Goal: Task Accomplishment & Management: Manage account settings

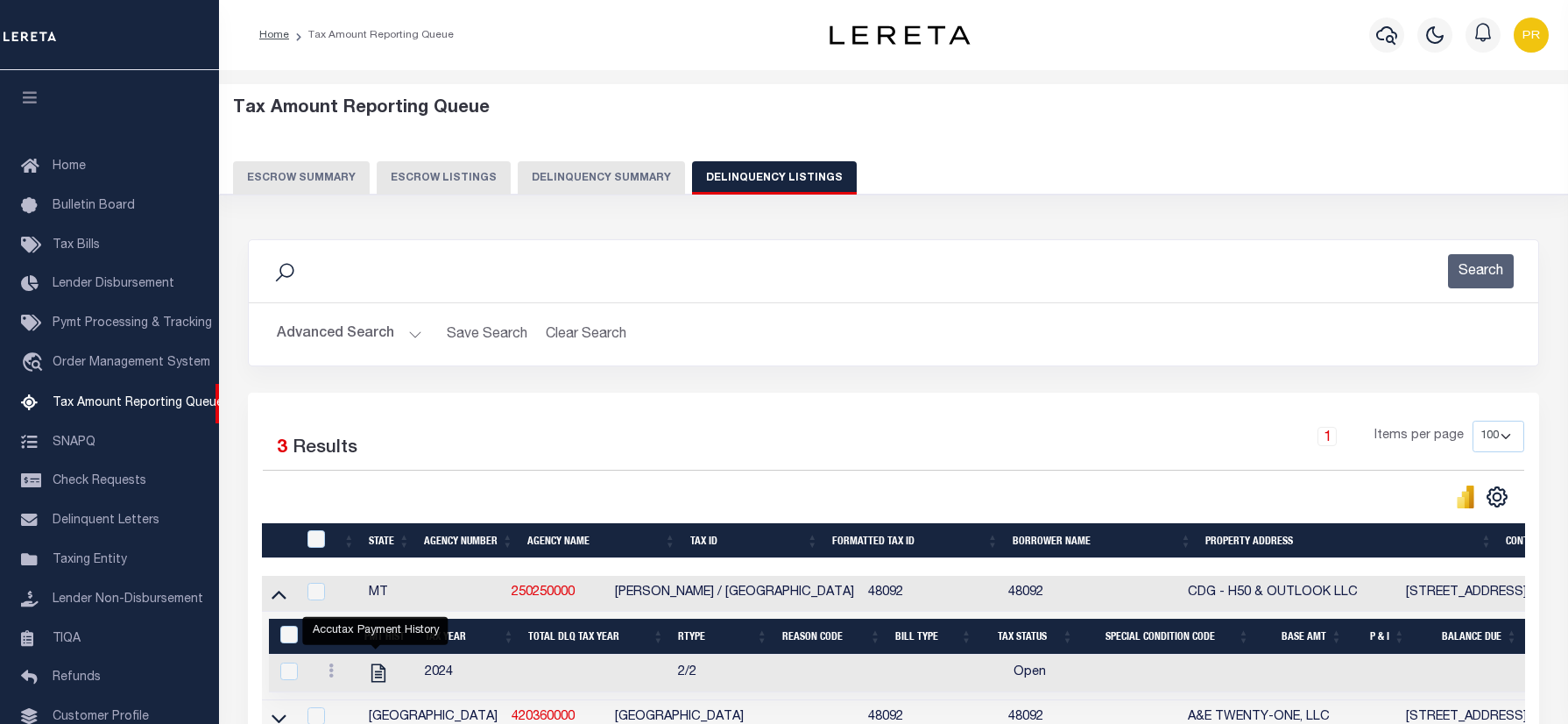
select select "100"
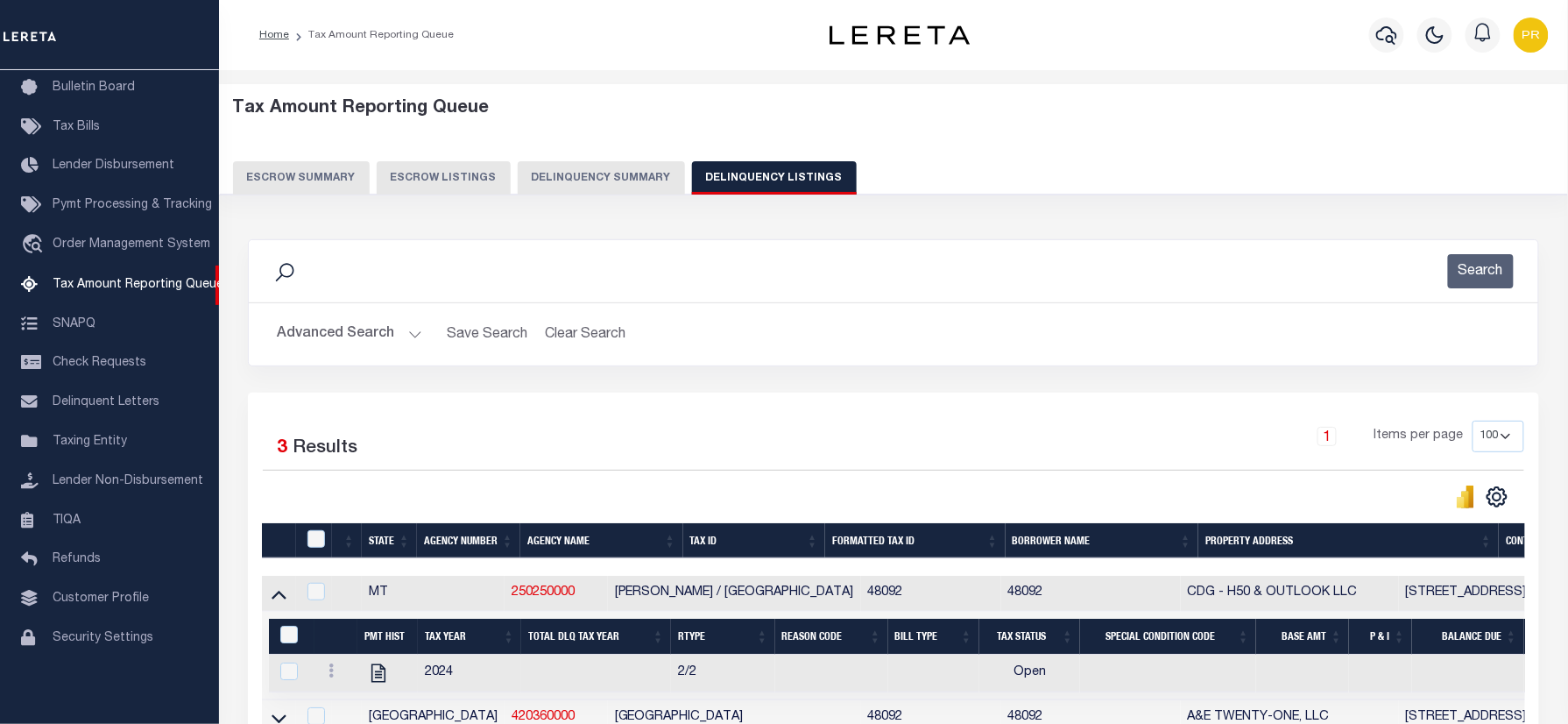
click at [347, 319] on button "Advanced Search" at bounding box center [349, 334] width 146 height 34
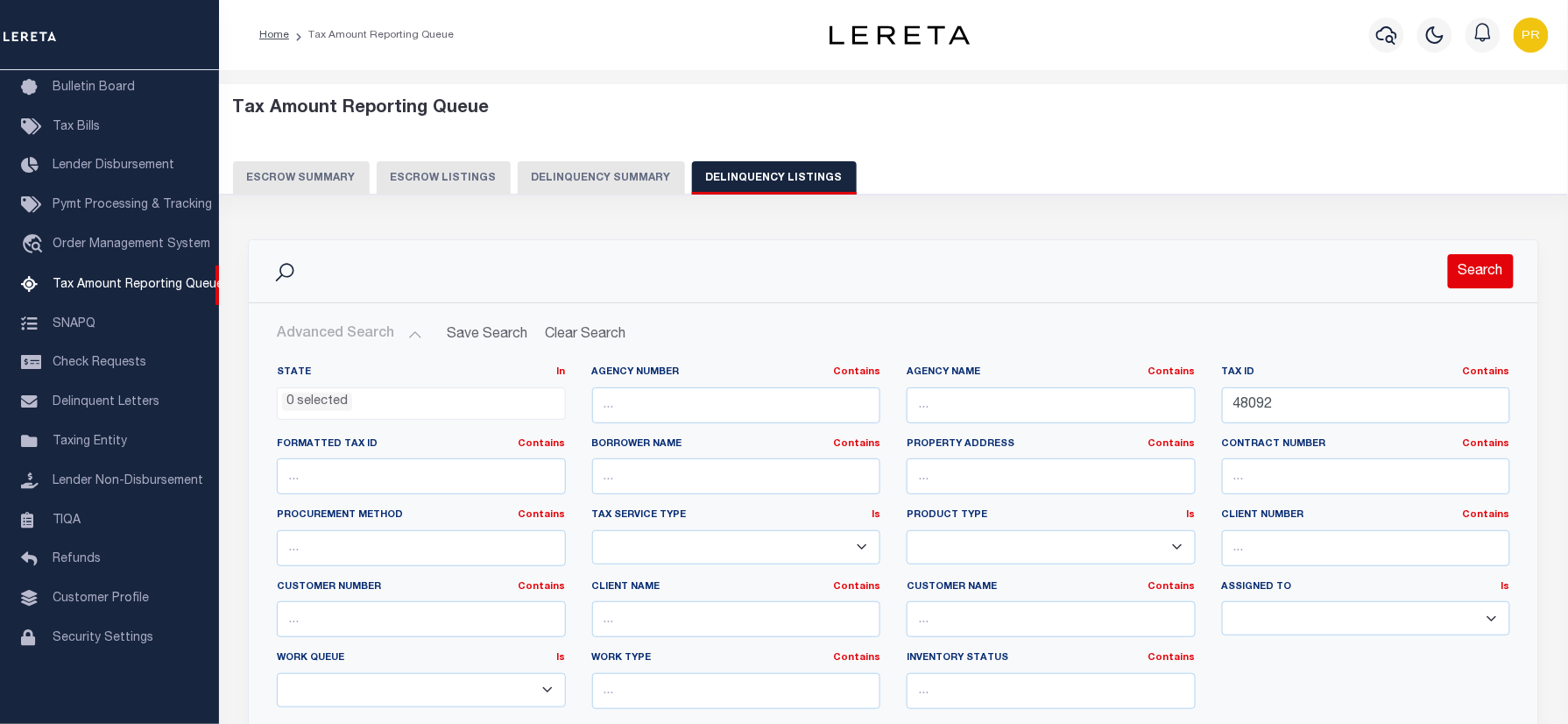
click at [1463, 277] on button "Search" at bounding box center [1480, 271] width 65 height 34
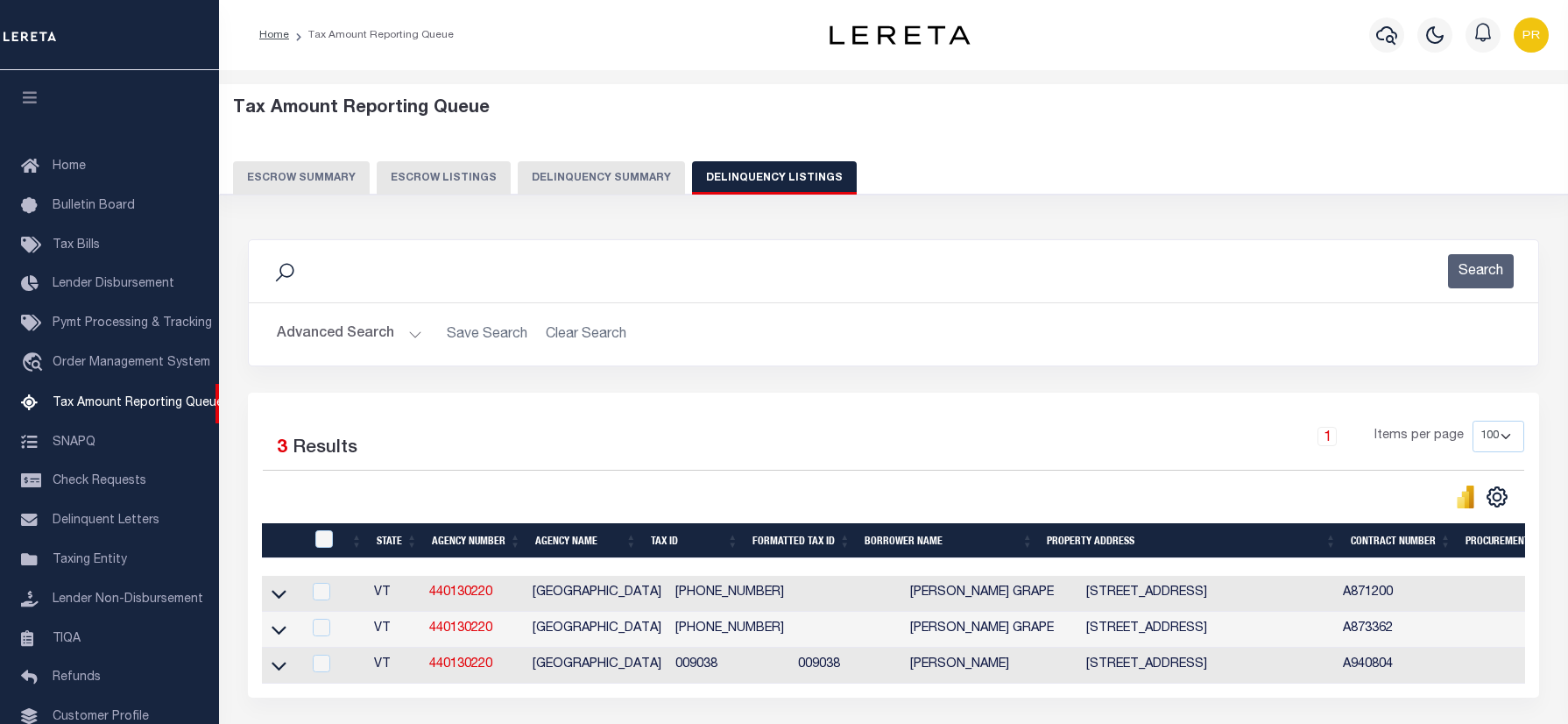
select select "100"
click at [1539, 36] on img "button" at bounding box center [1531, 35] width 35 height 35
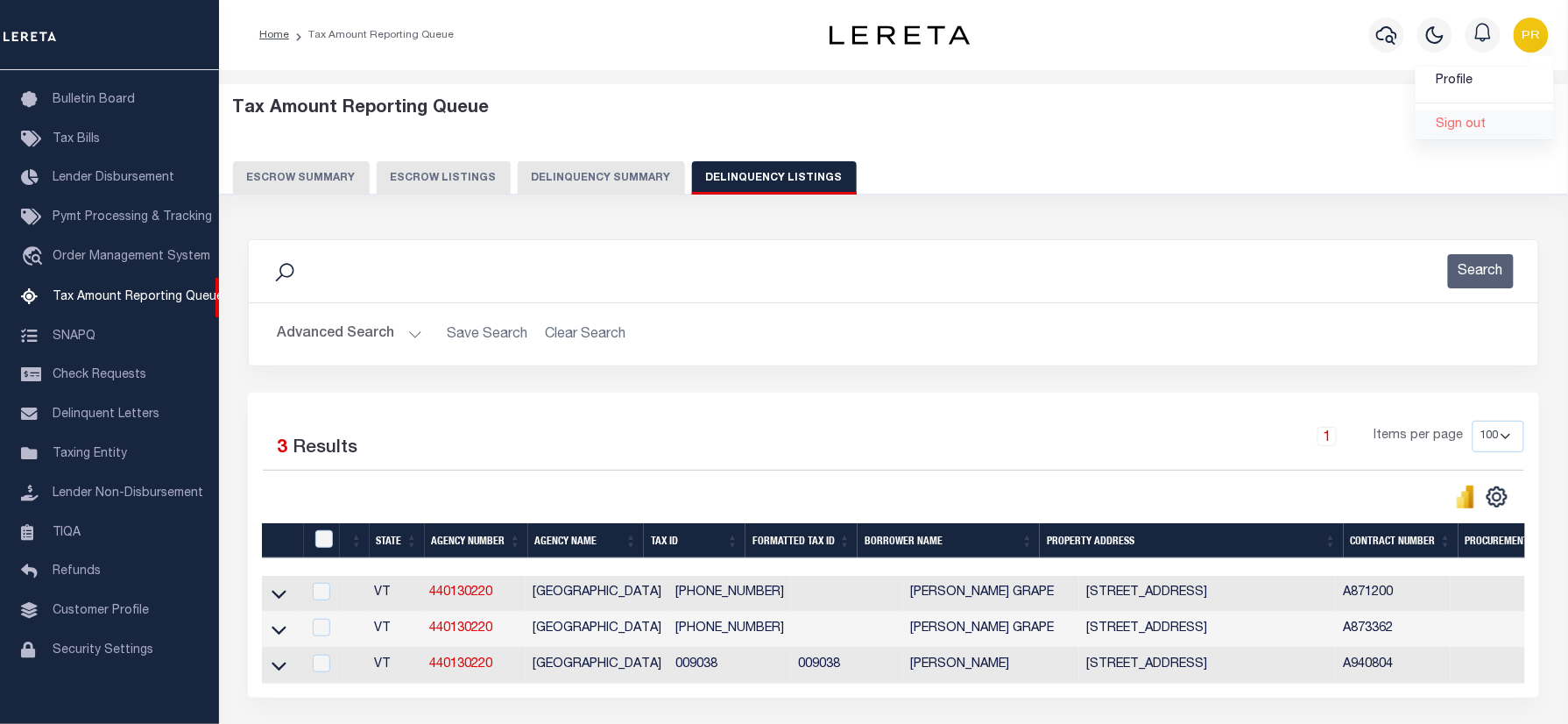
click at [1444, 120] on span "Sign out" at bounding box center [1462, 124] width 50 height 12
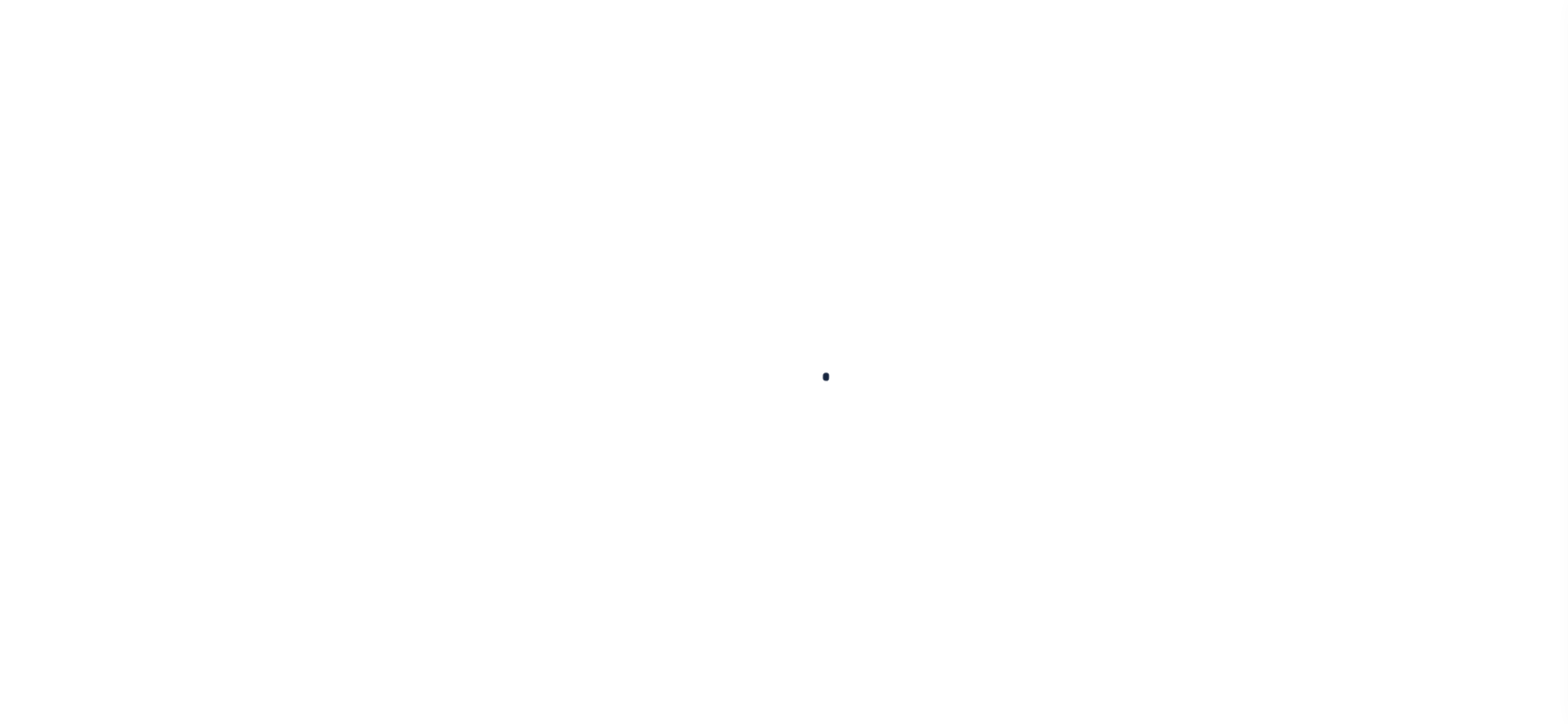
select select "100"
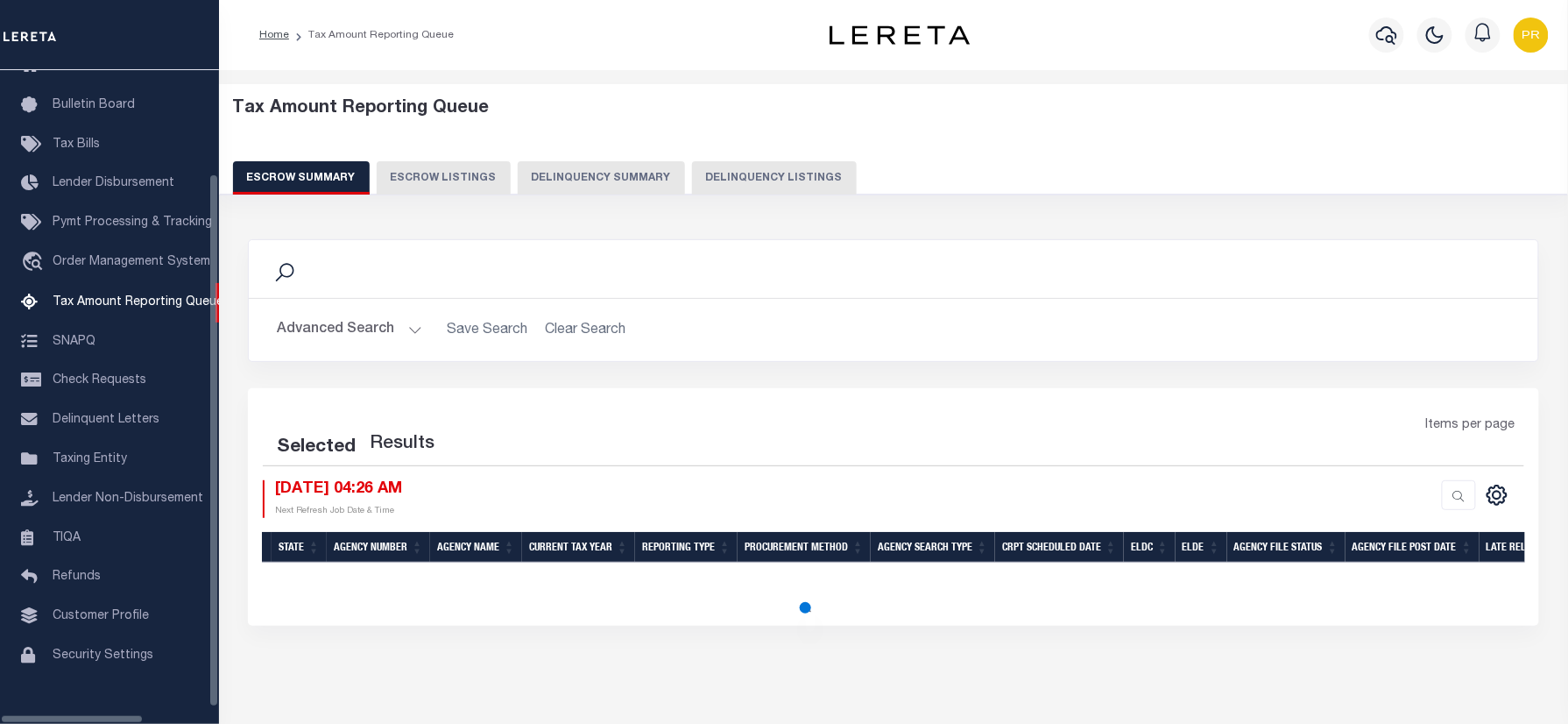
scroll to position [106, 0]
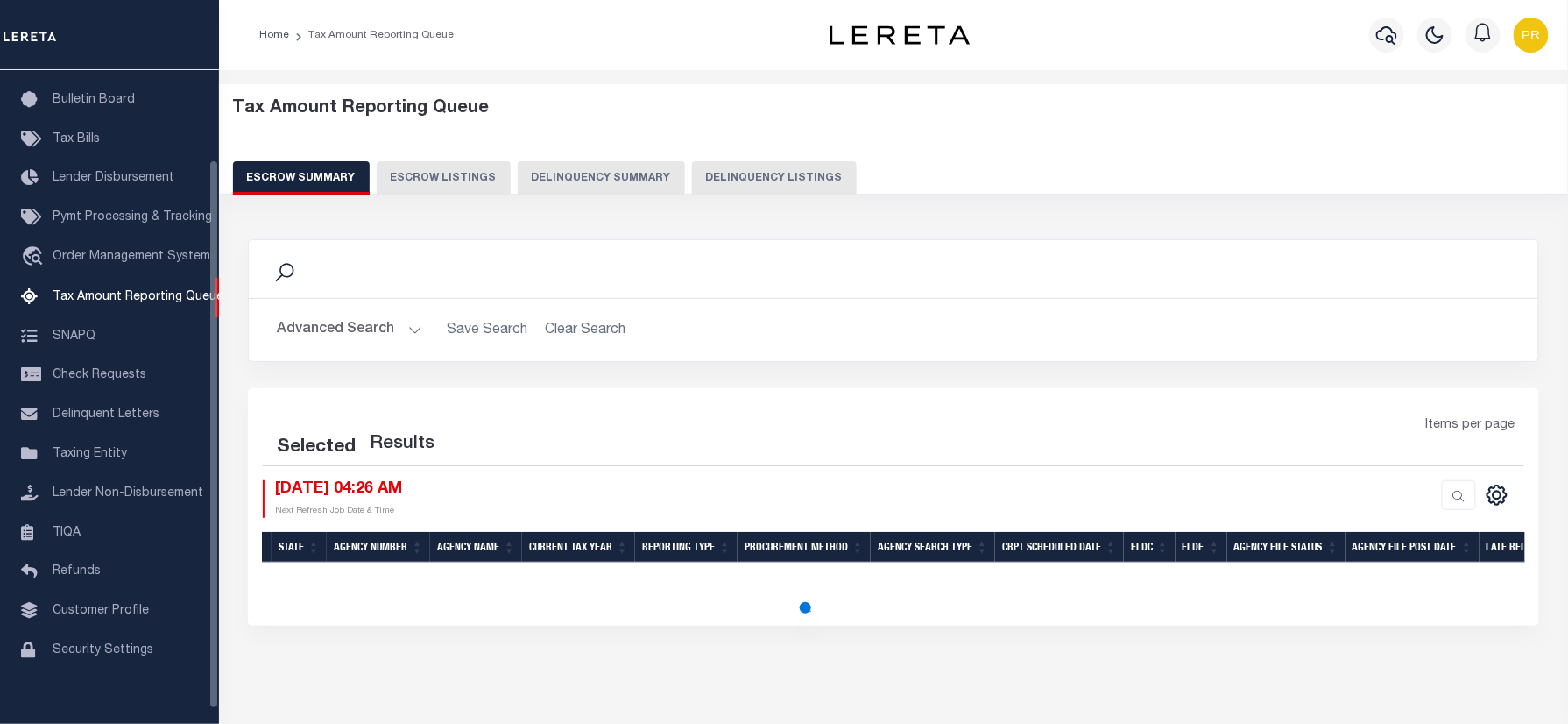
select select "100"
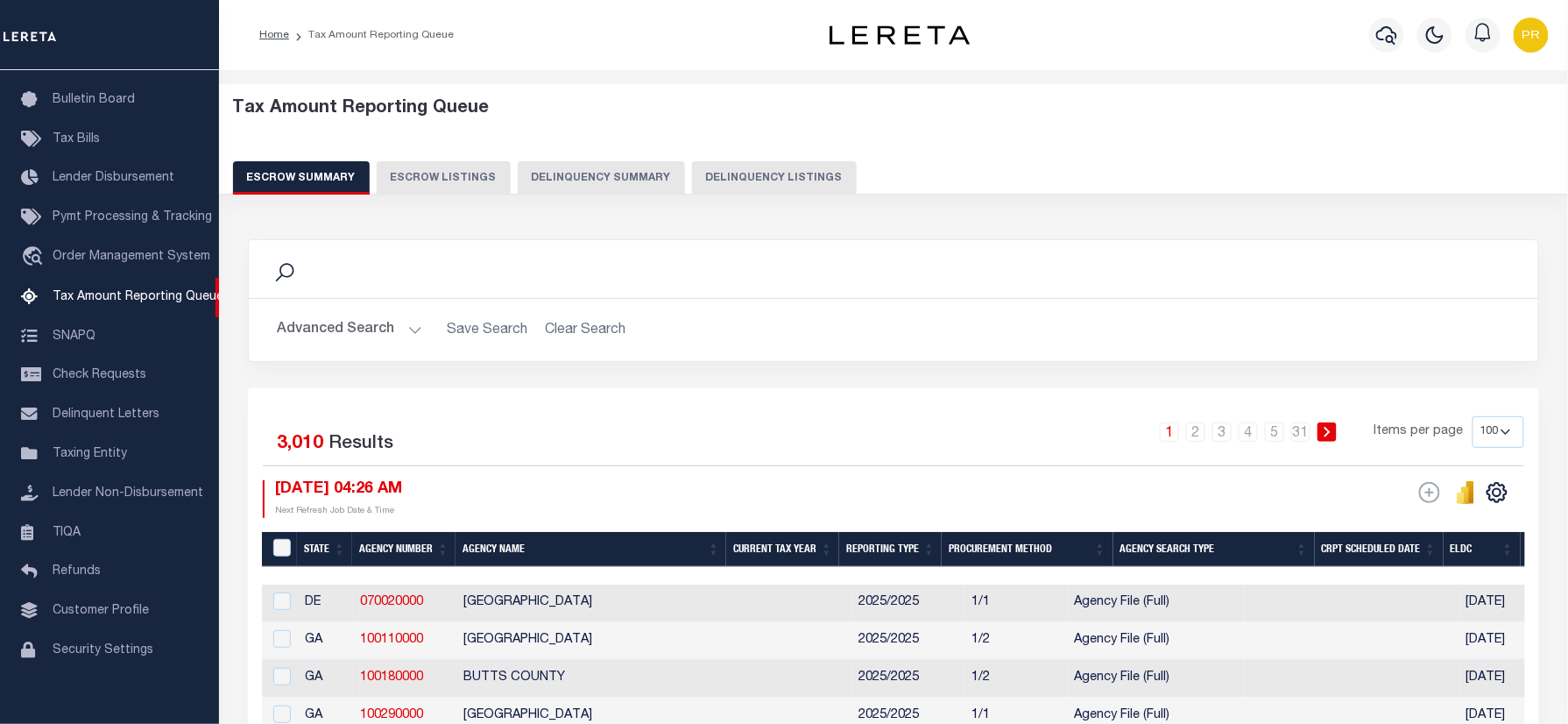
click at [739, 181] on button "Delinquency Listings" at bounding box center [774, 178] width 165 height 33
select select "100"
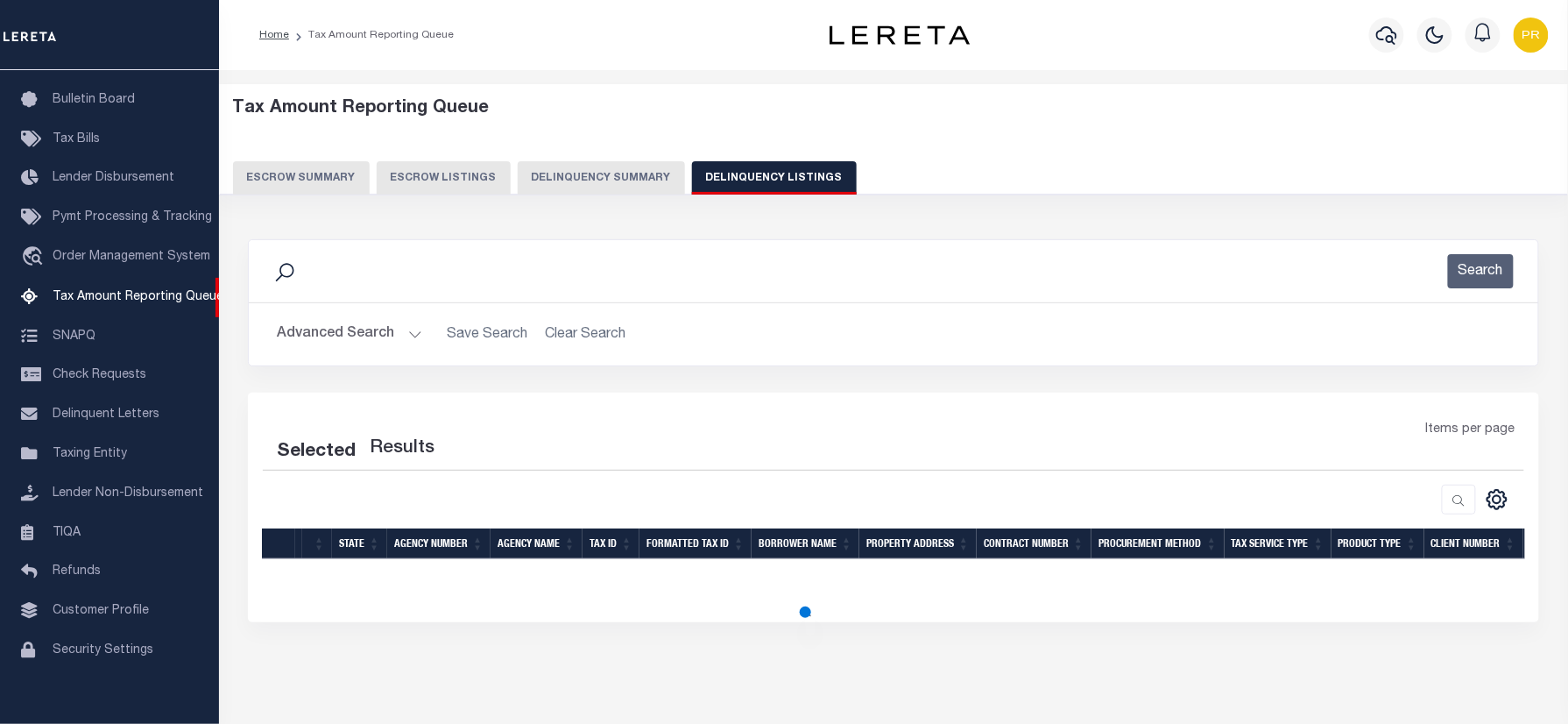
click at [386, 345] on button "Advanced Search" at bounding box center [349, 334] width 146 height 34
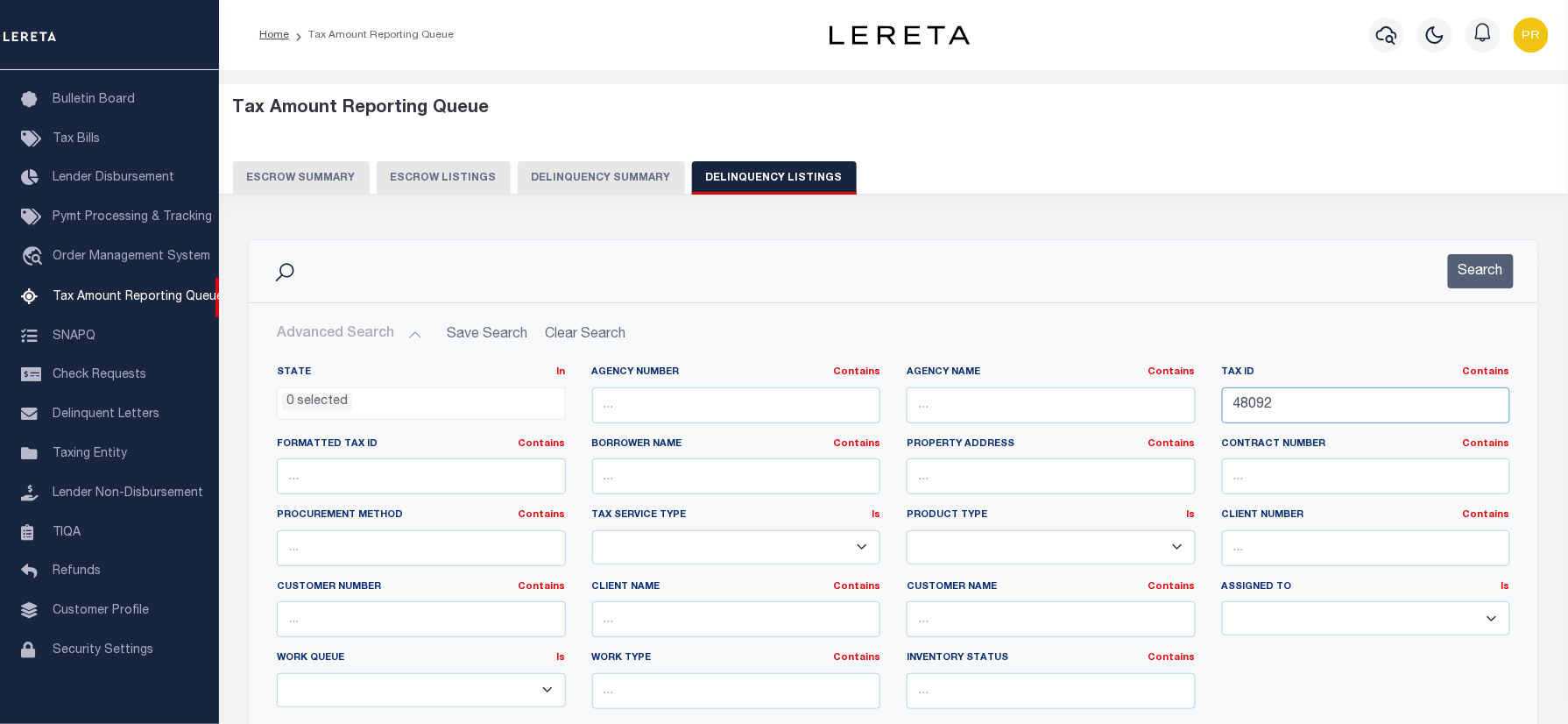
drag, startPoint x: 1309, startPoint y: 414, endPoint x: 1228, endPoint y: 330, distance: 116.7
click at [1059, 405] on div "State In In AK AL AR AZ CA CO CT DC DE FL GA GU HI IA ID IL IN KS KY LA MA MD M…" at bounding box center [893, 544] width 1260 height 358
select select "100"
click at [1494, 274] on button "Search" at bounding box center [1480, 271] width 65 height 34
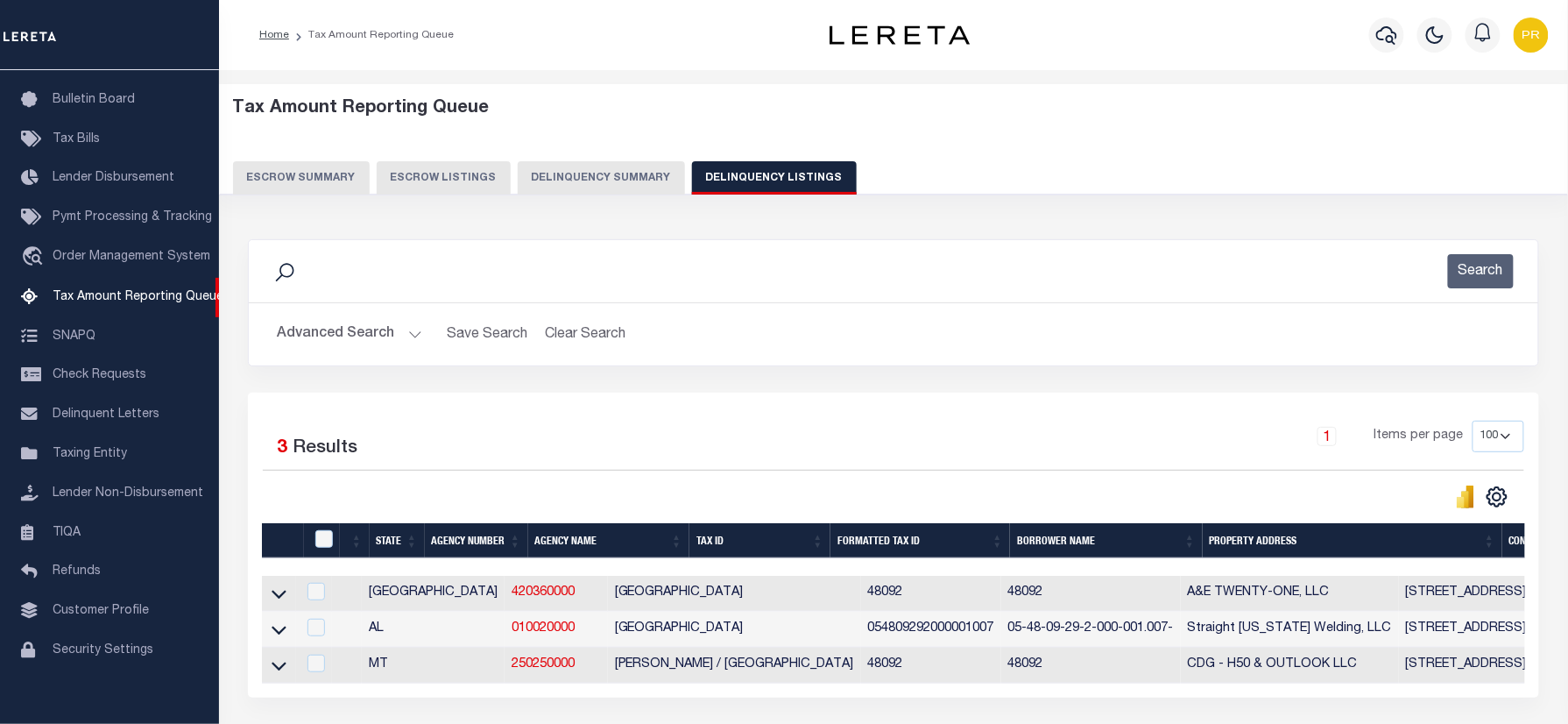
click at [910, 421] on div "1 Items per page 10 25 50 100 500" at bounding box center [1055, 443] width 940 height 45
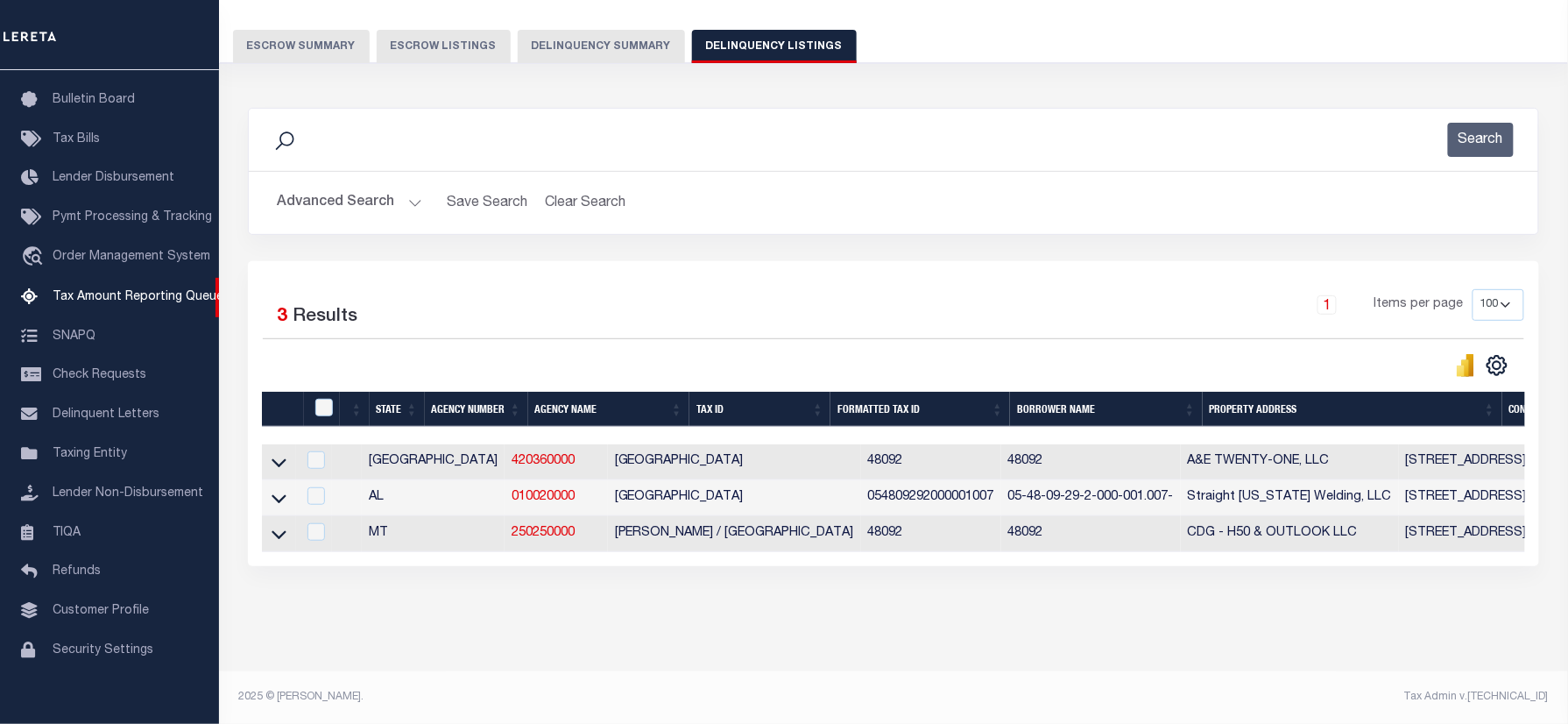
scroll to position [149, 0]
click at [282, 530] on icon at bounding box center [279, 535] width 15 height 9
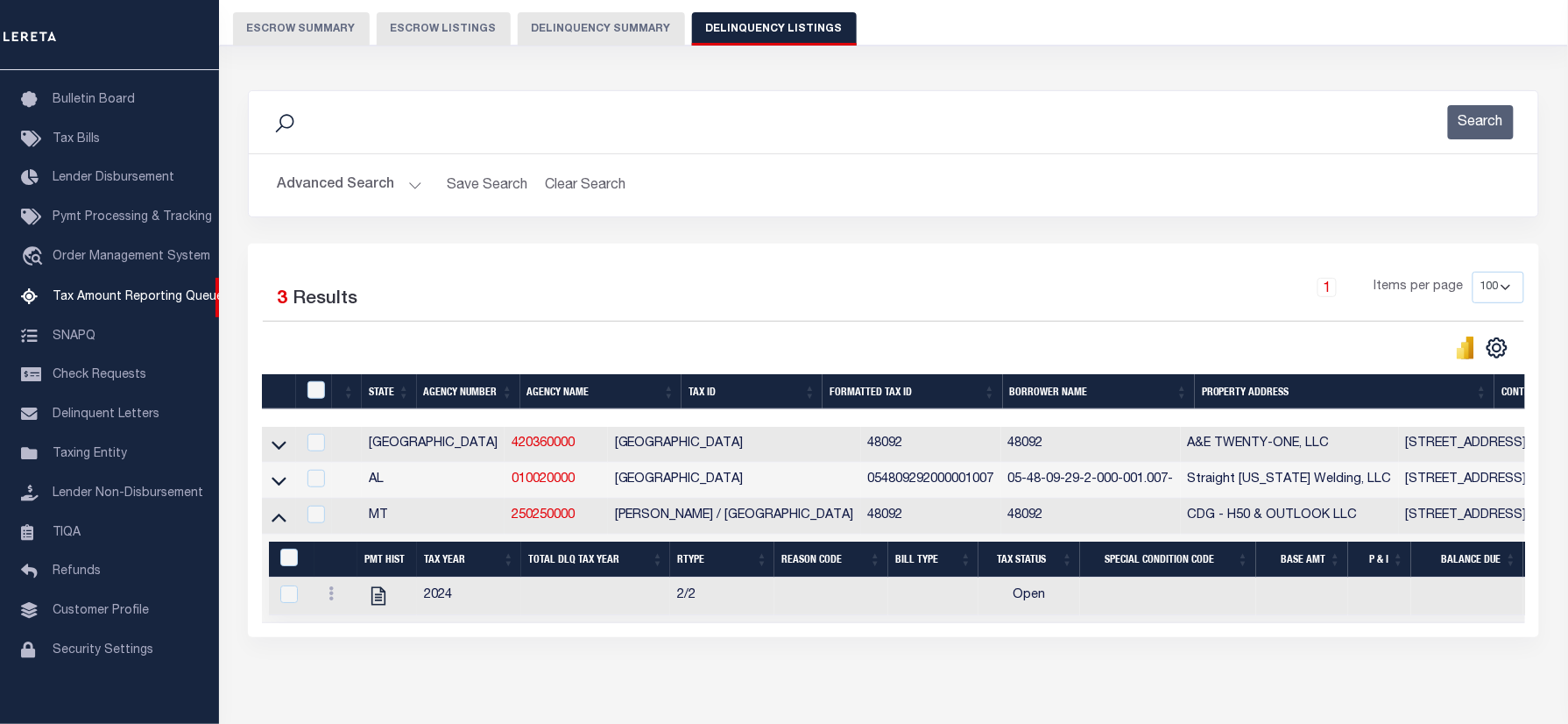
scroll to position [239, 0]
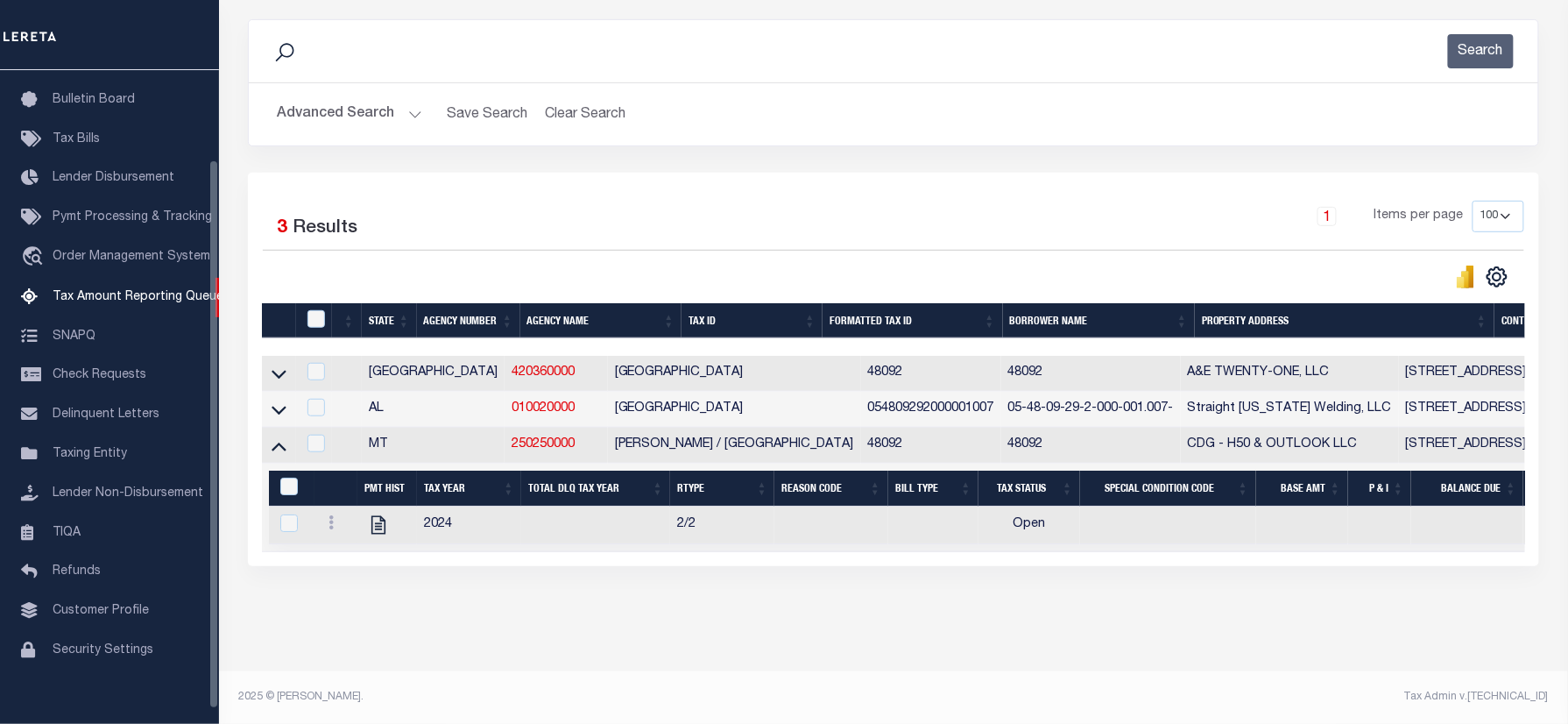
click at [345, 98] on button "Advanced Search" at bounding box center [349, 114] width 146 height 34
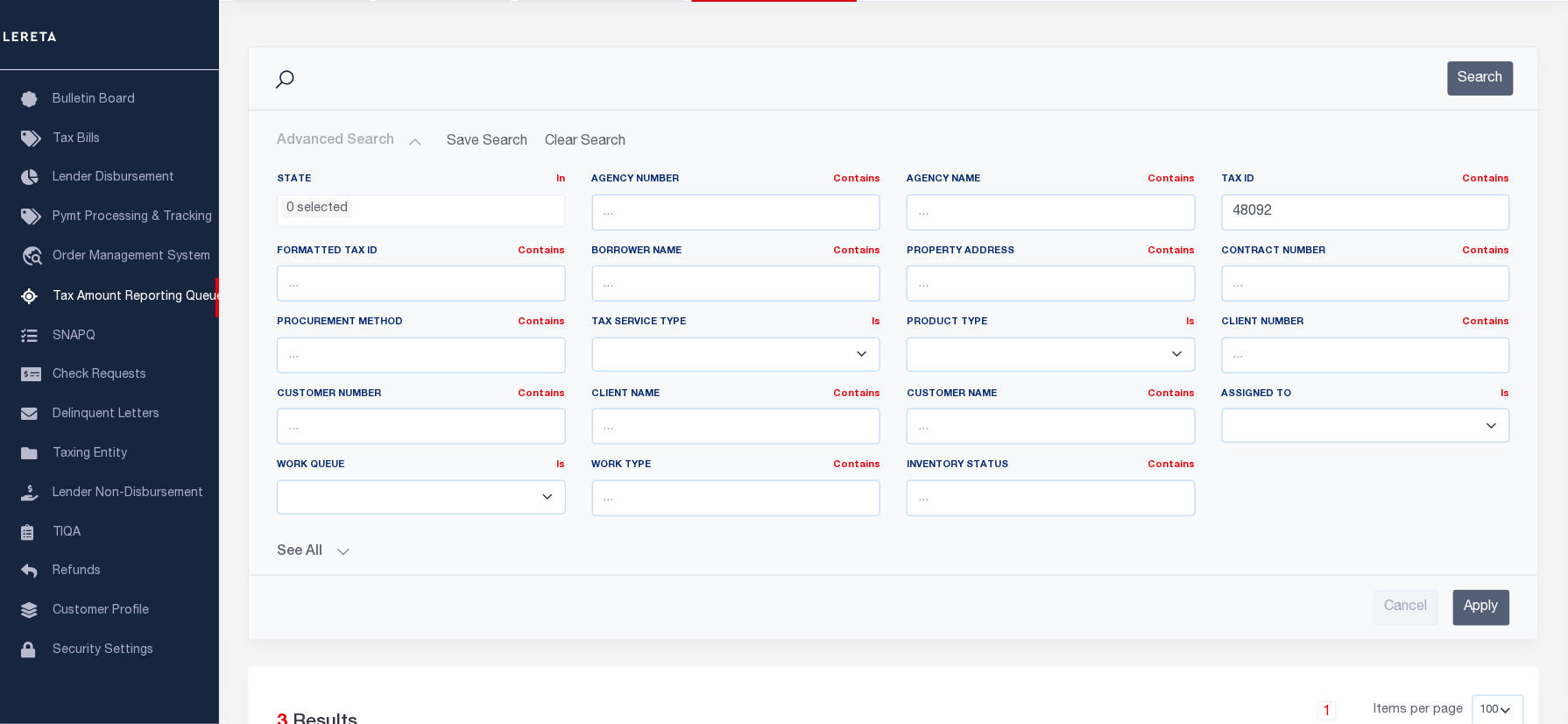
scroll to position [0, 0]
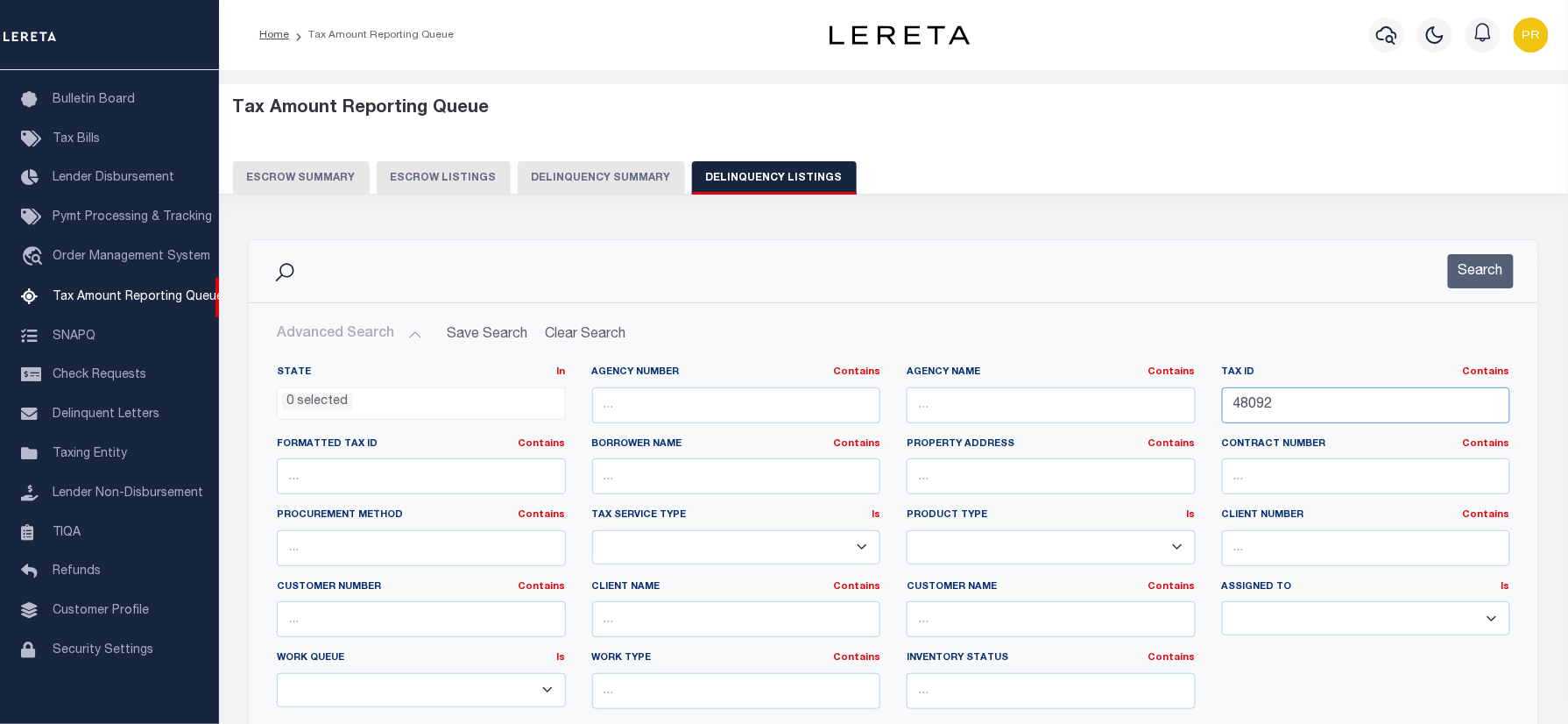
drag, startPoint x: 1333, startPoint y: 397, endPoint x: 919, endPoint y: 422, distance: 414.8
click at [919, 422] on div "State In In AK AL AR AZ CA CO CT DC DE FL GA GU HI IA ID IL IN KS KY LA MA MD M…" at bounding box center [893, 544] width 1260 height 358
paste input "A14613"
click at [1484, 270] on button "Search" at bounding box center [1480, 271] width 65 height 34
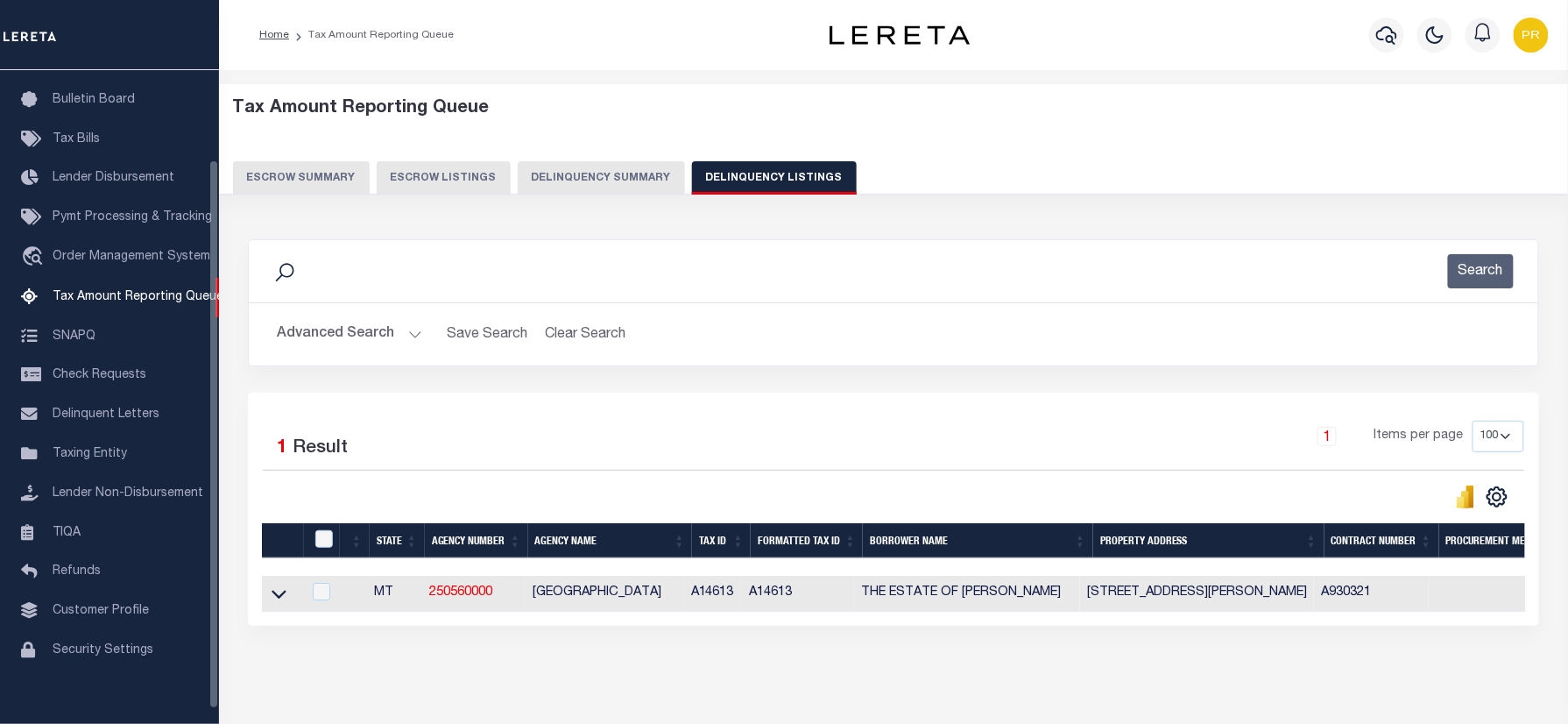
drag, startPoint x: 277, startPoint y: 597, endPoint x: 801, endPoint y: 319, distance: 593.2
click at [277, 597] on icon at bounding box center [279, 594] width 15 height 18
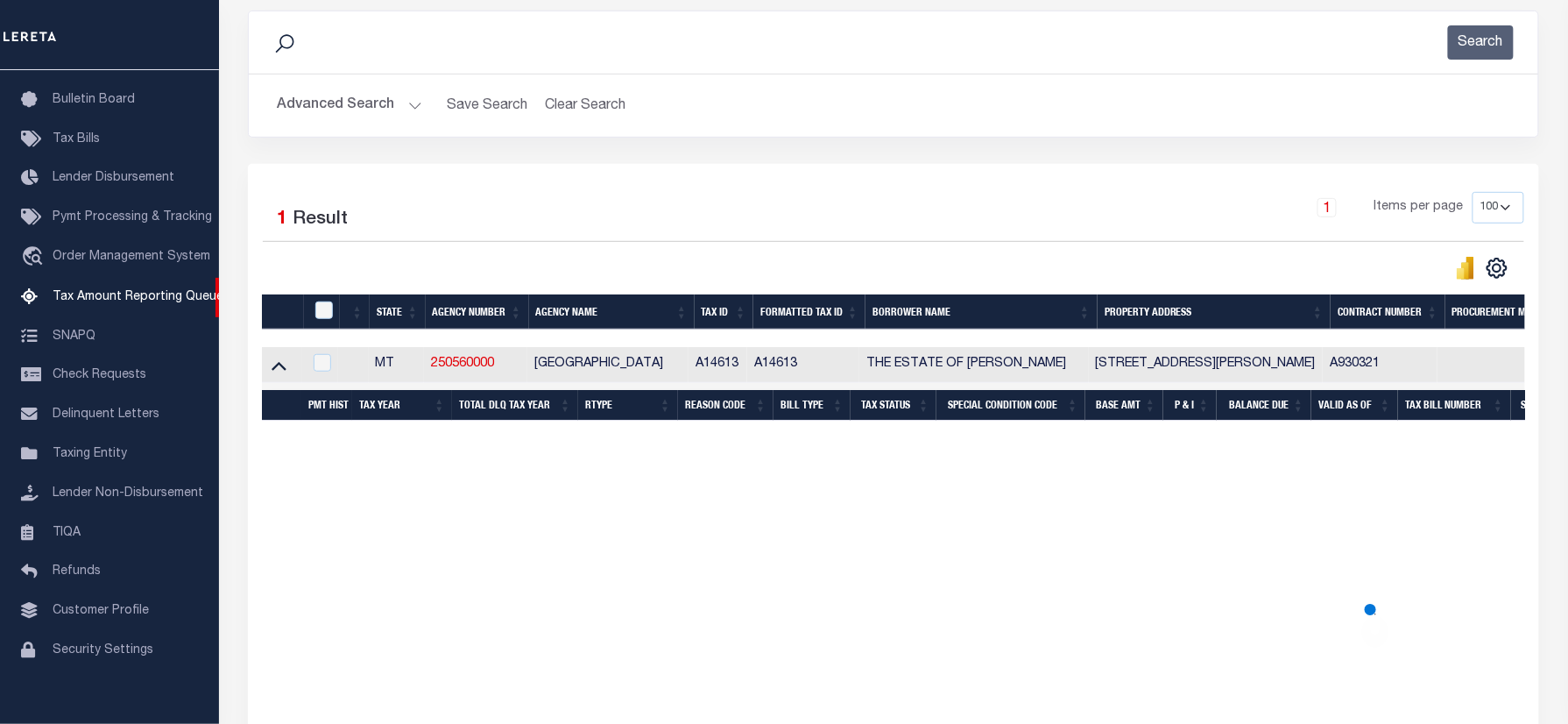
scroll to position [233, 0]
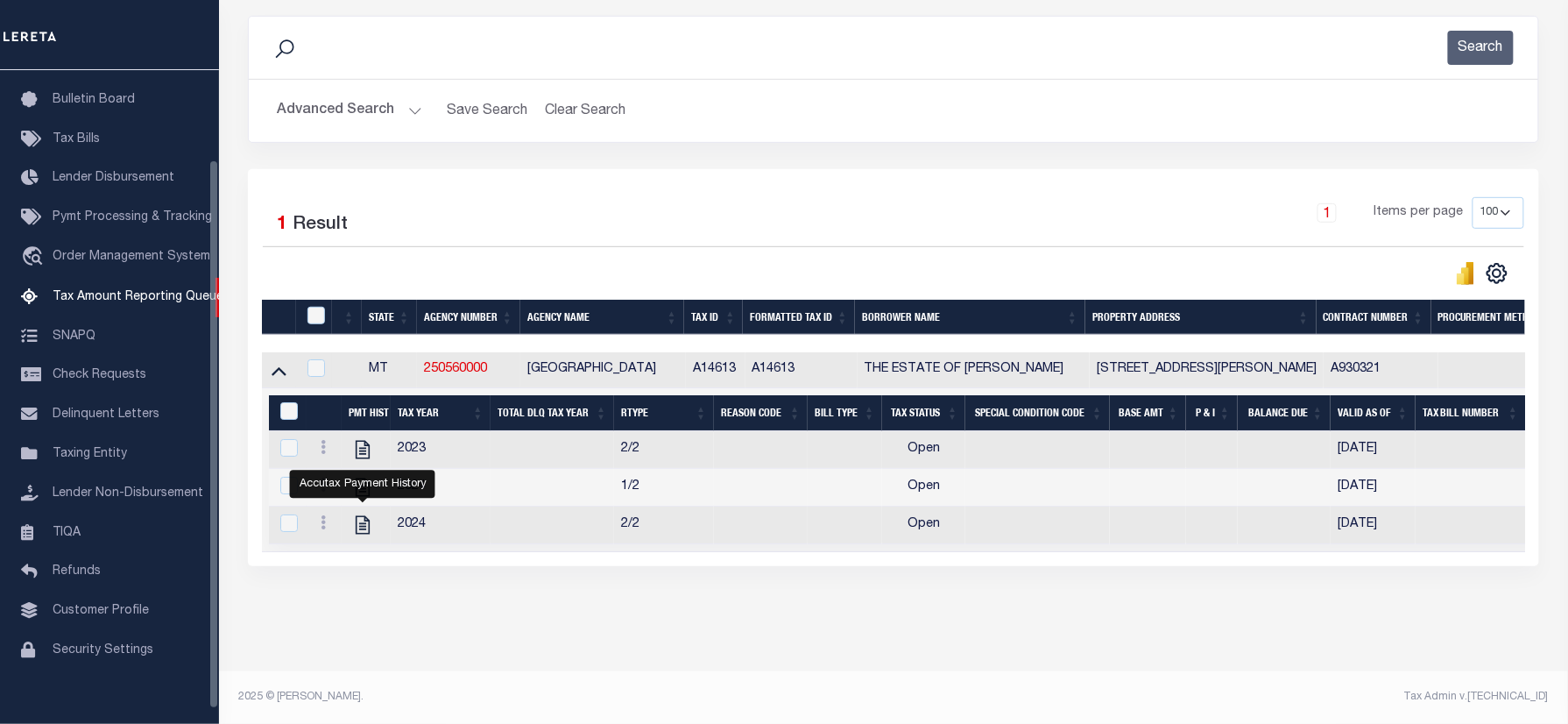
click at [354, 98] on button "Advanced Search" at bounding box center [349, 111] width 146 height 34
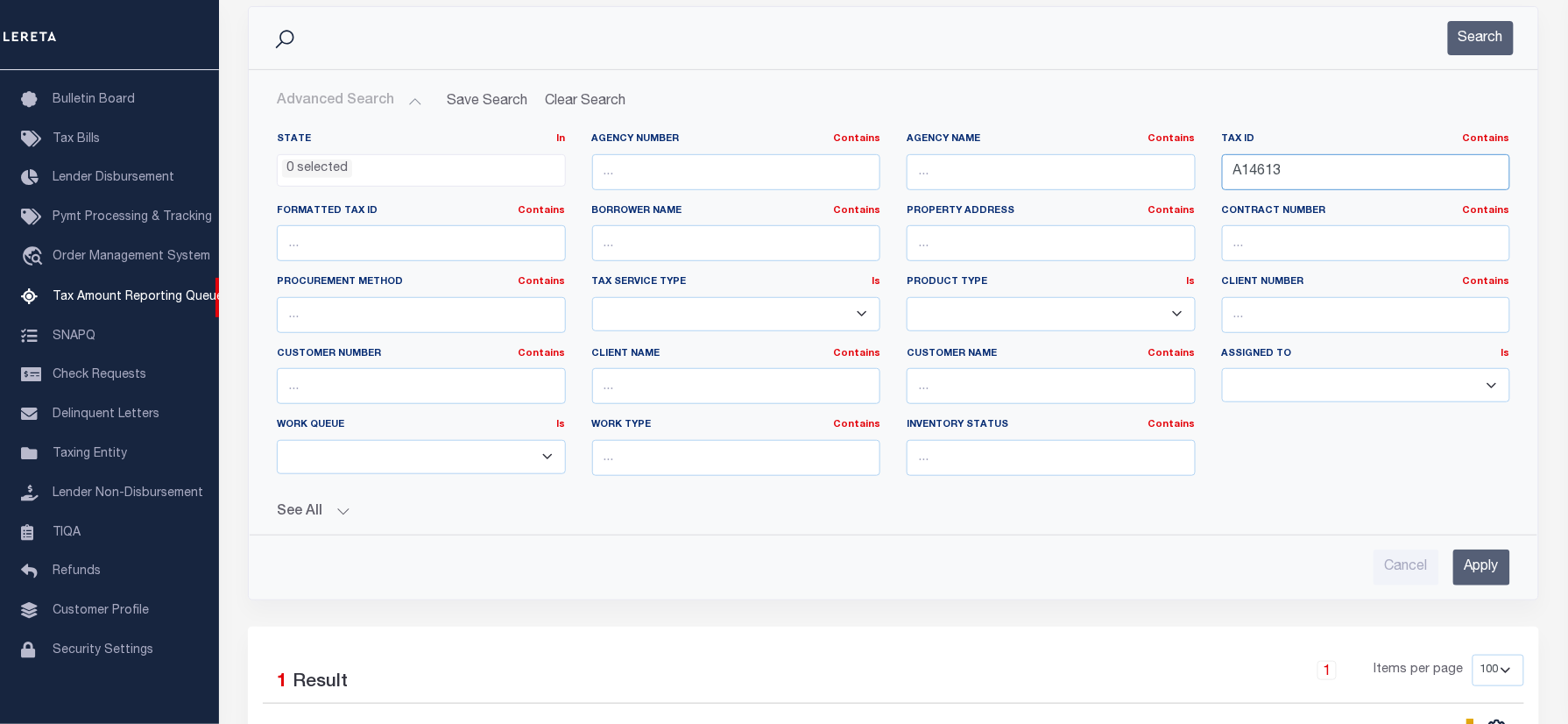
drag, startPoint x: 1332, startPoint y: 172, endPoint x: 1083, endPoint y: 196, distance: 250.2
click at [1083, 196] on div "State In In AK AL AR AZ CA CO CT DC DE FL GA GU HI IA ID IL IN KS KY LA MA MD M…" at bounding box center [893, 312] width 1260 height 358
paste input "25191070180000"
click at [1488, 39] on button "Search" at bounding box center [1480, 38] width 65 height 34
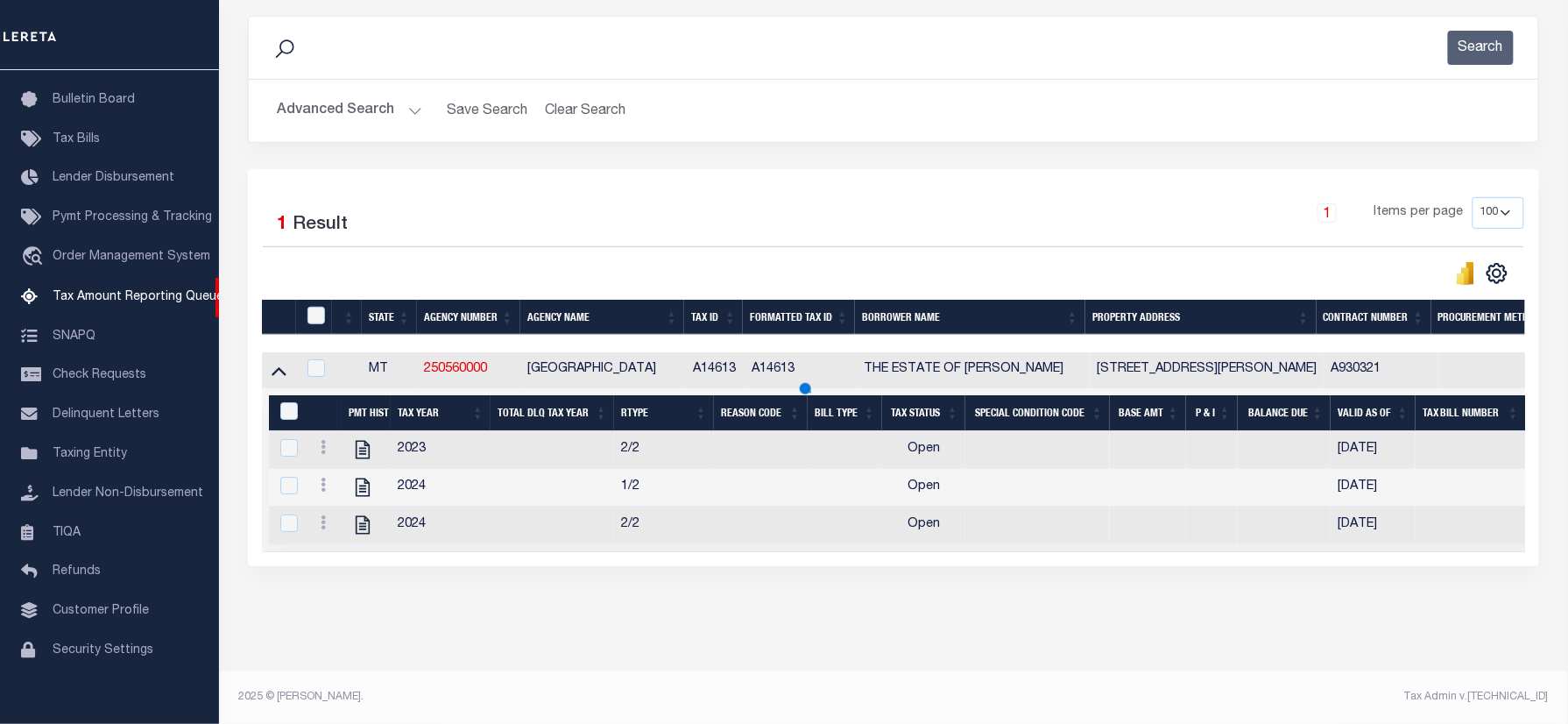
scroll to position [113, 0]
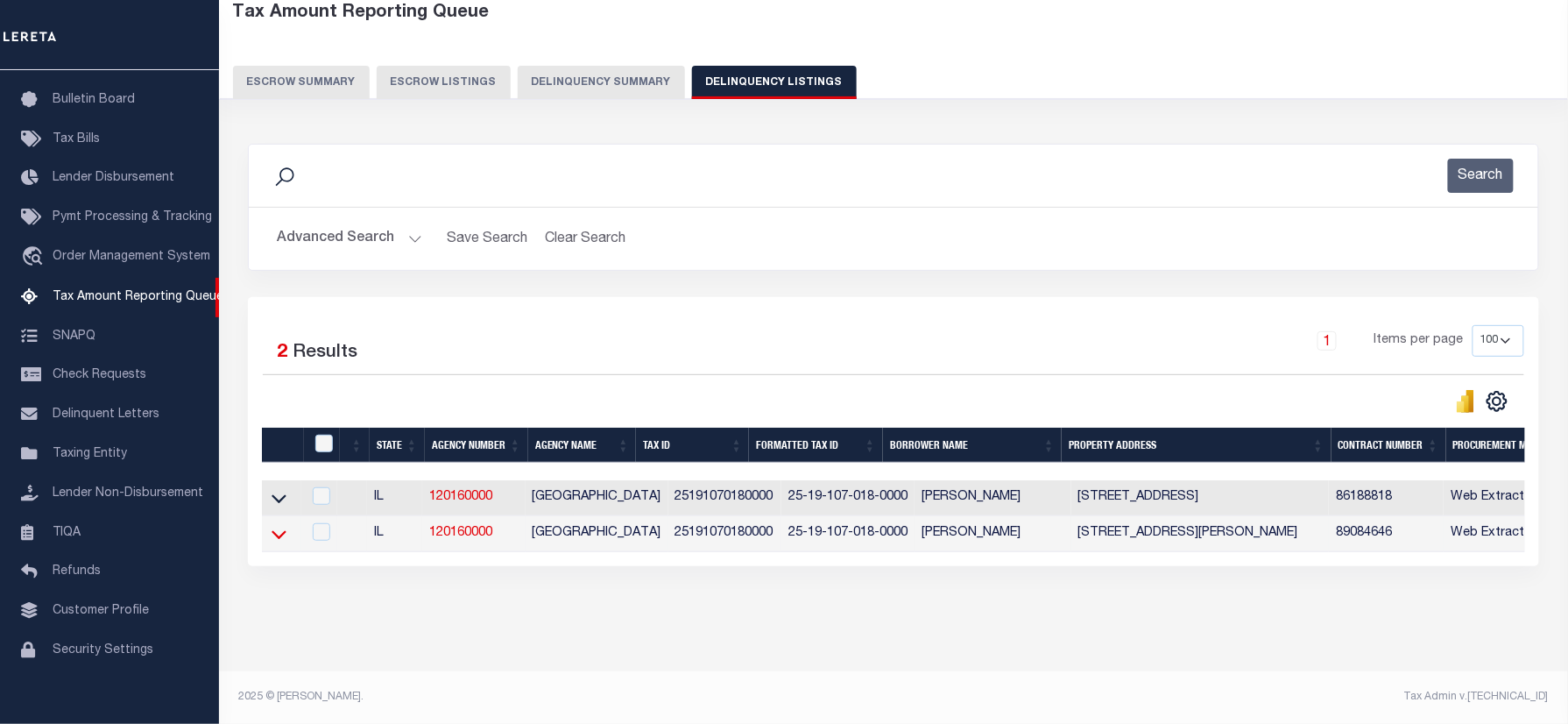
click at [272, 525] on icon at bounding box center [279, 534] width 15 height 18
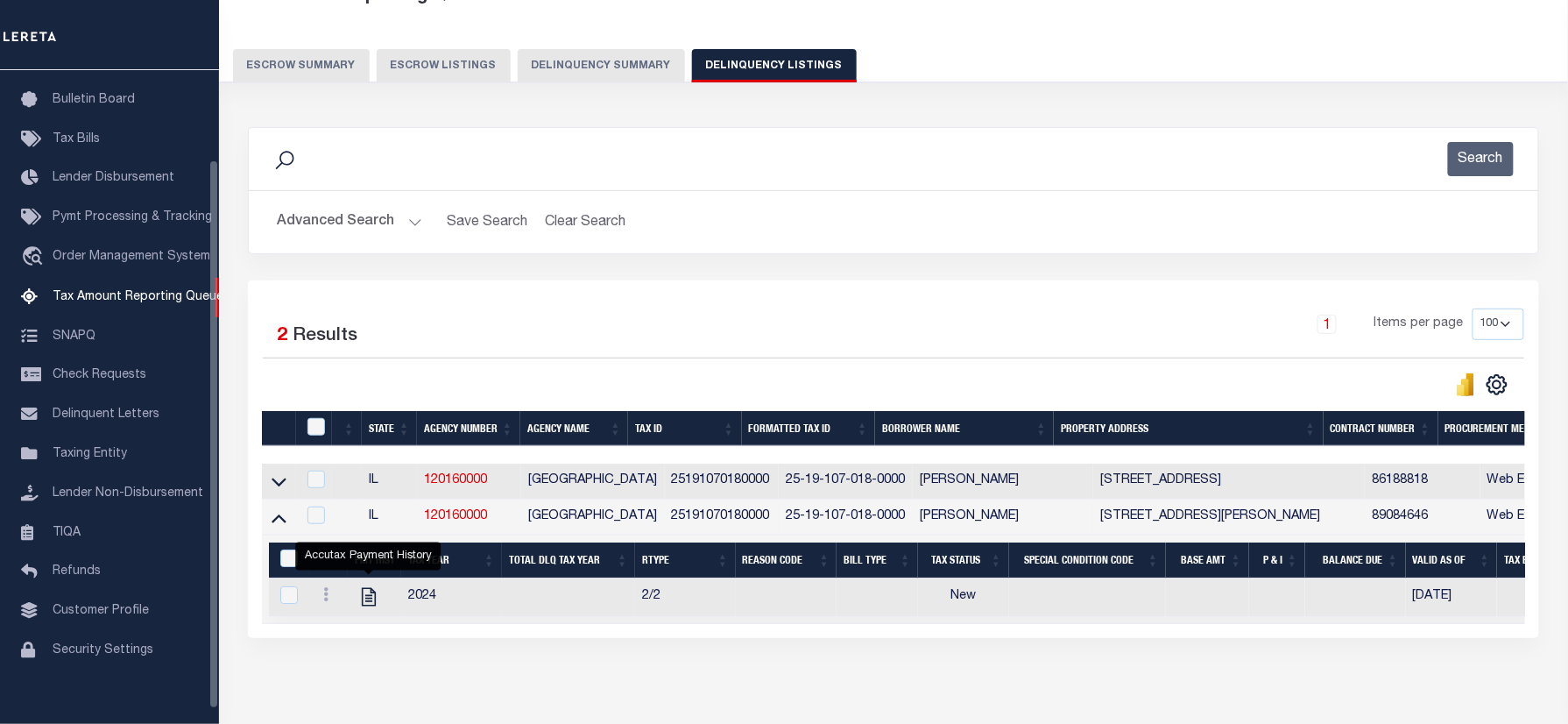
click at [382, 215] on button "Advanced Search" at bounding box center [349, 221] width 146 height 34
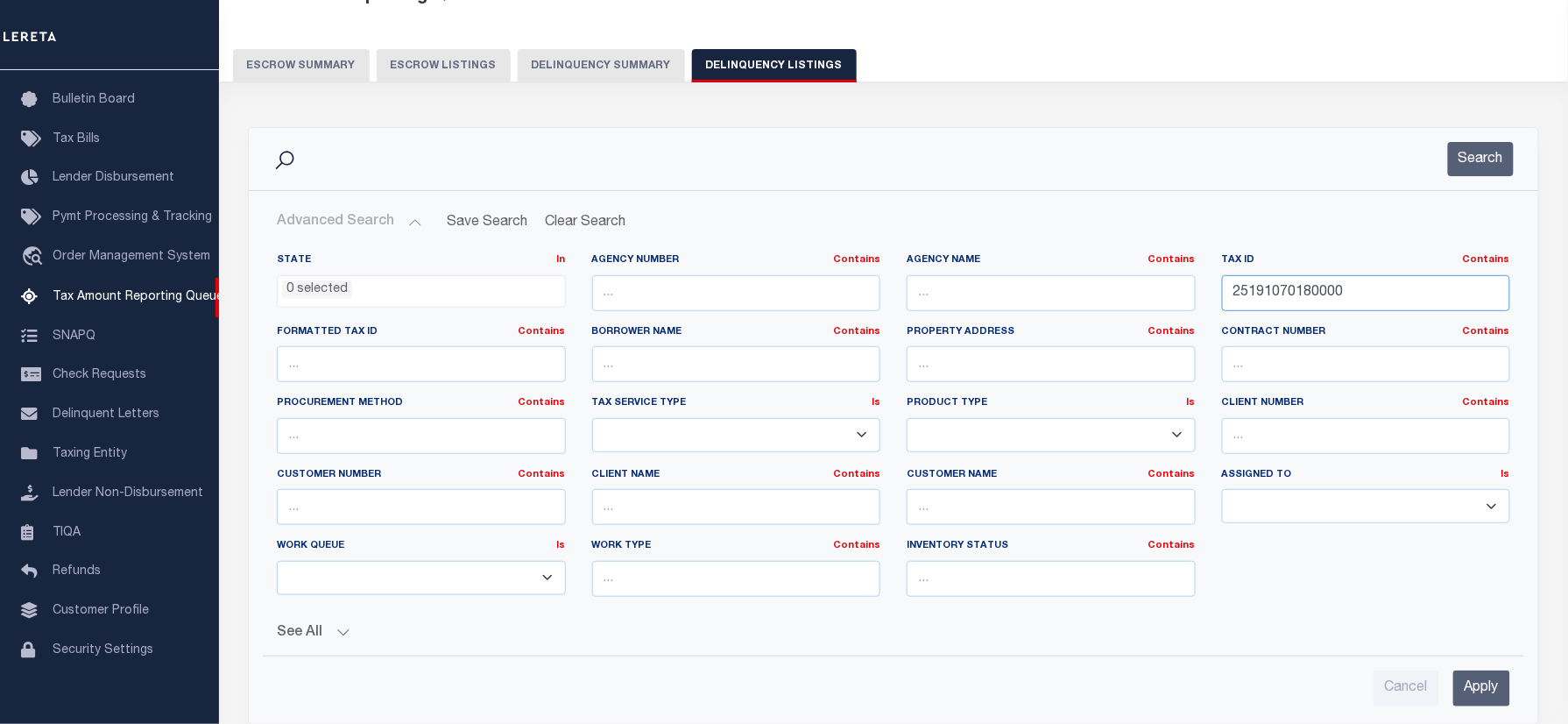
drag, startPoint x: 1029, startPoint y: 296, endPoint x: 1207, endPoint y: 294, distance: 178.0
click at [990, 303] on div "State In In AK AL AR AZ CA CO CT DC DE FL GA GU HI IA ID IL IN KS KY LA MA MD M…" at bounding box center [893, 433] width 1260 height 358
paste input "08-06-10-000-031.000-006"
type input "08-06-10-000-031.000-006"
click at [1482, 163] on button "Search" at bounding box center [1480, 159] width 65 height 34
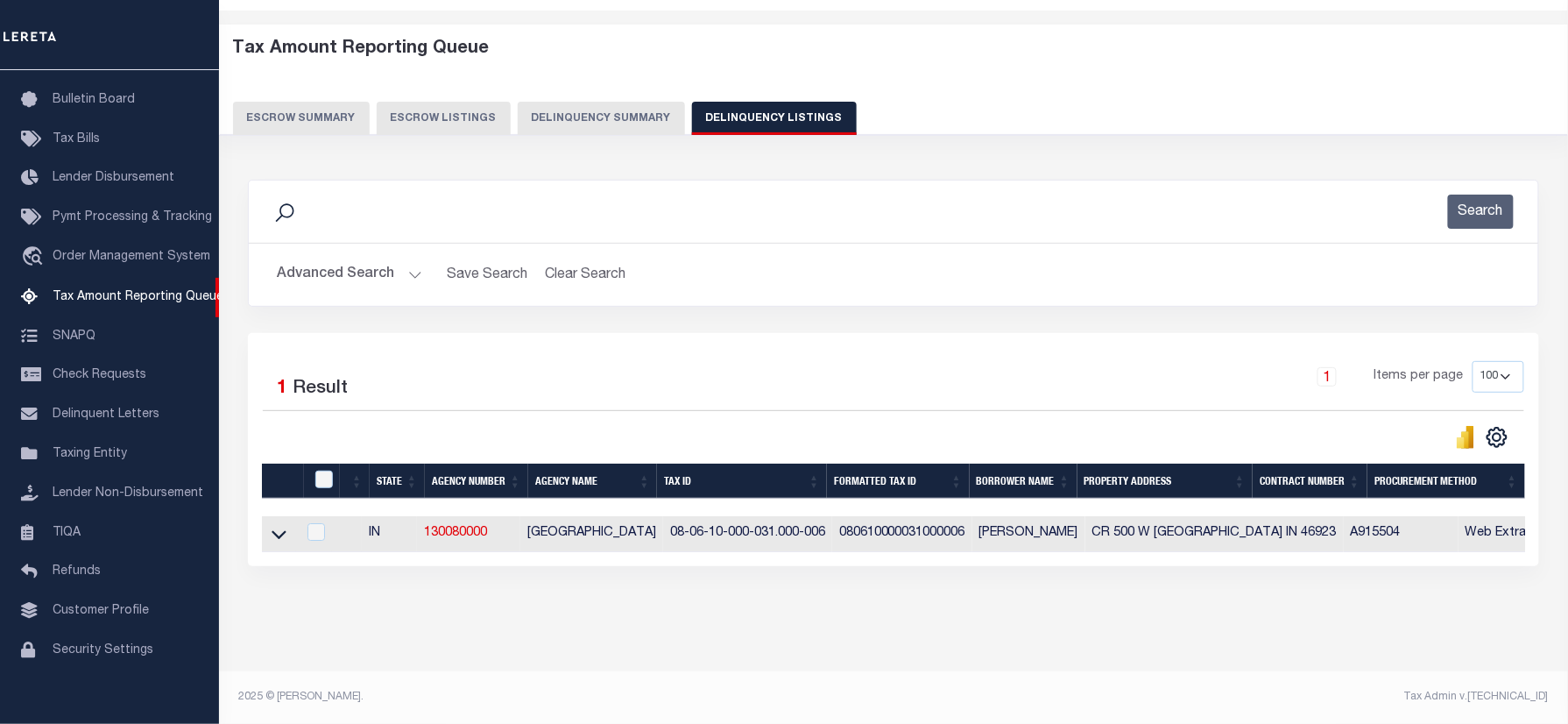
scroll to position [76, 0]
click at [922, 398] on div "Selected 1 Result 1 Items per page 10 25 50 100 500" at bounding box center [893, 406] width 1290 height 89
click at [284, 525] on icon at bounding box center [279, 534] width 15 height 18
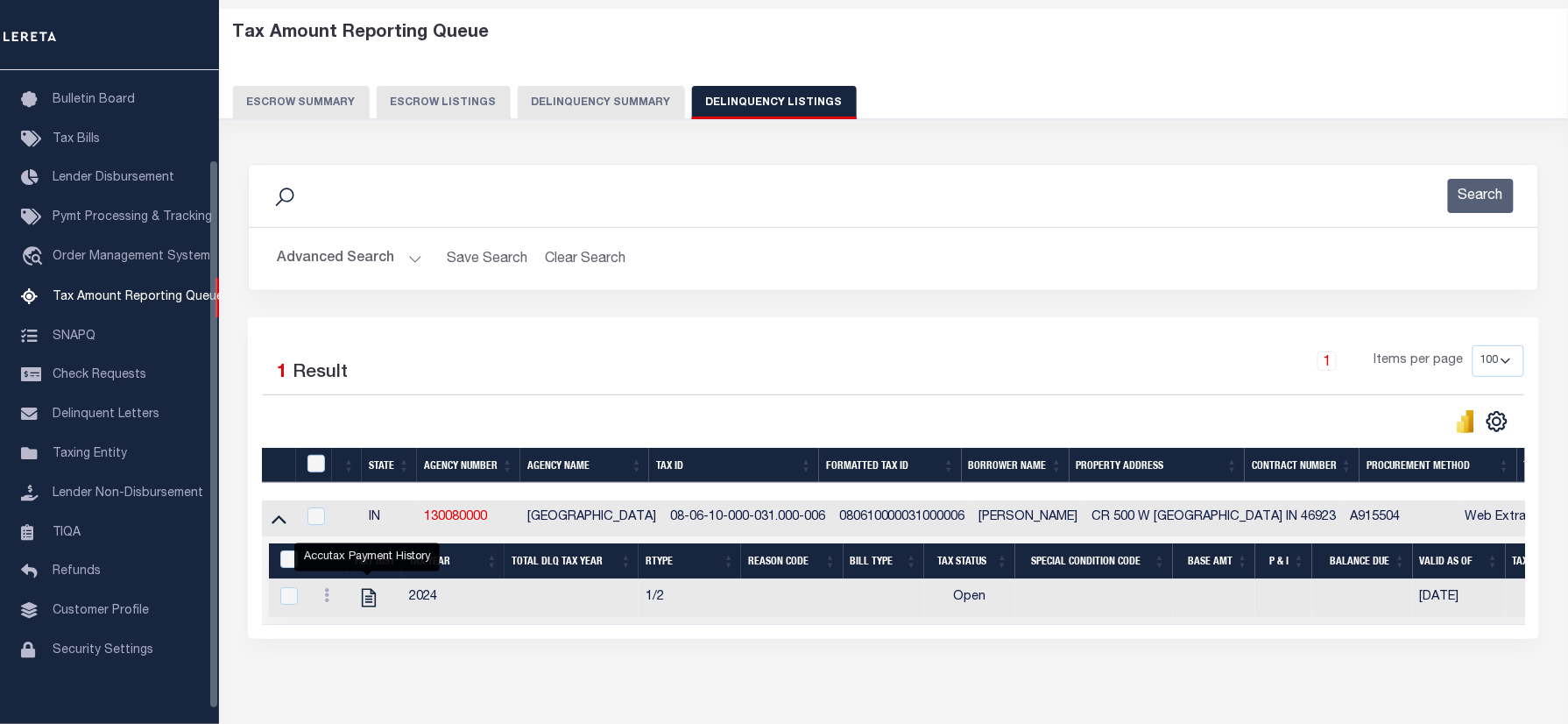
click at [348, 264] on button "Advanced Search" at bounding box center [349, 258] width 146 height 34
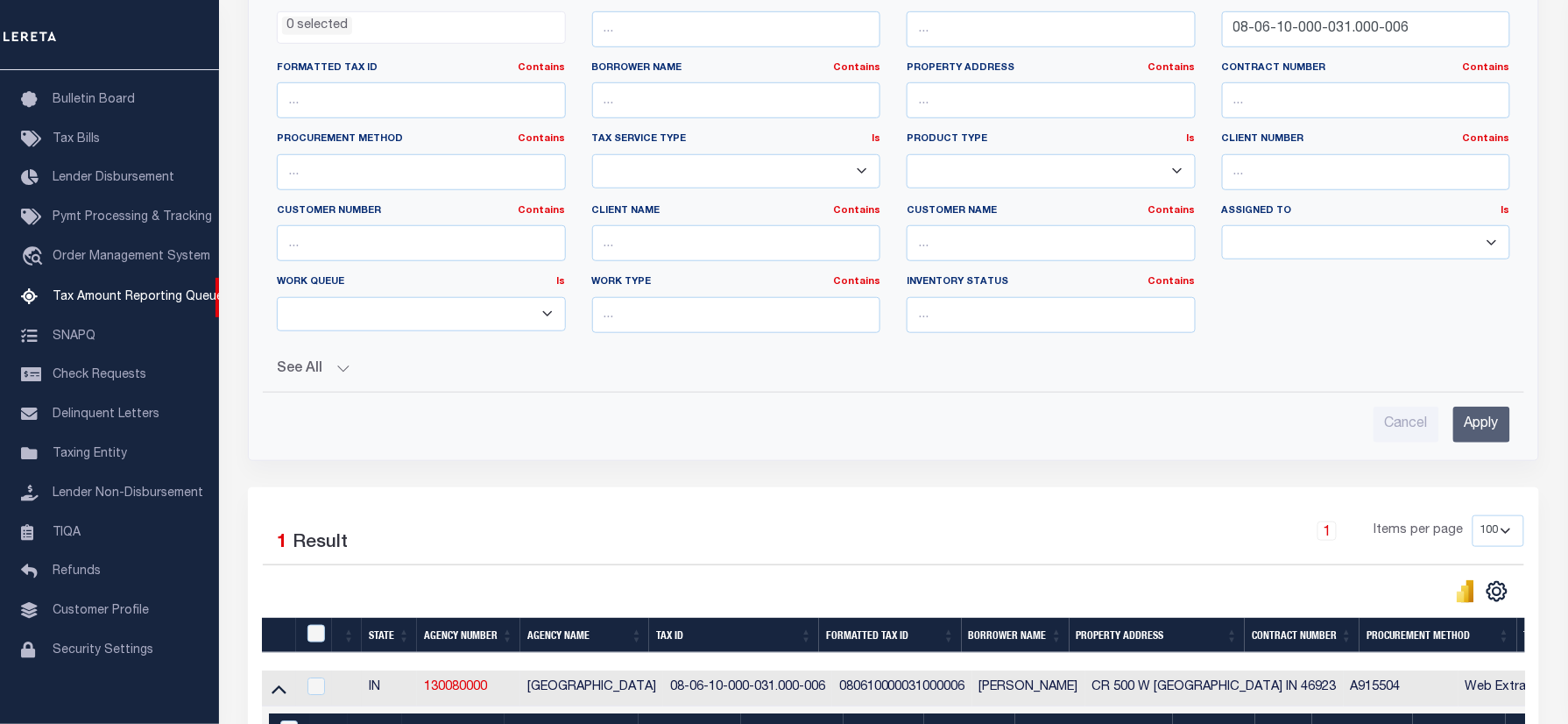
scroll to position [186, 0]
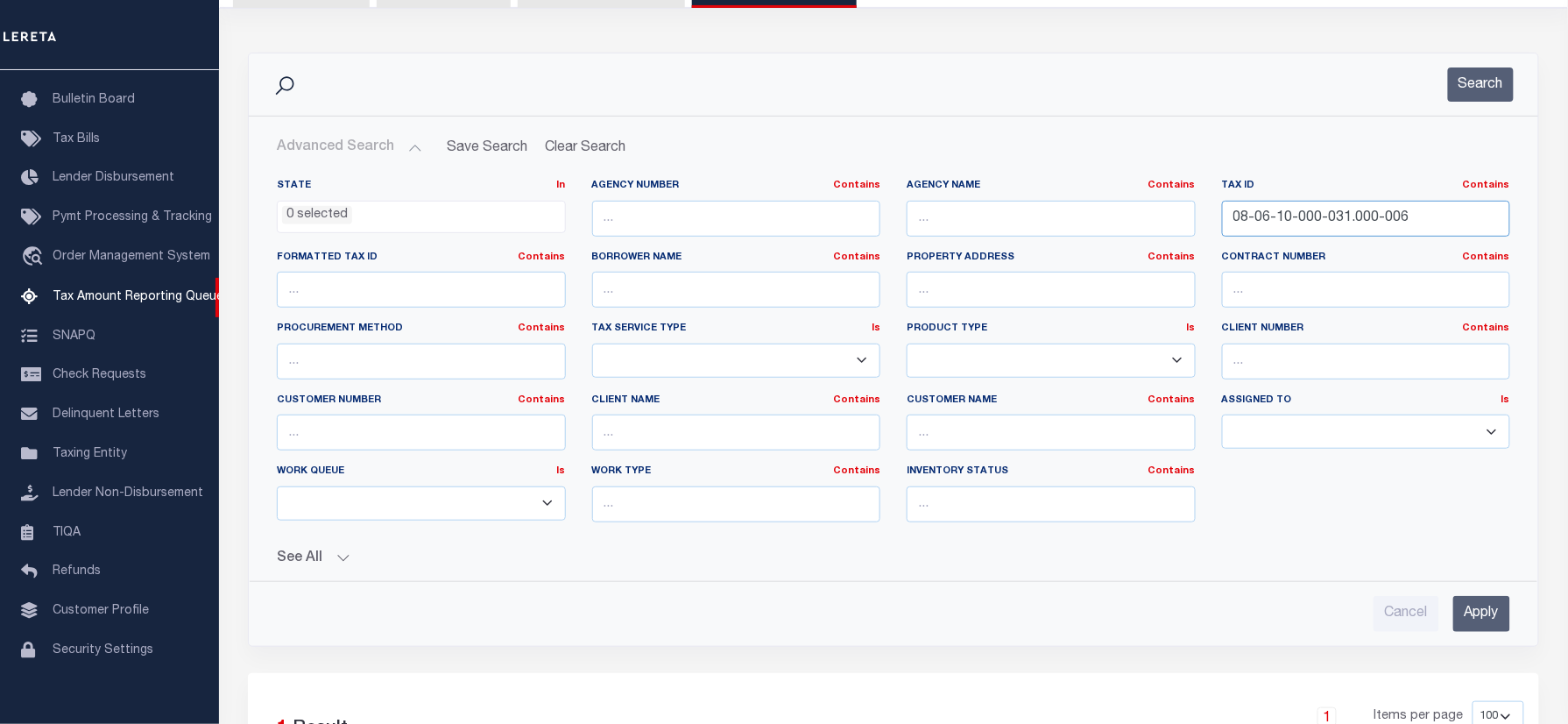
drag, startPoint x: 1431, startPoint y: 212, endPoint x: 1153, endPoint y: 253, distance: 281.0
click at [1153, 253] on div "State In In AK AL AR AZ CA CO CT DC DE FL GA GU HI IA ID IL IN KS KY LA MA MD M…" at bounding box center [893, 358] width 1260 height 358
paste input "9-10-18-300-026.000-023"
type input "09-10-18-300-026.000-023"
click at [1480, 74] on button "Search" at bounding box center [1480, 84] width 65 height 34
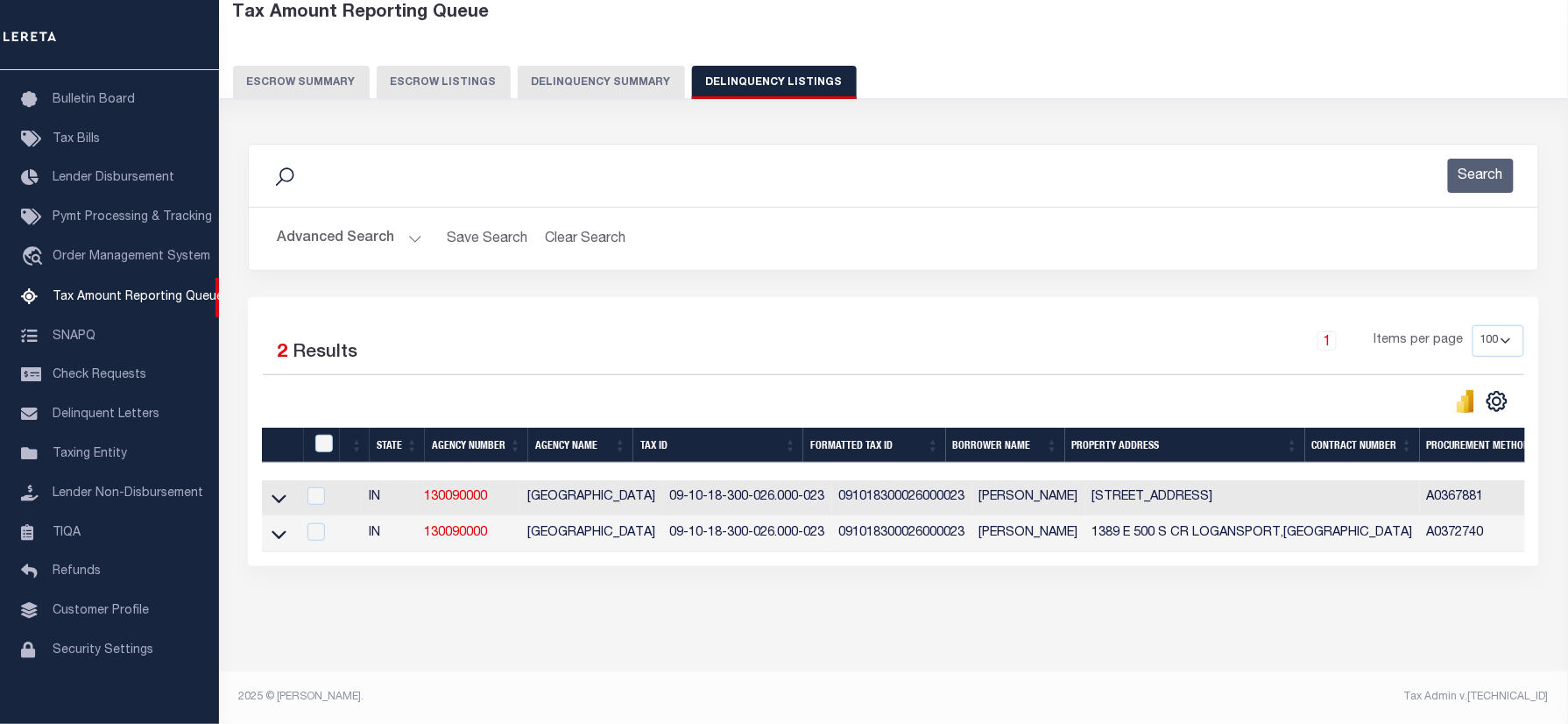
scroll to position [113, 0]
click at [699, 352] on div "1 Items per page 10 25 50 100 500" at bounding box center [1055, 348] width 940 height 45
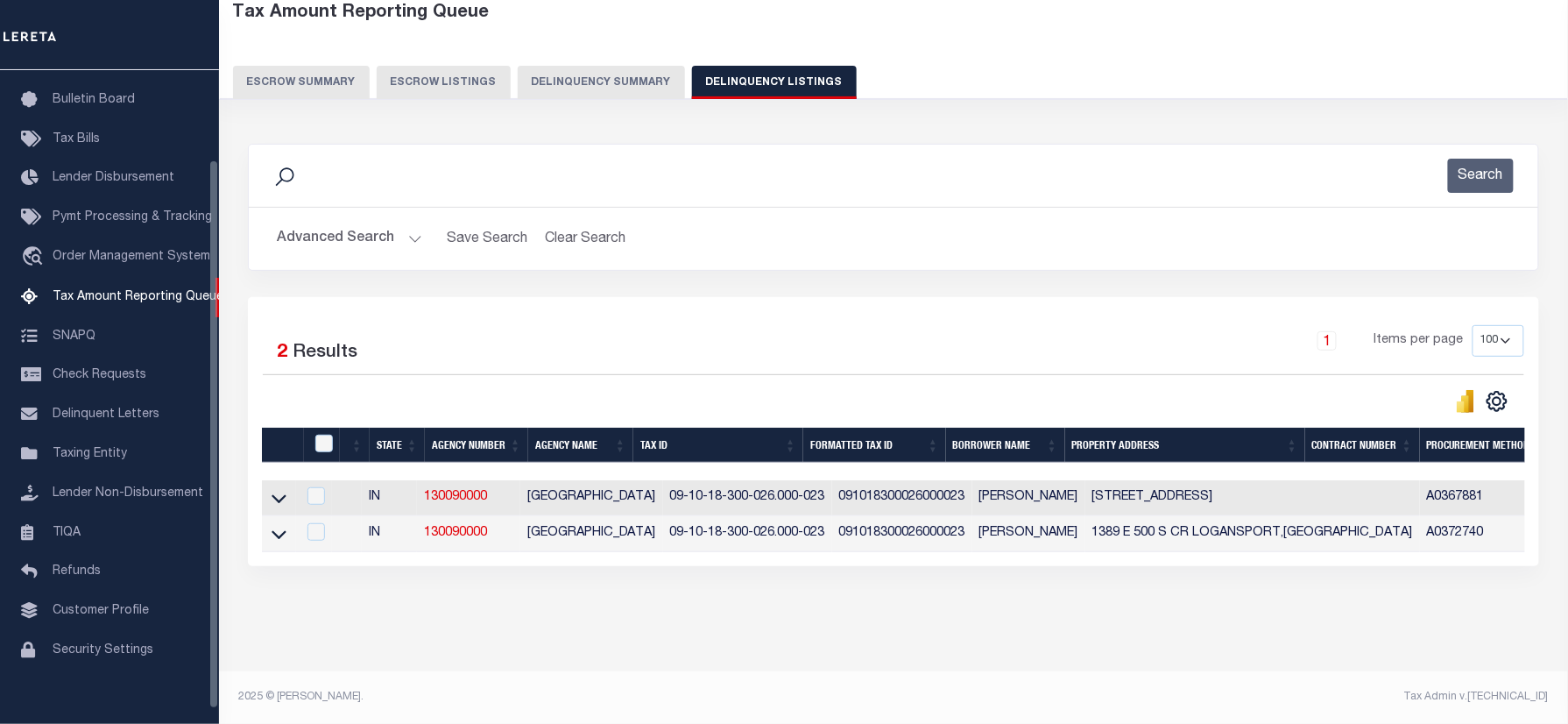
drag, startPoint x: 285, startPoint y: 488, endPoint x: 1011, endPoint y: 352, distance: 738.6
click at [285, 489] on icon at bounding box center [279, 498] width 15 height 18
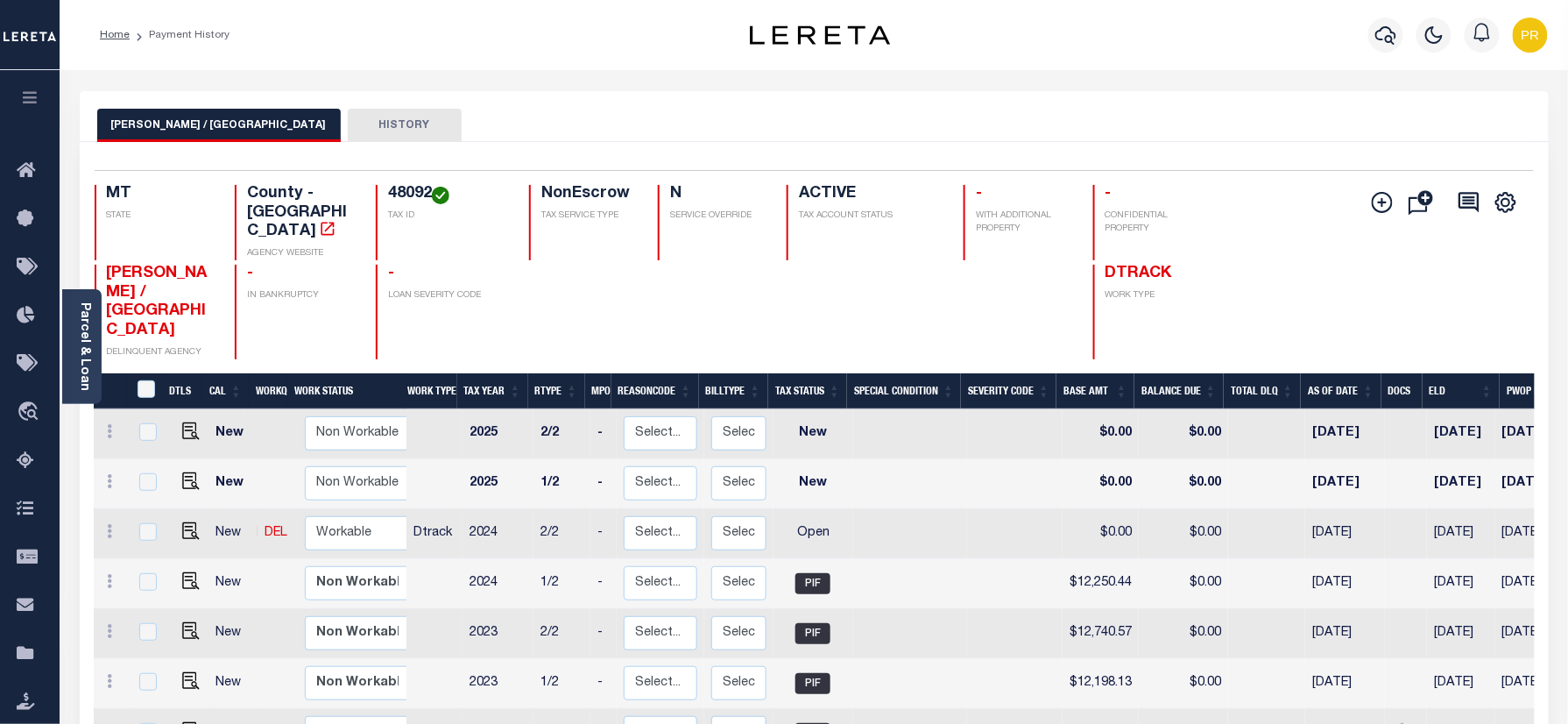
click at [656, 132] on div "LEWIS / CLARK COUNTY HISTORY" at bounding box center [815, 125] width 1434 height 32
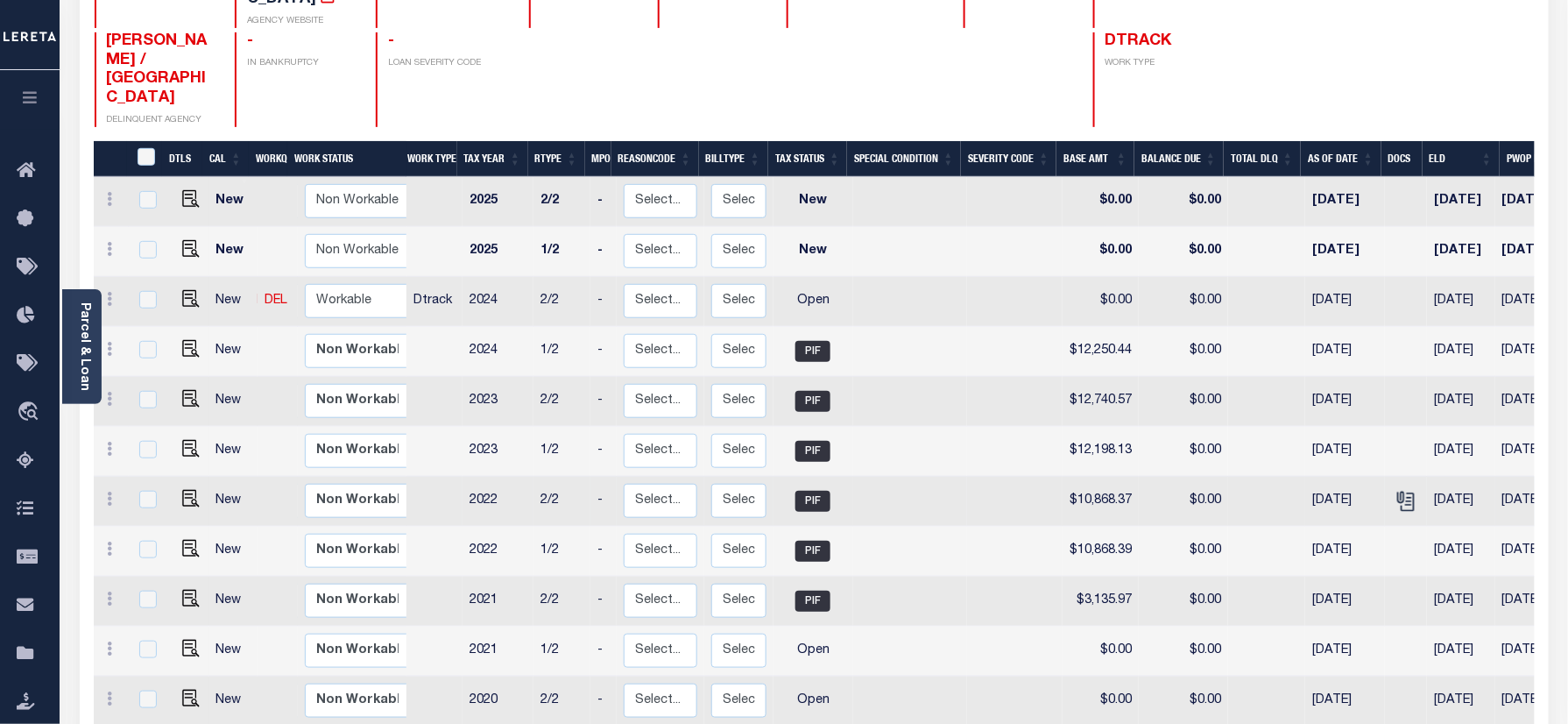
scroll to position [233, 0]
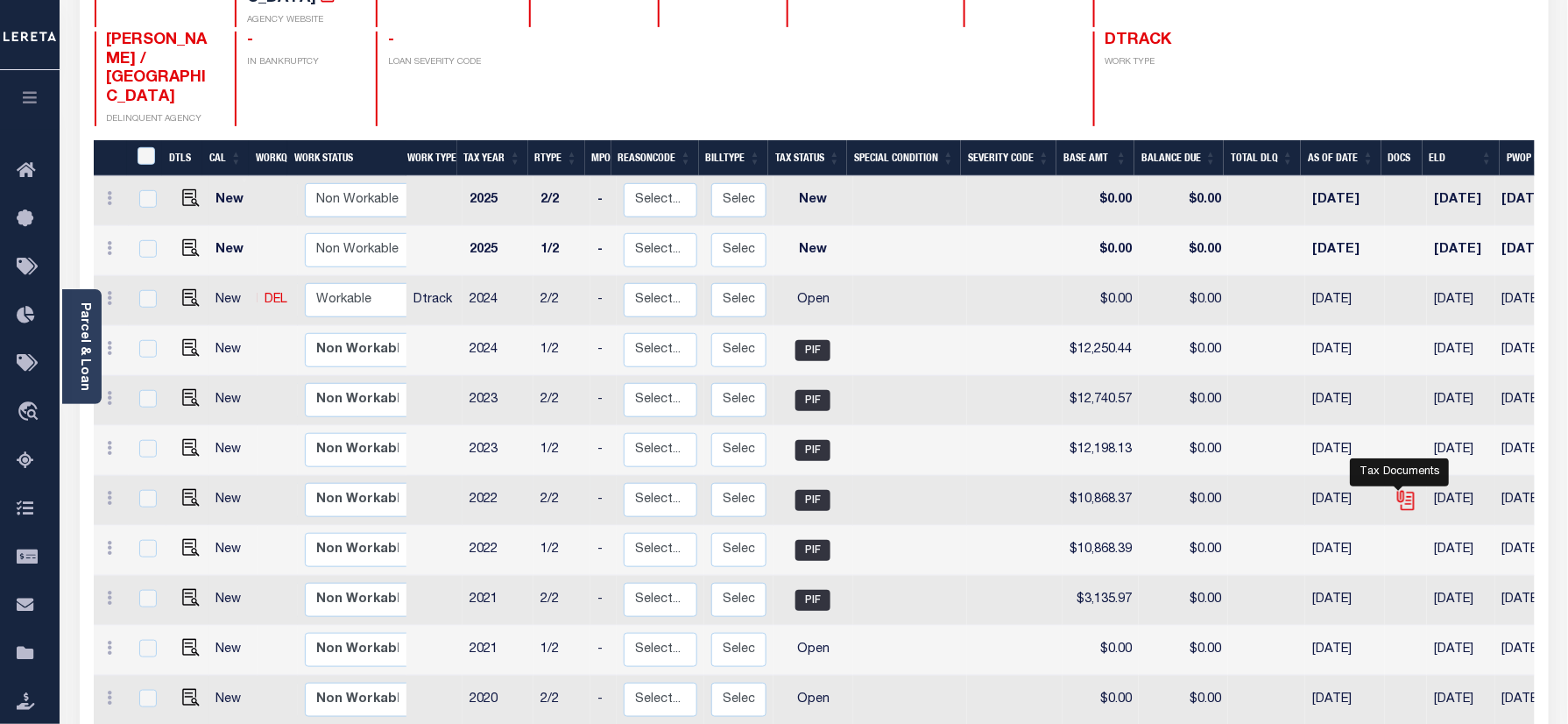
click at [1406, 489] on icon "" at bounding box center [1406, 500] width 23 height 23
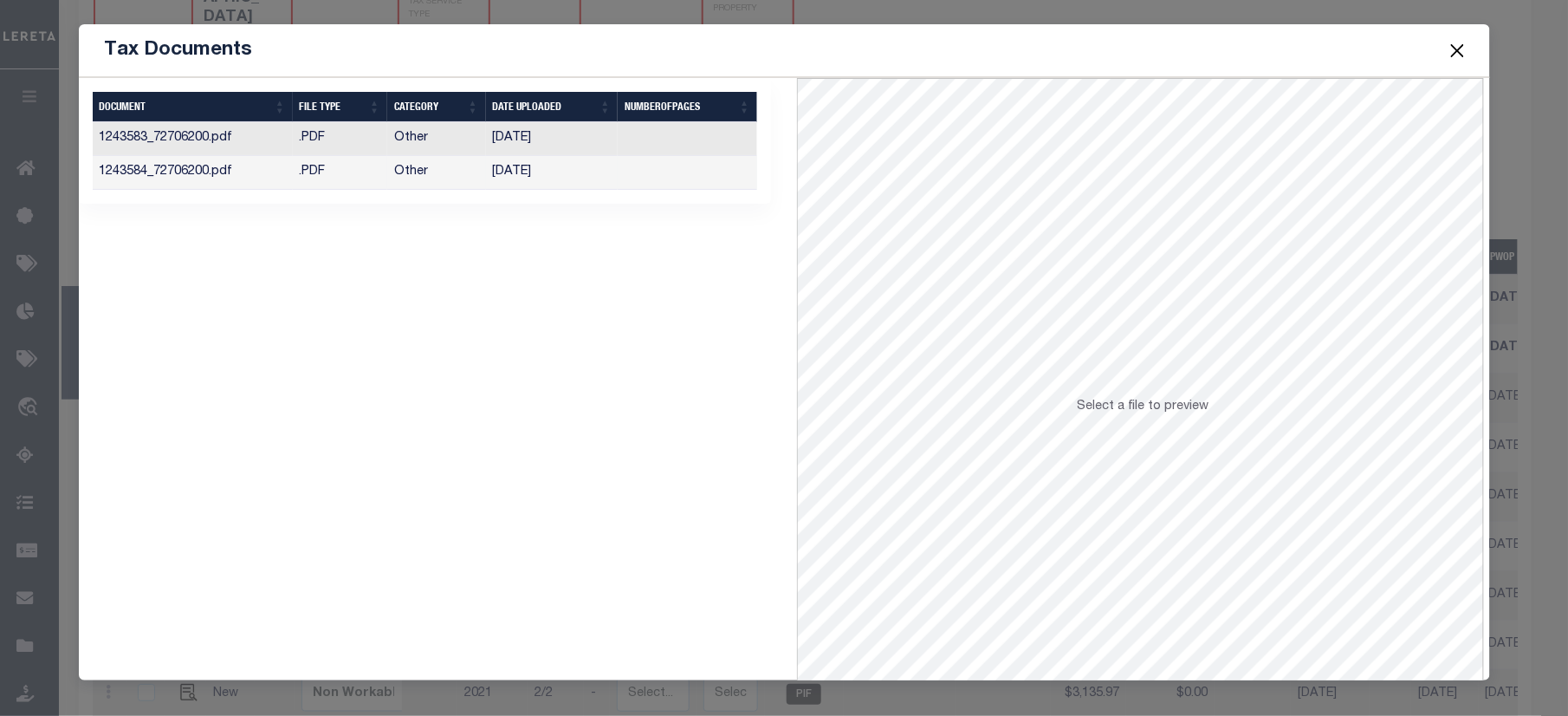
click at [700, 174] on td at bounding box center [687, 172] width 139 height 34
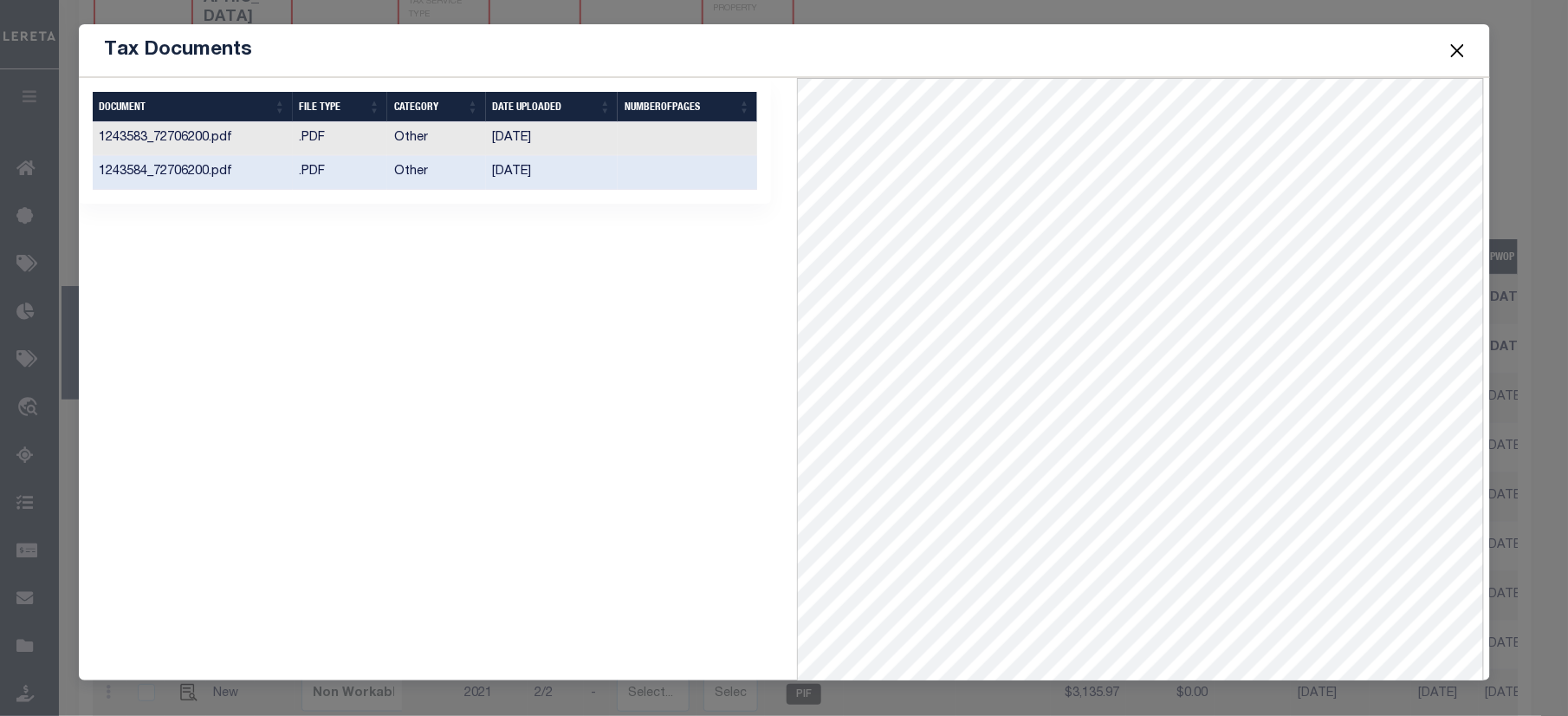
click at [743, 142] on td at bounding box center [687, 139] width 139 height 34
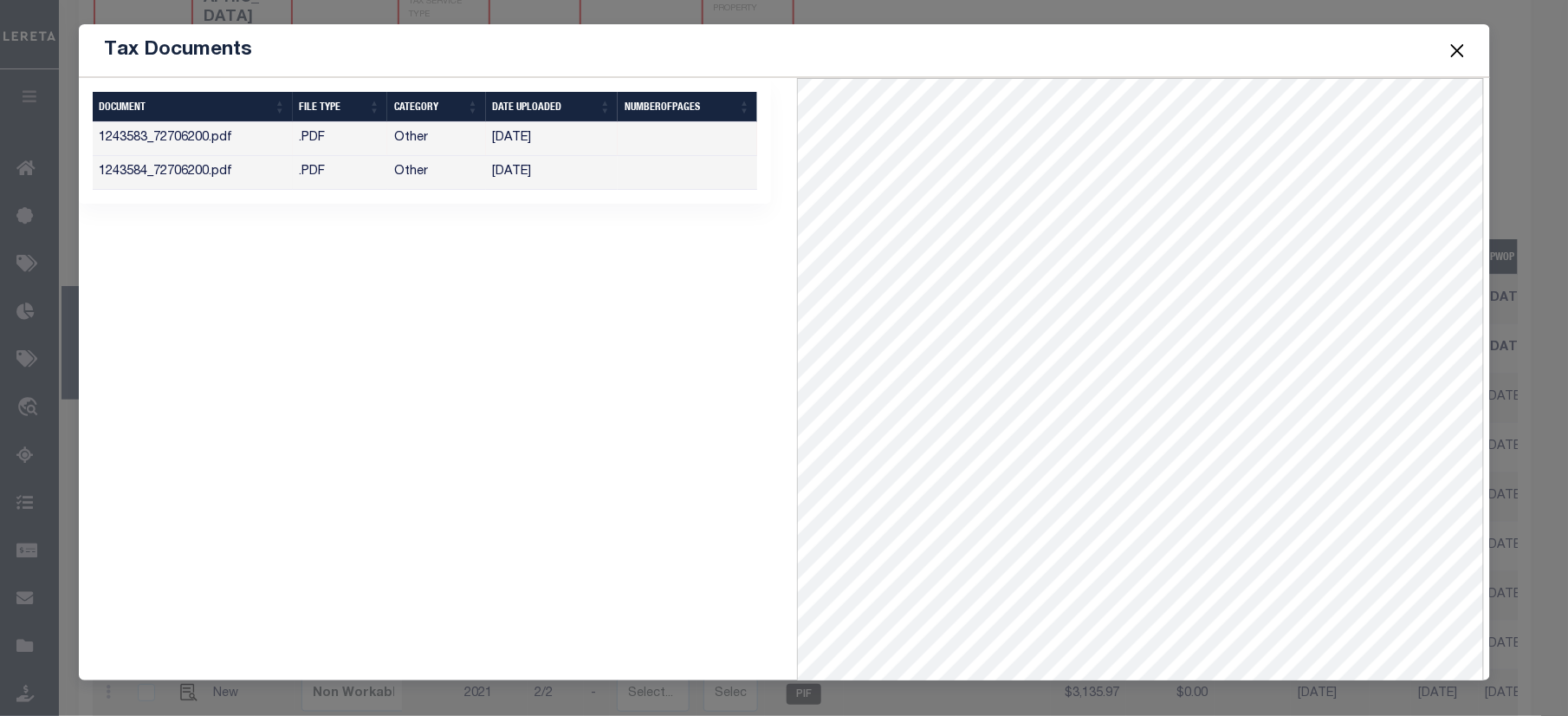
click at [1449, 54] on button "Close" at bounding box center [1457, 50] width 23 height 23
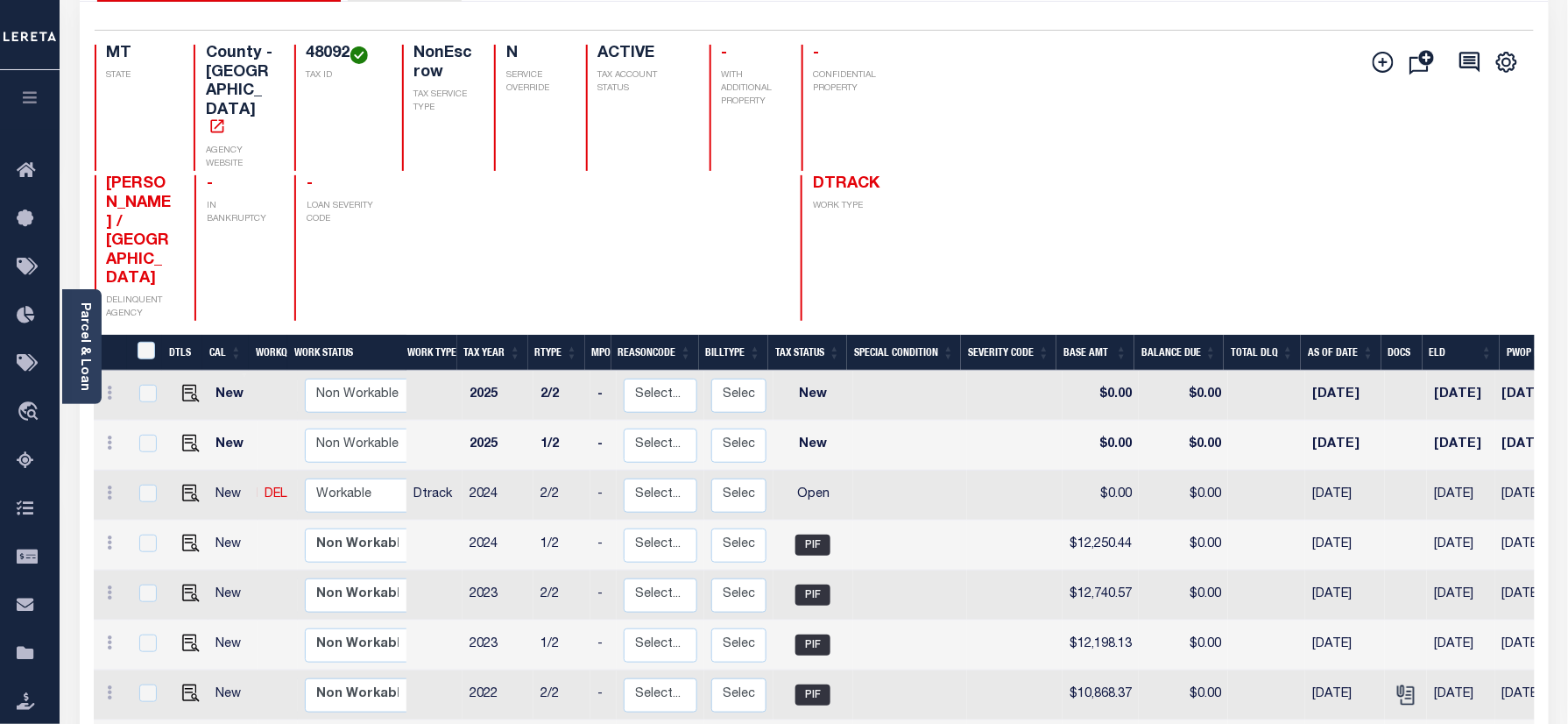
scroll to position [0, 0]
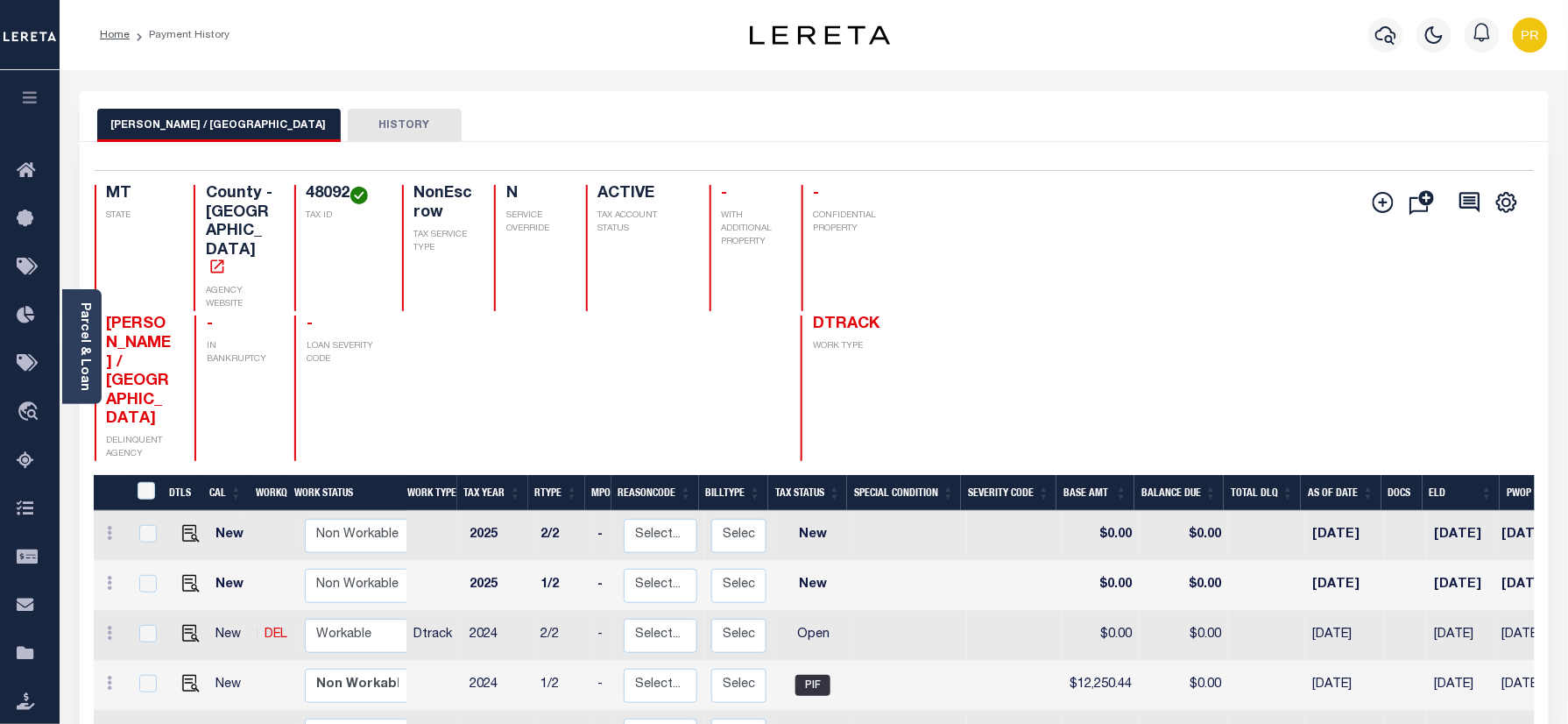
click at [307, 190] on h4 "48092" at bounding box center [344, 195] width 75 height 19
copy h4 "48092"
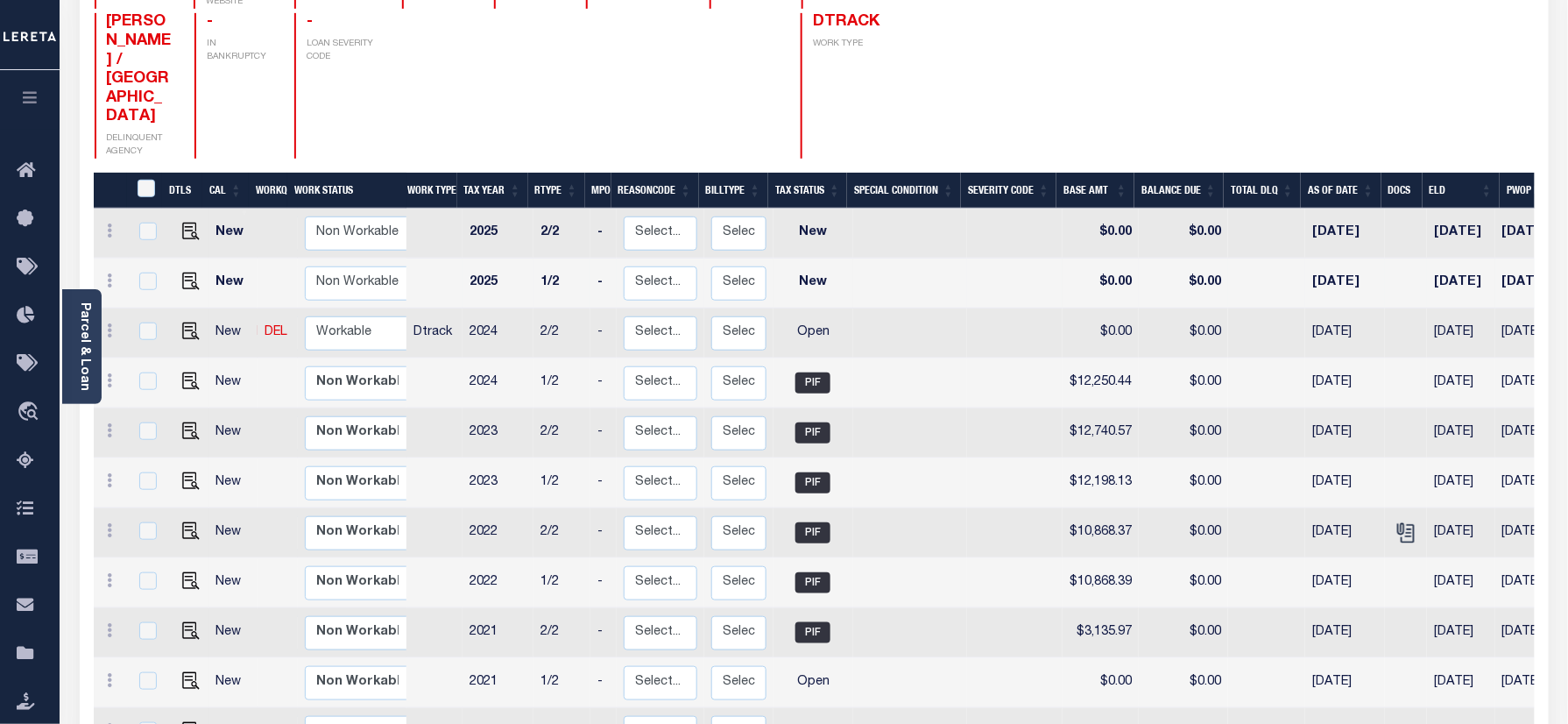
scroll to position [156, 0]
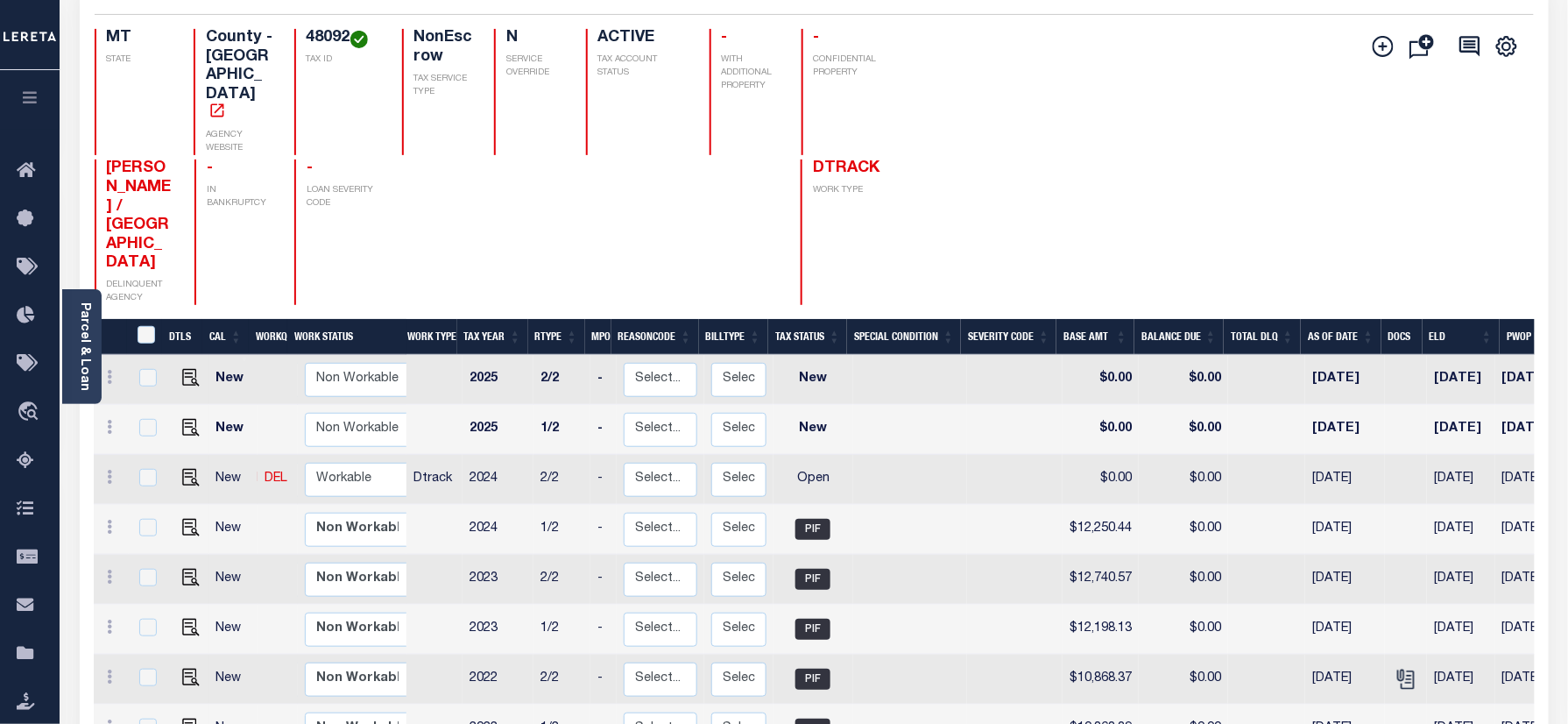
click at [307, 39] on h4 "48092" at bounding box center [344, 38] width 75 height 19
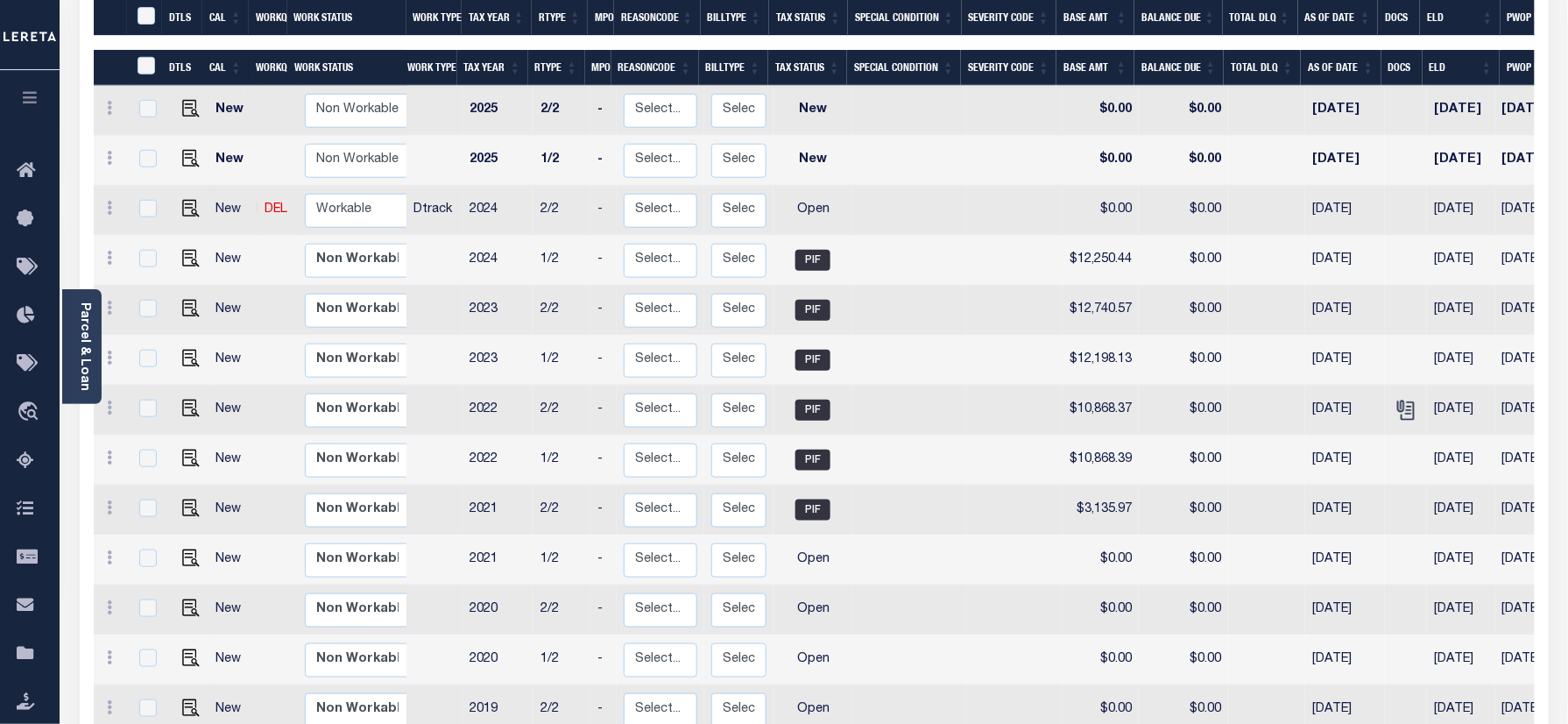
scroll to position [0, 0]
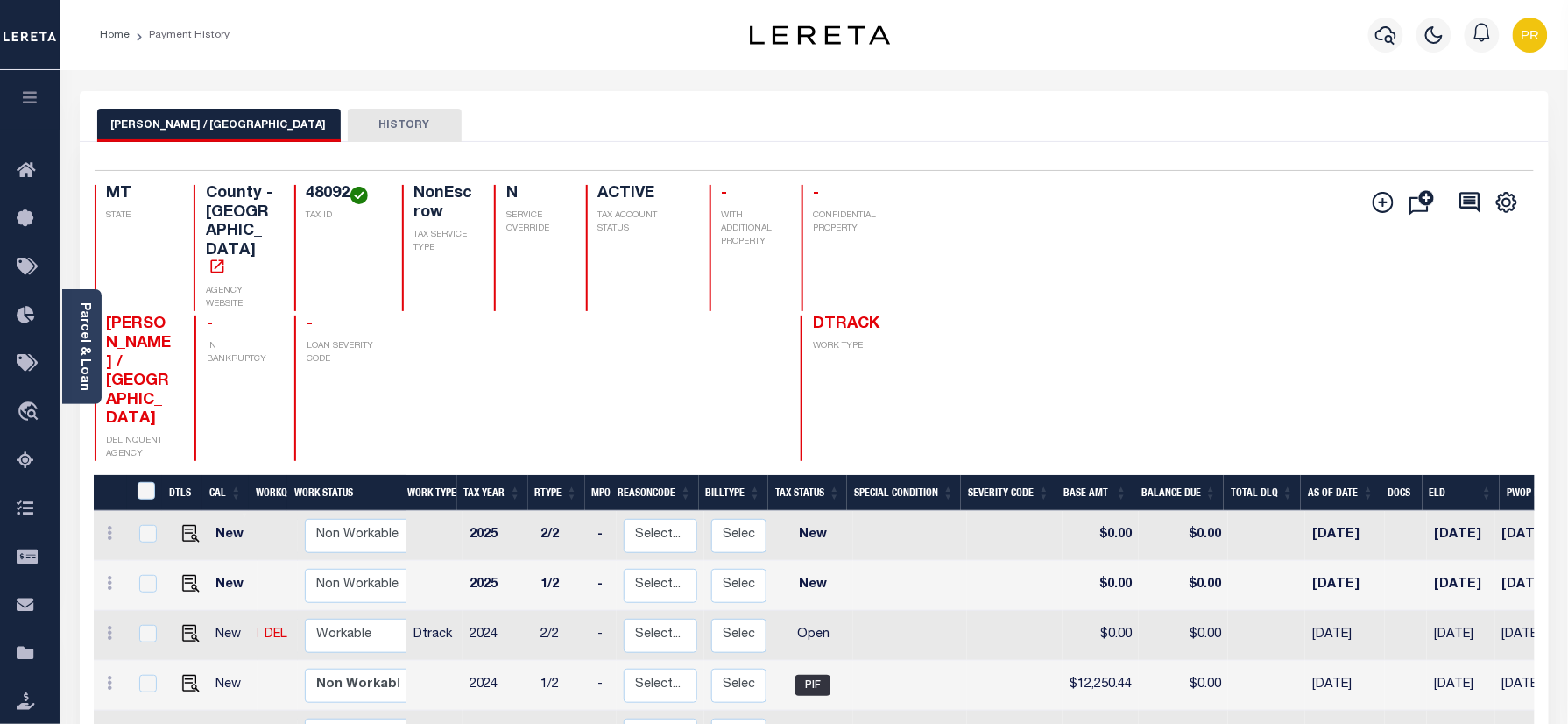
click at [313, 190] on h4 "48092" at bounding box center [344, 195] width 75 height 19
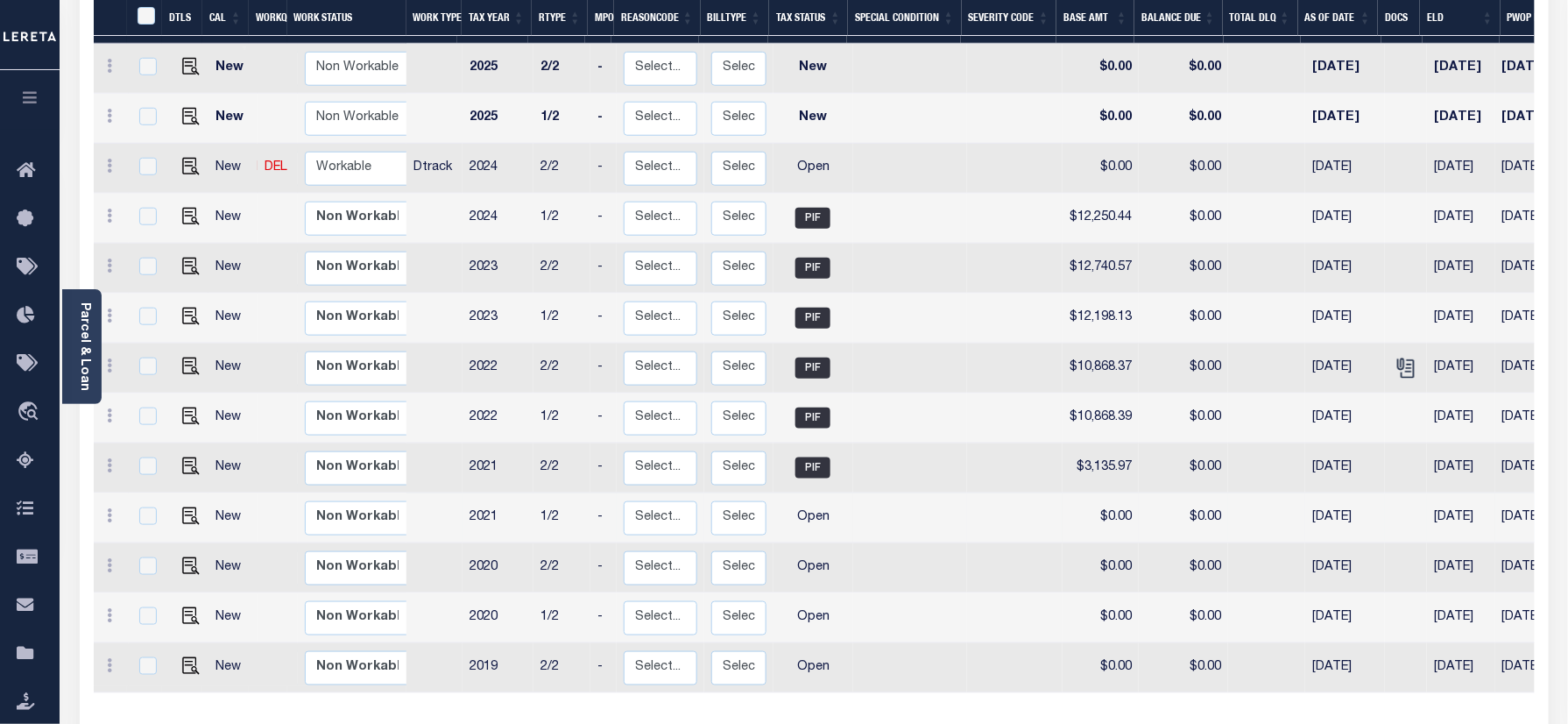
scroll to position [506, 0]
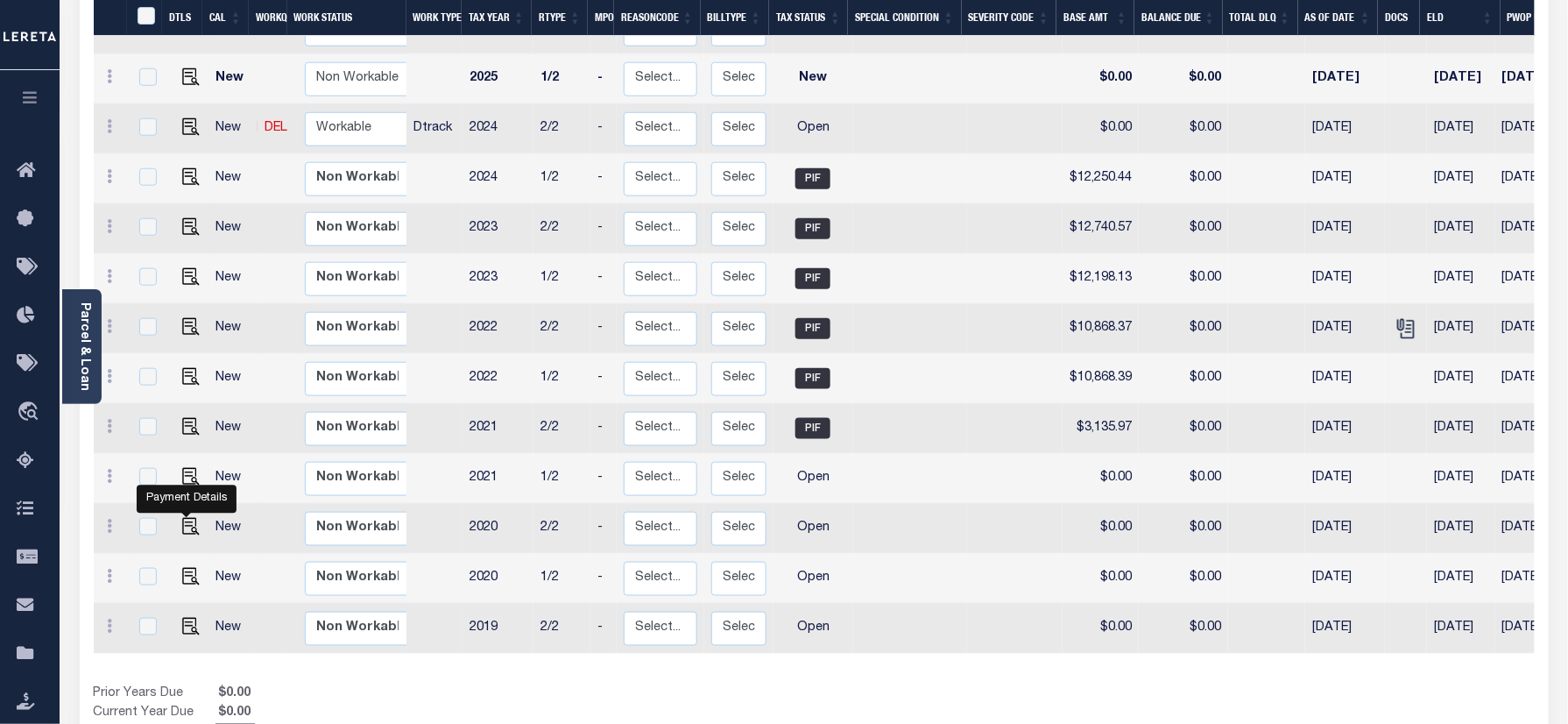
drag, startPoint x: 179, startPoint y: 452, endPoint x: 197, endPoint y: 498, distance: 49.4
click at [183, 518] on img "" at bounding box center [191, 527] width 18 height 18
checkbox input "true"
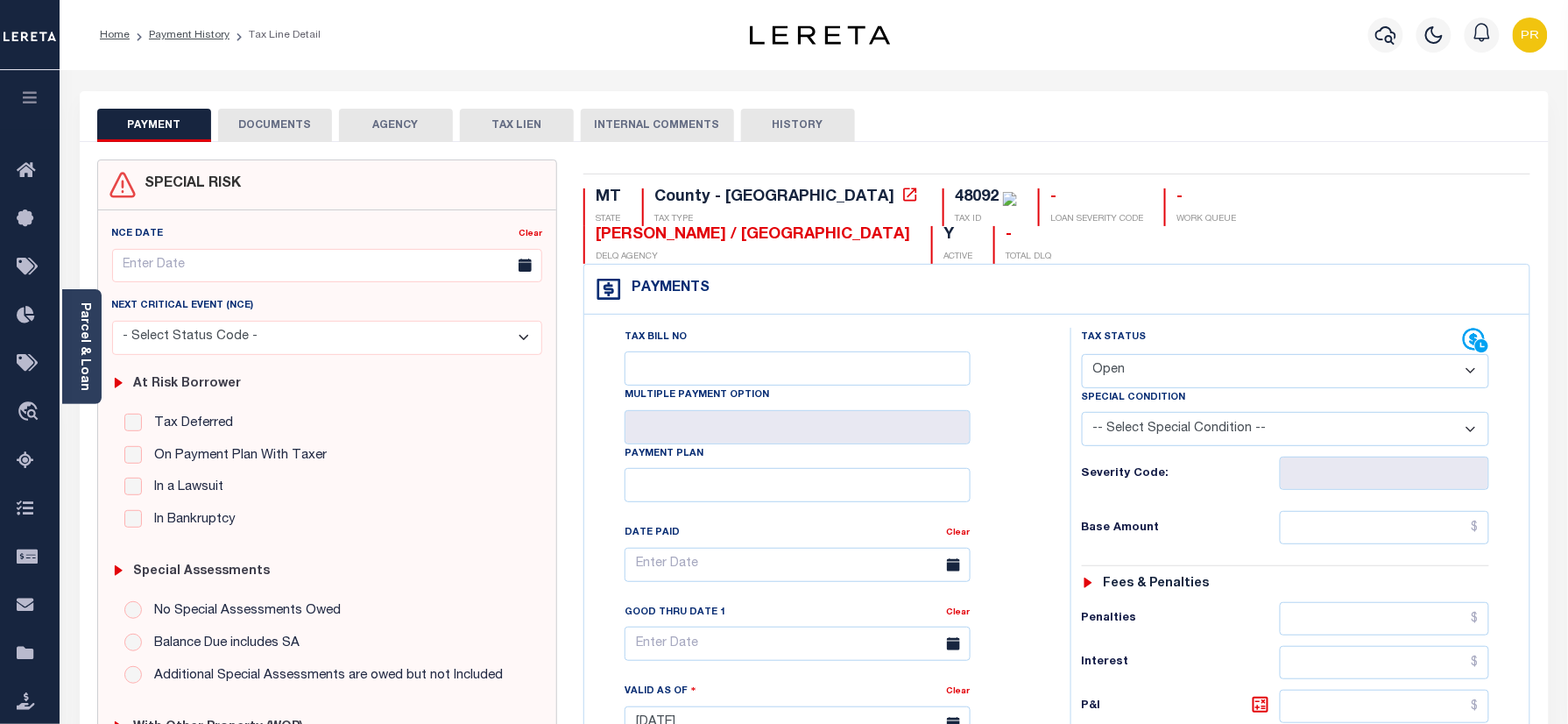
click at [1160, 354] on select "- Select Status Code - Open Due/Unpaid Paid Incomplete No Tax Due Internal Refu…" at bounding box center [1286, 371] width 408 height 34
select select "NTX"
click at [1082, 354] on select "- Select Status Code - Open Due/Unpaid Paid Incomplete No Tax Due Internal Refu…" at bounding box center [1286, 371] width 408 height 34
type input "[DATE]"
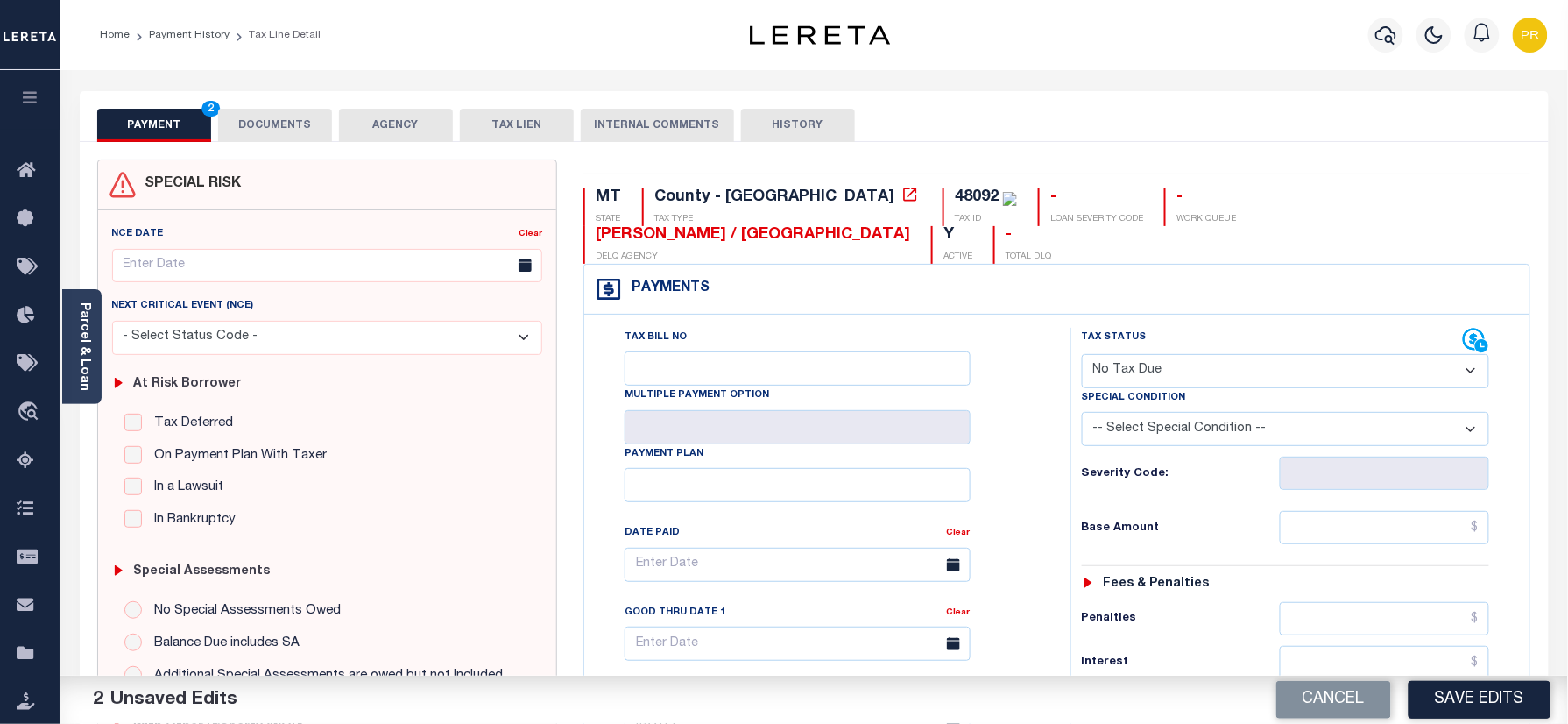
click at [1200, 412] on select "-- Select Special Condition -- 3RD PARTY TAX LIEN AGENCY TAX LIEN (A.K.A Inside…" at bounding box center [1286, 429] width 408 height 34
select select "7"
click at [1082, 412] on select "-- Select Special Condition -- 3RD PARTY TAX LIEN AGENCY TAX LIEN (A.K.A Inside…" at bounding box center [1286, 429] width 408 height 34
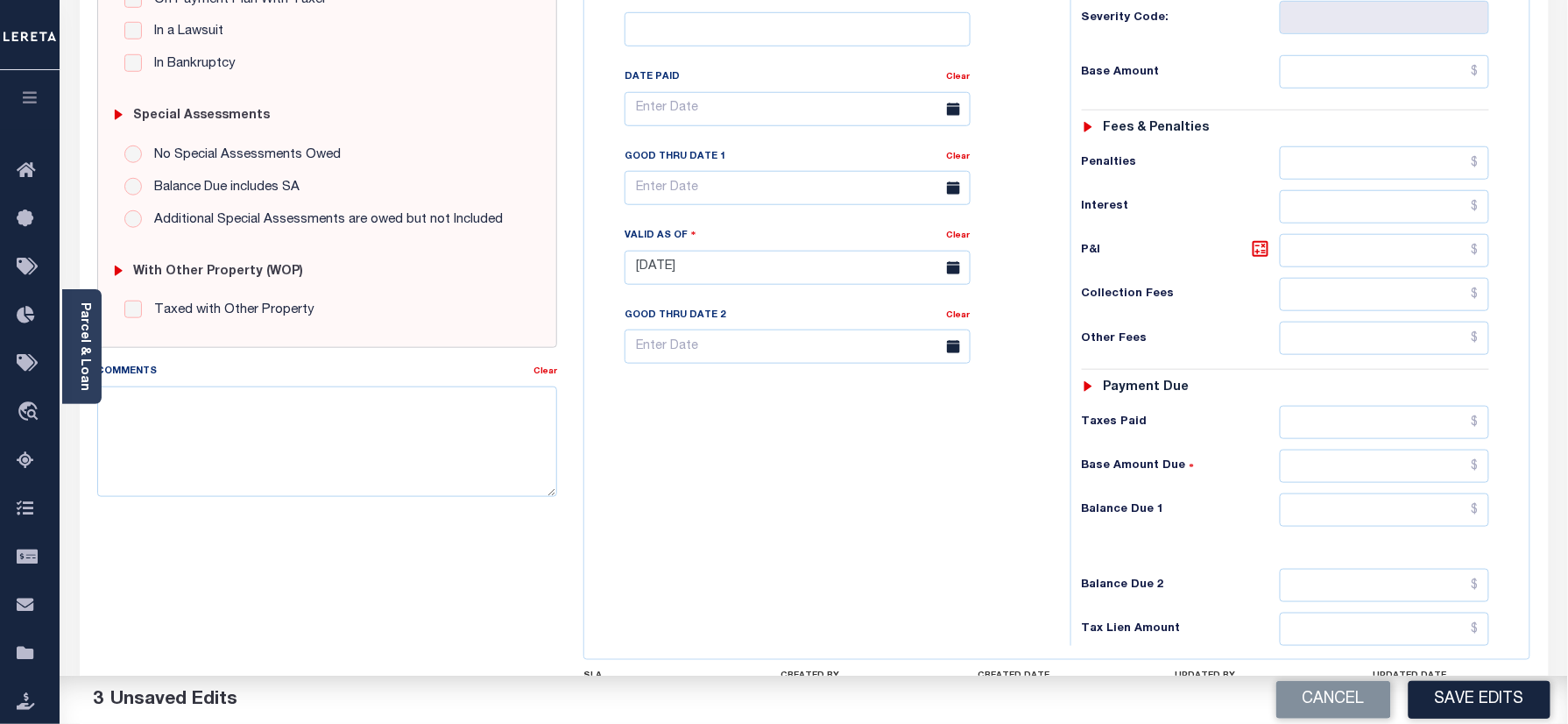
scroll to position [576, 0]
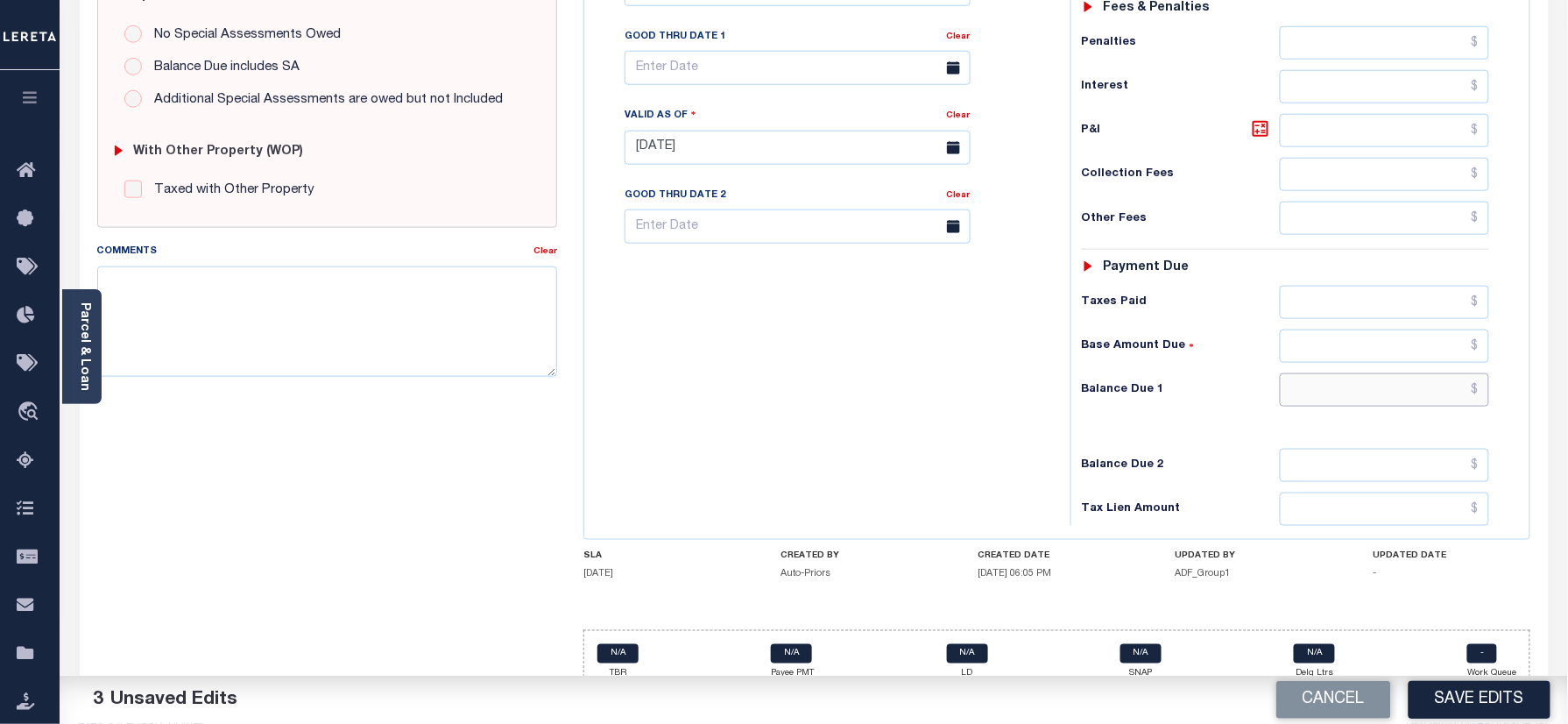
click at [1391, 374] on input "text" at bounding box center [1385, 390] width 210 height 33
click at [1372, 374] on input "text" at bounding box center [1385, 390] width 210 height 33
type input "$0.00"
click at [862, 417] on div "Tax Bill No Multiple Payment Option Payment Plan Clear" at bounding box center [823, 138] width 468 height 774
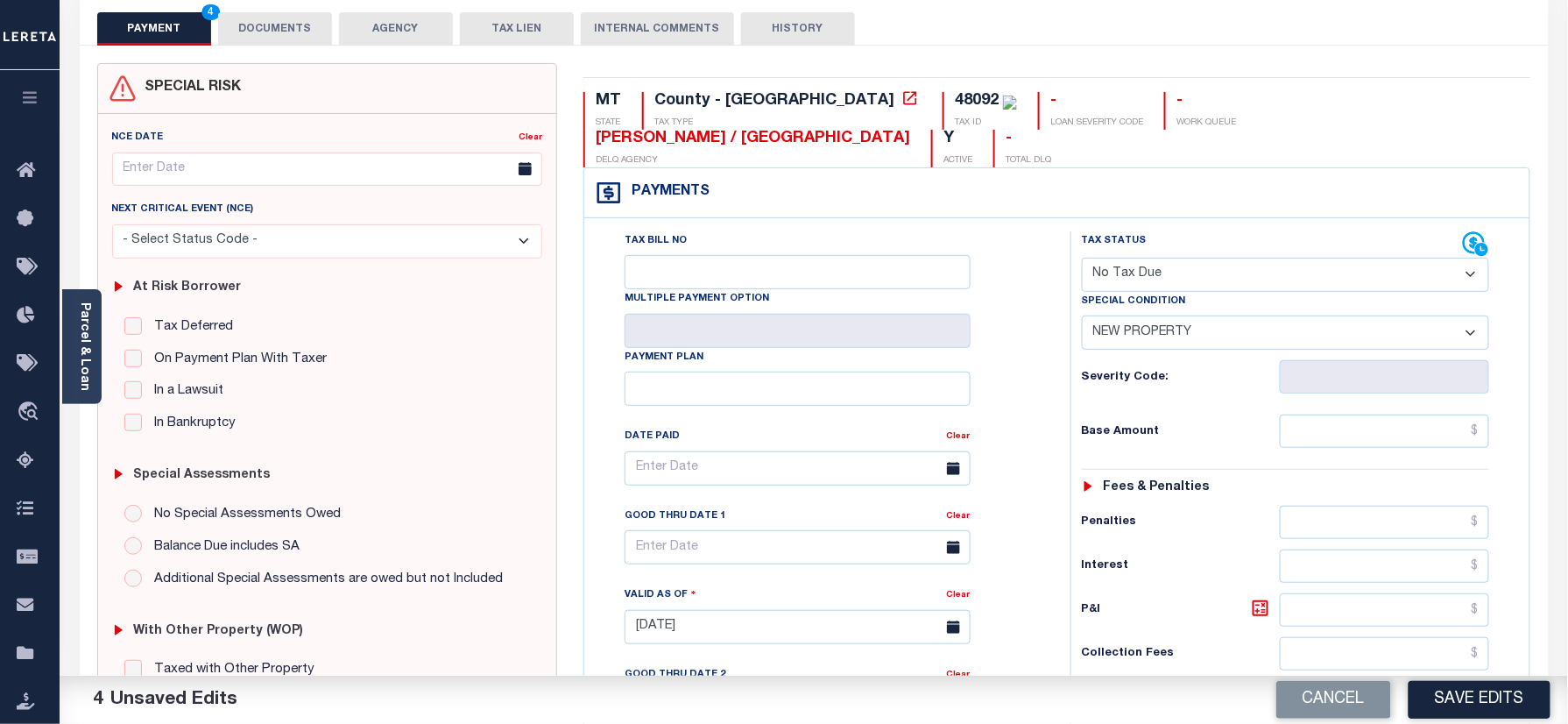
scroll to position [0, 0]
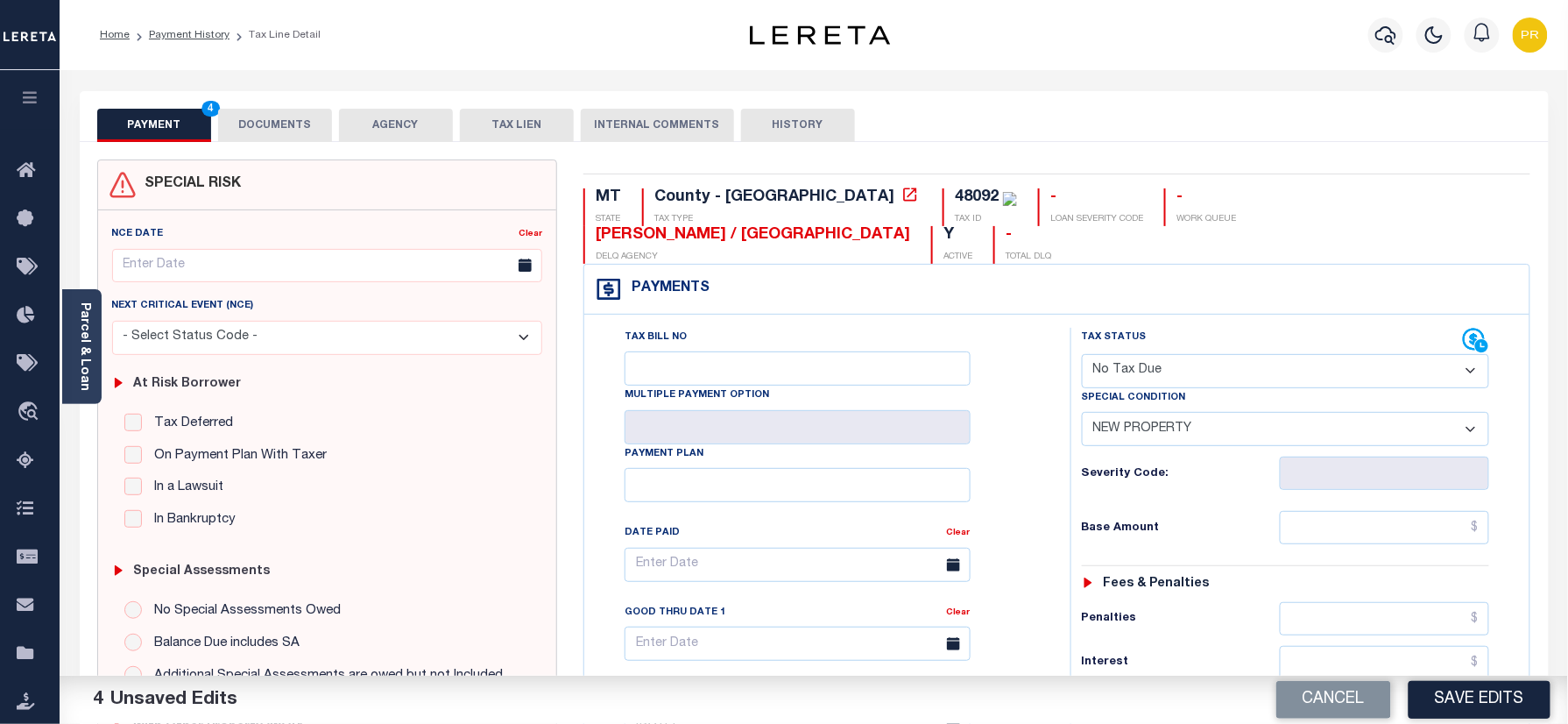
click at [264, 125] on button "DOCUMENTS" at bounding box center [276, 125] width 114 height 33
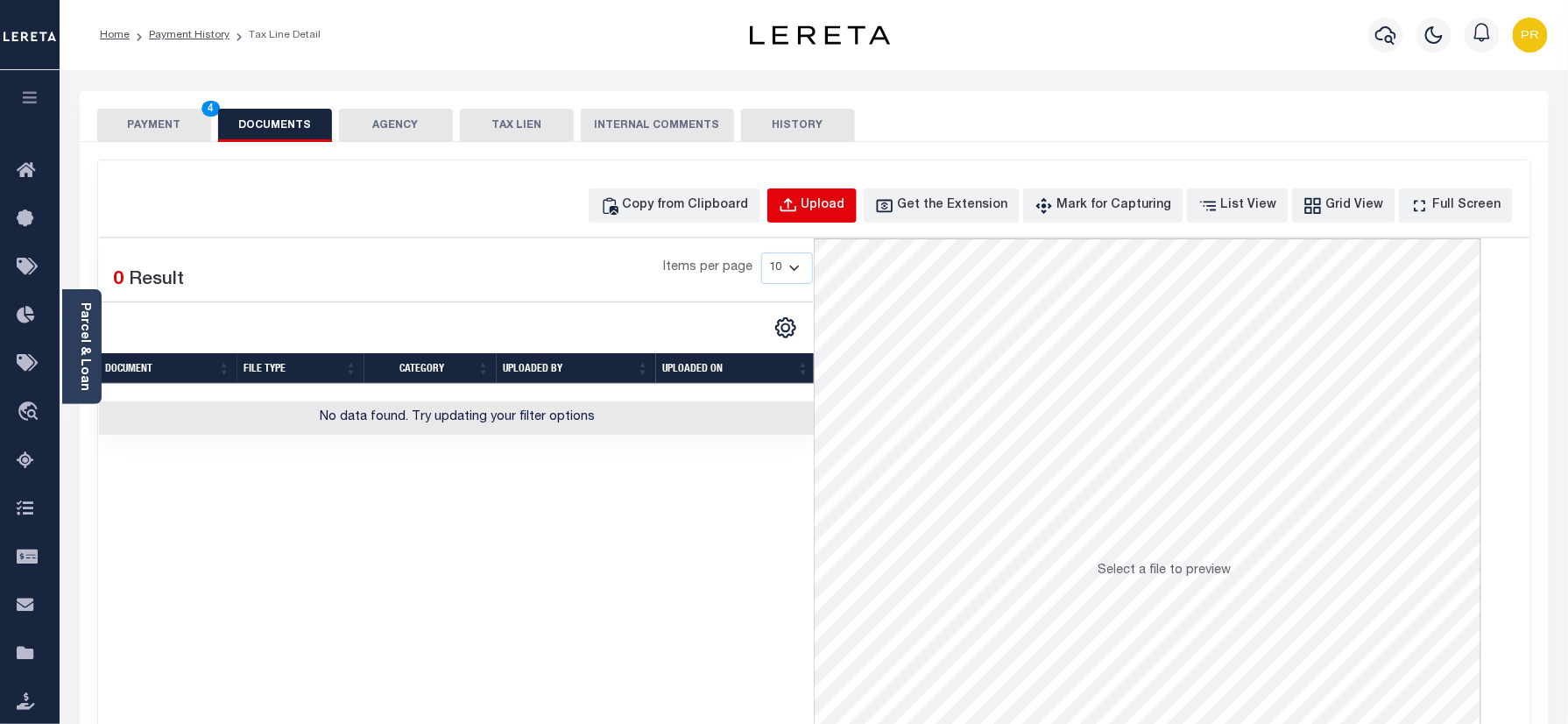
click at [838, 204] on div "Upload" at bounding box center [824, 206] width 44 height 19
select select "POP"
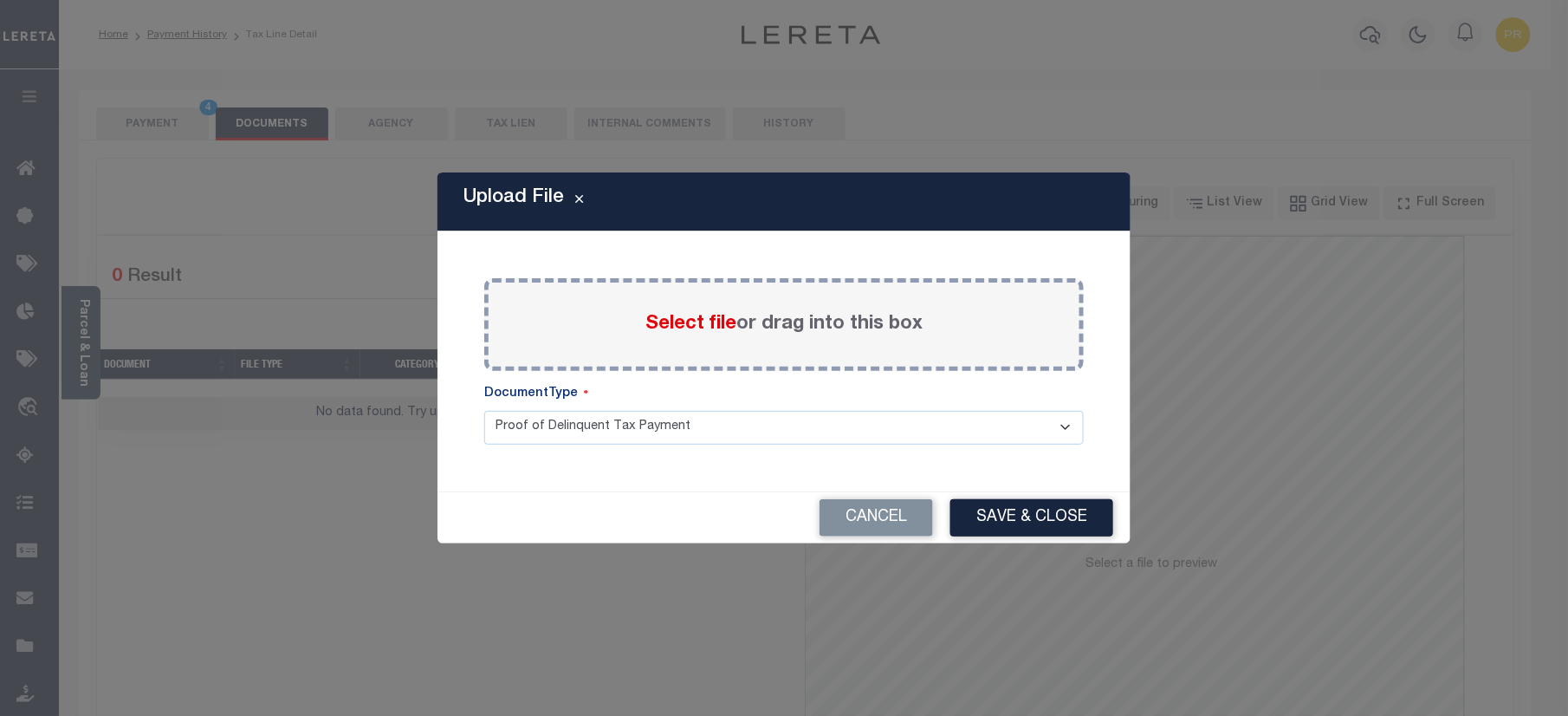
click at [839, 331] on label "Select file or drag into this box" at bounding box center [784, 324] width 277 height 28
click at [0, 0] on input "Select file or drag into this box" at bounding box center [0, 0] width 0 height 0
click at [867, 521] on button "Cancel" at bounding box center [876, 517] width 114 height 37
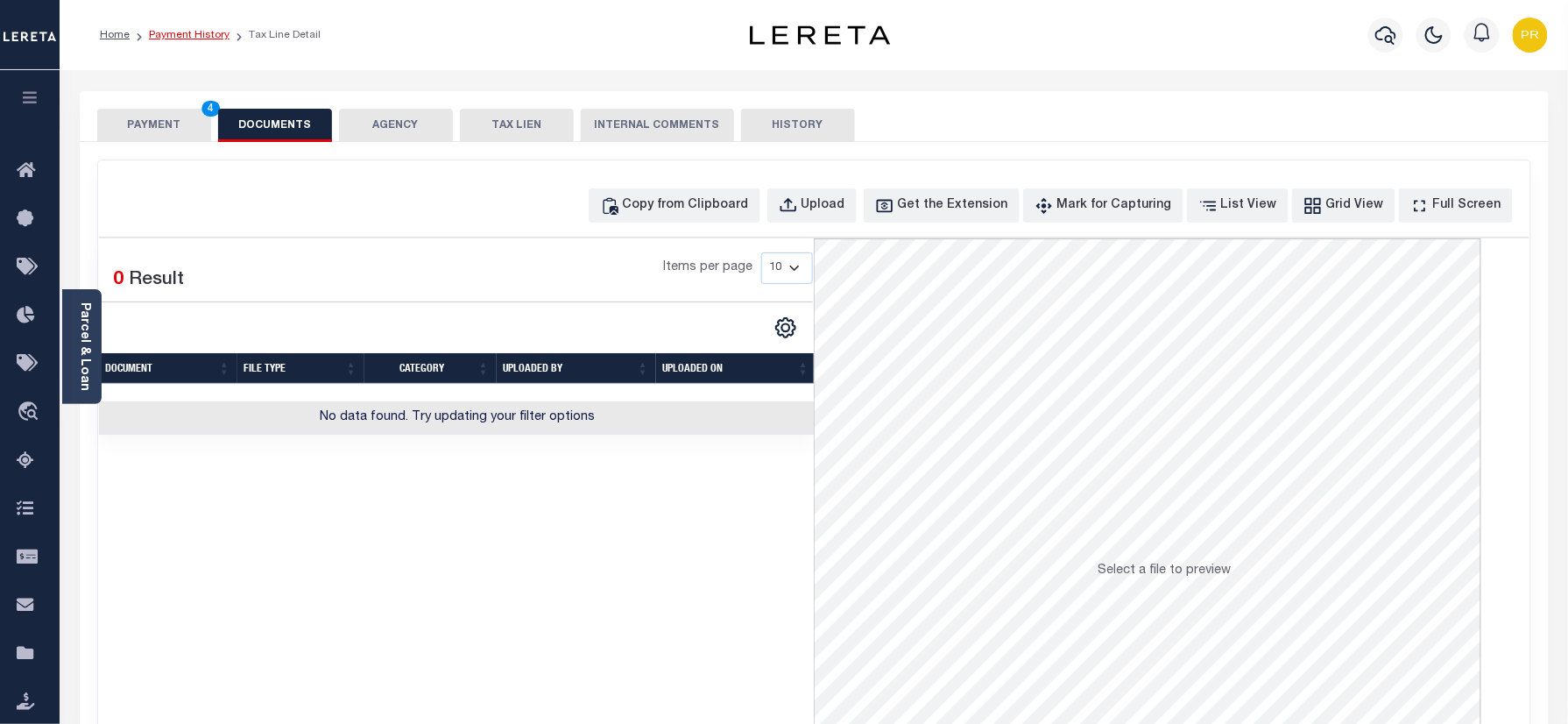
click at [183, 36] on link "Payment History" at bounding box center [189, 34] width 80 height 10
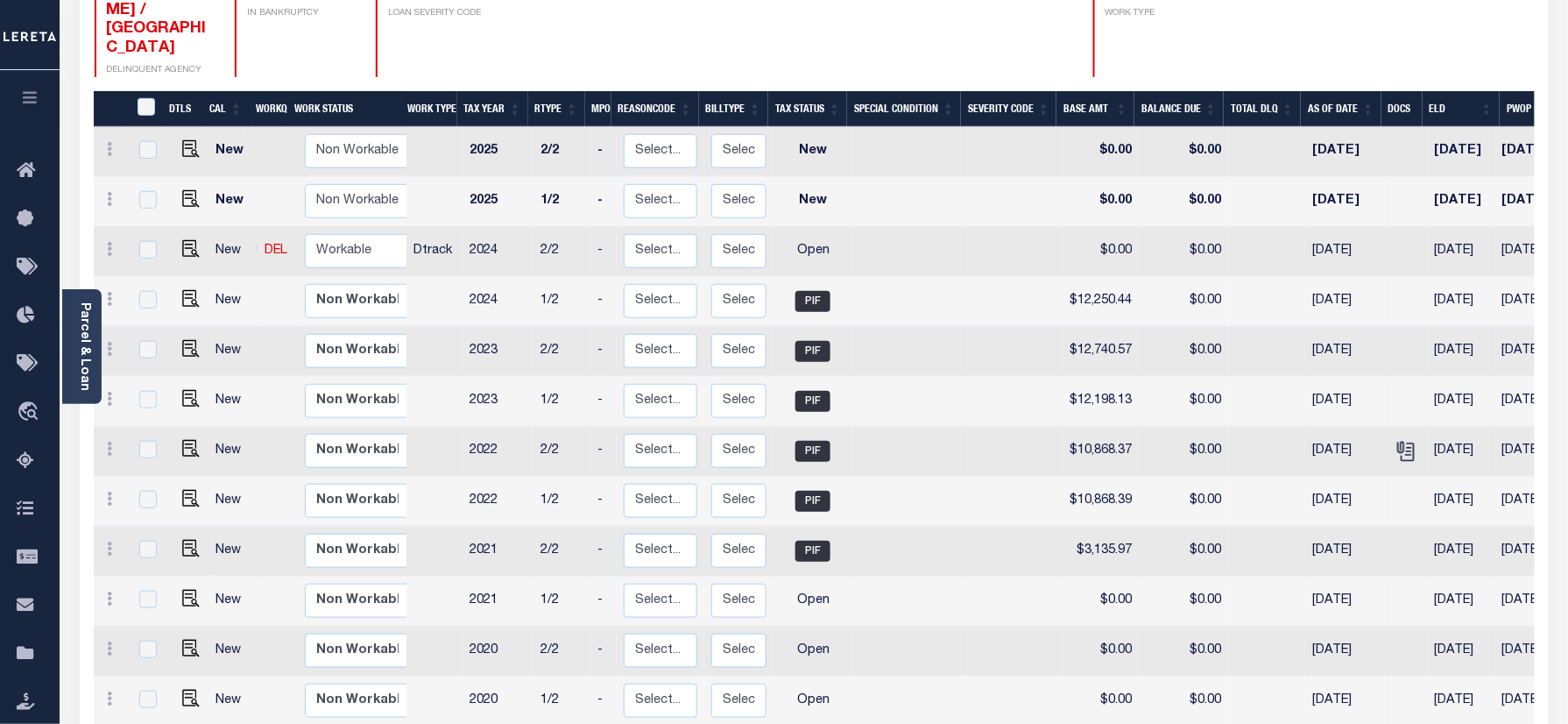
scroll to position [449, 0]
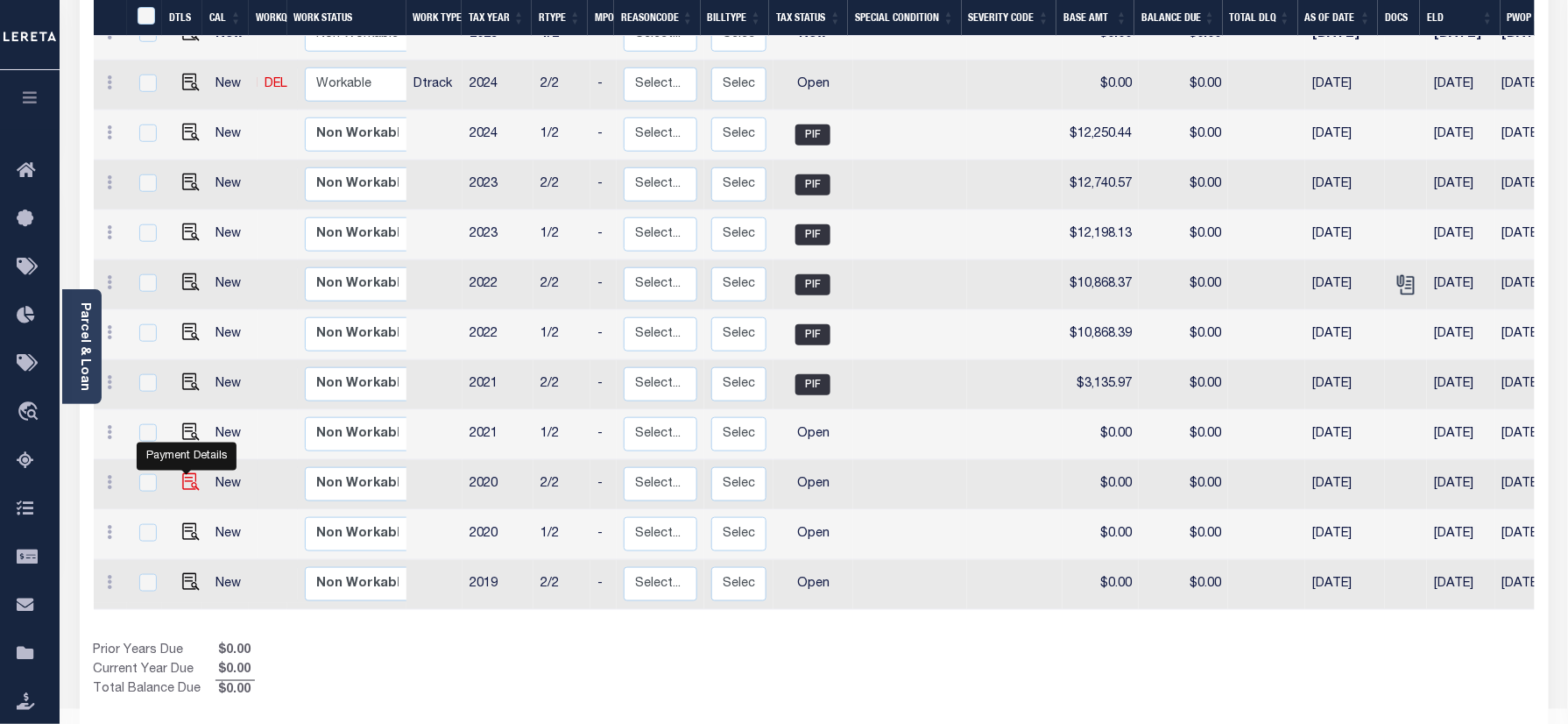
click at [183, 473] on img "" at bounding box center [191, 481] width 18 height 18
checkbox input "true"
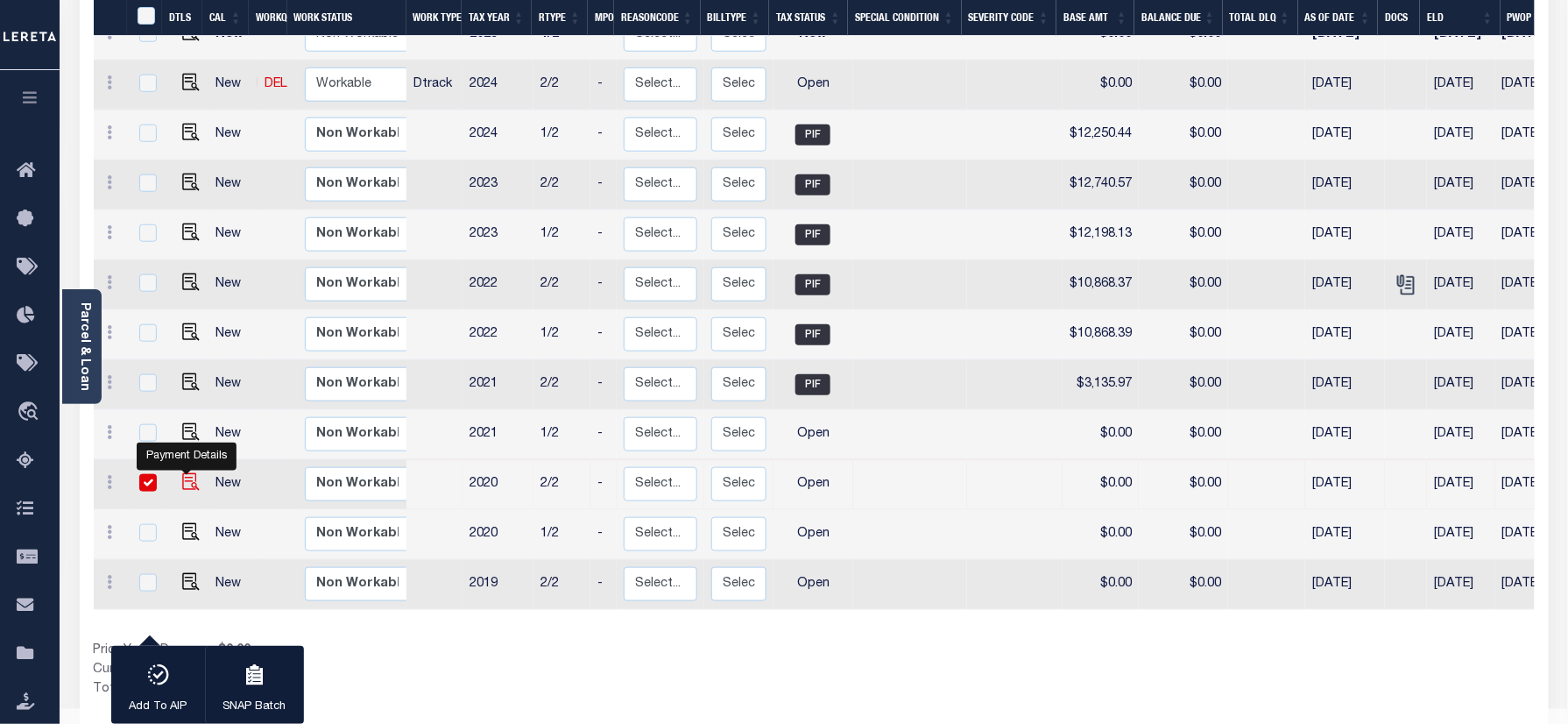
click at [183, 473] on img "" at bounding box center [191, 481] width 18 height 18
checkbox input "false"
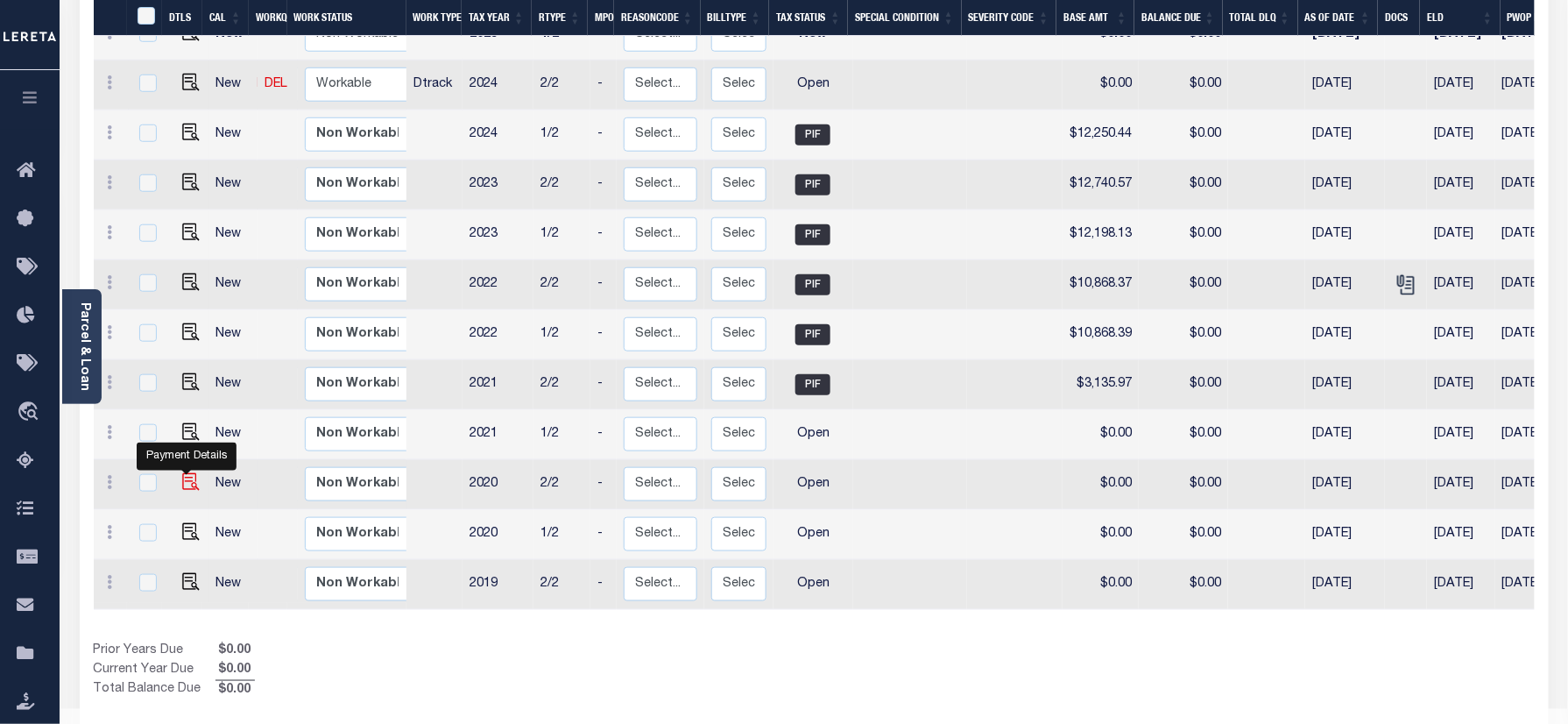
click at [183, 473] on img "" at bounding box center [191, 481] width 18 height 18
checkbox input "true"
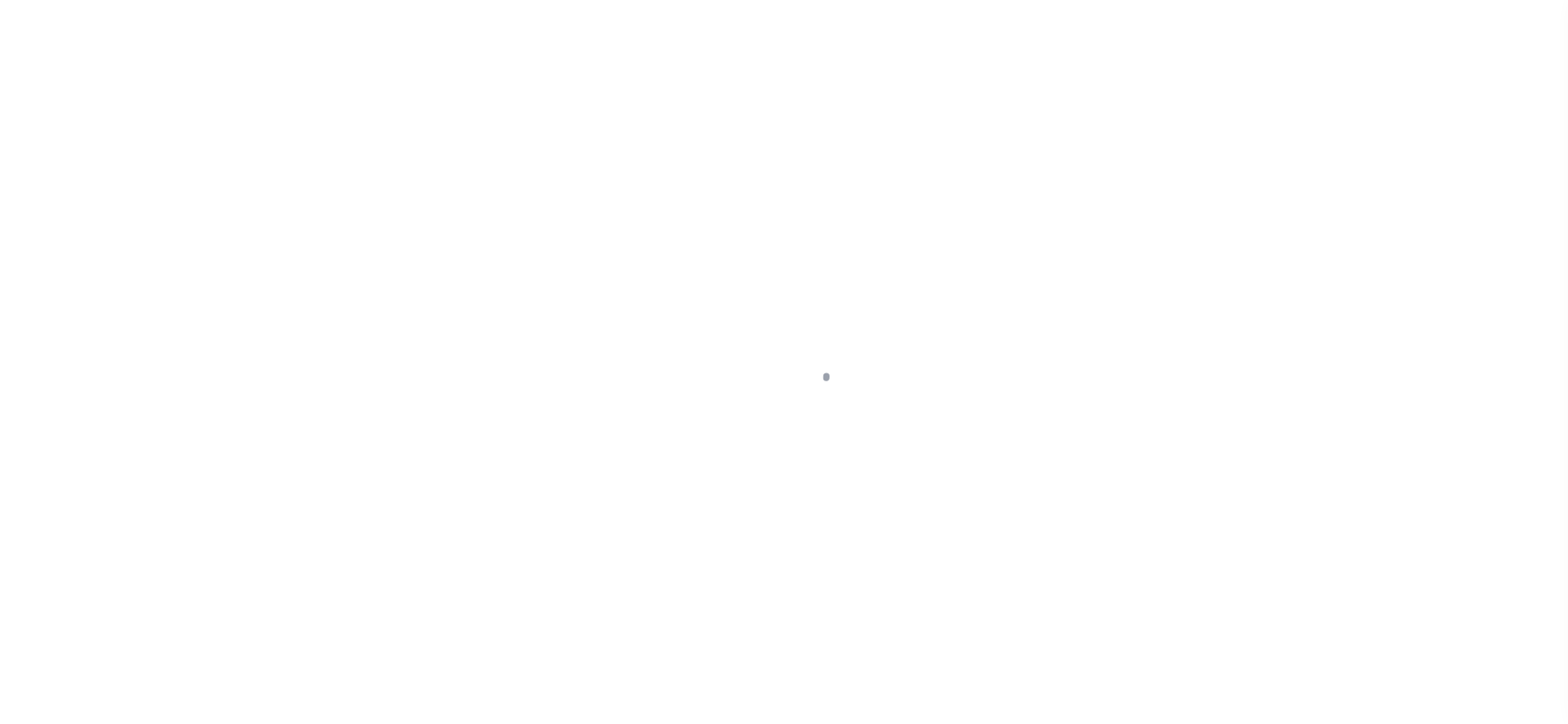
checkbox input "false"
type input "[DATE]"
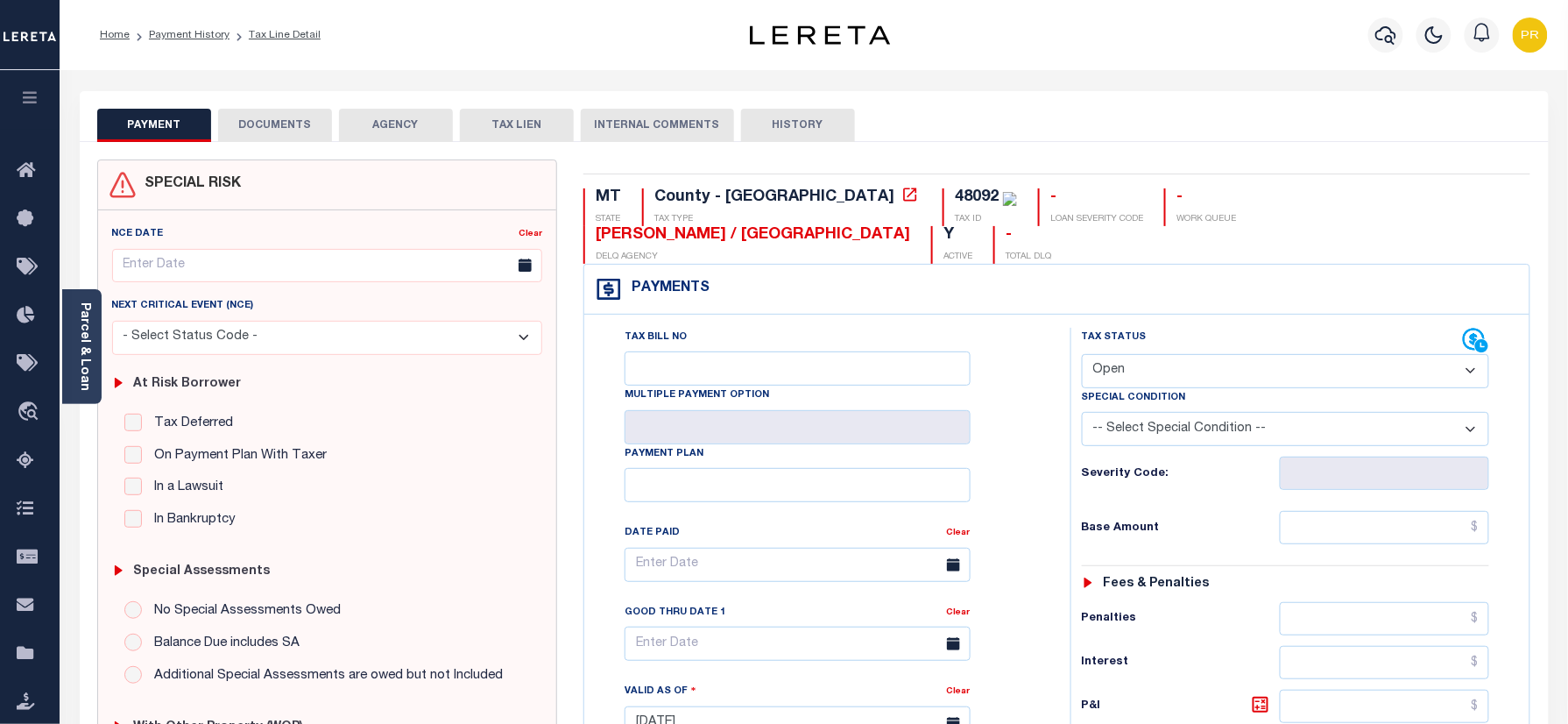
click at [1157, 354] on select "- Select Status Code - Open Due/Unpaid Paid Incomplete No Tax Due Internal Refu…" at bounding box center [1286, 371] width 408 height 34
select select "NTX"
click at [1082, 354] on select "- Select Status Code - Open Due/Unpaid Paid Incomplete No Tax Due Internal Refu…" at bounding box center [1286, 371] width 408 height 34
type input "[DATE]"
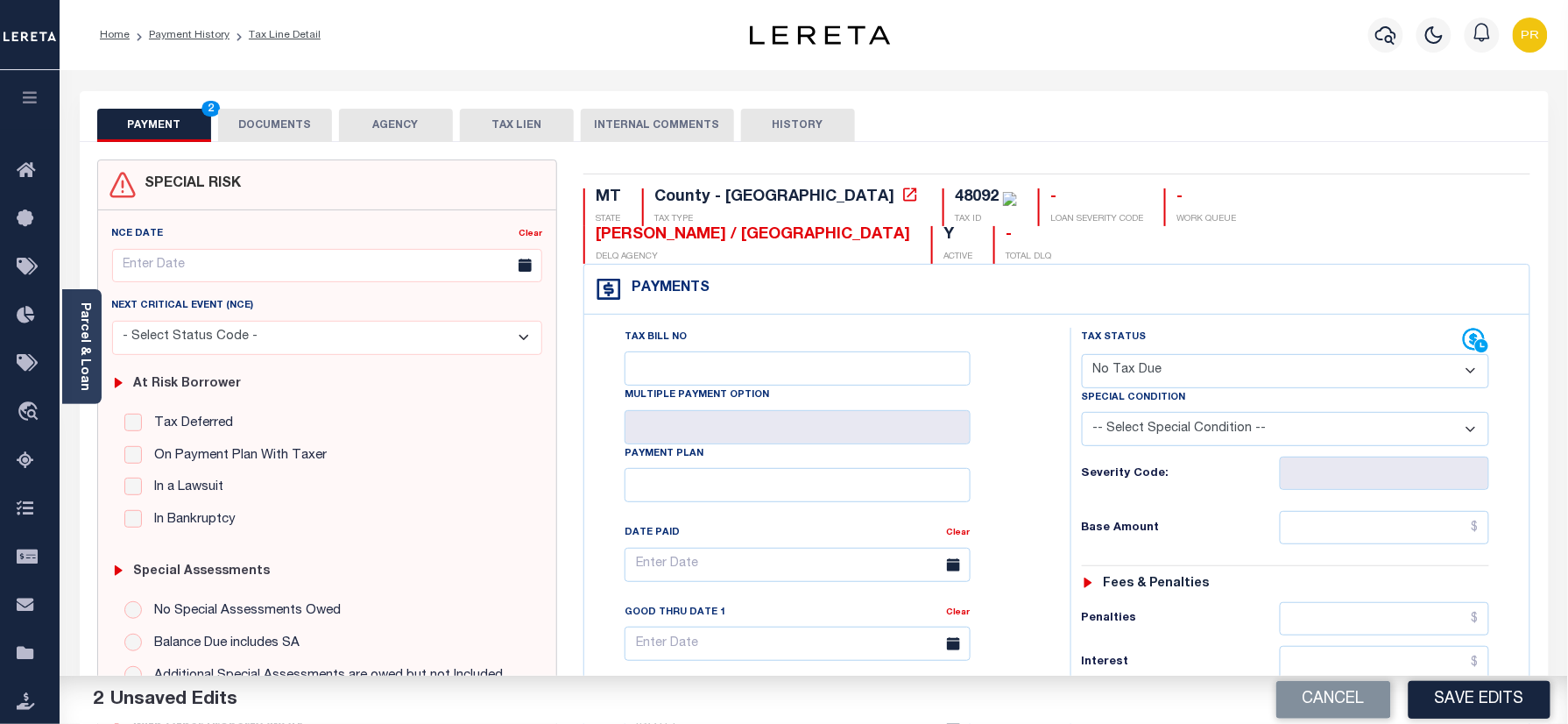
click at [1237, 412] on select "-- Select Special Condition -- 3RD PARTY TAX LIEN AGENCY TAX LIEN (A.K.A Inside…" at bounding box center [1286, 429] width 408 height 34
select select "7"
click at [1082, 412] on select "-- Select Special Condition -- 3RD PARTY TAX LIEN AGENCY TAX LIEN (A.K.A Inside…" at bounding box center [1286, 429] width 408 height 34
click at [303, 131] on button "DOCUMENTS" at bounding box center [276, 125] width 114 height 33
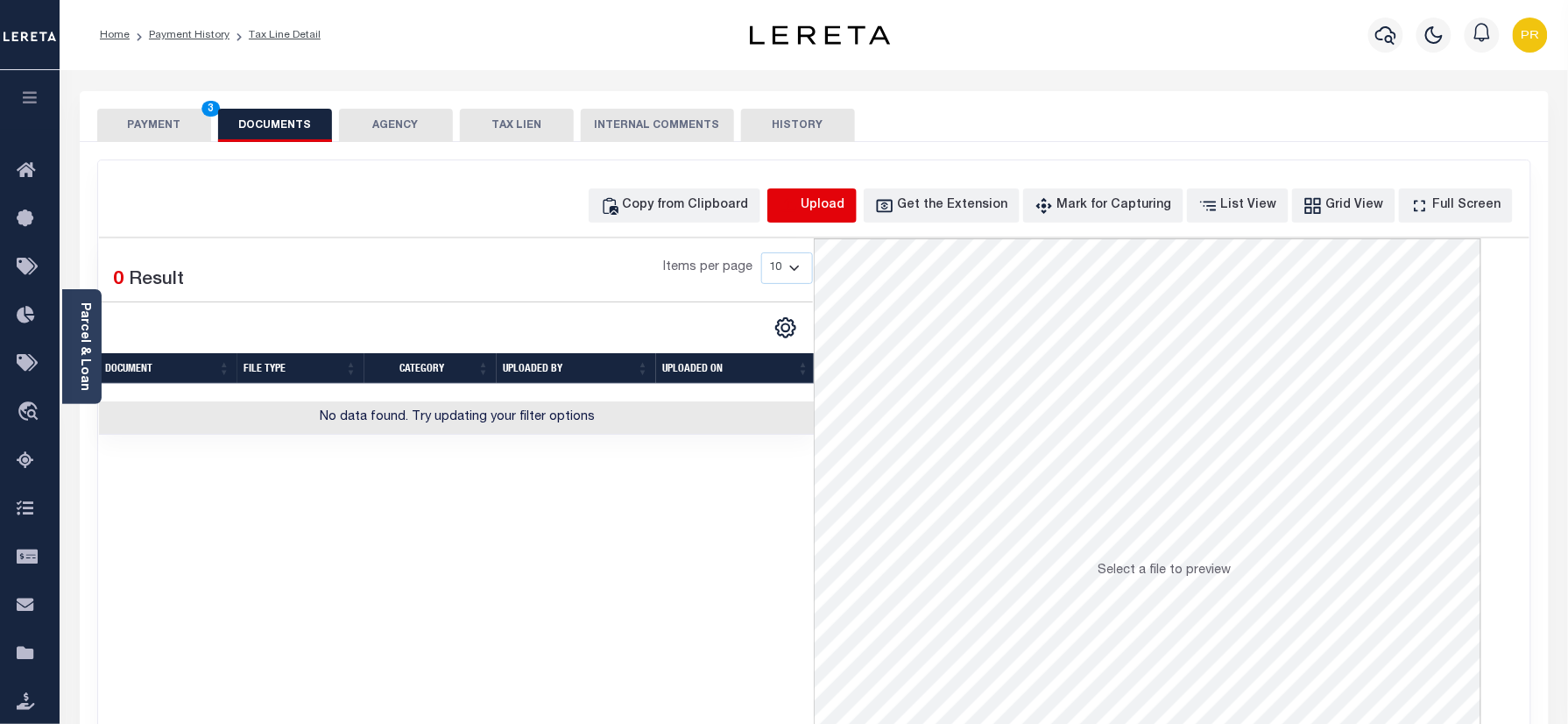
click at [798, 198] on icon "button" at bounding box center [788, 206] width 19 height 19
select select "POP"
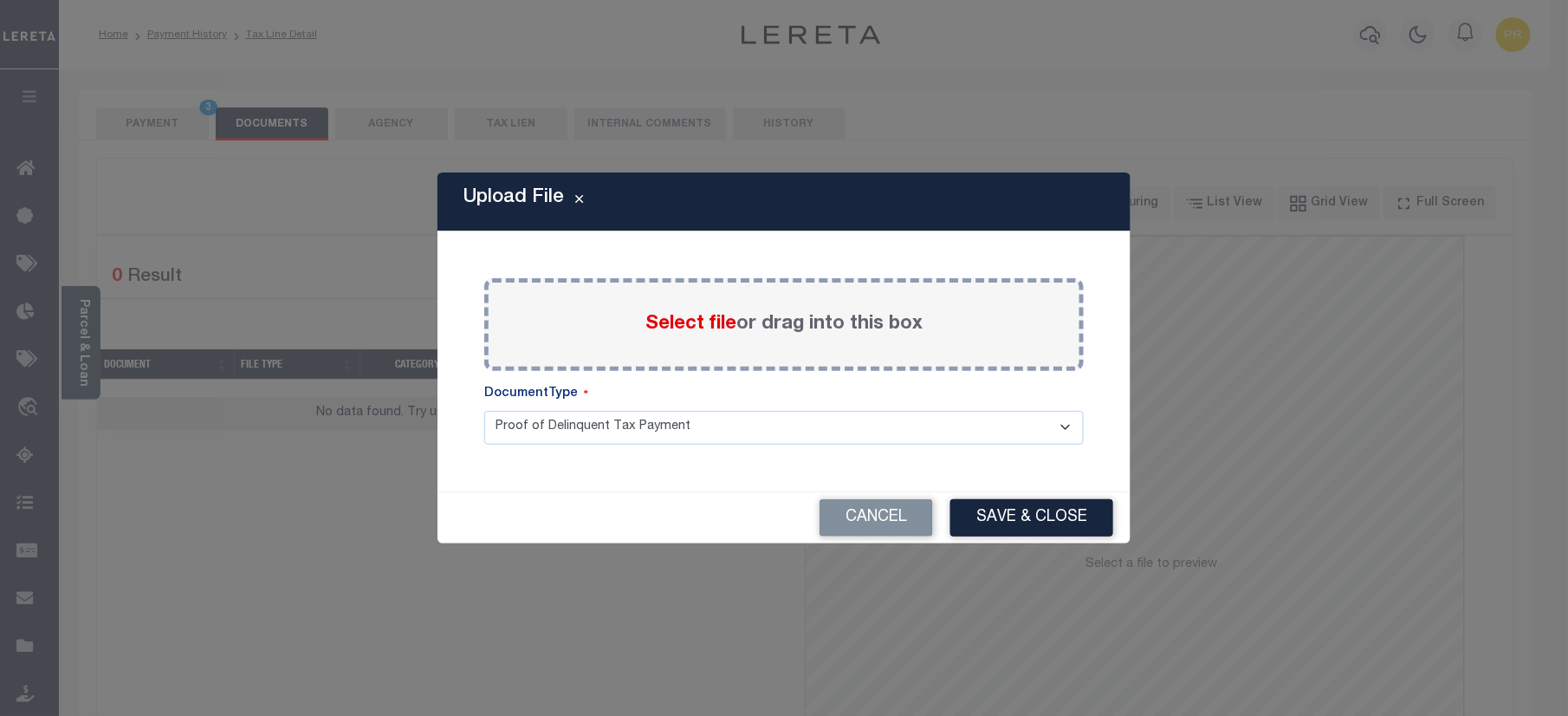
click at [767, 337] on label "Select file or drag into this box" at bounding box center [784, 324] width 277 height 28
click at [0, 0] on input "Select file or drag into this box" at bounding box center [0, 0] width 0 height 0
click at [827, 514] on button "Cancel" at bounding box center [876, 517] width 114 height 37
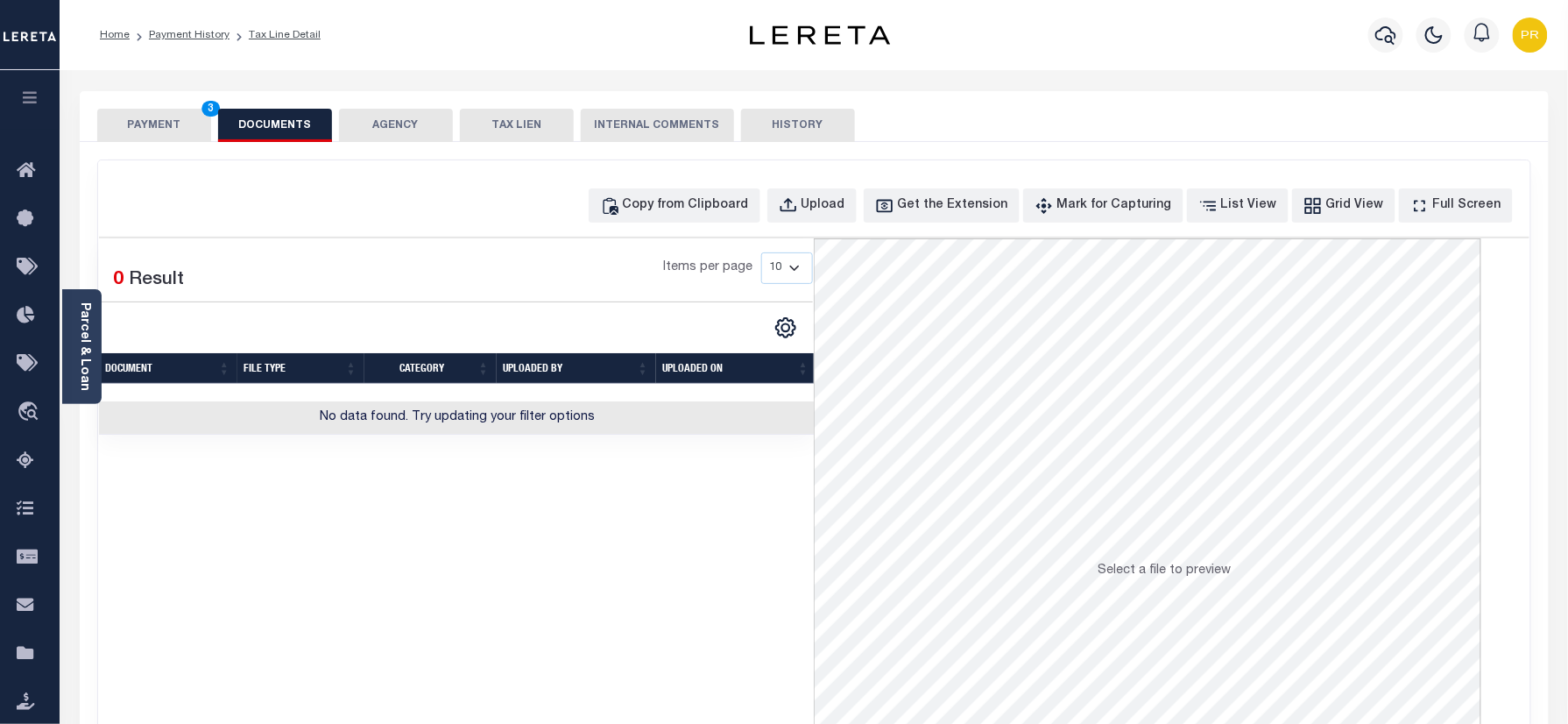
click at [206, 130] on button "PAYMENT 3" at bounding box center [155, 125] width 114 height 33
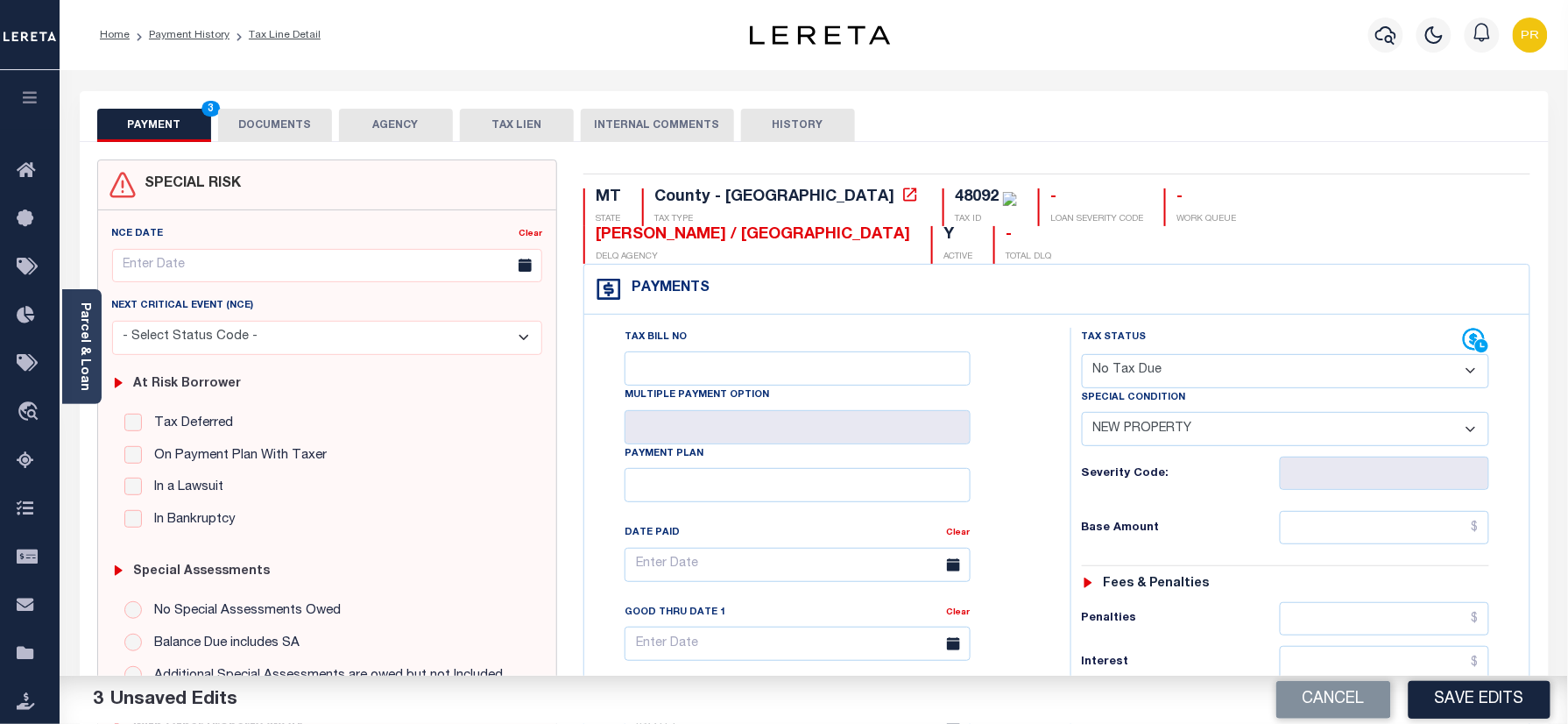
click at [955, 189] on div "48092" at bounding box center [977, 196] width 44 height 16
copy div "48092"
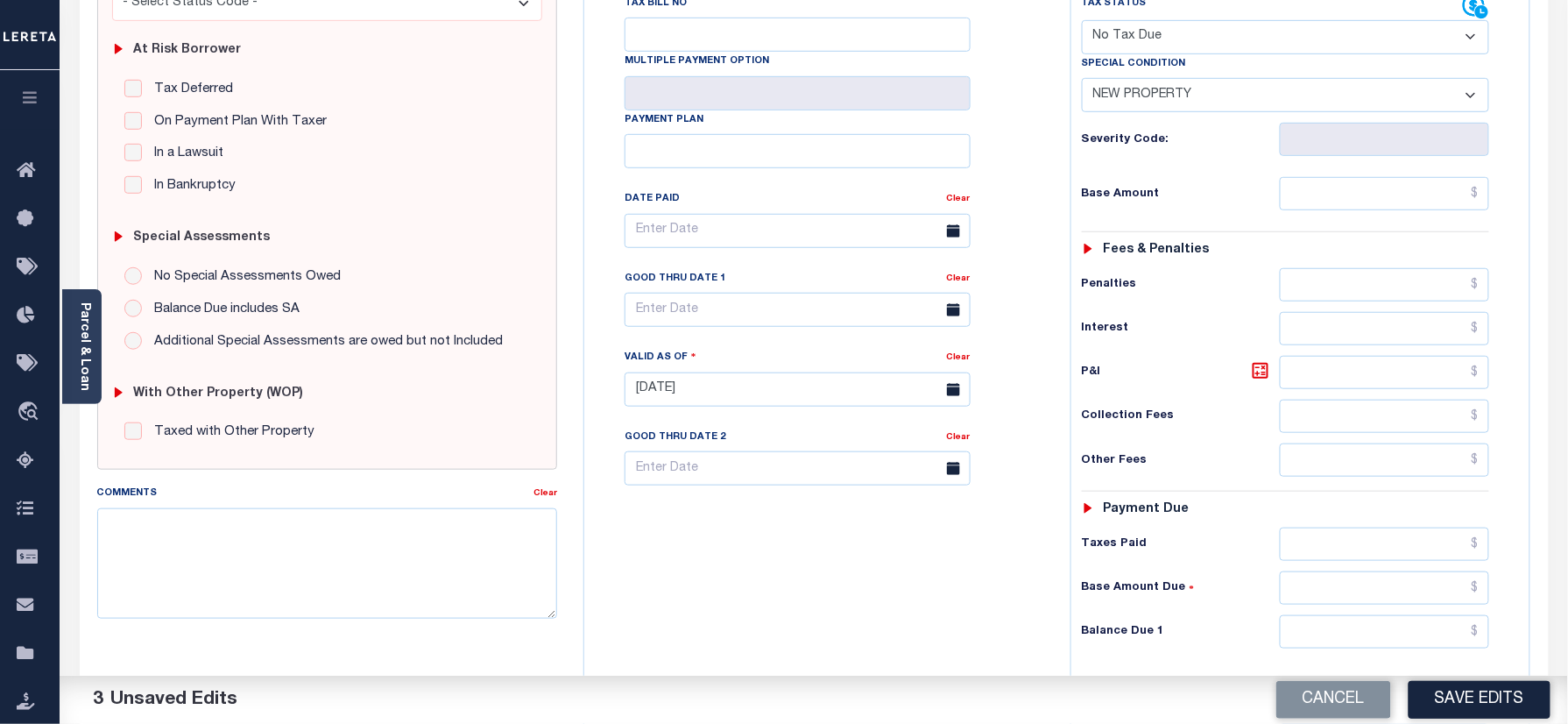
scroll to position [572, 0]
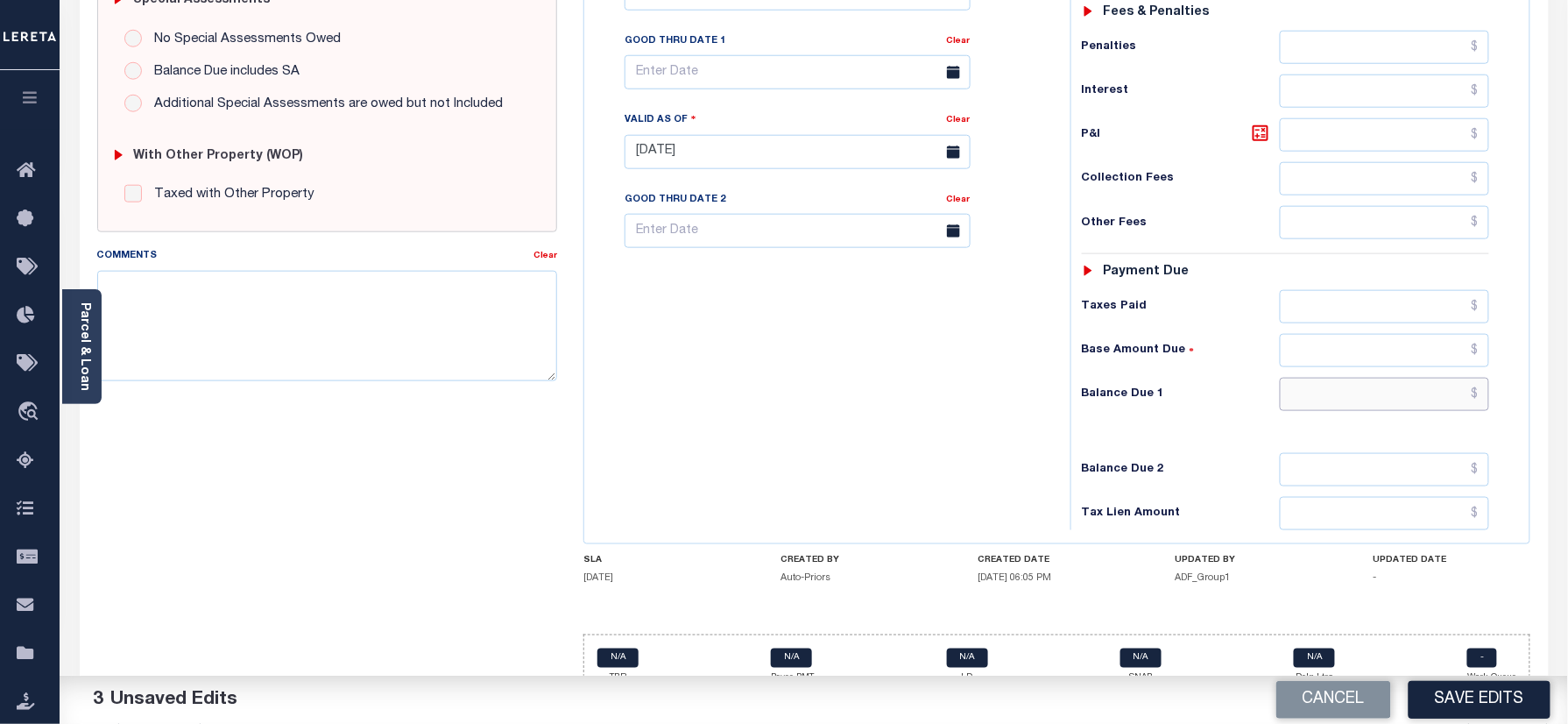
click at [1325, 378] on input "text" at bounding box center [1385, 395] width 210 height 33
type input "$0.00"
click at [793, 411] on div "Tax Bill No Multiple Payment Option Payment Plan Clear" at bounding box center [823, 143] width 468 height 774
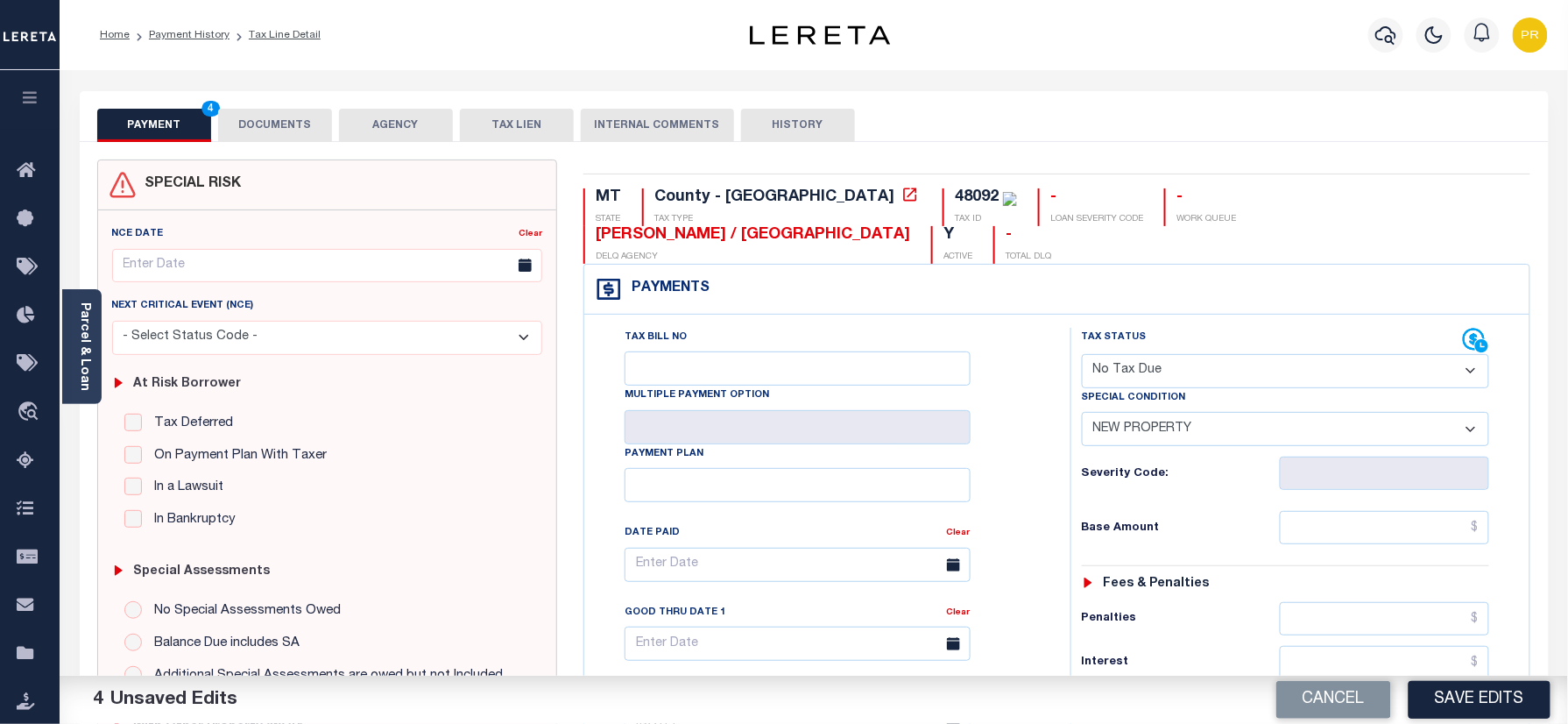
click at [306, 117] on button "DOCUMENTS" at bounding box center [276, 125] width 114 height 33
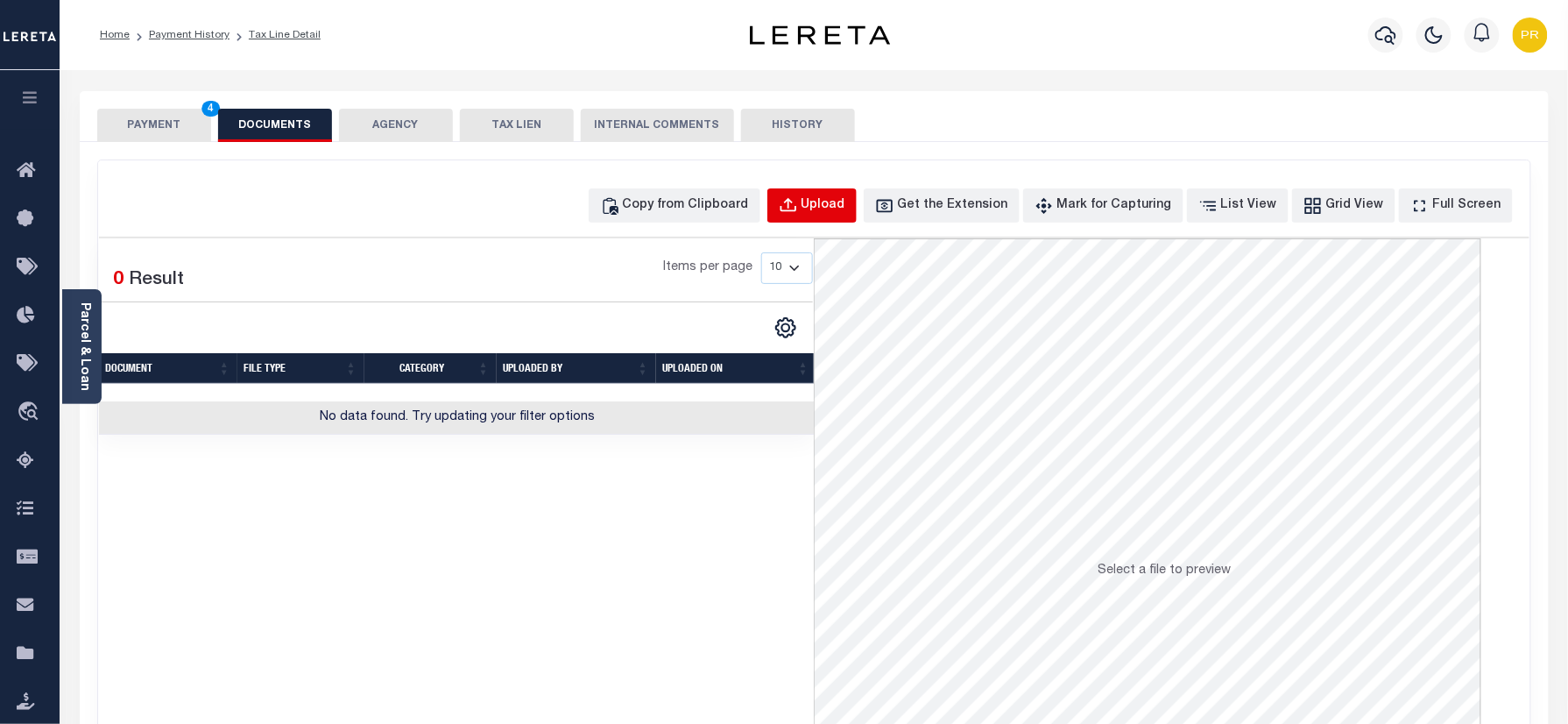
click at [841, 212] on div "Upload" at bounding box center [824, 206] width 44 height 19
select select "POP"
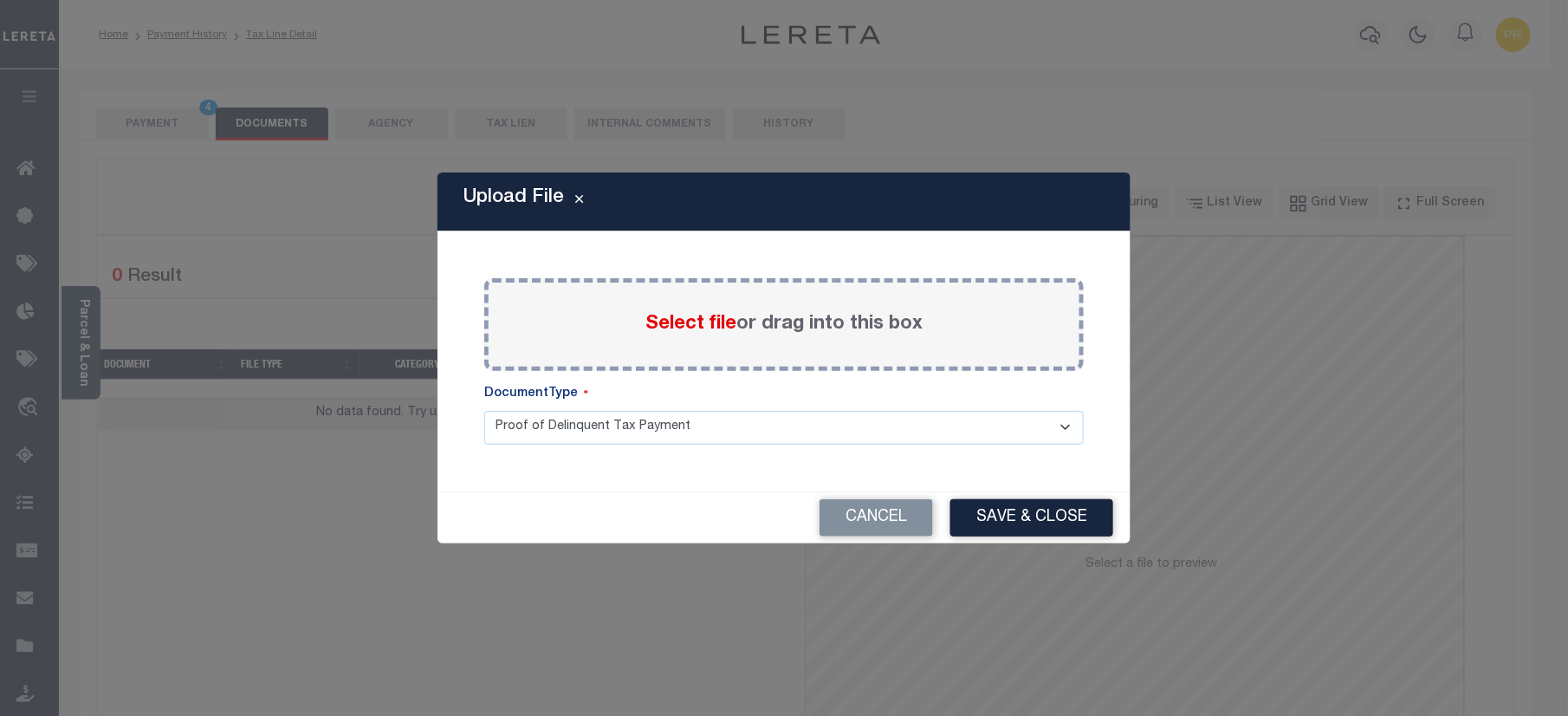
click at [779, 306] on div "Select file or drag into this box" at bounding box center [784, 325] width 600 height 93
click at [739, 327] on label "Select file or drag into this box" at bounding box center [784, 324] width 277 height 28
click at [0, 0] on input "Select file or drag into this box" at bounding box center [0, 0] width 0 height 0
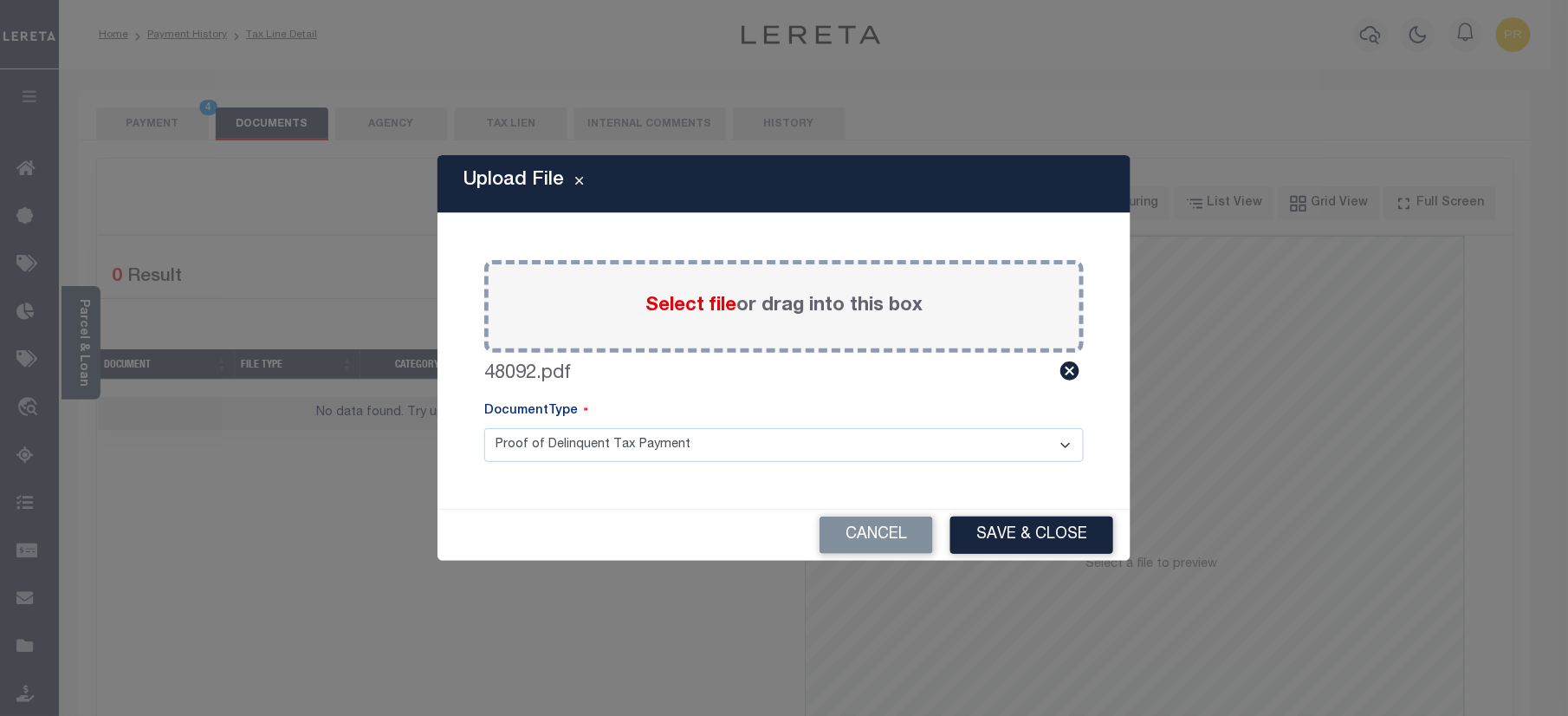
drag, startPoint x: 617, startPoint y: 439, endPoint x: 565, endPoint y: 463, distance: 57.3
click at [617, 439] on select "Proof of Delinquent Tax Payment" at bounding box center [784, 445] width 600 height 34
click at [484, 429] on select "Proof of Delinquent Tax Payment" at bounding box center [784, 445] width 600 height 34
click at [1060, 541] on button "Save & Close" at bounding box center [1032, 534] width 163 height 37
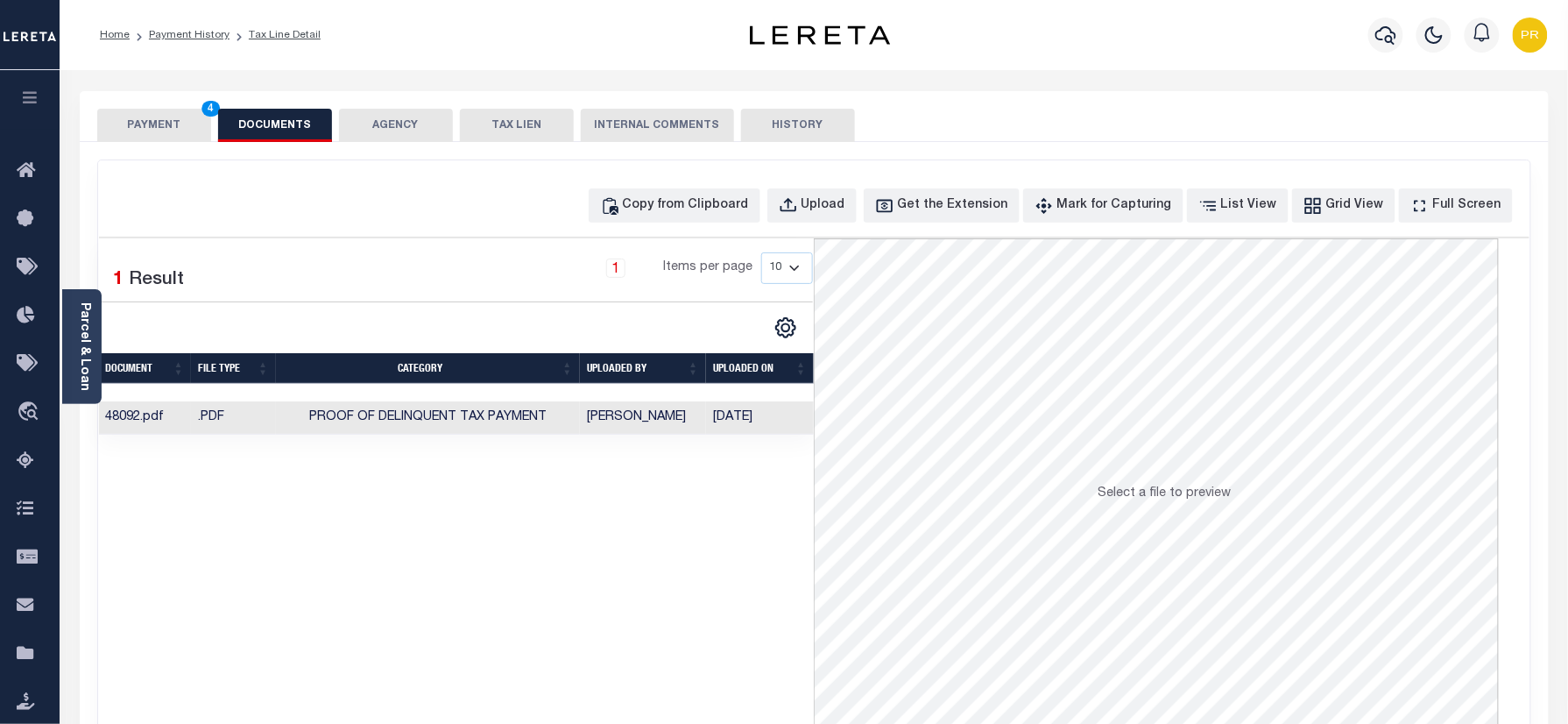
click at [131, 124] on button "PAYMENT 4" at bounding box center [155, 125] width 114 height 33
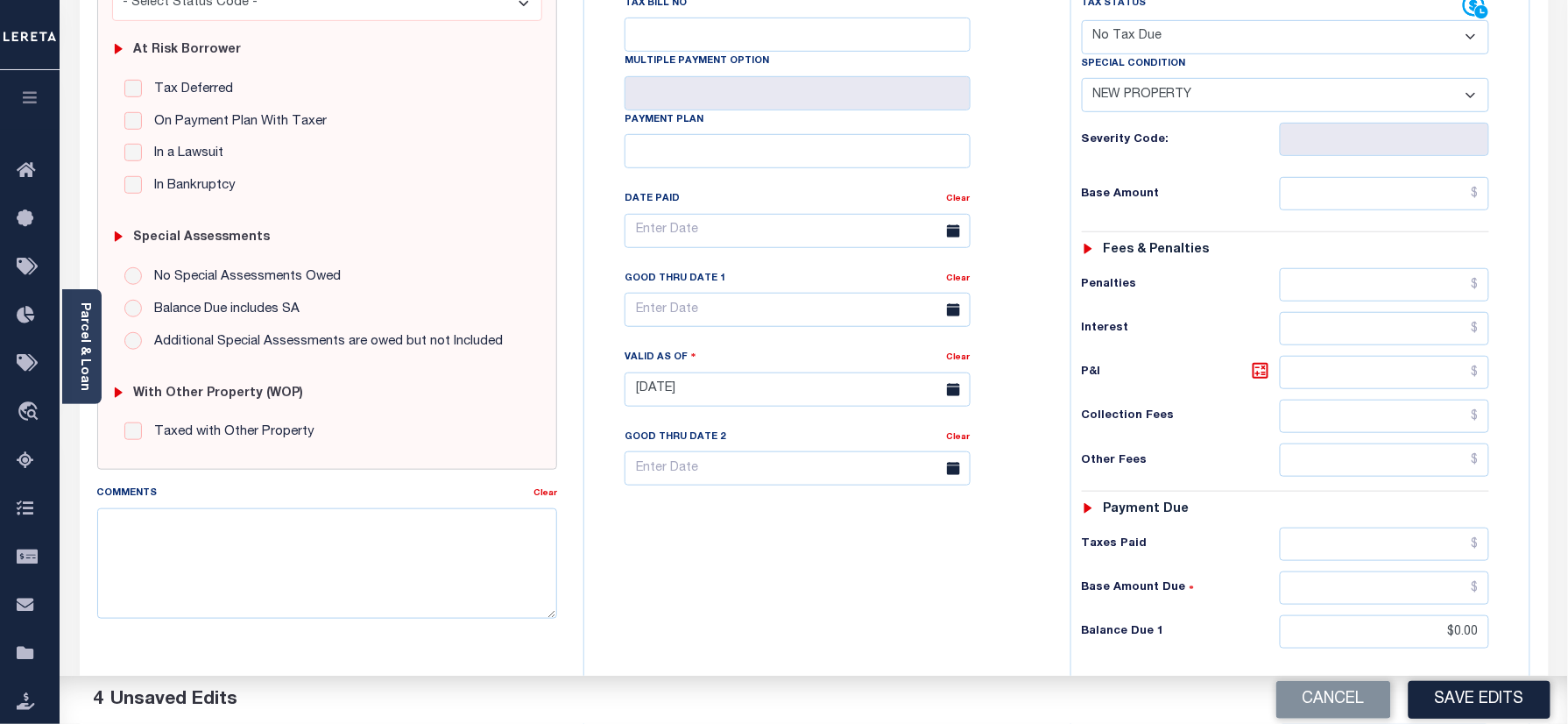
scroll to position [572, 0]
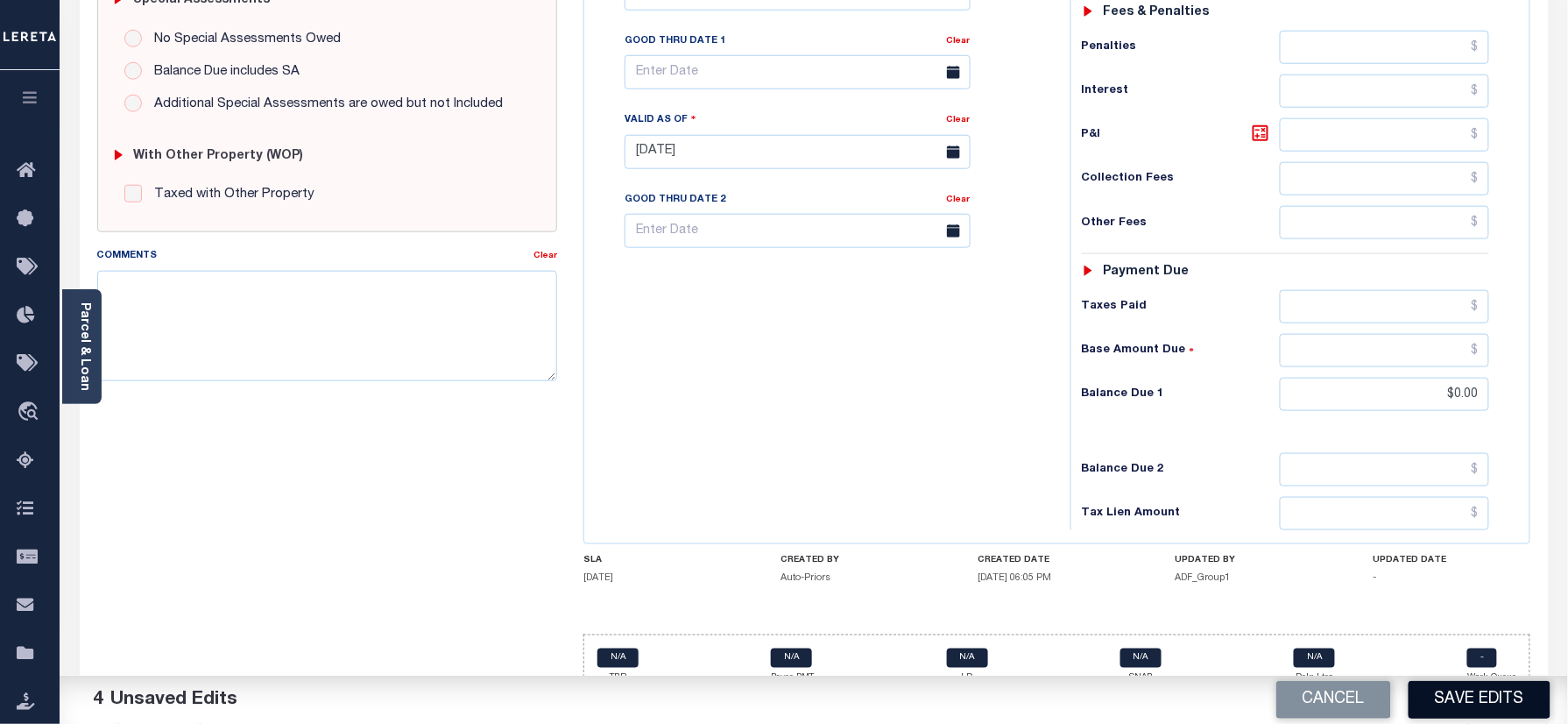
click at [1466, 694] on button "Save Edits" at bounding box center [1480, 700] width 142 height 38
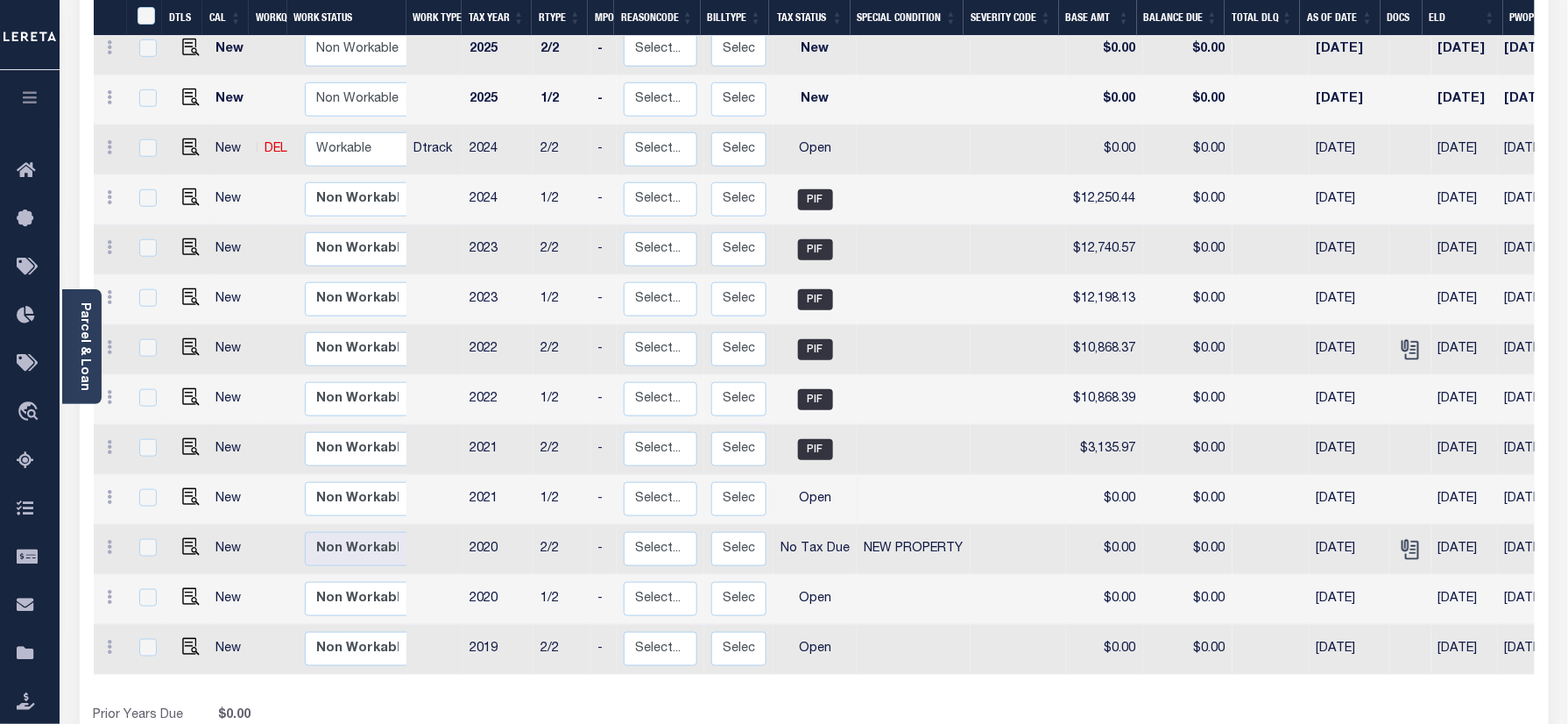
scroll to position [449, 0]
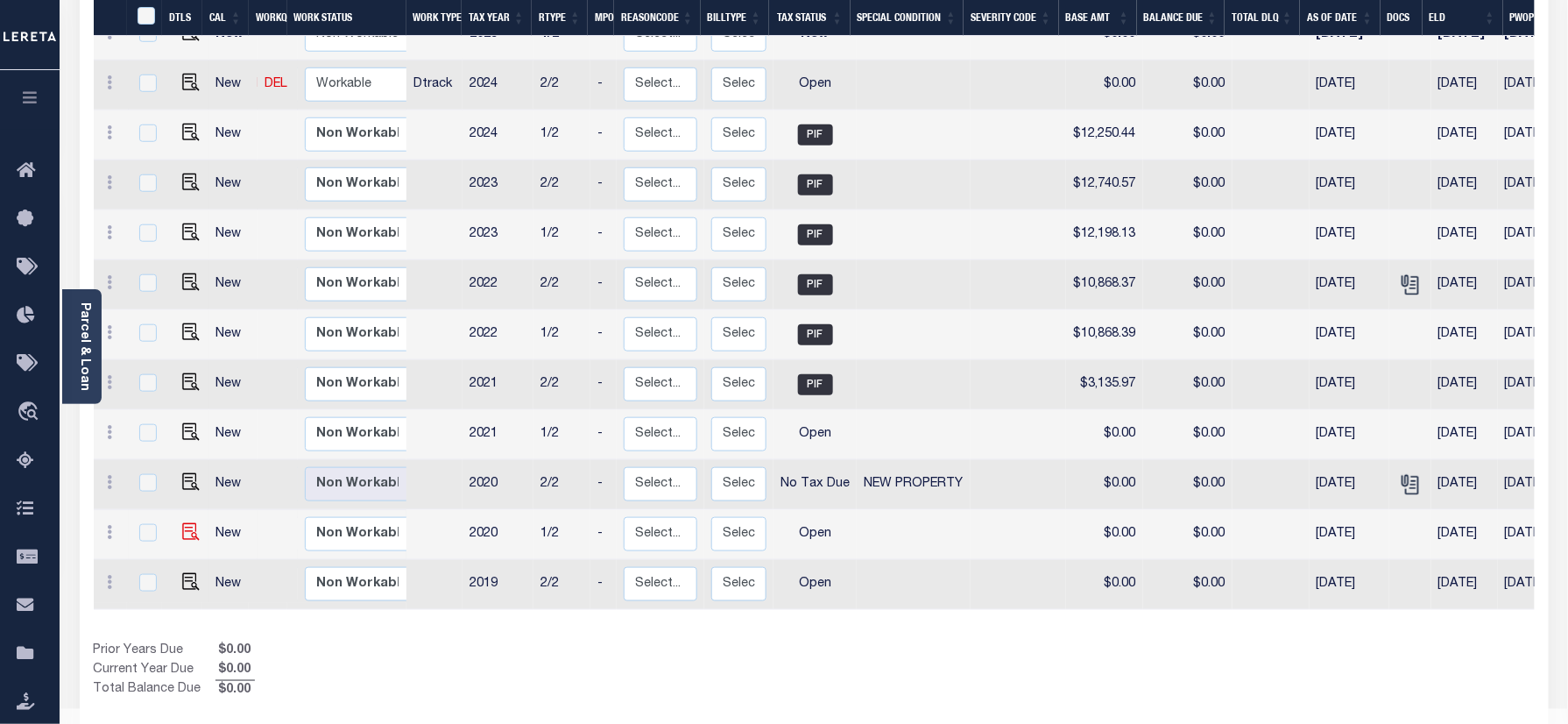
click at [183, 523] on img at bounding box center [191, 531] width 18 height 18
checkbox input "true"
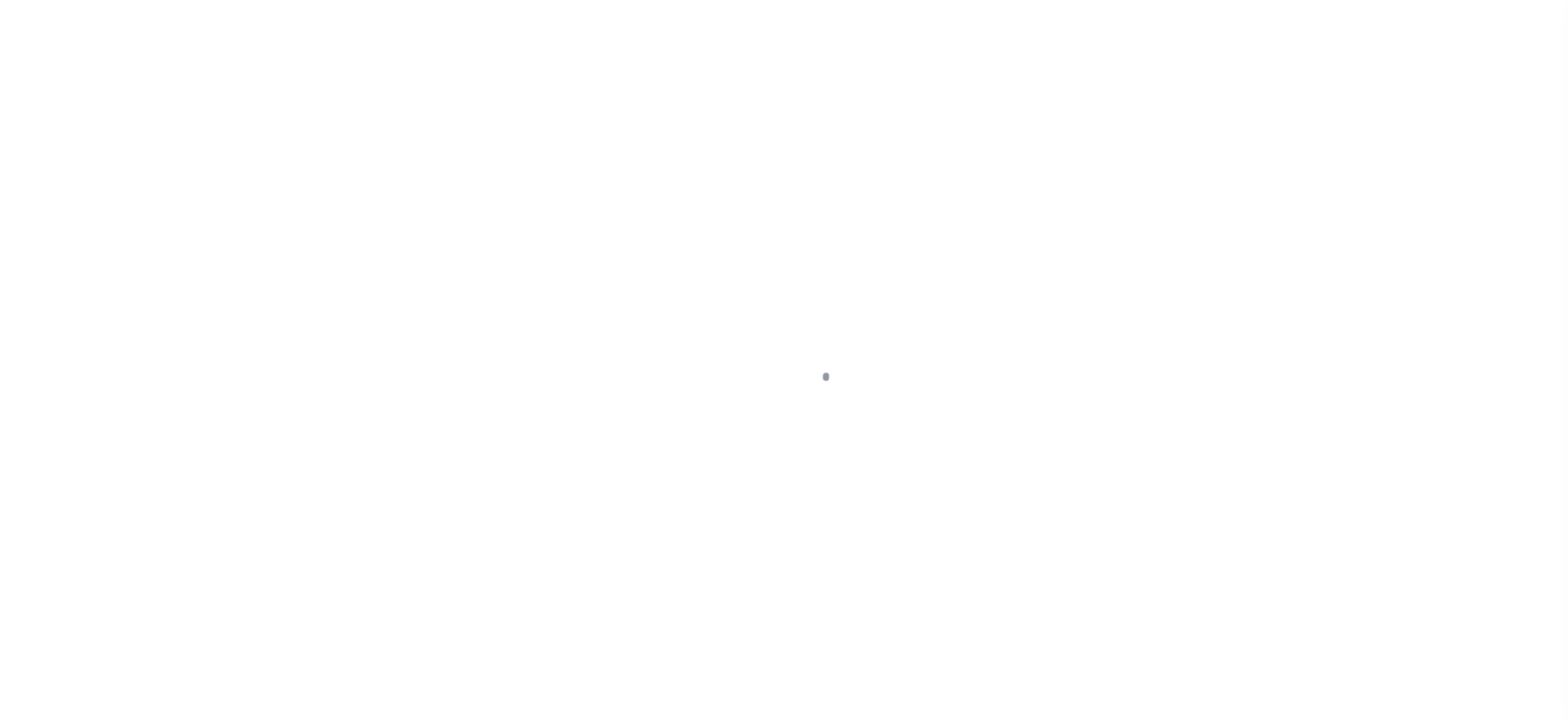
checkbox input "false"
type input "[DATE]"
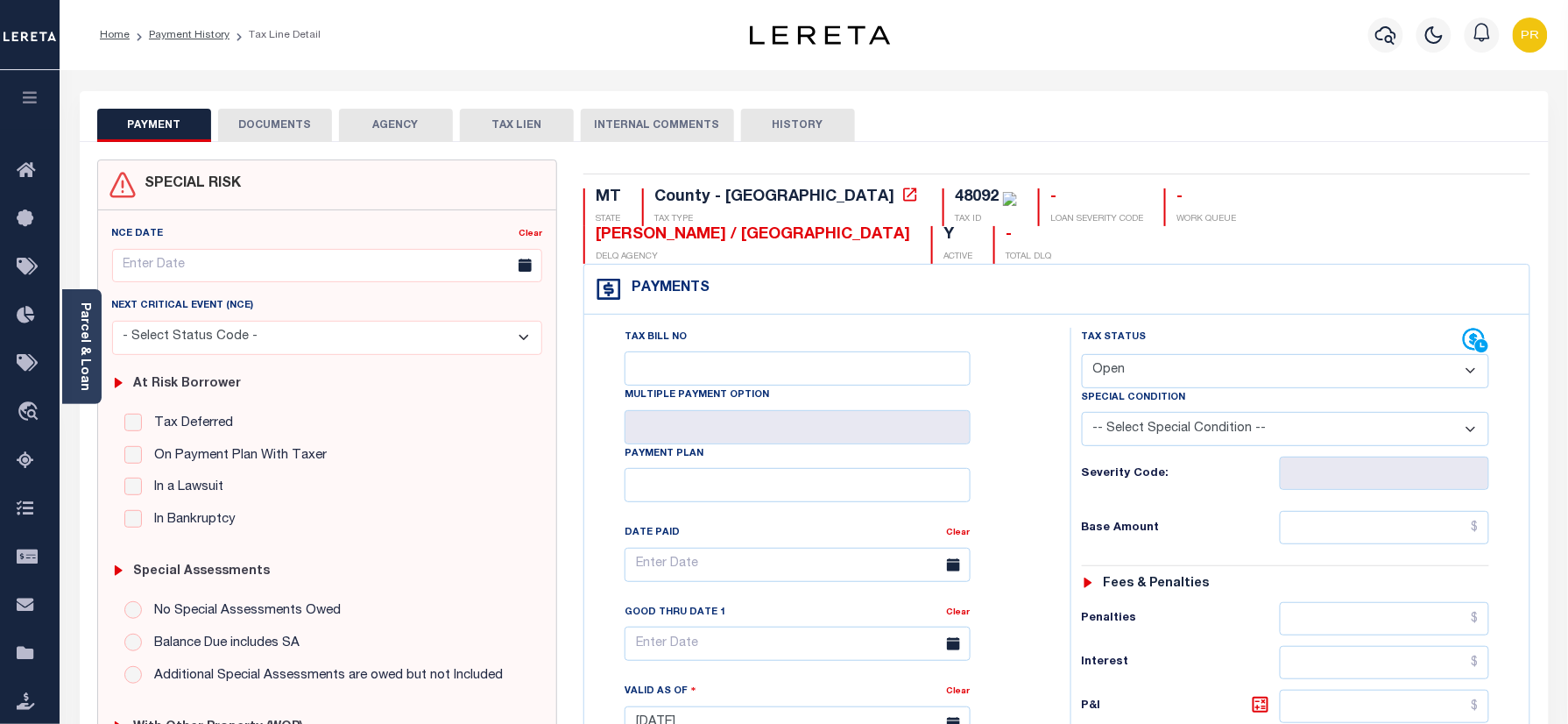
click at [1182, 354] on select "- Select Status Code - Open Due/Unpaid Paid Incomplete No Tax Due Internal Refu…" at bounding box center [1286, 371] width 408 height 34
select select "NTX"
click at [1082, 354] on select "- Select Status Code - Open Due/Unpaid Paid Incomplete No Tax Due Internal Refu…" at bounding box center [1286, 371] width 408 height 34
type input "[DATE]"
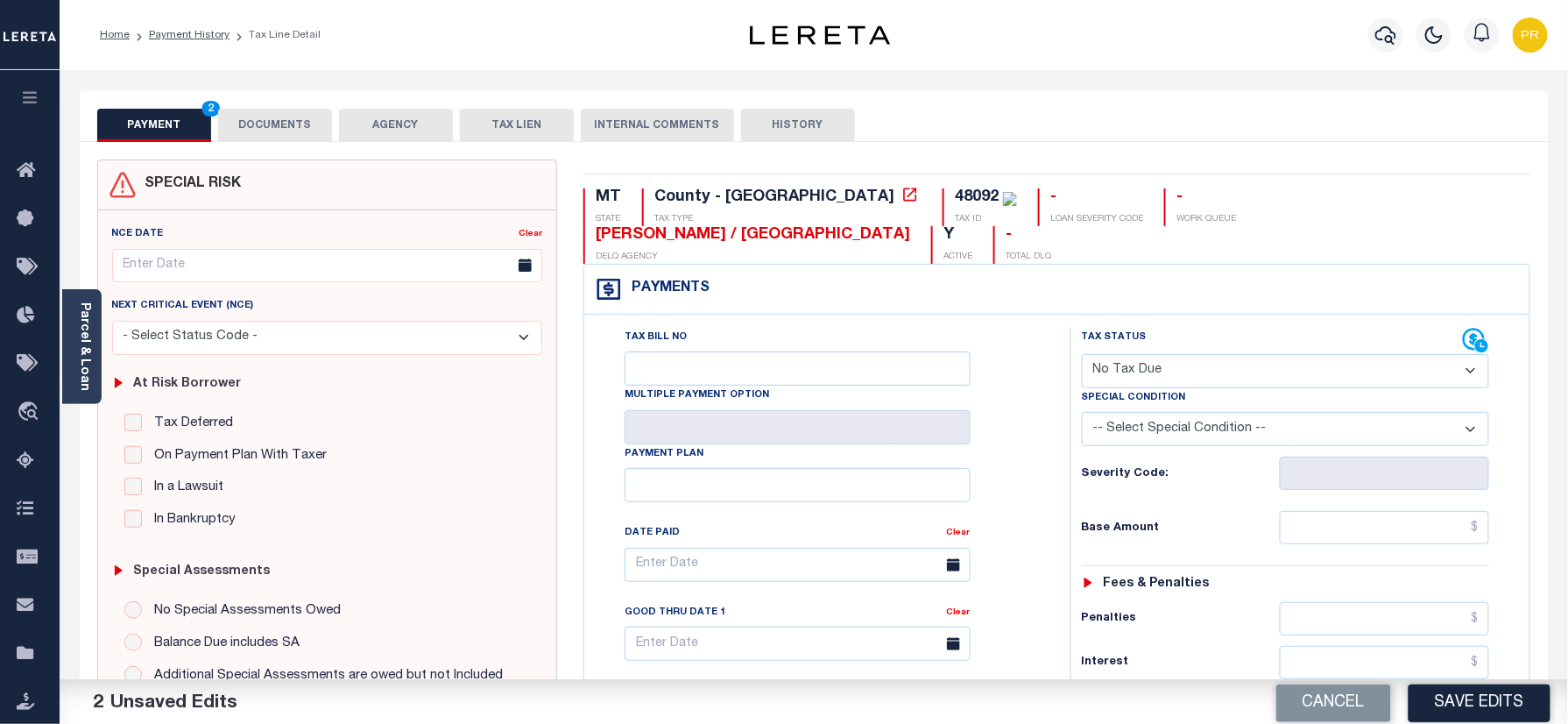
click at [1218, 412] on select "-- Select Special Condition -- 3RD PARTY TAX LIEN AGENCY TAX LIEN (A.K.A Inside…" at bounding box center [1286, 429] width 408 height 34
select select "7"
click at [1082, 412] on select "-- Select Special Condition -- 3RD PARTY TAX LIEN AGENCY TAX LIEN (A.K.A Inside…" at bounding box center [1286, 429] width 408 height 34
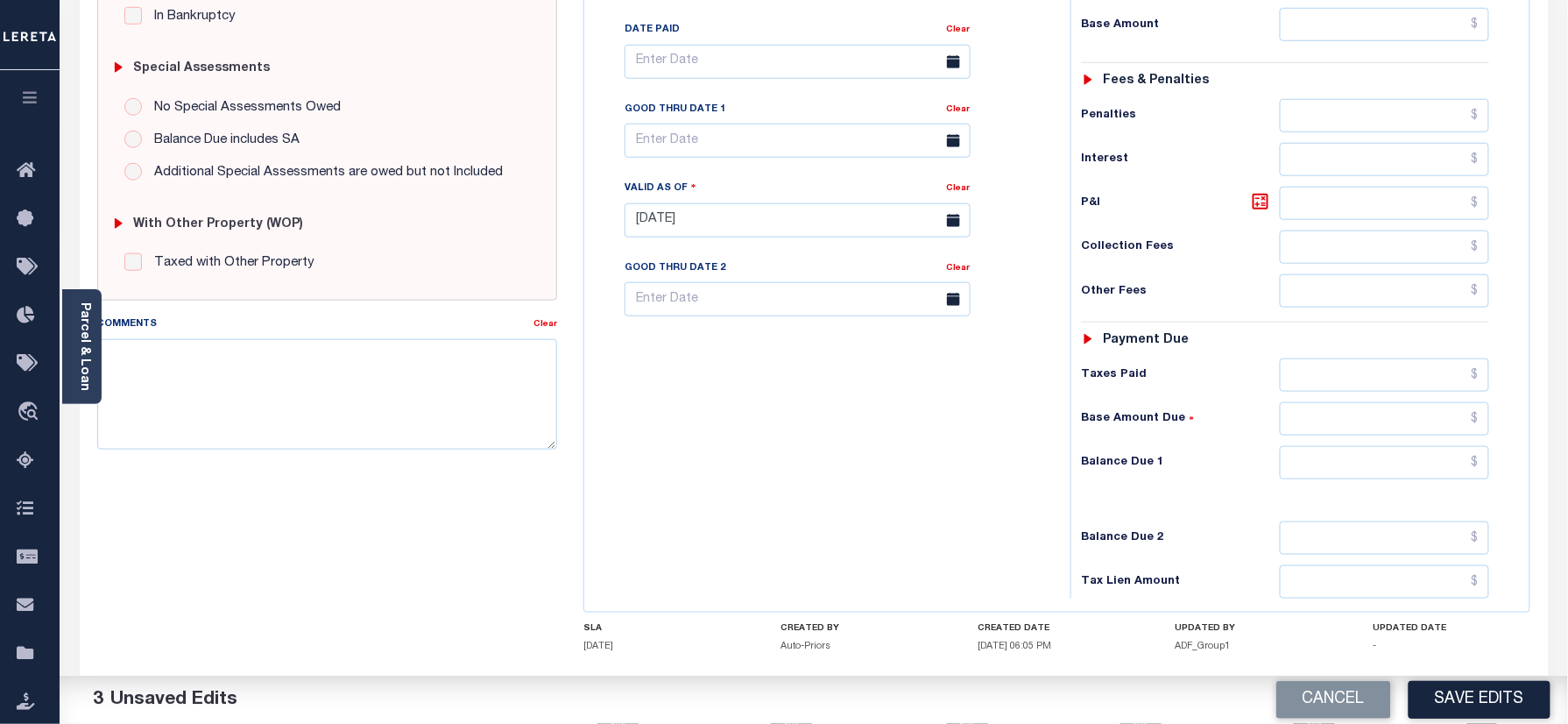
scroll to position [576, 0]
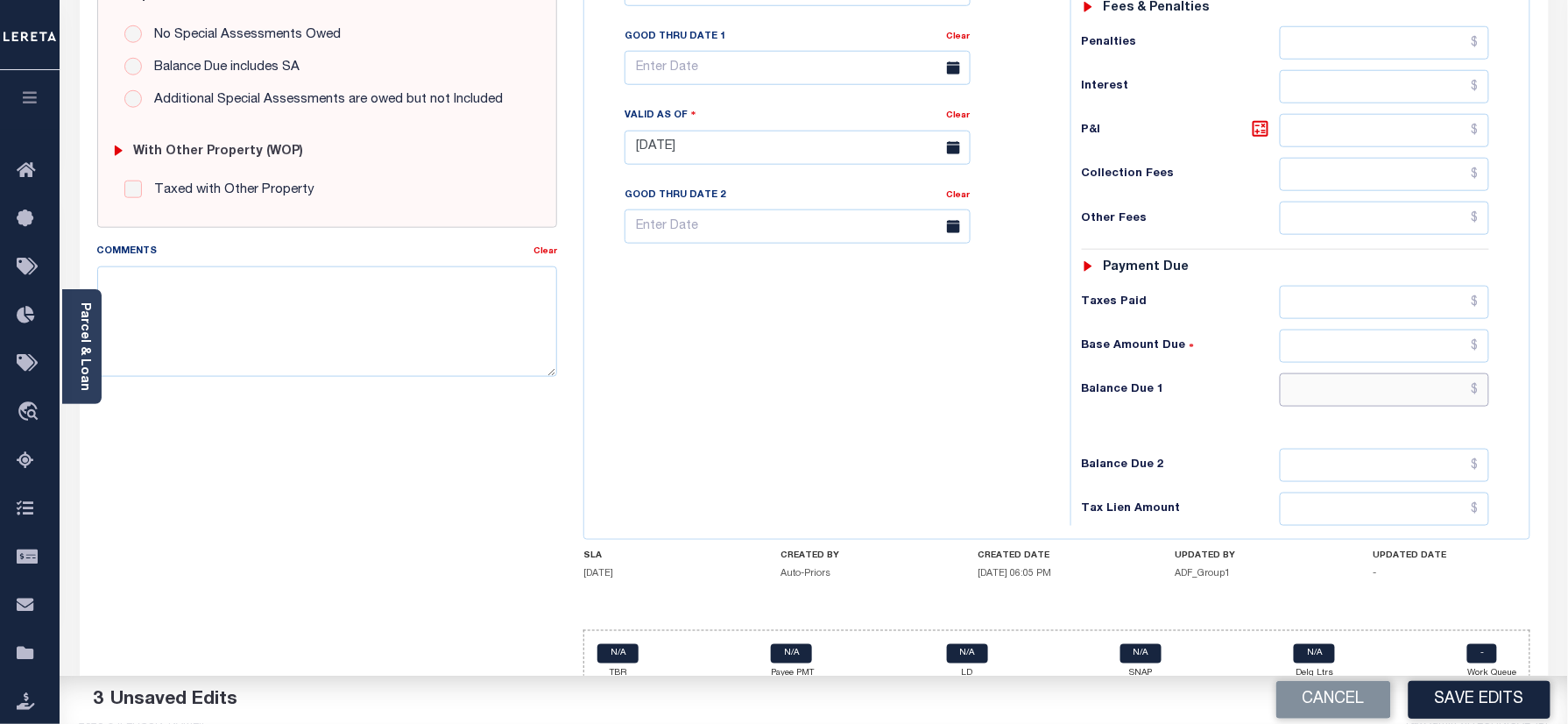
click at [1423, 374] on input "text" at bounding box center [1385, 390] width 210 height 33
type input "$0.00"
click at [1073, 404] on div "Tax Status Status - Select Status Code -" at bounding box center [1291, 138] width 442 height 774
click at [1469, 701] on button "Save Edits" at bounding box center [1480, 700] width 142 height 38
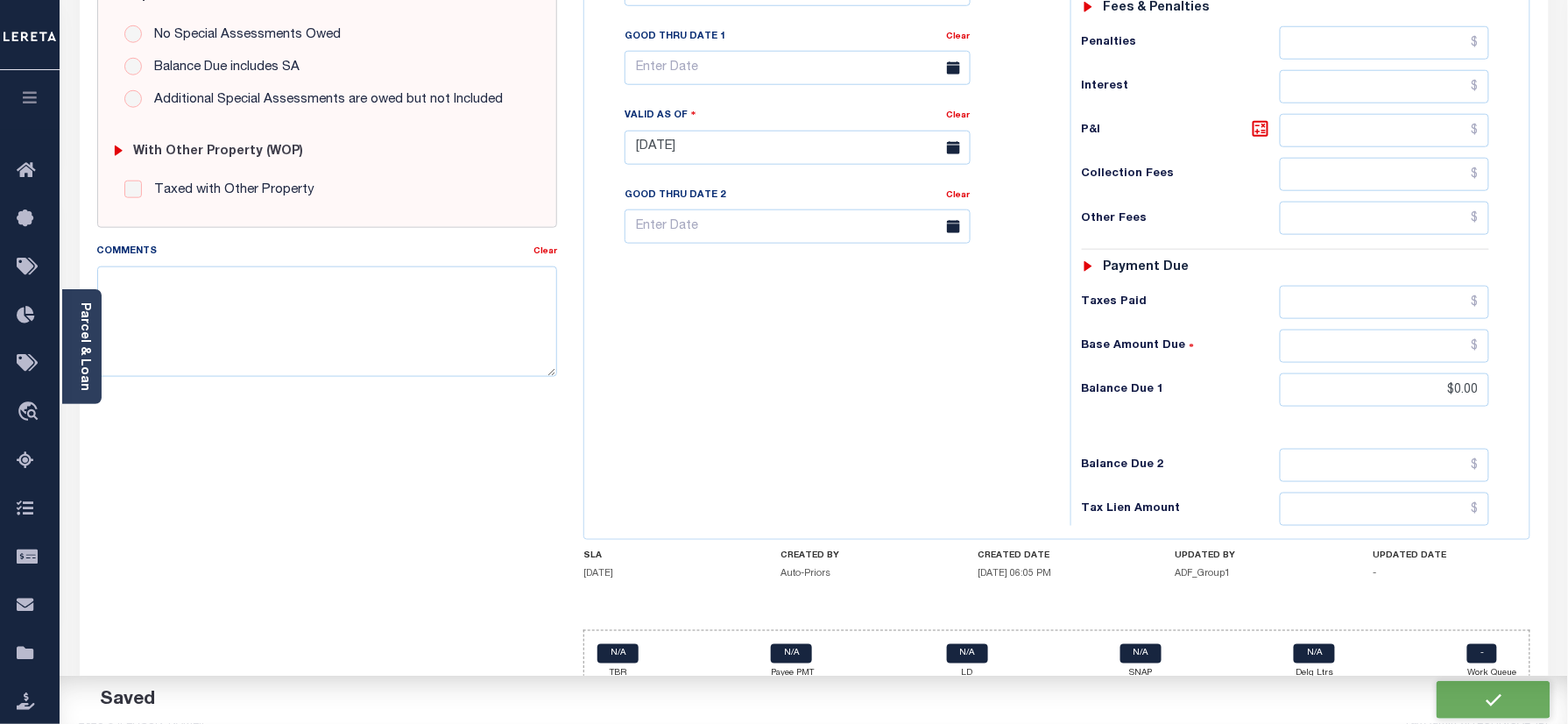
checkbox input "false"
type input "$0"
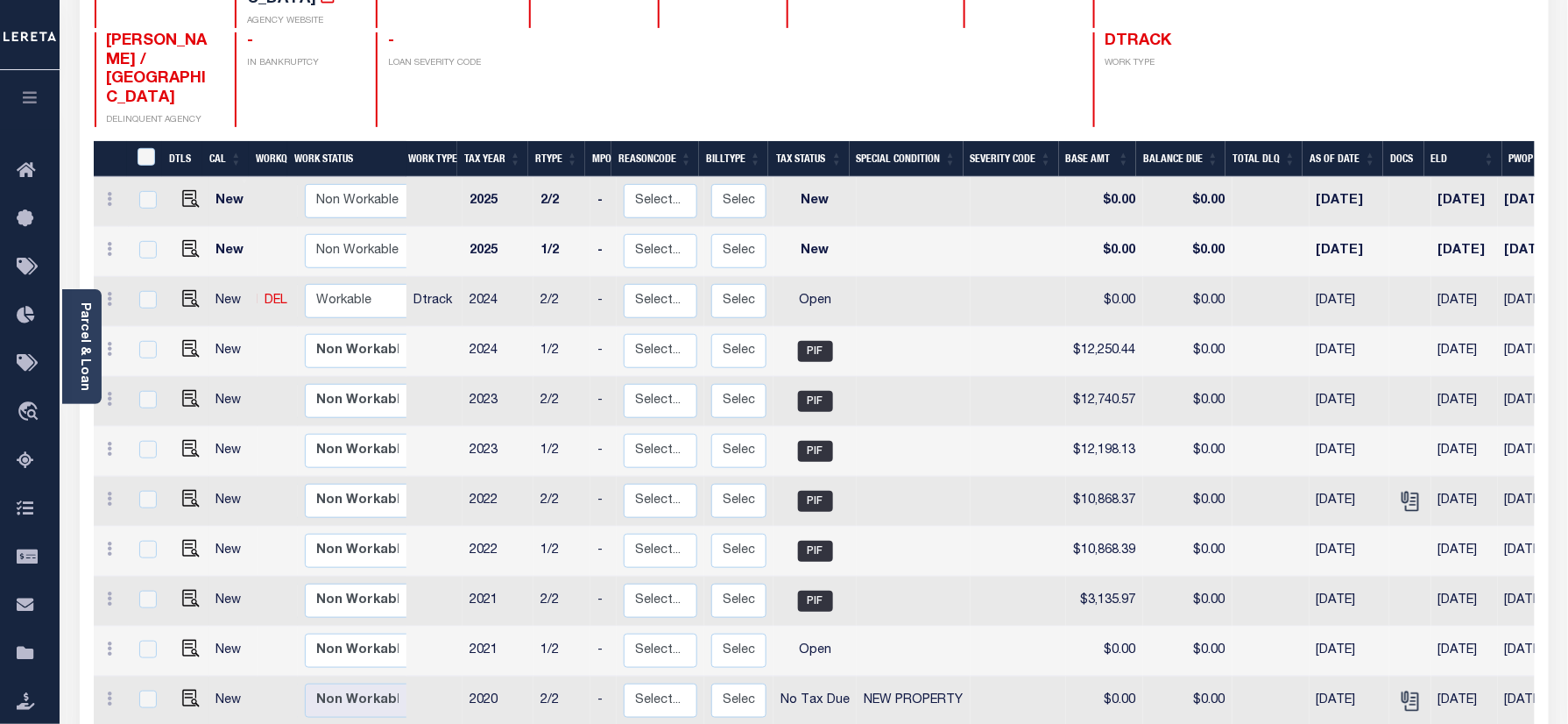
scroll to position [449, 0]
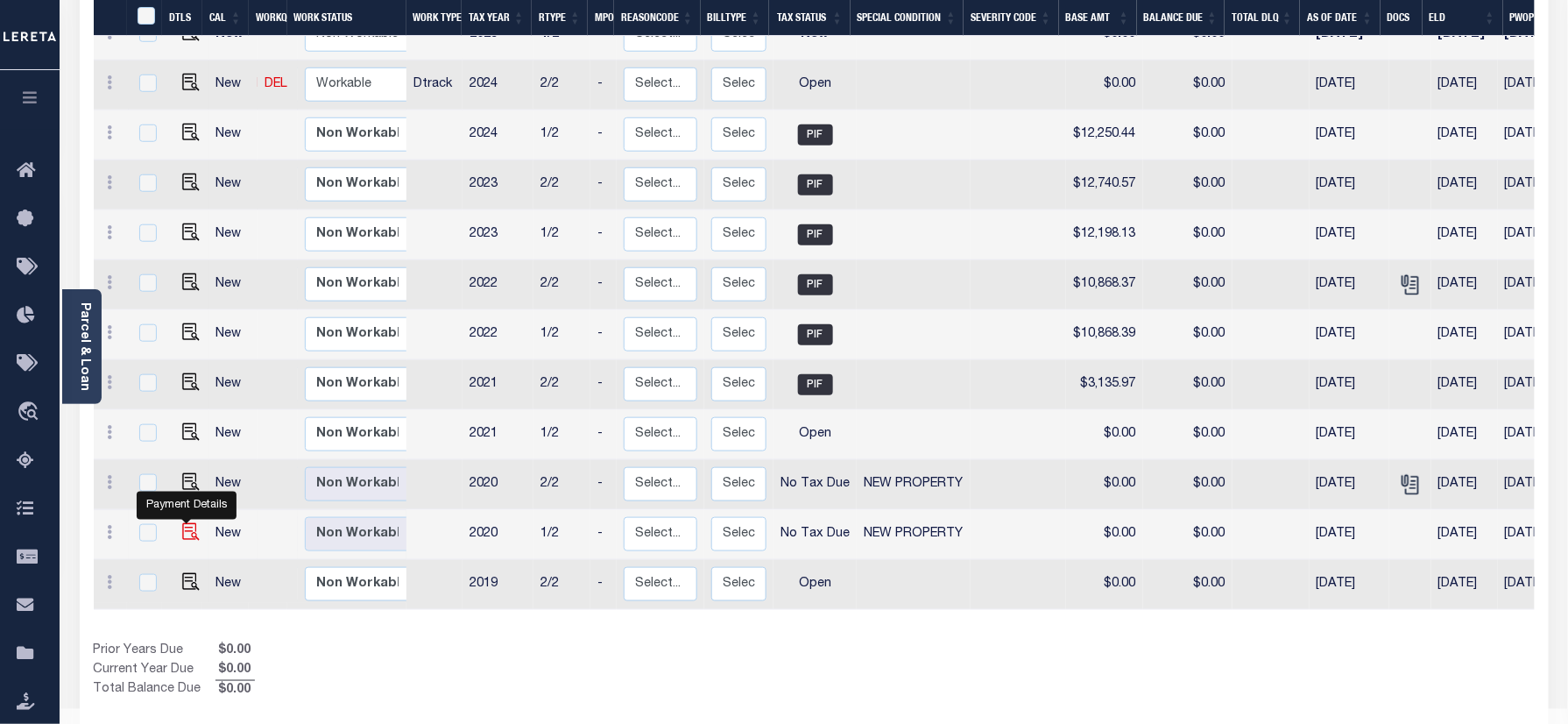
click at [186, 523] on img "" at bounding box center [191, 531] width 18 height 18
checkbox input "true"
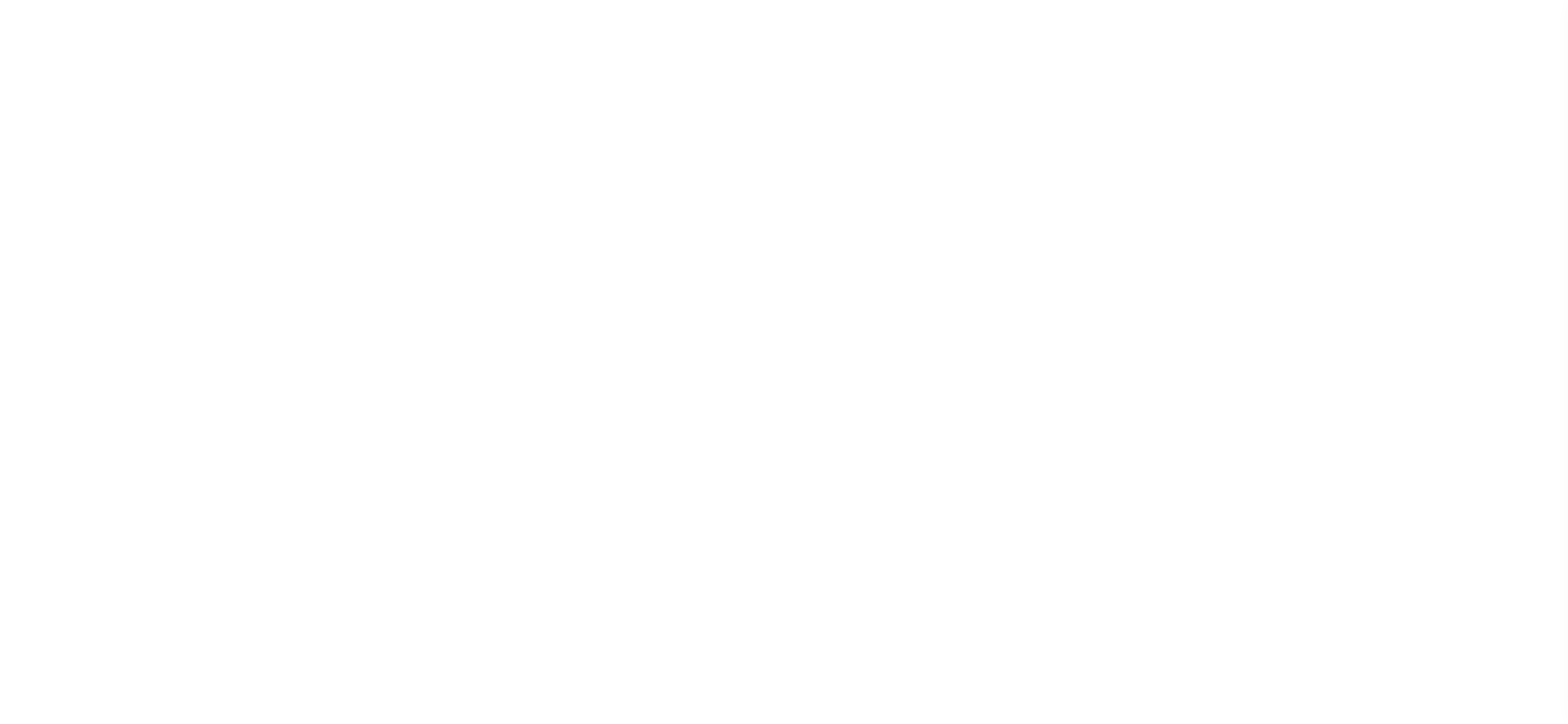
select select "NTX"
select select "7"
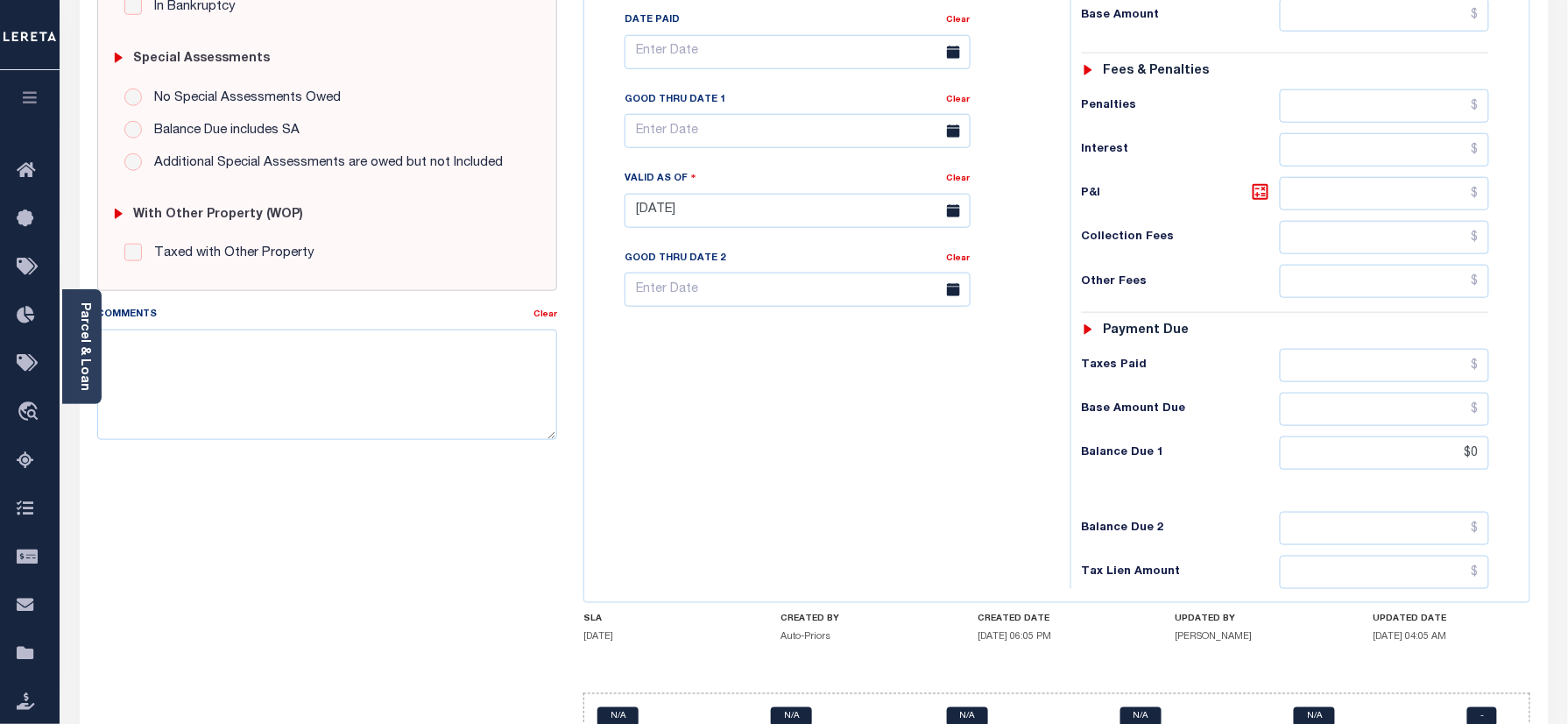
scroll to position [576, 0]
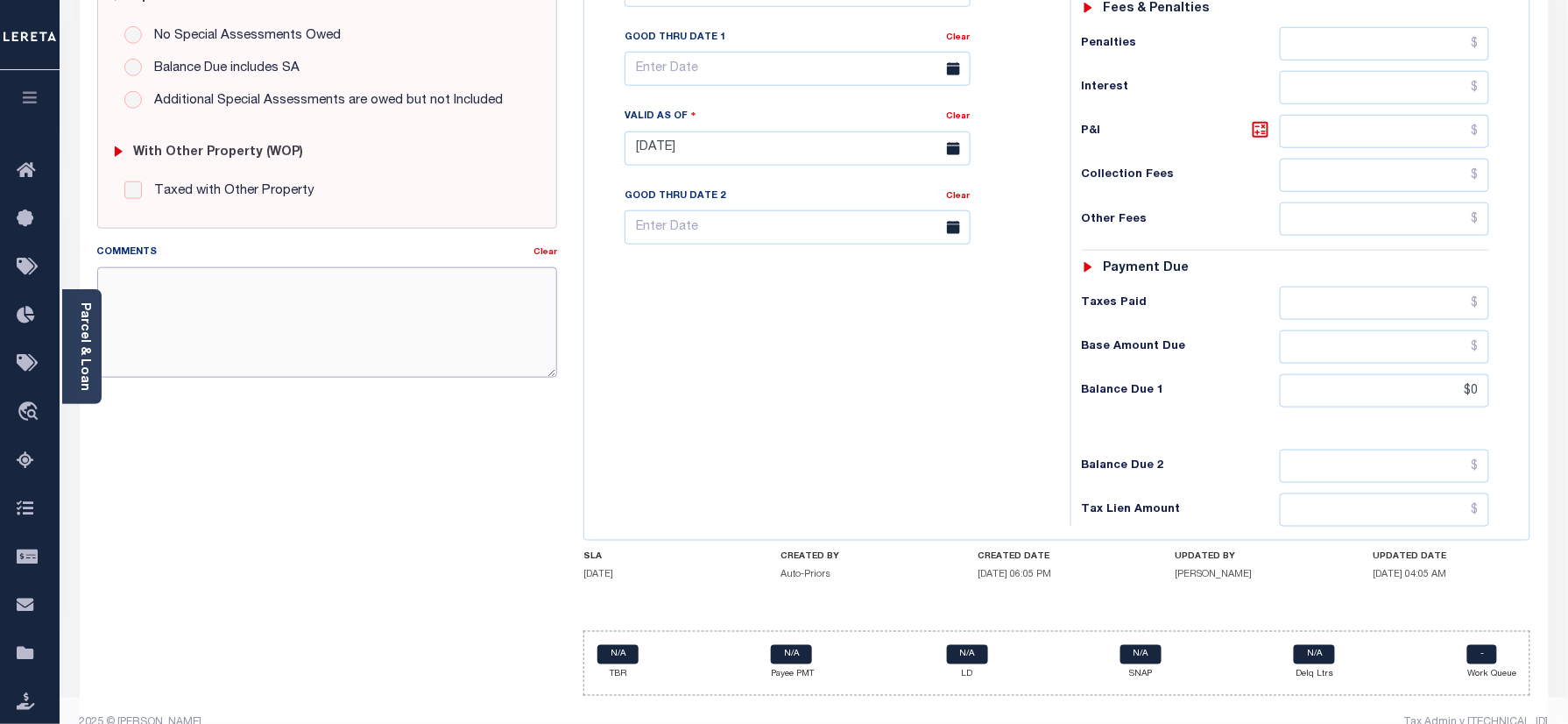
click at [371, 315] on textarea "Comments" at bounding box center [328, 323] width 461 height 111
paste textarea "Please refer 2020 2/2 line for Tax Supporting Document."
type textarea "Please refer 2020 2/2 line for Tax Supporting Document."
click at [895, 355] on div "Tax Bill No Multiple Payment Option Payment Plan Clear" at bounding box center [823, 139] width 468 height 774
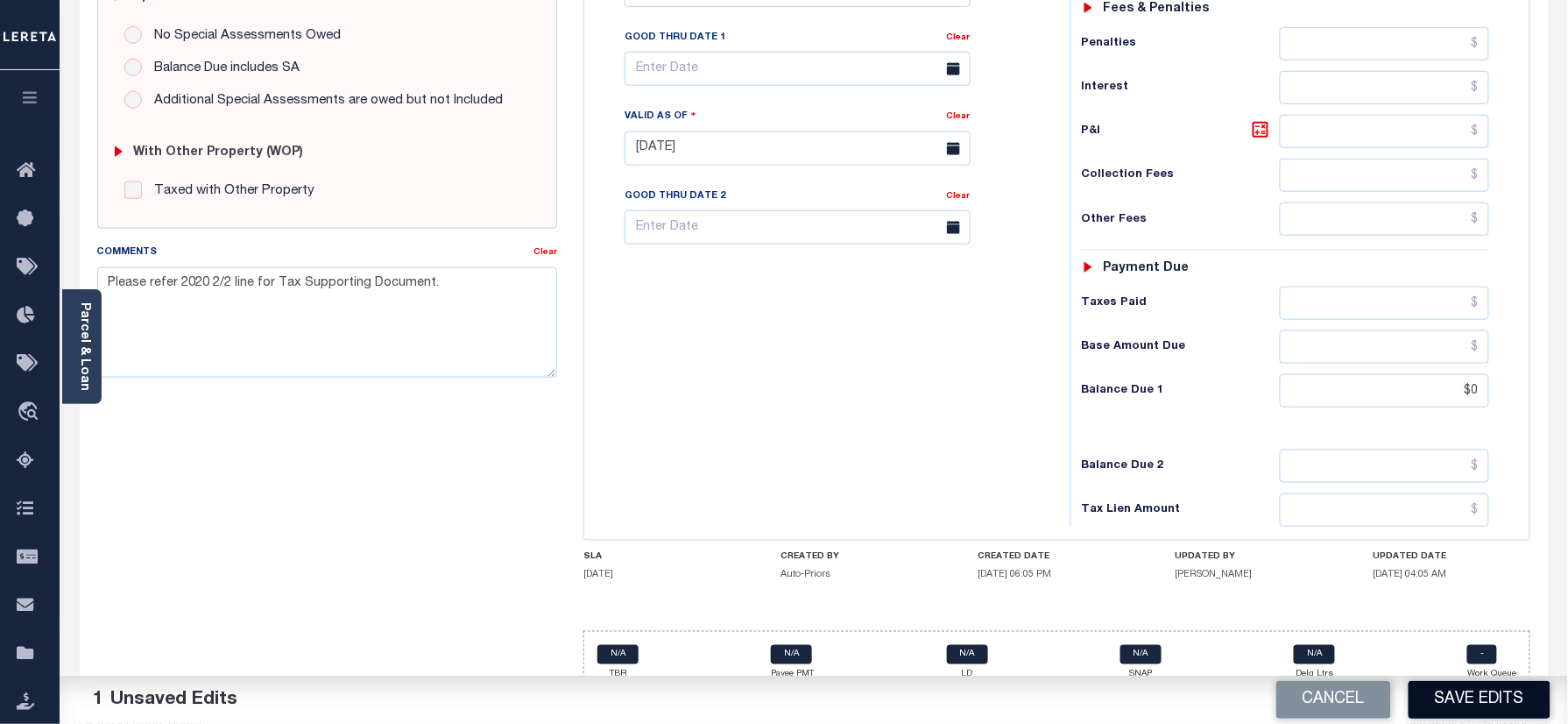
click at [1482, 699] on button "Save Edits" at bounding box center [1480, 700] width 142 height 38
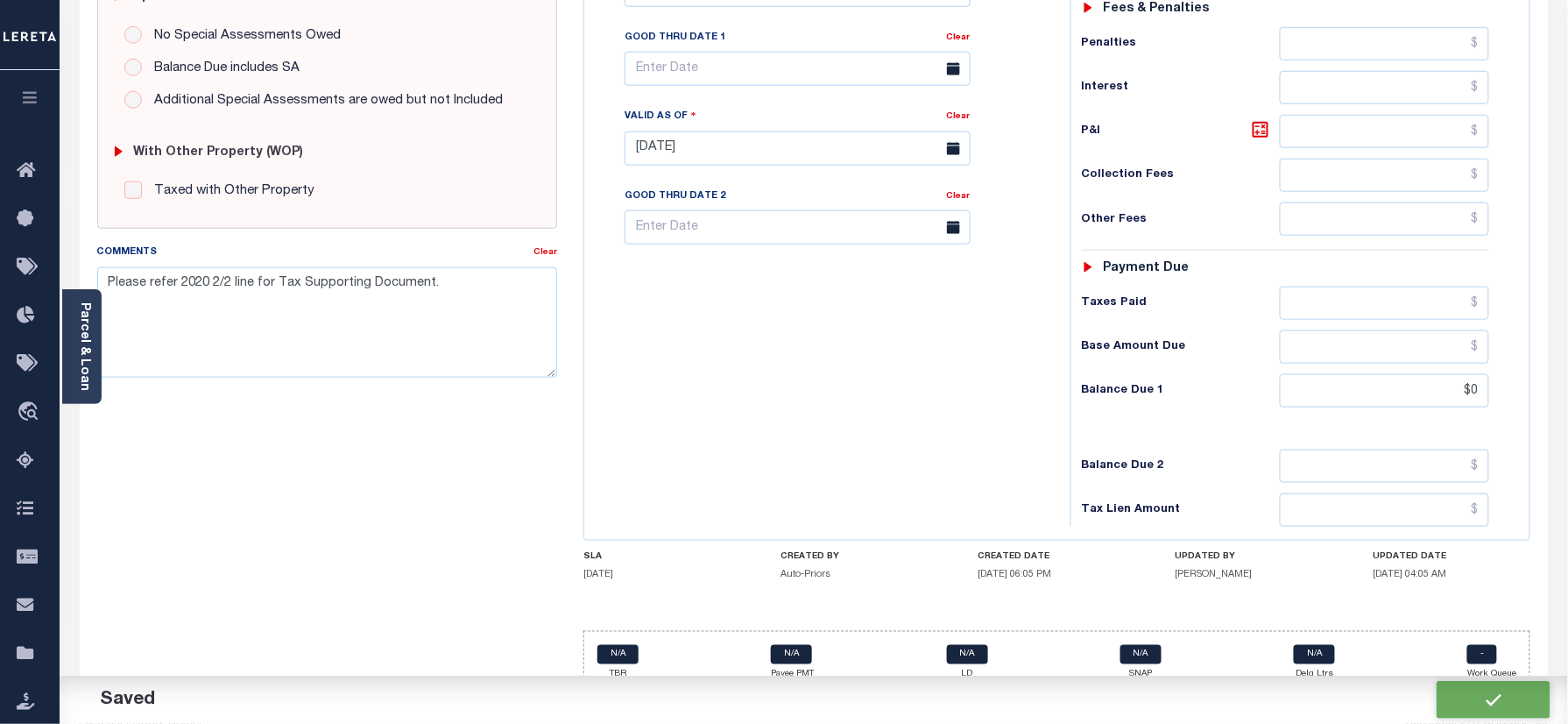
scroll to position [224, 0]
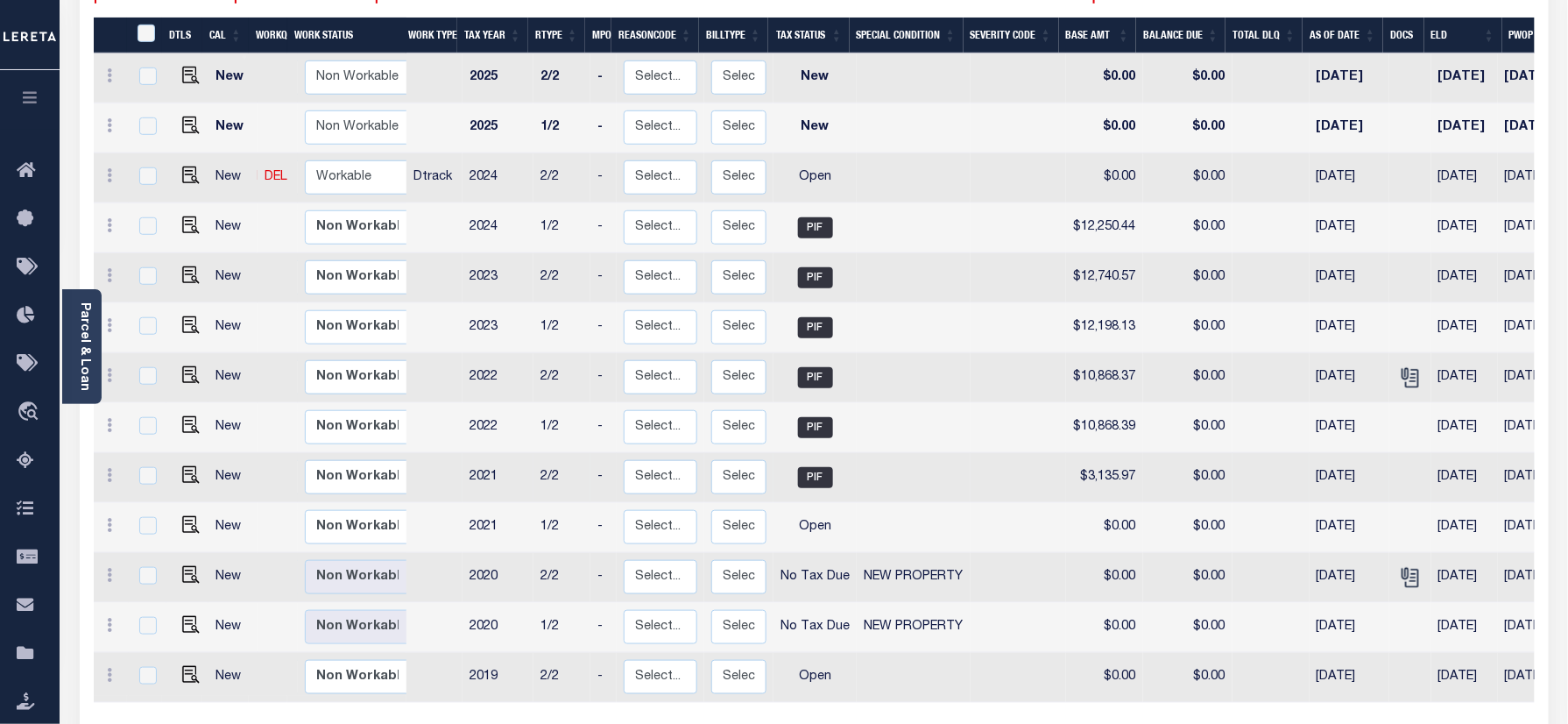
scroll to position [449, 0]
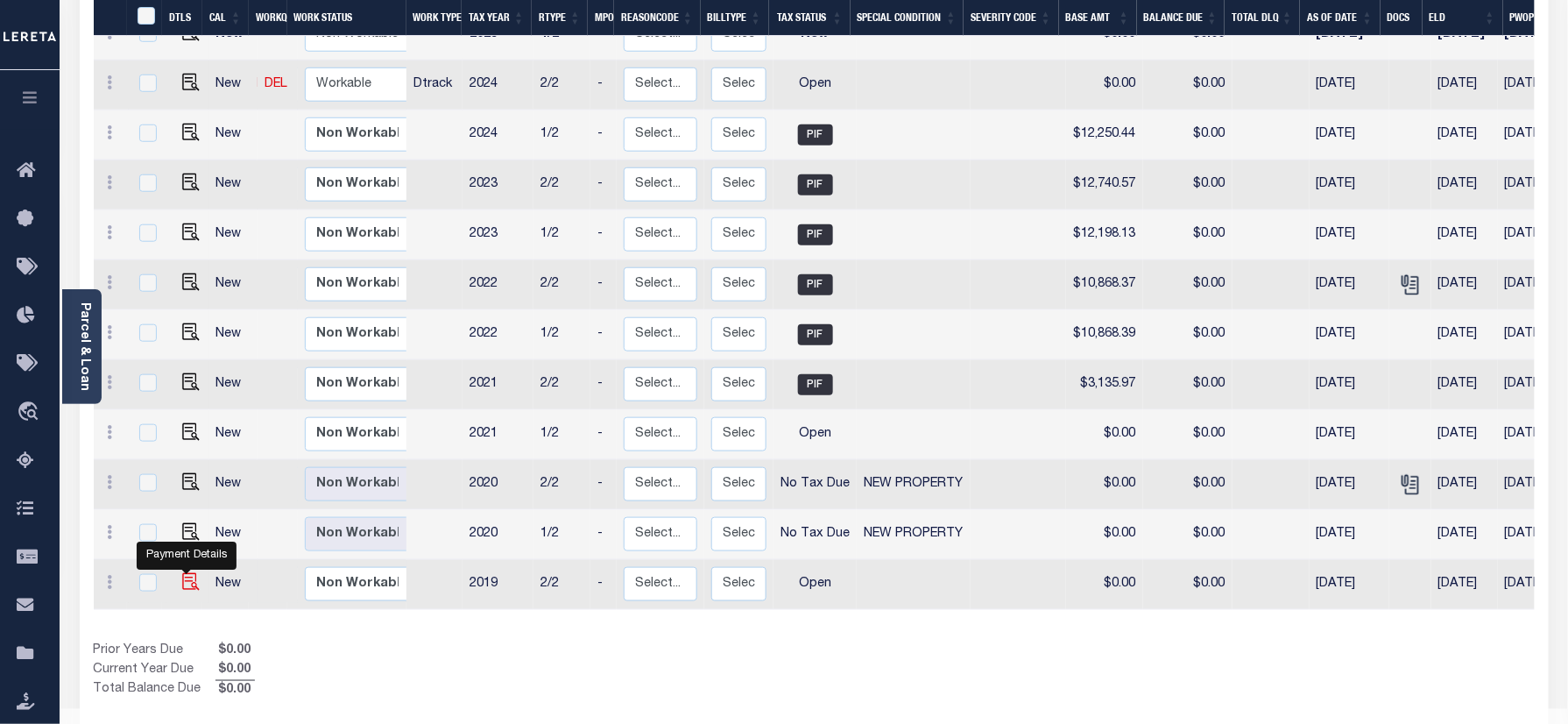
click at [194, 574] on img "" at bounding box center [191, 582] width 18 height 18
checkbox input "true"
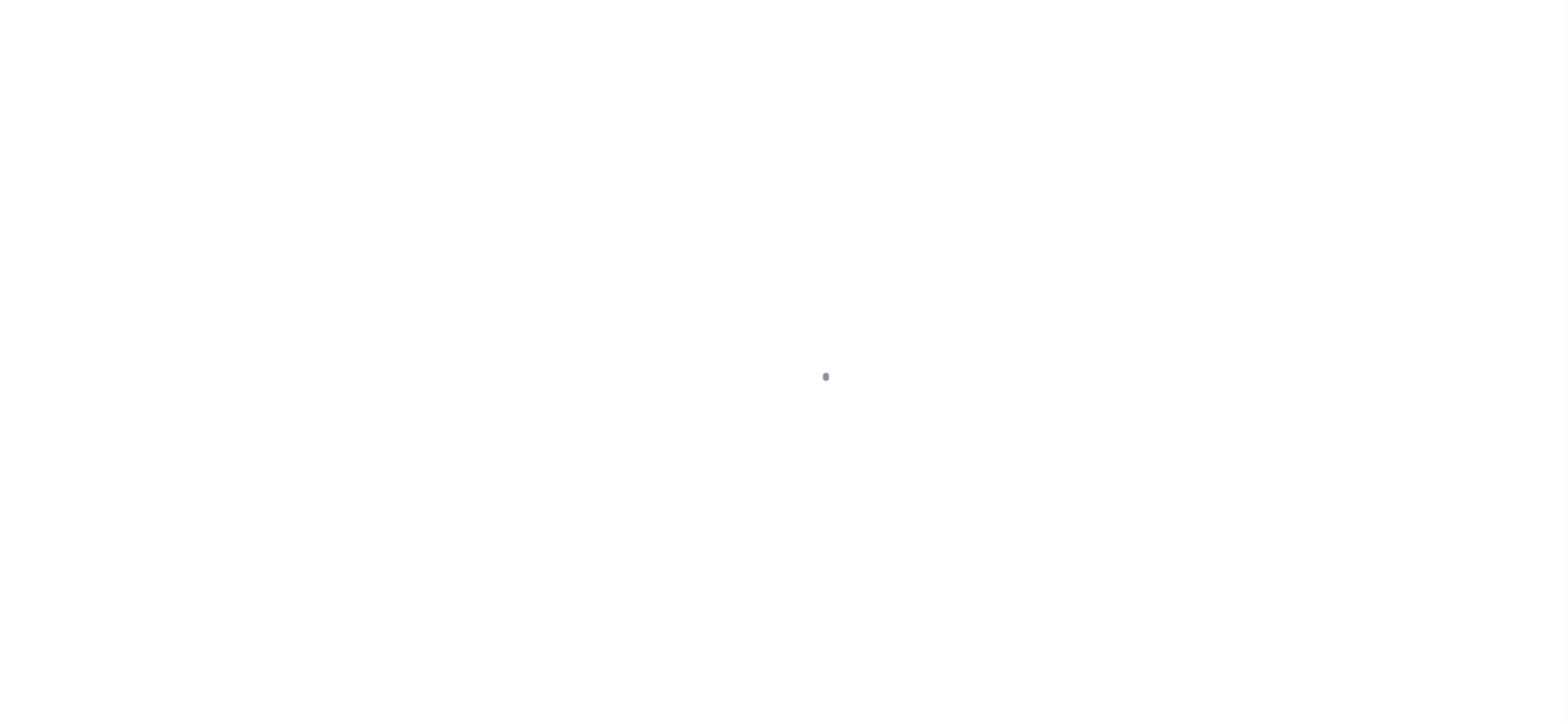
checkbox input "false"
type input "[DATE]"
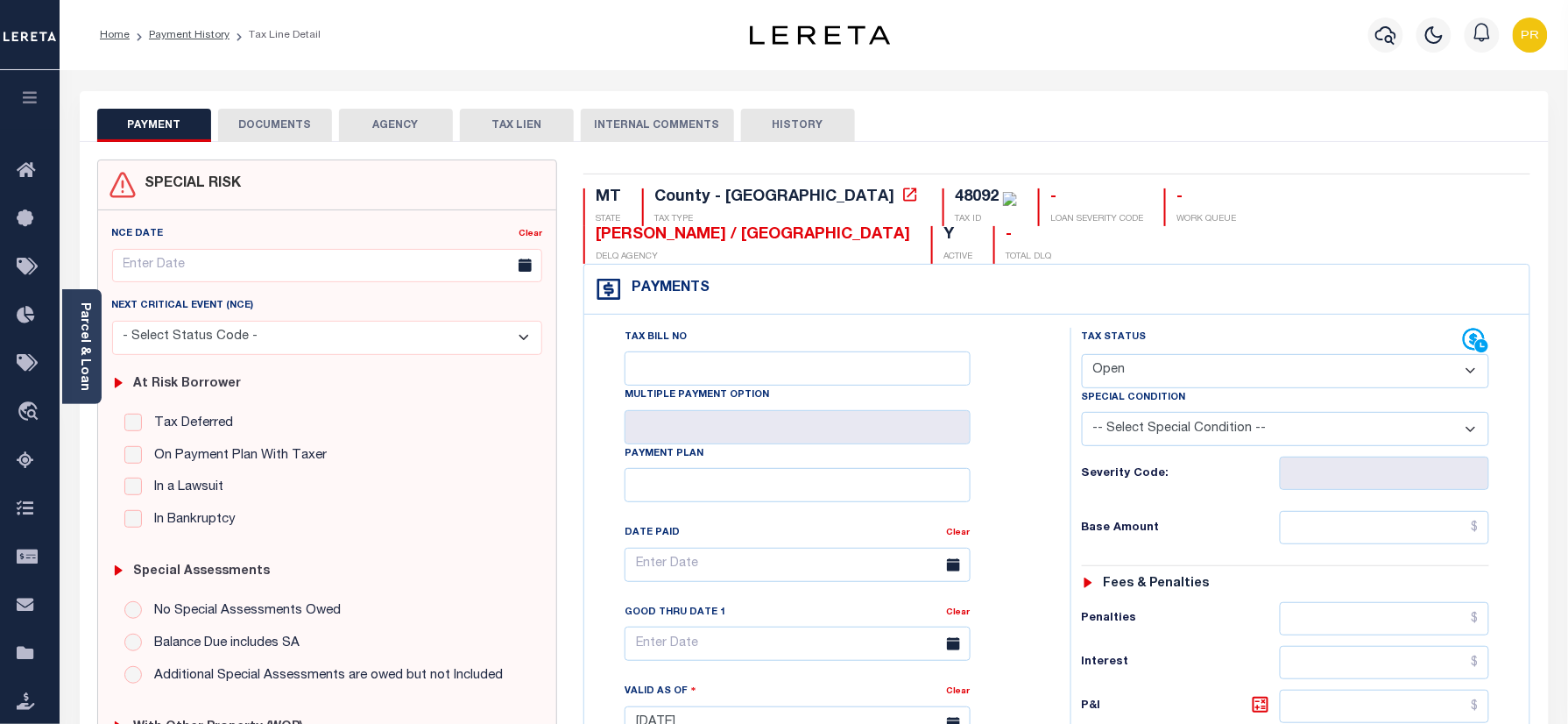
click at [1193, 354] on select "- Select Status Code - Open Due/Unpaid Paid Incomplete No Tax Due Internal Refu…" at bounding box center [1286, 371] width 408 height 34
select select "NTX"
click at [1082, 354] on select "- Select Status Code - Open Due/Unpaid Paid Incomplete No Tax Due Internal Refu…" at bounding box center [1286, 371] width 408 height 34
type input "[DATE]"
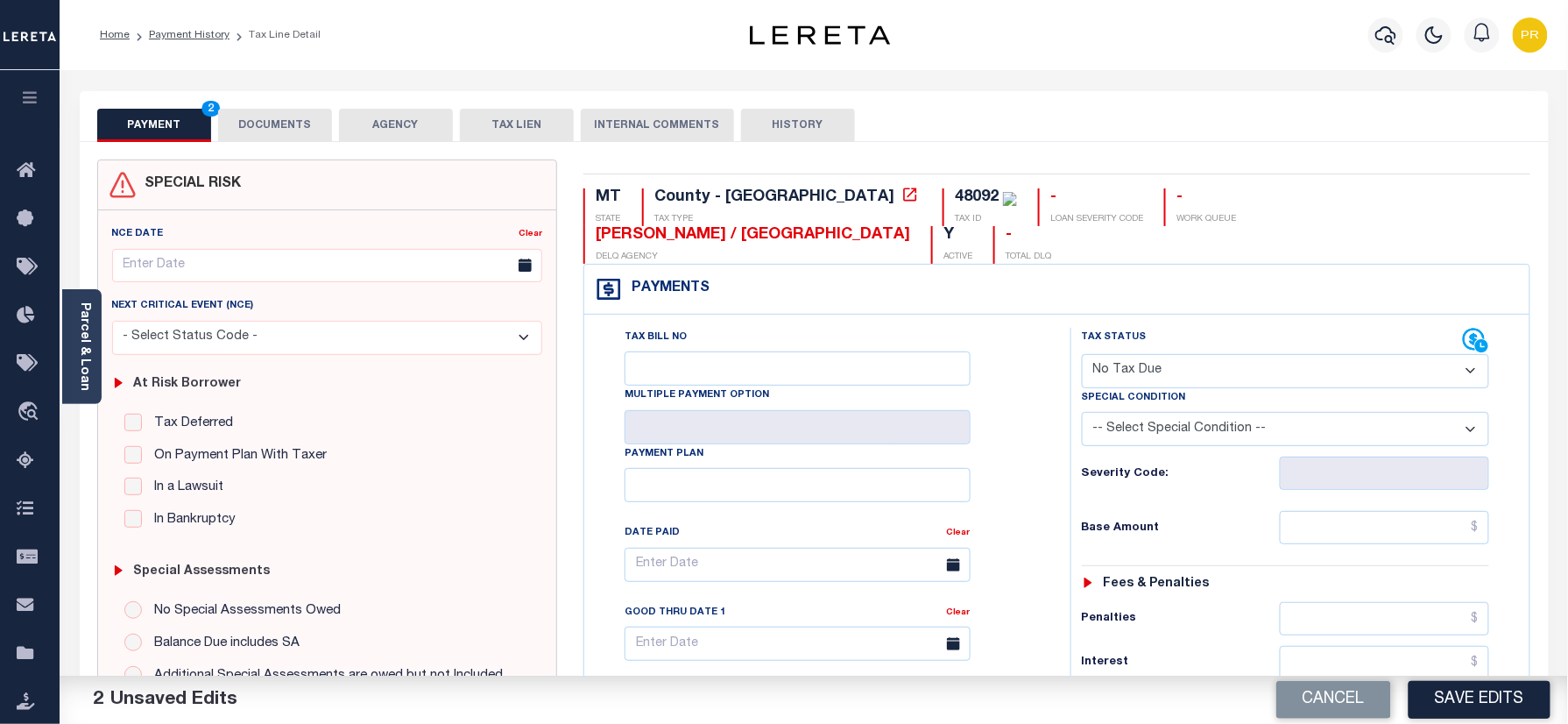
click at [1220, 412] on select "-- Select Special Condition -- 3RD PARTY TAX LIEN AGENCY TAX LIEN (A.K.A Inside…" at bounding box center [1286, 429] width 408 height 34
select select "7"
click at [1082, 412] on select "-- Select Special Condition -- 3RD PARTY TAX LIEN AGENCY TAX LIEN (A.K.A Inside…" at bounding box center [1286, 429] width 408 height 34
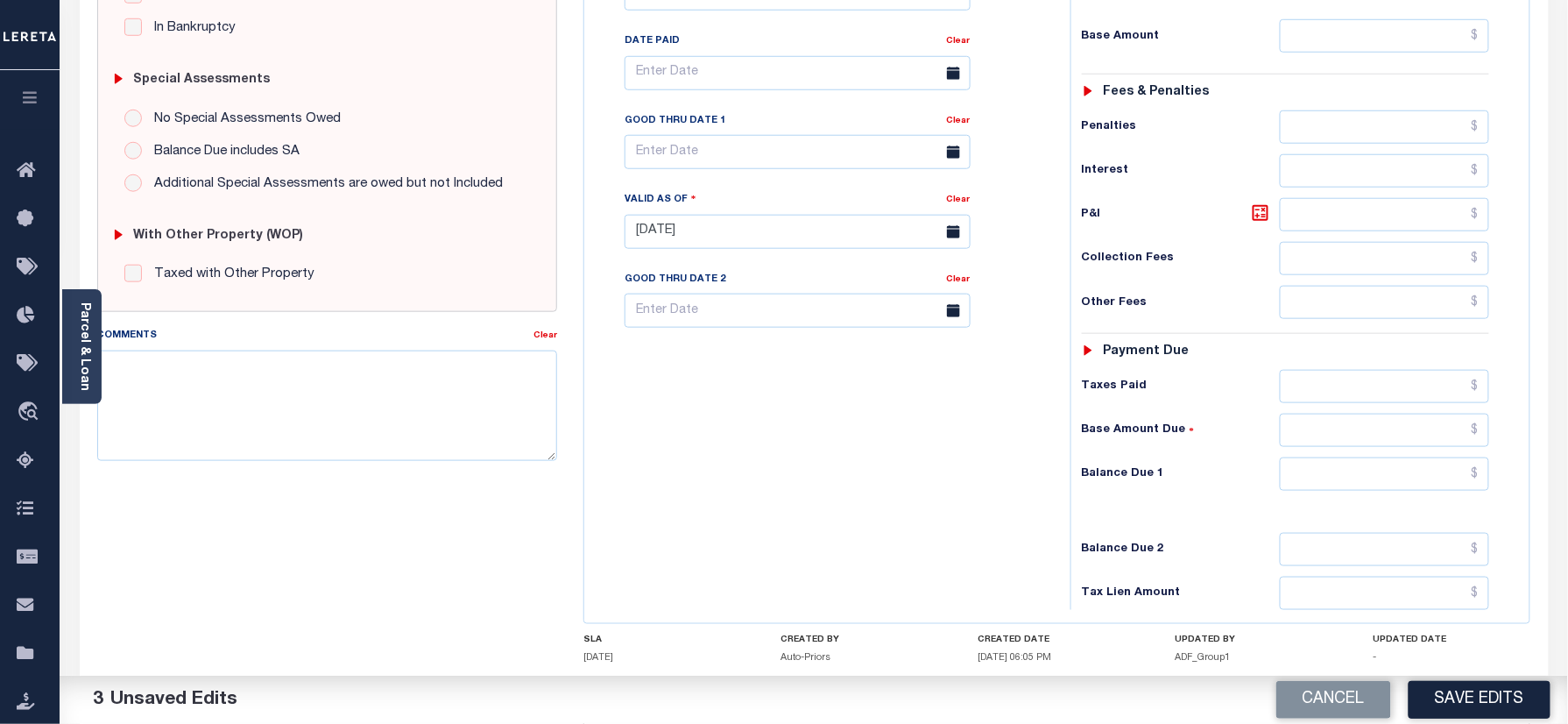
scroll to position [576, 0]
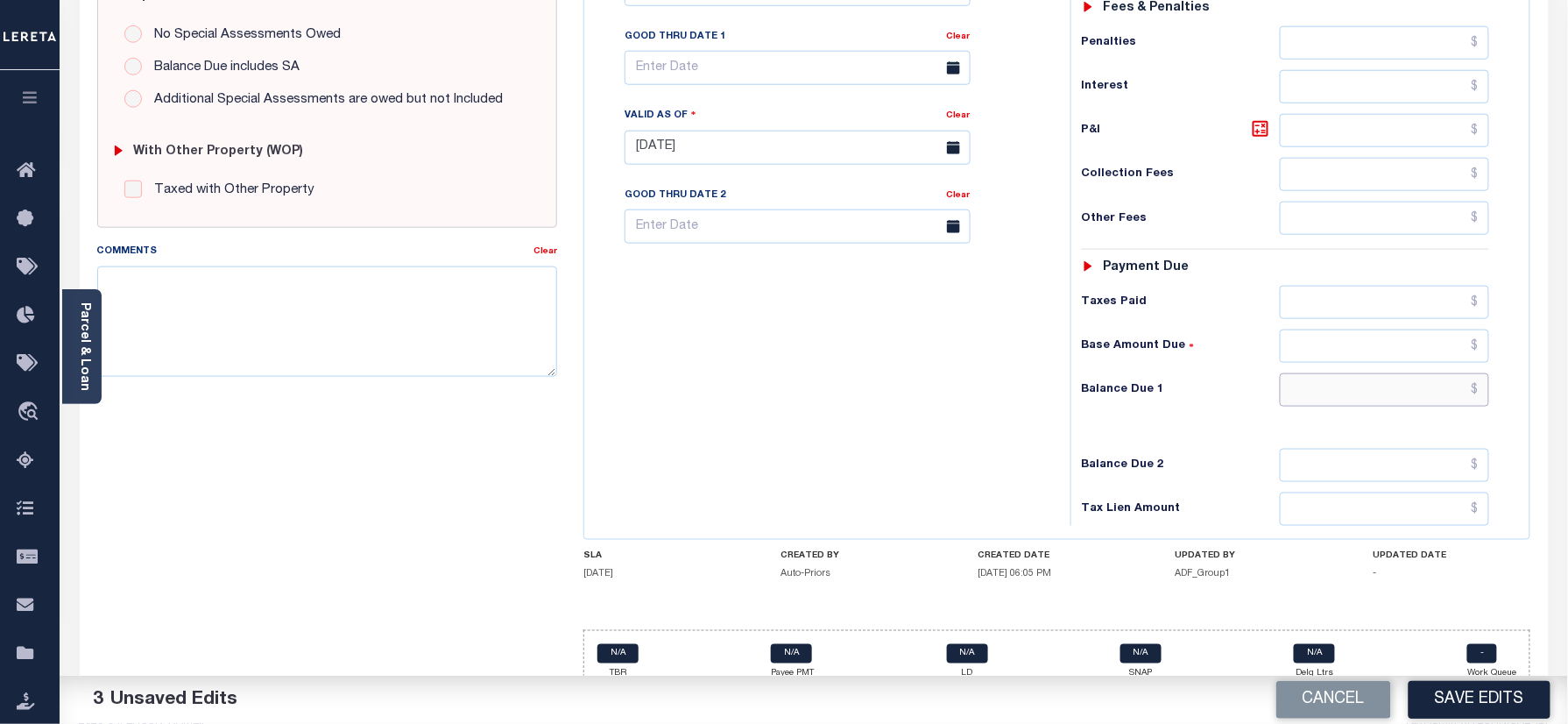
click at [1367, 374] on input "text" at bounding box center [1385, 390] width 210 height 33
type input "$0.00"
click at [983, 398] on div "Tax Bill No Multiple Payment Option Payment Plan Clear" at bounding box center [823, 138] width 468 height 774
click at [327, 352] on textarea "Comments" at bounding box center [328, 322] width 461 height 111
paste textarea "Please refer 2020 2/2 line for Tax Supporting Document."
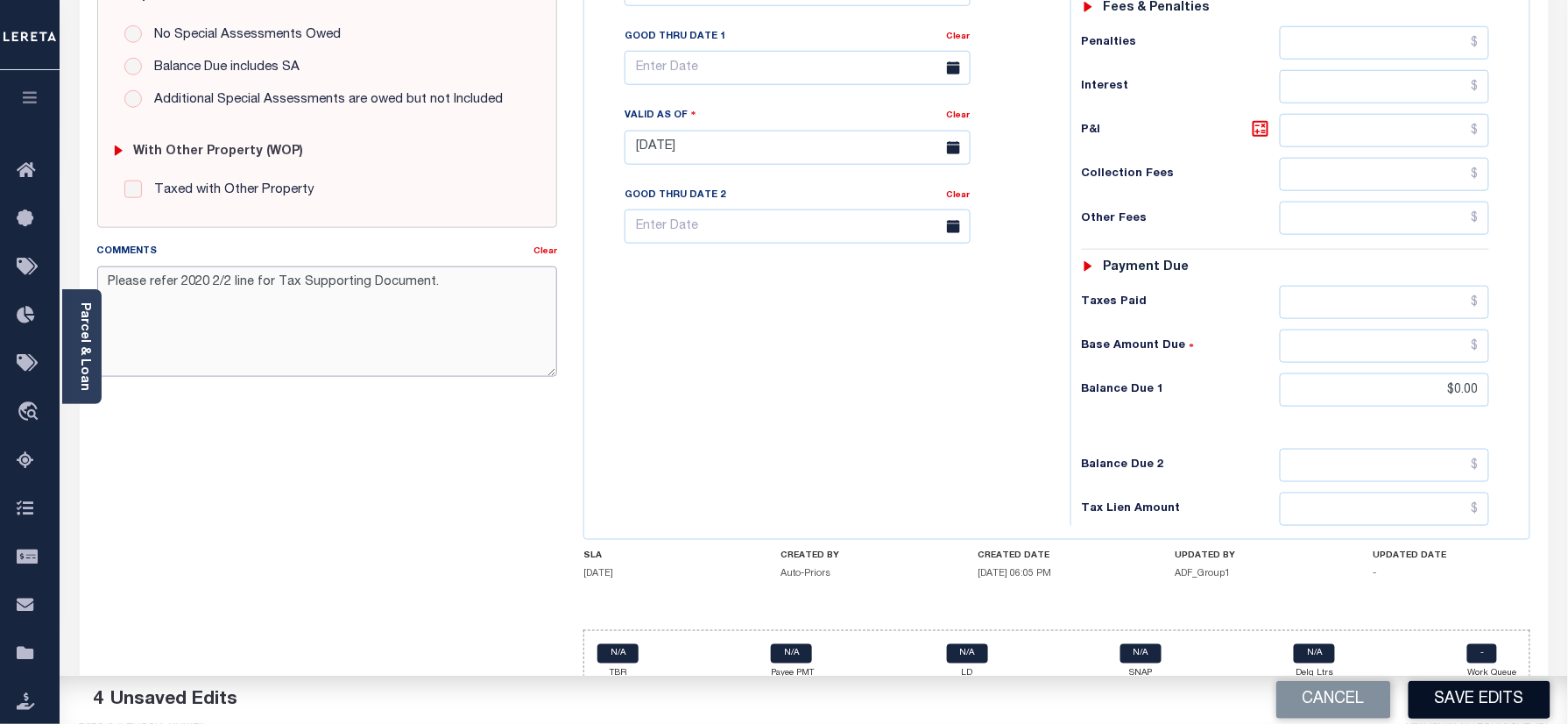
type textarea "Please refer 2020 2/2 line for Tax Supporting Document."
click at [1453, 689] on button "Save Edits" at bounding box center [1480, 700] width 142 height 38
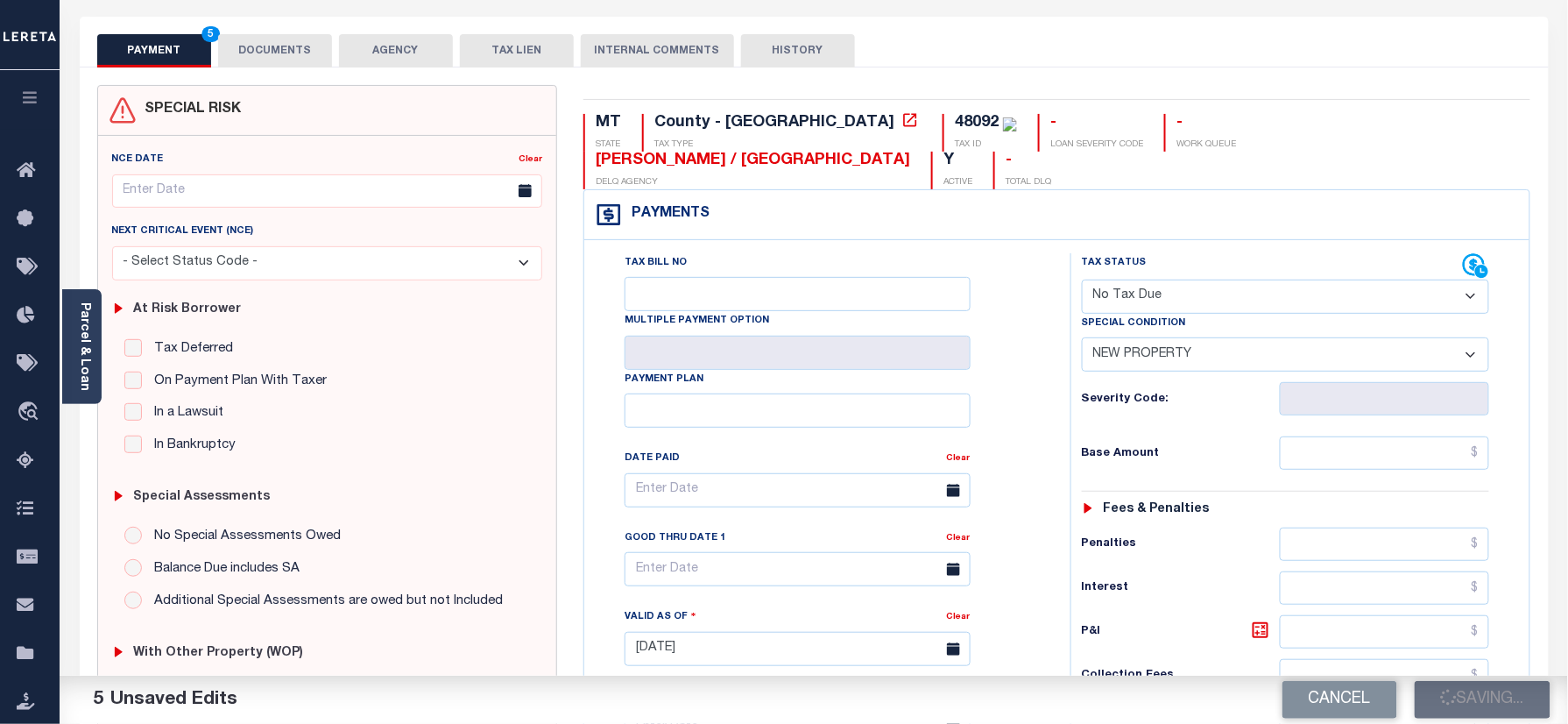
scroll to position [0, 0]
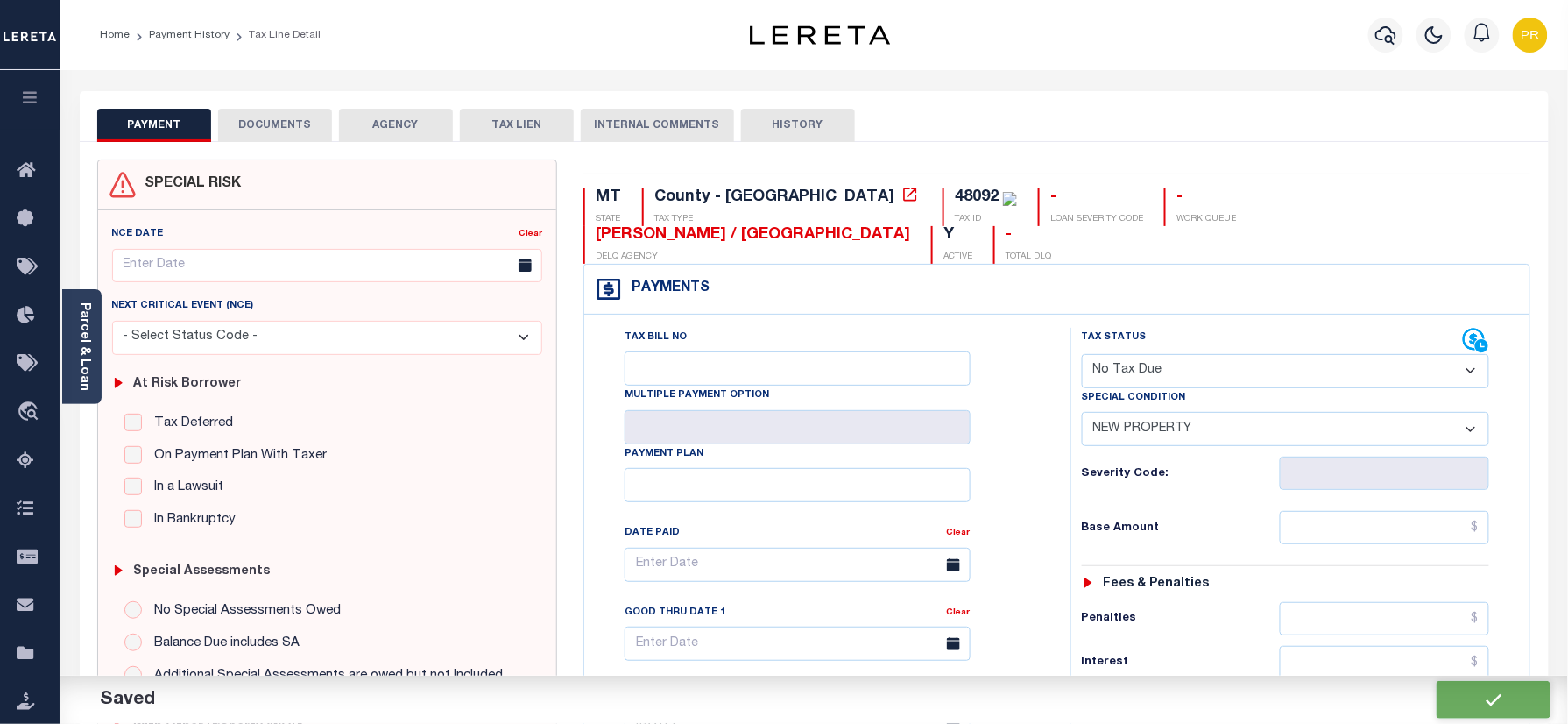
checkbox input "false"
type textarea "Please refer 2020 2/2 line for Tax Supporting Document."
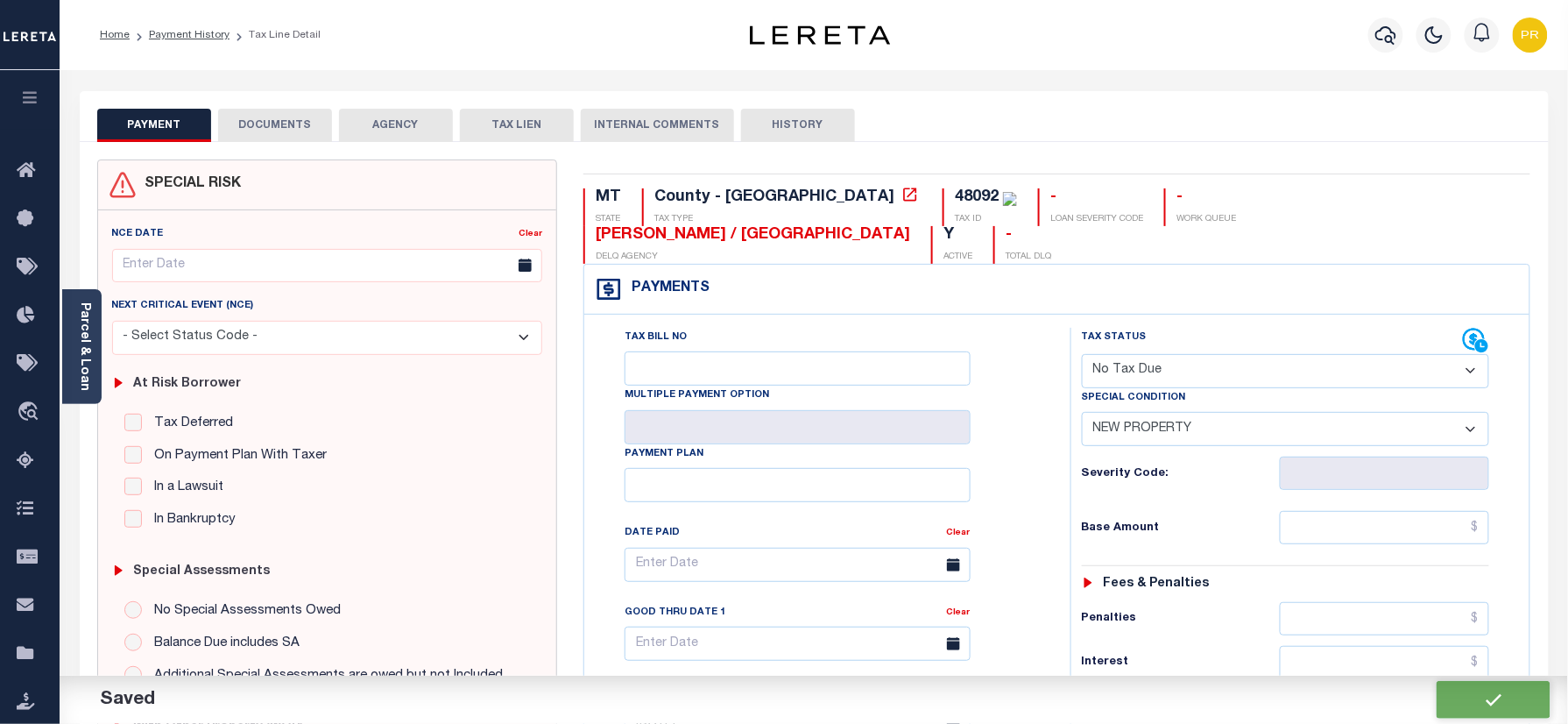
type input "$0"
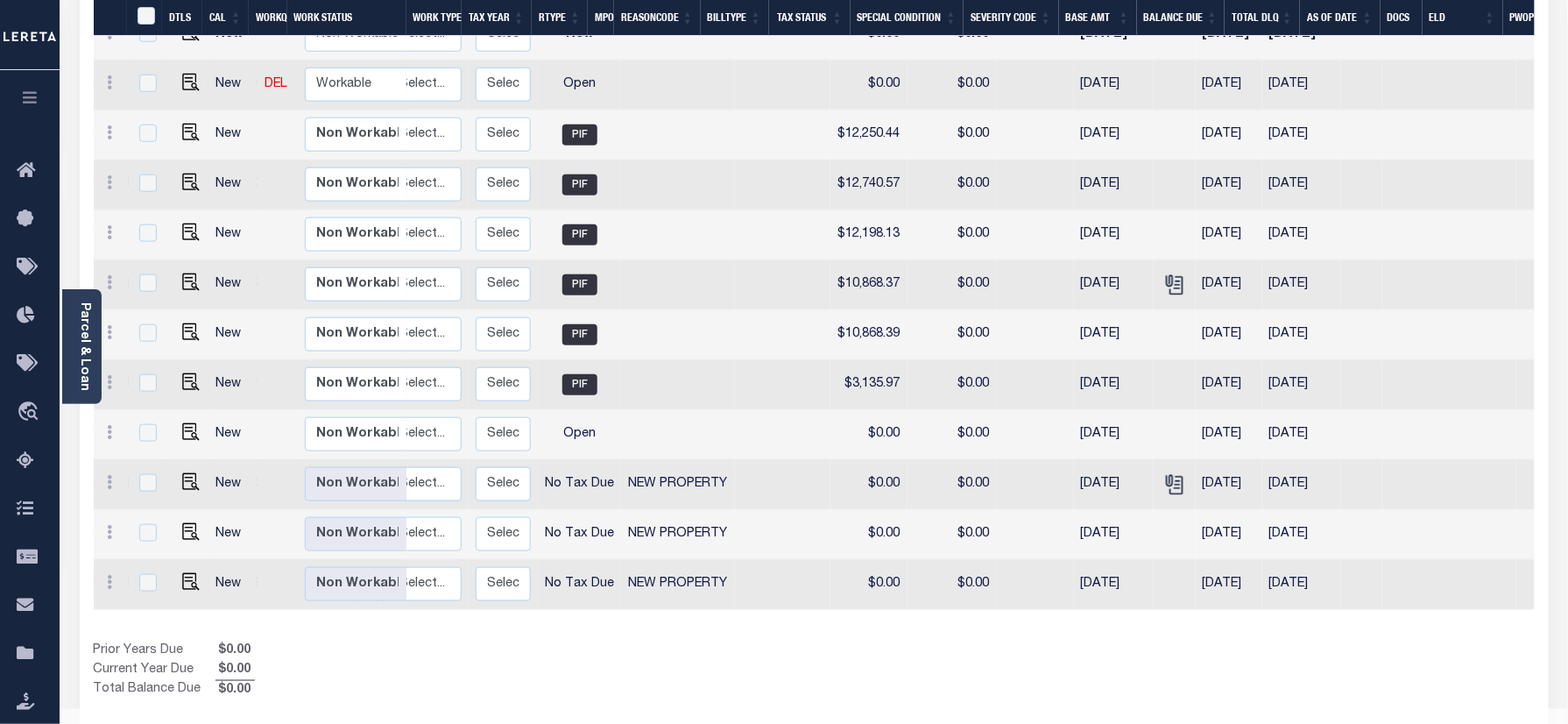
scroll to position [0, 236]
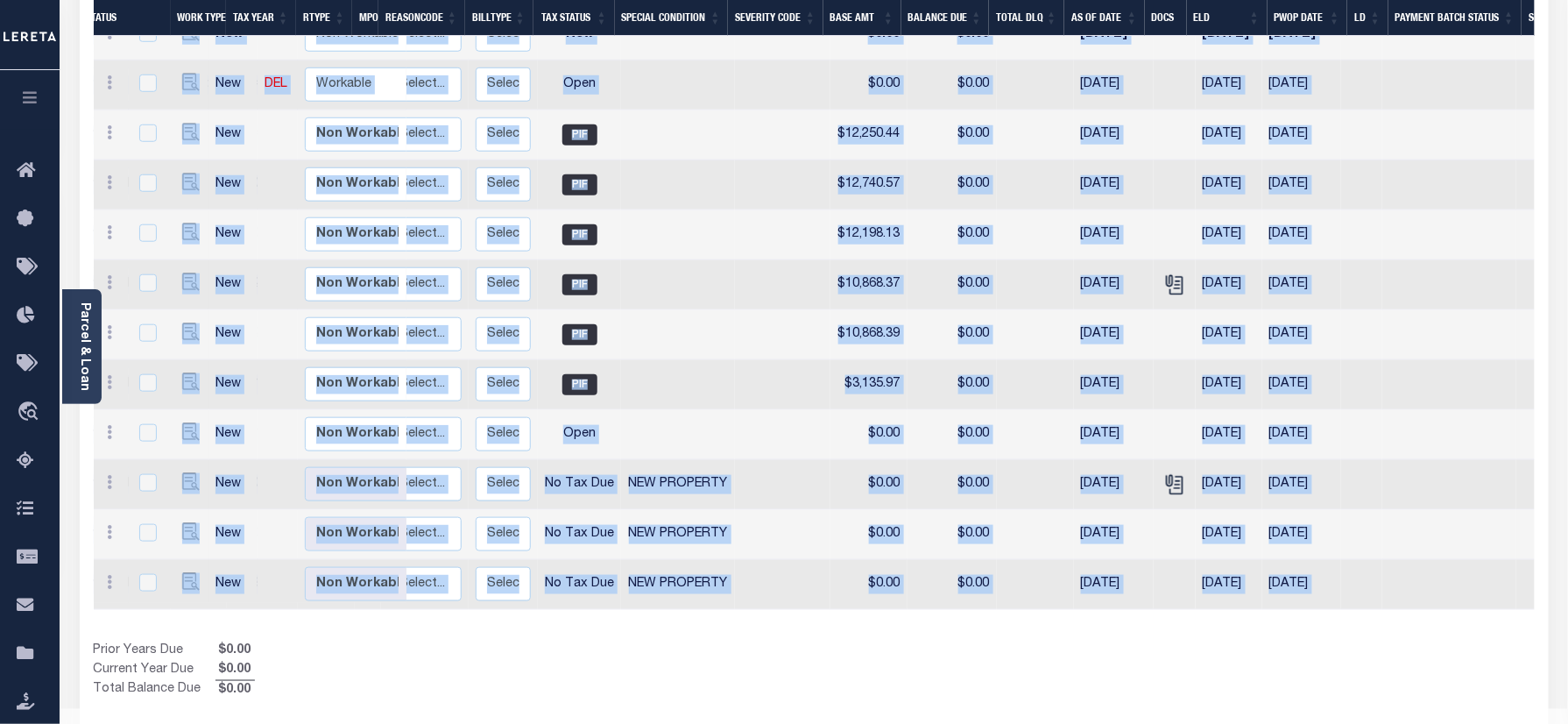
drag, startPoint x: 1259, startPoint y: 583, endPoint x: 772, endPoint y: 600, distance: 487.3
click at [772, 600] on div "DTLS CAL WorkQ Work Status Work Type Tax Year RType MPO ReasonCode BillType Tax…" at bounding box center [815, 312] width 1442 height 776
click at [796, 642] on div "Prior Years Due $0.00 Current Year Due $0.00 Total Balance Due $0.00" at bounding box center [454, 671] width 721 height 59
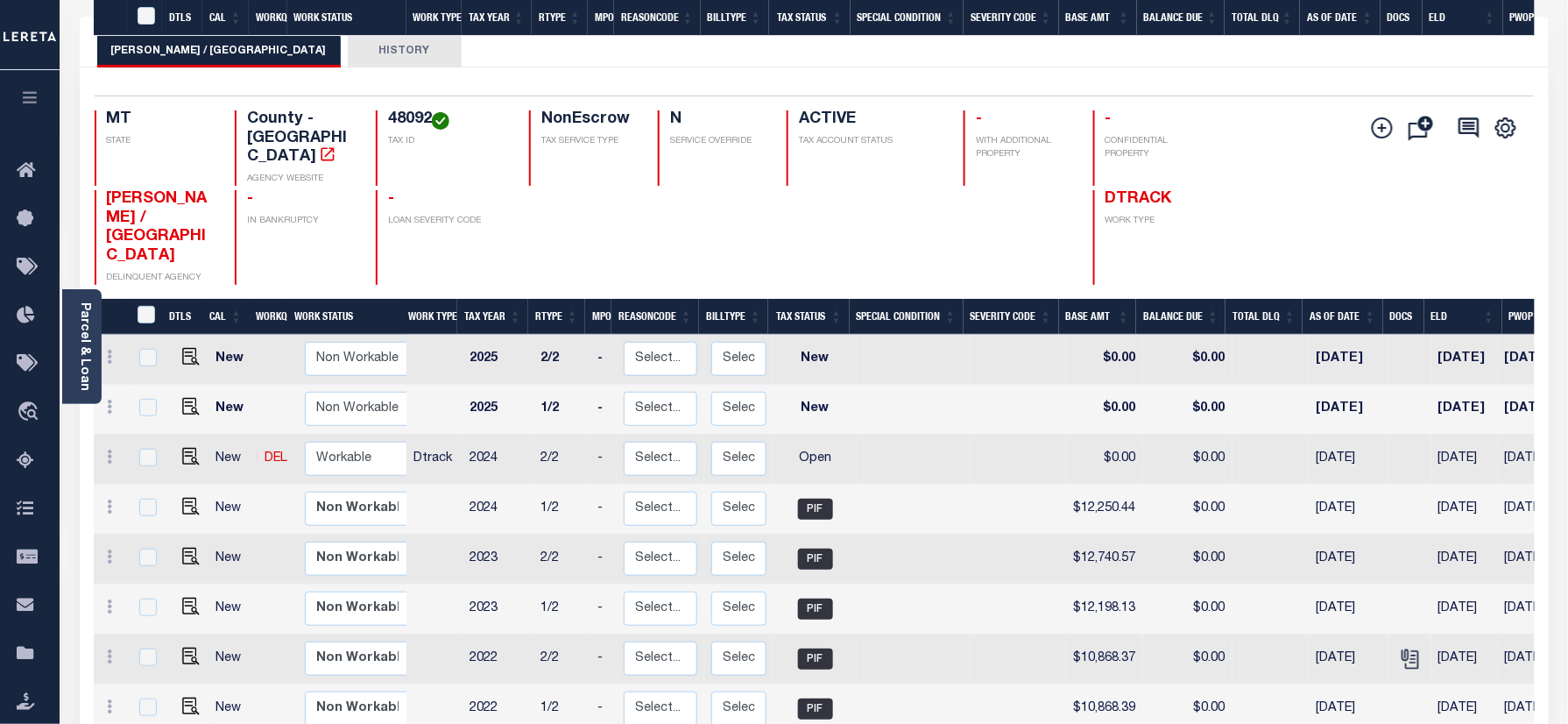
scroll to position [0, 0]
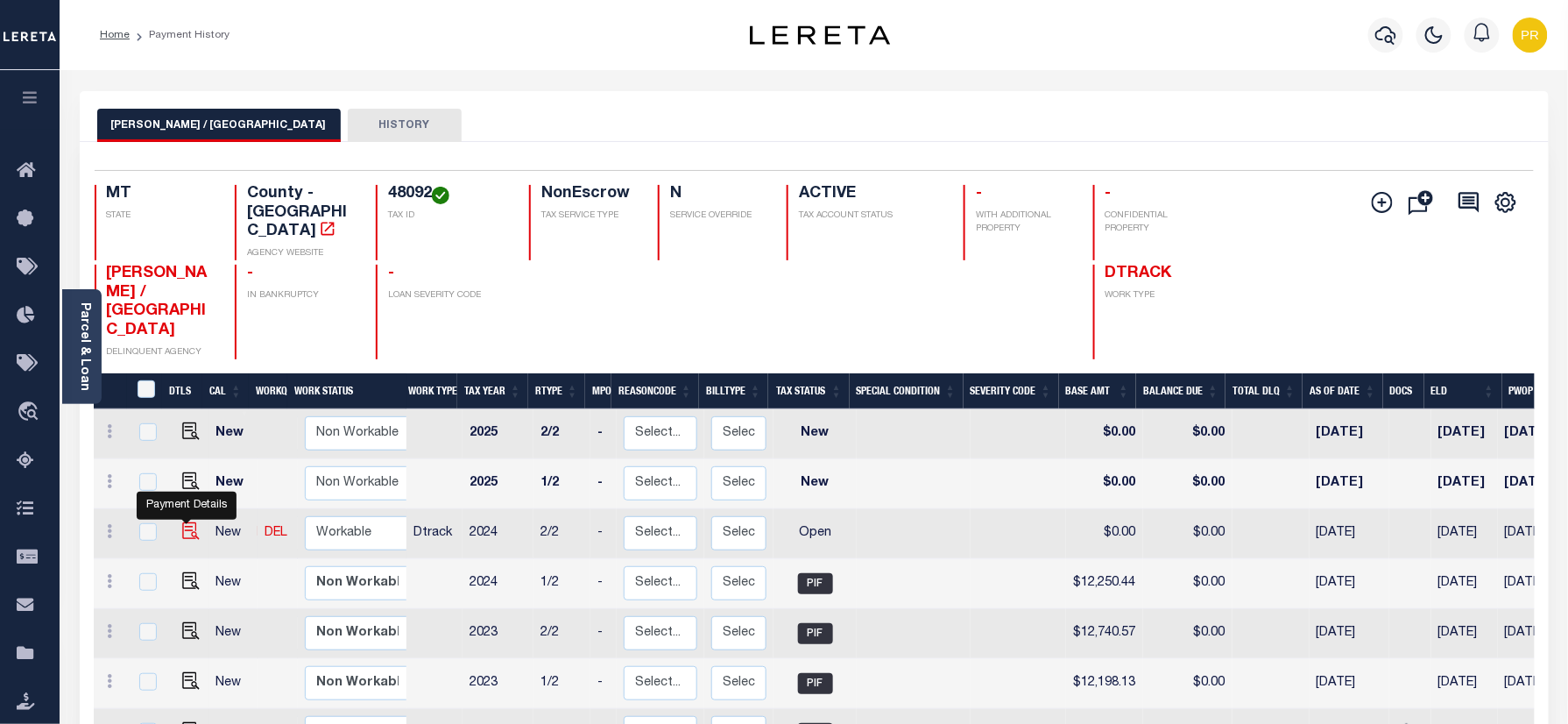
click at [184, 522] on img "" at bounding box center [191, 530] width 18 height 18
checkbox input "true"
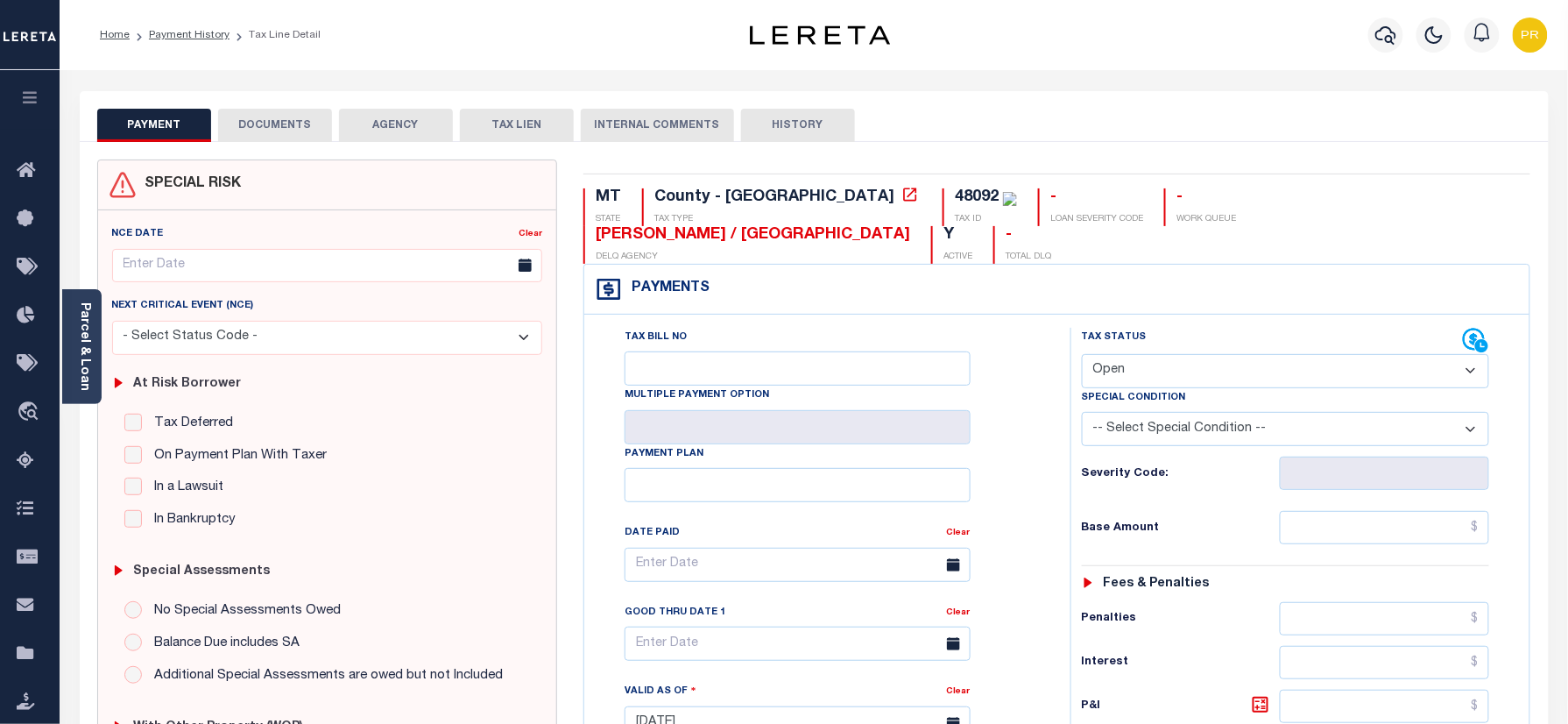
click at [1172, 354] on select "- Select Status Code - Open Due/Unpaid Paid Incomplete No Tax Due Internal Refu…" at bounding box center [1286, 371] width 408 height 34
click at [955, 195] on div "48092" at bounding box center [977, 196] width 44 height 16
copy div "48092"
click at [955, 196] on div "48092" at bounding box center [977, 196] width 44 height 16
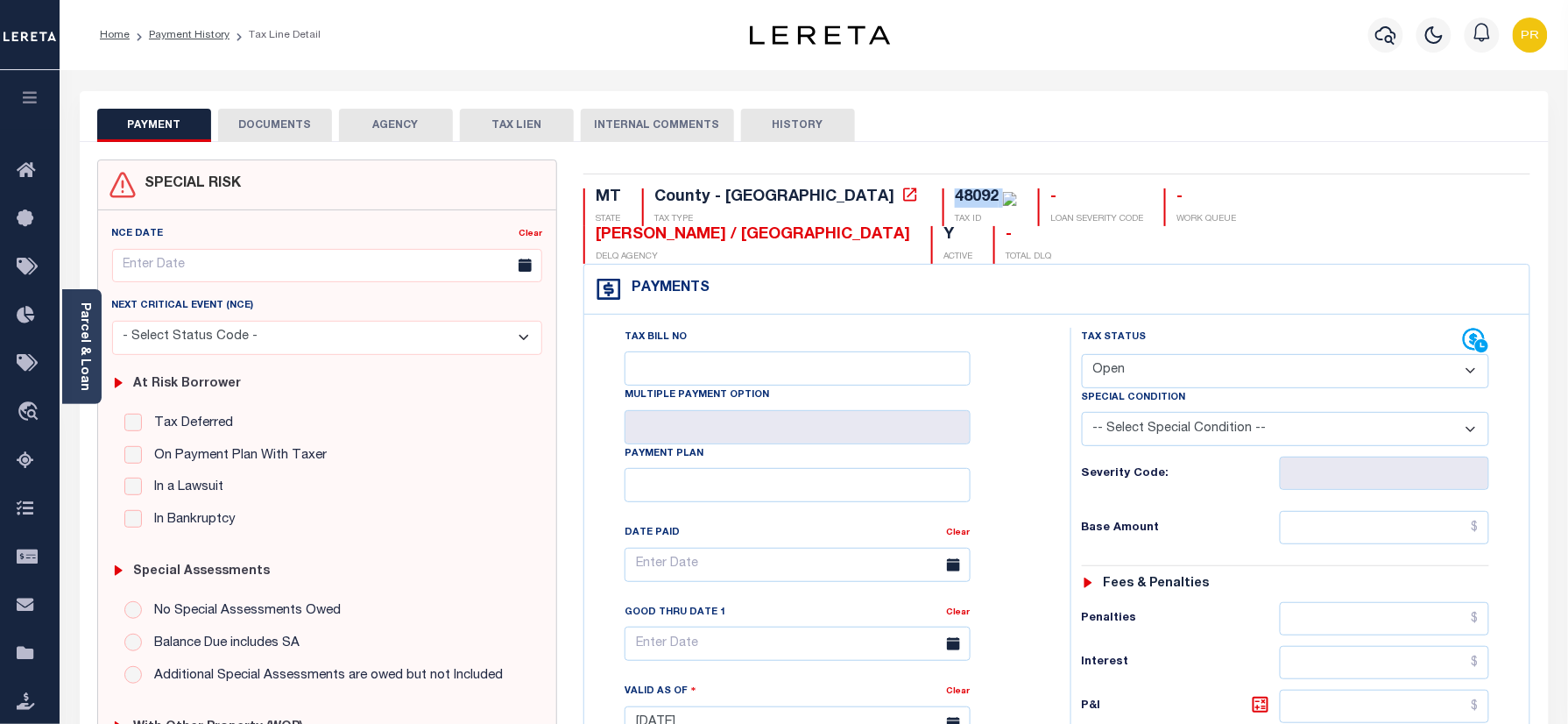
click at [955, 196] on div "48092" at bounding box center [977, 196] width 44 height 16
click at [1183, 354] on select "- Select Status Code - Open Due/Unpaid Paid Incomplete No Tax Due Internal Refu…" at bounding box center [1286, 371] width 408 height 34
select select "PYD"
click at [1082, 354] on select "- Select Status Code - Open Due/Unpaid Paid Incomplete No Tax Due Internal Refu…" at bounding box center [1286, 371] width 408 height 34
type input "[DATE]"
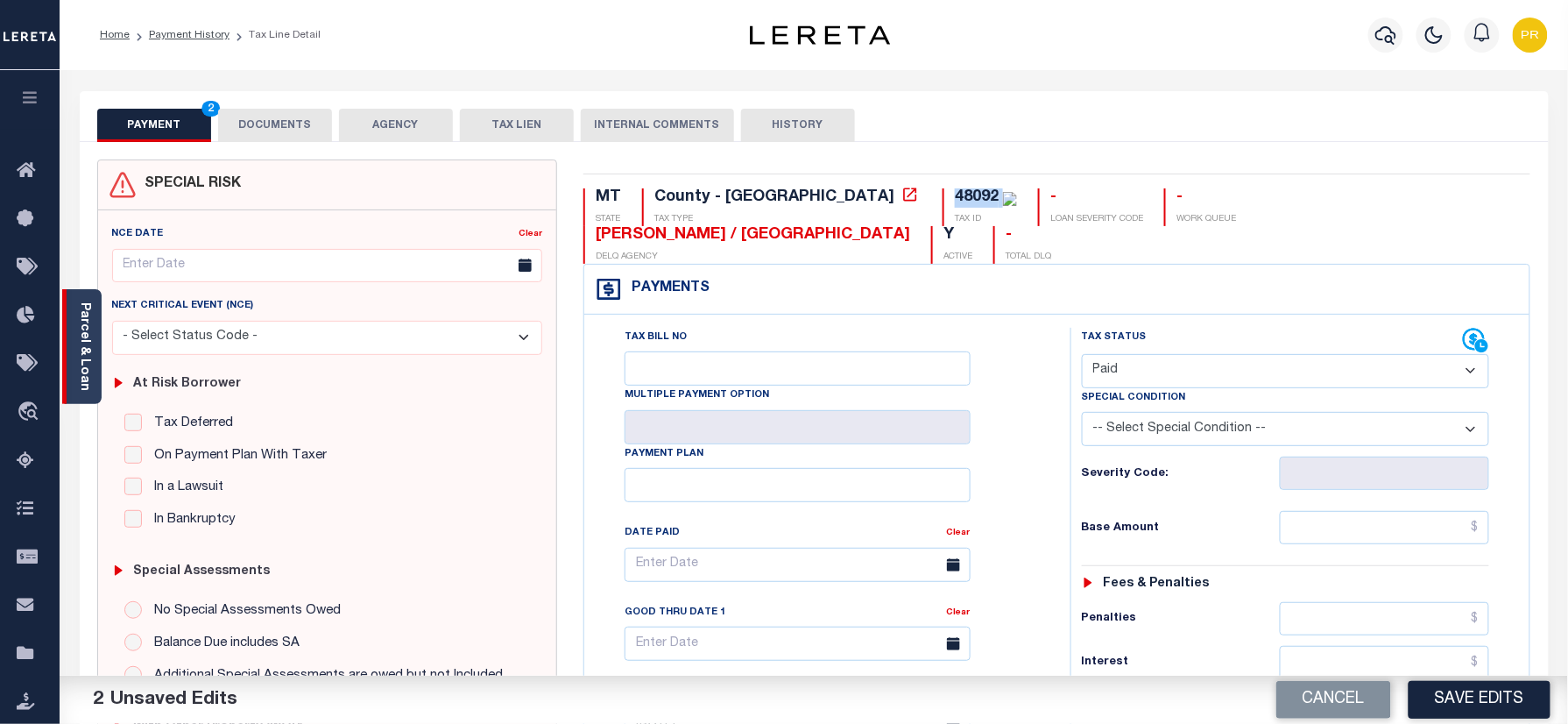
click at [86, 321] on link "Parcel & Loan" at bounding box center [84, 347] width 12 height 89
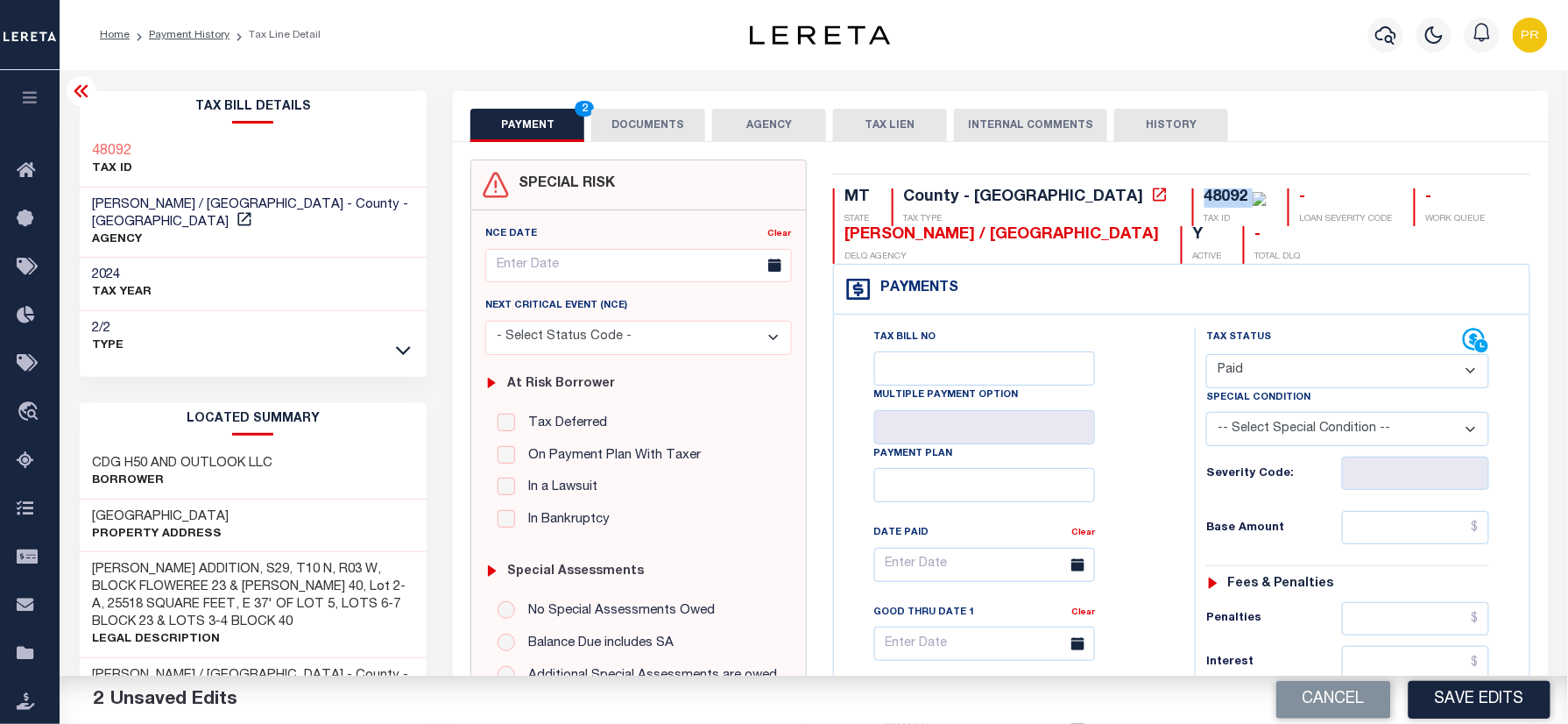
click at [663, 109] on button "DOCUMENTS" at bounding box center [649, 125] width 114 height 33
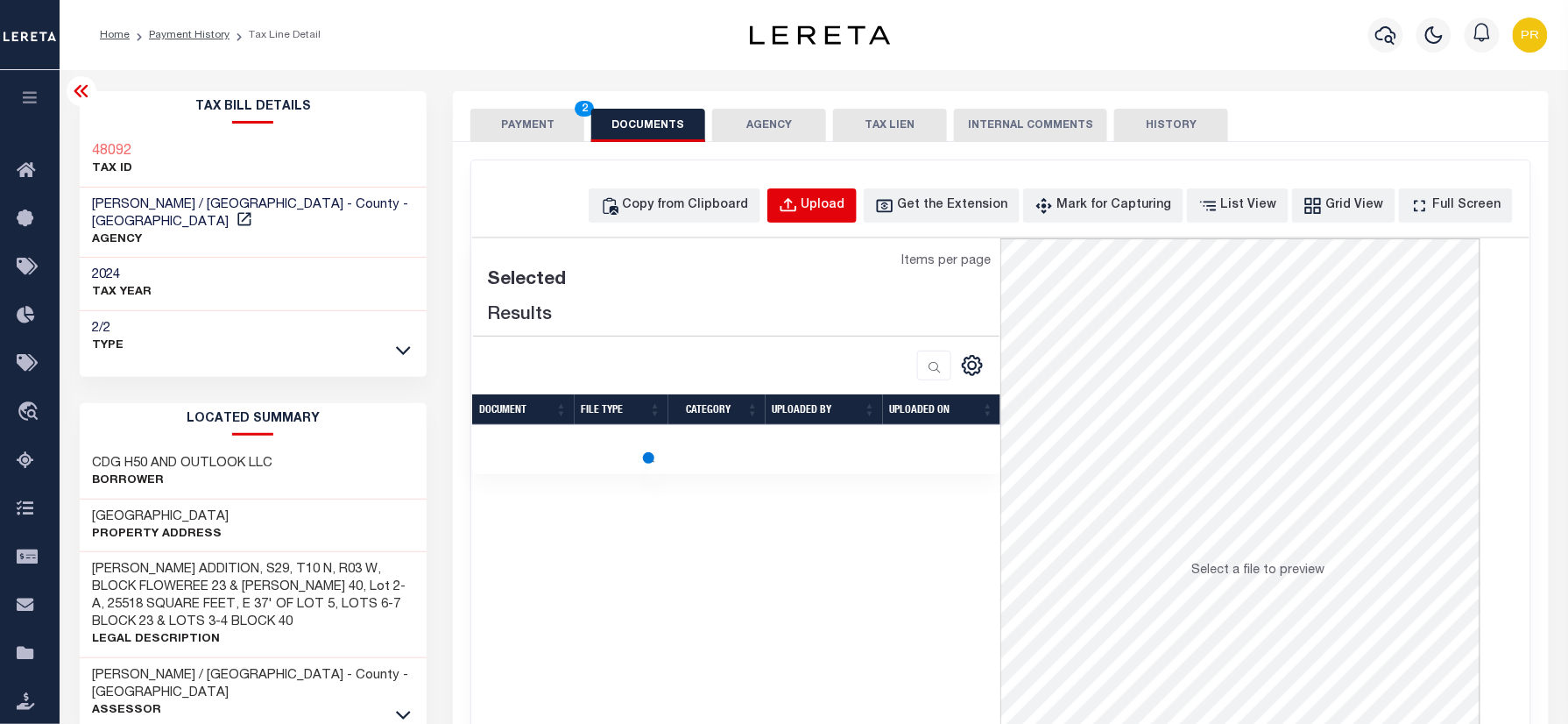
click at [844, 221] on button "Upload" at bounding box center [812, 205] width 89 height 34
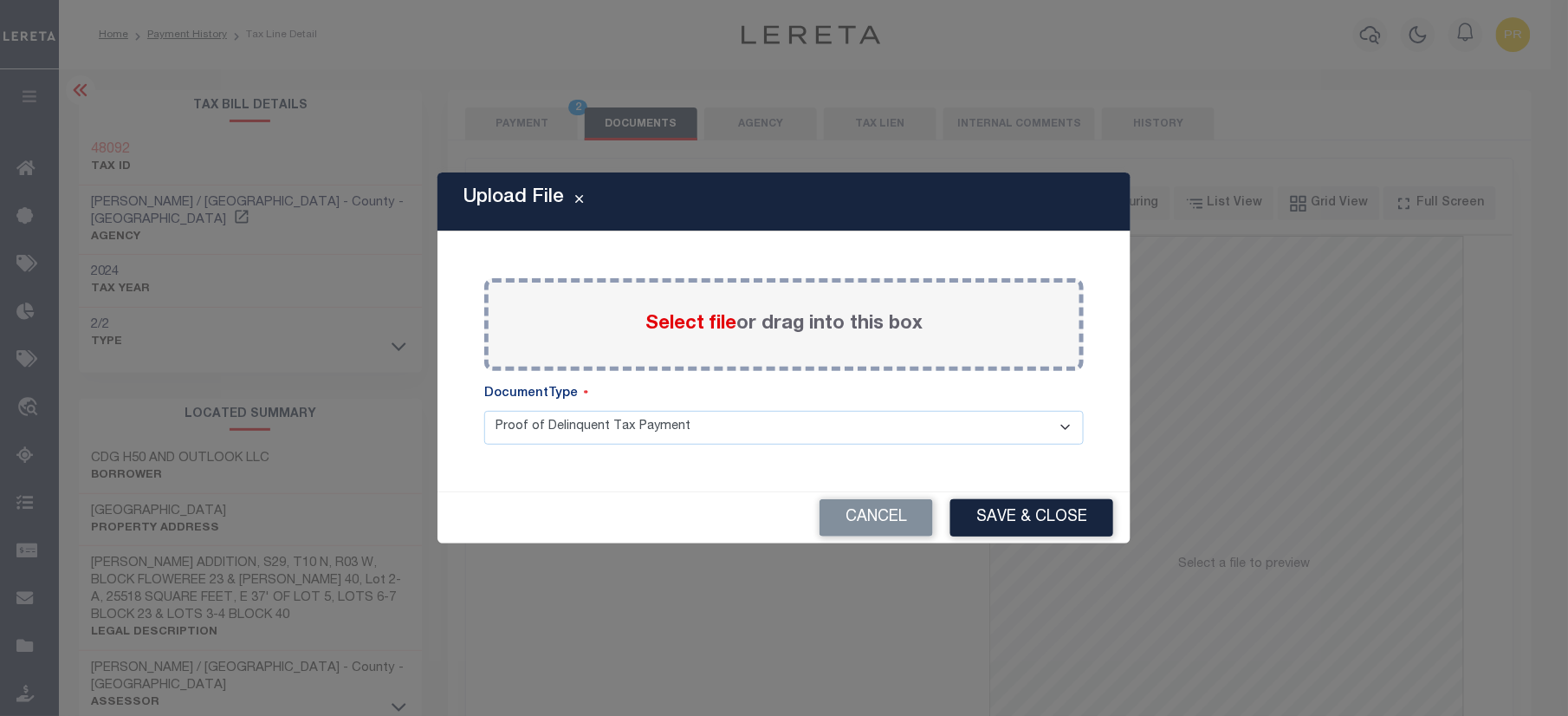
click at [846, 321] on label "Select file or drag into this box" at bounding box center [784, 324] width 277 height 28
click at [0, 0] on input "Select file or drag into this box" at bounding box center [0, 0] width 0 height 0
click at [882, 501] on button "Cancel" at bounding box center [876, 517] width 114 height 37
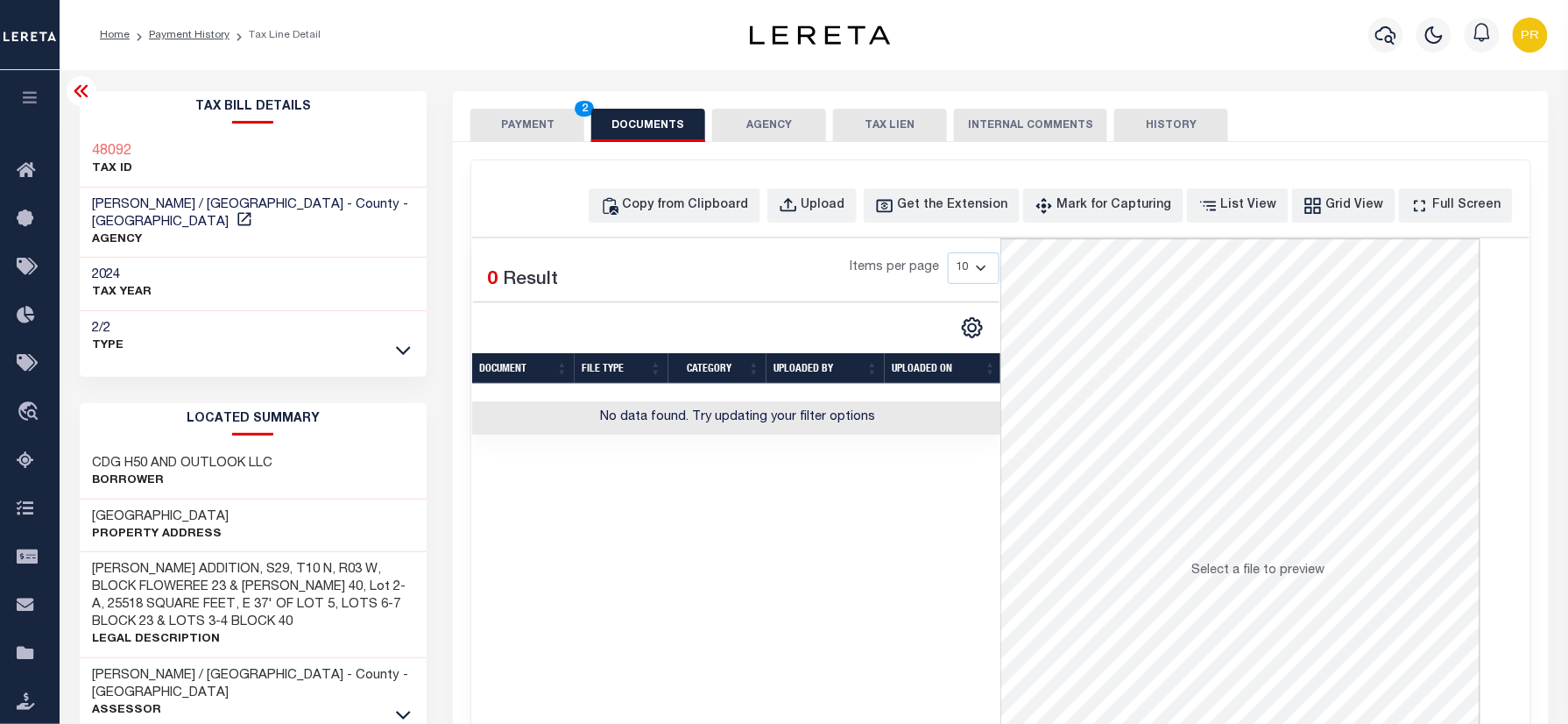
click at [120, 126] on div "Tax Bill Details 48092 TAX ID LEWIS / CLARK COUNTY - County - MT 2024" at bounding box center [253, 227] width 348 height 272
copy h3 "48092"
click at [848, 224] on div "Copy from Clipboard Upload Get the Extension Mark for Capturing Got it List Vie…" at bounding box center [1000, 469] width 1058 height 618
click at [845, 208] on div "Upload" at bounding box center [824, 206] width 44 height 19
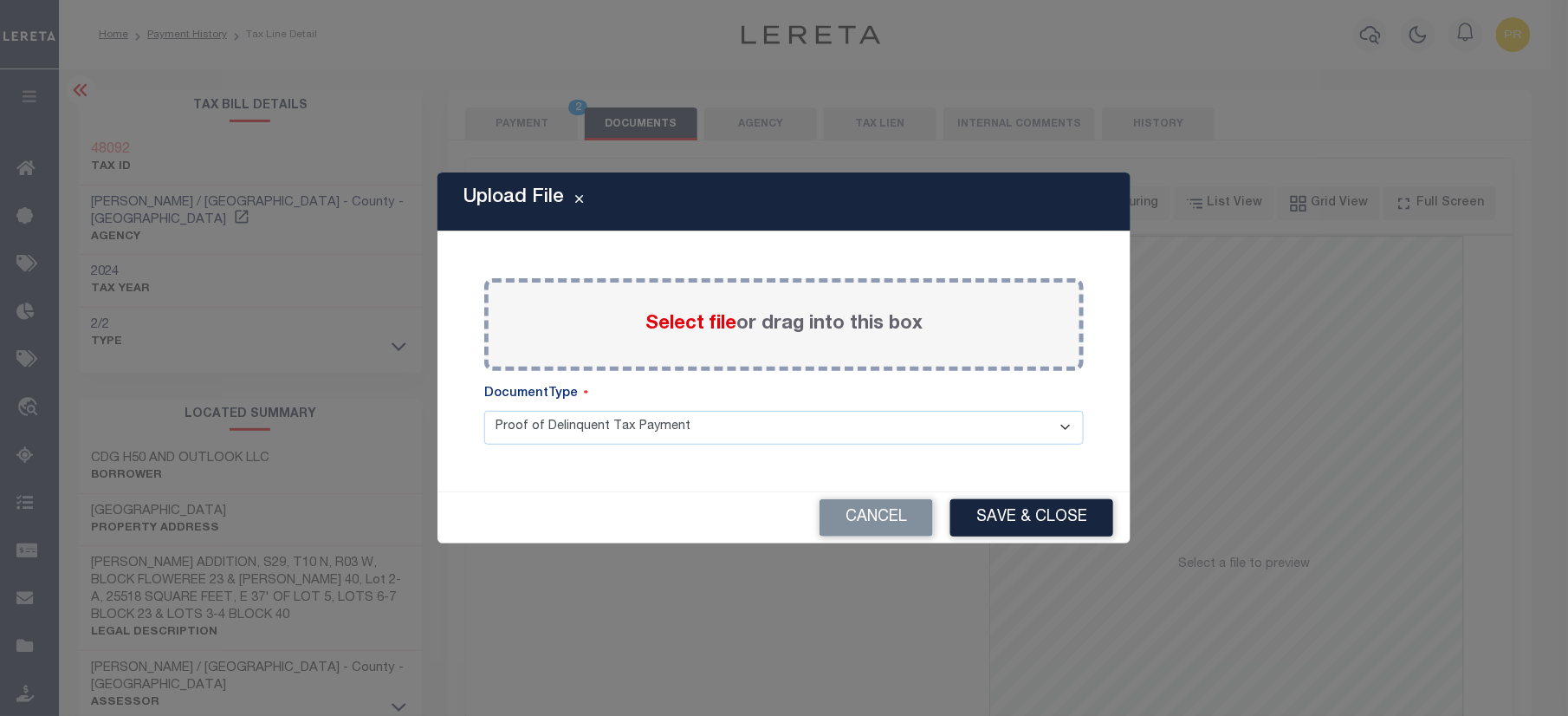
click at [873, 334] on label "Select file or drag into this box" at bounding box center [784, 324] width 277 height 28
click at [0, 0] on input "Select file or drag into this box" at bounding box center [0, 0] width 0 height 0
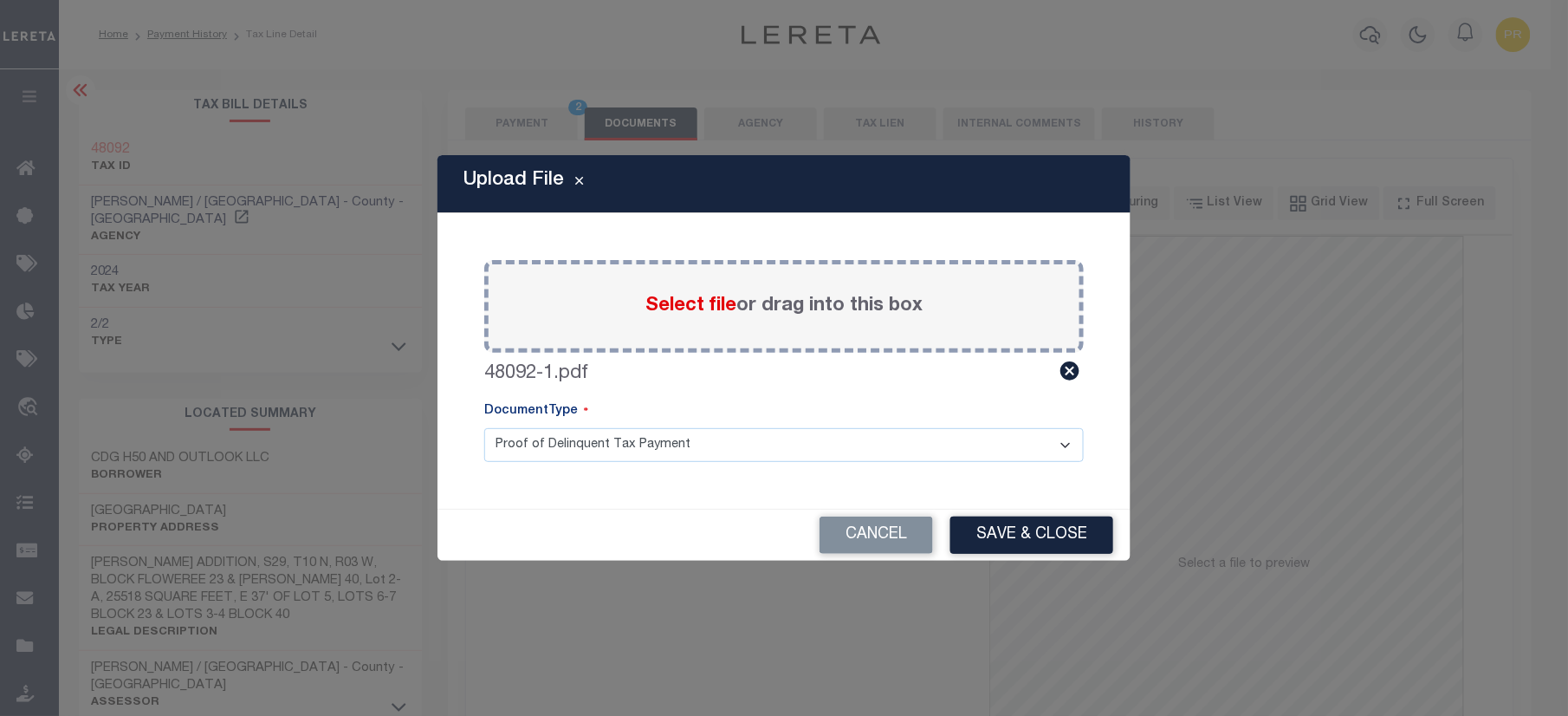
click at [612, 439] on select "Proof of Delinquent Tax Payment" at bounding box center [784, 445] width 600 height 34
click at [484, 429] on select "Proof of Delinquent Tax Payment" at bounding box center [784, 445] width 600 height 34
click at [998, 534] on button "Save & Close" at bounding box center [1032, 534] width 163 height 37
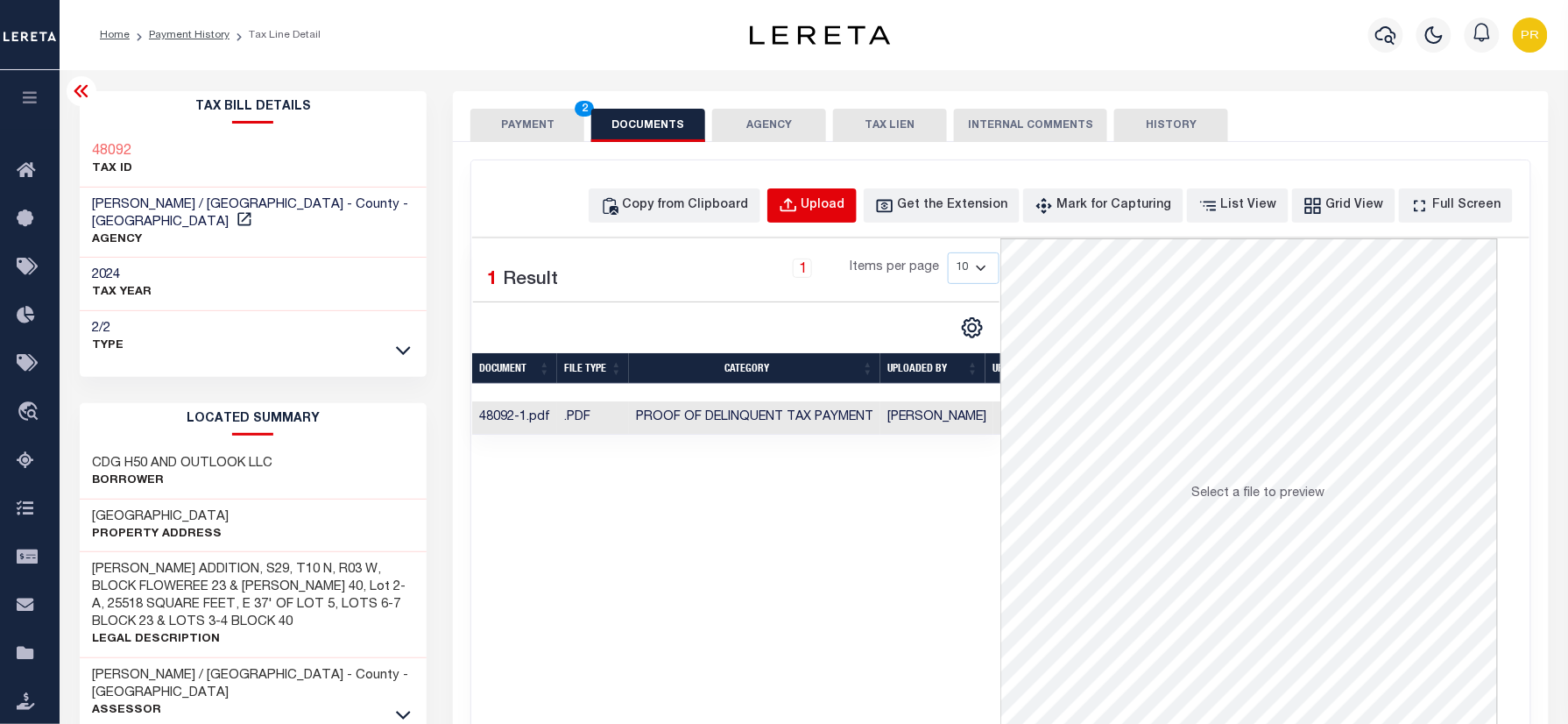
click at [834, 212] on div "Upload" at bounding box center [824, 206] width 44 height 19
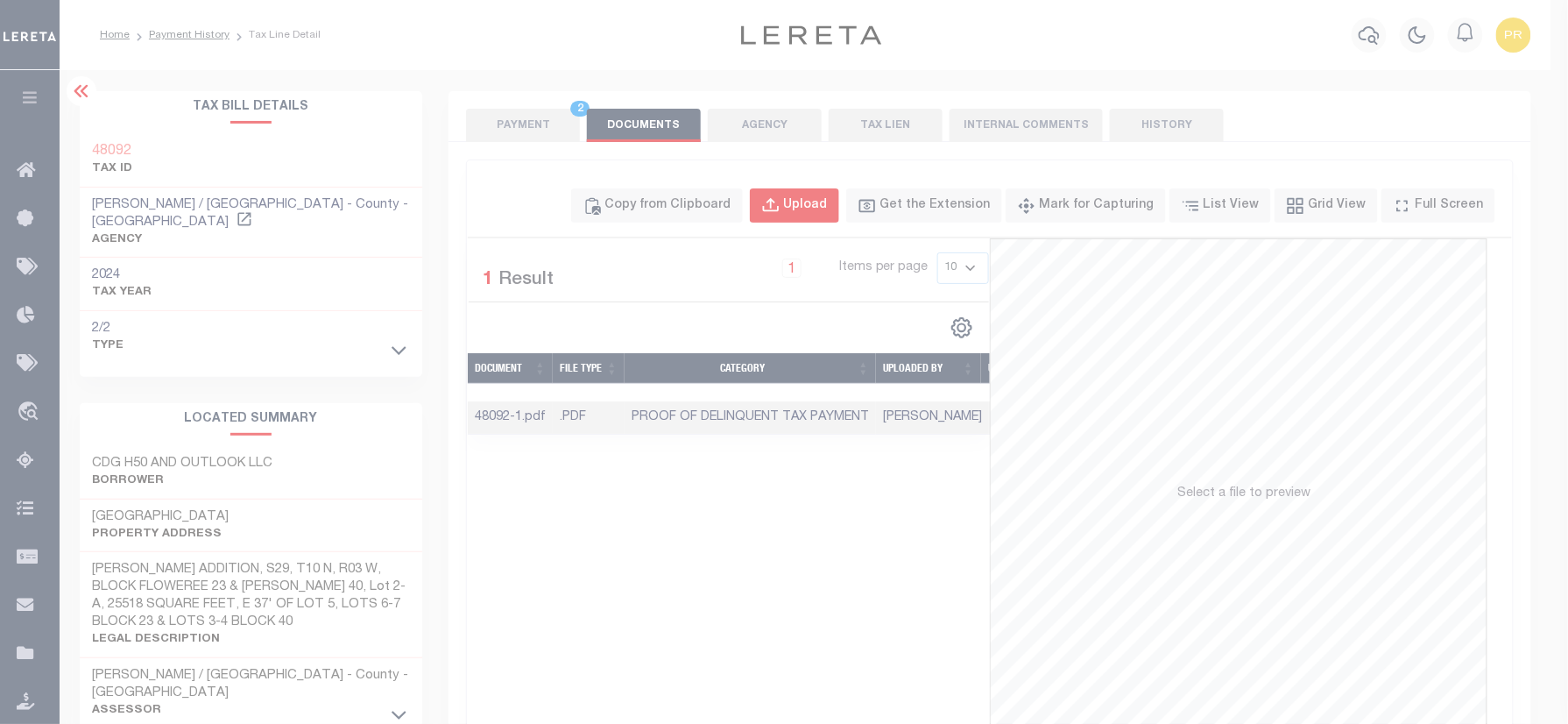
select select "POP"
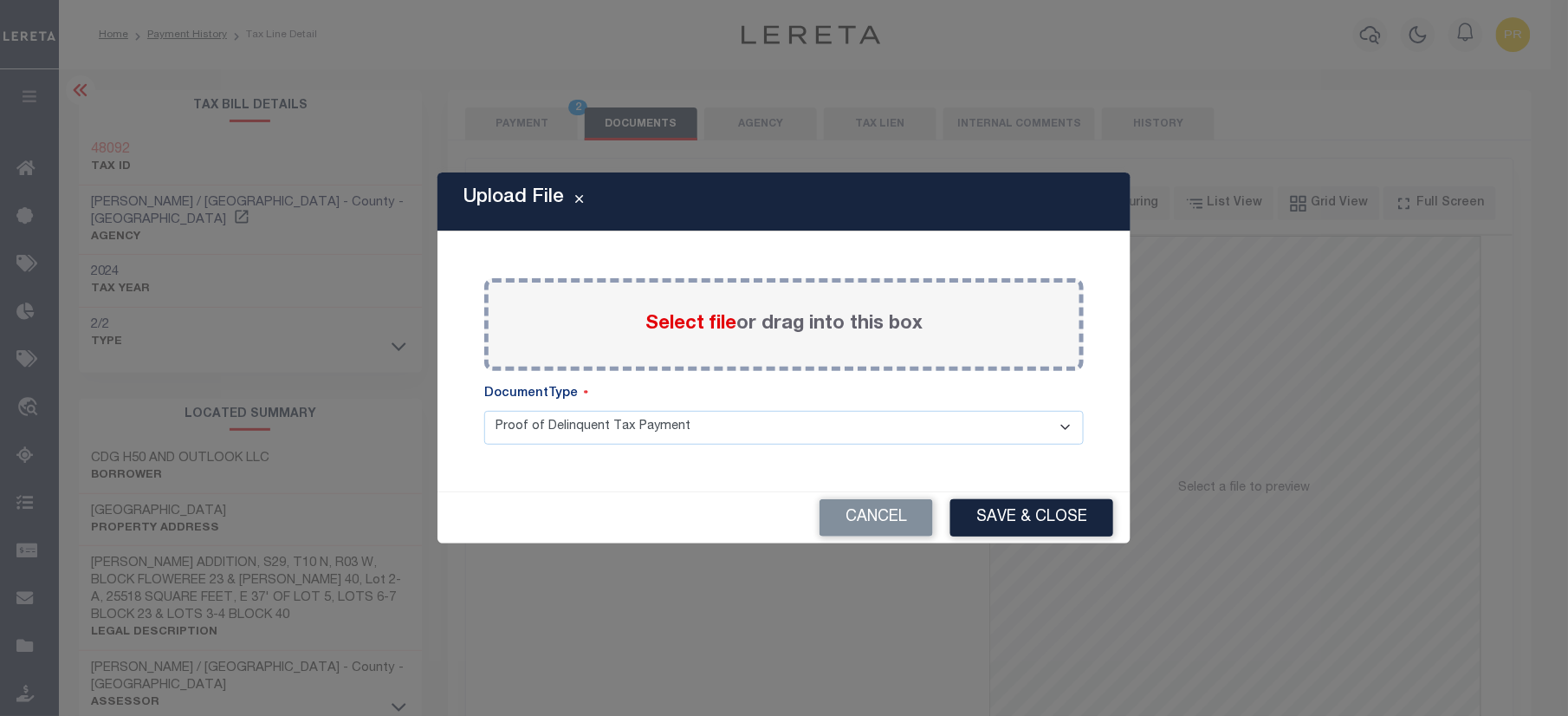
click at [858, 321] on label "Select file or drag into this box" at bounding box center [784, 324] width 277 height 28
click at [0, 0] on input "Select file or drag into this box" at bounding box center [0, 0] width 0 height 0
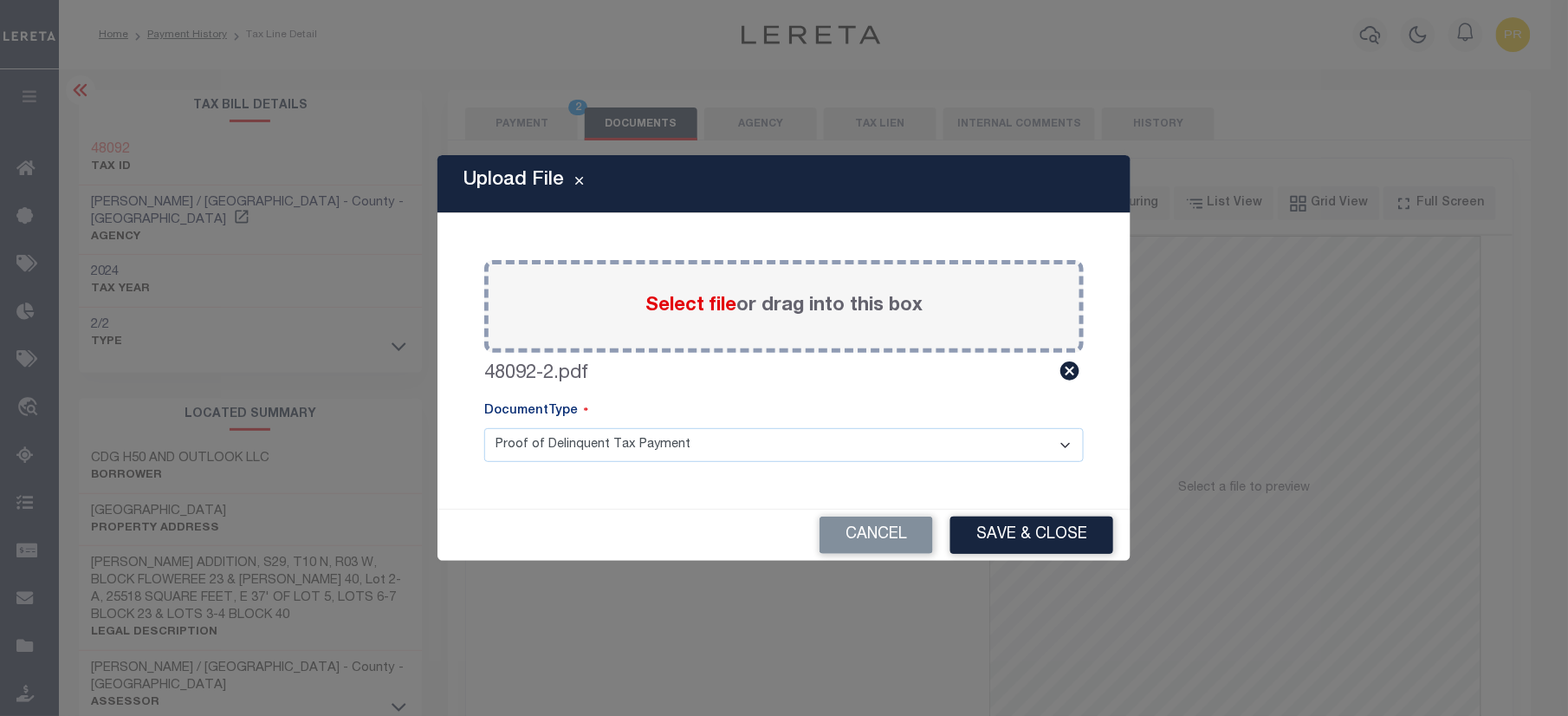
drag, startPoint x: 597, startPoint y: 448, endPoint x: 584, endPoint y: 446, distance: 13.2
click at [597, 448] on select "Proof of Delinquent Tax Payment" at bounding box center [784, 445] width 600 height 34
click at [484, 429] on select "Proof of Delinquent Tax Payment" at bounding box center [784, 445] width 600 height 34
click at [1023, 515] on div "Cancel Save & Close" at bounding box center [784, 535] width 693 height 51
click at [1030, 533] on button "Save & Close" at bounding box center [1032, 534] width 163 height 37
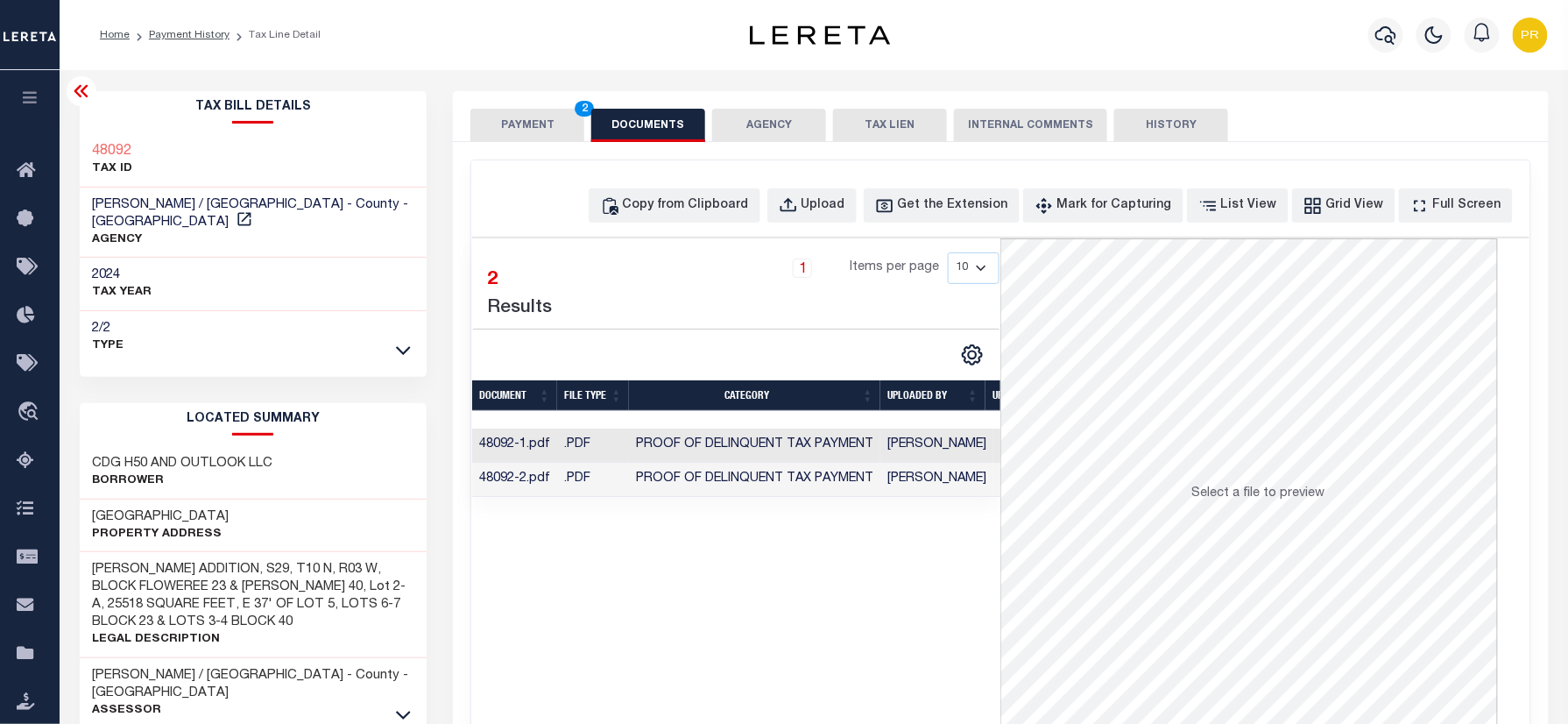
click at [548, 114] on button "PAYMENT 2" at bounding box center [527, 125] width 114 height 33
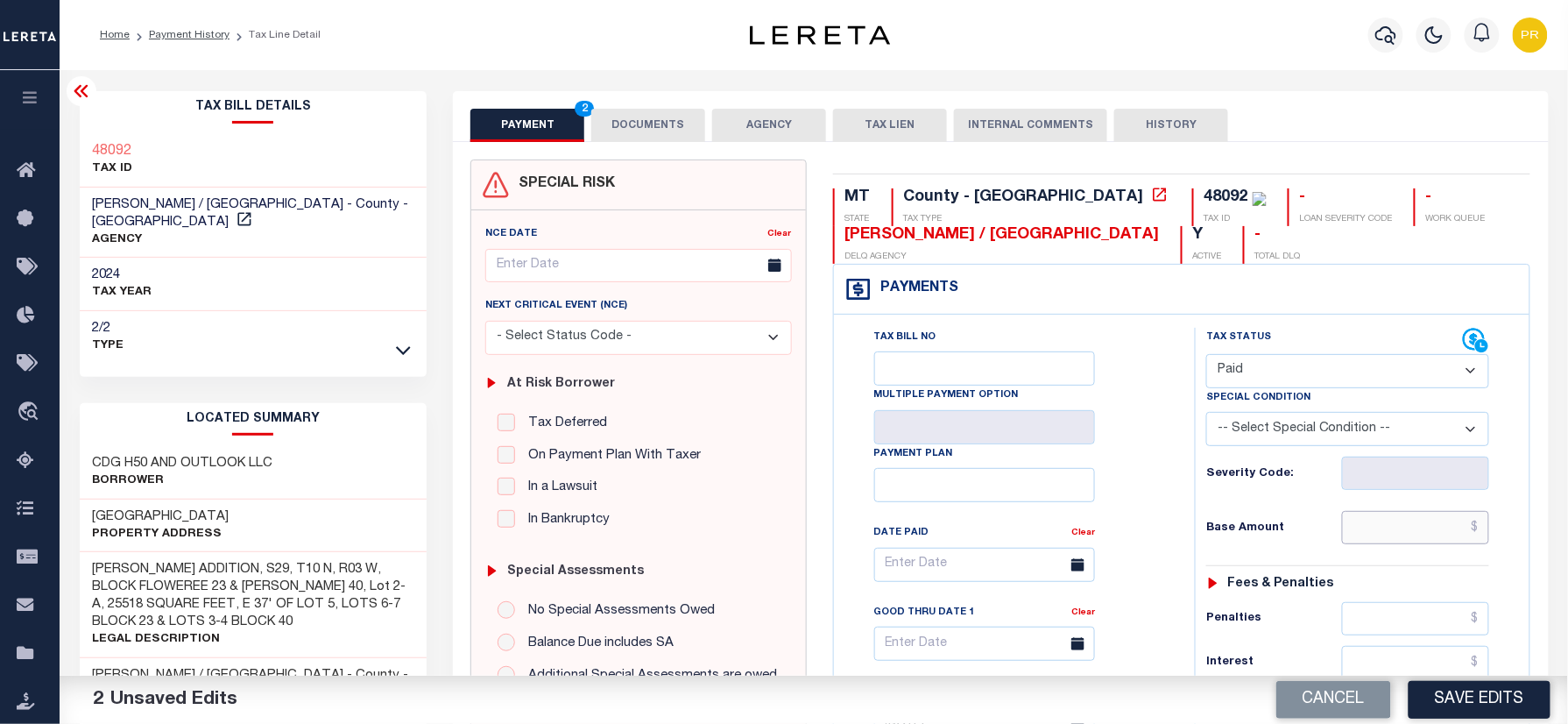
click at [1399, 540] on input "text" at bounding box center [1416, 528] width 147 height 33
paste input "12,250.40"
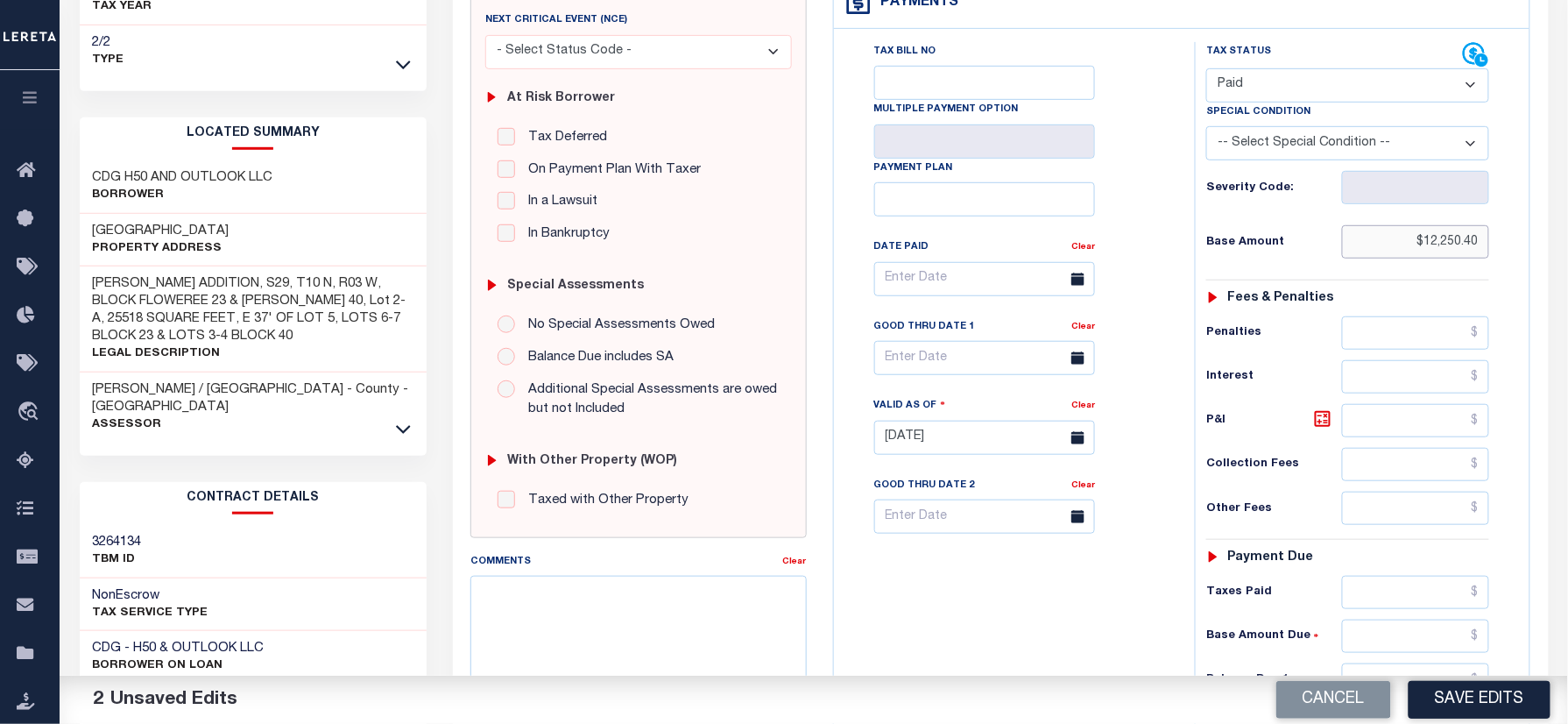
scroll to position [609, 0]
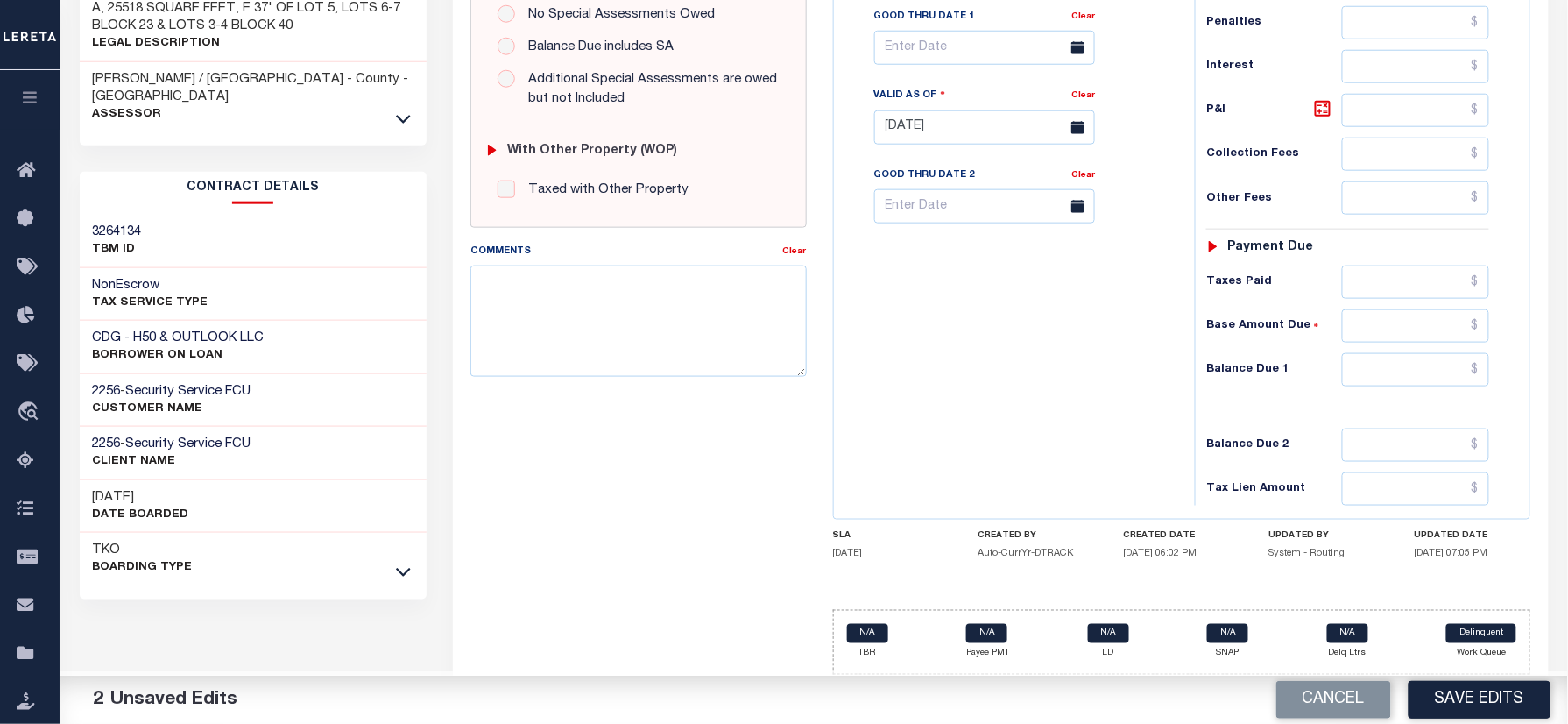
type input "$12,250.40"
click at [1459, 365] on input "text" at bounding box center [1416, 370] width 147 height 33
type input "$0.00"
click at [1032, 428] on div "Tax Bill No Multiple Payment Option Payment Plan Clear" at bounding box center [1010, 118] width 344 height 774
click at [1461, 709] on button "Save Edits" at bounding box center [1480, 700] width 142 height 38
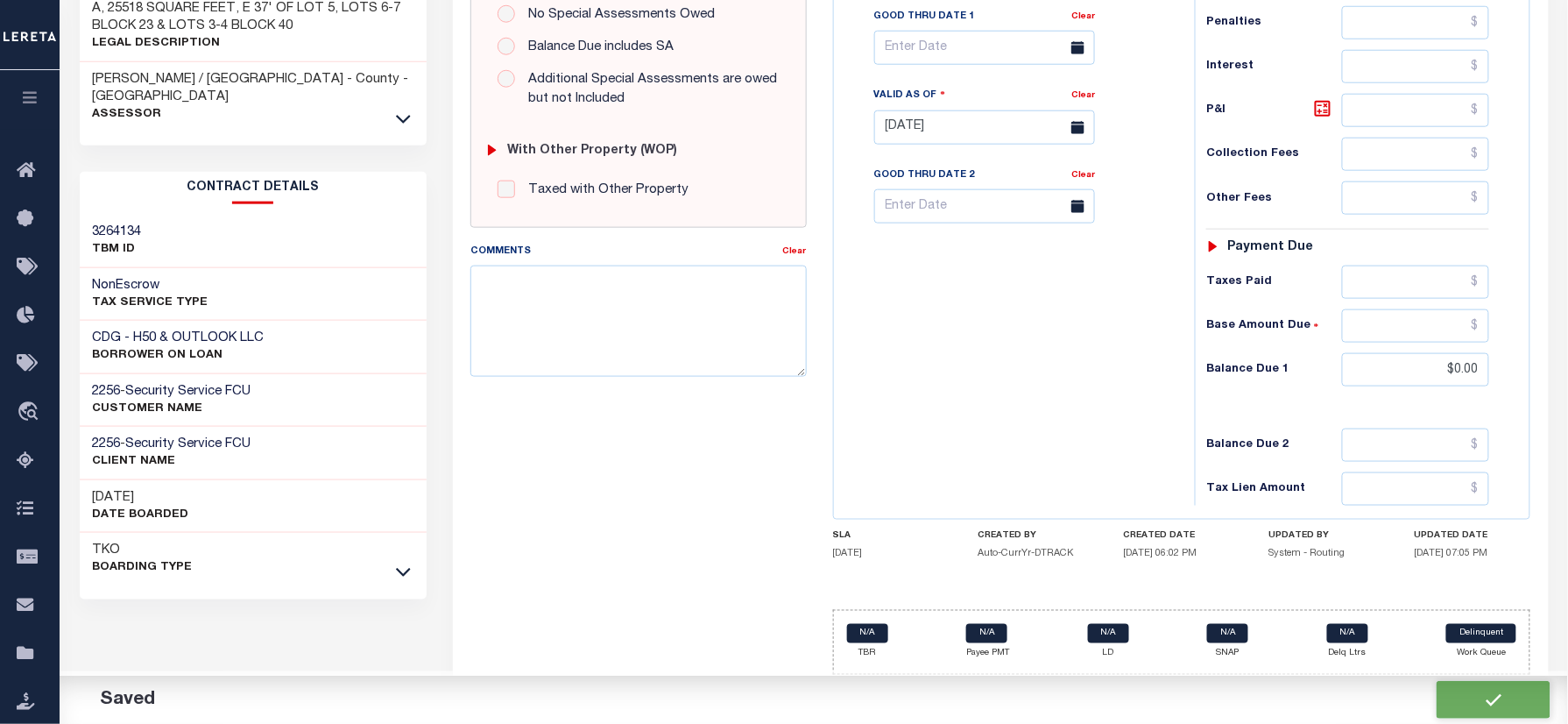
checkbox input "false"
type input "$12,250.4"
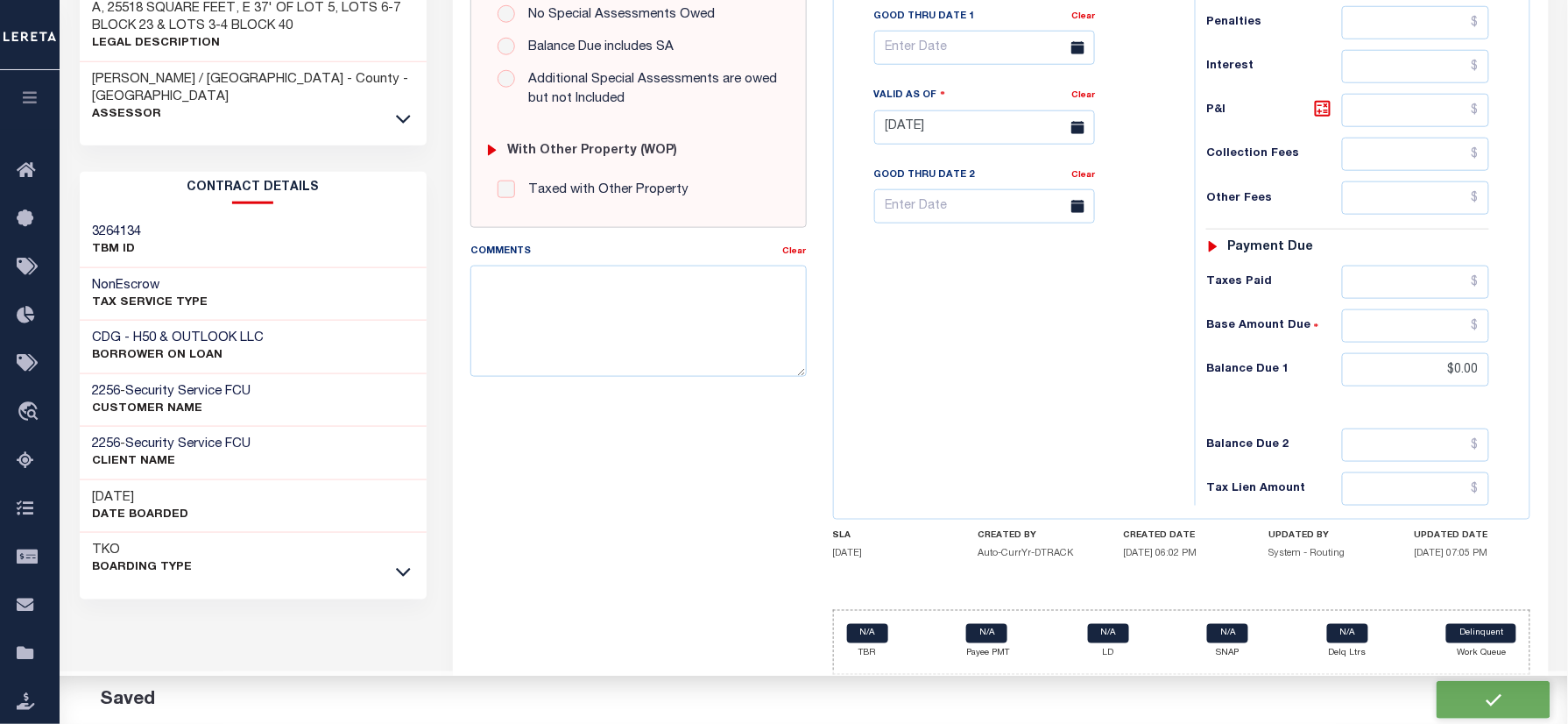
type input "$0"
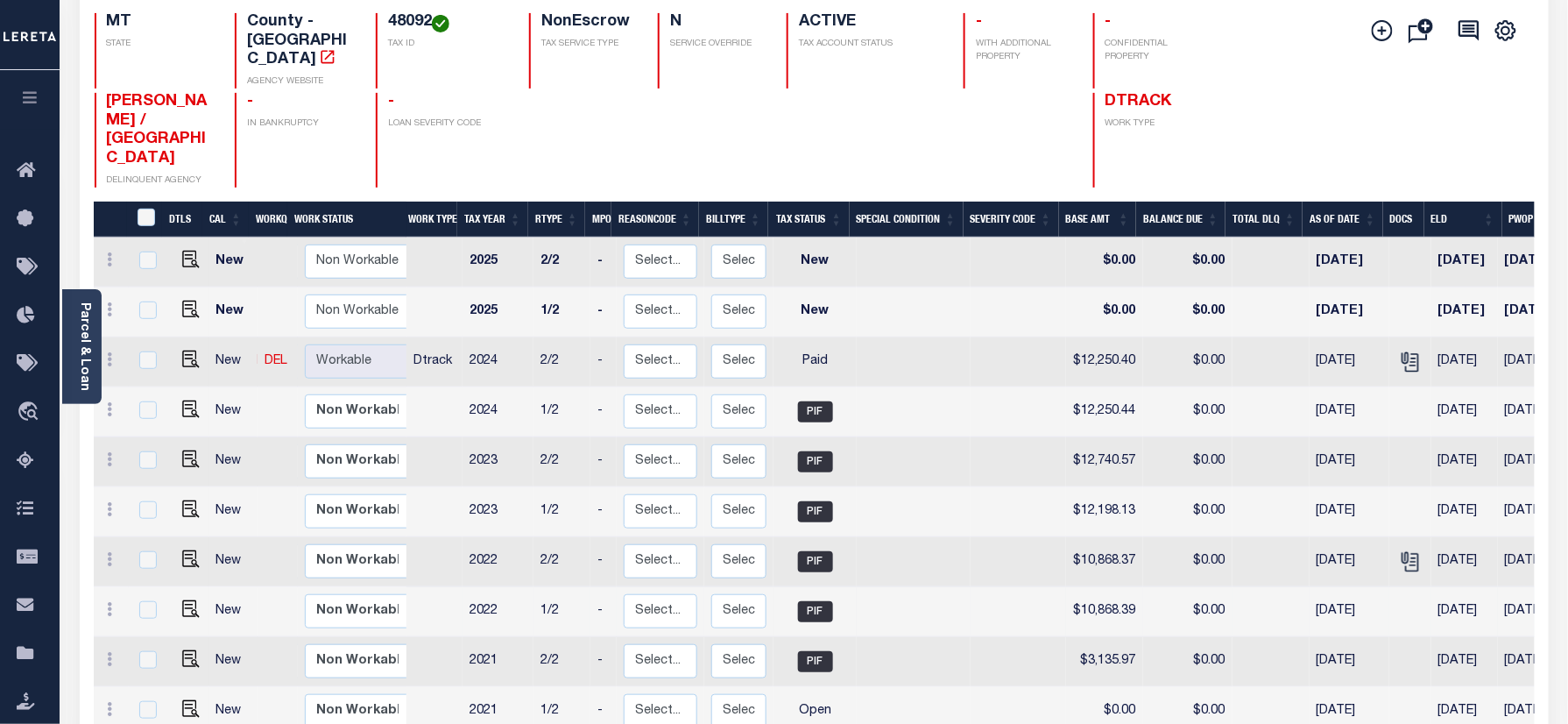
scroll to position [350, 0]
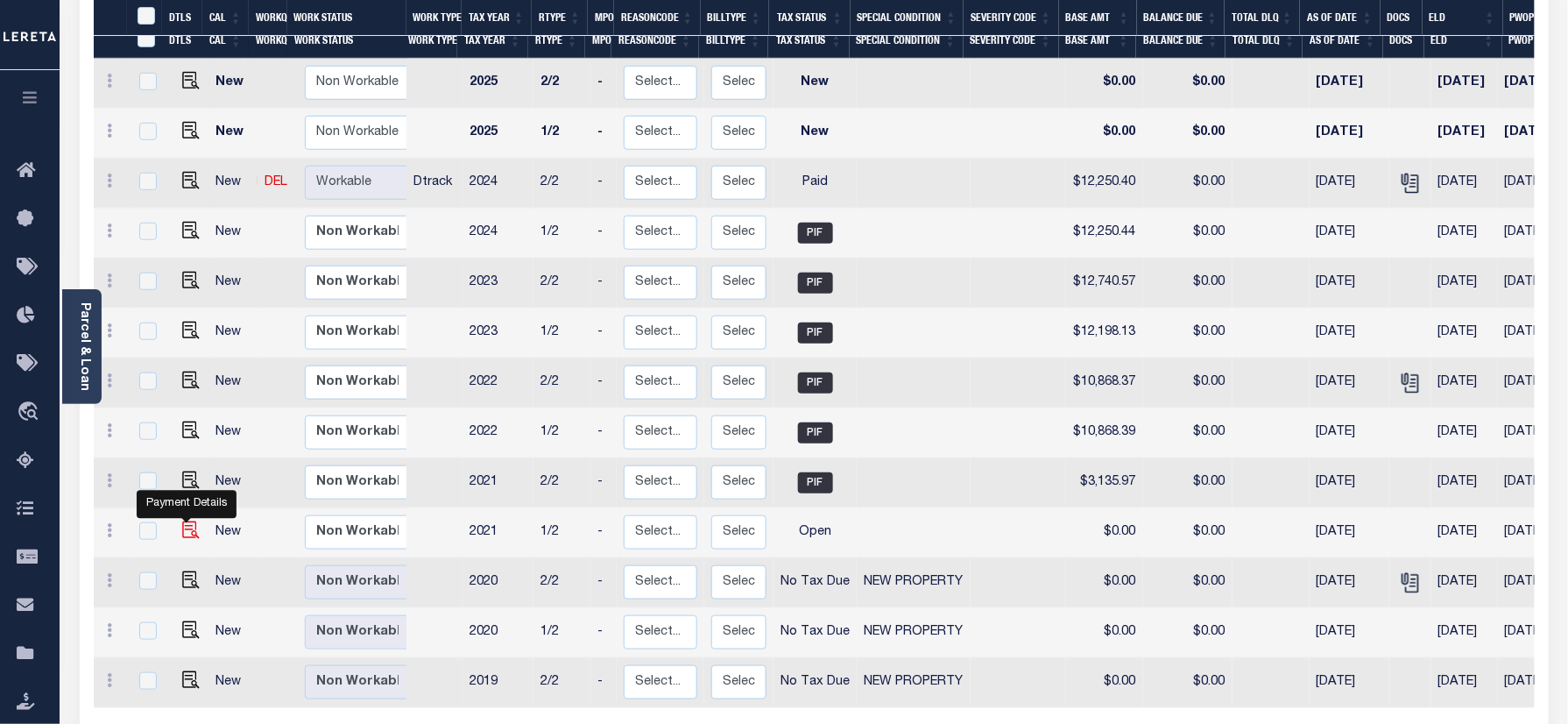
click at [186, 522] on img "" at bounding box center [191, 530] width 18 height 18
checkbox input "true"
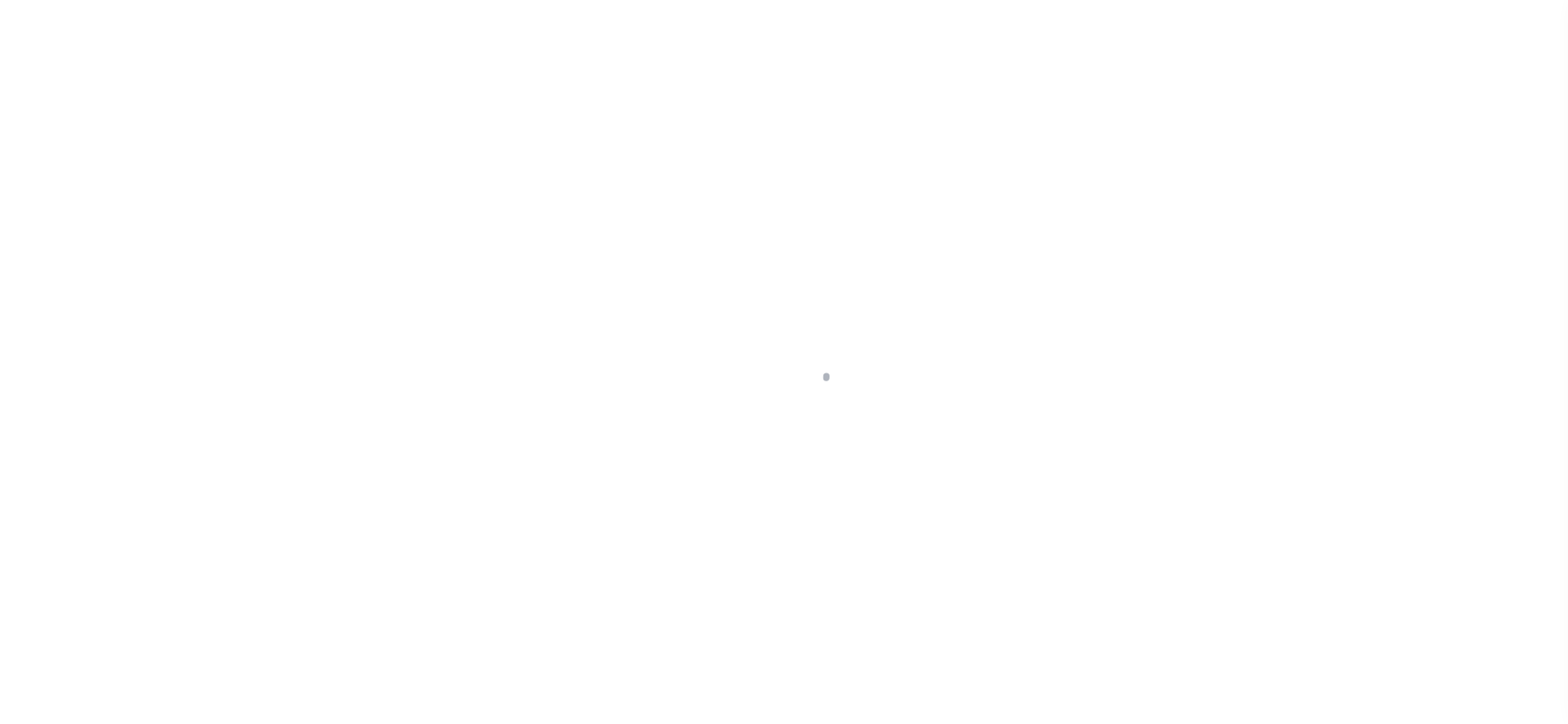
checkbox input "false"
type input "[DATE]"
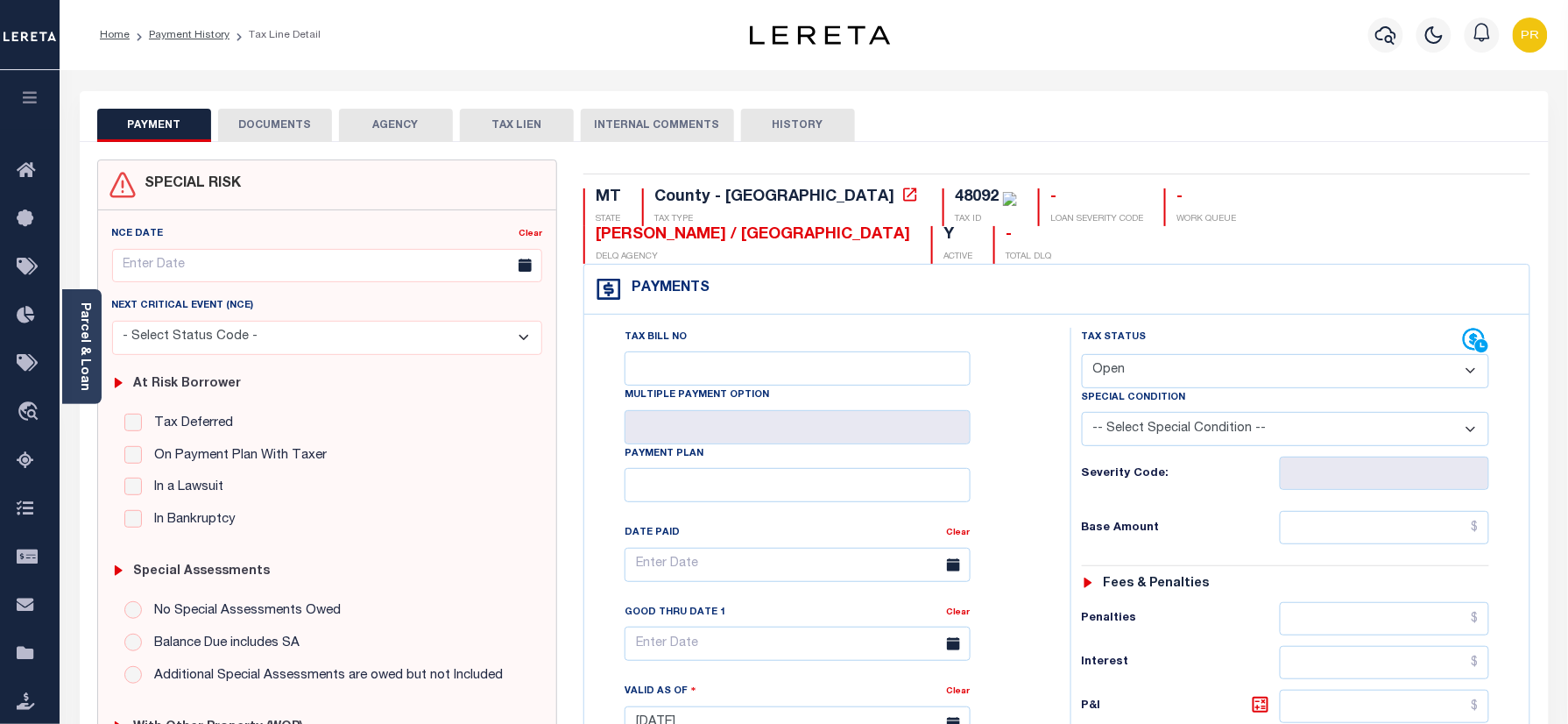
click at [1173, 354] on select "- Select Status Code - Open Due/Unpaid Paid Incomplete No Tax Due Internal Refu…" at bounding box center [1286, 371] width 408 height 34
select select "PYD"
click at [1082, 354] on select "- Select Status Code - Open Due/Unpaid Paid Incomplete No Tax Due Internal Refu…" at bounding box center [1286, 371] width 408 height 34
type input "[DATE]"
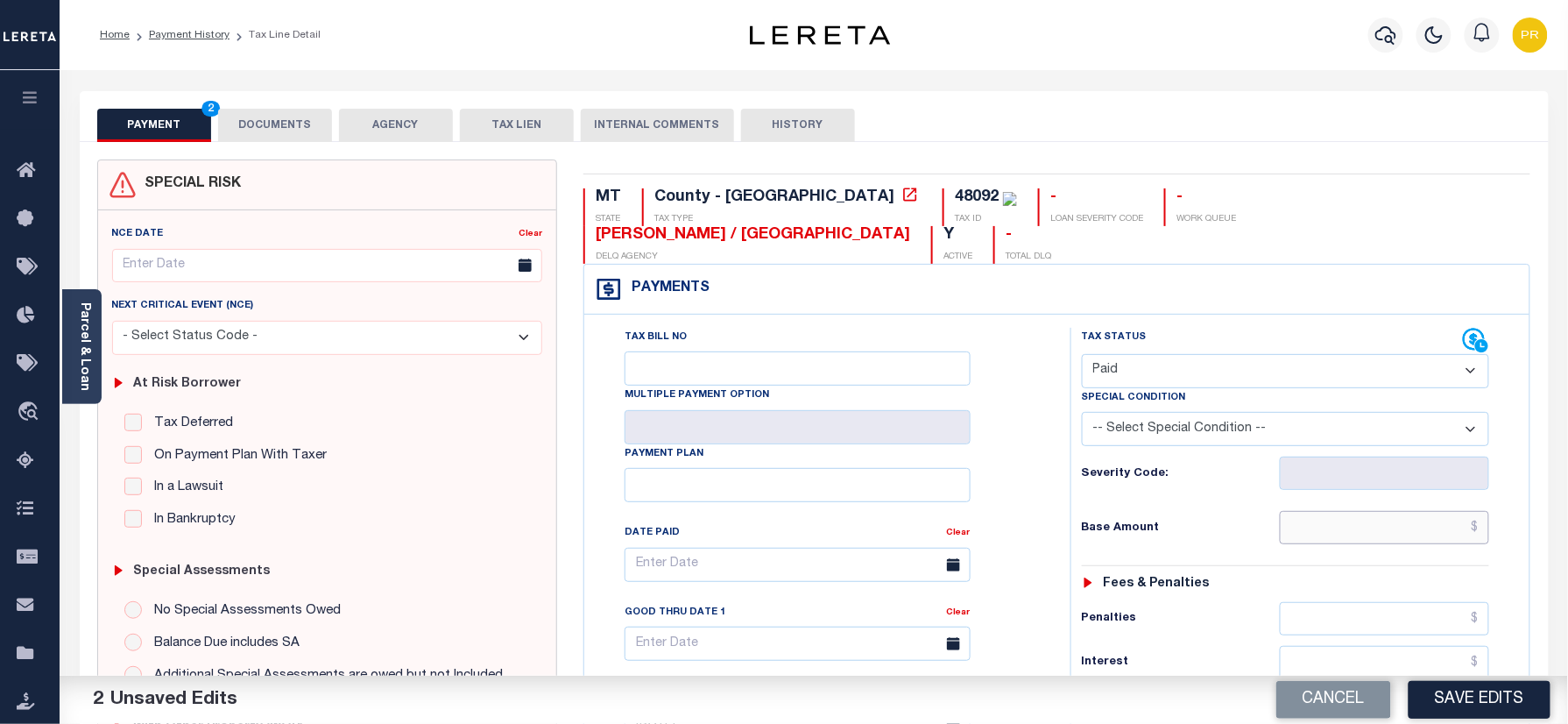
click at [1338, 511] on input "text" at bounding box center [1385, 528] width 210 height 33
paste input "3,135.99"
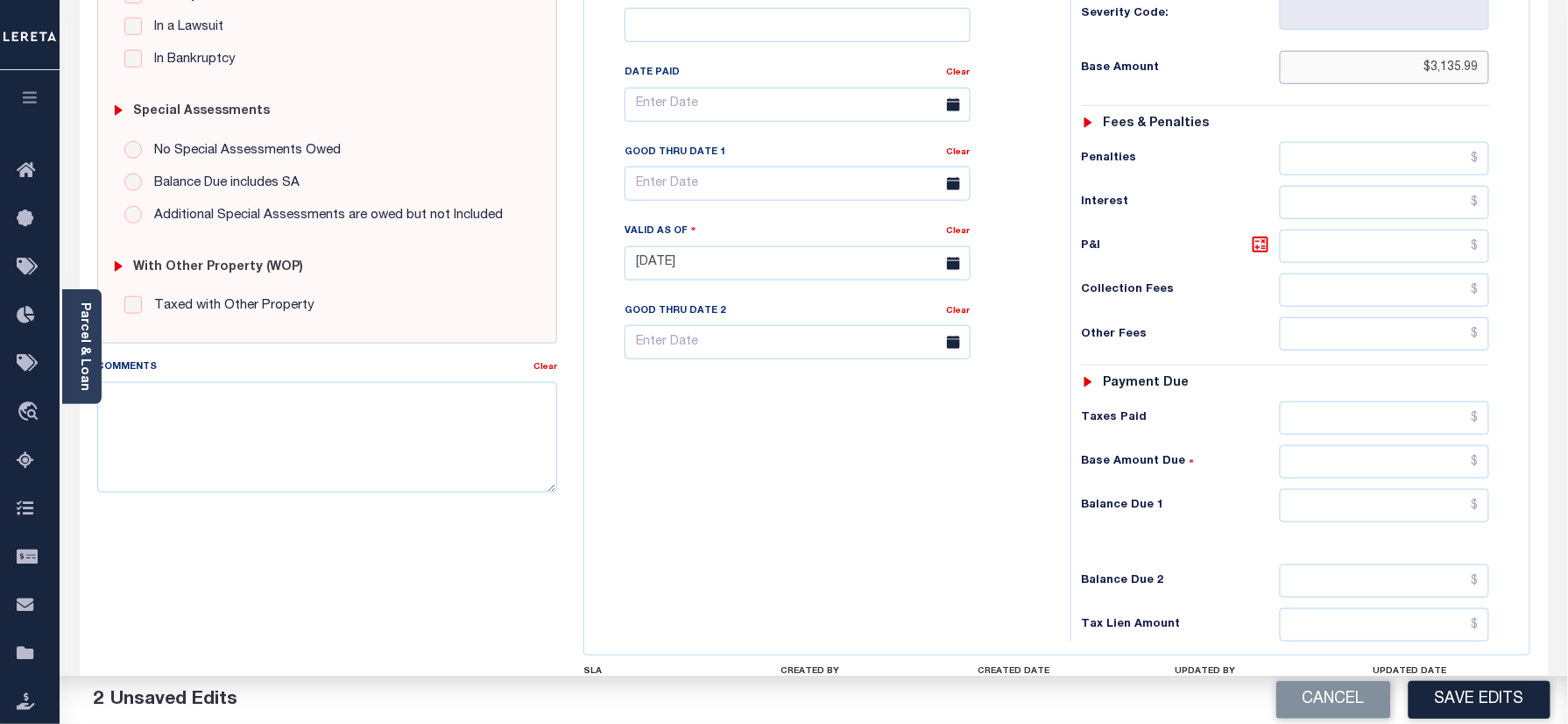
scroll to position [576, 0]
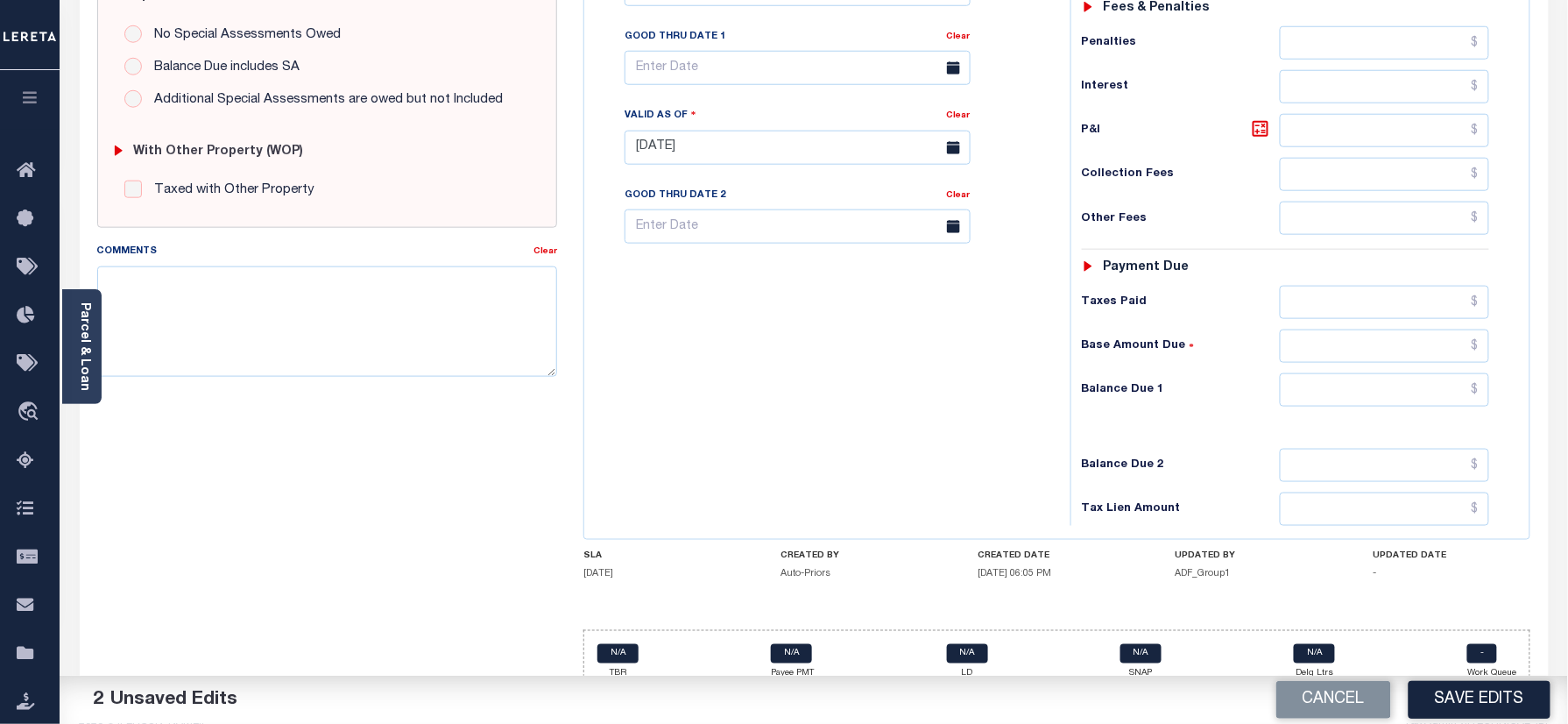
type input "$3,135.99"
drag, startPoint x: 1385, startPoint y: 365, endPoint x: 1373, endPoint y: 360, distance: 13.0
click at [1385, 374] on input "text" at bounding box center [1385, 390] width 210 height 33
type input "$0.00"
click at [1062, 433] on div "Tax Status Status" at bounding box center [1291, 138] width 468 height 774
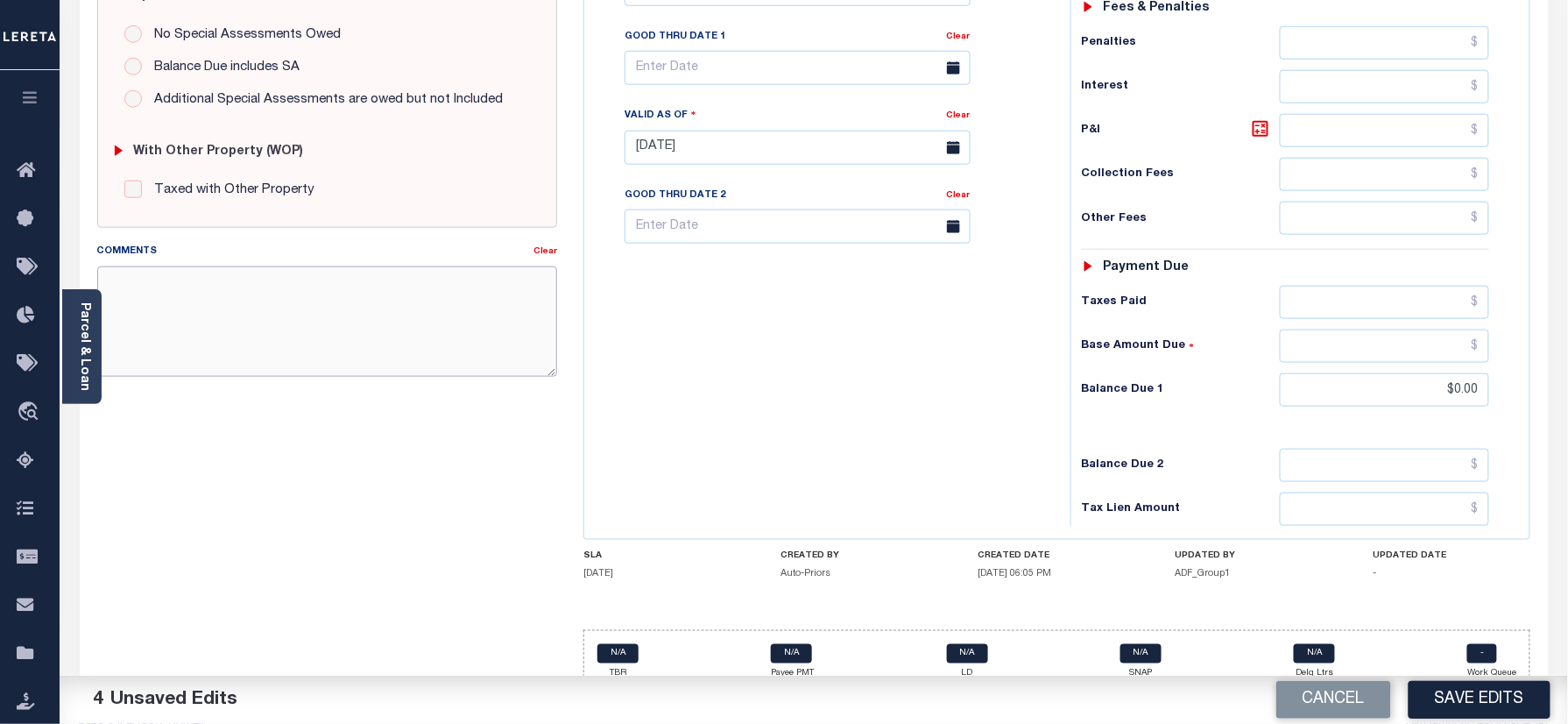
paste textarea "Please refer 2024 2/2 line for Tax Supporting Document."
click at [412, 338] on textarea "Comments" at bounding box center [328, 322] width 461 height 111
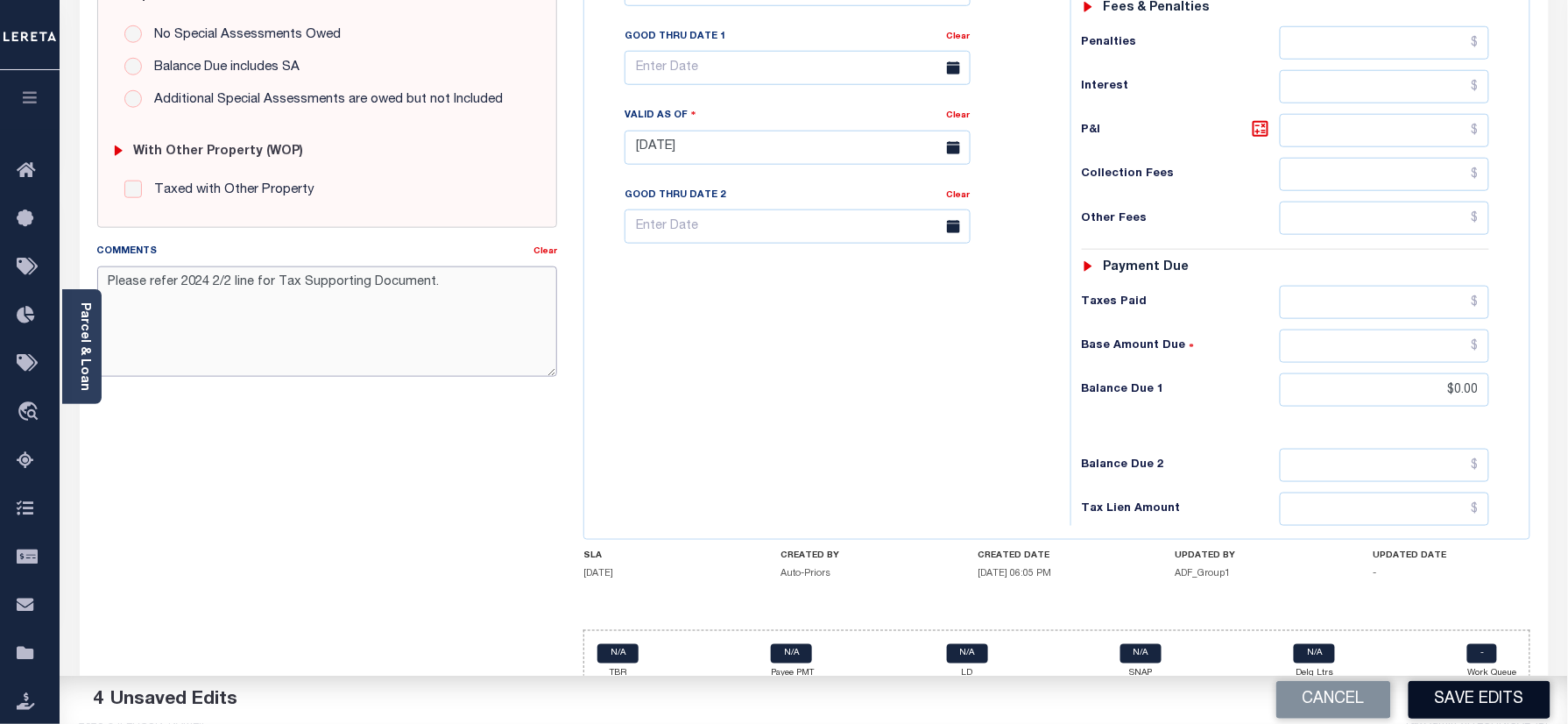
type textarea "Please refer 2024 2/2 line for Tax Supporting Document."
click at [1476, 692] on button "Save Edits" at bounding box center [1480, 700] width 142 height 38
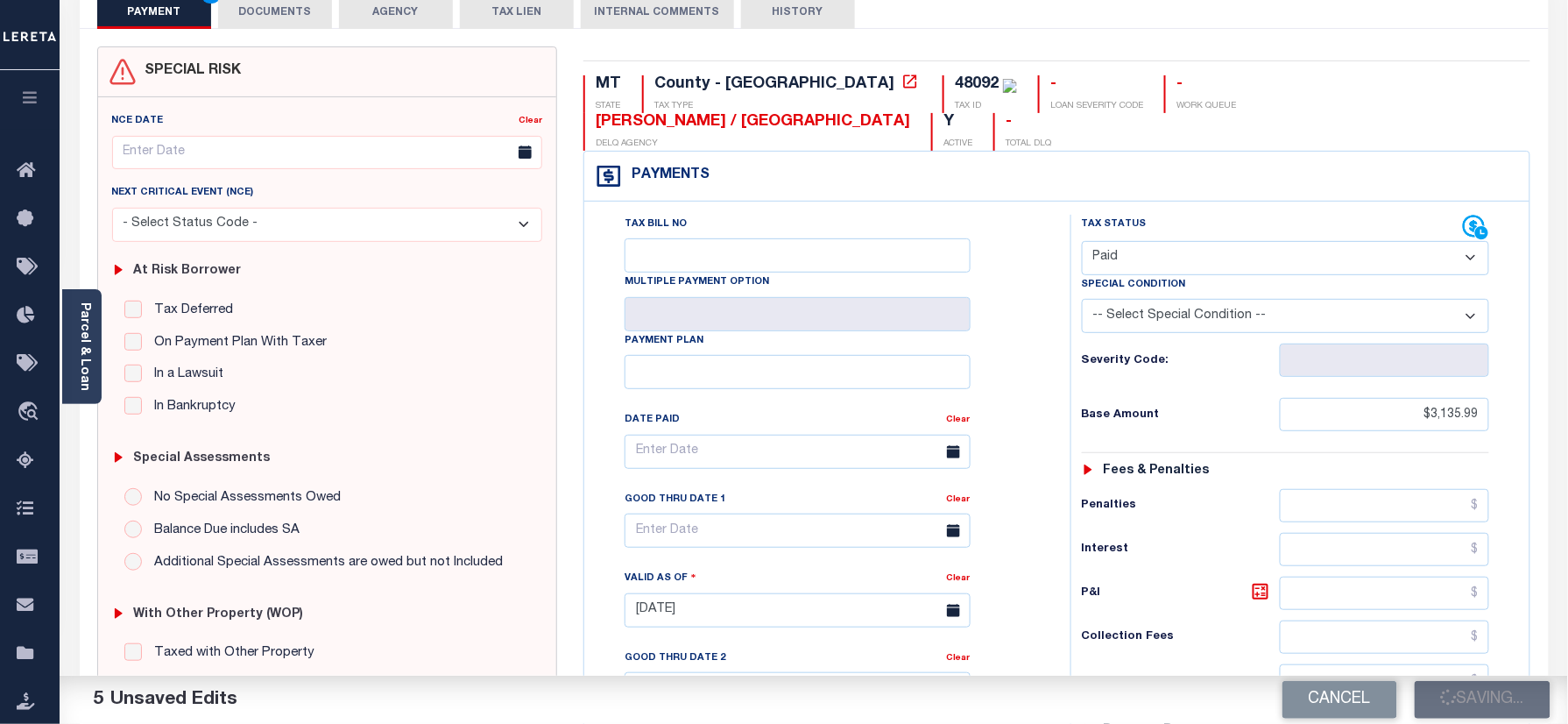
scroll to position [0, 0]
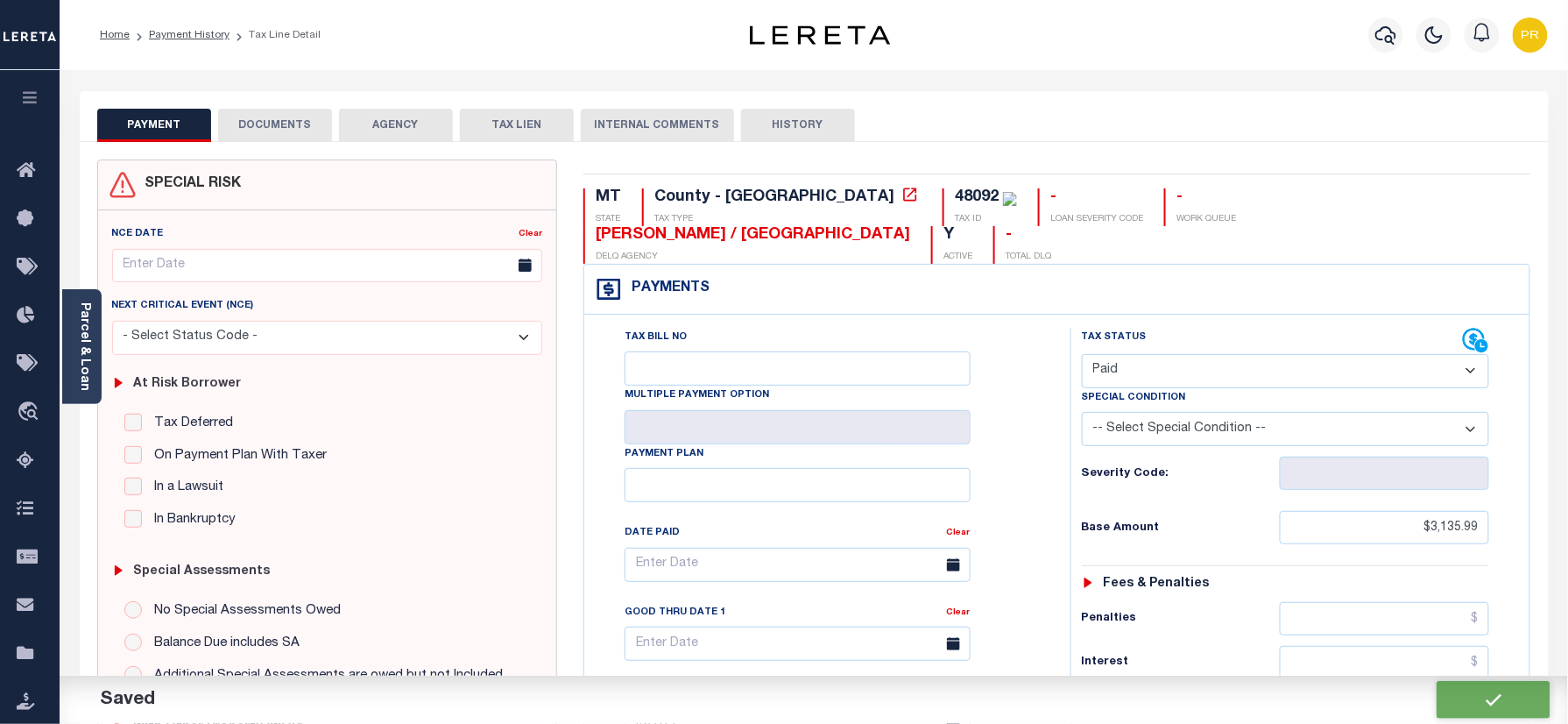
checkbox input "false"
type textarea "Please refer 2024 2/2 line for Tax Supporting Document."
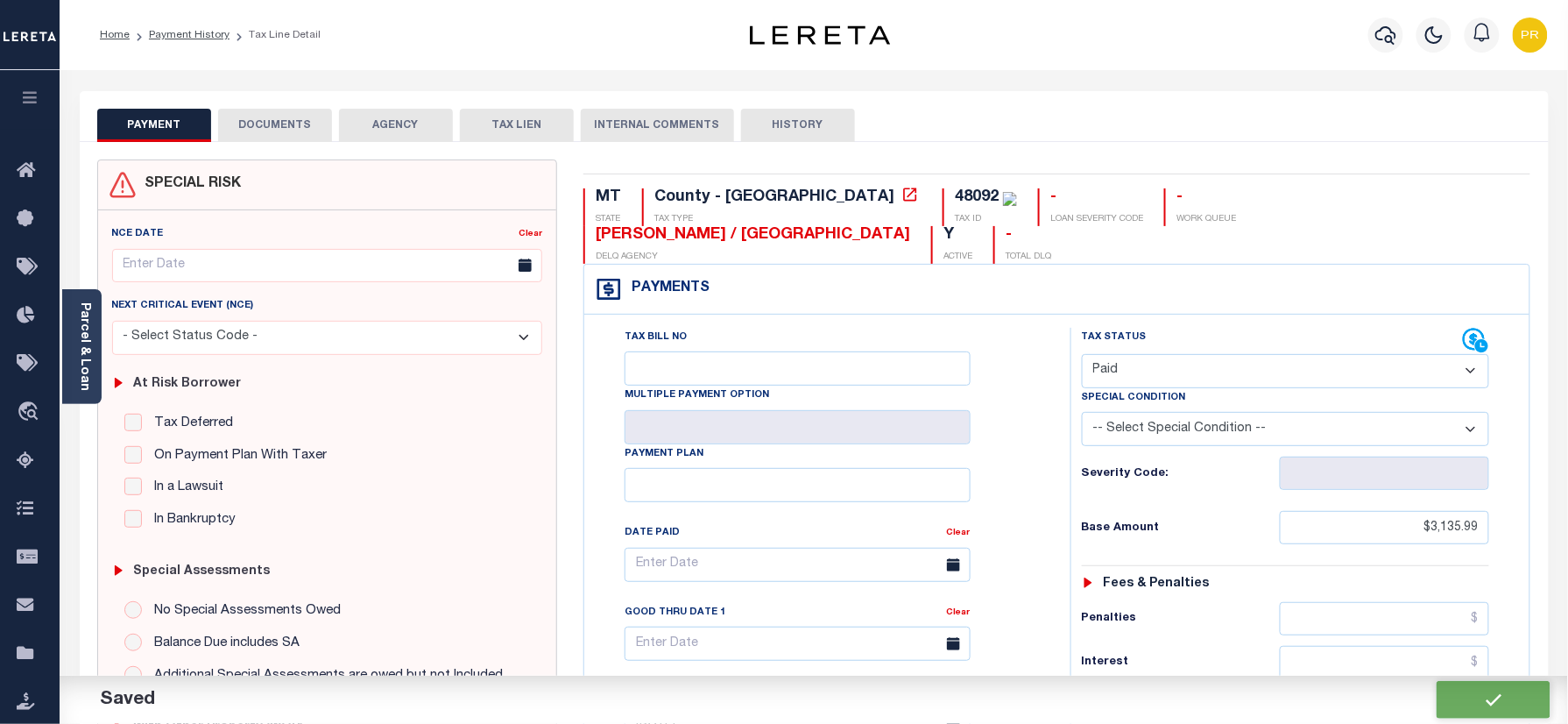
type input "$3,135.99"
type input "$0"
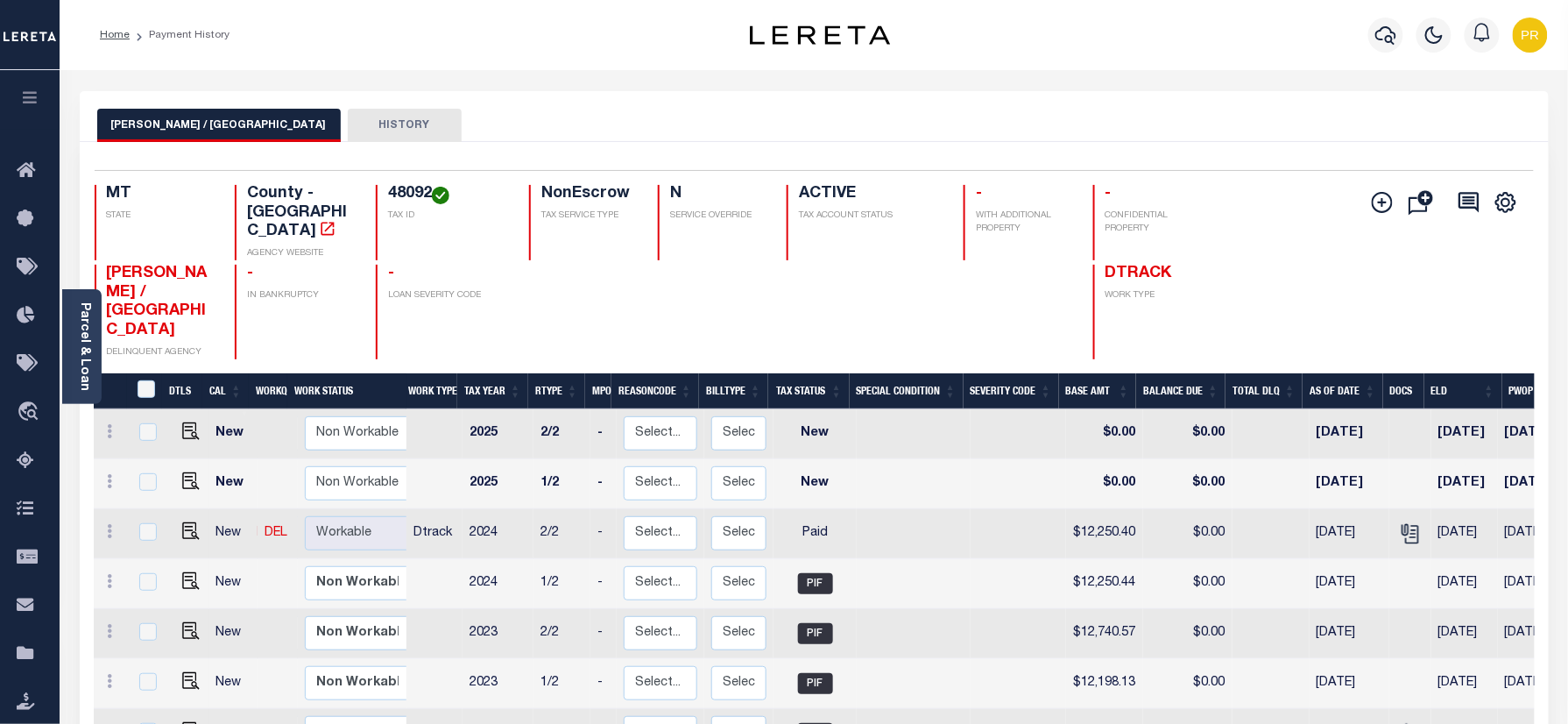
click at [403, 183] on div "Selected 13 Results 1 Items per page 25 50 100 MT STATE County - MT AGENCY WEBS…" at bounding box center [814, 264] width 1468 height 189
copy h4 "48092"
drag, startPoint x: 68, startPoint y: 334, endPoint x: 91, endPoint y: 350, distance: 28.0
click at [68, 334] on div "Parcel & Loan" at bounding box center [81, 347] width 40 height 115
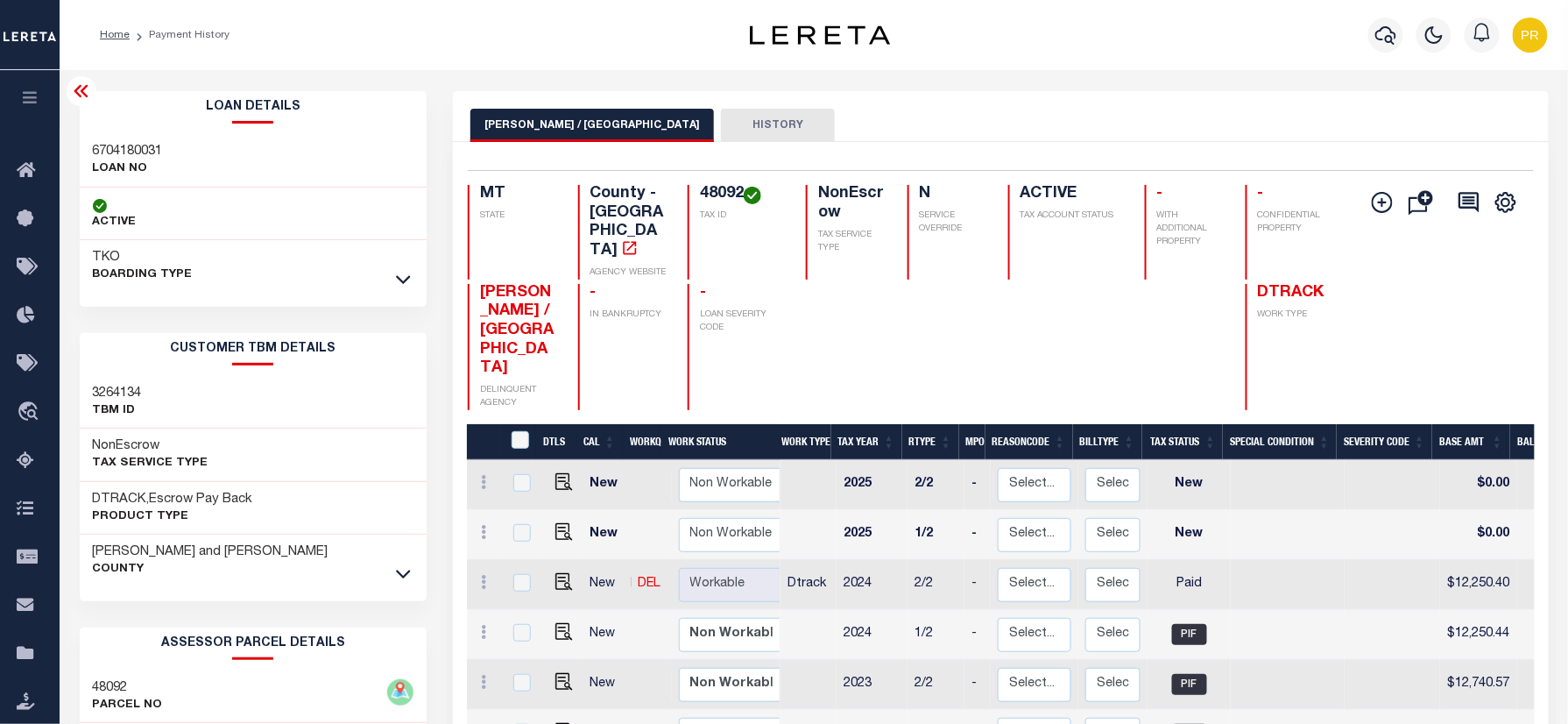
click at [123, 150] on h3 "6704180031" at bounding box center [128, 151] width 70 height 18
copy h3 "6704180031"
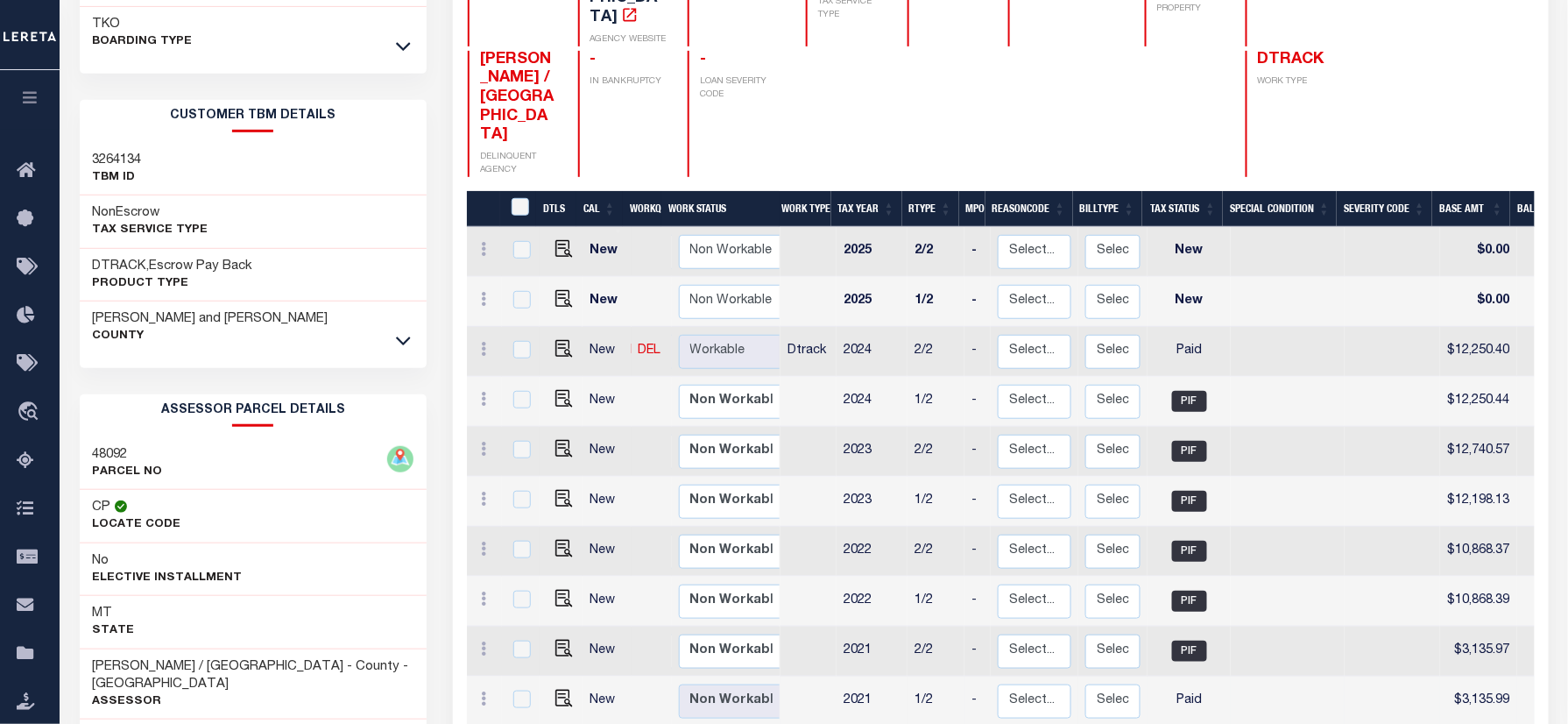
scroll to position [474, 0]
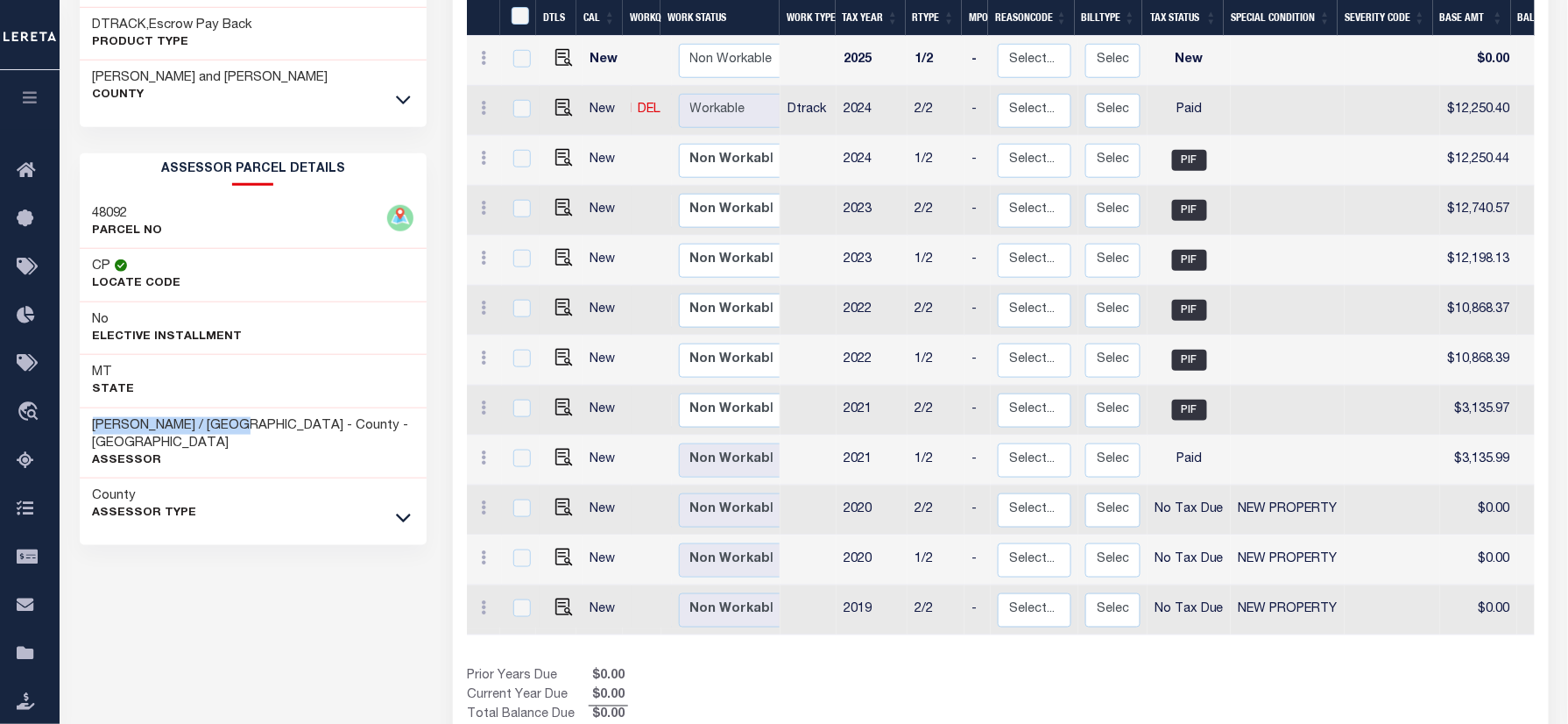
drag, startPoint x: 250, startPoint y: 422, endPoint x: 89, endPoint y: 438, distance: 161.8
click at [89, 438] on div "[PERSON_NAME] / [GEOGRAPHIC_DATA] - County - MT Assessor" at bounding box center [253, 444] width 348 height 71
copy h3 "[PERSON_NAME] / [GEOGRAPHIC_DATA]"
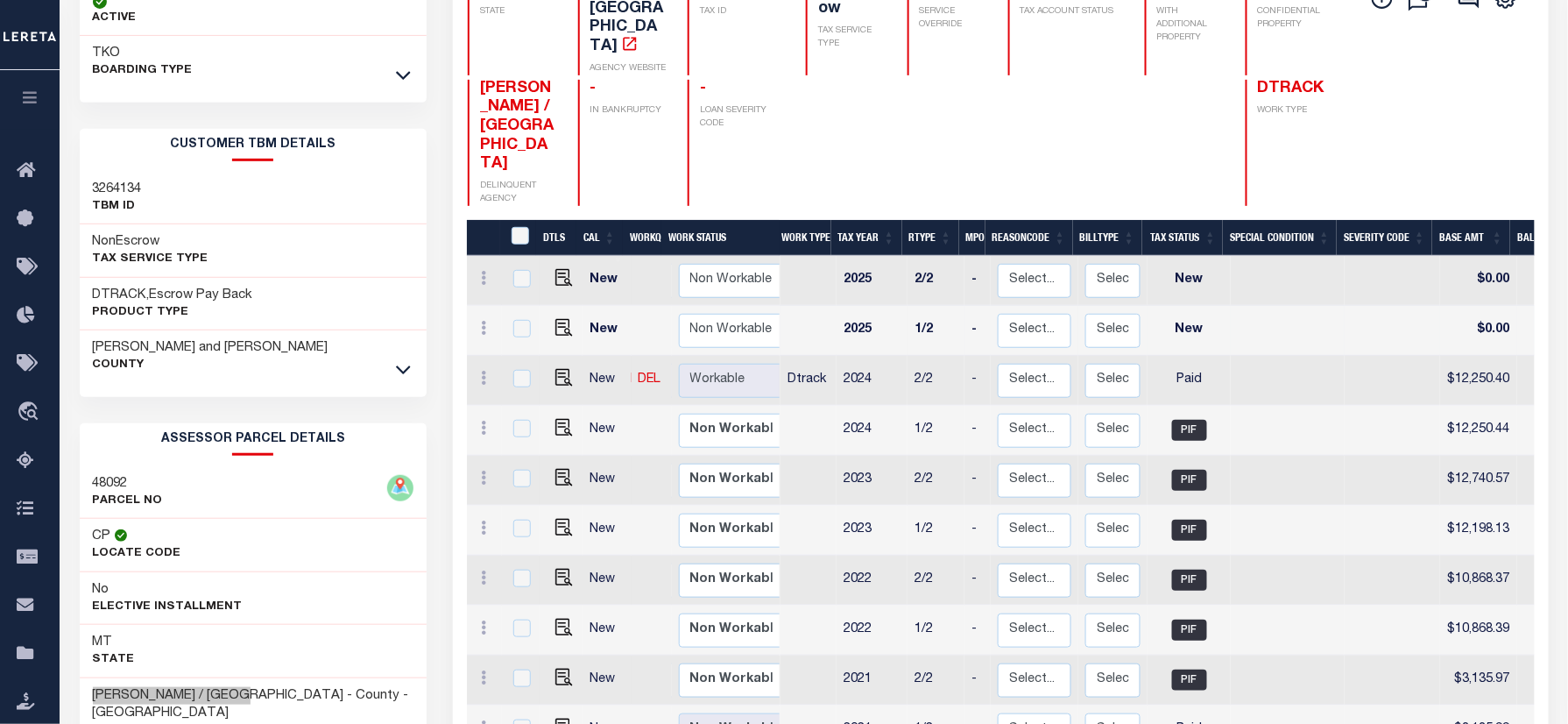
scroll to position [0, 0]
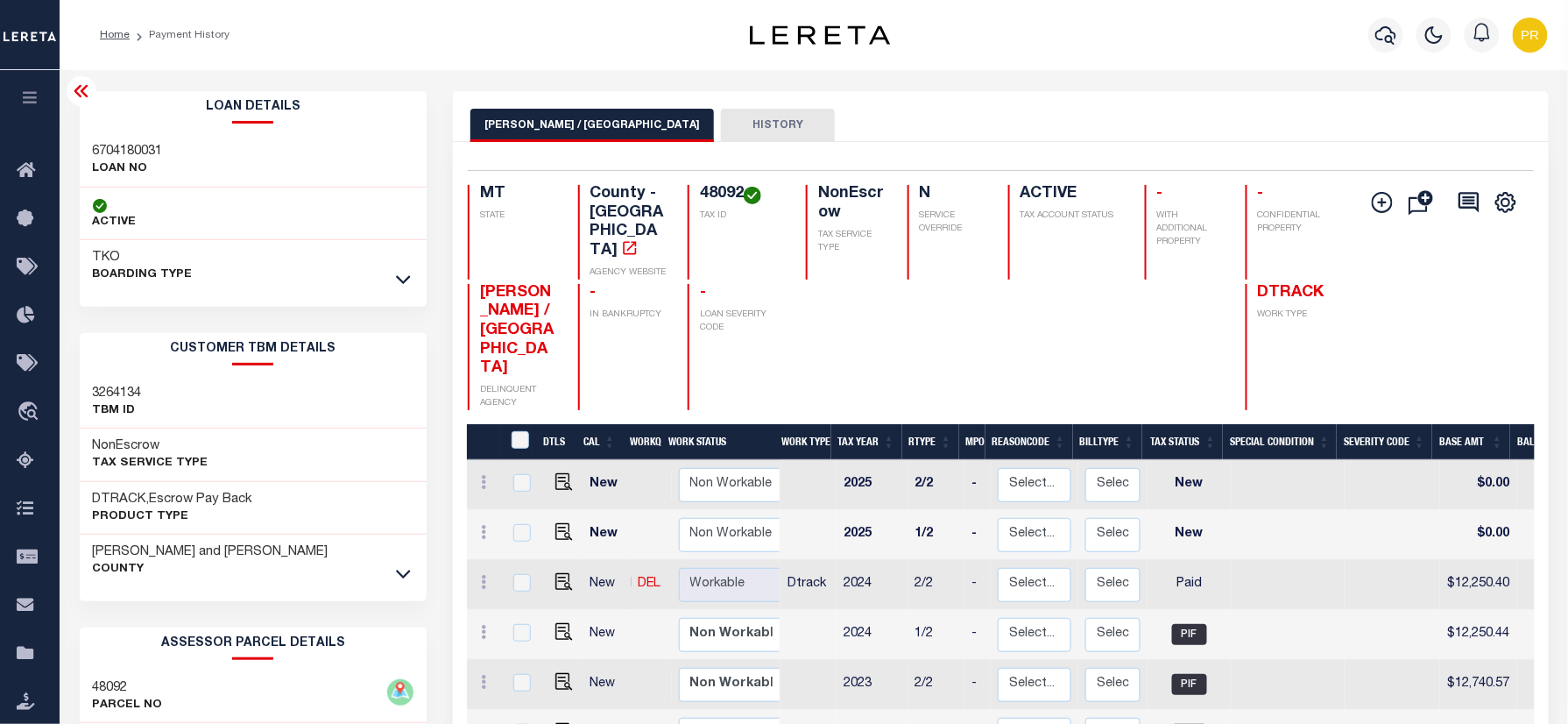
click at [725, 185] on h4 "48092" at bounding box center [742, 195] width 85 height 19
copy h4 "48092"
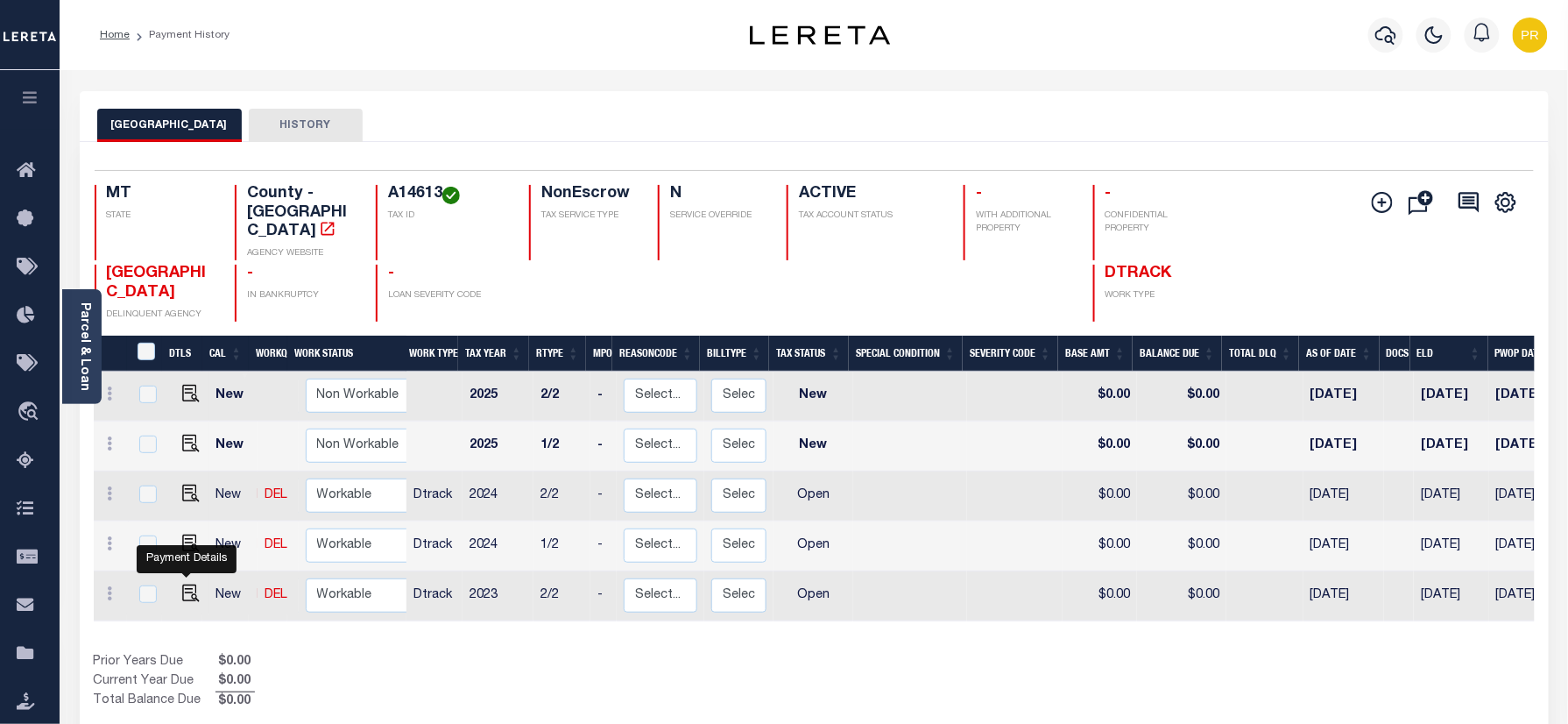
drag, startPoint x: 185, startPoint y: 582, endPoint x: 583, endPoint y: 723, distance: 422.2
click at [185, 585] on img "" at bounding box center [191, 593] width 18 height 18
checkbox input "true"
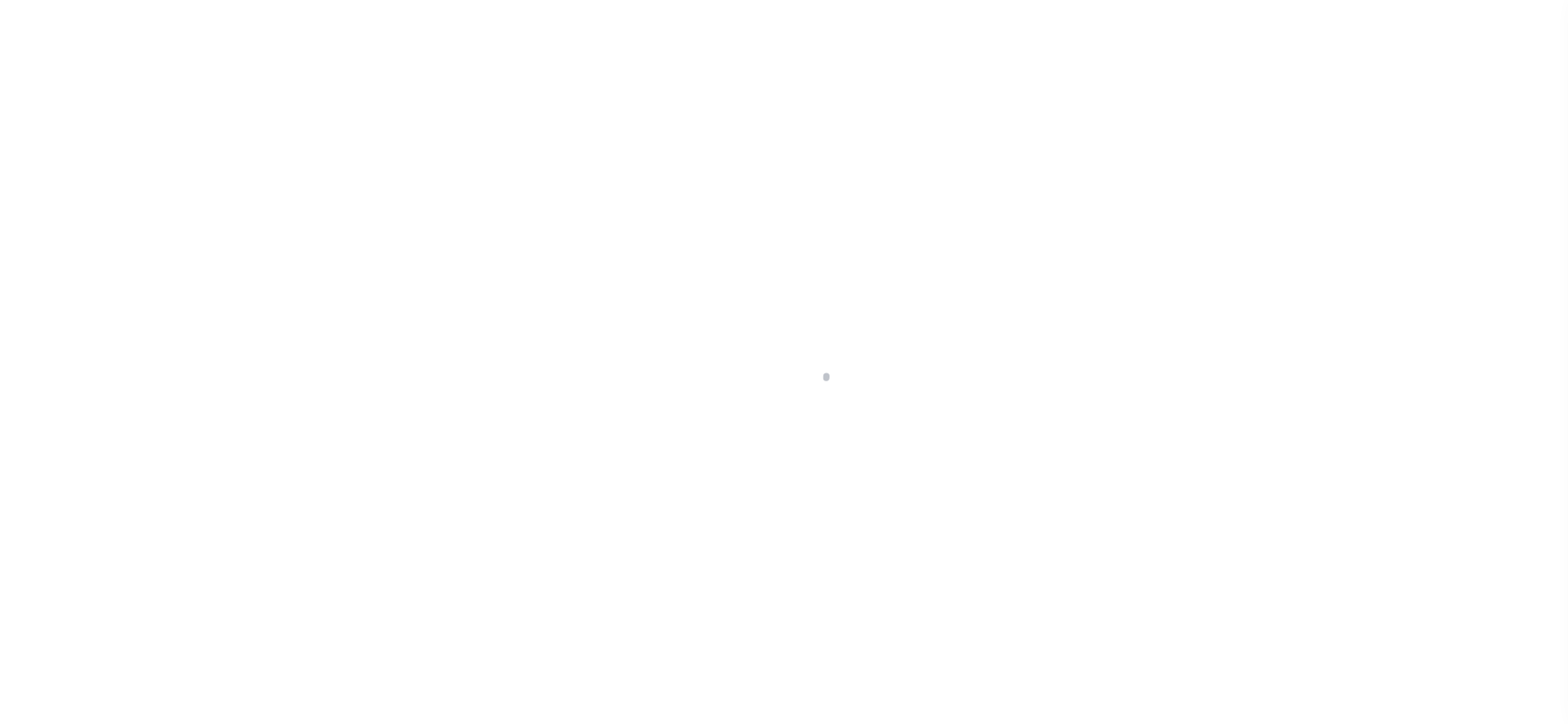
checkbox input "false"
type input "[DATE]"
select select "OP2"
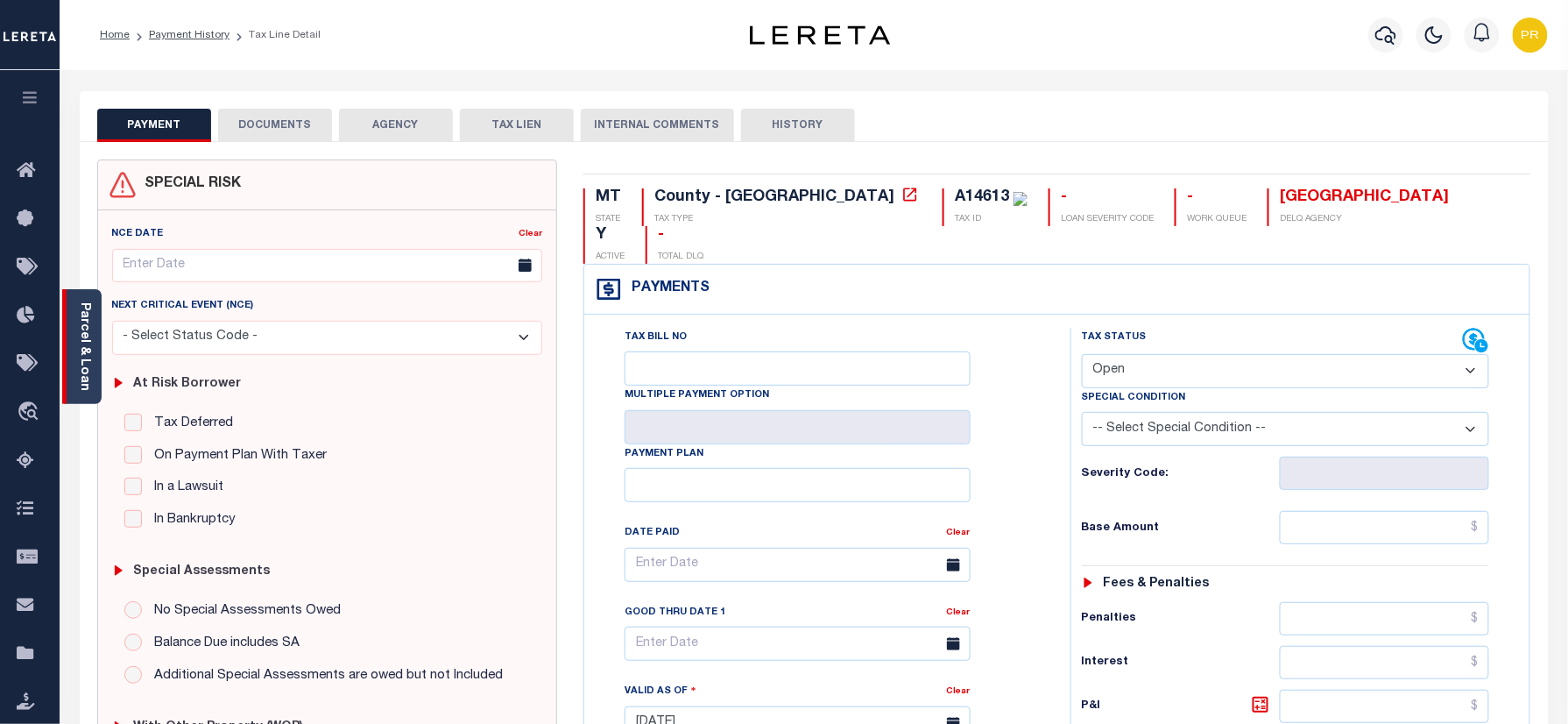
click at [97, 325] on div "Parcel & Loan" at bounding box center [81, 347] width 40 height 115
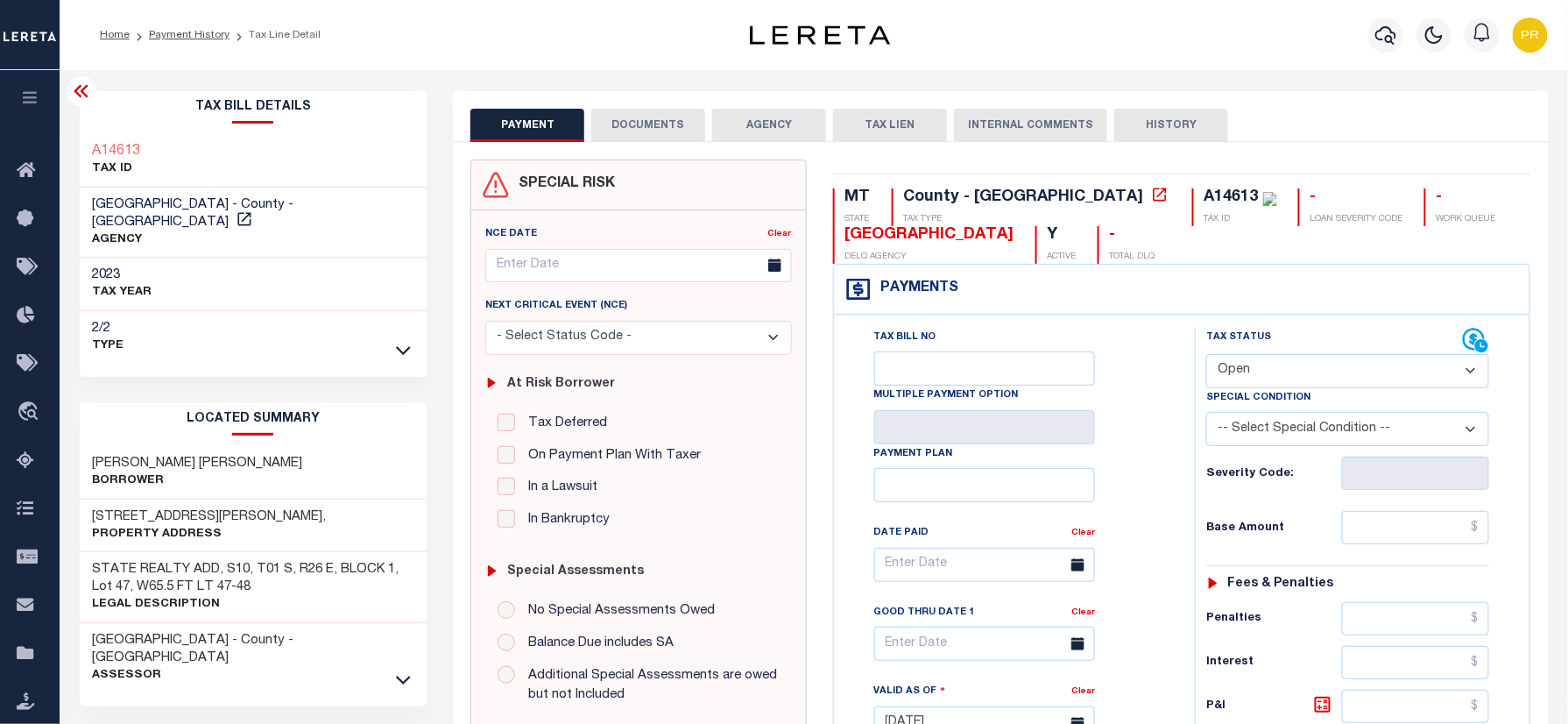
click at [1205, 194] on div "A14613" at bounding box center [1232, 196] width 54 height 16
copy div "A14613"
click at [175, 30] on link "Payment History" at bounding box center [189, 34] width 80 height 10
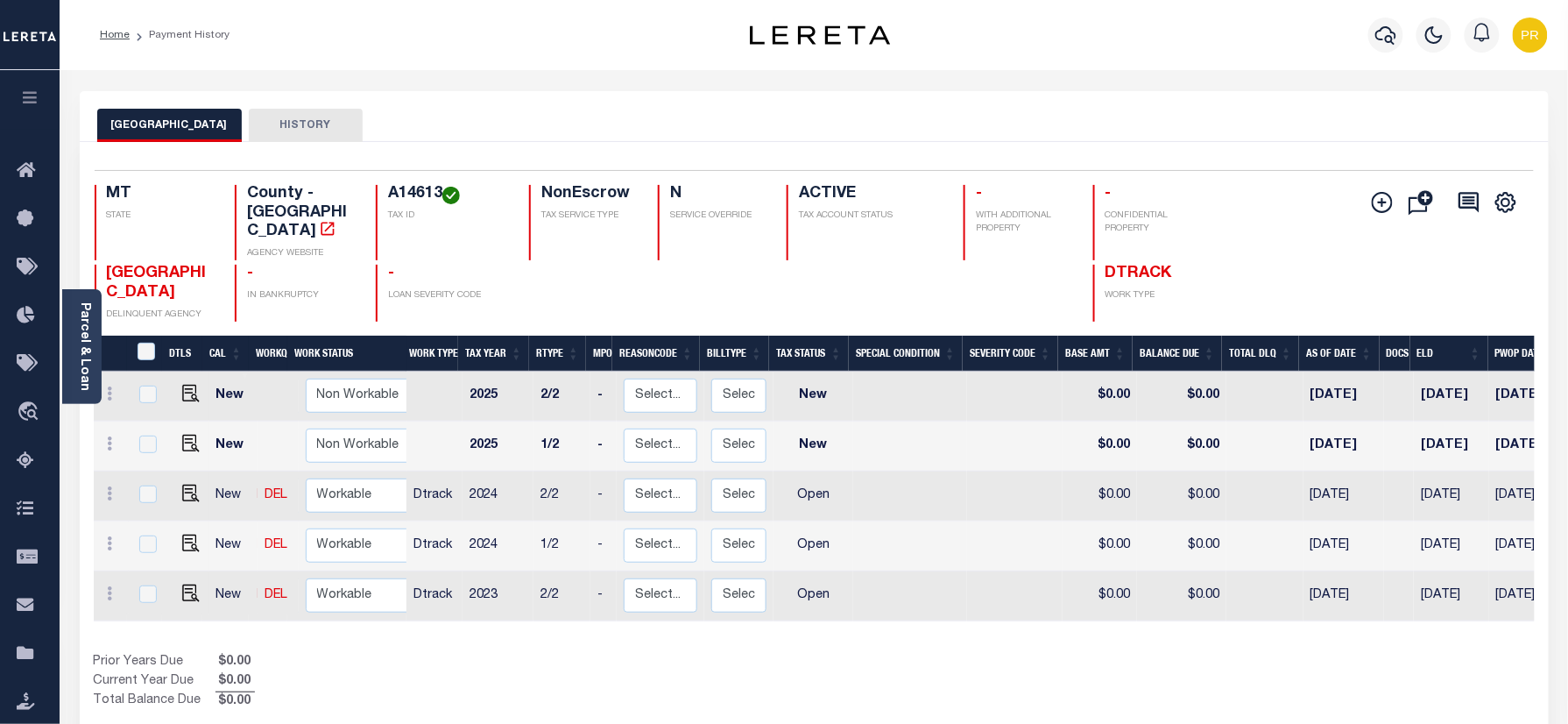
click at [419, 204] on h4 "A14613" at bounding box center [448, 195] width 120 height 19
click at [421, 196] on h4 "A14613" at bounding box center [448, 195] width 120 height 19
copy h4 "A14613"
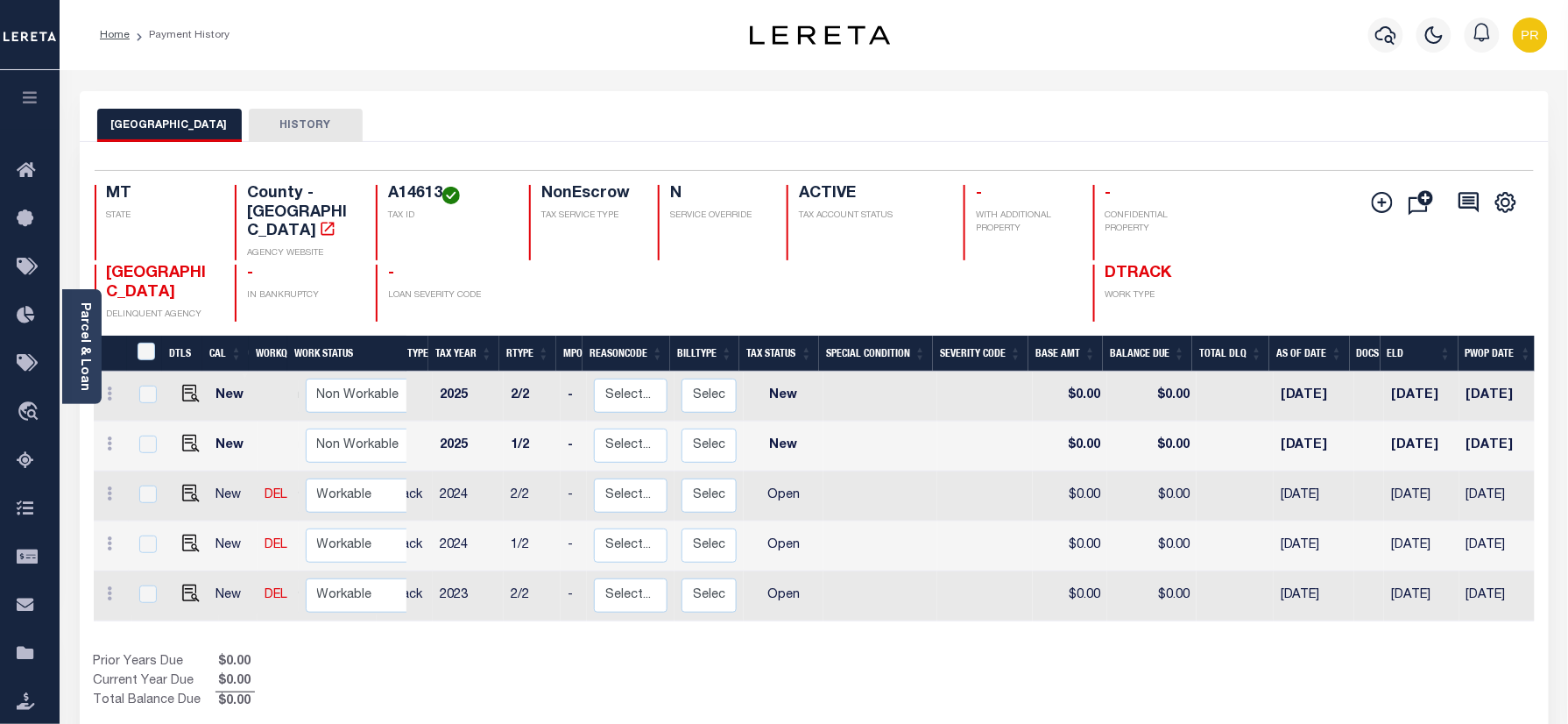
scroll to position [0, 67]
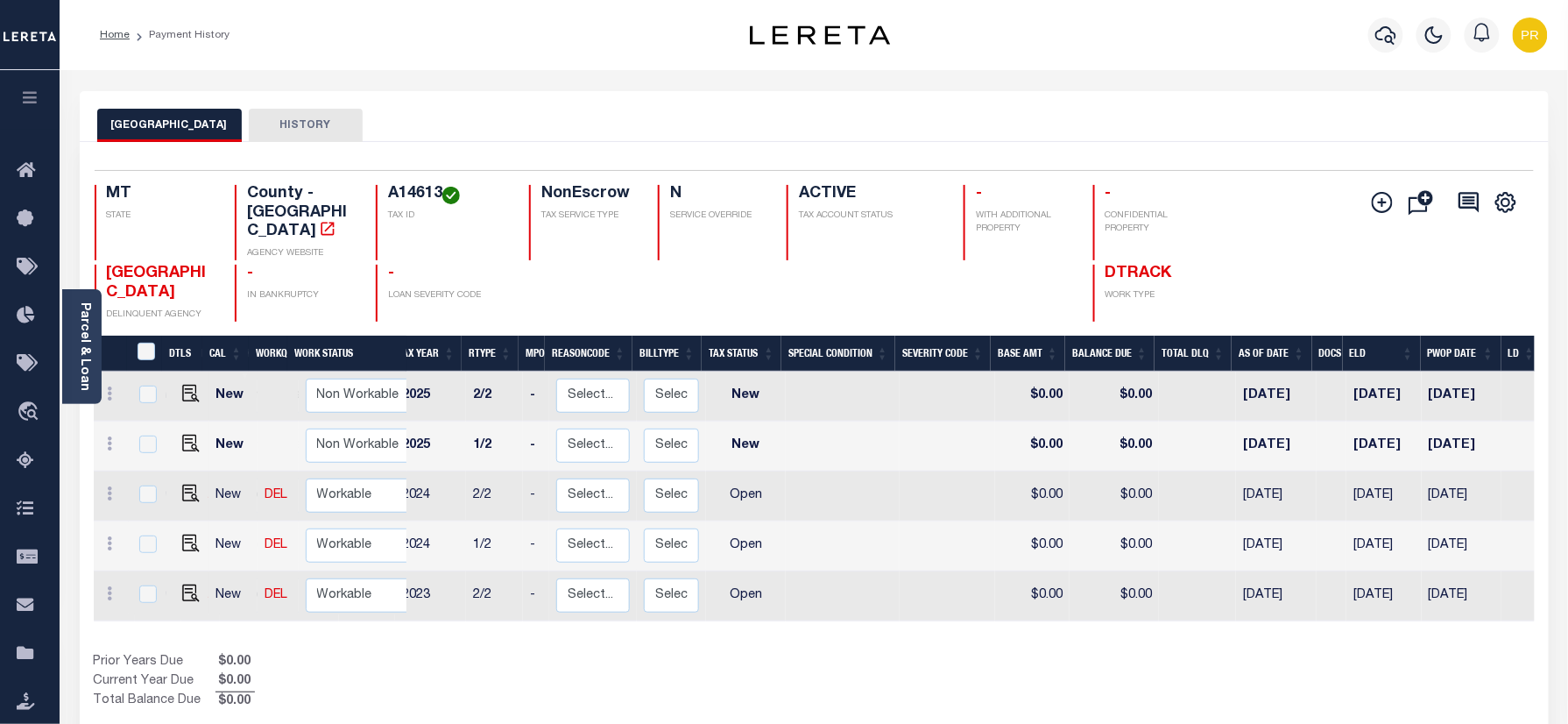
click at [400, 197] on h4 "A14613" at bounding box center [448, 195] width 120 height 19
click at [407, 189] on h4 "A14613" at bounding box center [448, 195] width 120 height 19
copy h4 "A14613"
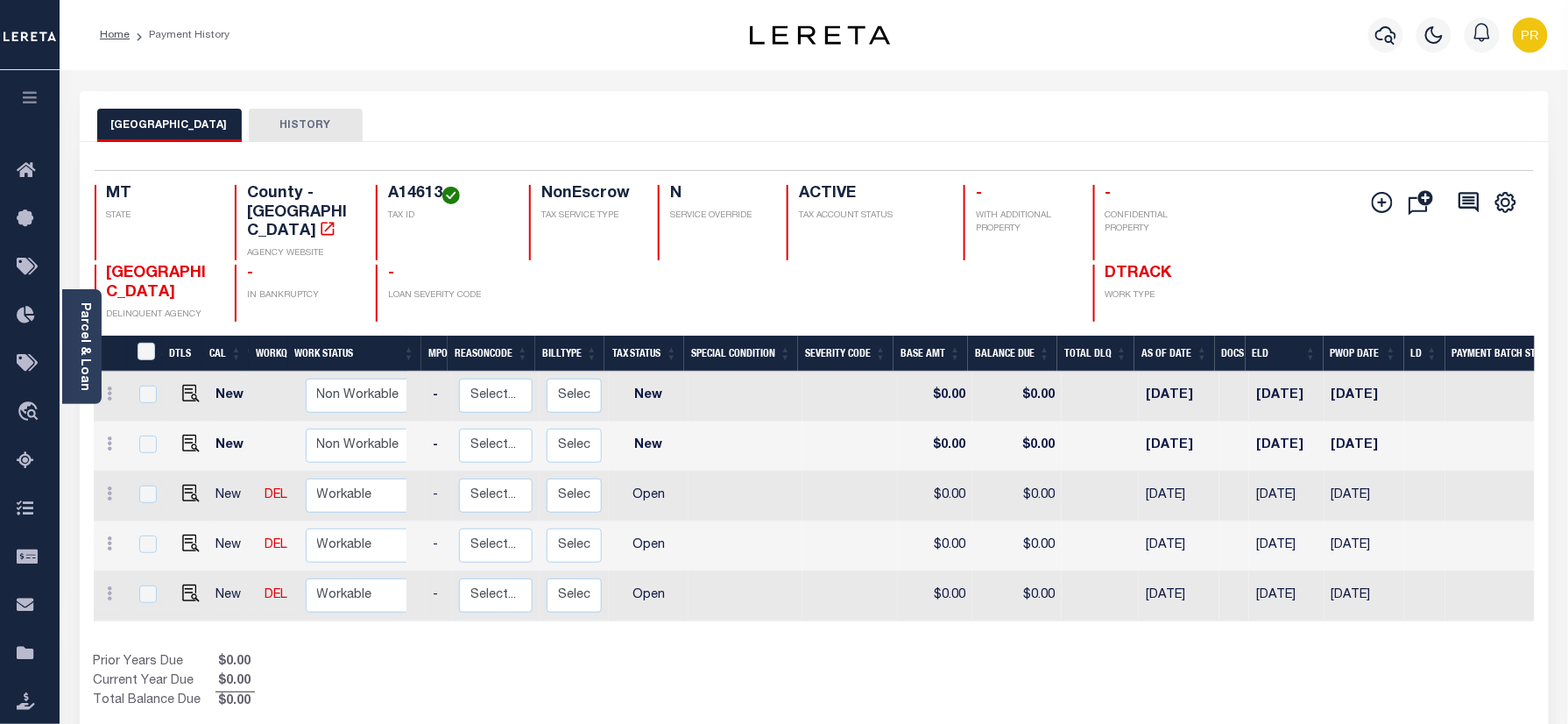
scroll to position [0, 0]
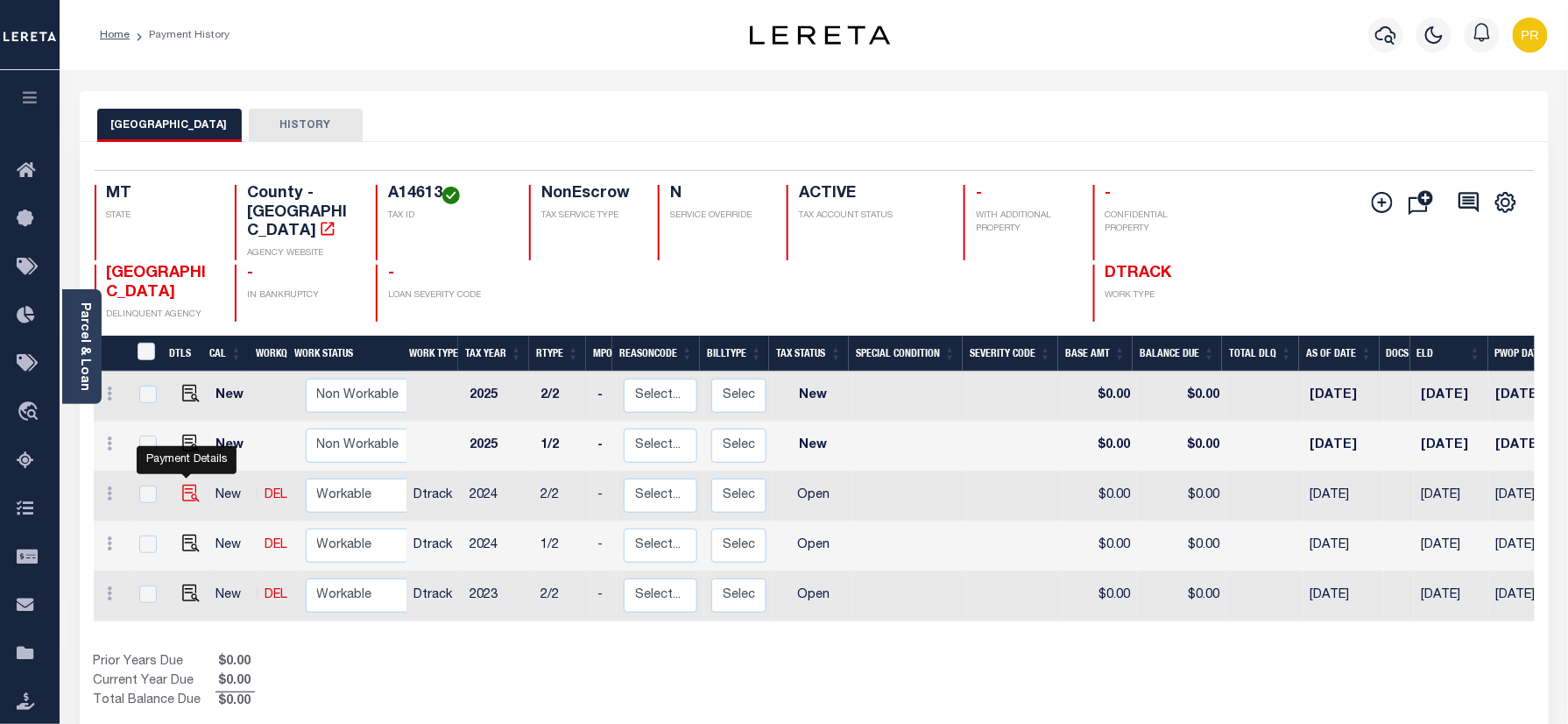
click at [184, 485] on img "" at bounding box center [191, 493] width 18 height 18
checkbox input "true"
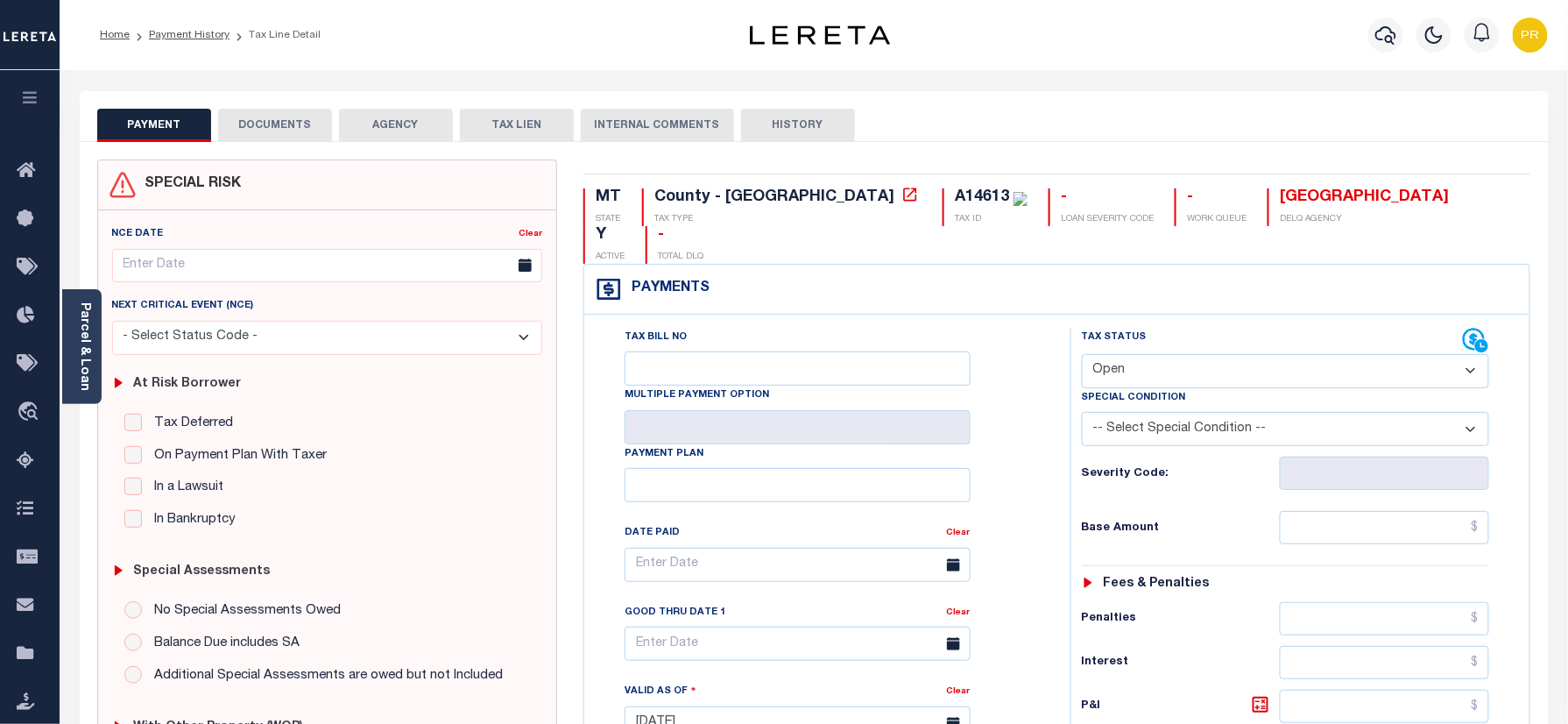
drag, startPoint x: 1140, startPoint y: 324, endPoint x: 1142, endPoint y: 352, distance: 28.1
click at [1140, 354] on select "- Select Status Code - Open Due/Unpaid Paid Incomplete No Tax Due Internal Refu…" at bounding box center [1286, 371] width 408 height 34
select select "PYD"
click at [1082, 354] on select "- Select Status Code - Open Due/Unpaid Paid Incomplete No Tax Due Internal Refu…" at bounding box center [1286, 371] width 408 height 34
type input "[DATE]"
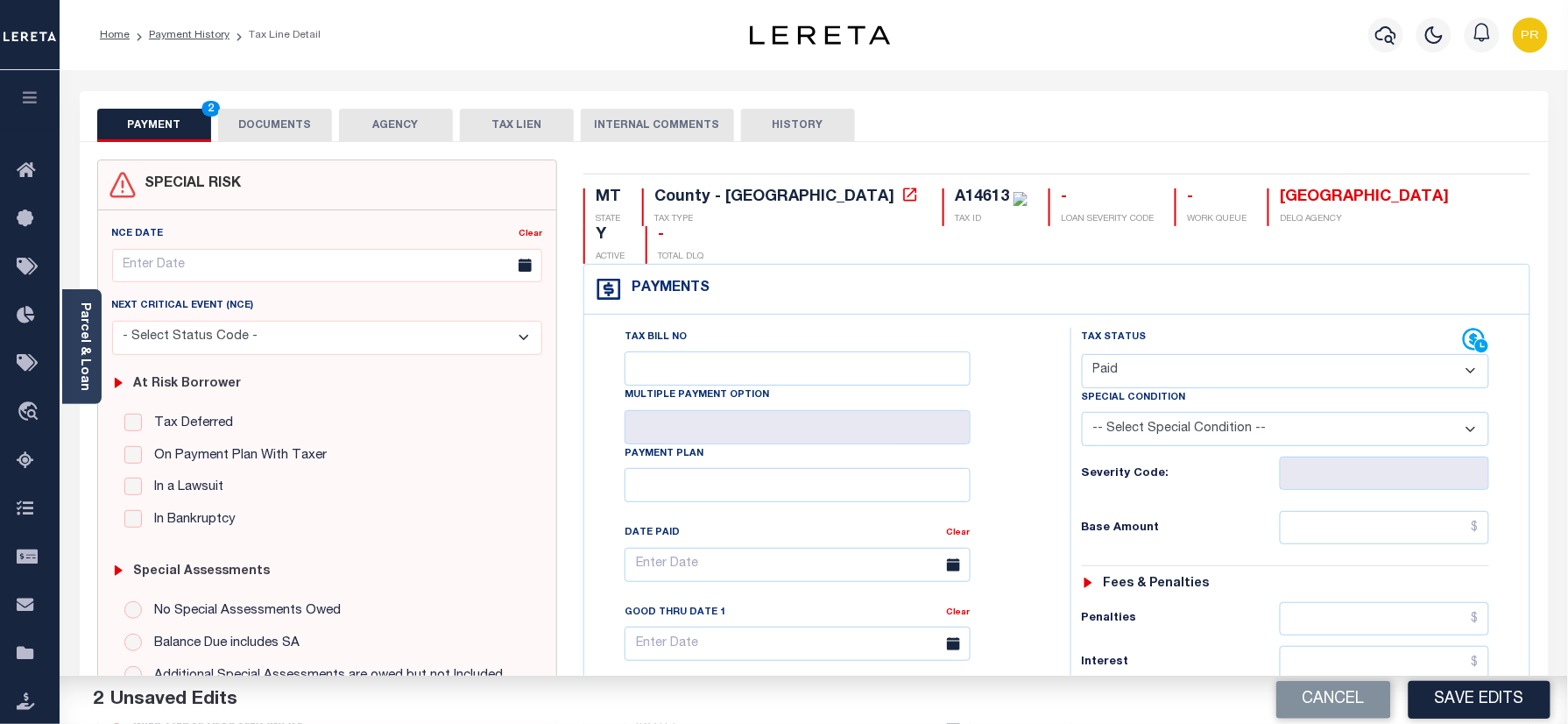
click at [275, 126] on button "DOCUMENTS" at bounding box center [276, 125] width 114 height 33
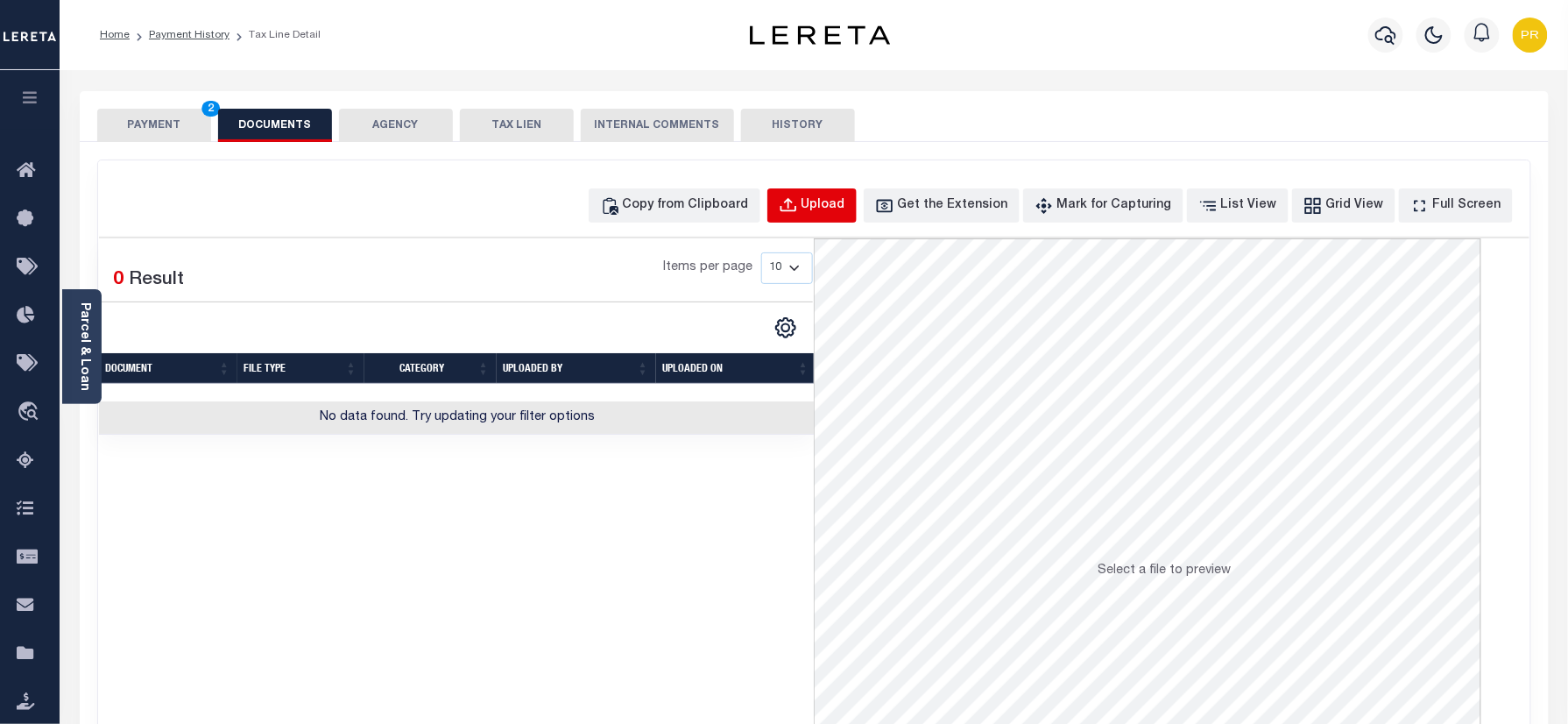
click at [845, 214] on div "Upload" at bounding box center [824, 206] width 44 height 19
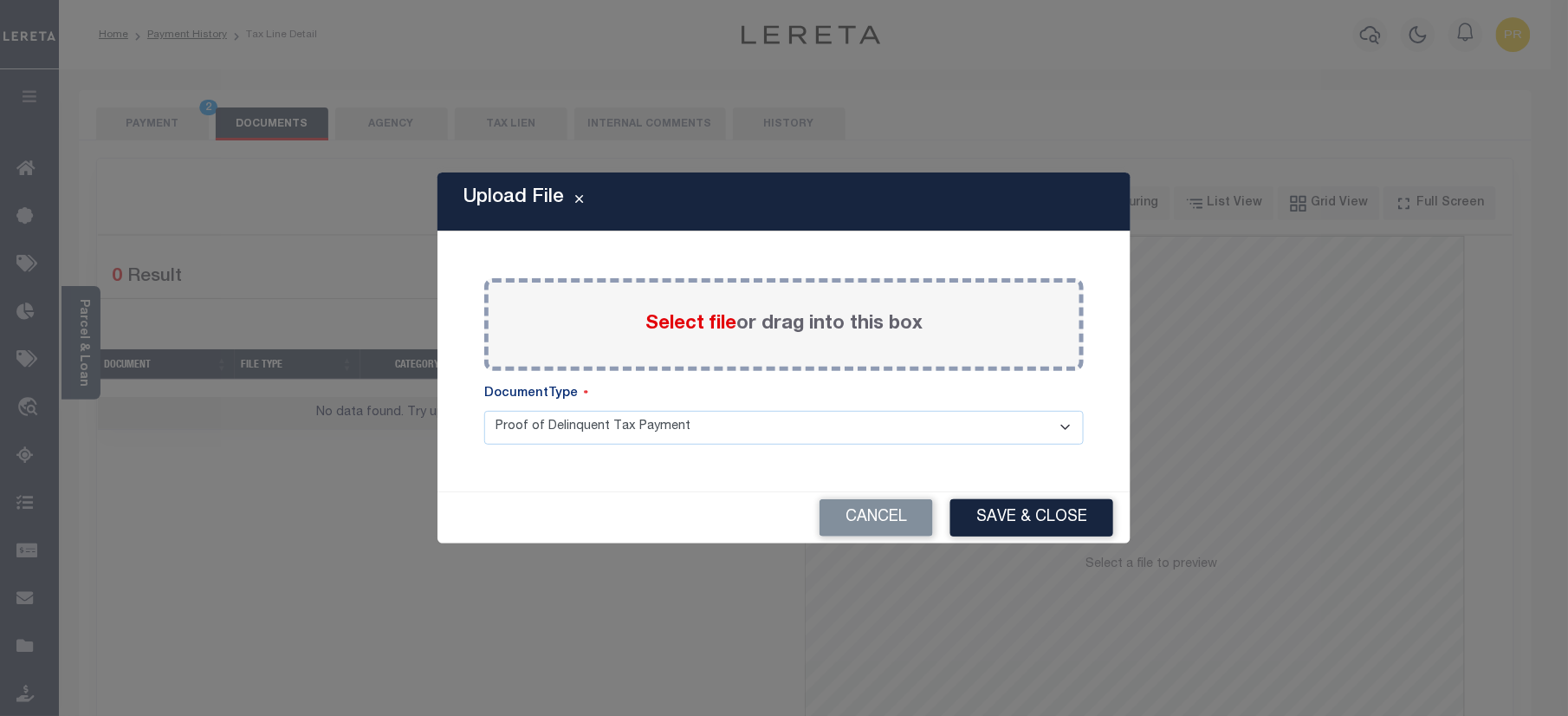
click at [841, 321] on label "Select file or drag into this box" at bounding box center [784, 324] width 277 height 28
click at [0, 0] on input "Select file or drag into this box" at bounding box center [0, 0] width 0 height 0
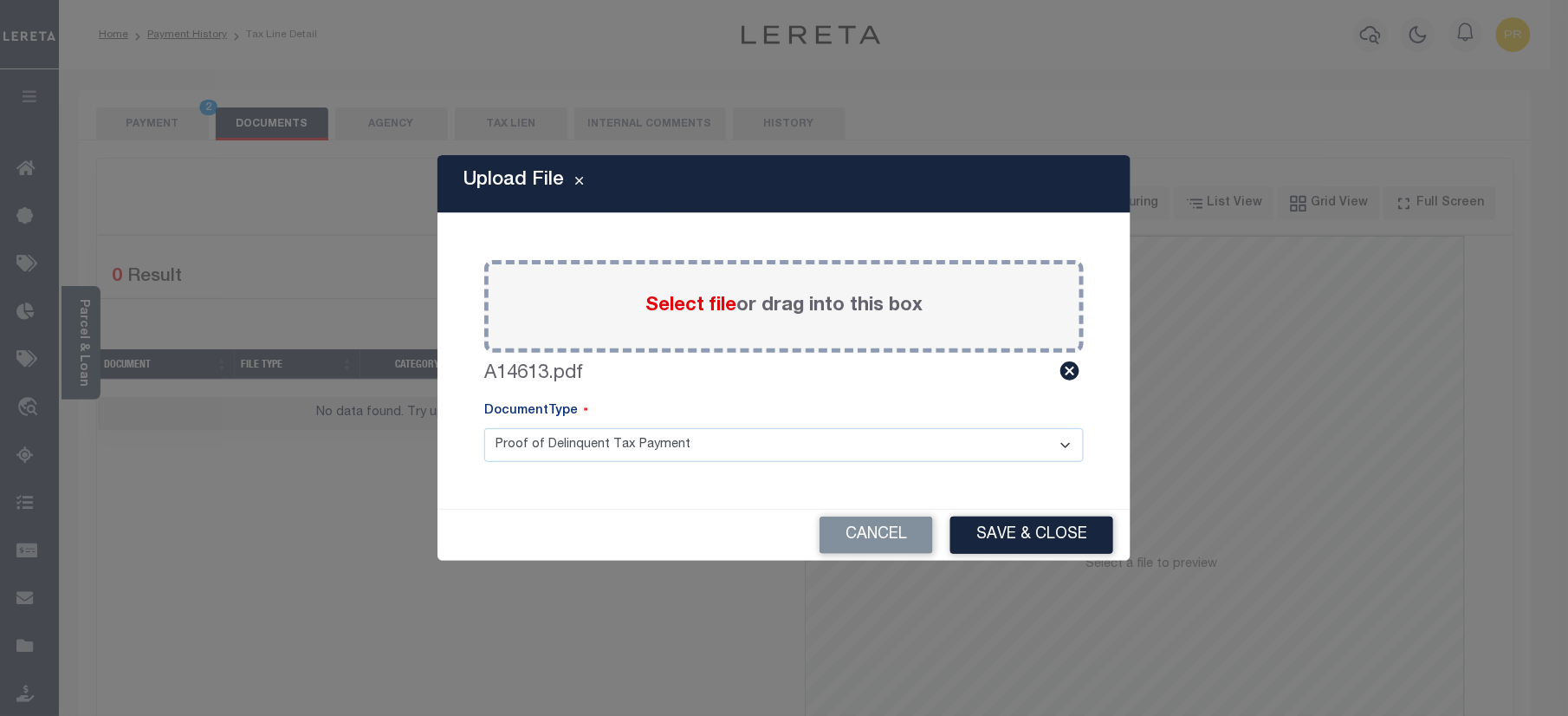
drag, startPoint x: 614, startPoint y: 448, endPoint x: 572, endPoint y: 459, distance: 43.4
click at [614, 448] on select "Proof of Delinquent Tax Payment" at bounding box center [784, 445] width 600 height 34
click at [484, 429] on select "Proof of Delinquent Tax Payment" at bounding box center [784, 445] width 600 height 34
click at [1045, 542] on button "Save & Close" at bounding box center [1032, 534] width 163 height 37
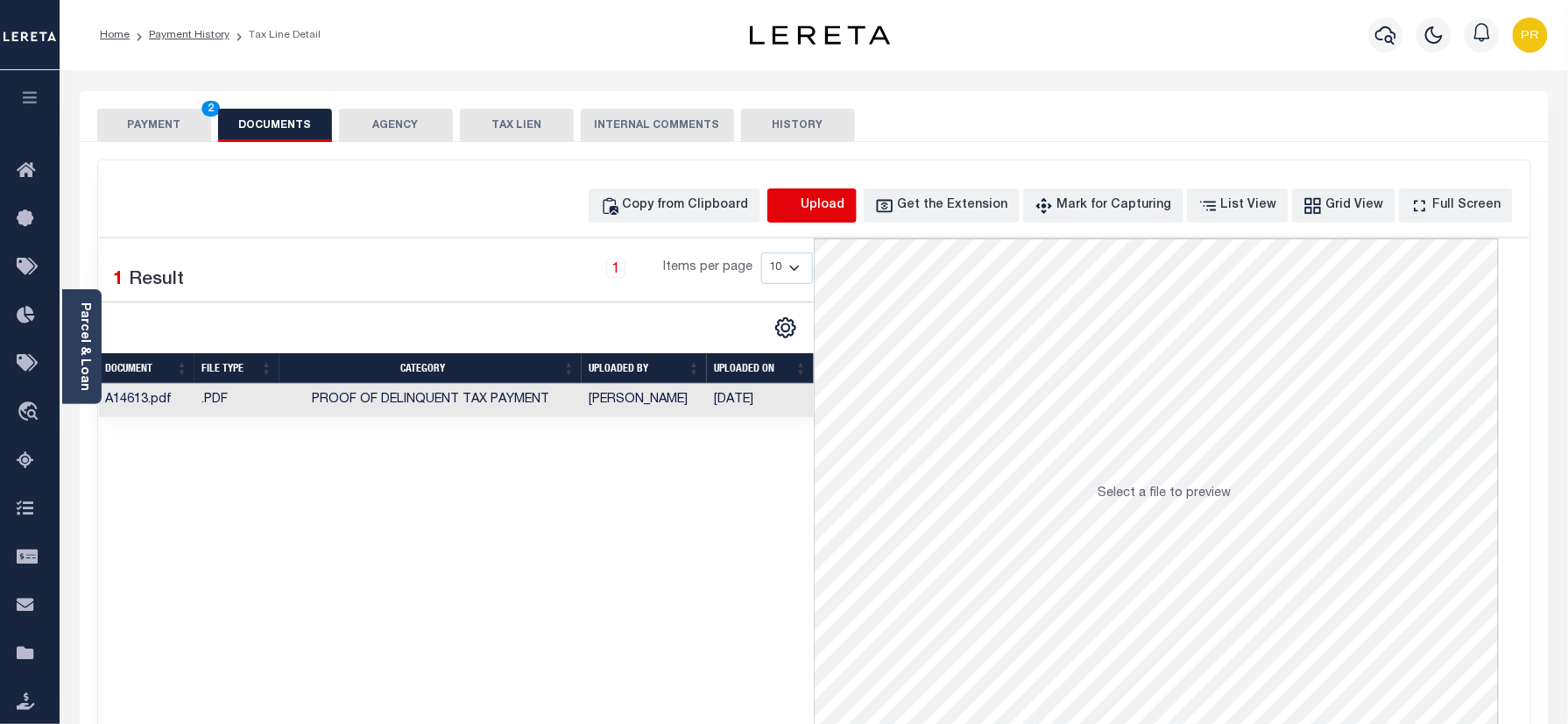
click at [796, 211] on icon "button" at bounding box center [787, 204] width 16 height 14
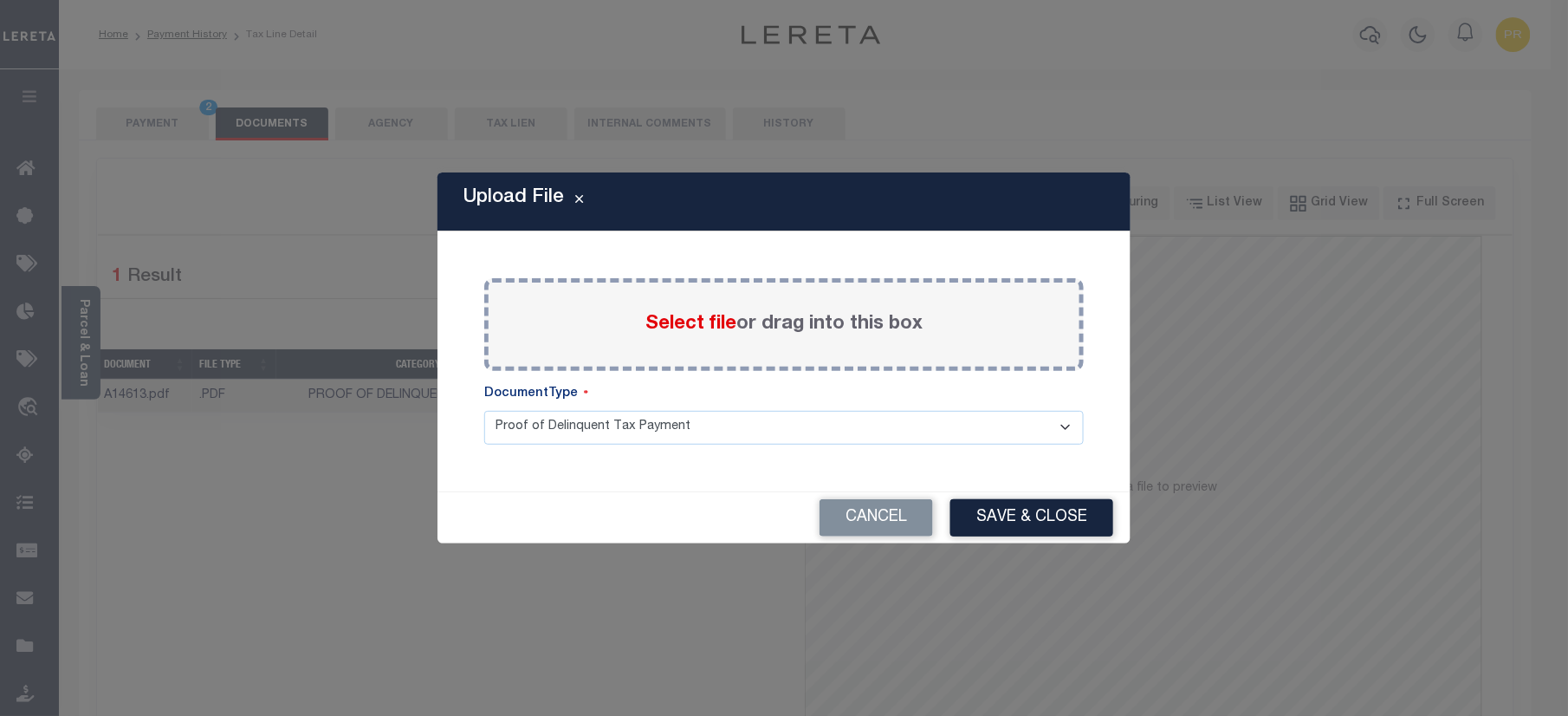
click at [829, 323] on label "Select file or drag into this box" at bounding box center [784, 324] width 277 height 28
click at [0, 0] on input "Select file or drag into this box" at bounding box center [0, 0] width 0 height 0
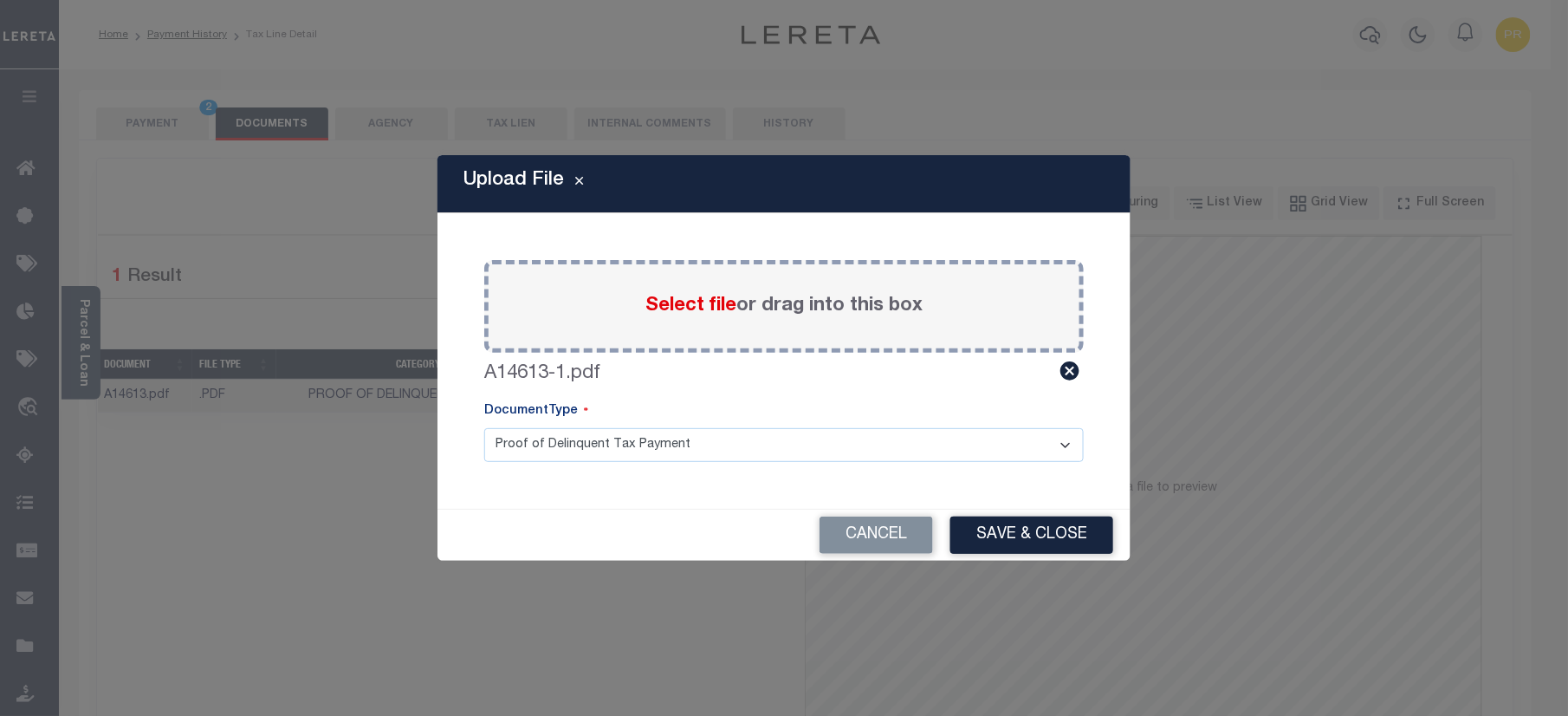
click at [611, 451] on select "Proof of Delinquent Tax Payment" at bounding box center [784, 445] width 600 height 34
click at [484, 429] on select "Proof of Delinquent Tax Payment" at bounding box center [784, 445] width 600 height 34
click at [1009, 529] on button "Save & Close" at bounding box center [1032, 534] width 163 height 37
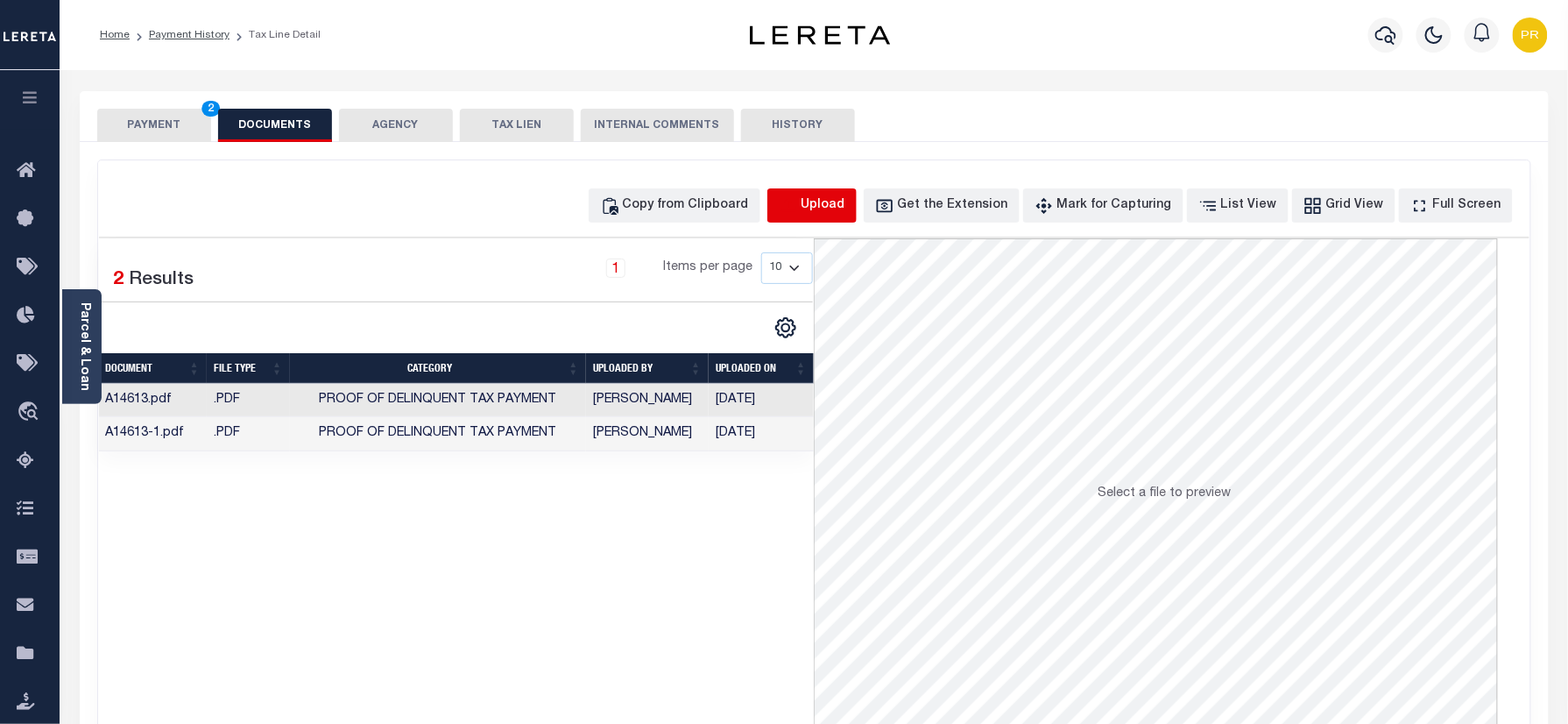
click at [798, 208] on icon "button" at bounding box center [788, 206] width 19 height 19
select select "POP"
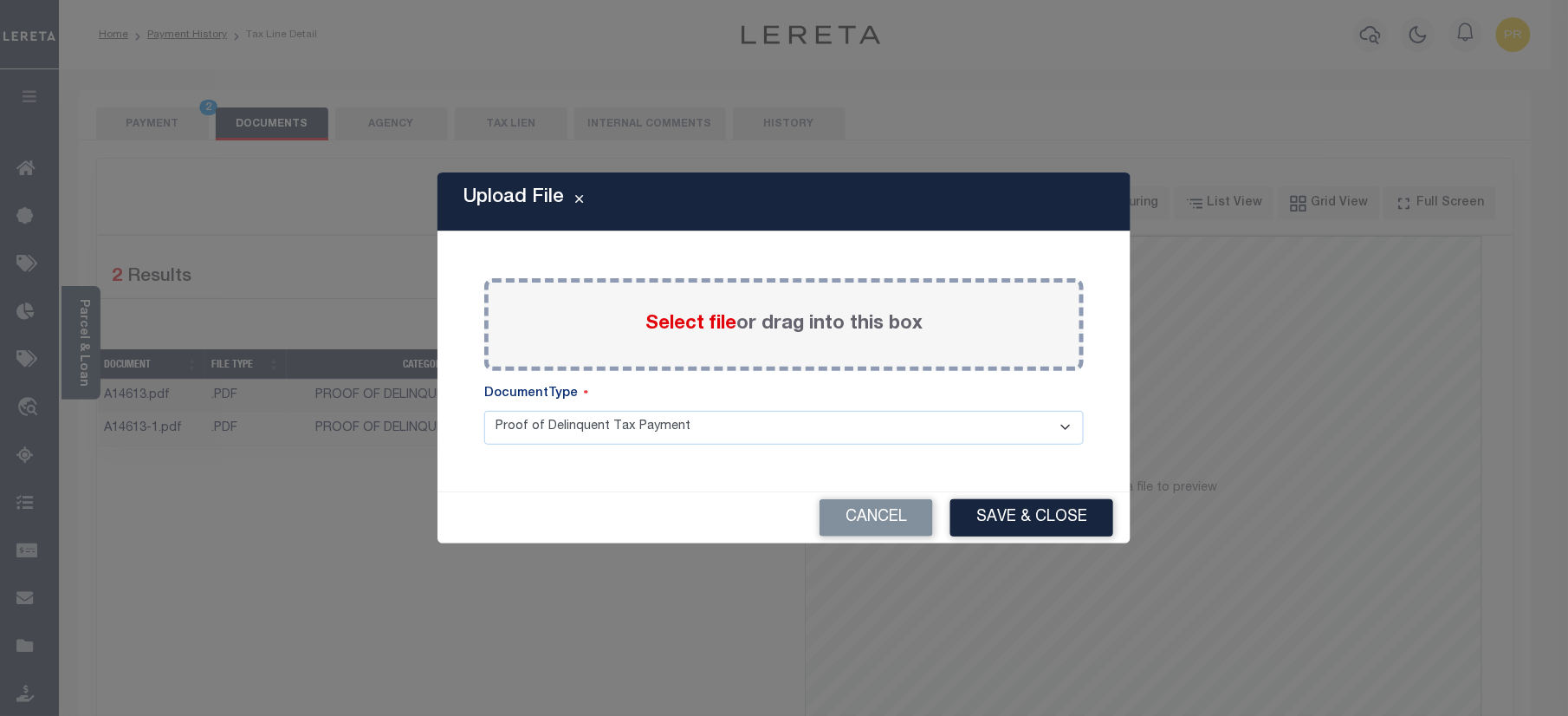
click at [836, 330] on label "Select file or drag into this box" at bounding box center [784, 324] width 277 height 28
click at [0, 0] on input "Select file or drag into this box" at bounding box center [0, 0] width 0 height 0
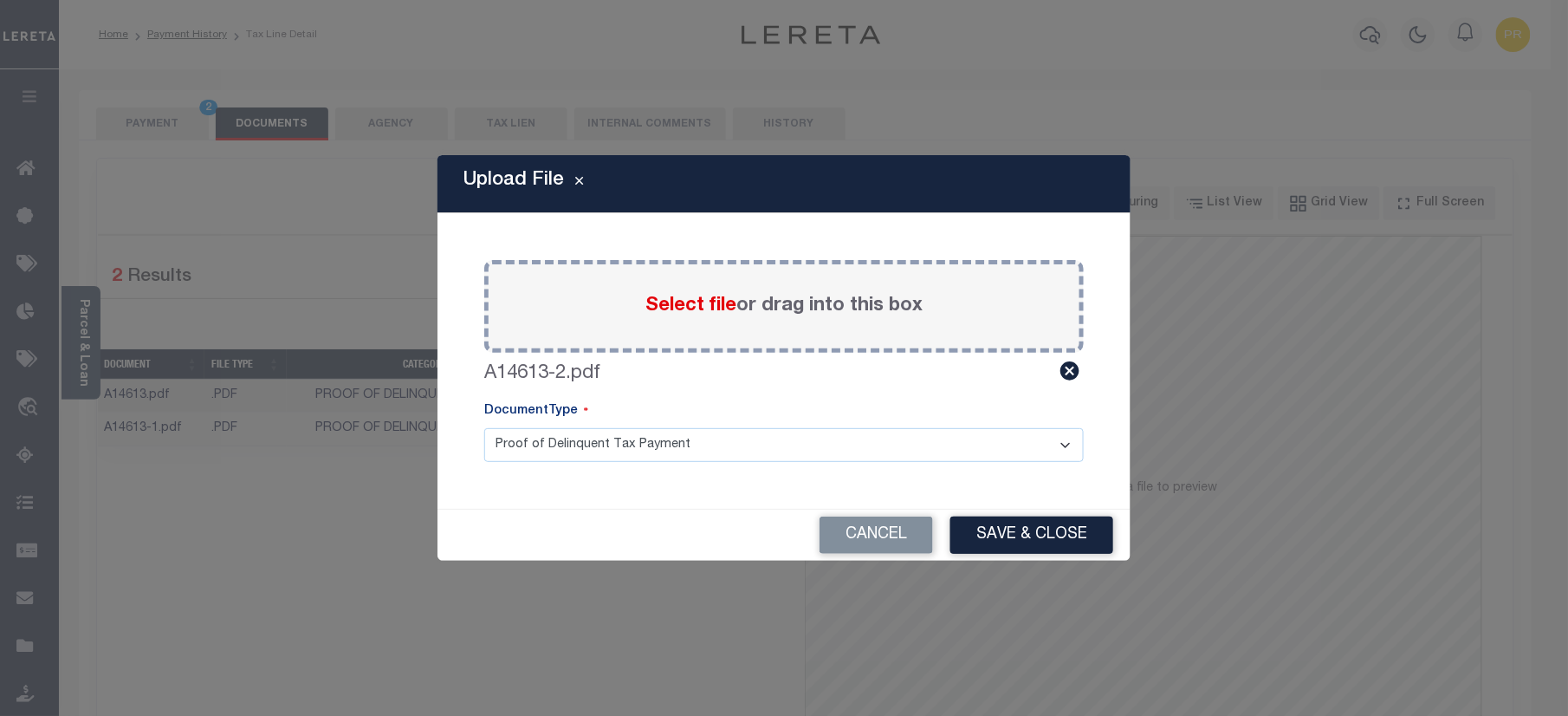
click at [584, 434] on select "Proof of Delinquent Tax Payment" at bounding box center [784, 445] width 600 height 34
click at [484, 429] on select "Proof of Delinquent Tax Payment" at bounding box center [784, 445] width 600 height 34
click at [1047, 538] on button "Save & Close" at bounding box center [1032, 534] width 163 height 37
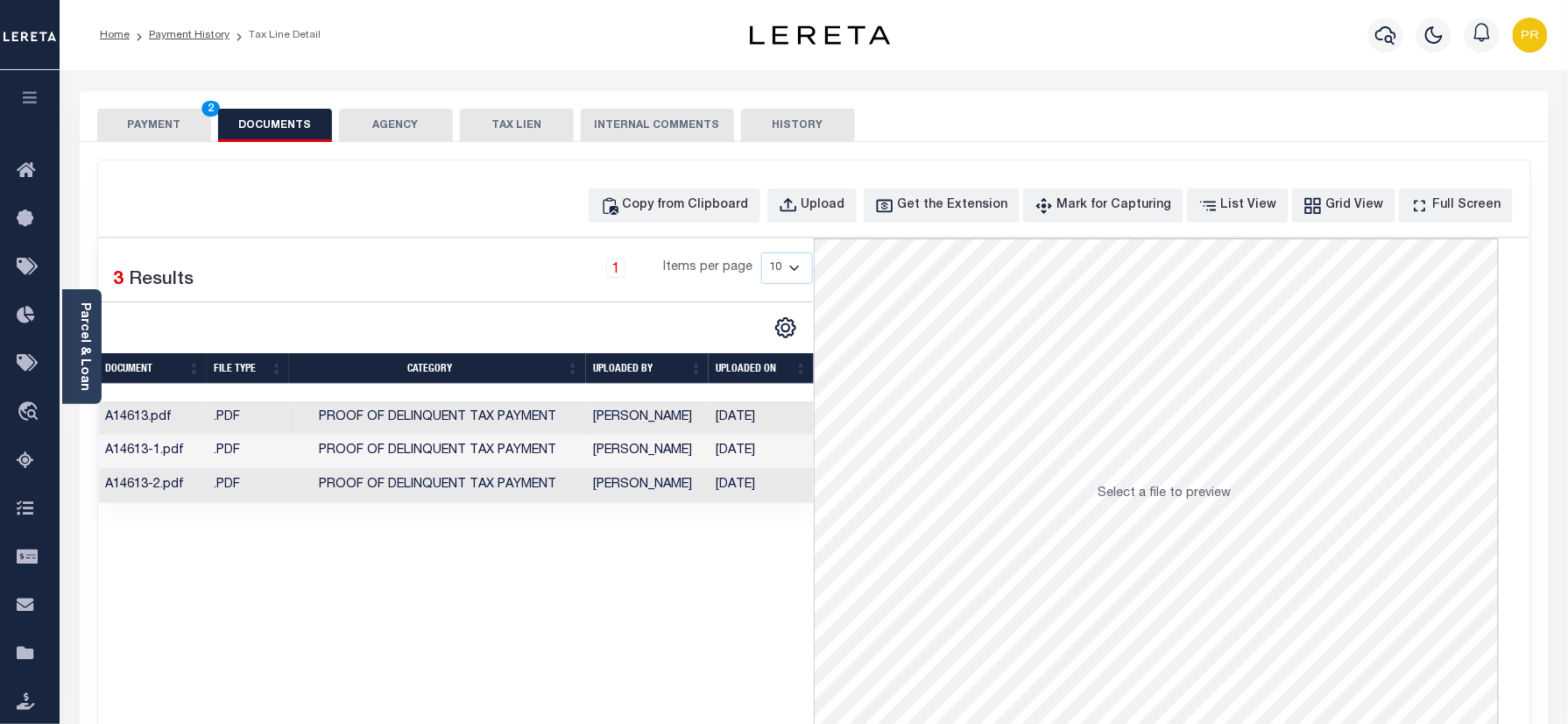
click at [748, 493] on td "10/10/2025" at bounding box center [761, 485] width 105 height 34
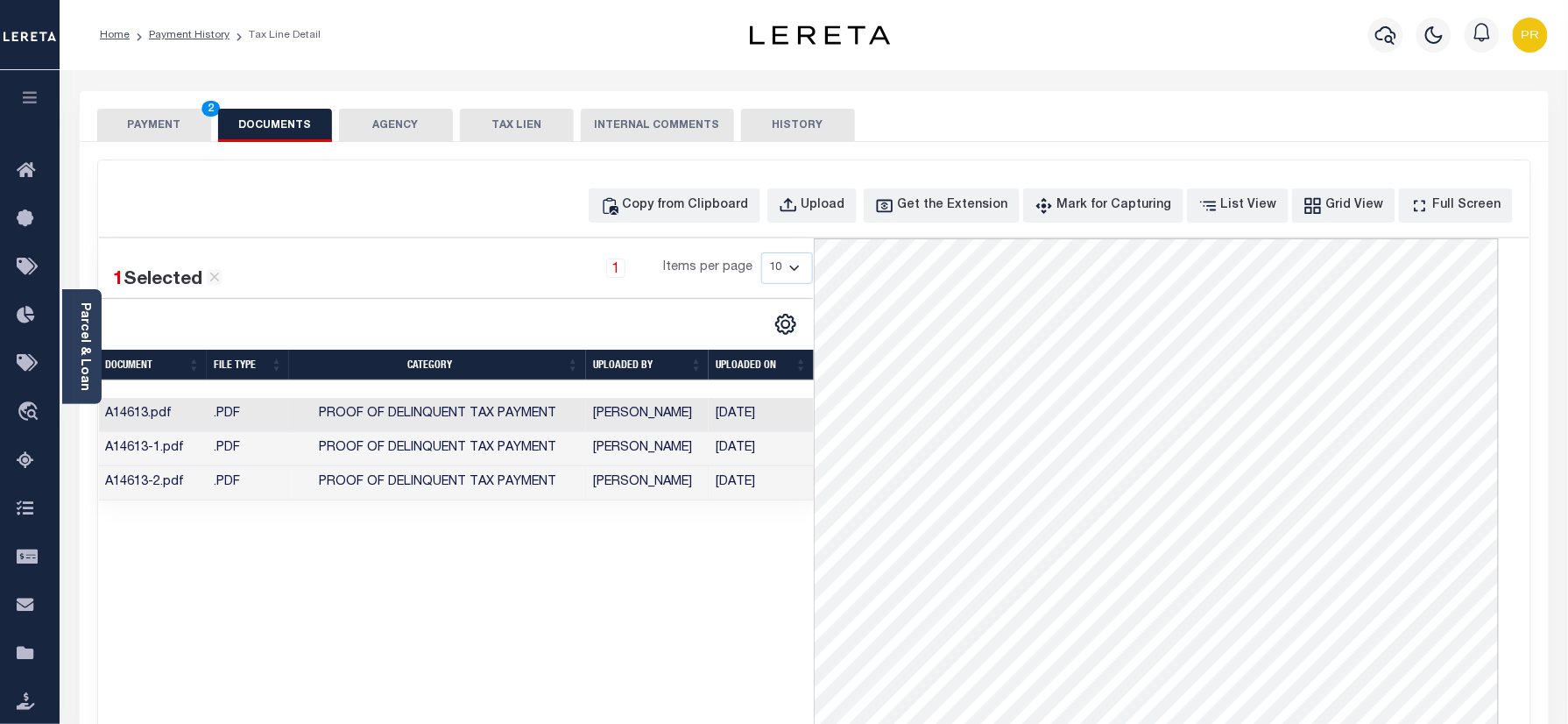
click at [782, 447] on td "10/10/2025" at bounding box center [761, 449] width 105 height 34
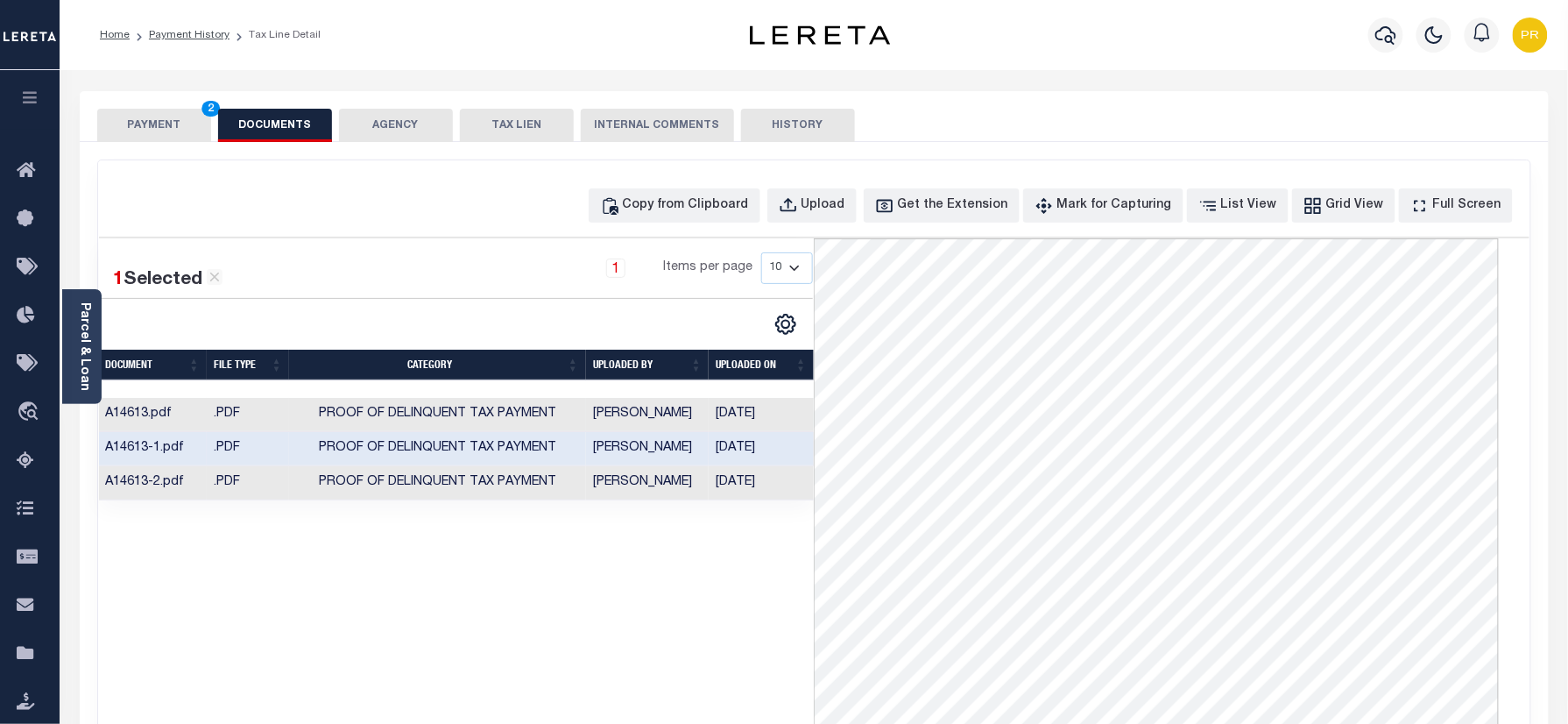
click at [782, 421] on td "10/10/2025" at bounding box center [761, 415] width 105 height 34
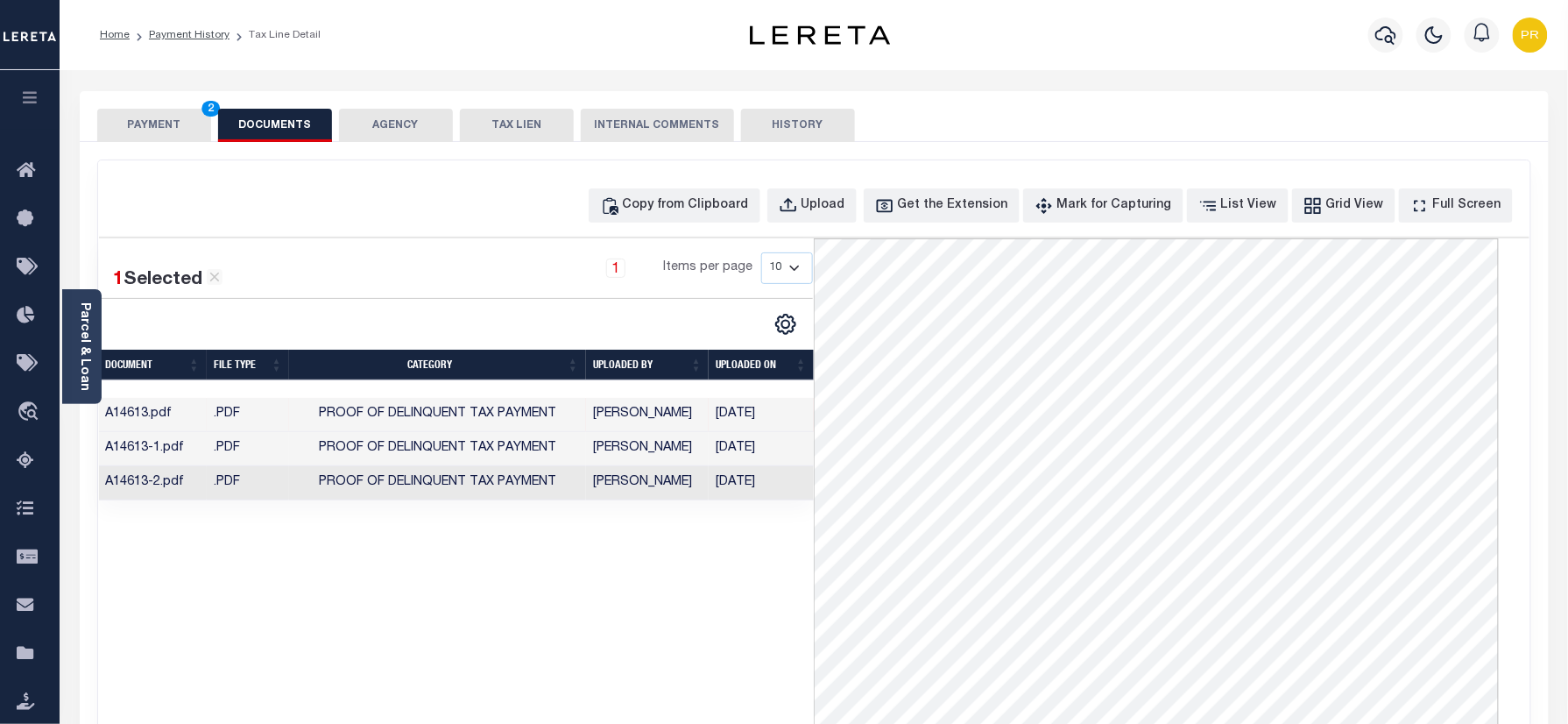
click at [142, 134] on button "PAYMENT 2" at bounding box center [155, 125] width 114 height 33
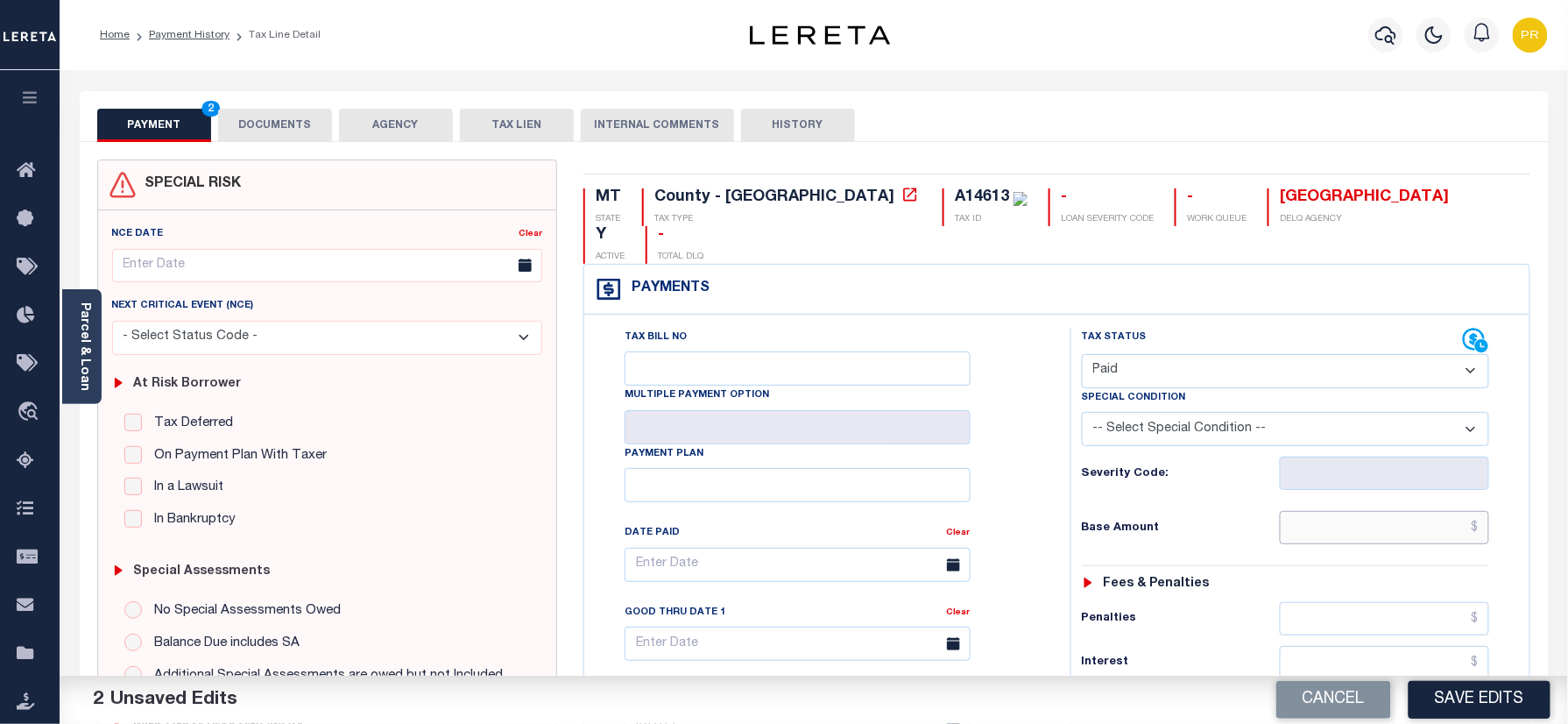
click at [1400, 511] on input "text" at bounding box center [1385, 528] width 210 height 33
paste input "662.62"
type input "$662.62"
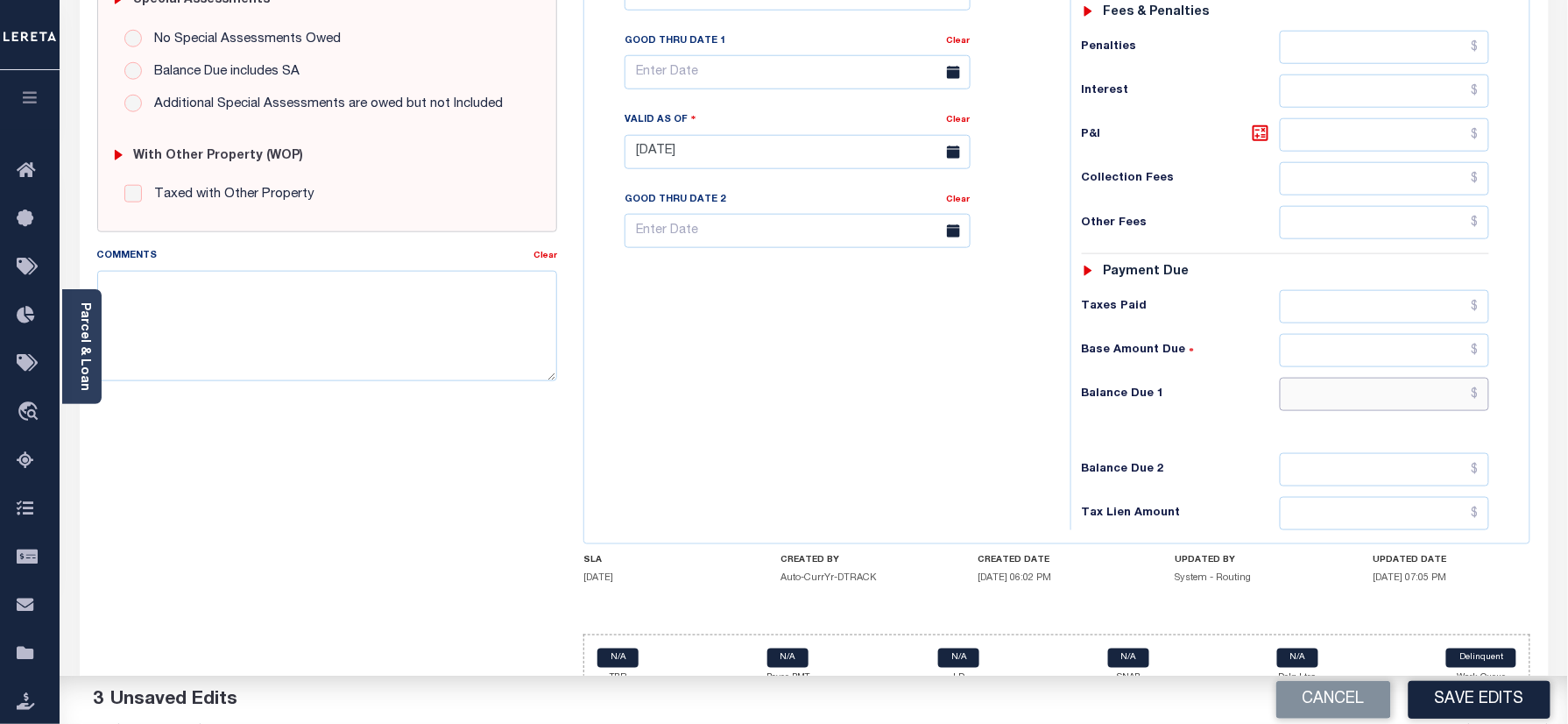
click at [1423, 378] on input "text" at bounding box center [1385, 395] width 210 height 33
paste input "703.64"
type input "$703.64"
click at [1266, 123] on icon at bounding box center [1260, 133] width 21 height 21
type input "$41.02"
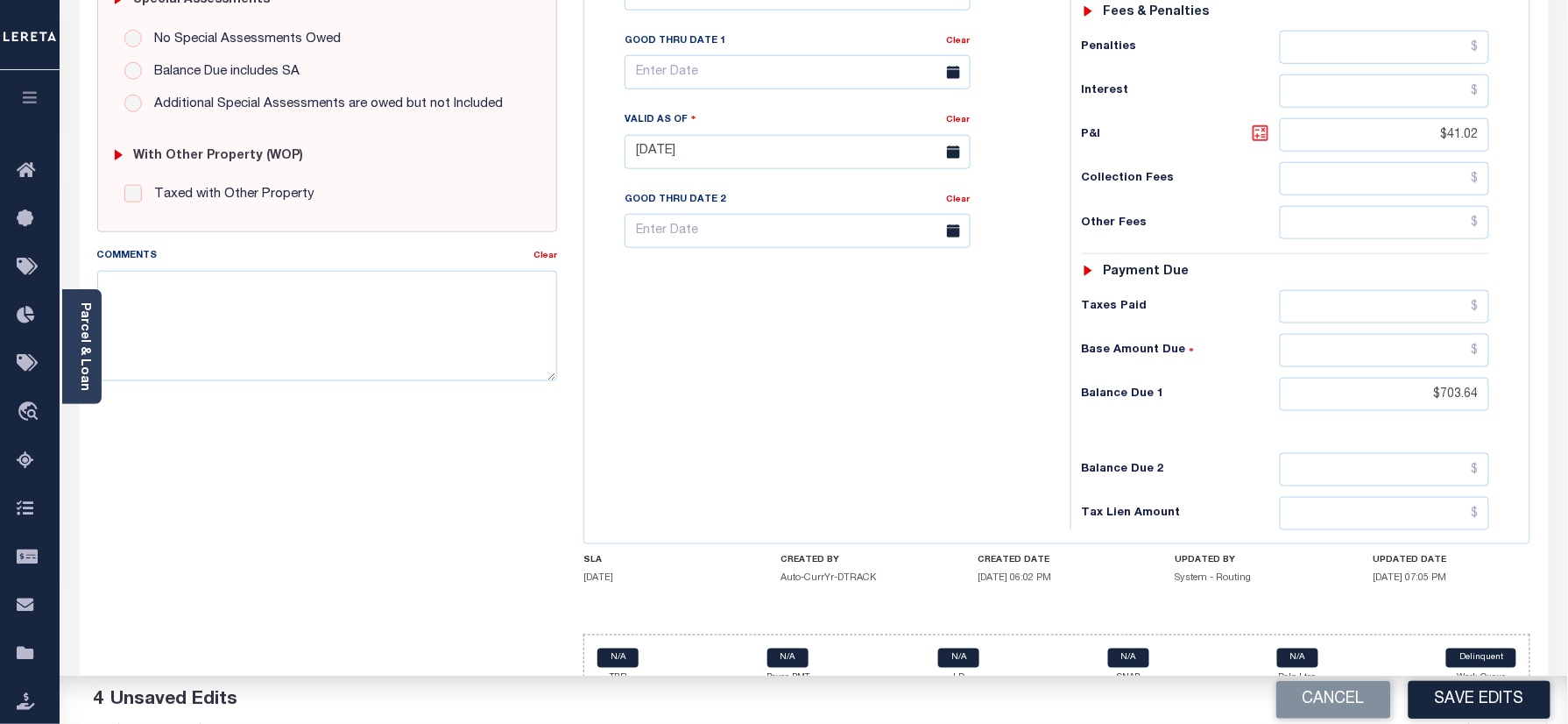
click at [1266, 123] on icon at bounding box center [1260, 133] width 21 height 21
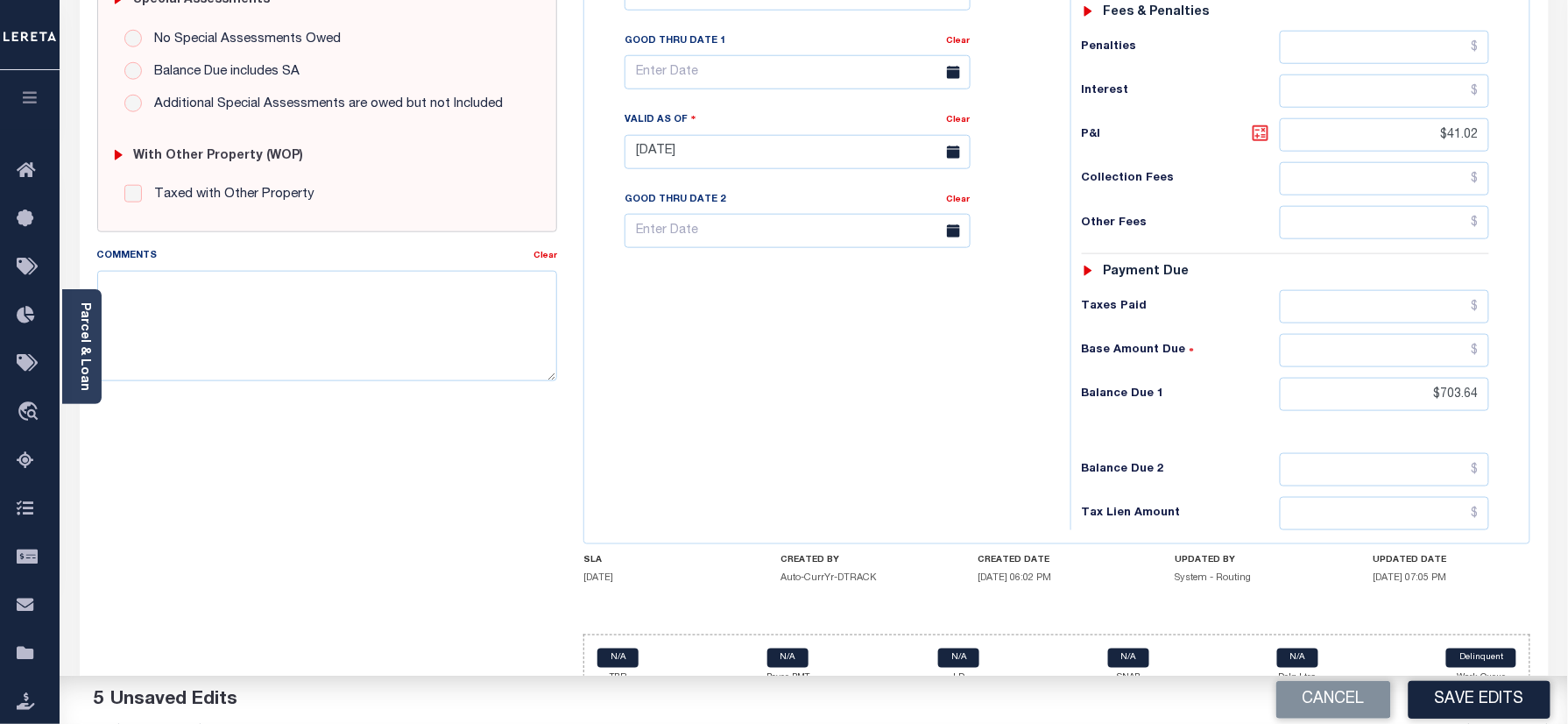
click at [1266, 123] on icon at bounding box center [1260, 133] width 21 height 21
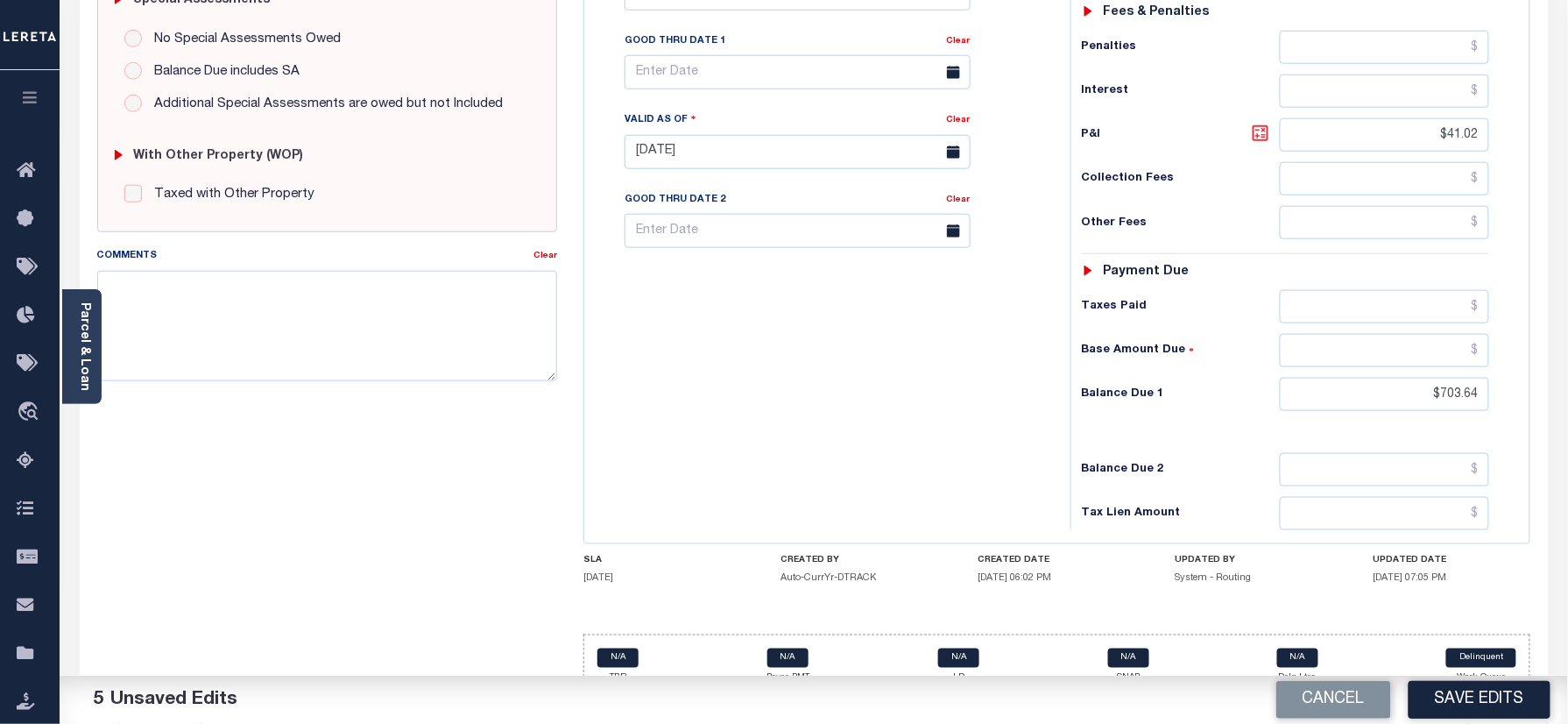
click at [1259, 123] on icon at bounding box center [1260, 133] width 21 height 21
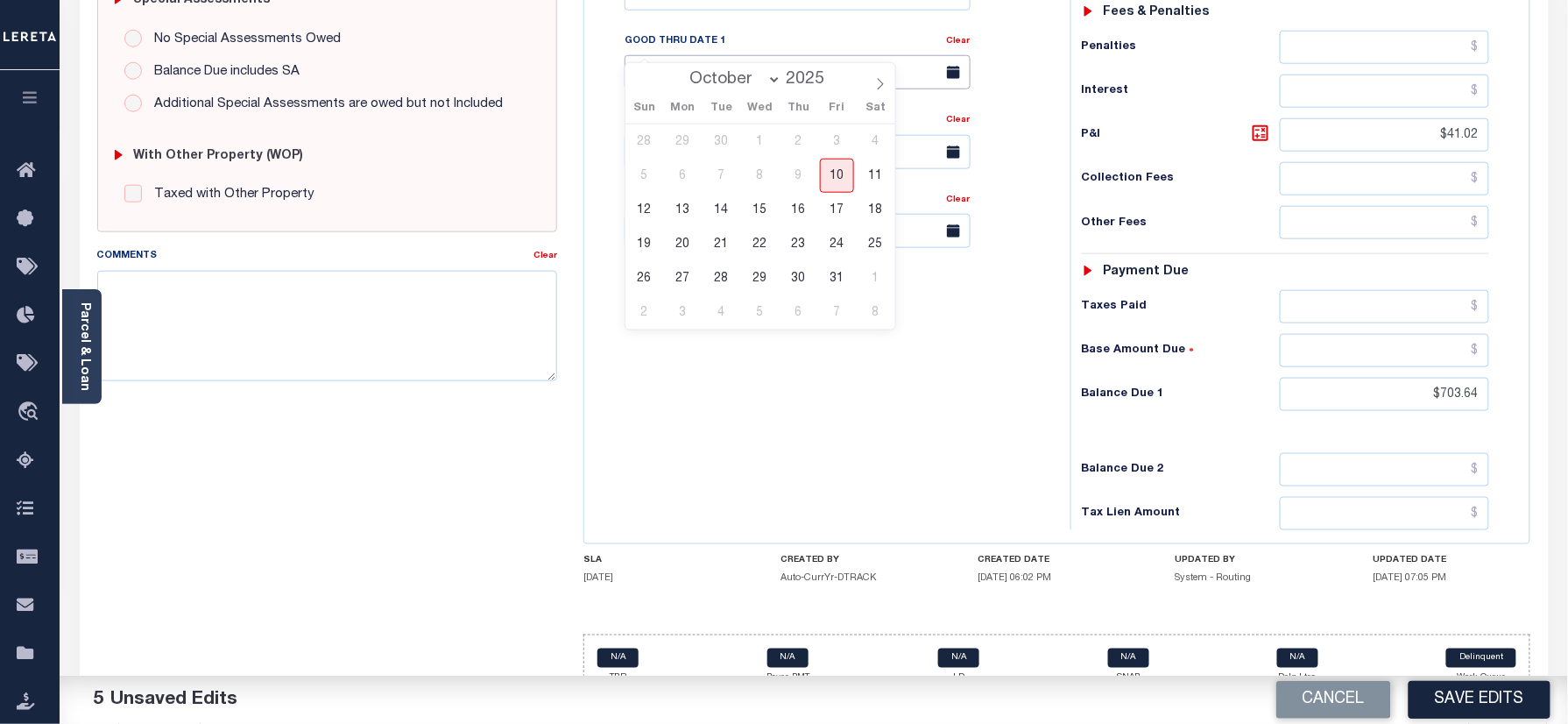
click at [667, 55] on input "text" at bounding box center [797, 72] width 346 height 34
click at [842, 281] on span "31" at bounding box center [837, 278] width 34 height 34
type input "10/31/2025"
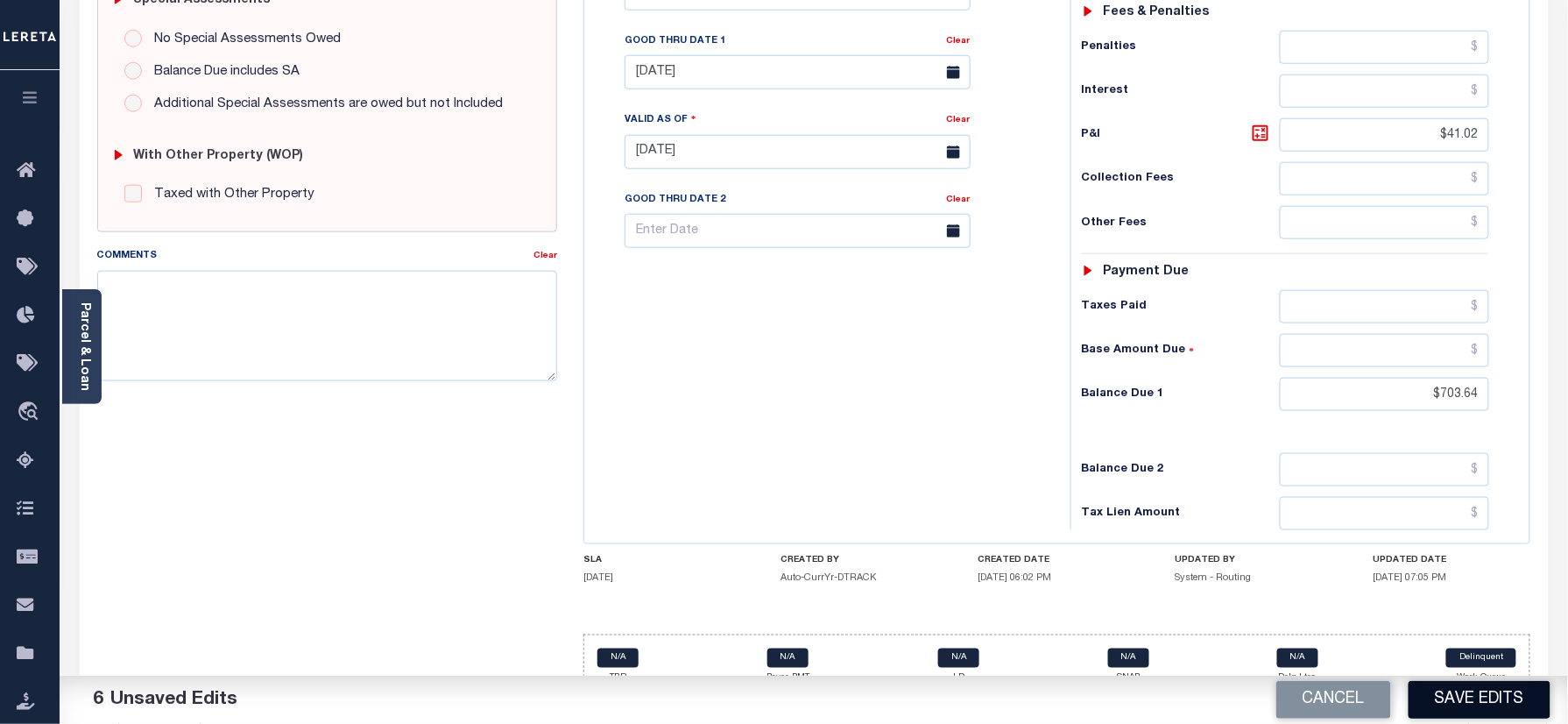
click at [1444, 703] on button "Save Edits" at bounding box center [1480, 700] width 142 height 38
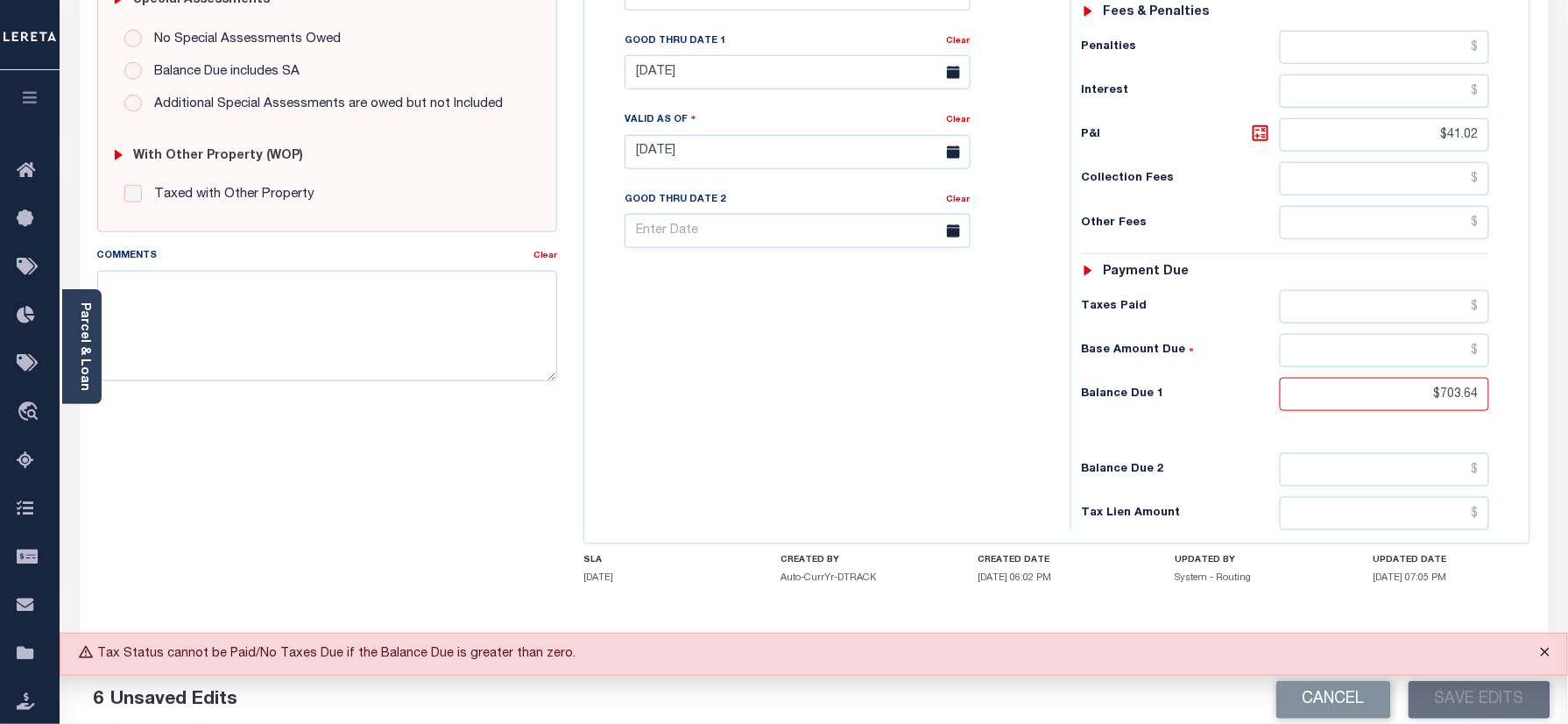
click at [1550, 659] on button "Close" at bounding box center [1546, 653] width 44 height 39
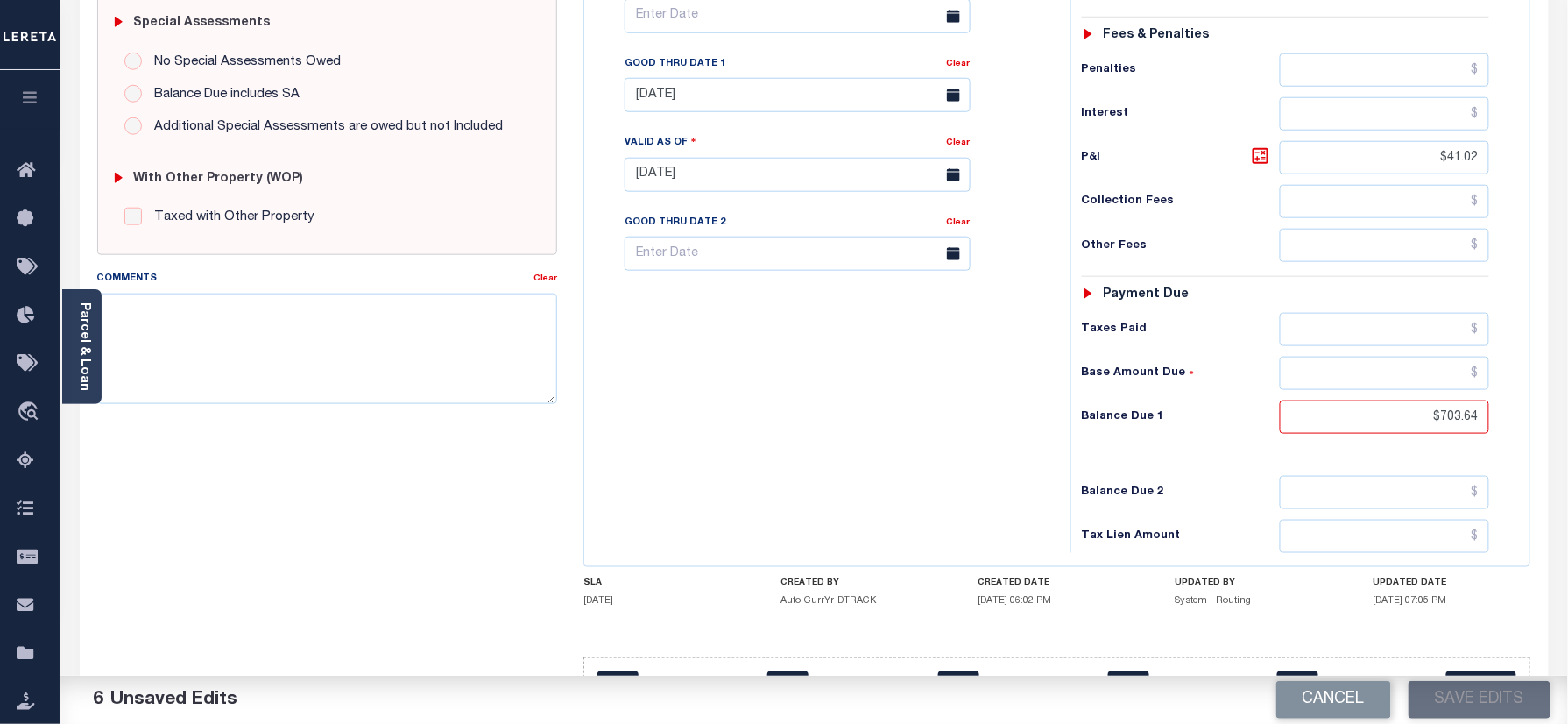
scroll to position [0, 0]
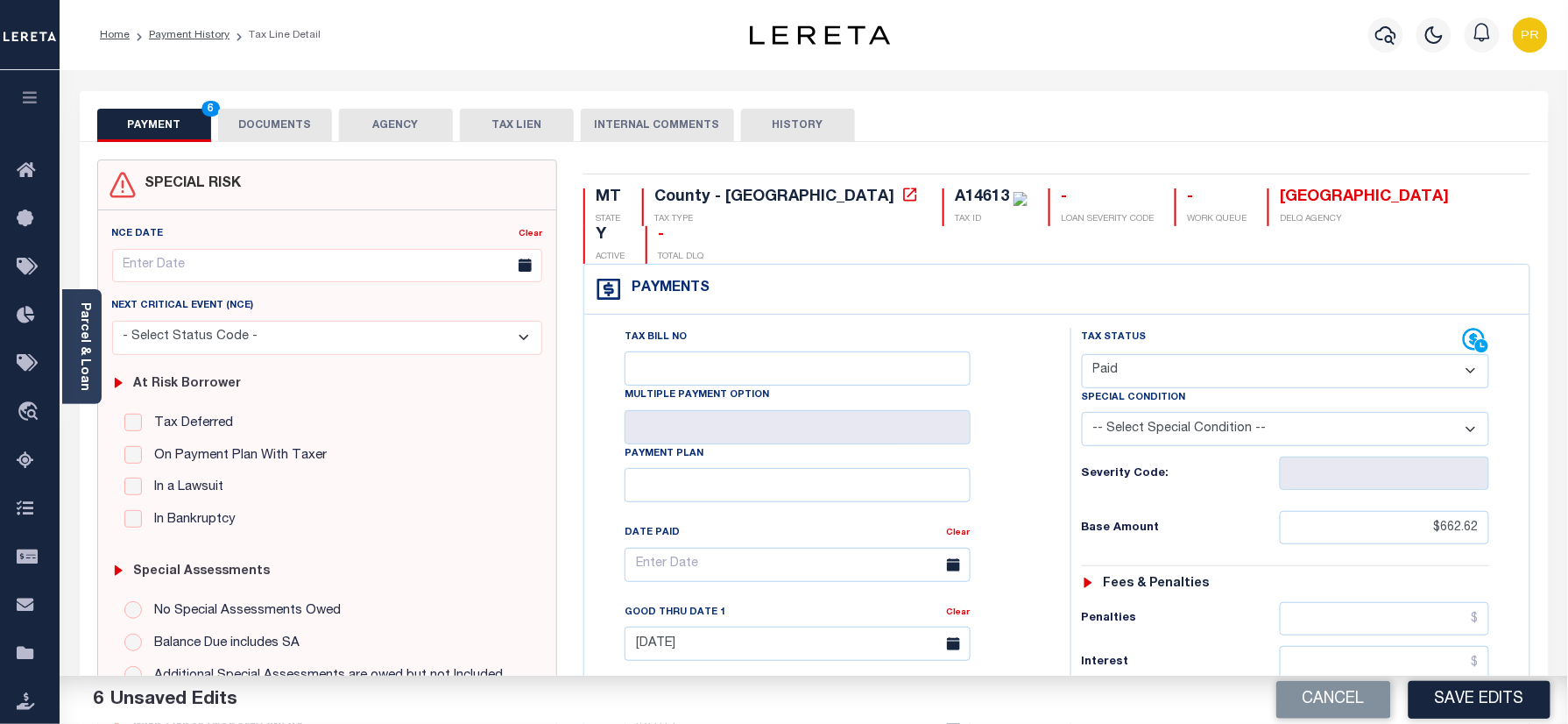
click at [1197, 354] on select "- Select Status Code - Open Due/Unpaid Paid Incomplete No Tax Due Internal Refu…" at bounding box center [1286, 371] width 408 height 34
select select "DUE"
click at [1082, 354] on select "- Select Status Code - Open Due/Unpaid Paid Incomplete No Tax Due Internal Refu…" at bounding box center [1286, 371] width 408 height 34
click at [1473, 703] on button "Save Edits" at bounding box center [1480, 700] width 142 height 38
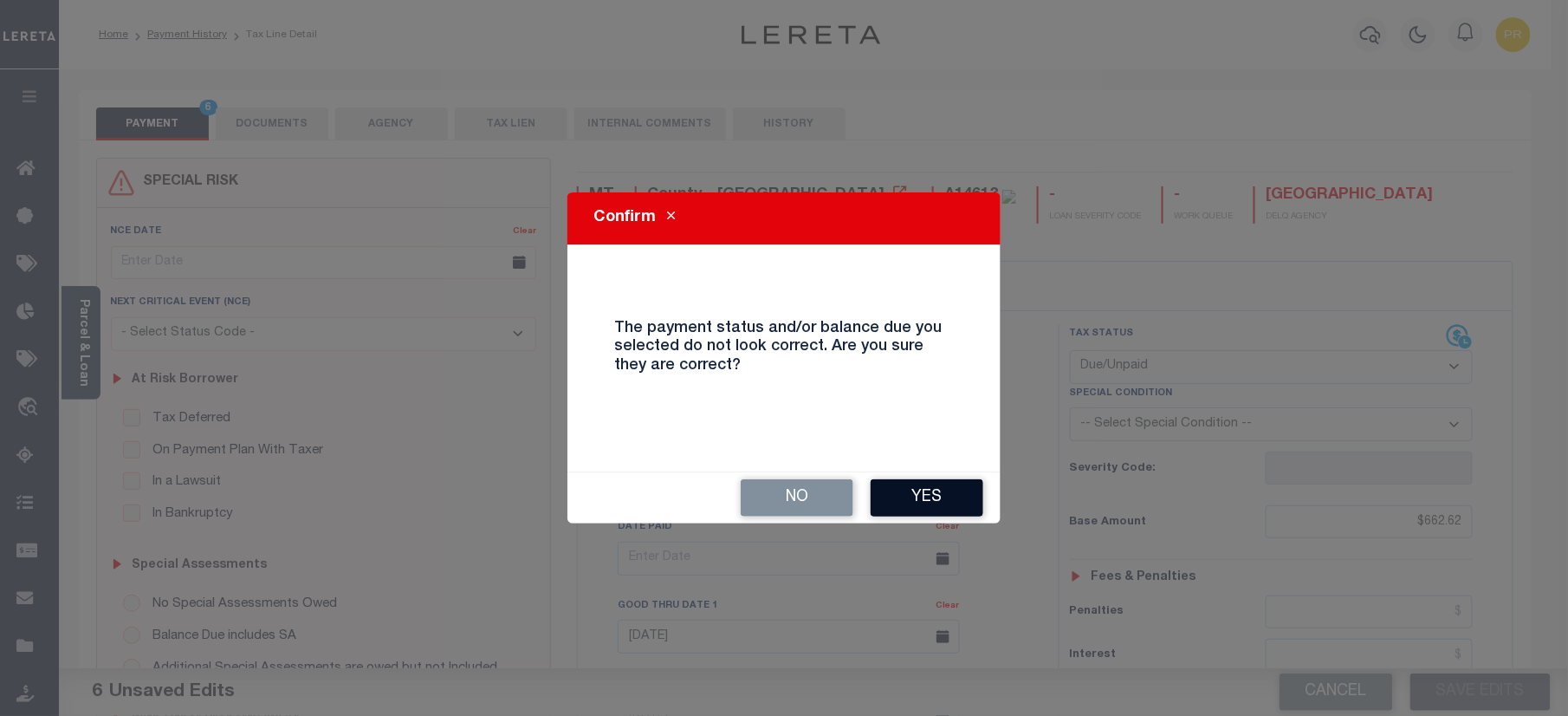
click at [944, 503] on button "Yes" at bounding box center [927, 498] width 113 height 37
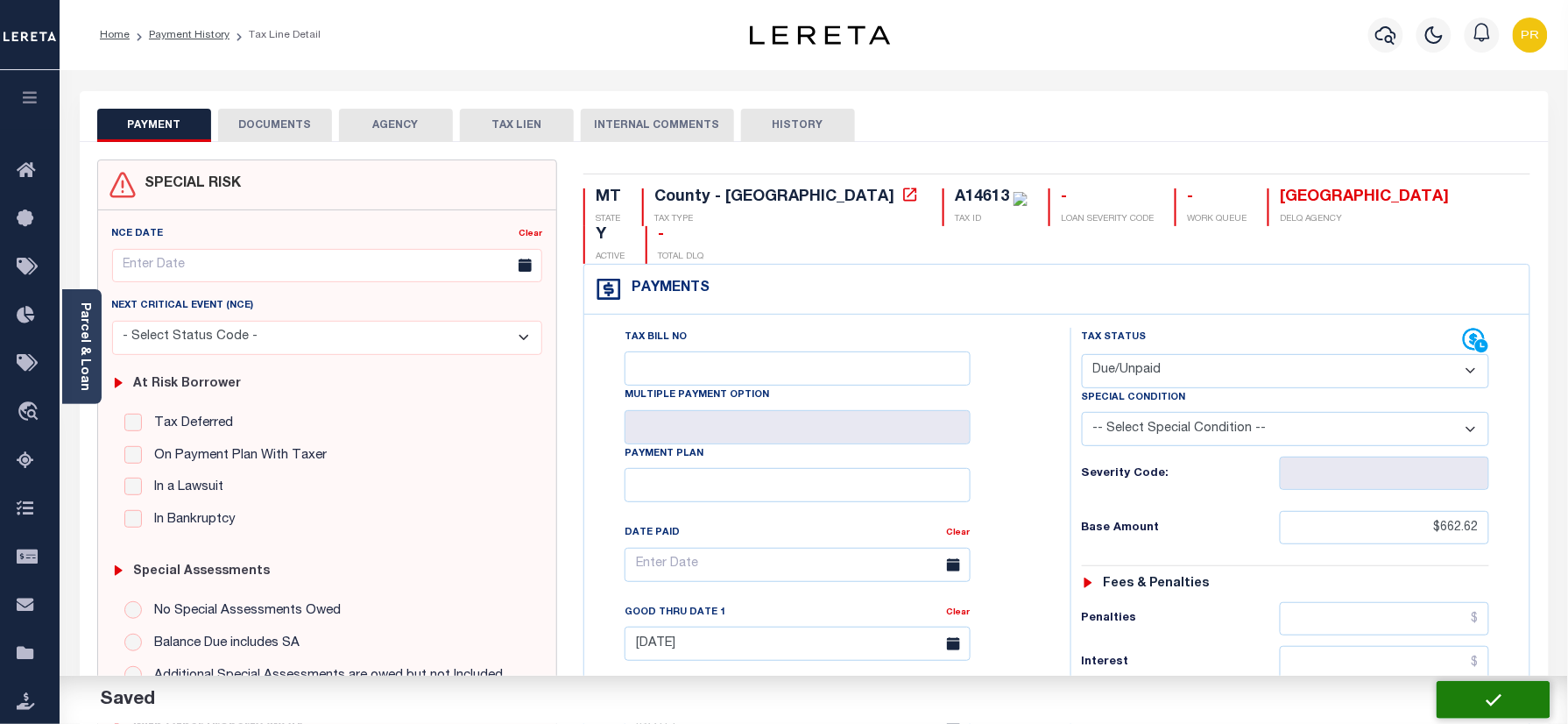
checkbox input "false"
type input "$662.62"
type input "$41.02"
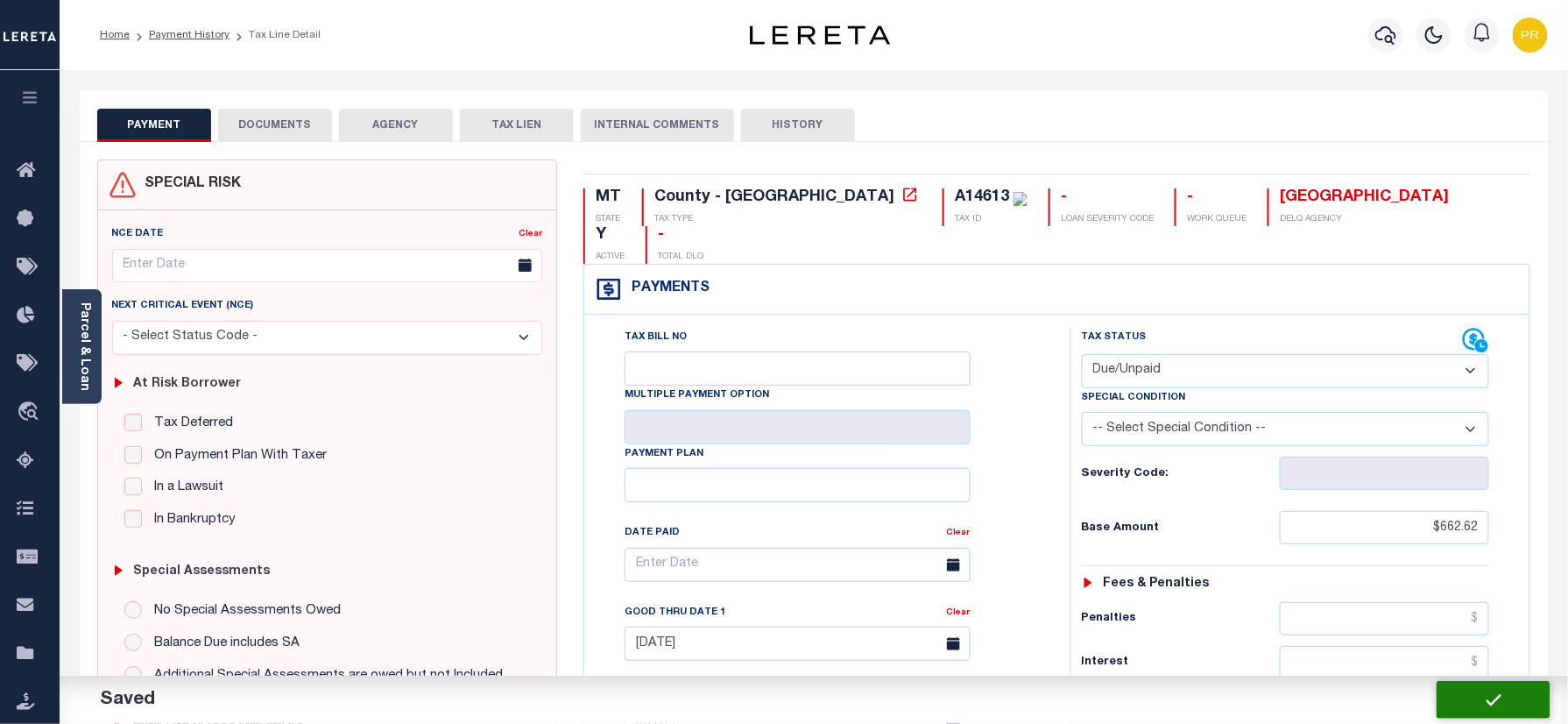
type input "$703.64"
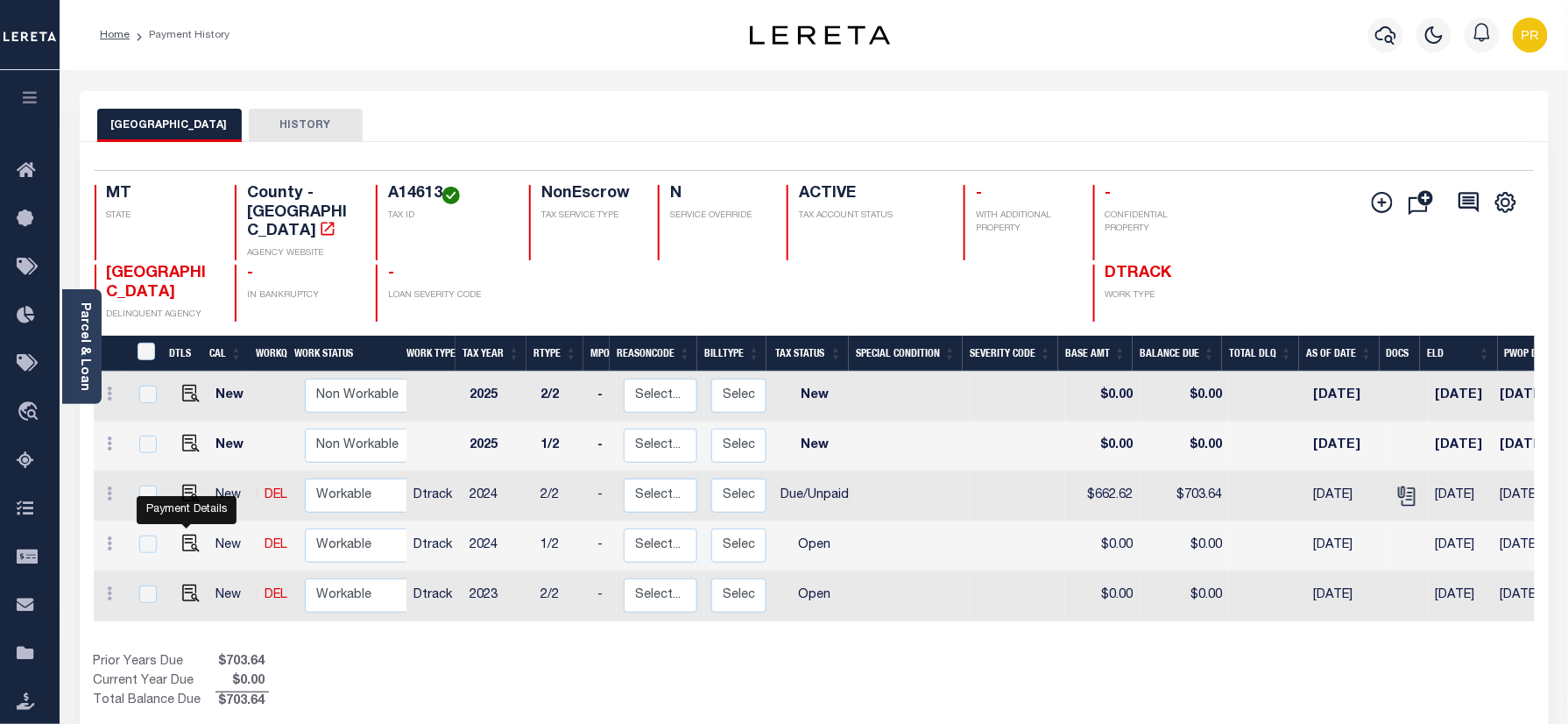
drag, startPoint x: 187, startPoint y: 531, endPoint x: 282, endPoint y: 579, distance: 106.4
click at [187, 535] on img "" at bounding box center [191, 543] width 18 height 18
checkbox input "true"
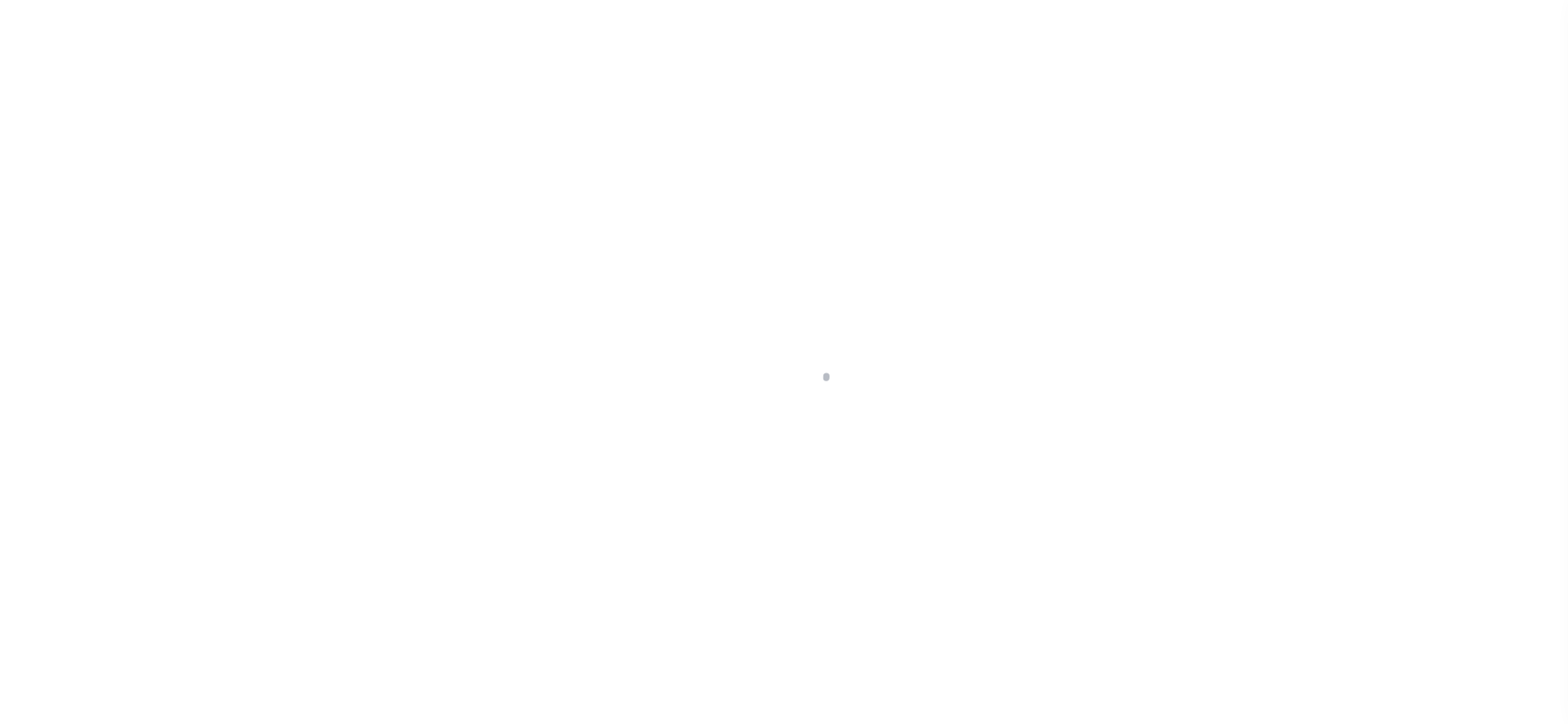
checkbox input "false"
type input "[DATE]"
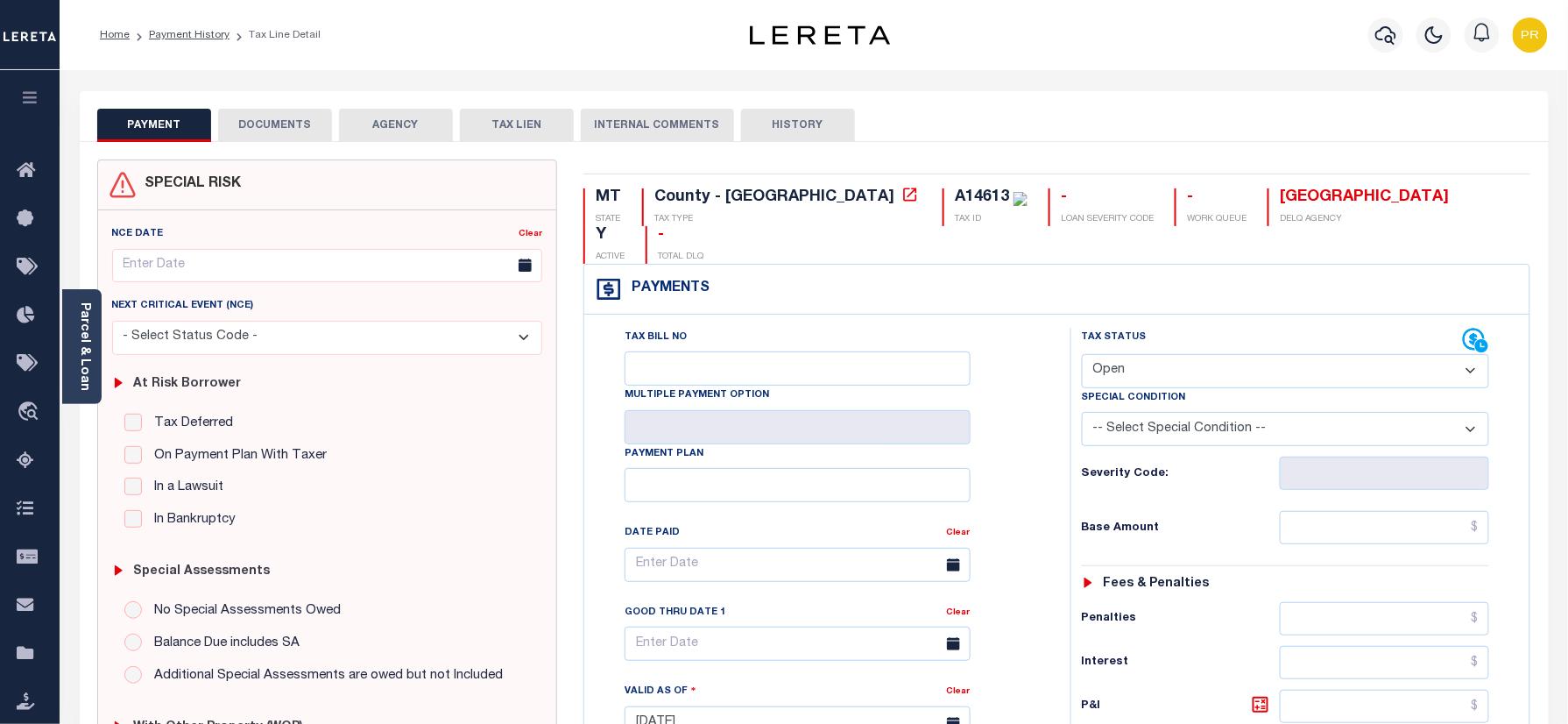
click at [1181, 354] on select "- Select Status Code - Open Due/Unpaid Paid Incomplete No Tax Due Internal Refu…" at bounding box center [1286, 371] width 408 height 34
select select "PYD"
click at [1082, 354] on select "- Select Status Code - Open Due/Unpaid Paid Incomplete No Tax Due Internal Refu…" at bounding box center [1286, 371] width 408 height 34
type input "[DATE]"
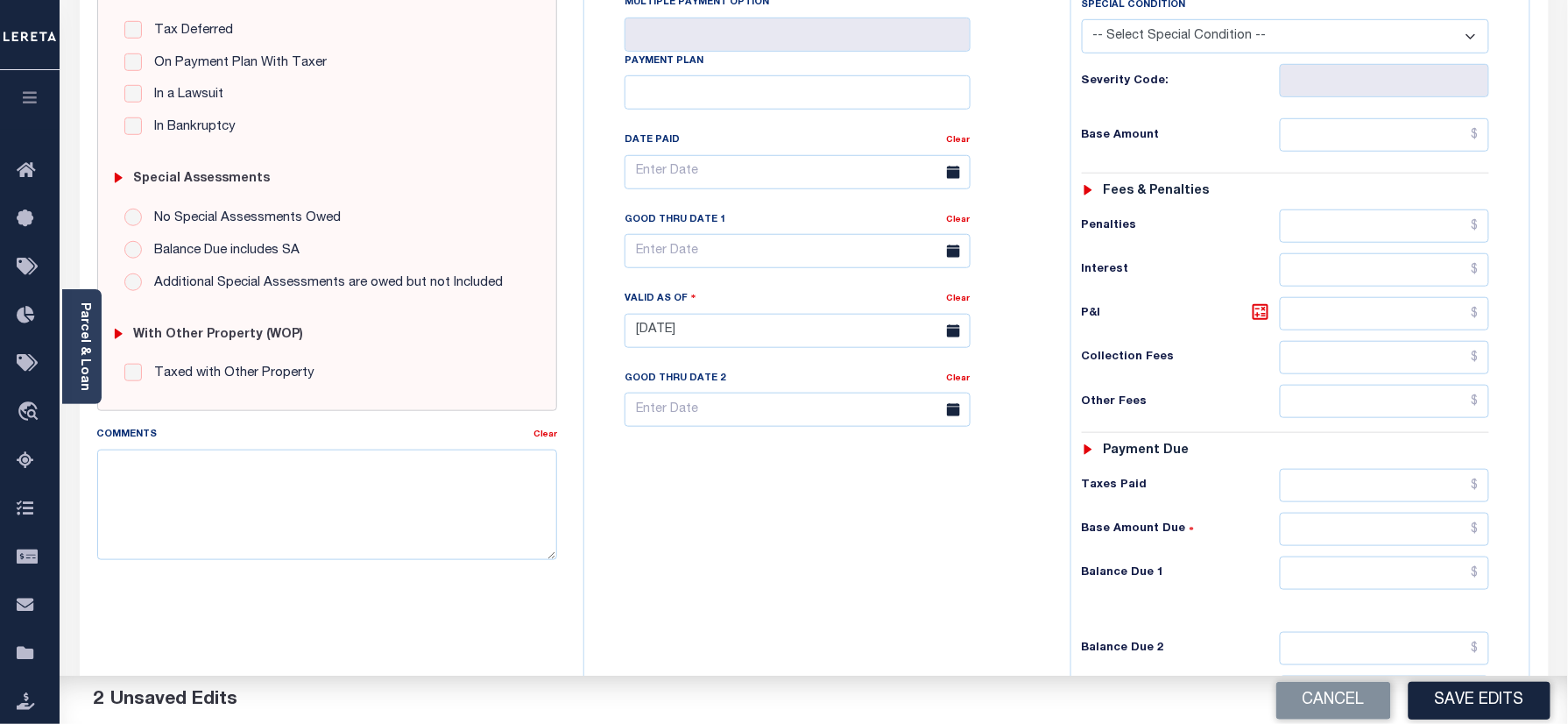
scroll to position [468, 0]
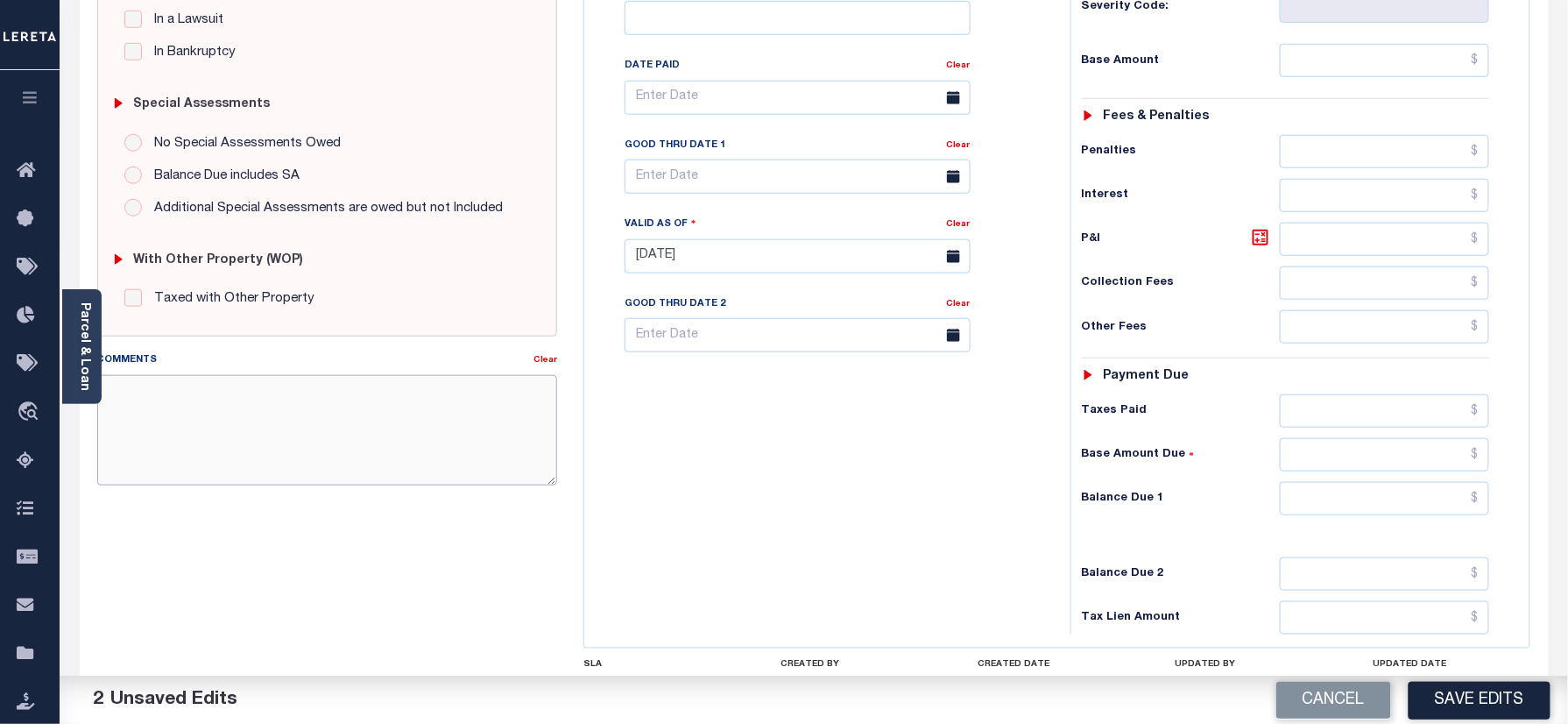
click at [316, 391] on textarea "Comments" at bounding box center [328, 431] width 461 height 111
paste textarea "Please refer 2024 2/2 line for Tax Supporting Document."
type textarea "Please refer 2024 2/2 line for Tax Supporting Document."
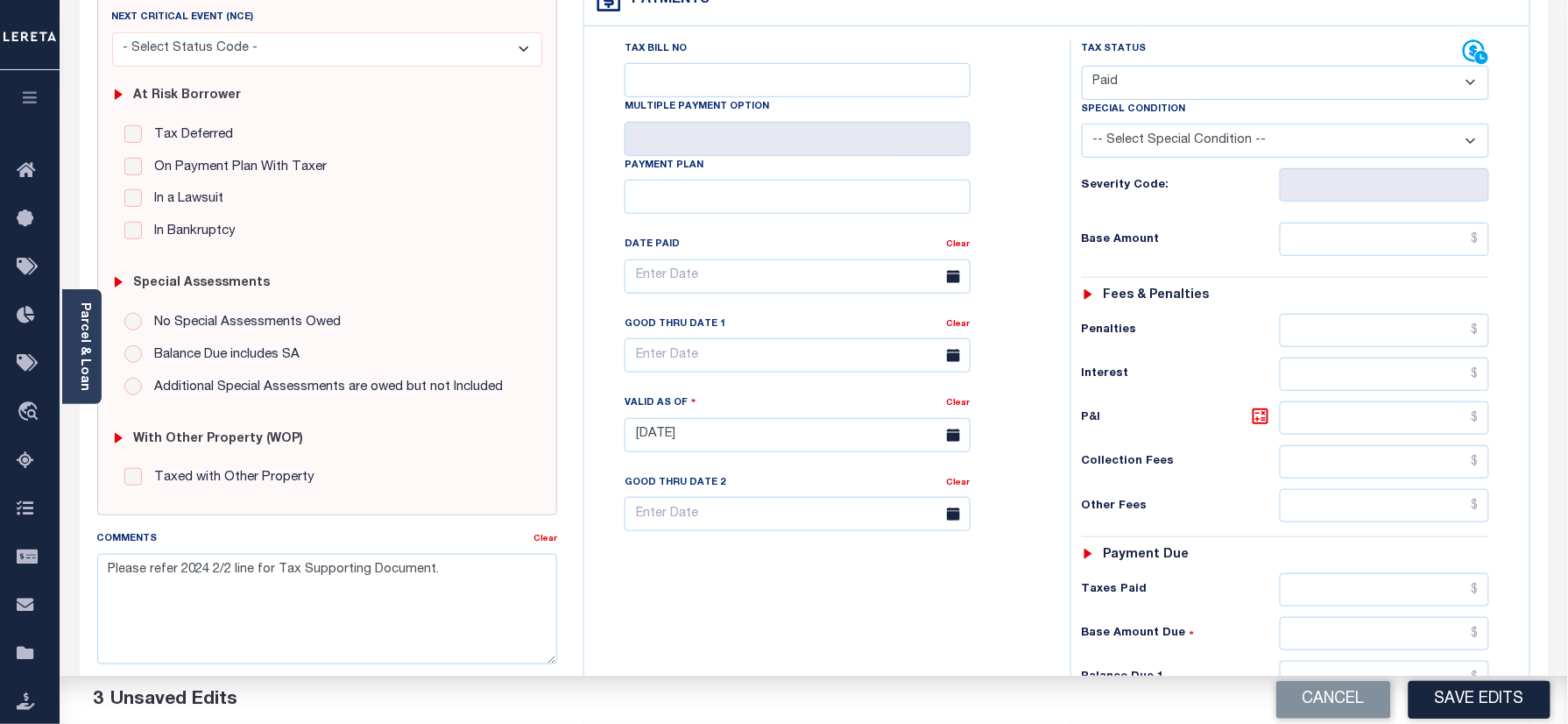
scroll to position [116, 0]
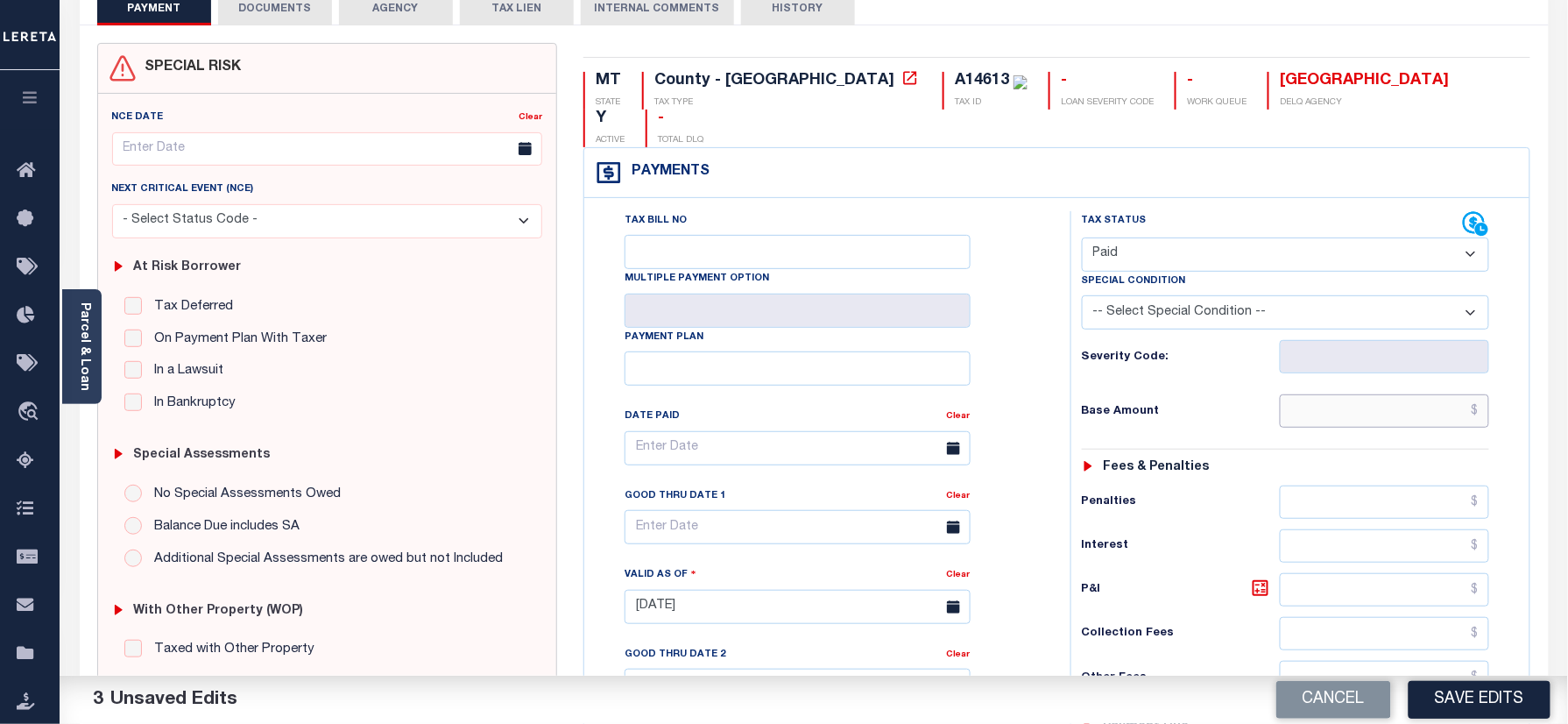
click at [1388, 395] on input "text" at bounding box center [1385, 411] width 210 height 33
paste input "662.62"
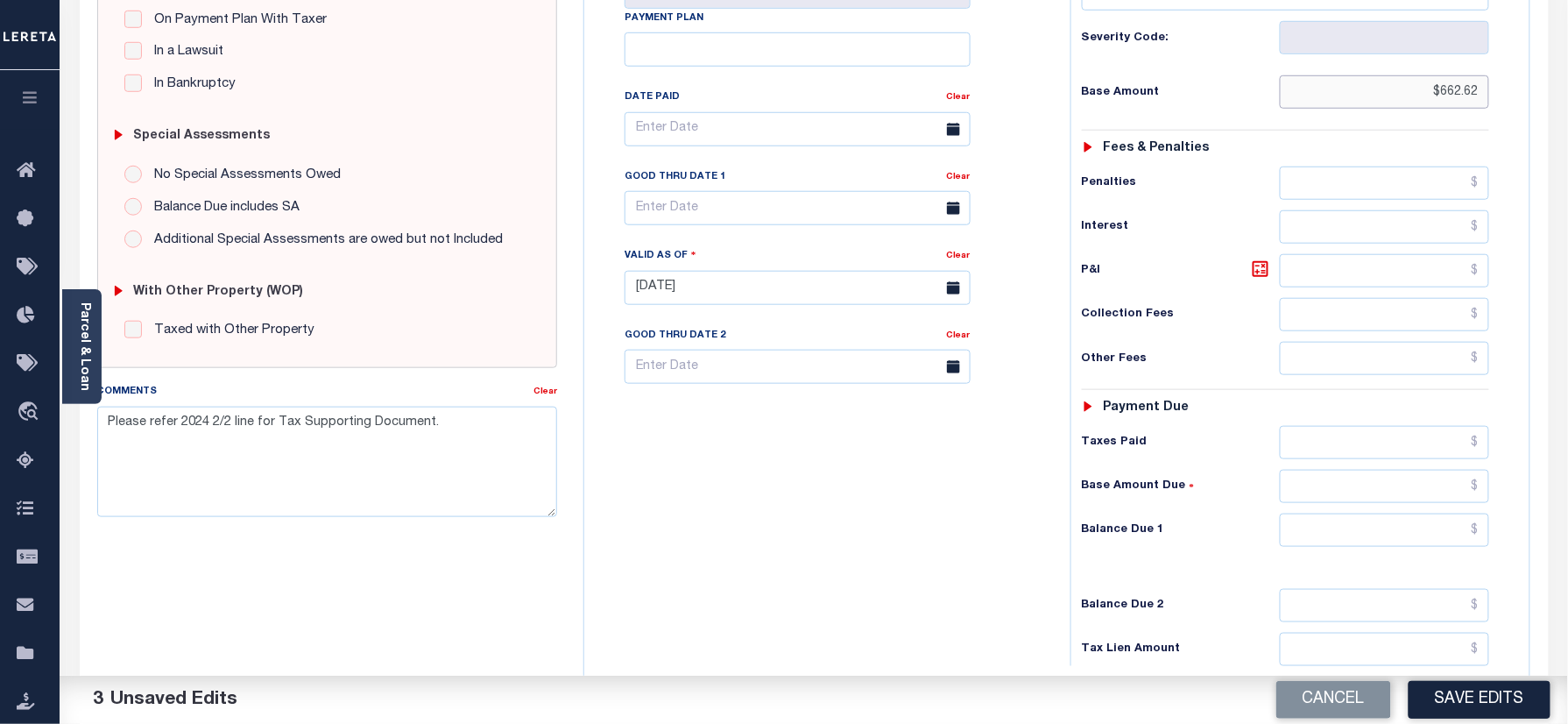
scroll to position [576, 0]
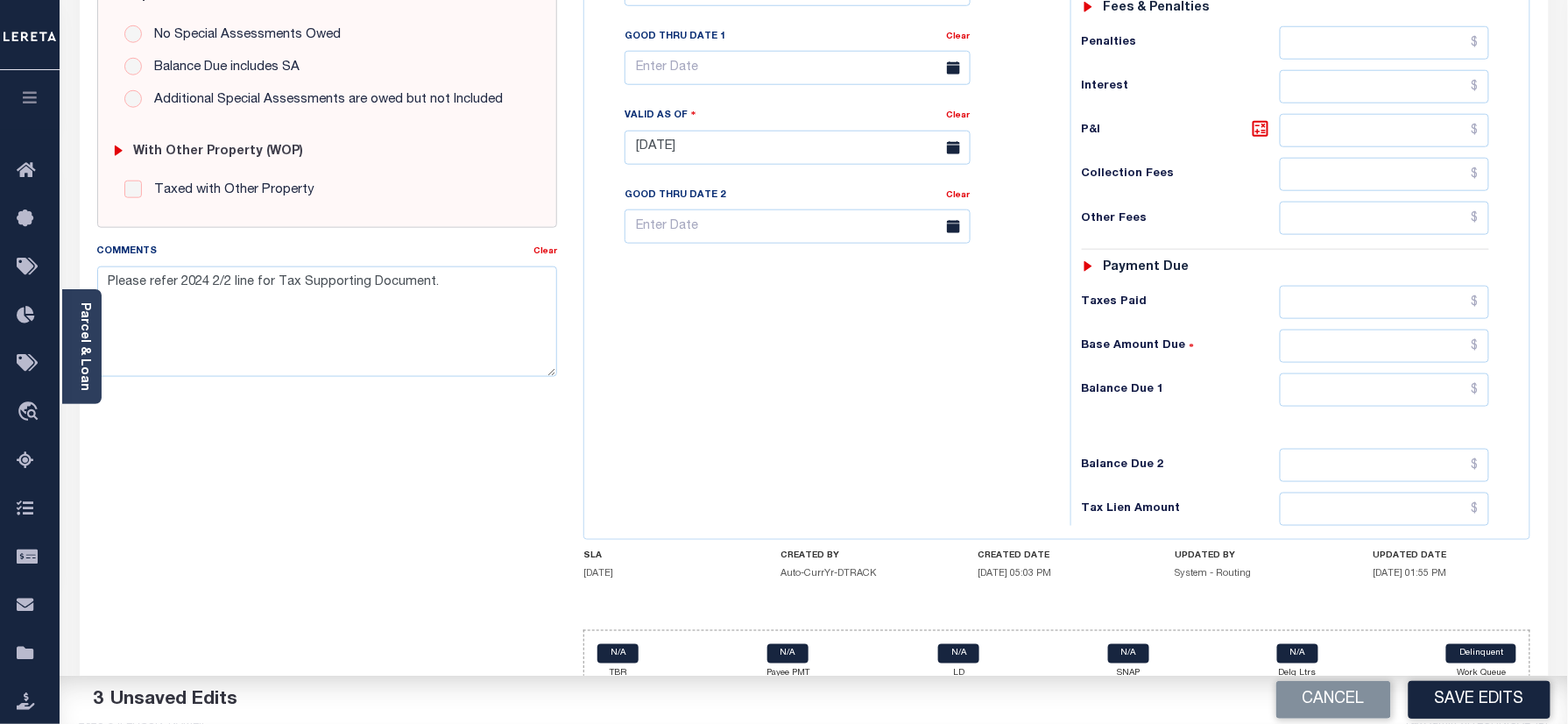
type input "$662.62"
click at [1371, 374] on input "text" at bounding box center [1385, 390] width 210 height 33
click at [1406, 374] on input "text" at bounding box center [1385, 390] width 210 height 33
type input "$0.00"
click at [989, 395] on div "Tax Bill No Multiple Payment Option Payment Plan Clear" at bounding box center [823, 138] width 468 height 774
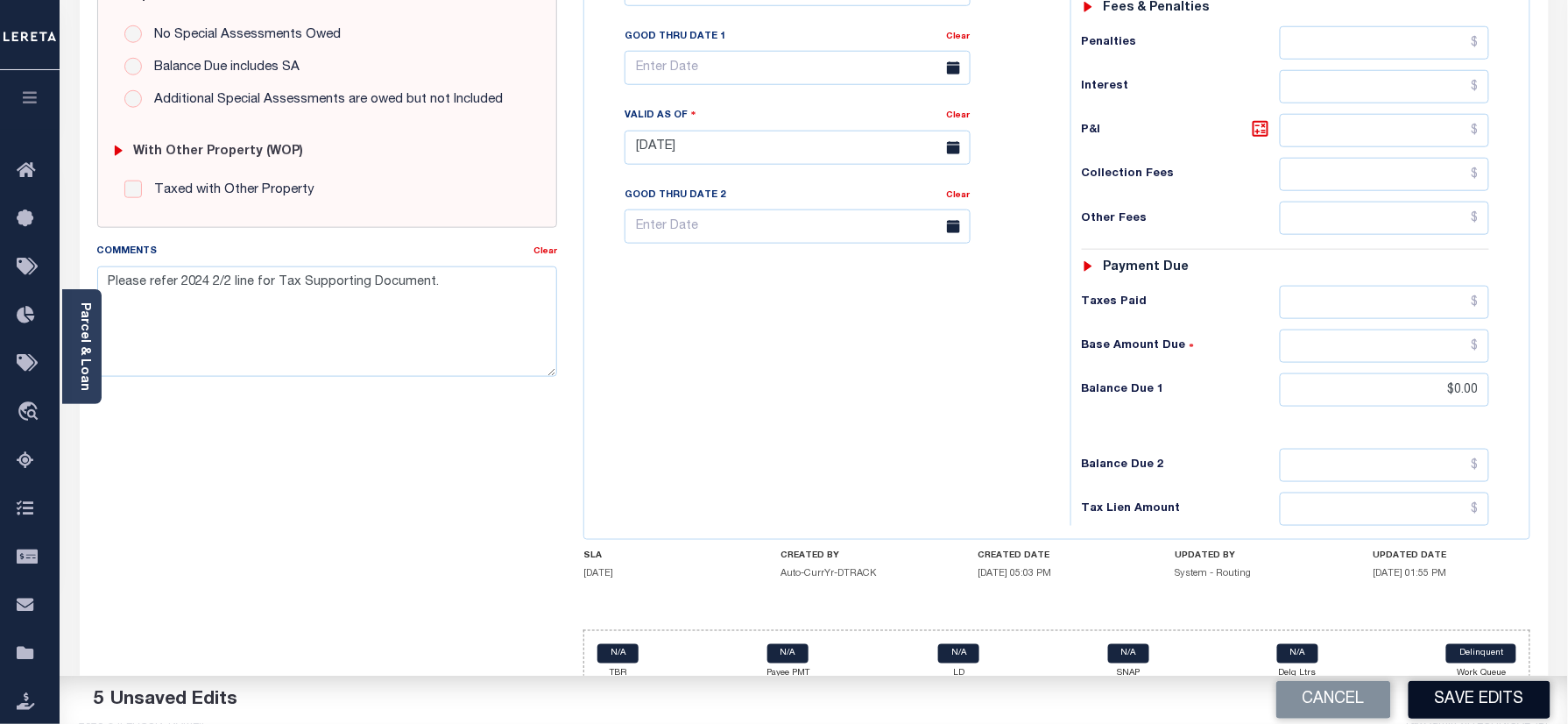
click at [1491, 701] on button "Save Edits" at bounding box center [1480, 700] width 142 height 38
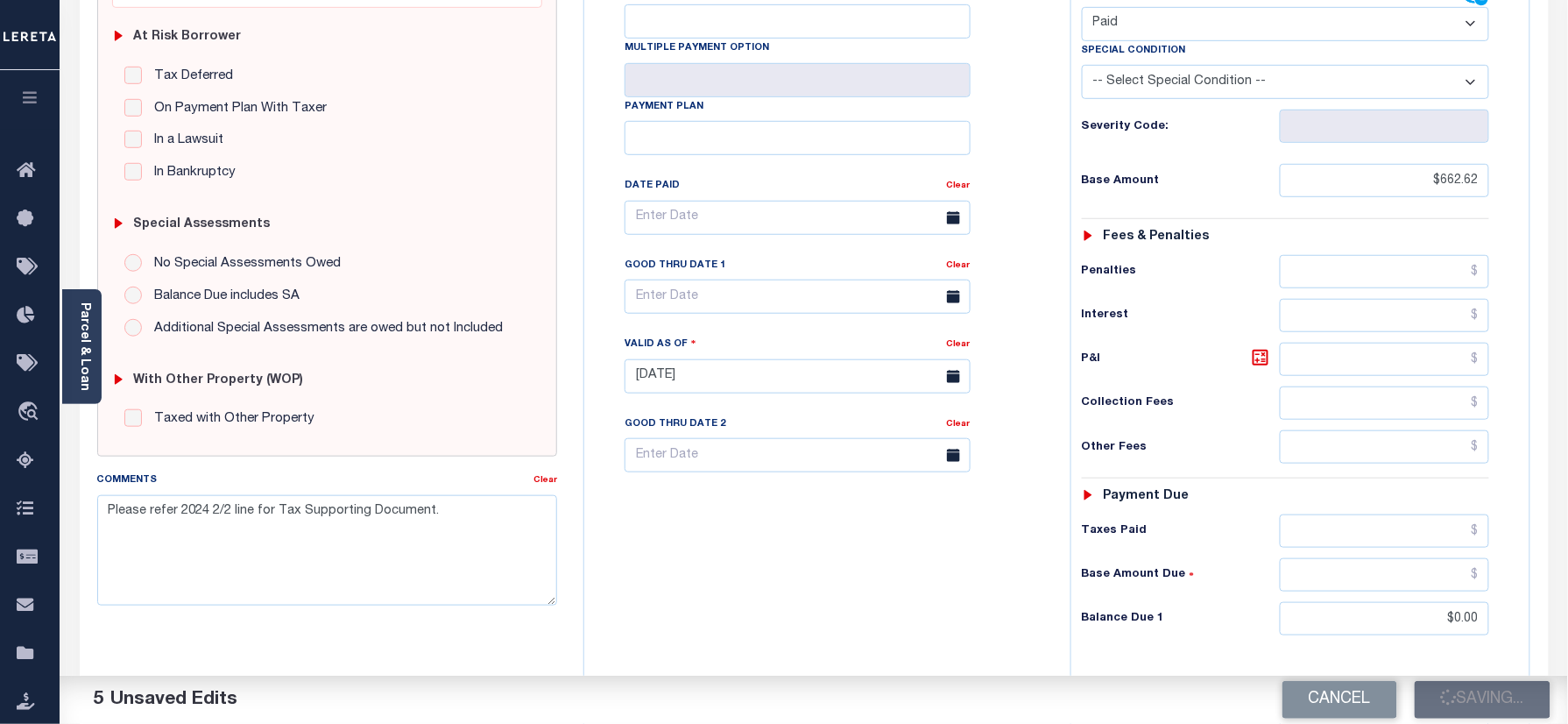
scroll to position [109, 0]
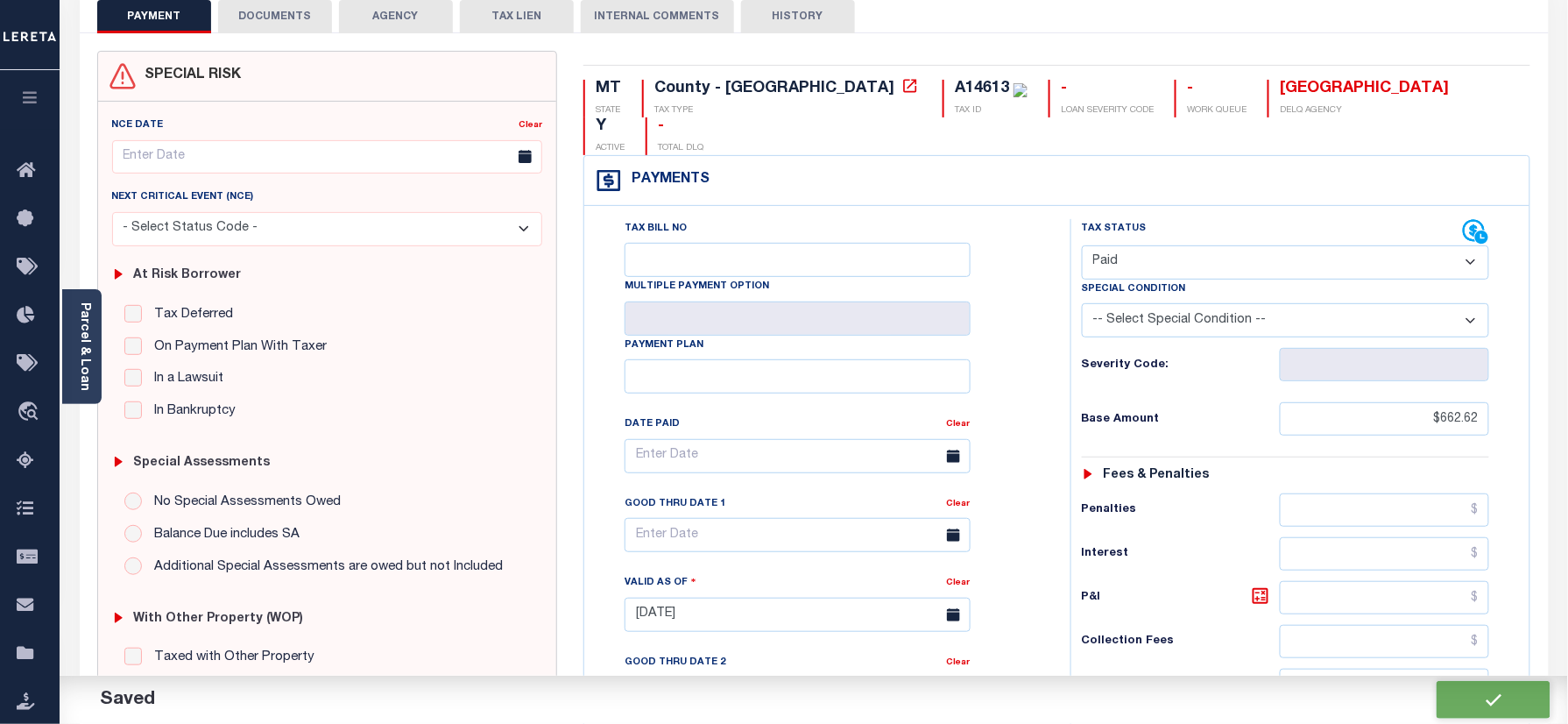
checkbox input "false"
type textarea "Please refer 2024 2/2 line for Tax Supporting Document."
type input "$662.62"
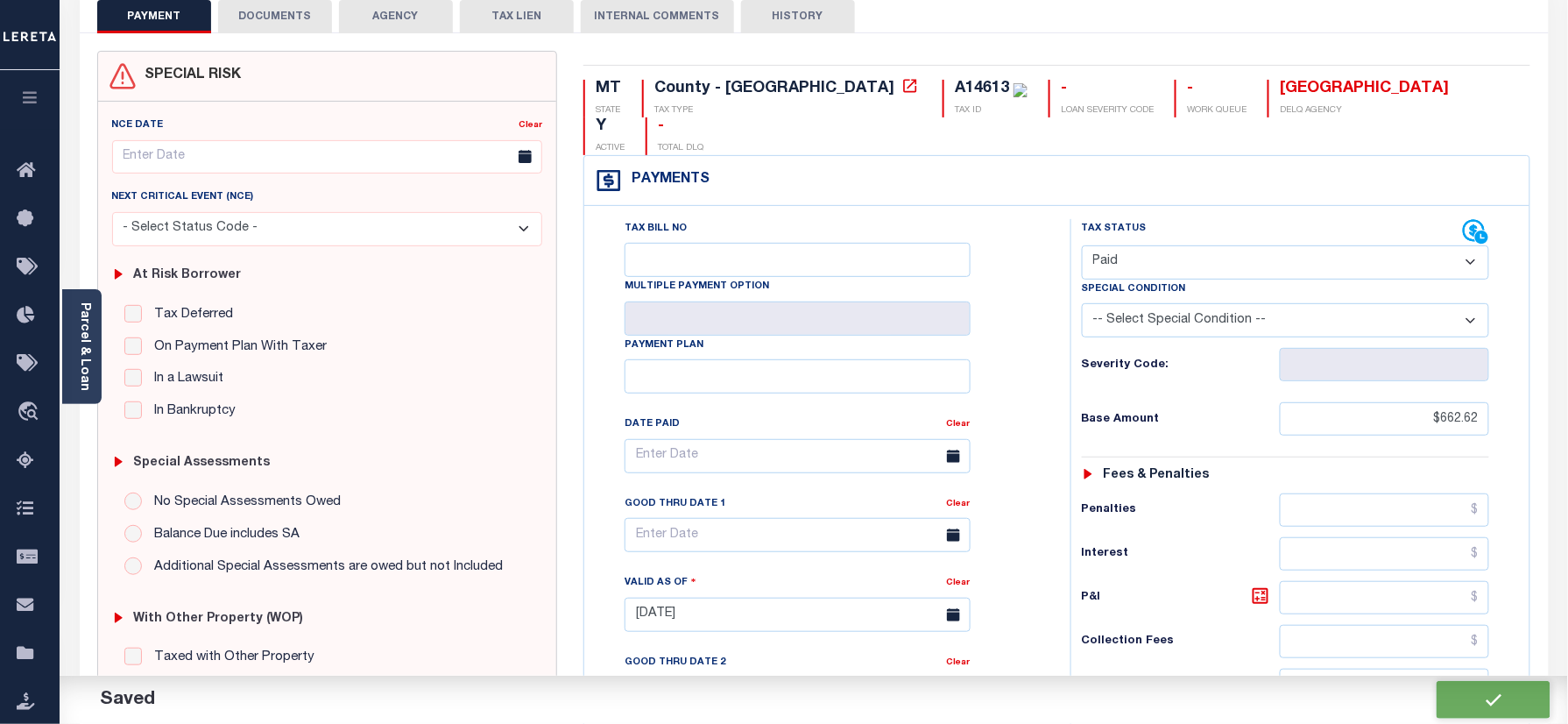
type input "$0"
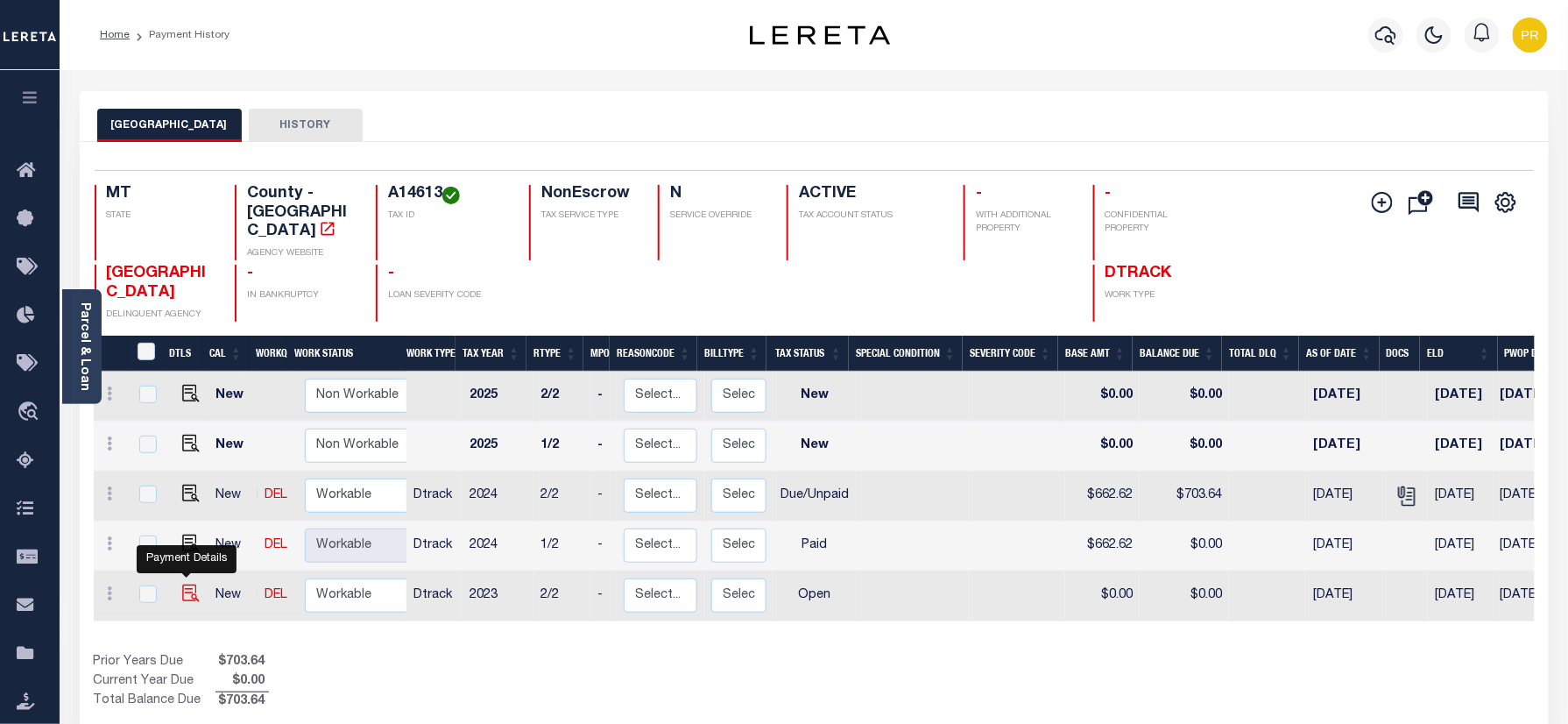
click at [190, 585] on img "" at bounding box center [191, 593] width 18 height 18
checkbox input "true"
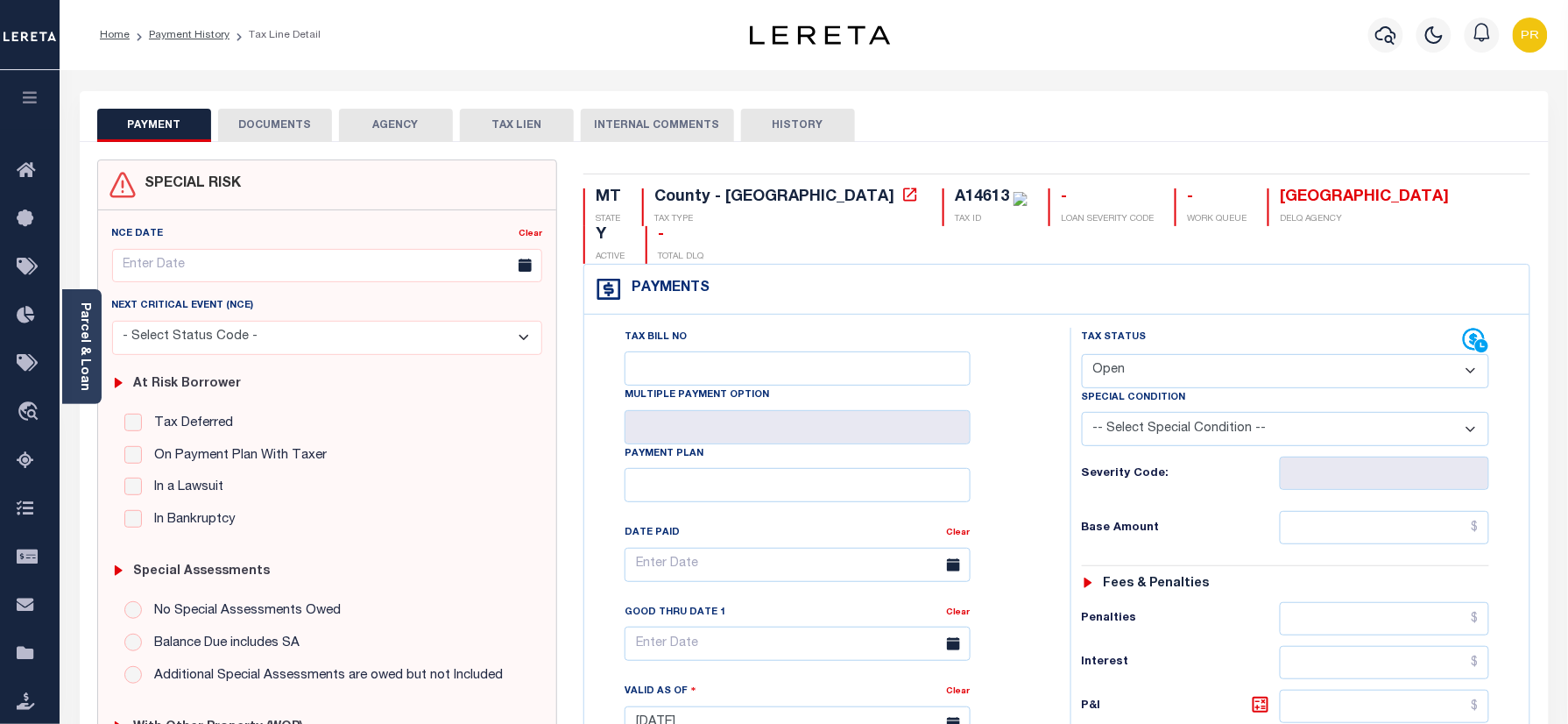
drag, startPoint x: 1158, startPoint y: 327, endPoint x: 1155, endPoint y: 350, distance: 23.2
click at [1159, 354] on select "- Select Status Code - Open Due/Unpaid Paid Incomplete No Tax Due Internal Refu…" at bounding box center [1286, 371] width 408 height 34
select select "PYD"
click at [1082, 354] on select "- Select Status Code - Open Due/Unpaid Paid Incomplete No Tax Due Internal Refu…" at bounding box center [1286, 371] width 408 height 34
type input "[DATE]"
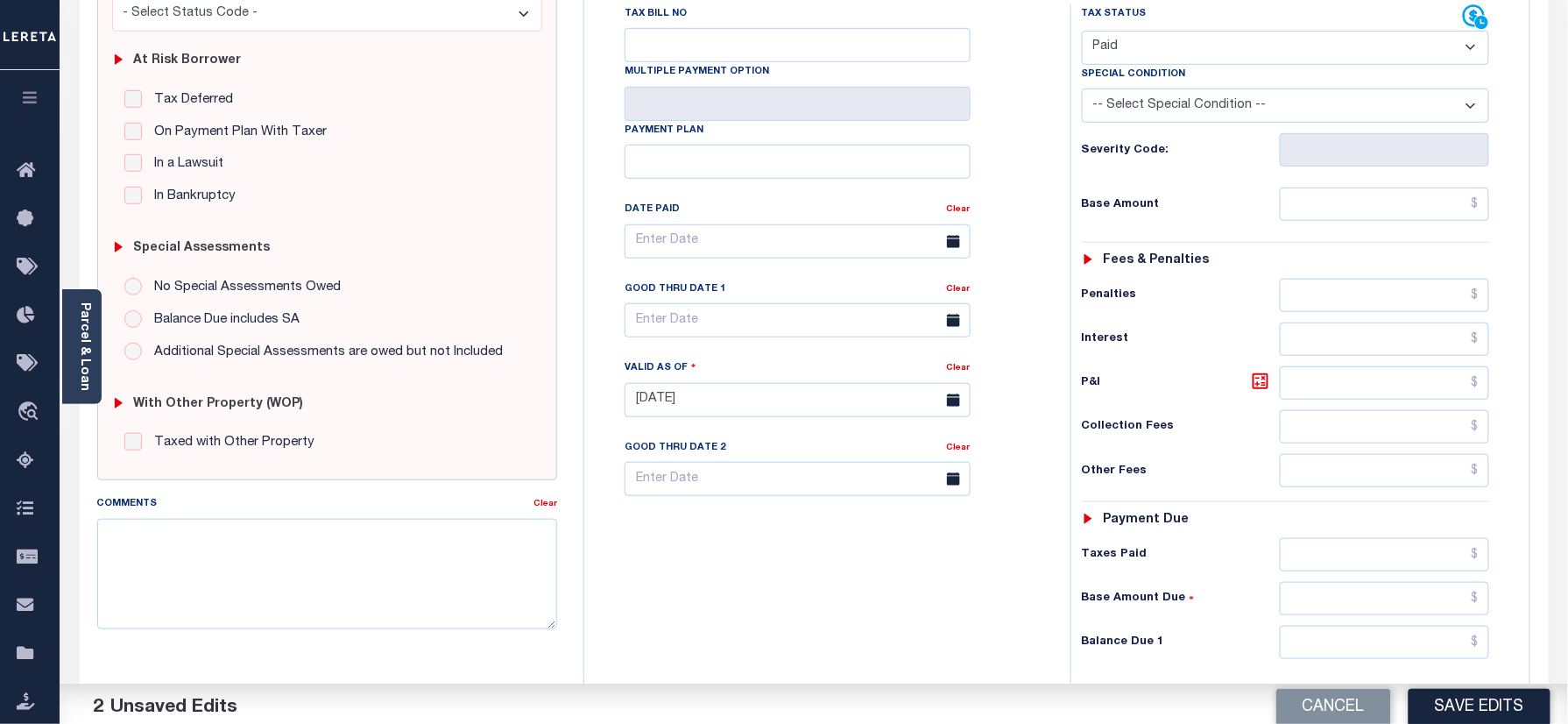
scroll to position [576, 0]
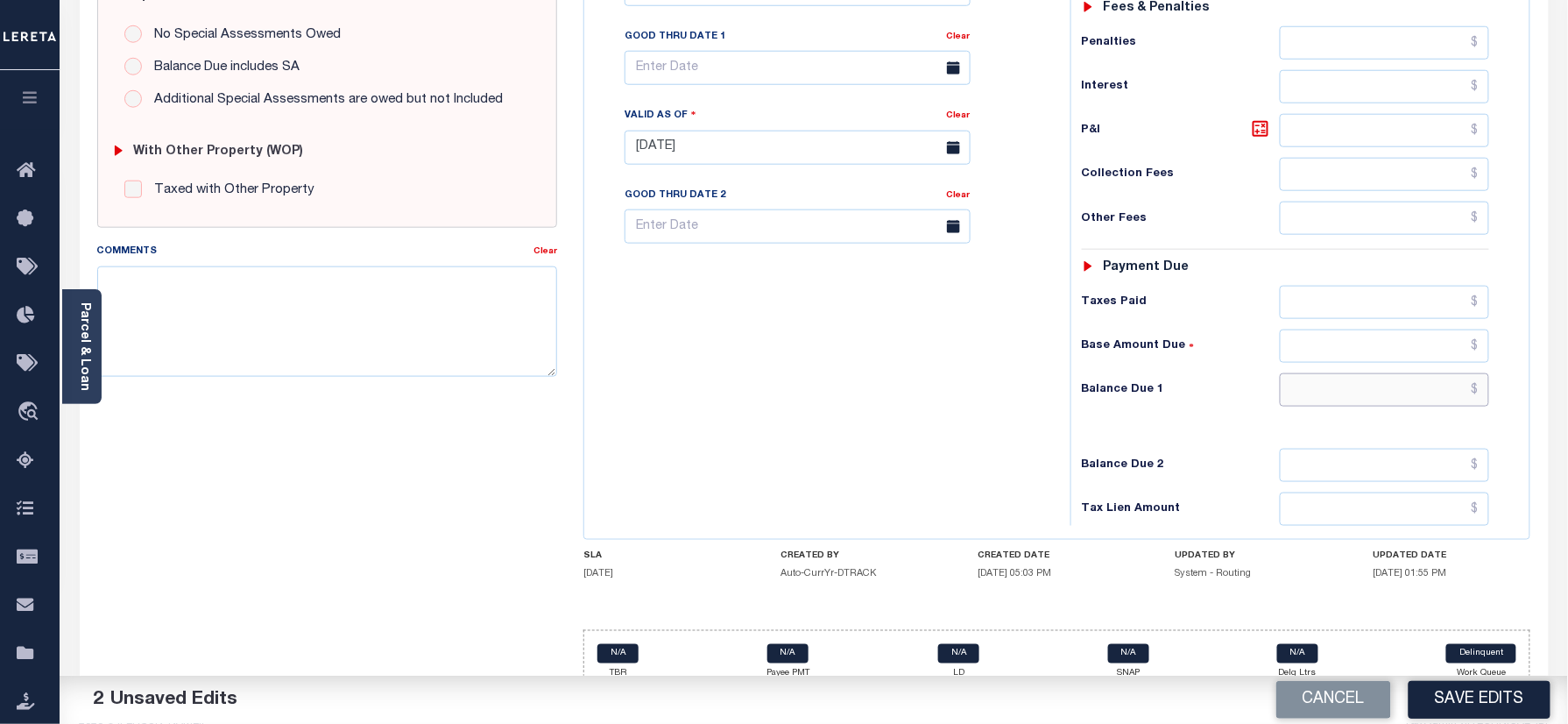
click at [1397, 374] on input "text" at bounding box center [1385, 390] width 210 height 33
type input "$0.00"
click at [1151, 383] on h6 "Balance Due 1" at bounding box center [1181, 389] width 198 height 14
click at [428, 340] on textarea "Comments" at bounding box center [328, 322] width 461 height 111
paste textarea "Please refer 2024 2/2 line for Tax Supporting Document."
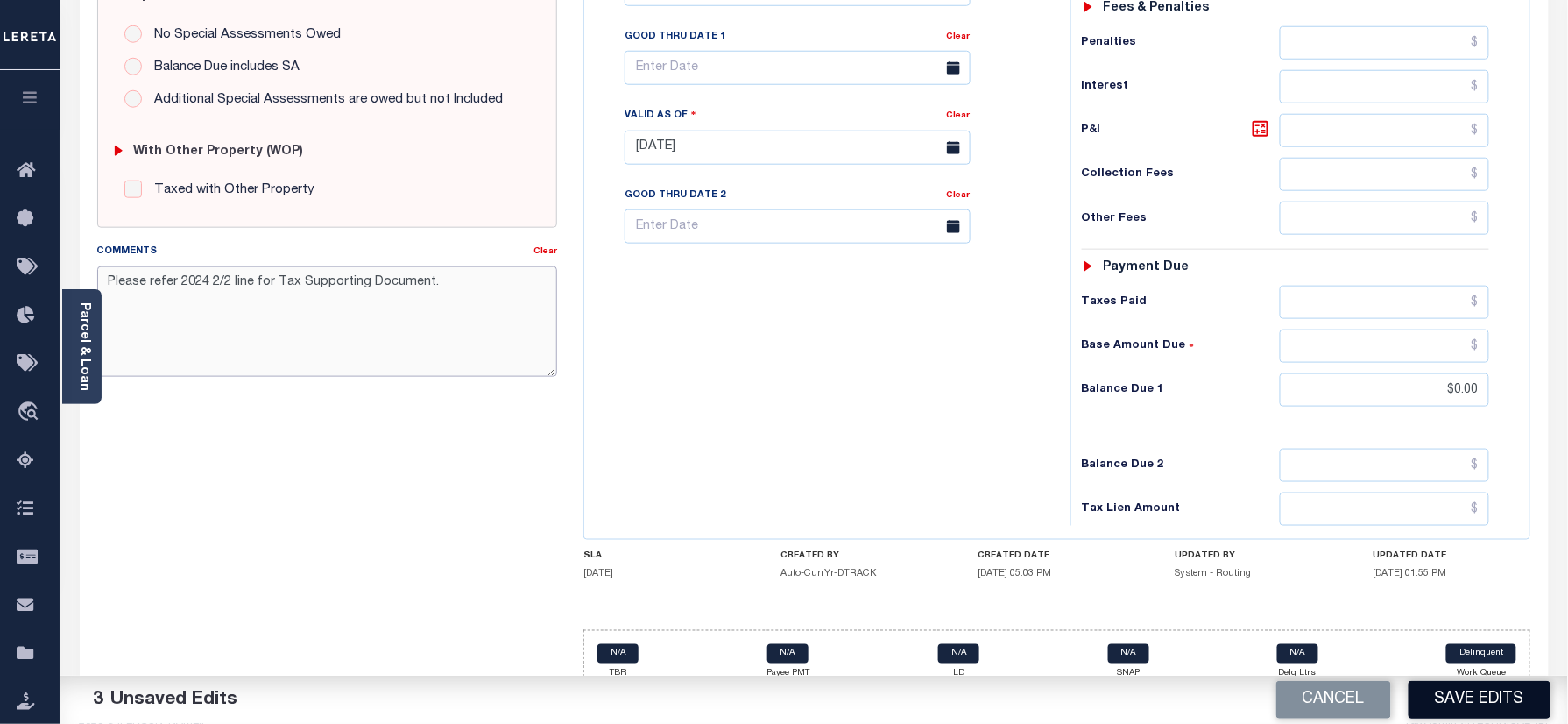
type textarea "Please refer 2024 2/2 line for Tax Supporting Document."
click at [1476, 706] on button "Save Edits" at bounding box center [1480, 700] width 142 height 38
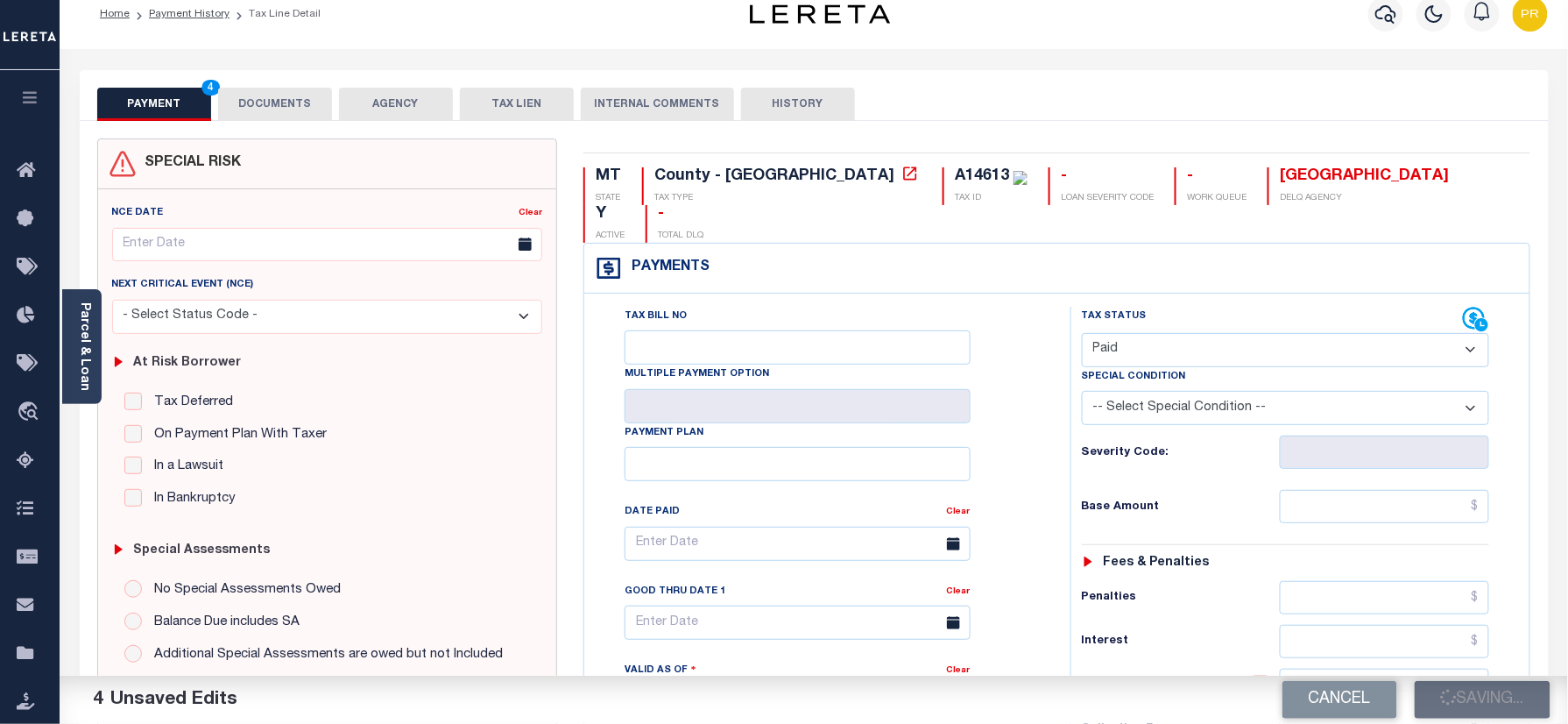
scroll to position [0, 0]
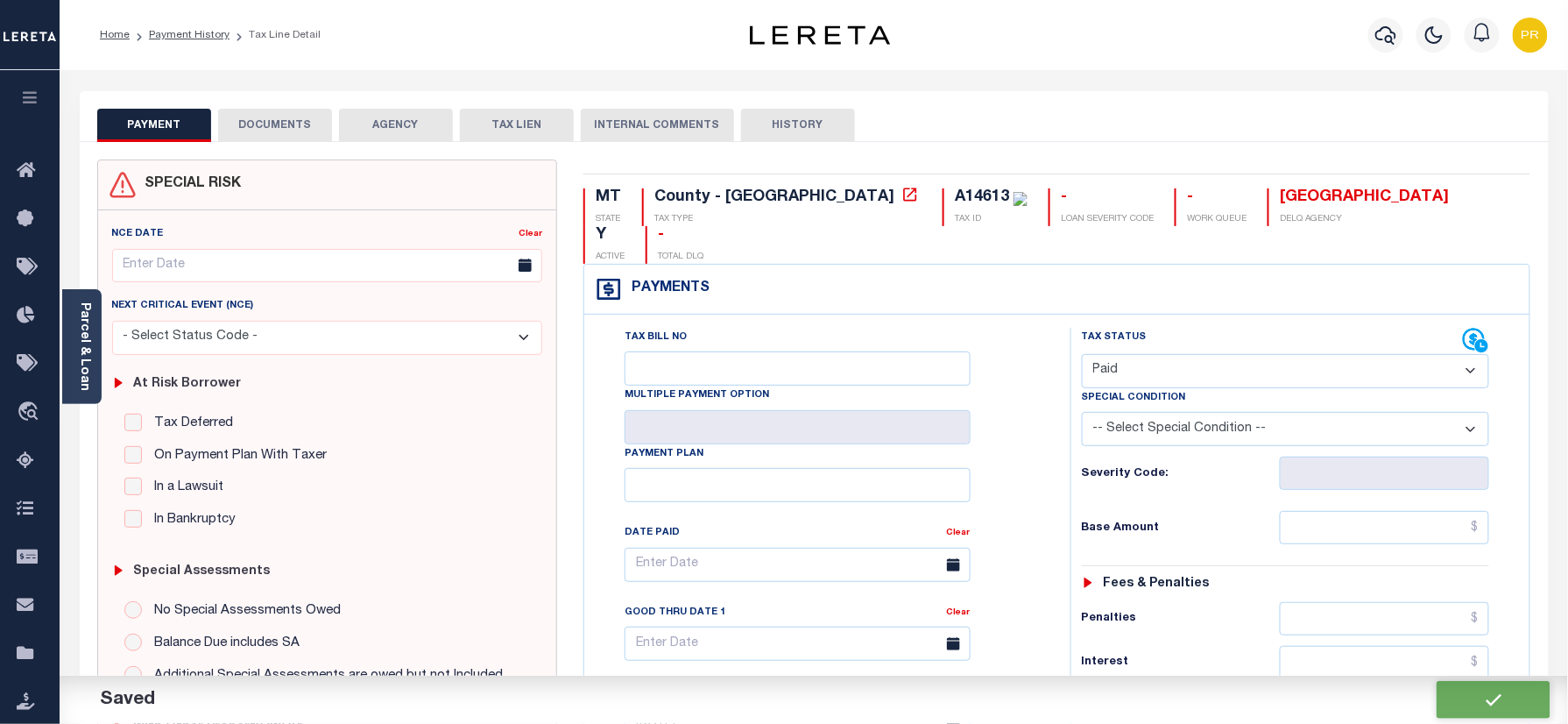
checkbox input "false"
type textarea "Please refer 2024 2/2 line for Tax Supporting Document."
type input "$0"
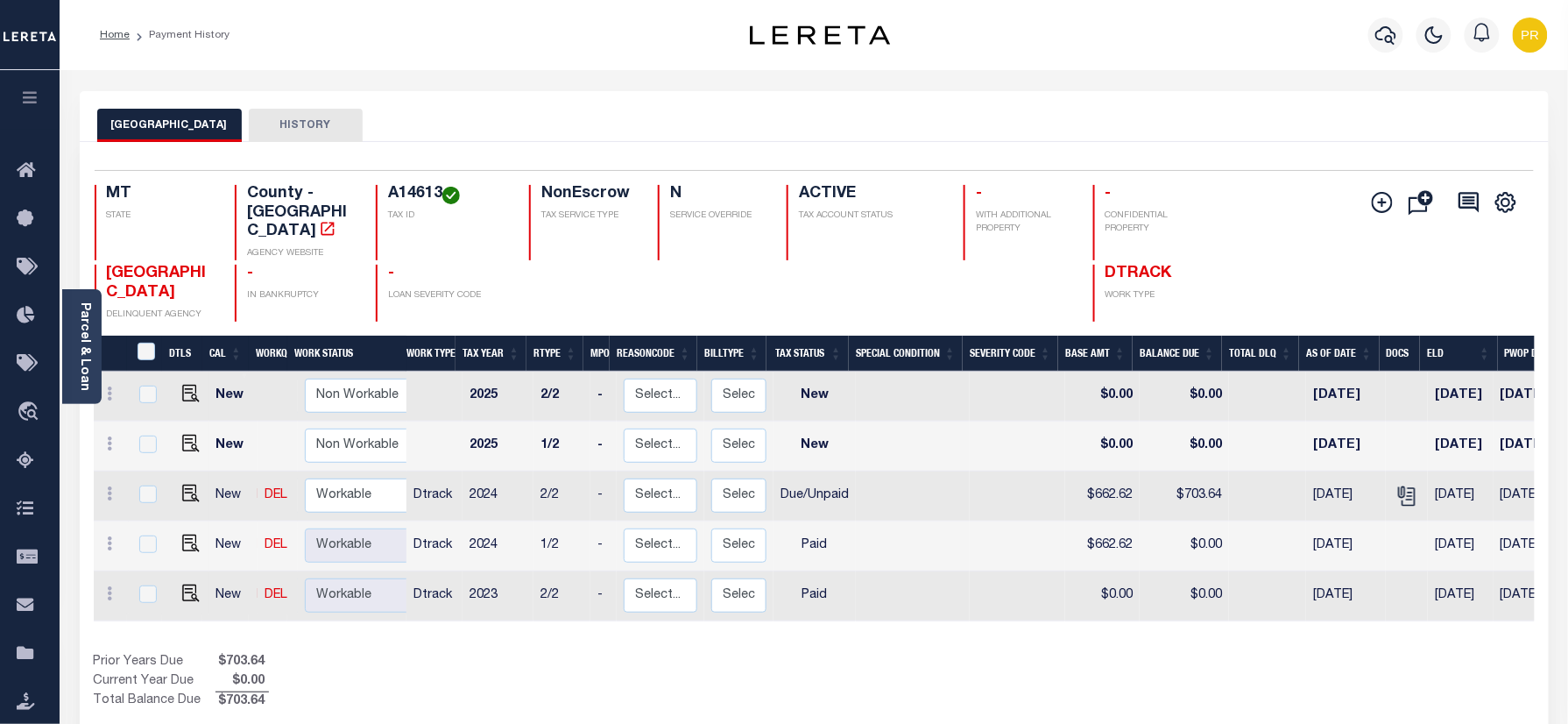
click at [412, 195] on h4 "A14613" at bounding box center [448, 195] width 120 height 19
copy h4 "A14613"
drag, startPoint x: 89, startPoint y: 347, endPoint x: 251, endPoint y: 323, distance: 163.8
click at [89, 347] on link "Parcel & Loan" at bounding box center [84, 347] width 12 height 89
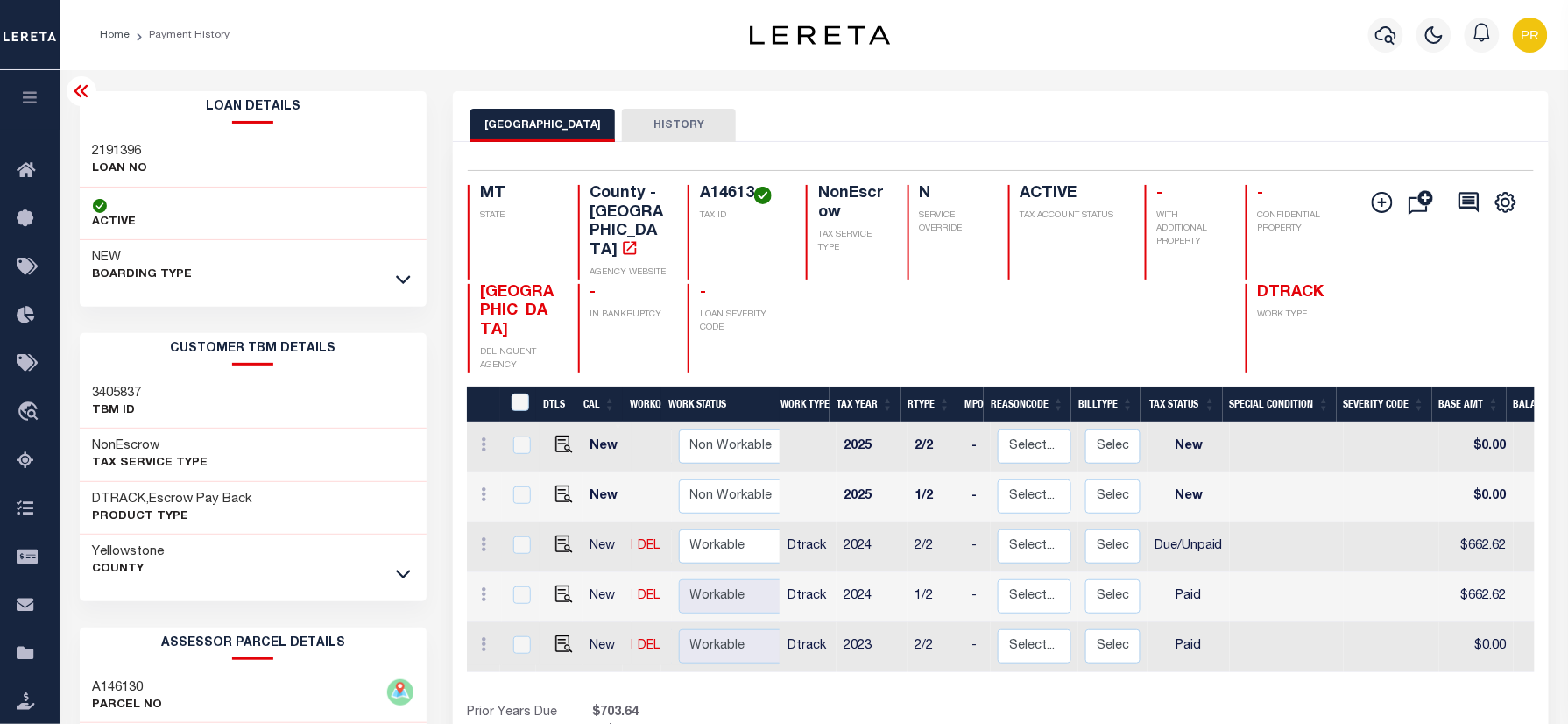
click at [110, 137] on div "2191396 LOAN NO" at bounding box center [253, 160] width 348 height 53
copy div "2191396"
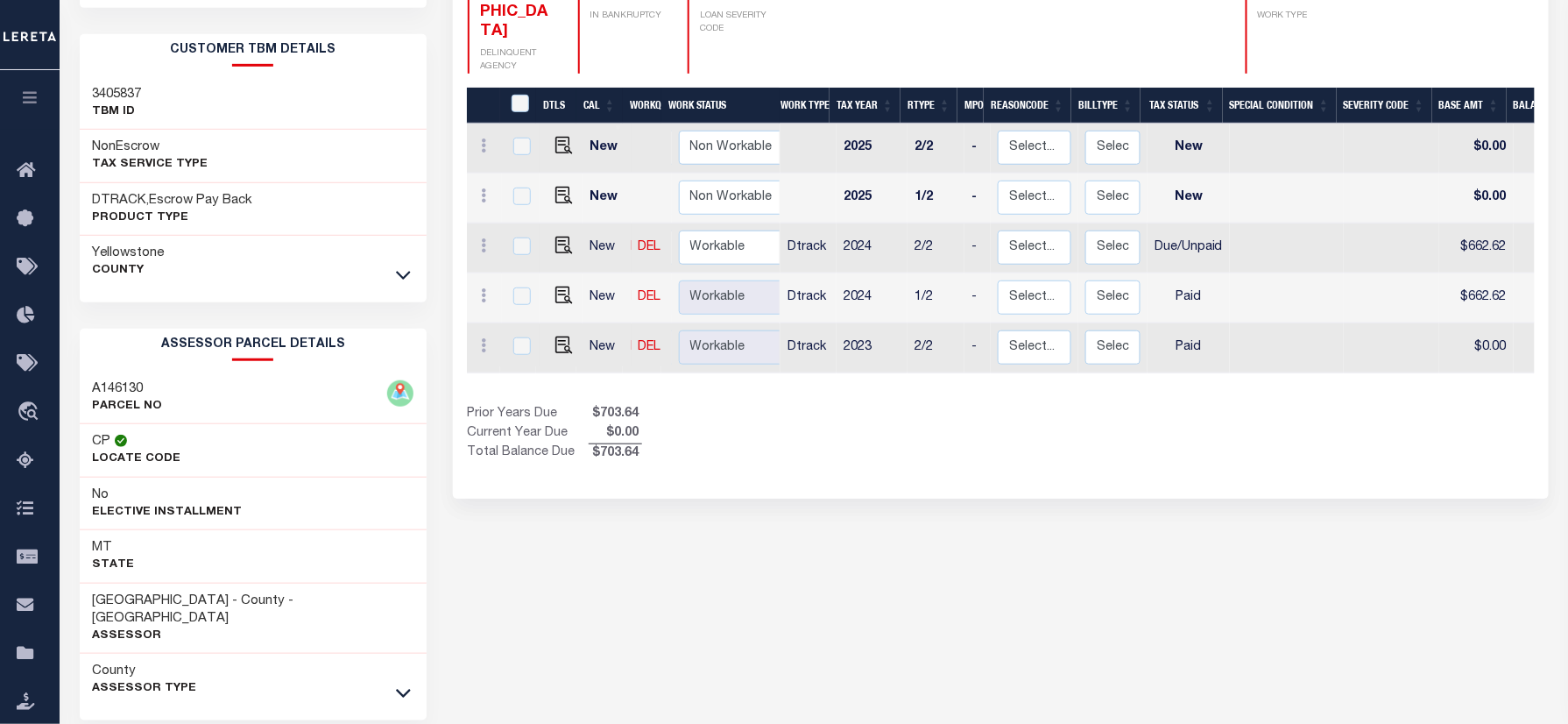
scroll to position [350, 0]
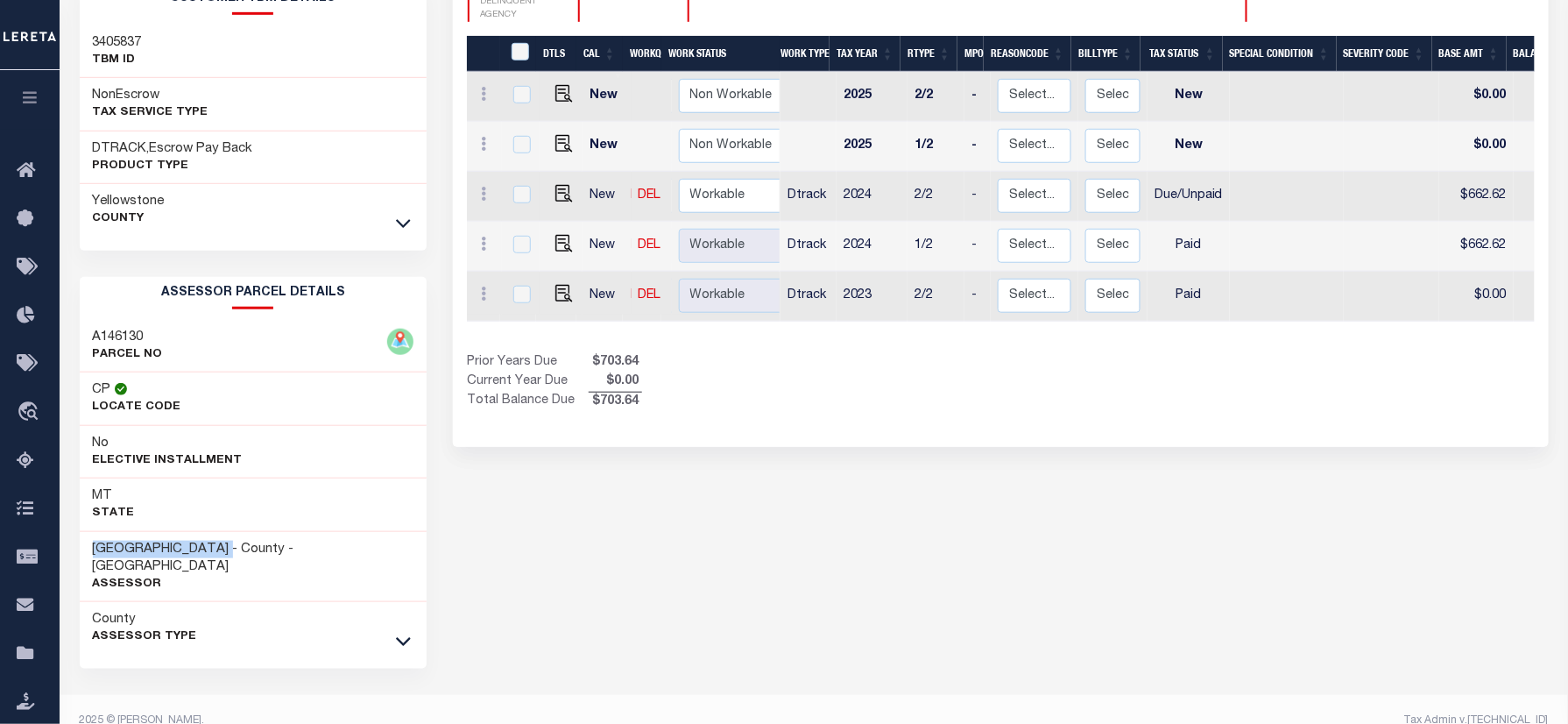
drag, startPoint x: 245, startPoint y: 552, endPoint x: 92, endPoint y: 548, distance: 153.1
click at [93, 548] on h3 "YELLOWSTONE COUNTY - County - MT" at bounding box center [253, 558] width 322 height 35
copy h3 "YELLOWSTONE COUNTY"
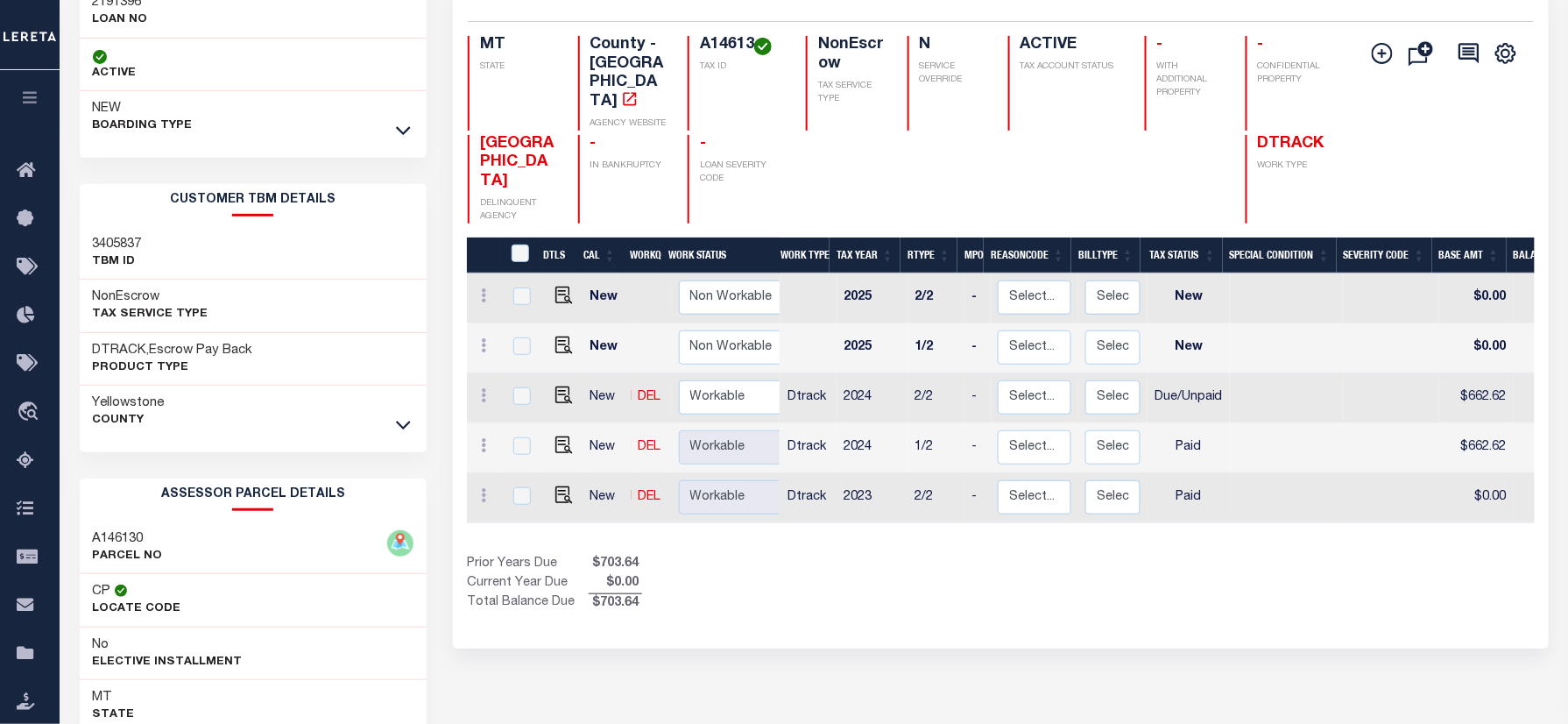
scroll to position [0, 0]
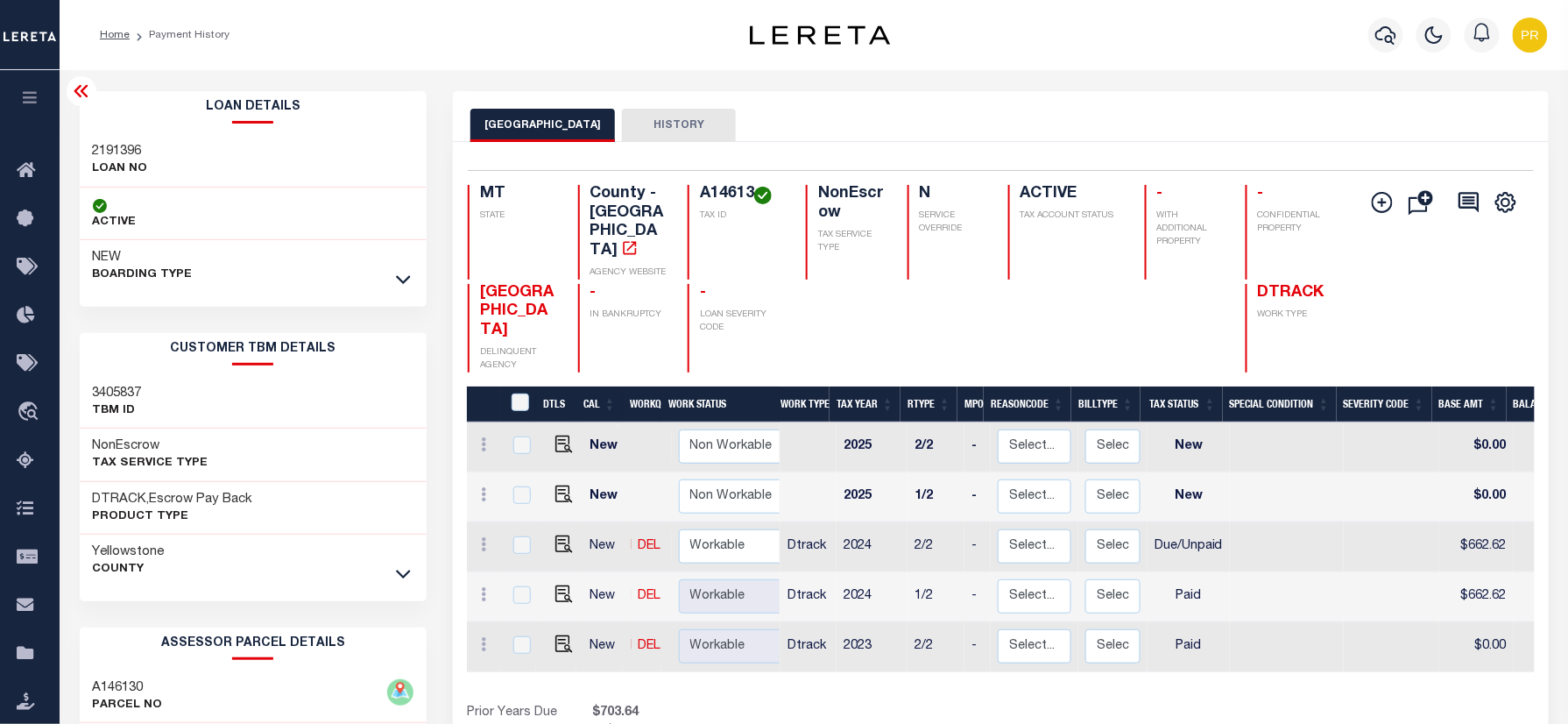
click at [694, 191] on div "A14613 TAX ID" at bounding box center [737, 232] width 98 height 95
copy h4 "A14613"
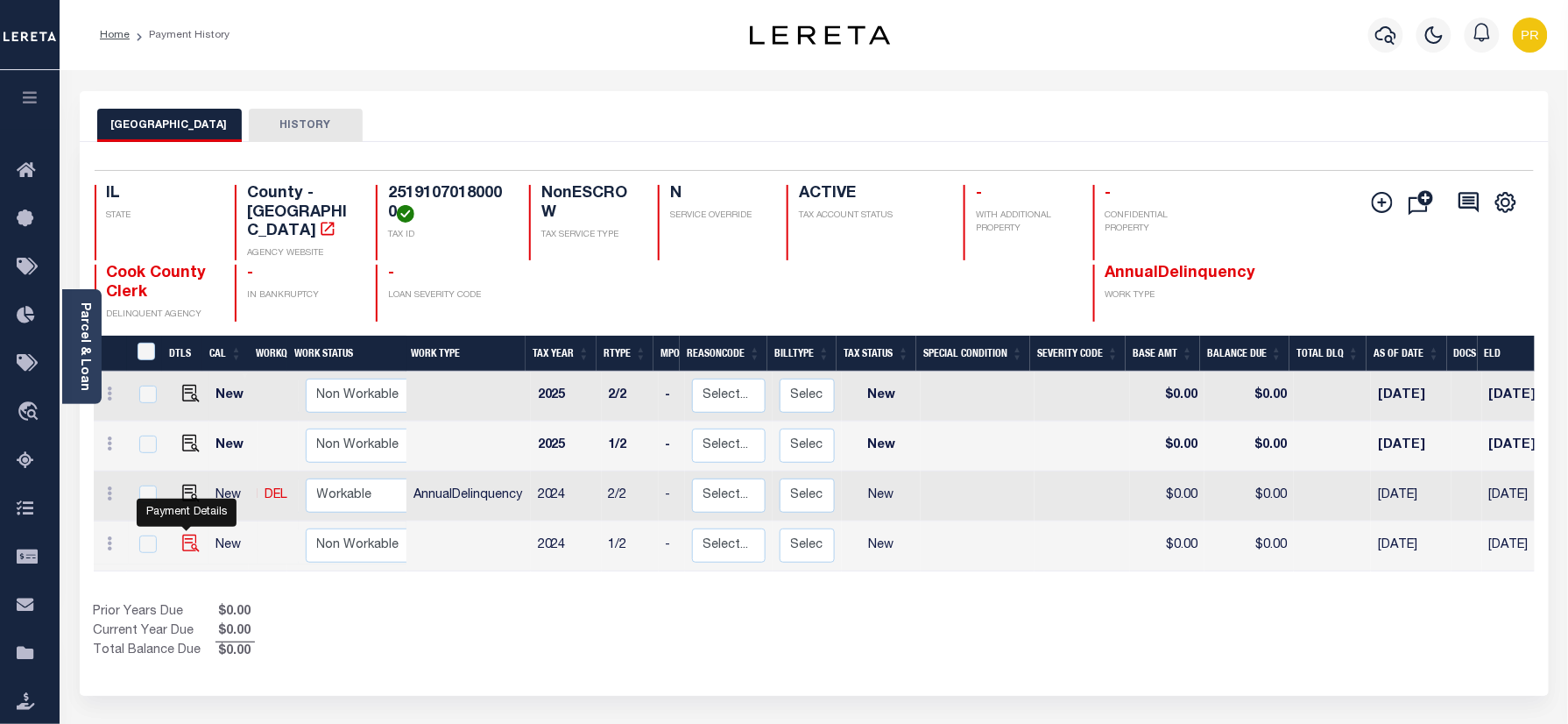
click at [189, 535] on img "" at bounding box center [191, 543] width 18 height 18
checkbox input "true"
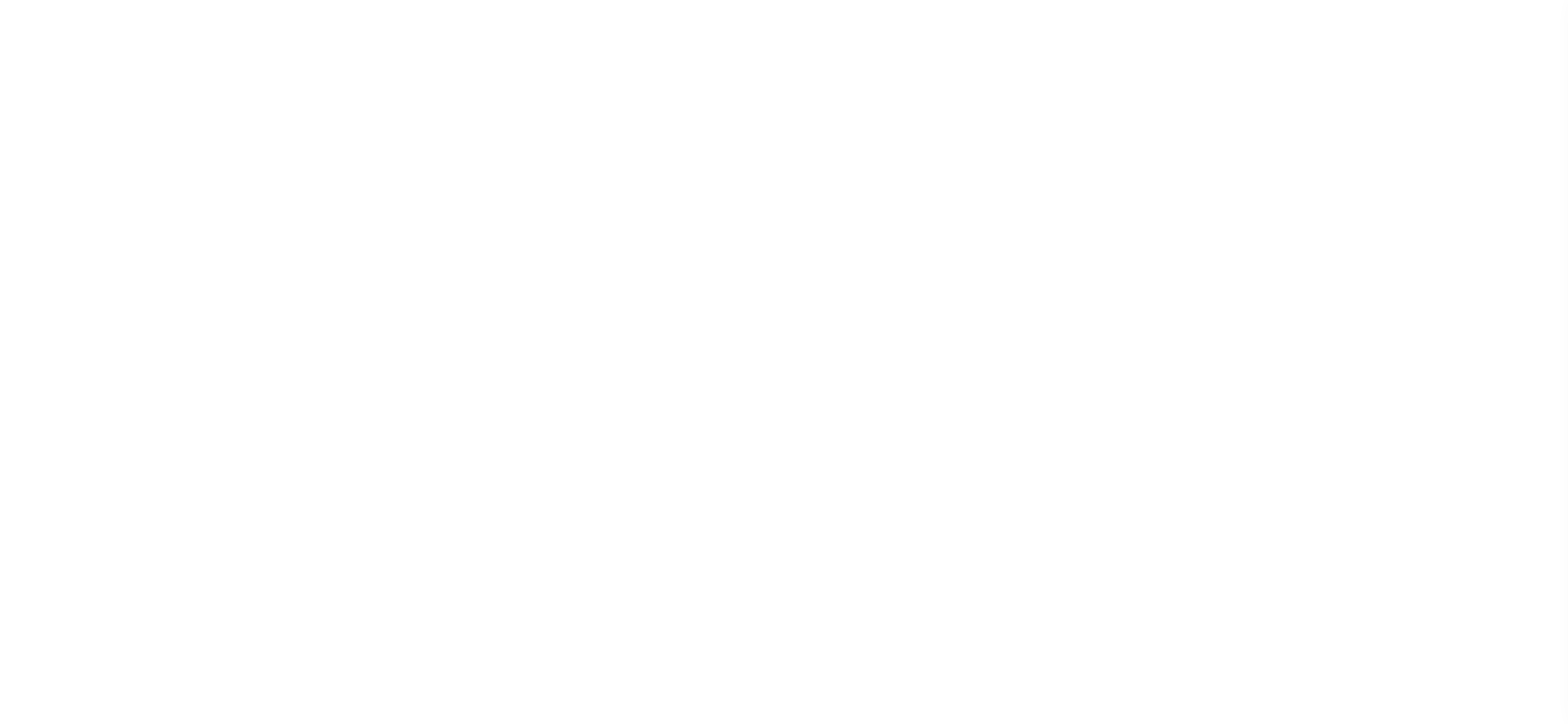
select select "NW2"
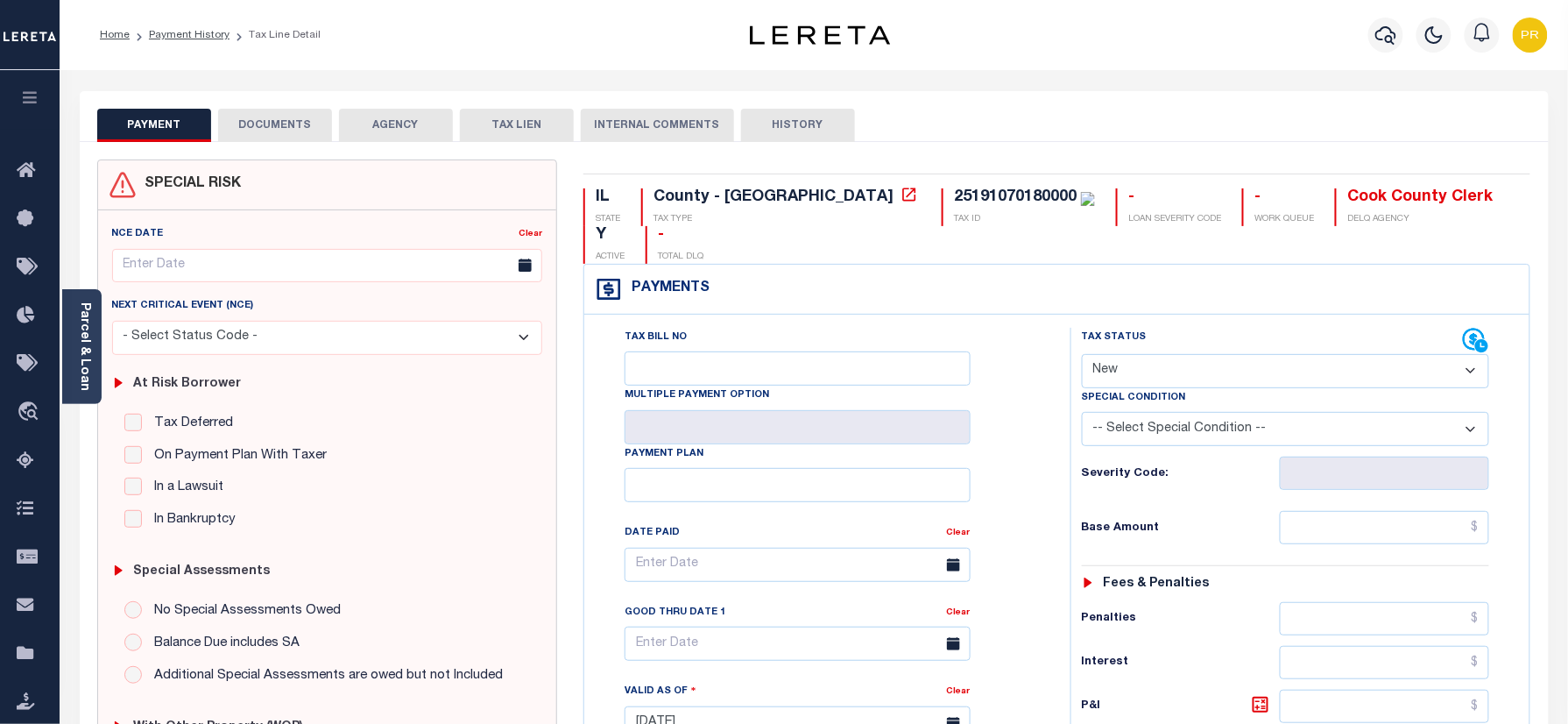
drag, startPoint x: 167, startPoint y: 32, endPoint x: 342, endPoint y: 159, distance: 216.2
click at [167, 32] on link "Payment History" at bounding box center [189, 34] width 80 height 10
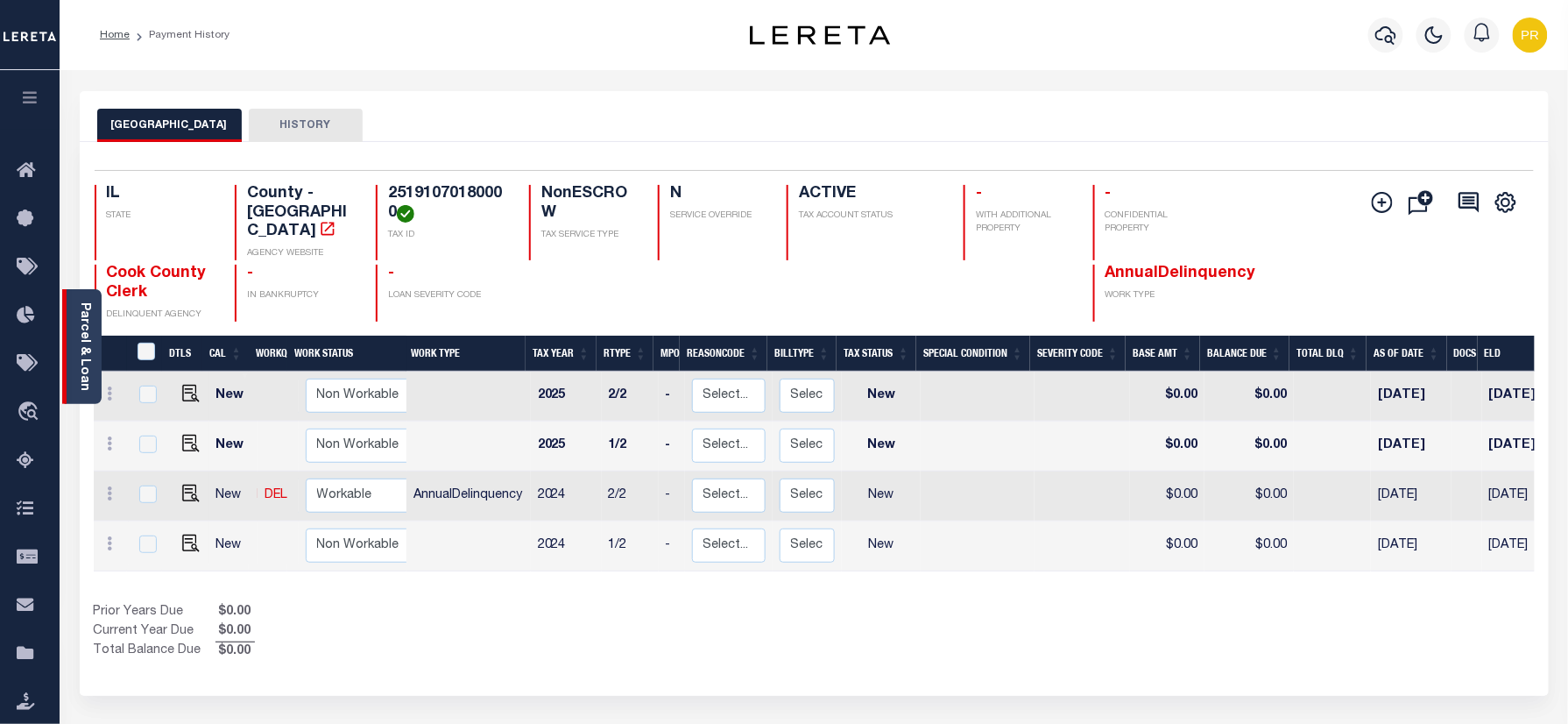
click at [84, 362] on link "Parcel & Loan" at bounding box center [84, 347] width 12 height 89
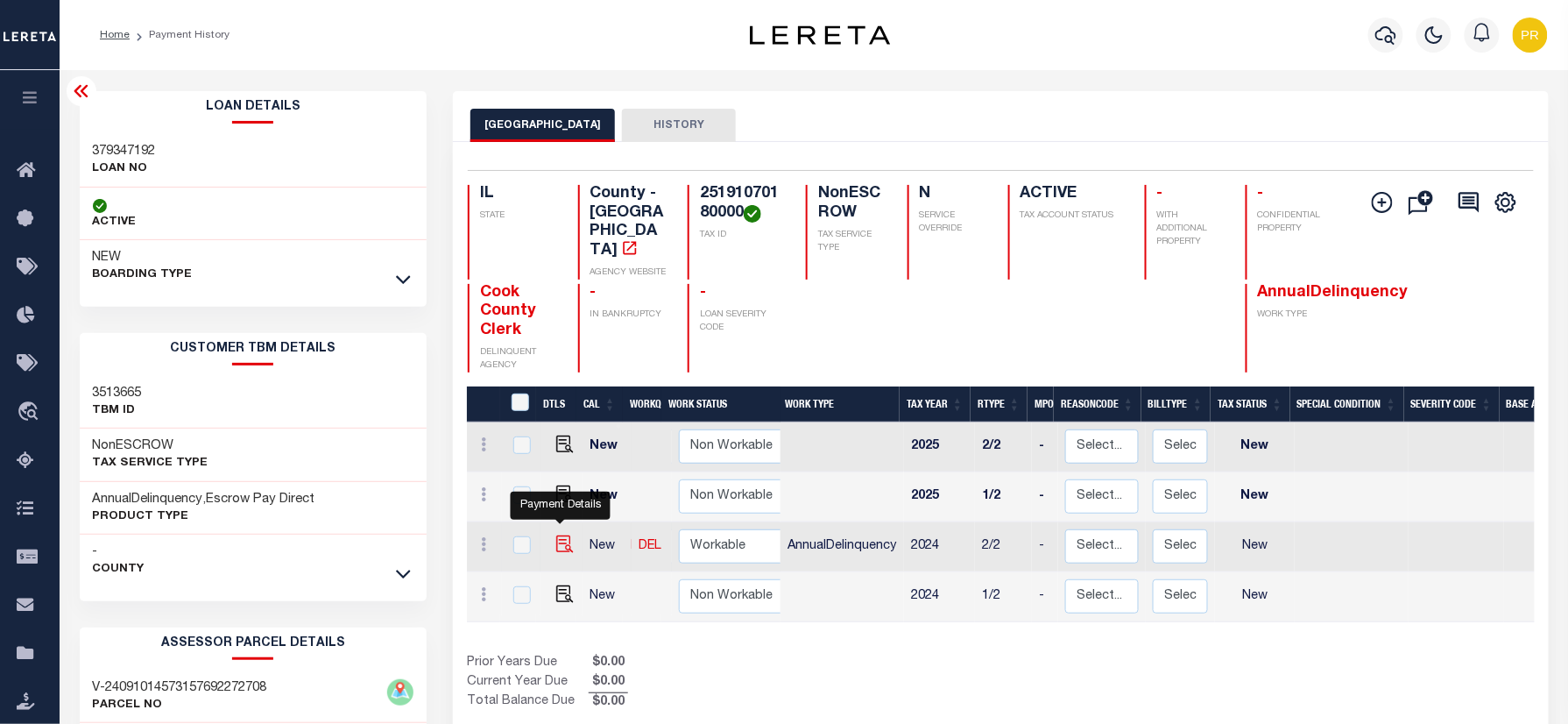
click at [561, 536] on img "" at bounding box center [565, 544] width 18 height 18
checkbox input "true"
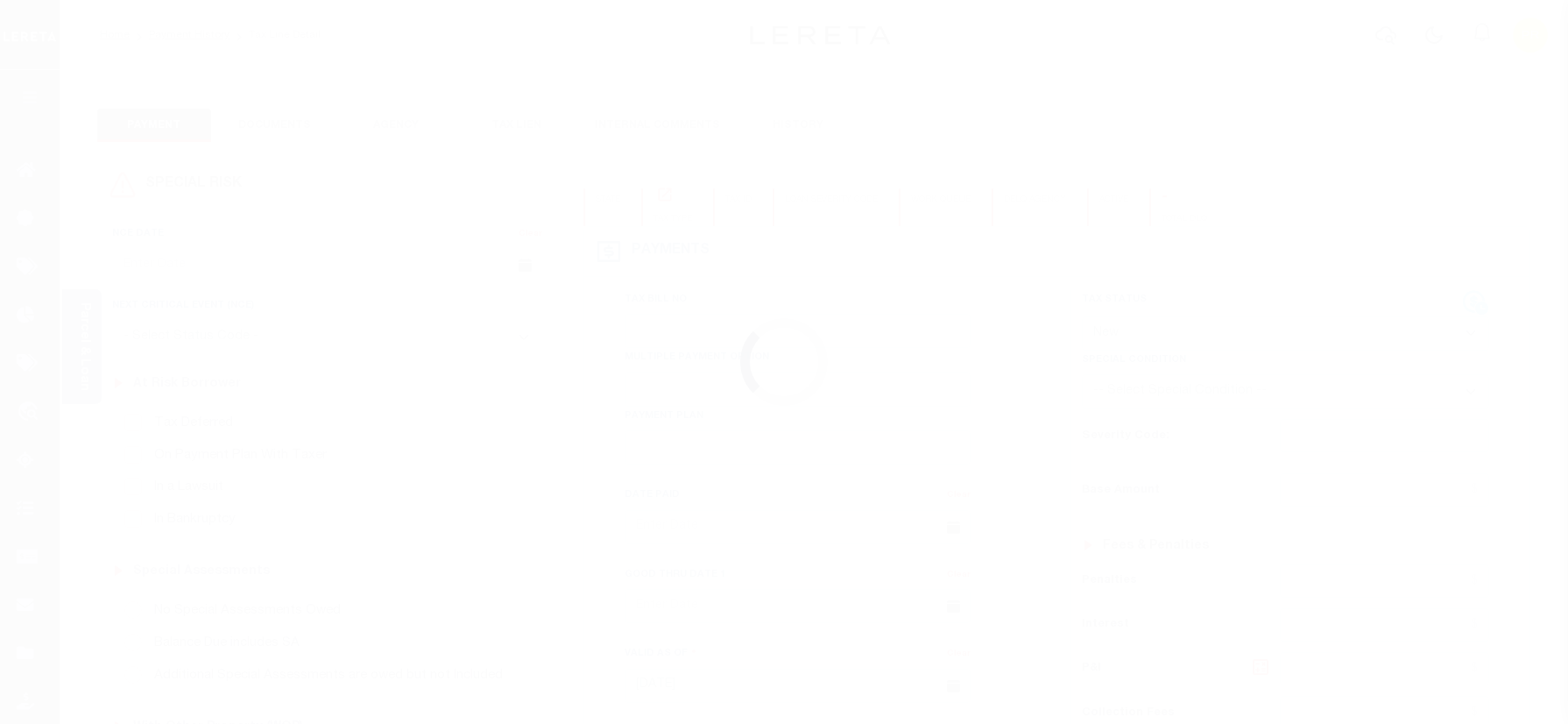
select select "NW2"
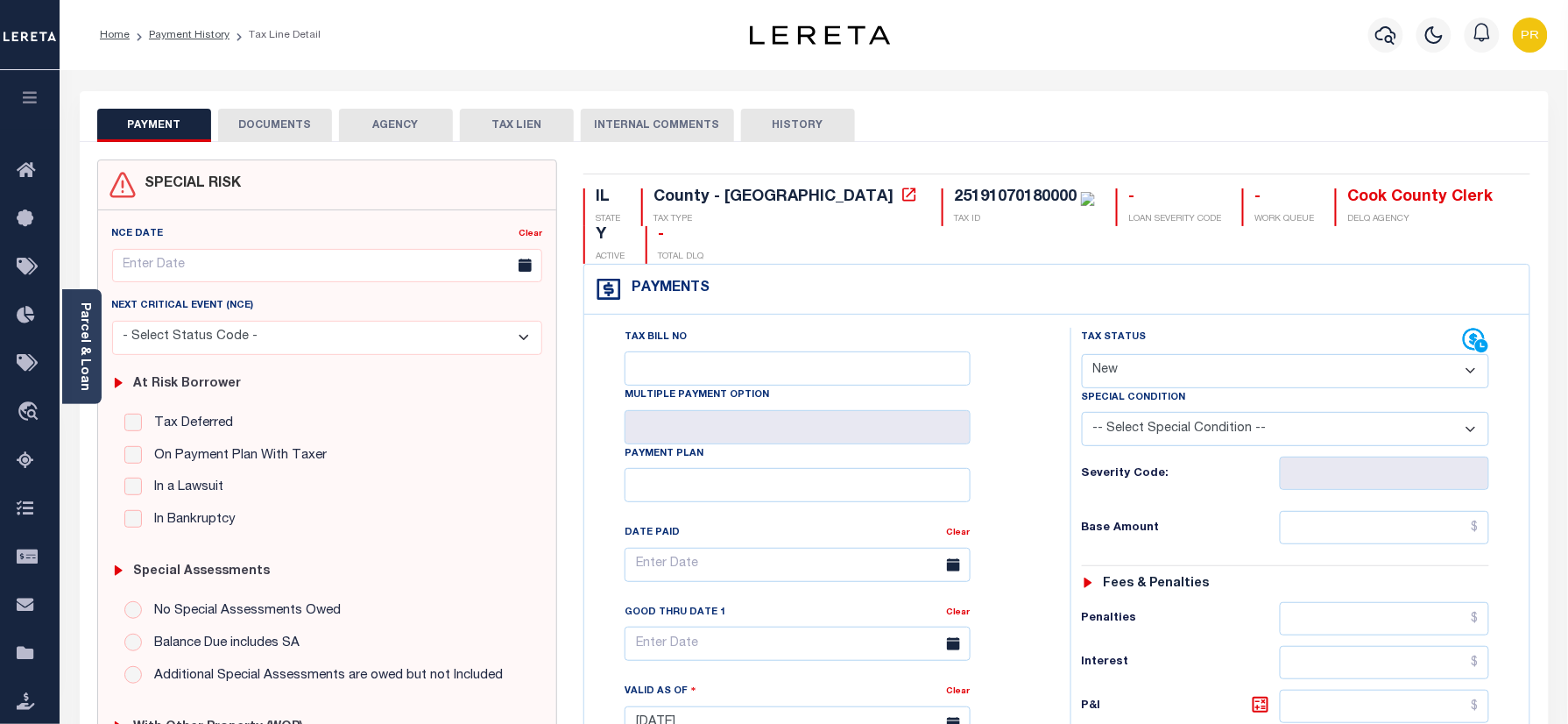
click at [88, 348] on link "Parcel & Loan" at bounding box center [84, 347] width 12 height 89
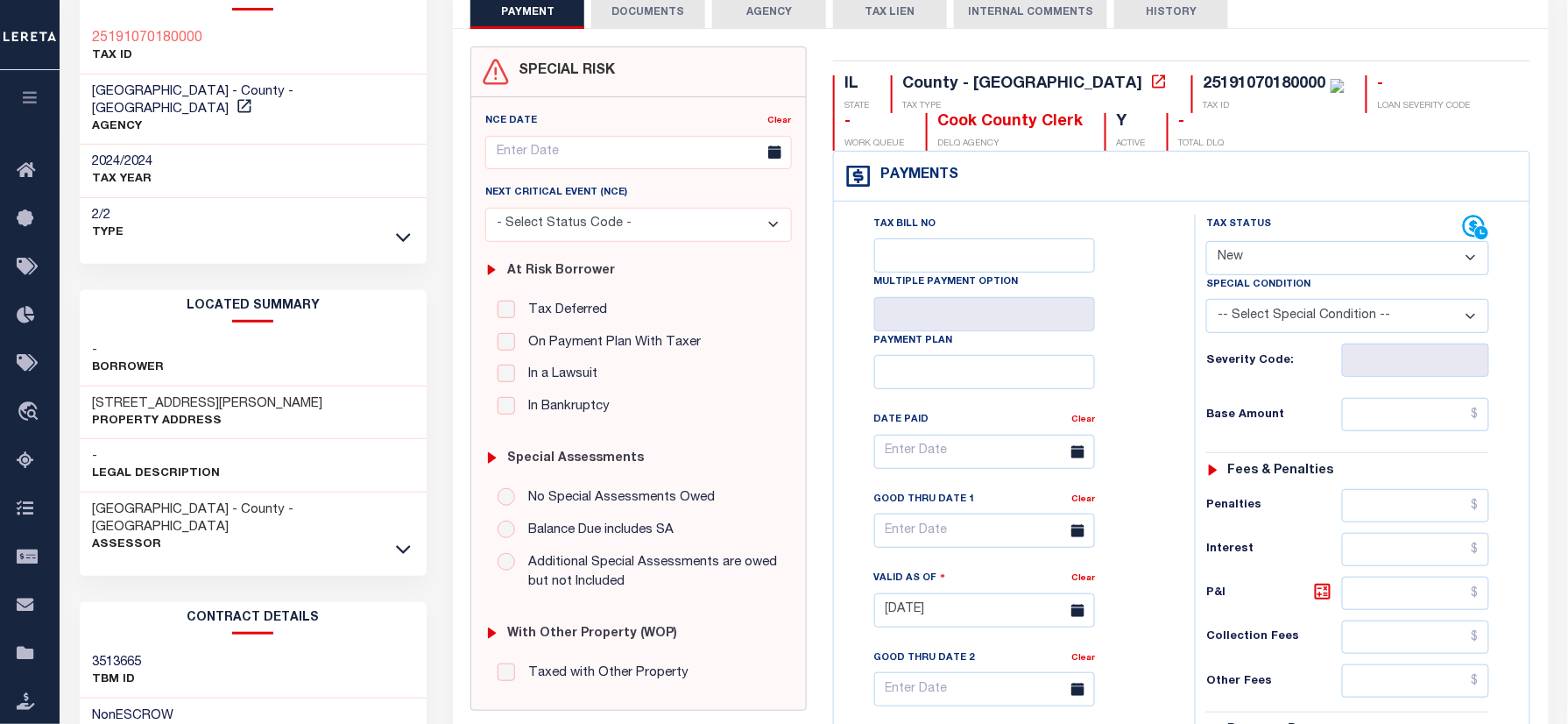
scroll to position [233, 0]
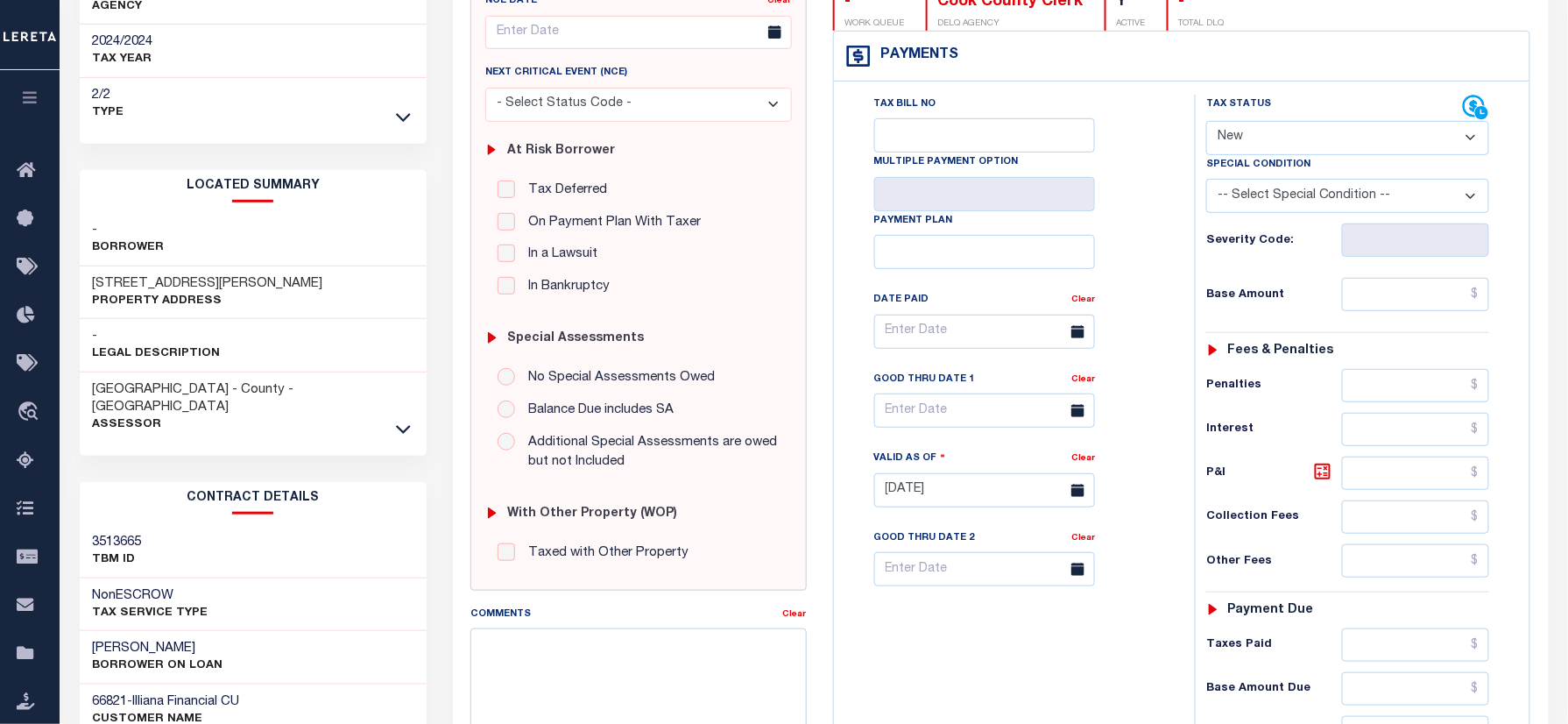
click at [103, 275] on h3 "11322 S. BELL AVENUE" at bounding box center [208, 283] width 230 height 18
copy div "11322 S. BELL AVENUE"
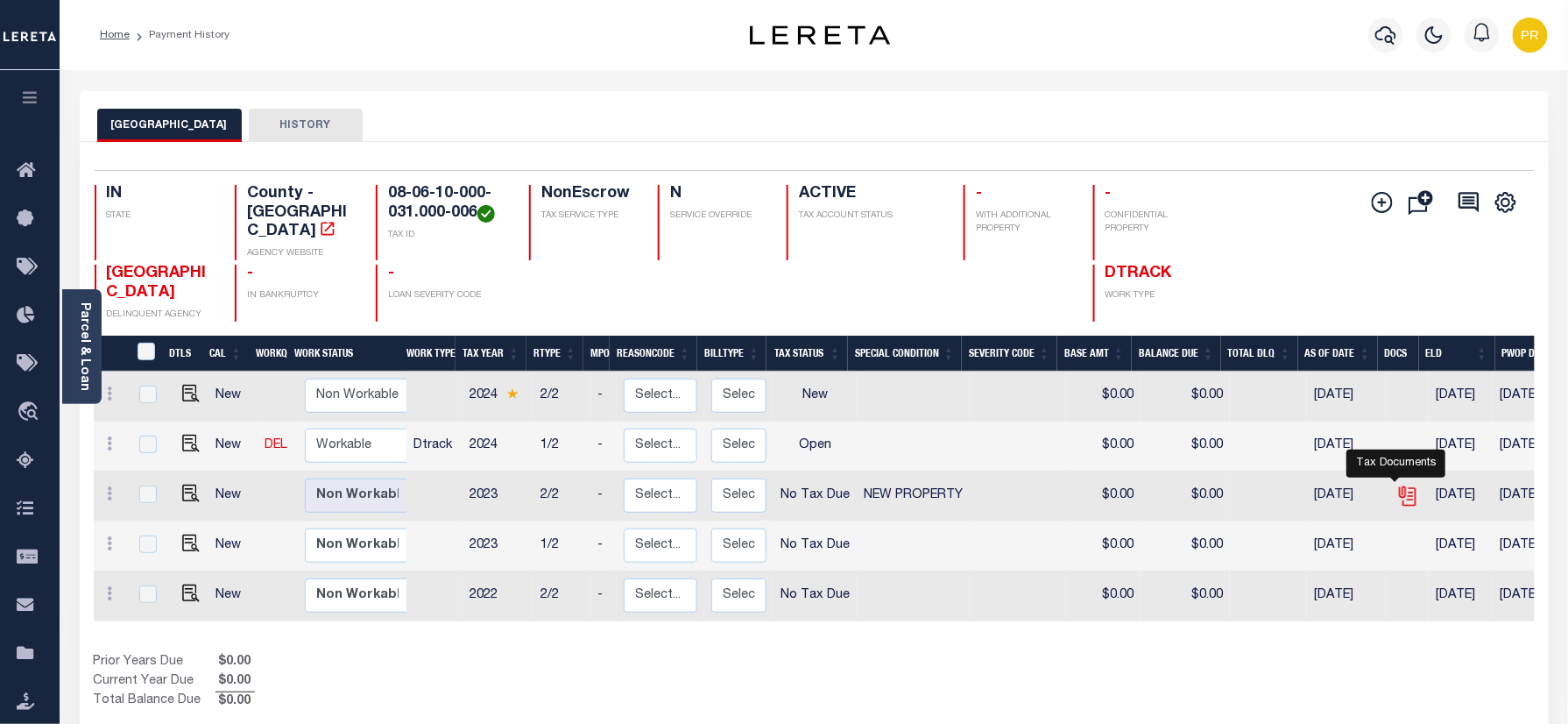
click at [1404, 487] on icon "" at bounding box center [1410, 496] width 13 height 18
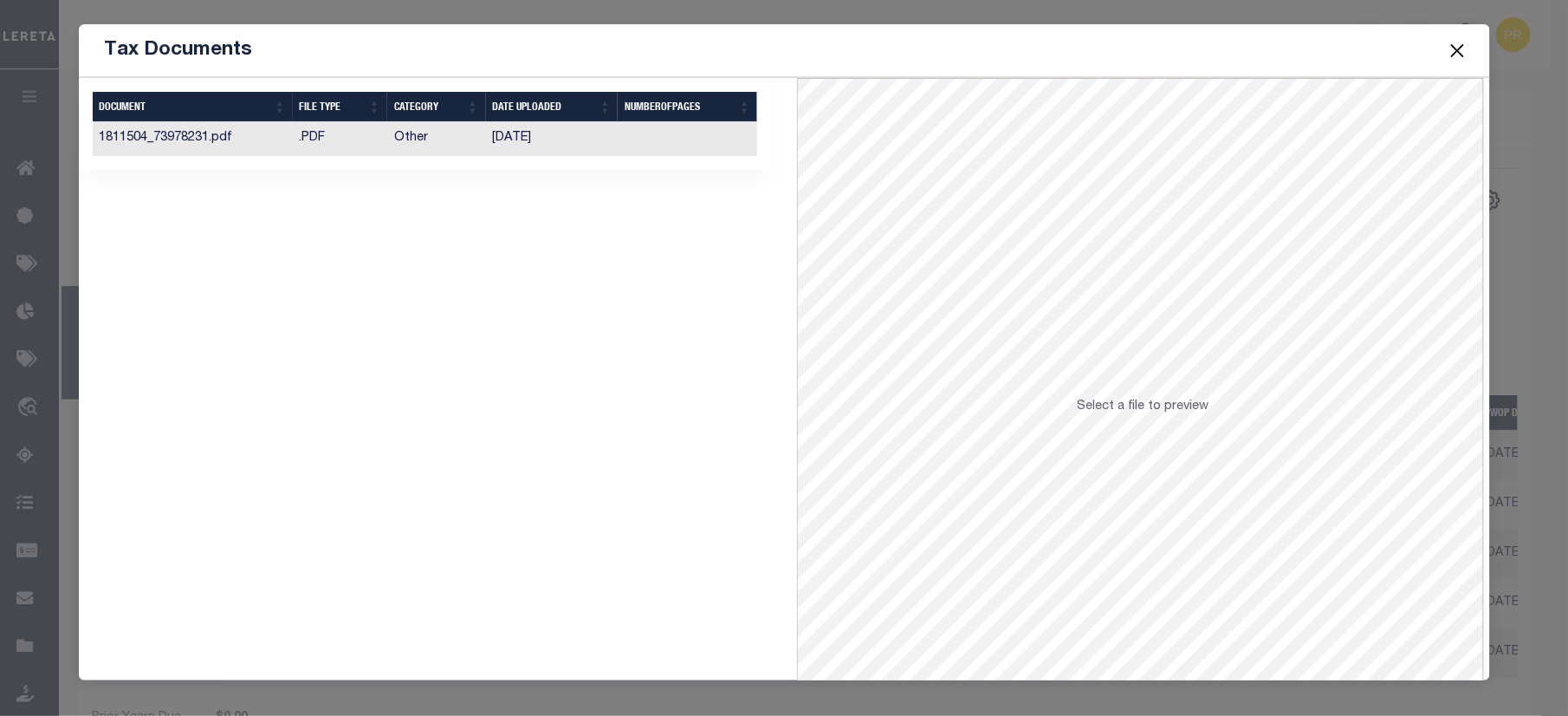
click at [719, 146] on td at bounding box center [687, 139] width 139 height 34
click at [1452, 50] on button "Close" at bounding box center [1457, 50] width 23 height 23
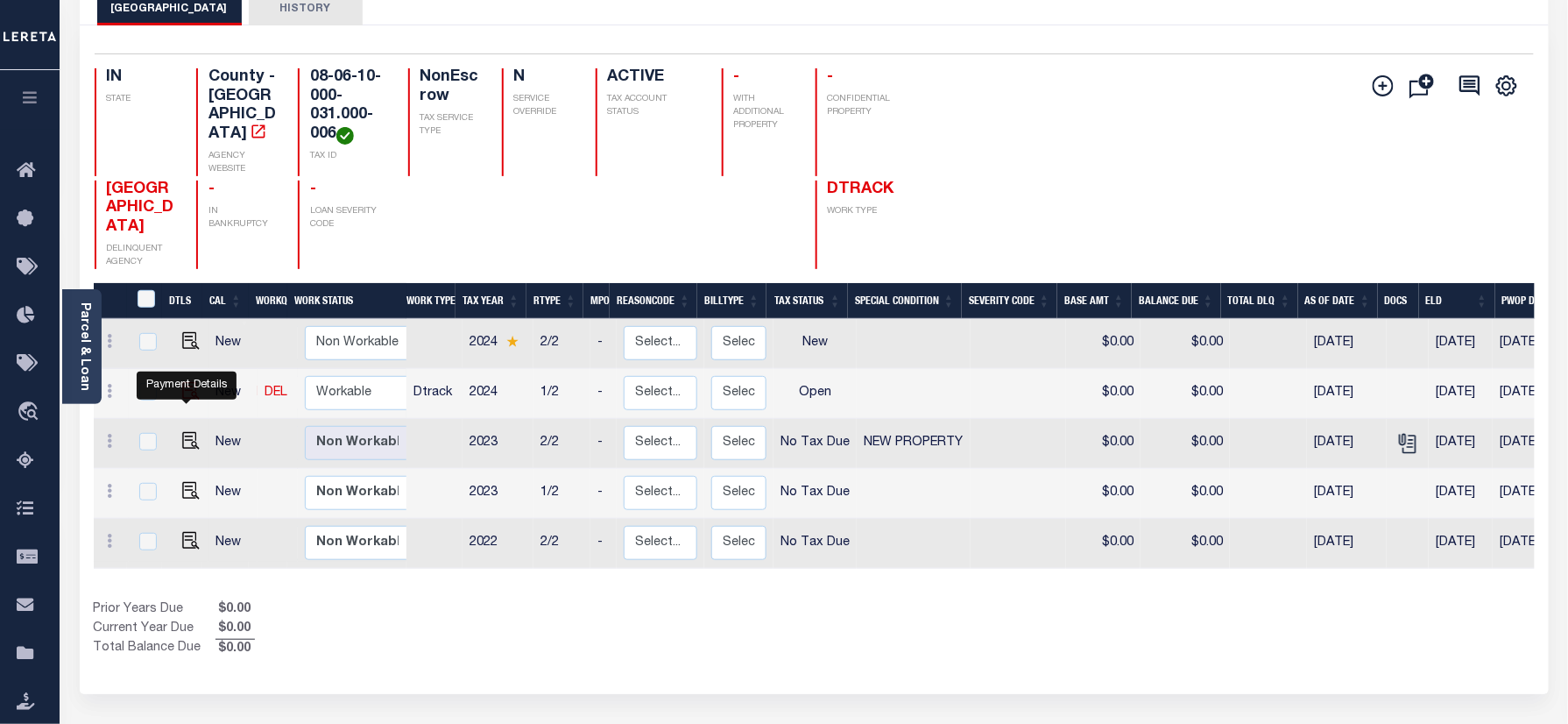
click at [183, 399] on img "" at bounding box center [191, 390] width 18 height 18
checkbox input "true"
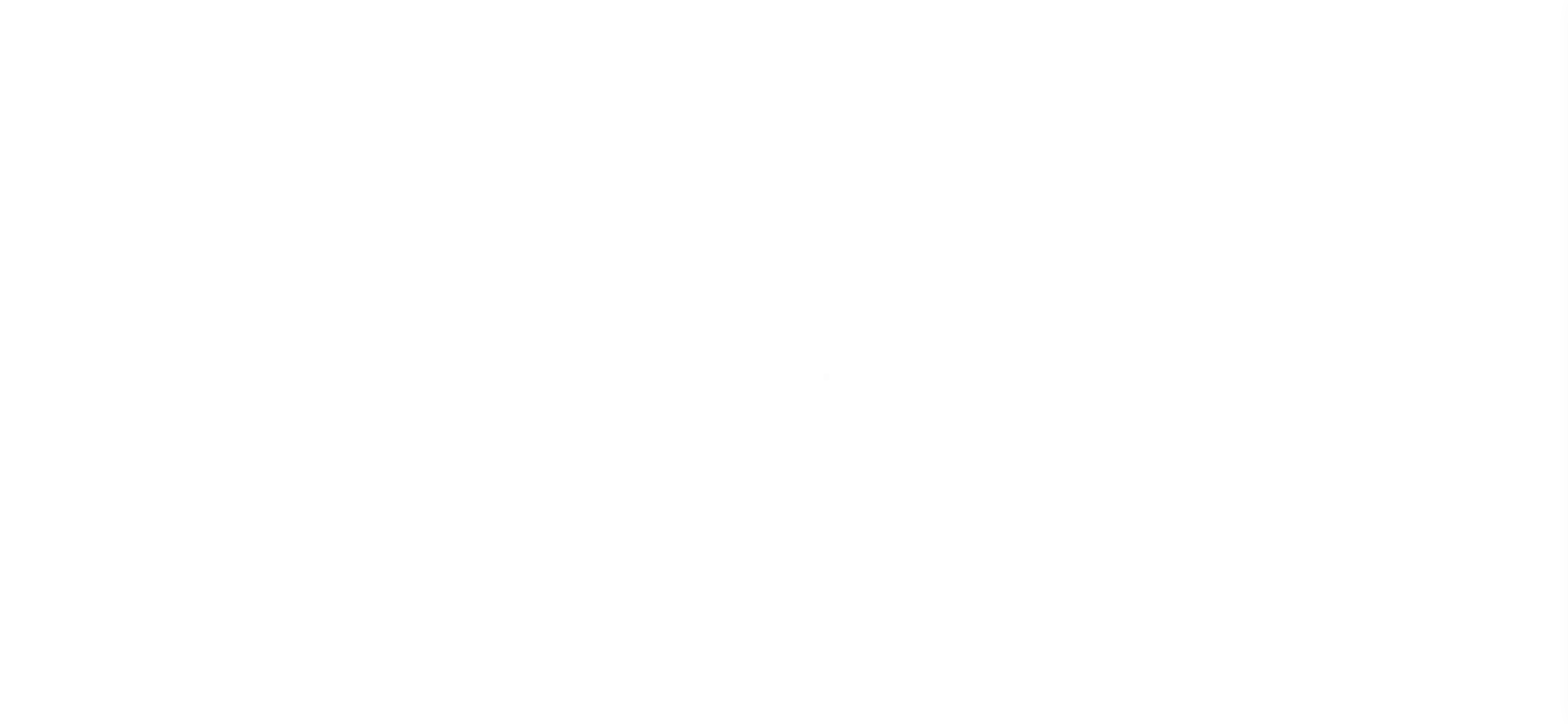
select select "OP2"
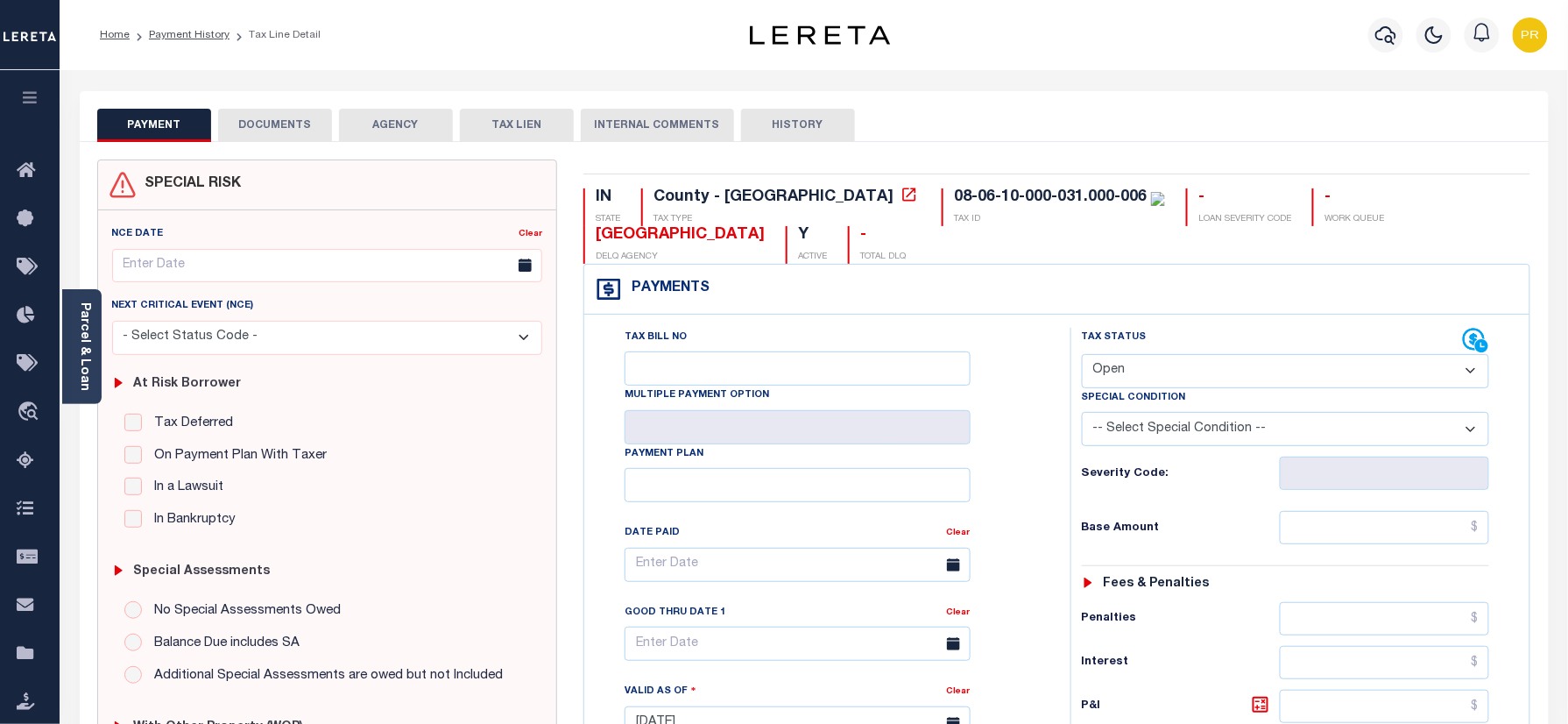
click at [954, 200] on div "08-06-10-000-031.000-006" at bounding box center [1050, 196] width 193 height 16
drag, startPoint x: 994, startPoint y: 196, endPoint x: 801, endPoint y: 202, distance: 193.1
click at [954, 202] on div "08-06-10-000-031.000-006" at bounding box center [1059, 197] width 211 height 19
copy div "08-06-10-000-031.000-006"
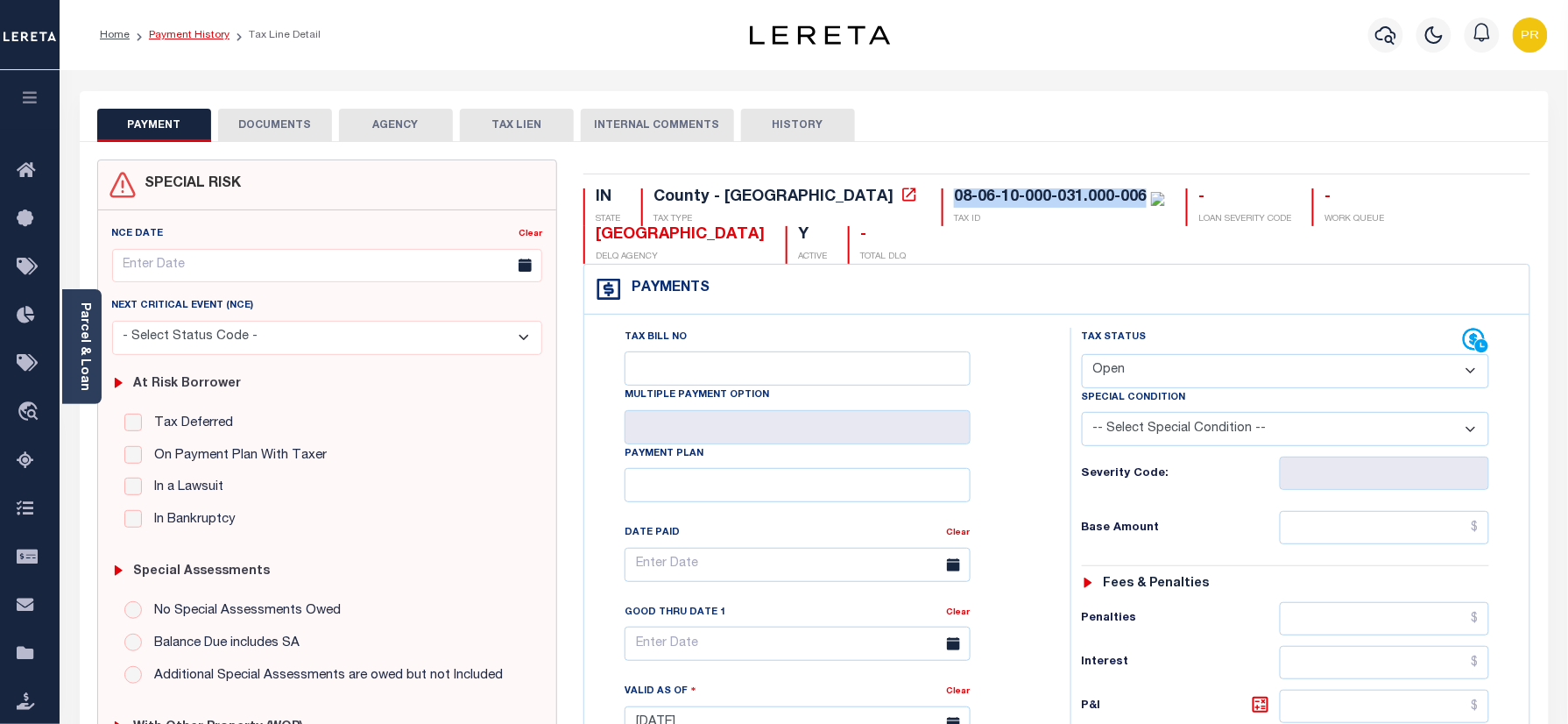
click at [204, 32] on link "Payment History" at bounding box center [189, 34] width 80 height 10
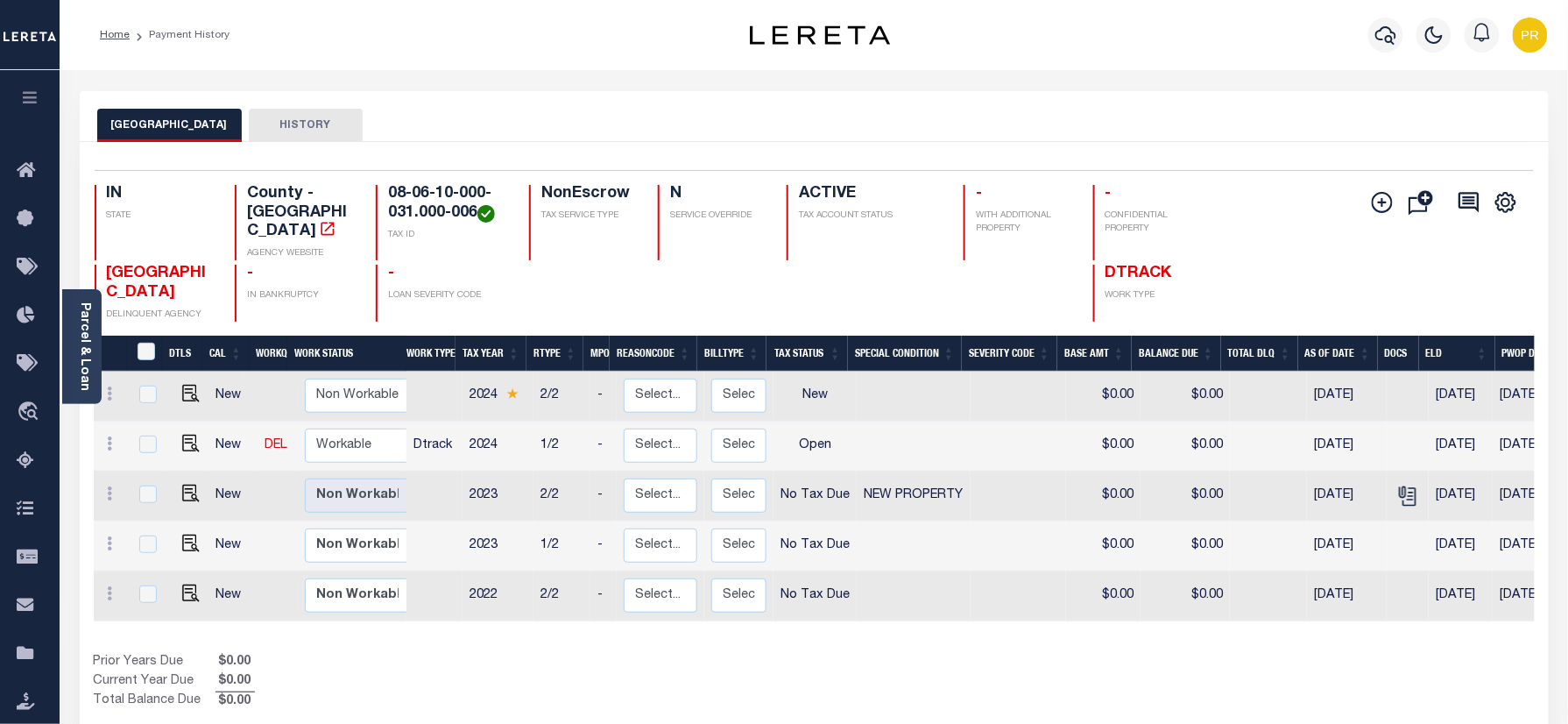
click at [681, 148] on div "Selected 5 Results 1 Items per page 25 50 100 IN STATE TAX ID N" at bounding box center [814, 444] width 1469 height 604
click at [1406, 486] on icon "" at bounding box center [1408, 496] width 23 height 23
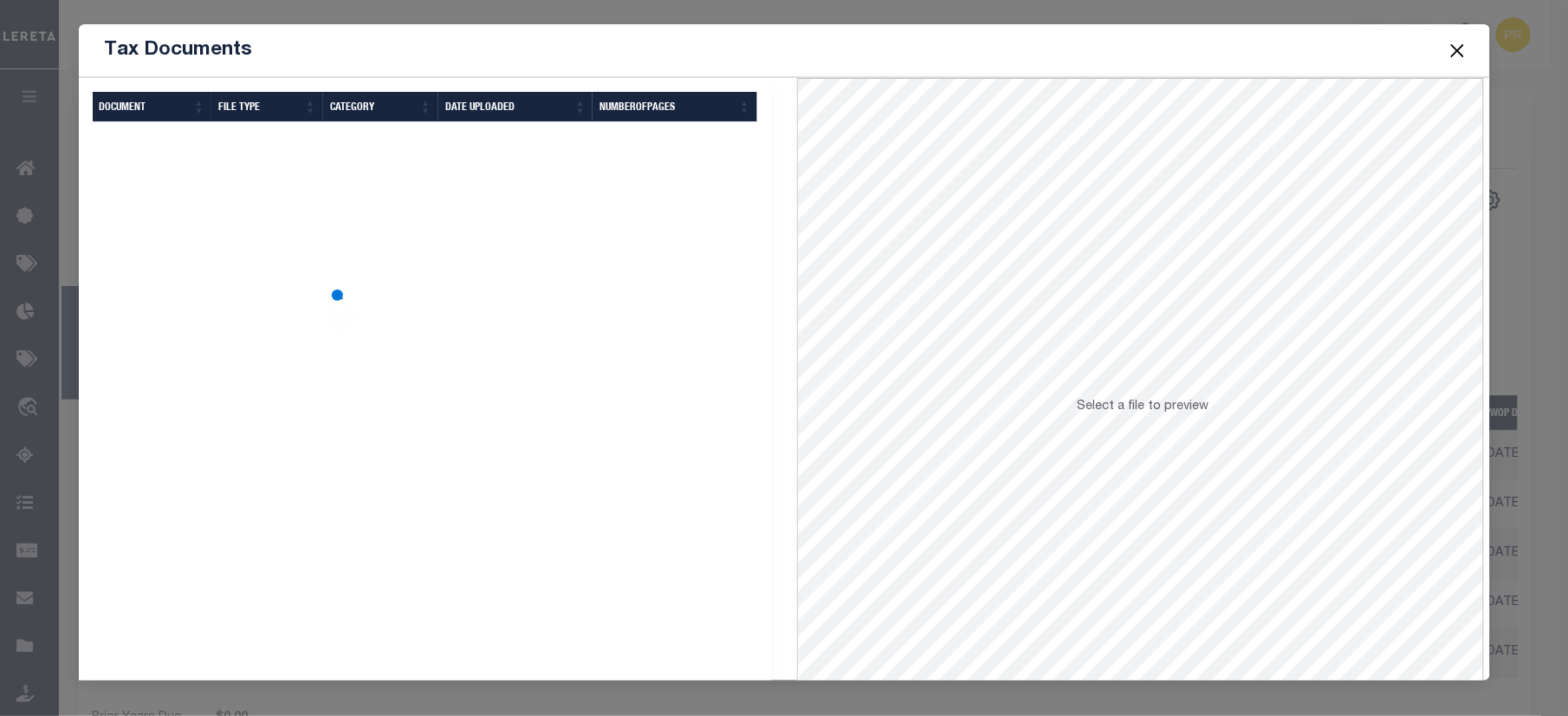
click at [1460, 54] on button "Close" at bounding box center [1457, 50] width 23 height 23
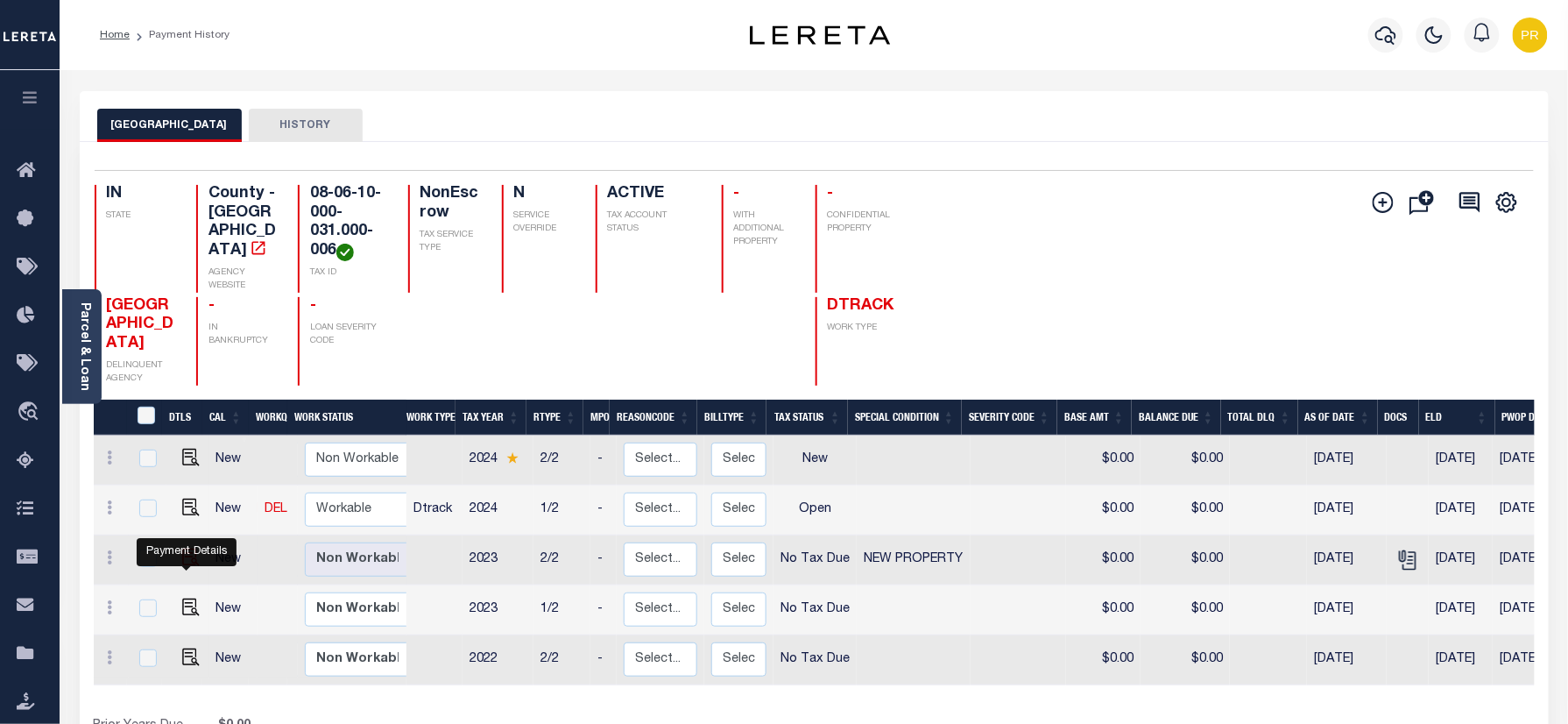
click at [186, 564] on img "" at bounding box center [191, 557] width 18 height 18
checkbox input "true"
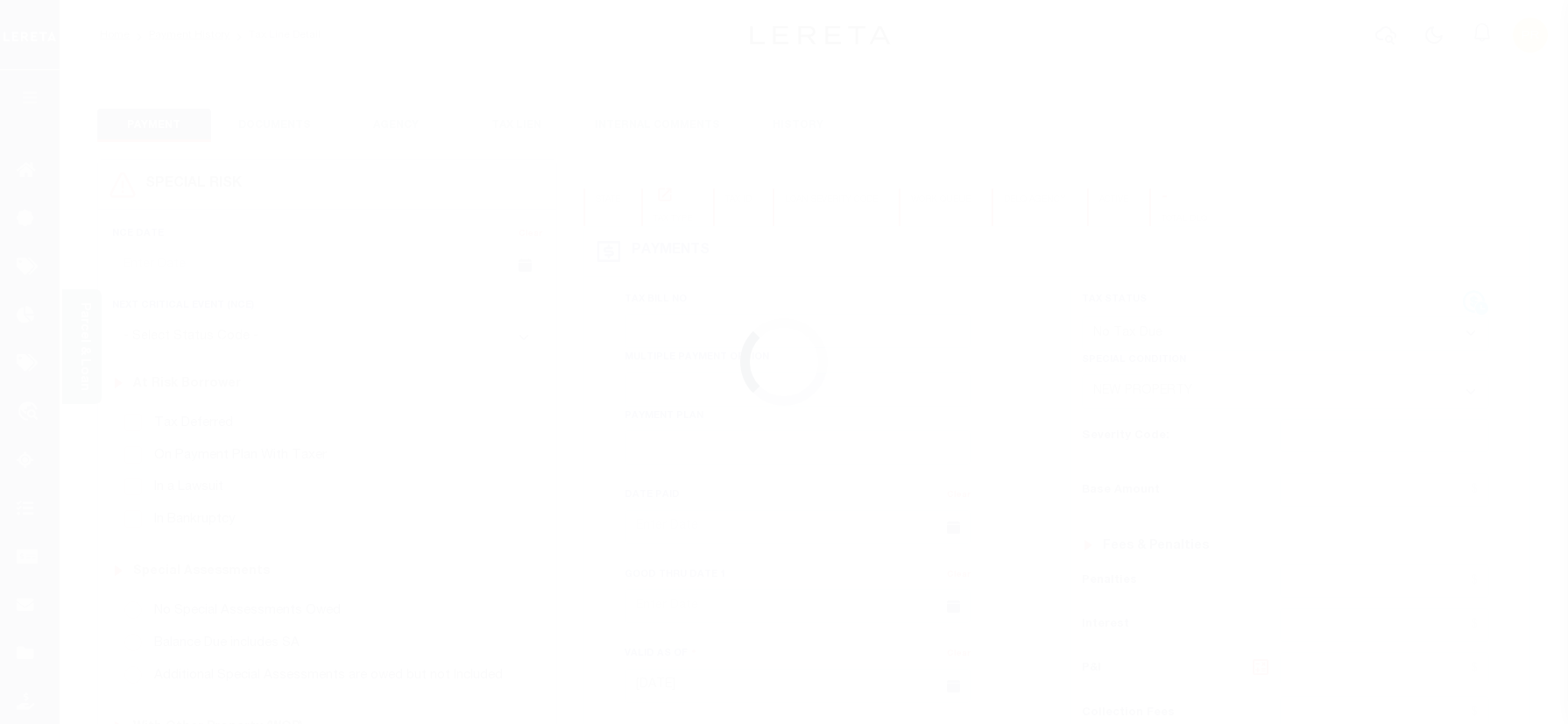
select select "NTX"
select select "7"
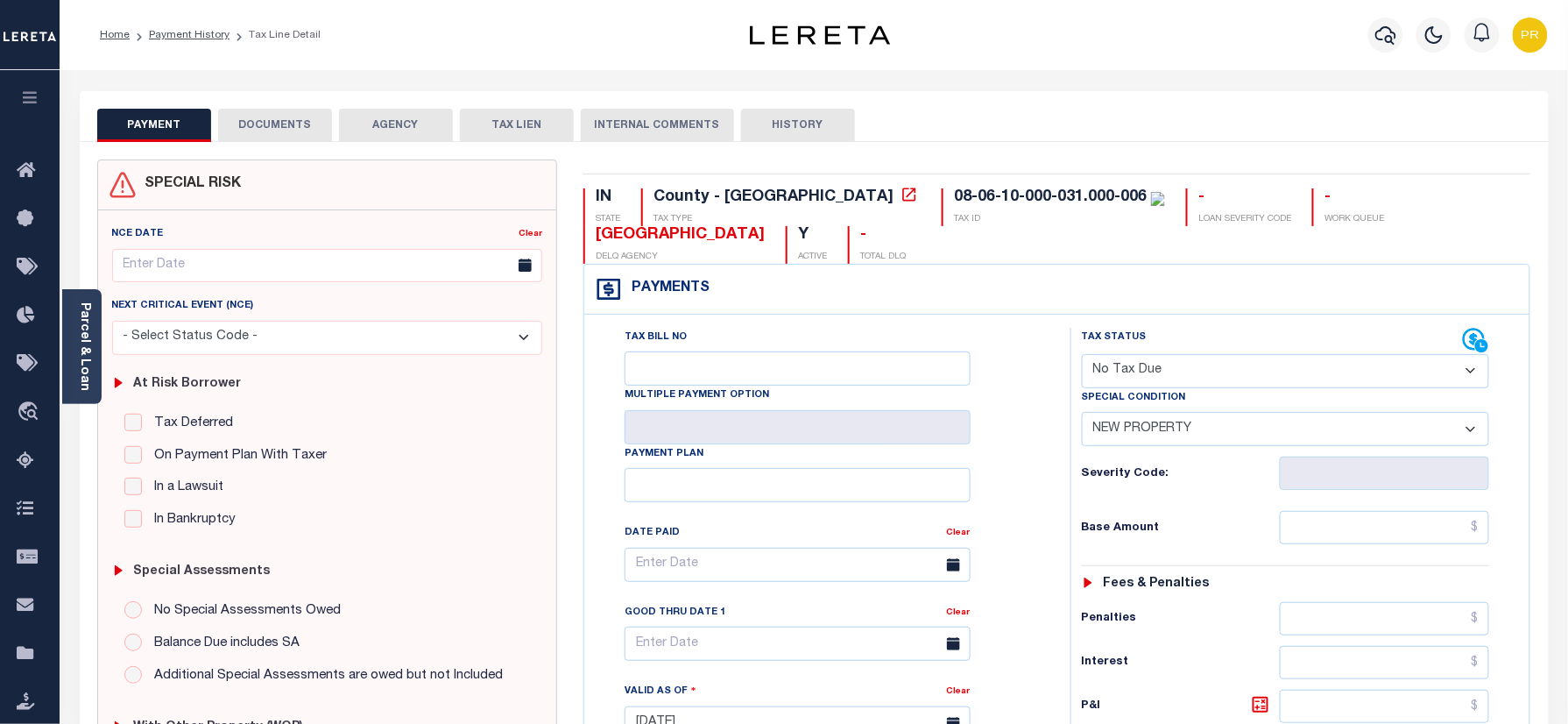
click at [264, 142] on div "SPECIAL RISK NCE Date Clear" at bounding box center [814, 720] width 1469 height 1157
click at [280, 131] on button "DOCUMENTS" at bounding box center [276, 125] width 114 height 33
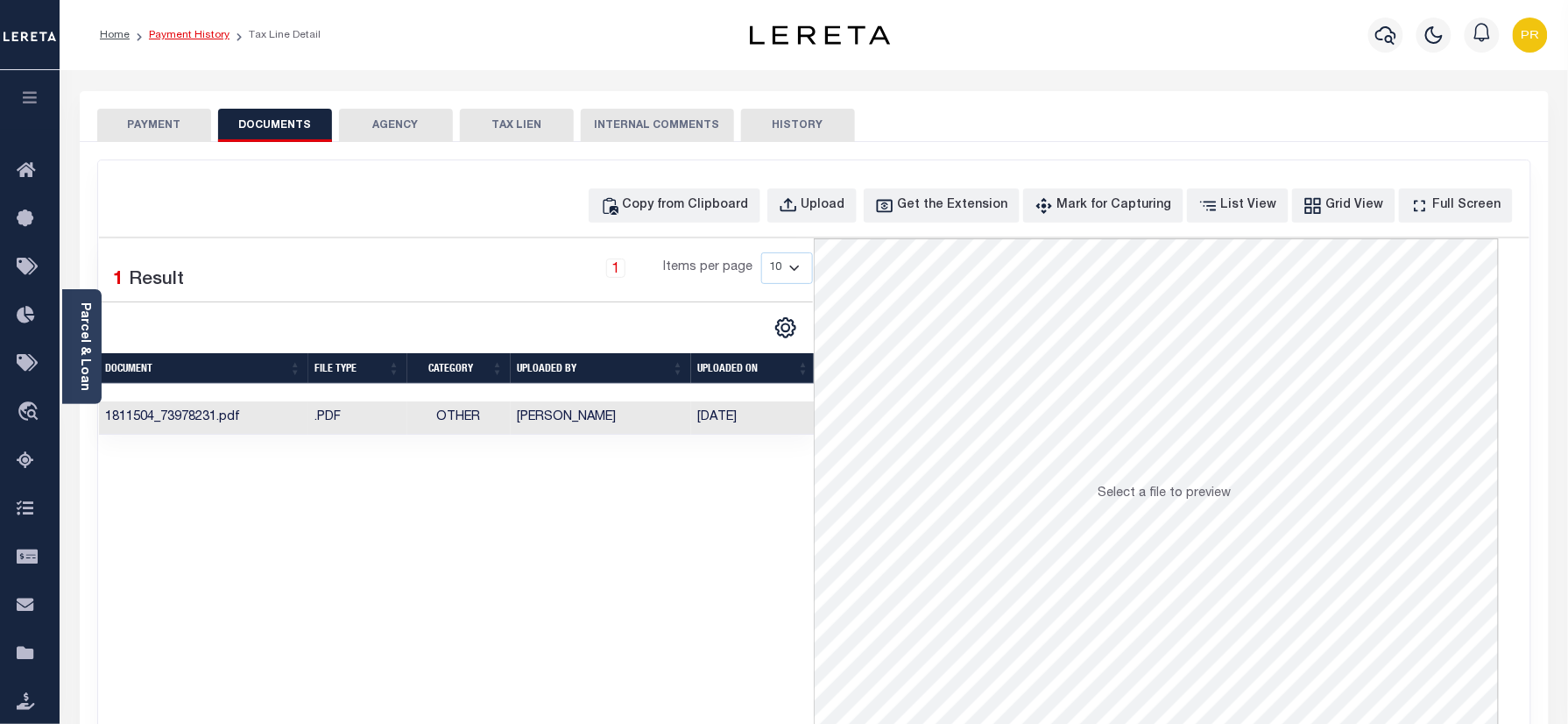
click at [171, 32] on link "Payment History" at bounding box center [189, 34] width 80 height 10
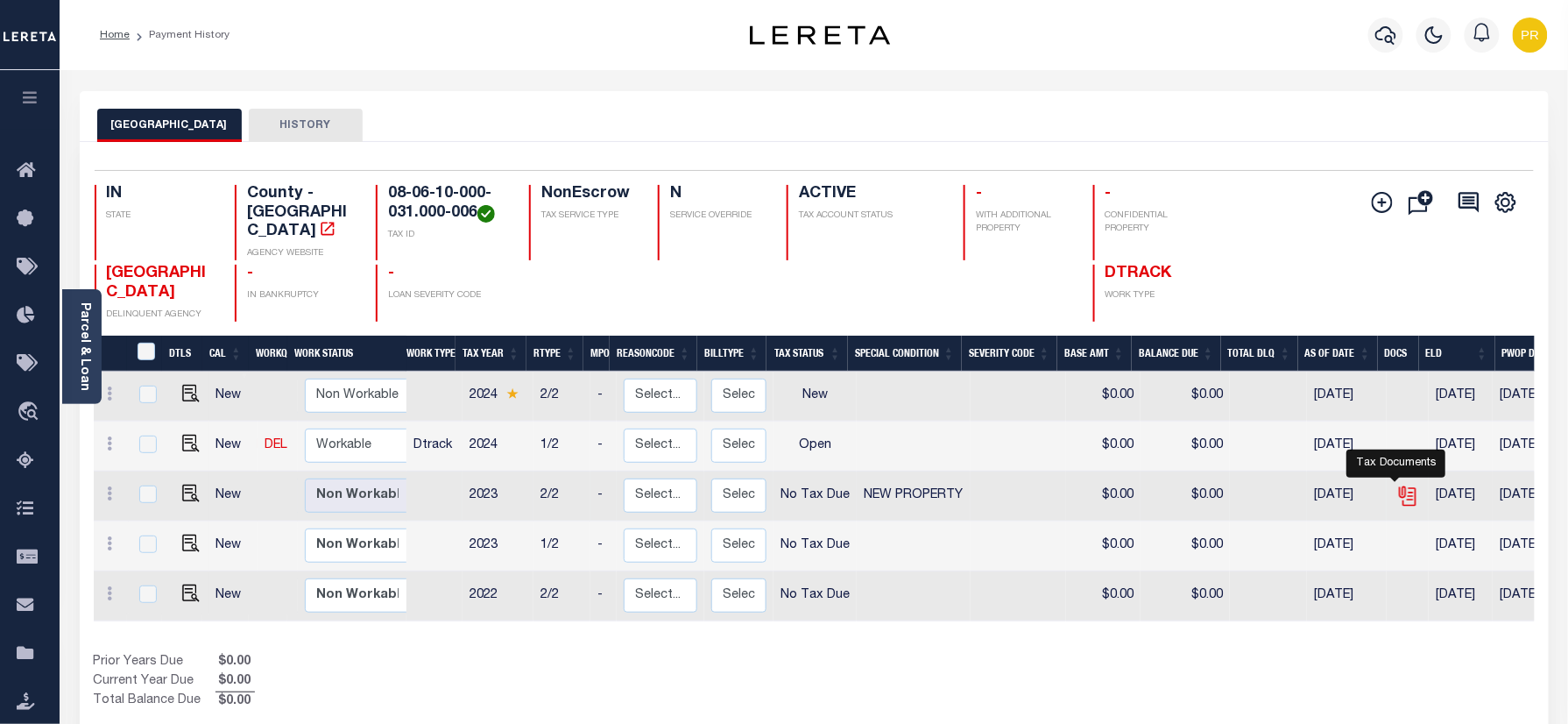
click at [1400, 487] on icon "" at bounding box center [1408, 496] width 23 height 23
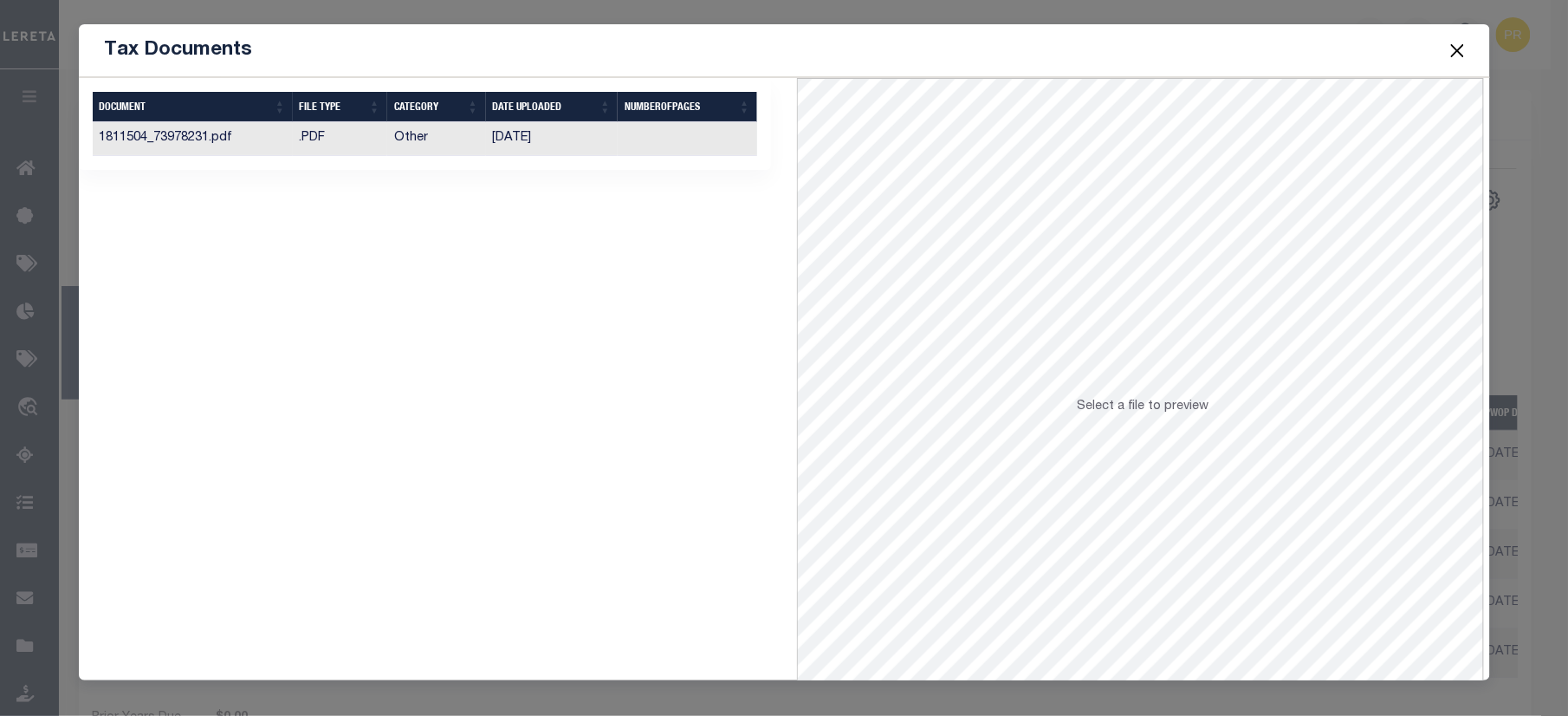
click at [725, 143] on td at bounding box center [687, 139] width 139 height 34
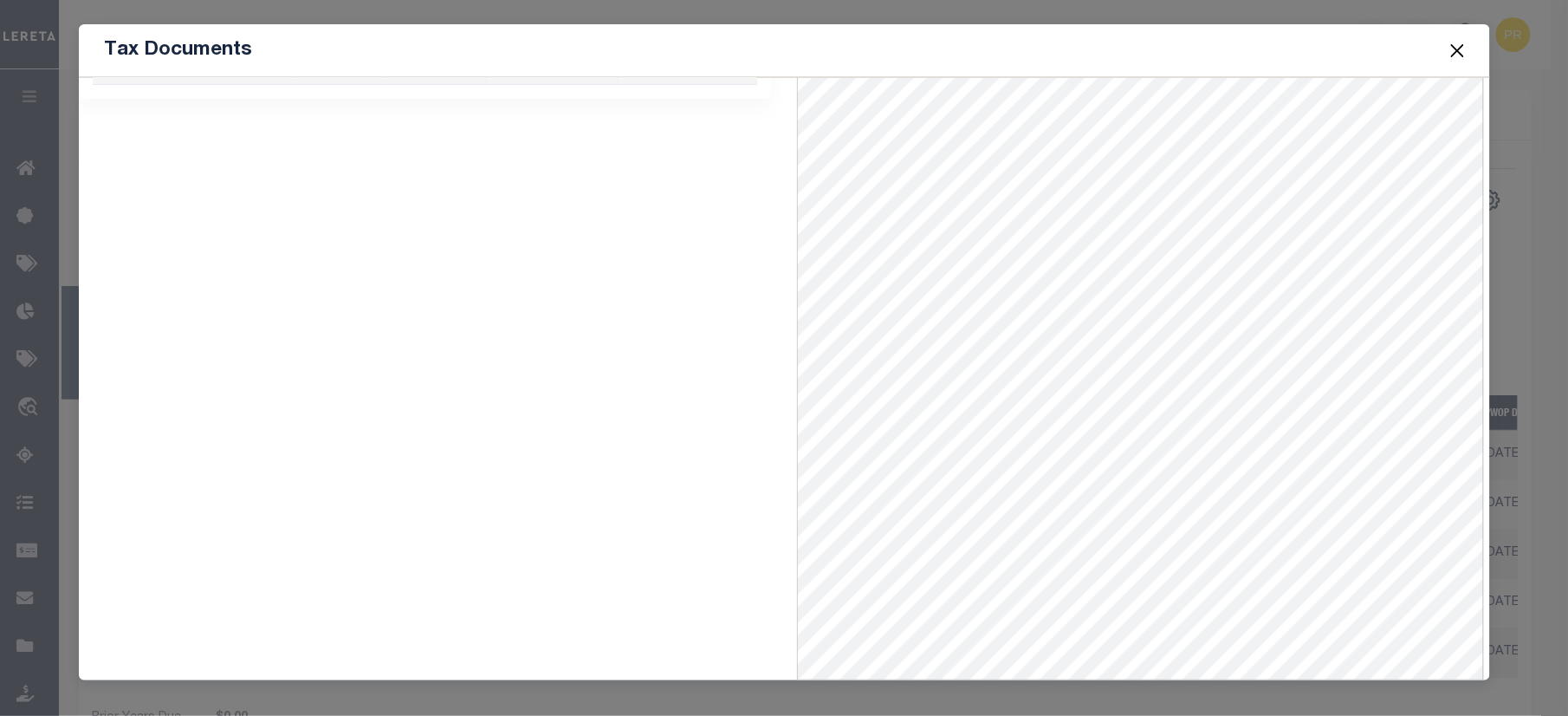
click at [1458, 45] on button "Close" at bounding box center [1457, 50] width 23 height 23
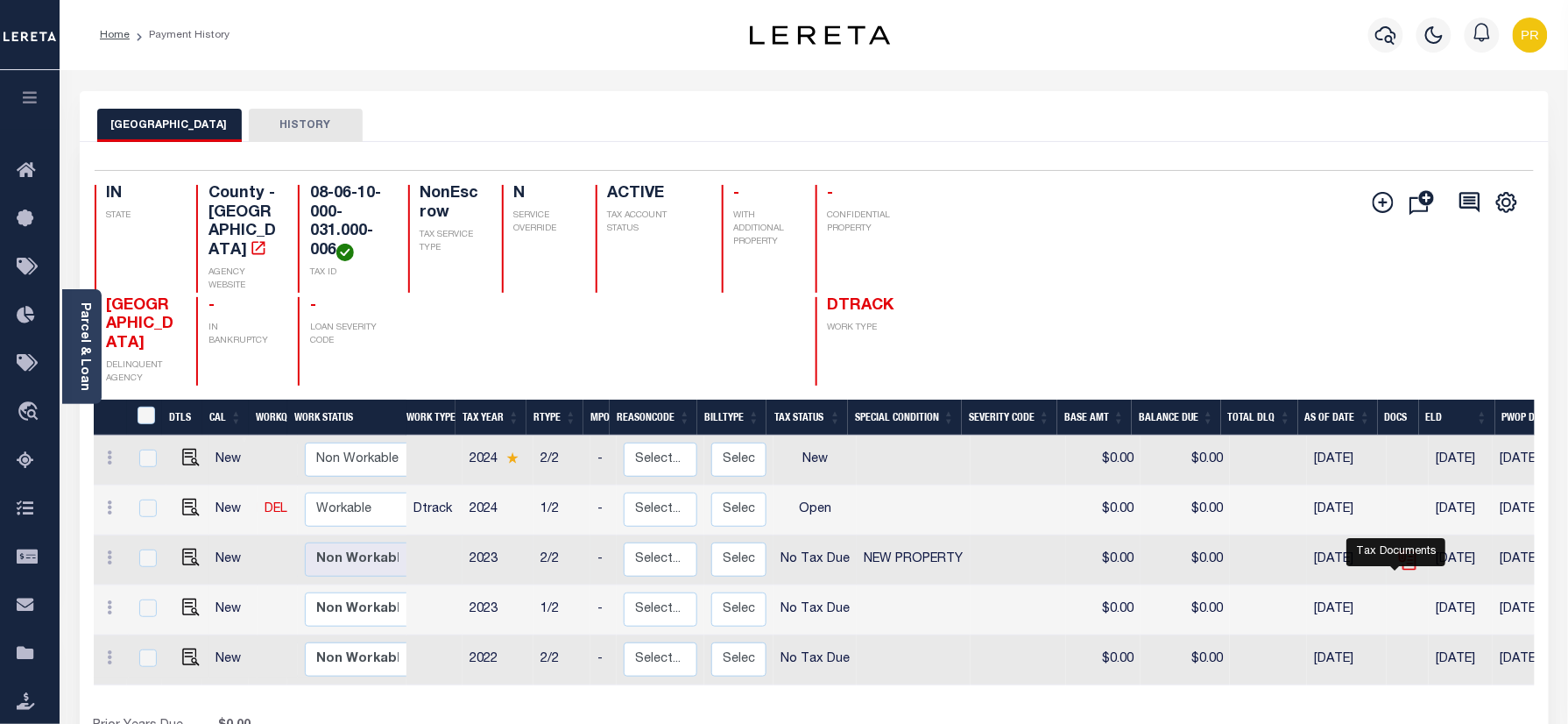
click at [1406, 568] on icon "" at bounding box center [1408, 560] width 23 height 23
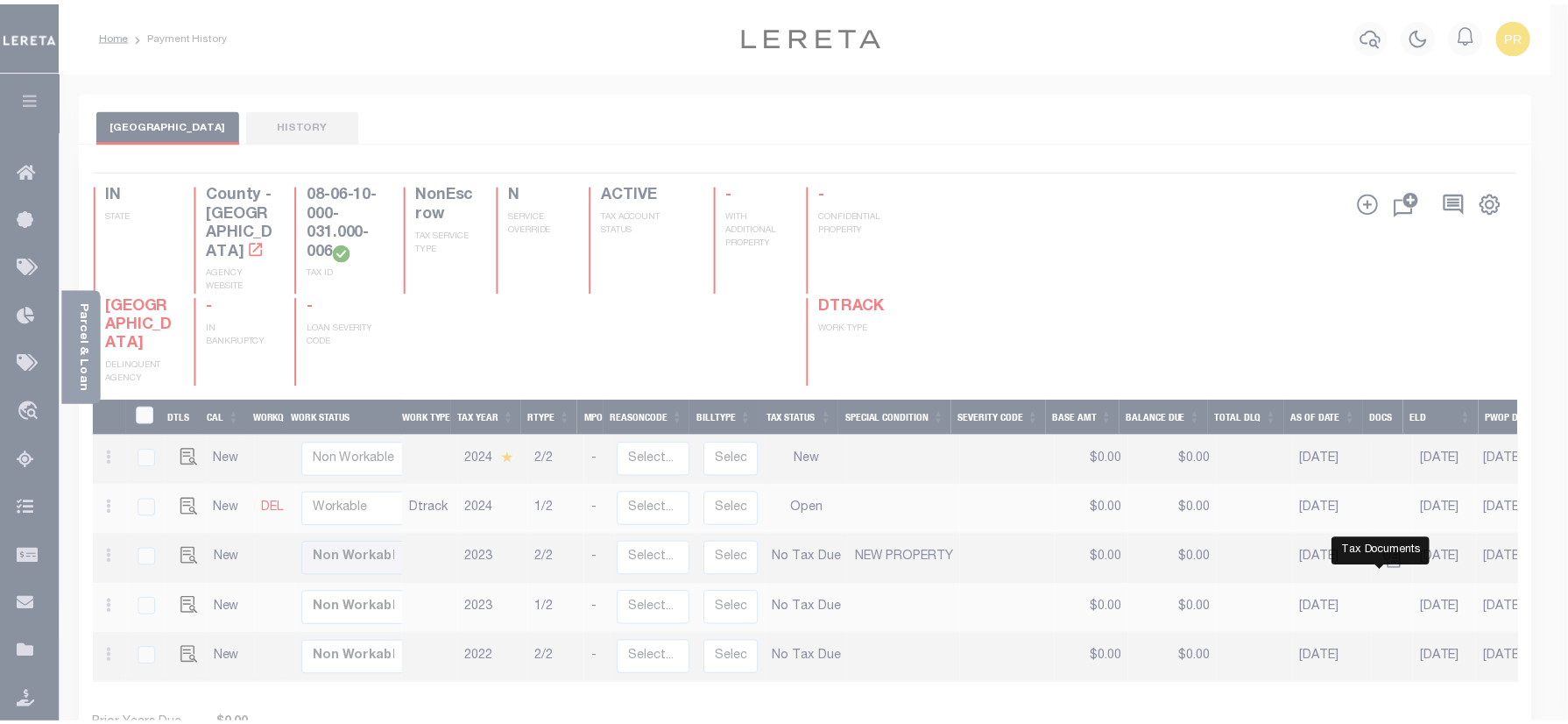
scroll to position [0, 0]
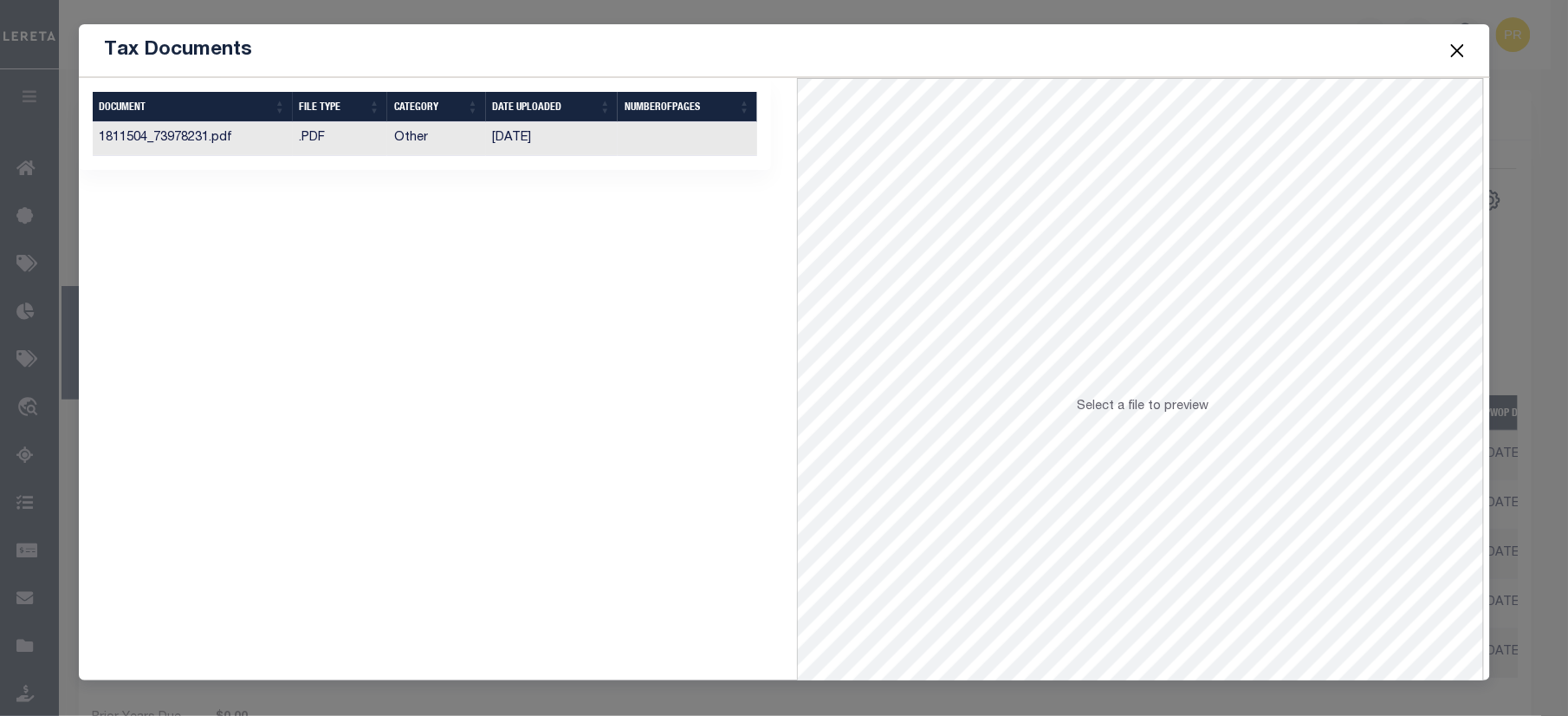
click at [625, 147] on td at bounding box center [687, 139] width 139 height 34
click at [1460, 32] on span at bounding box center [1458, 50] width 66 height 48
click at [1456, 45] on button "Close" at bounding box center [1457, 50] width 23 height 23
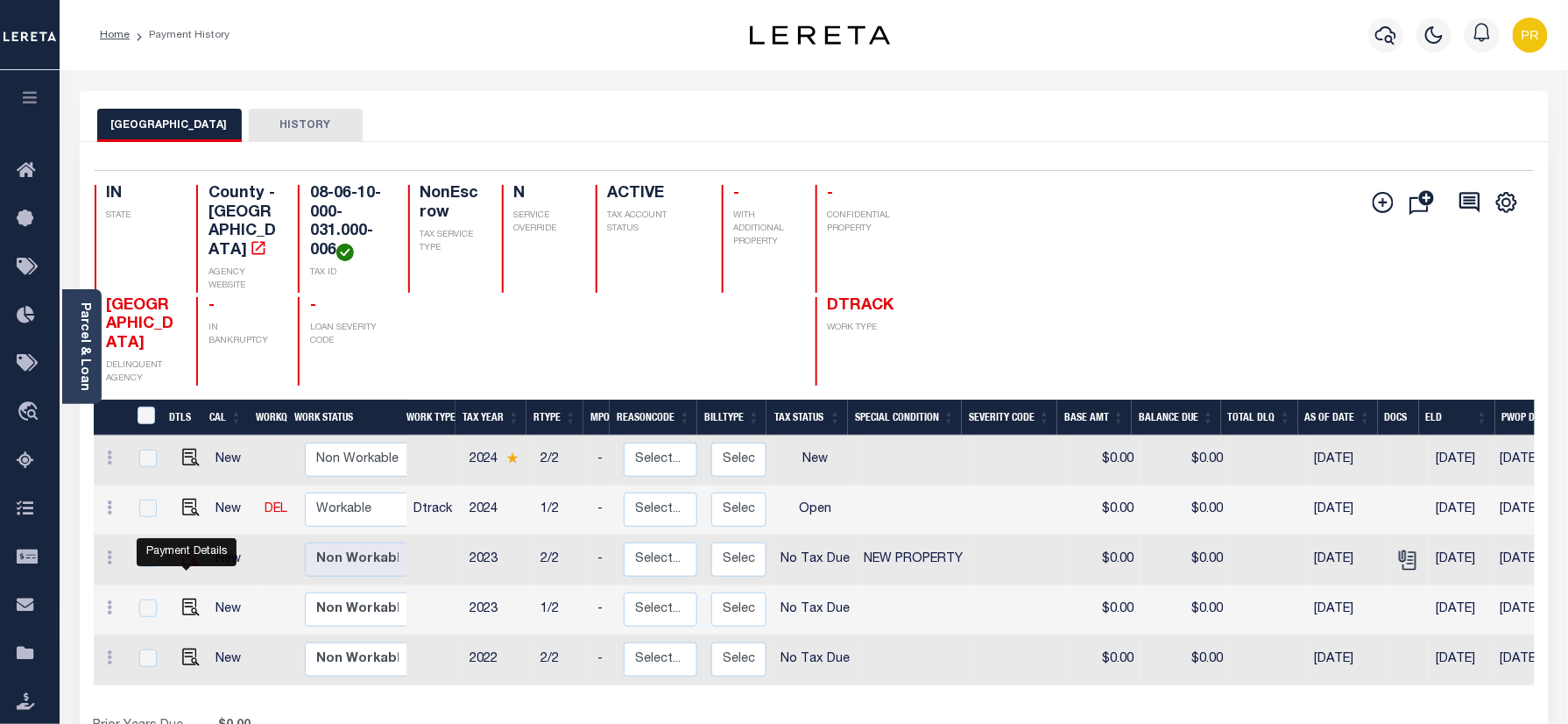
click at [189, 566] on img "" at bounding box center [191, 557] width 18 height 18
checkbox input "true"
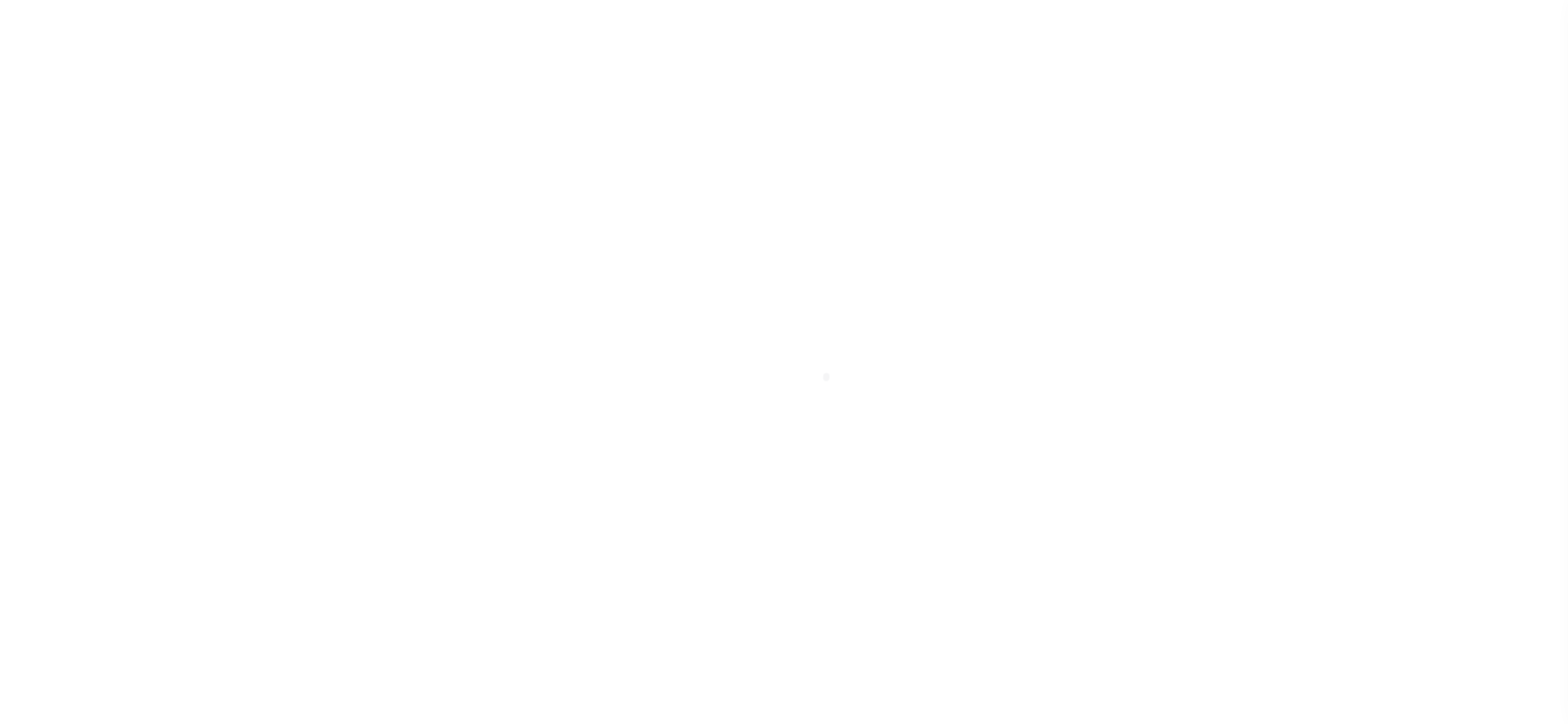
select select "NTX"
select select "7"
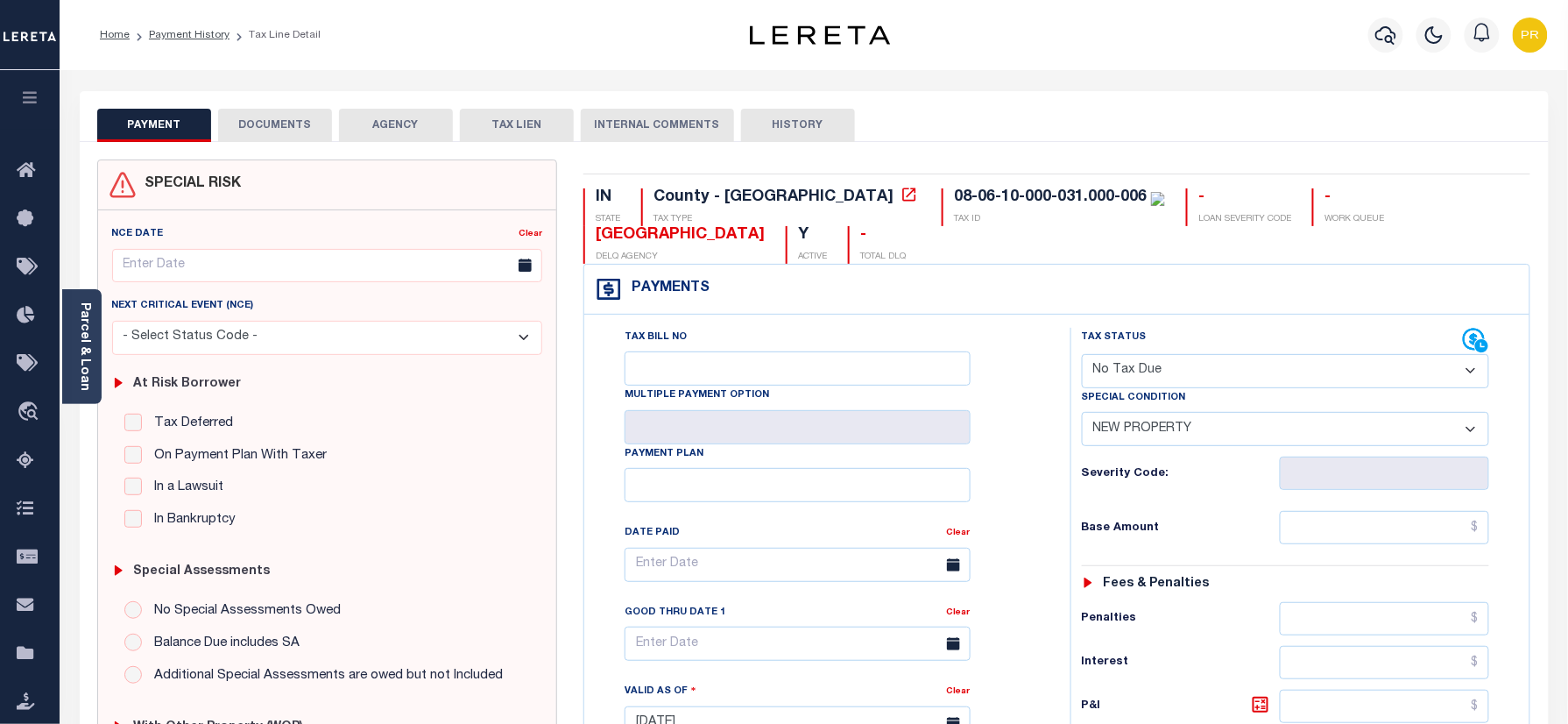
click at [277, 130] on button "DOCUMENTS" at bounding box center [276, 125] width 114 height 33
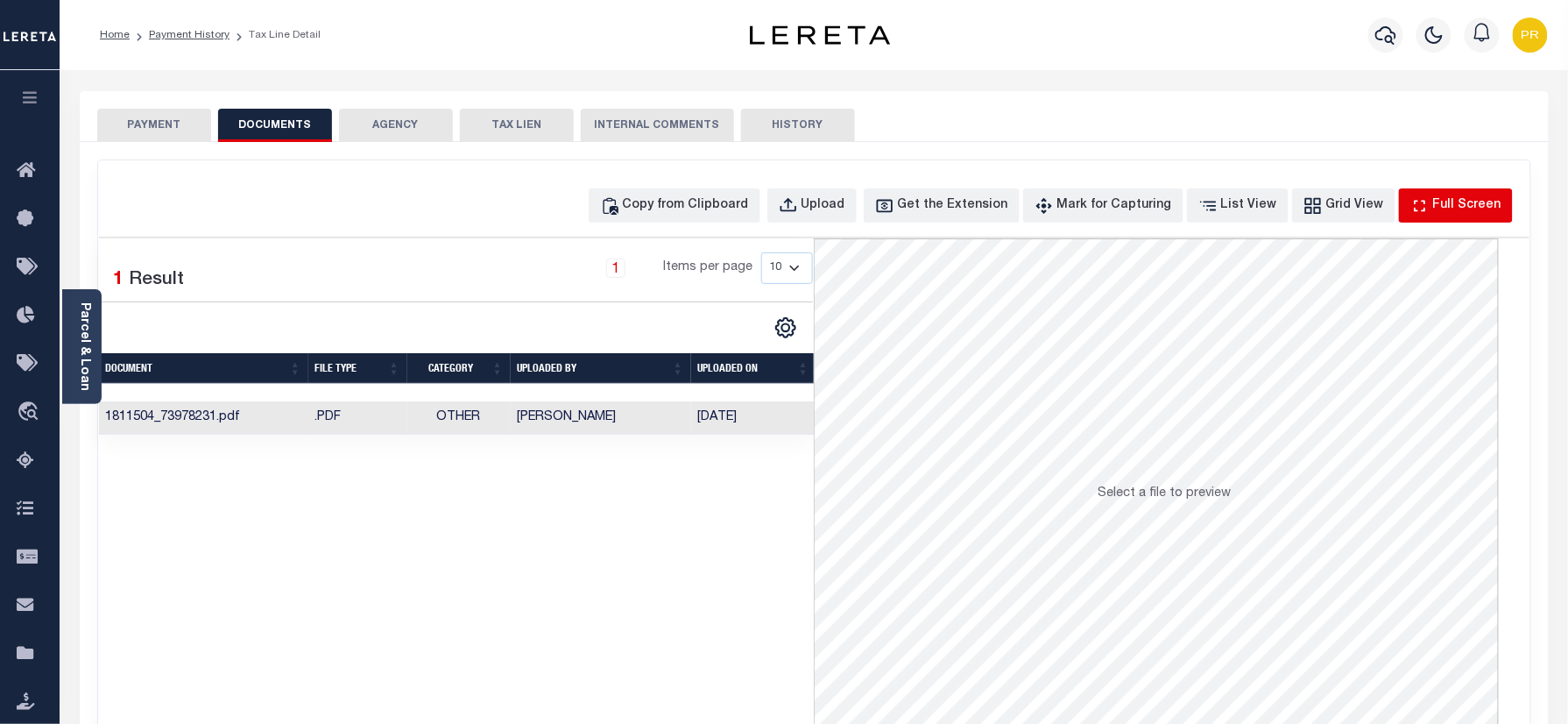
click at [1441, 211] on div "Full Screen" at bounding box center [1468, 206] width 68 height 19
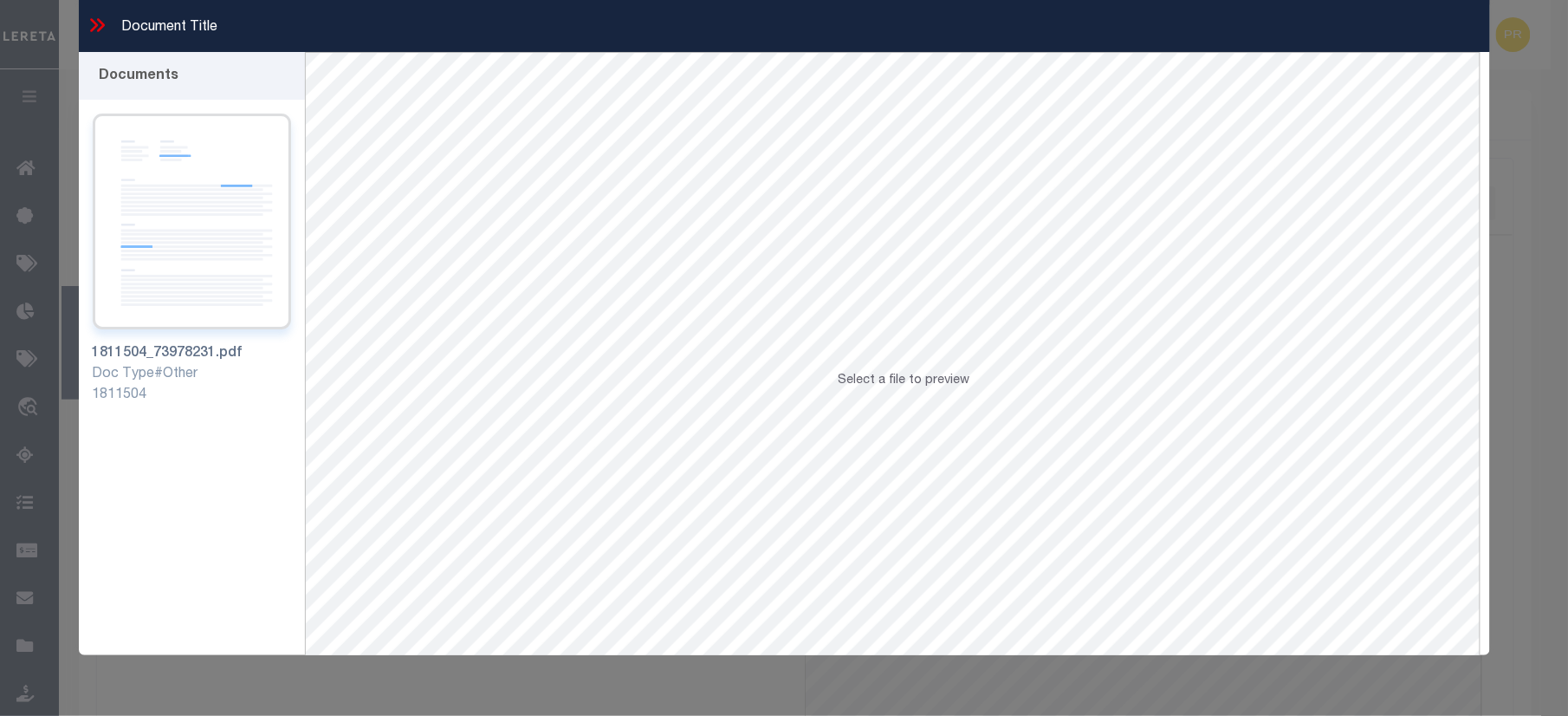
click at [231, 192] on img at bounding box center [192, 222] width 199 height 216
drag, startPoint x: 98, startPoint y: 28, endPoint x: 166, endPoint y: 157, distance: 145.8
click at [98, 28] on icon at bounding box center [100, 25] width 8 height 14
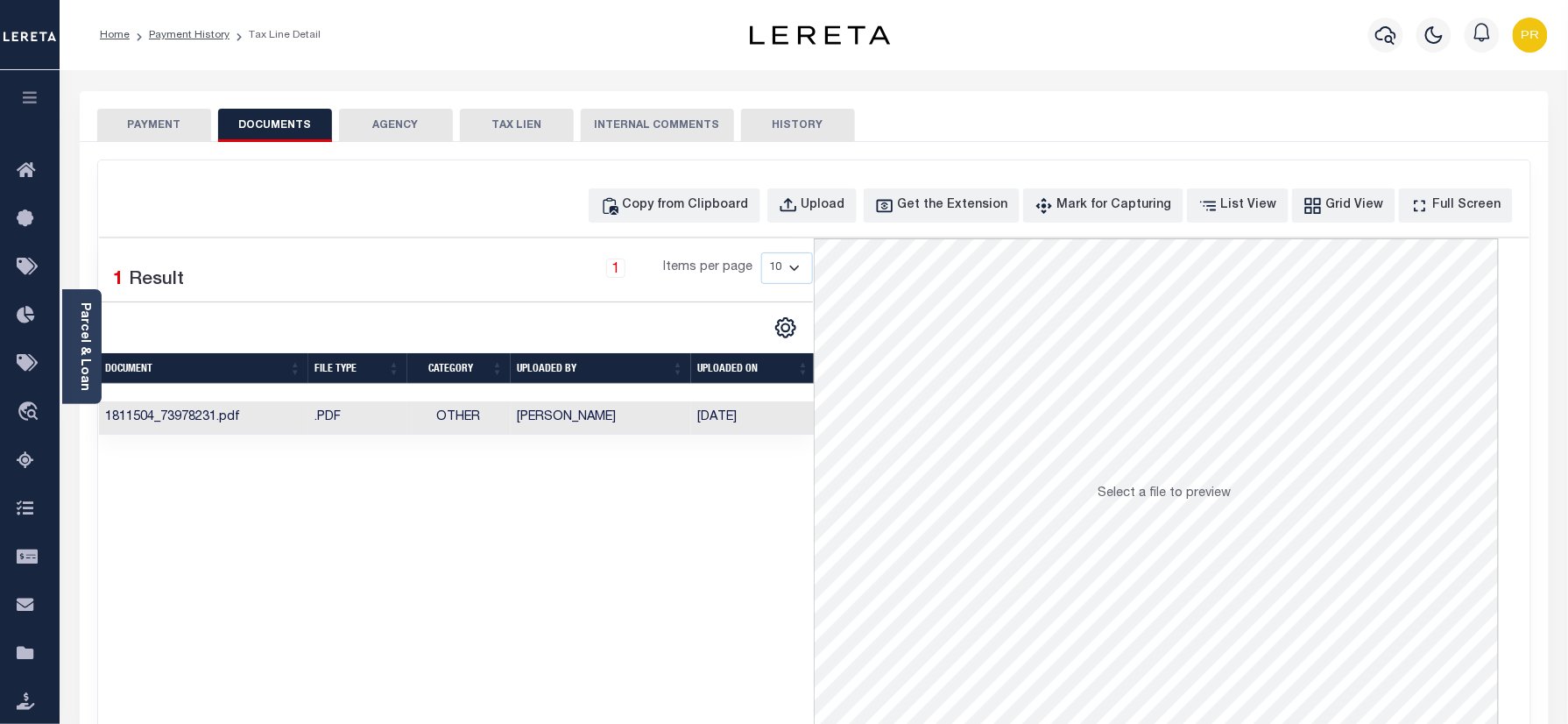
click at [166, 130] on button "PAYMENT" at bounding box center [155, 125] width 114 height 33
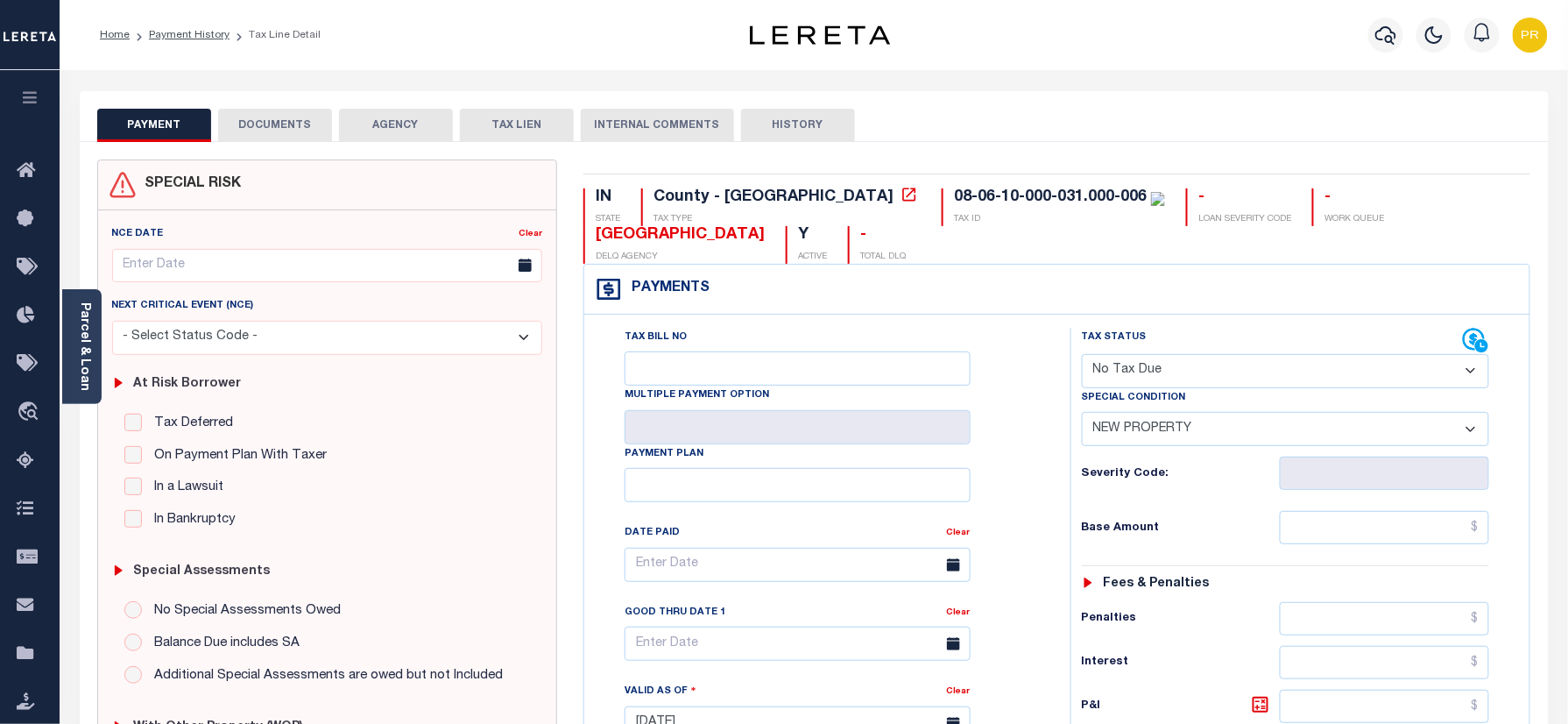
click at [272, 131] on button "DOCUMENTS" at bounding box center [276, 125] width 114 height 33
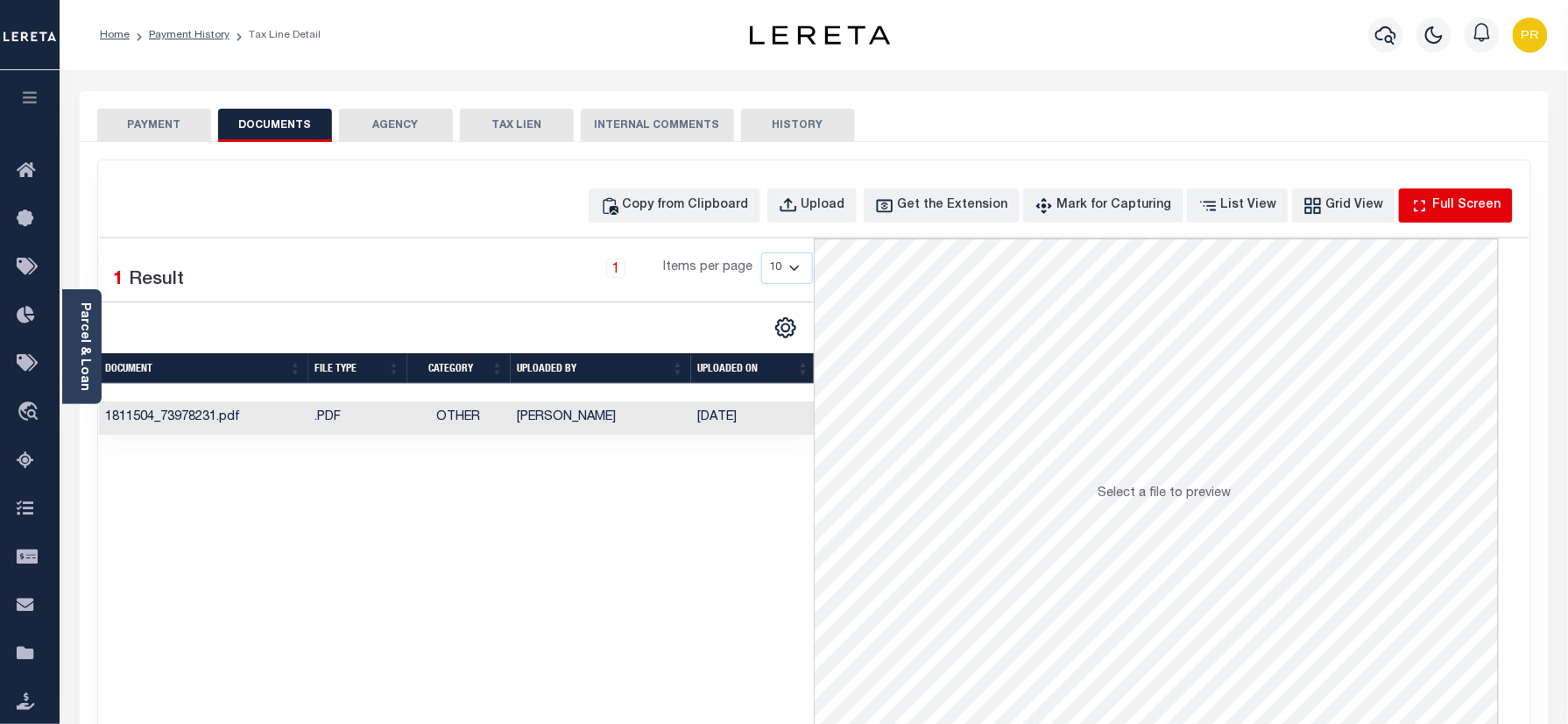
click at [1474, 215] on div "Full Screen" at bounding box center [1468, 206] width 68 height 19
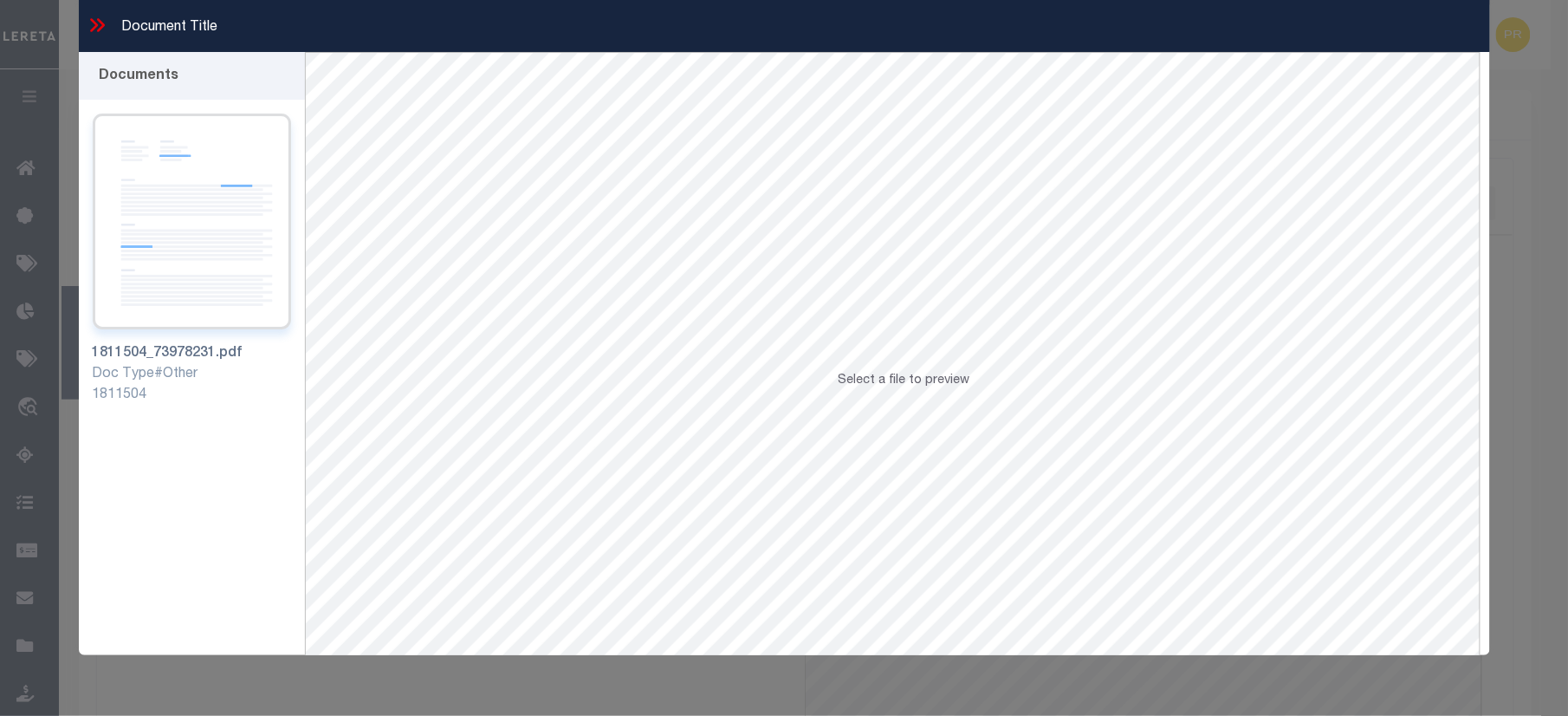
click at [160, 223] on img at bounding box center [192, 222] width 199 height 216
click at [102, 26] on icon at bounding box center [100, 25] width 8 height 14
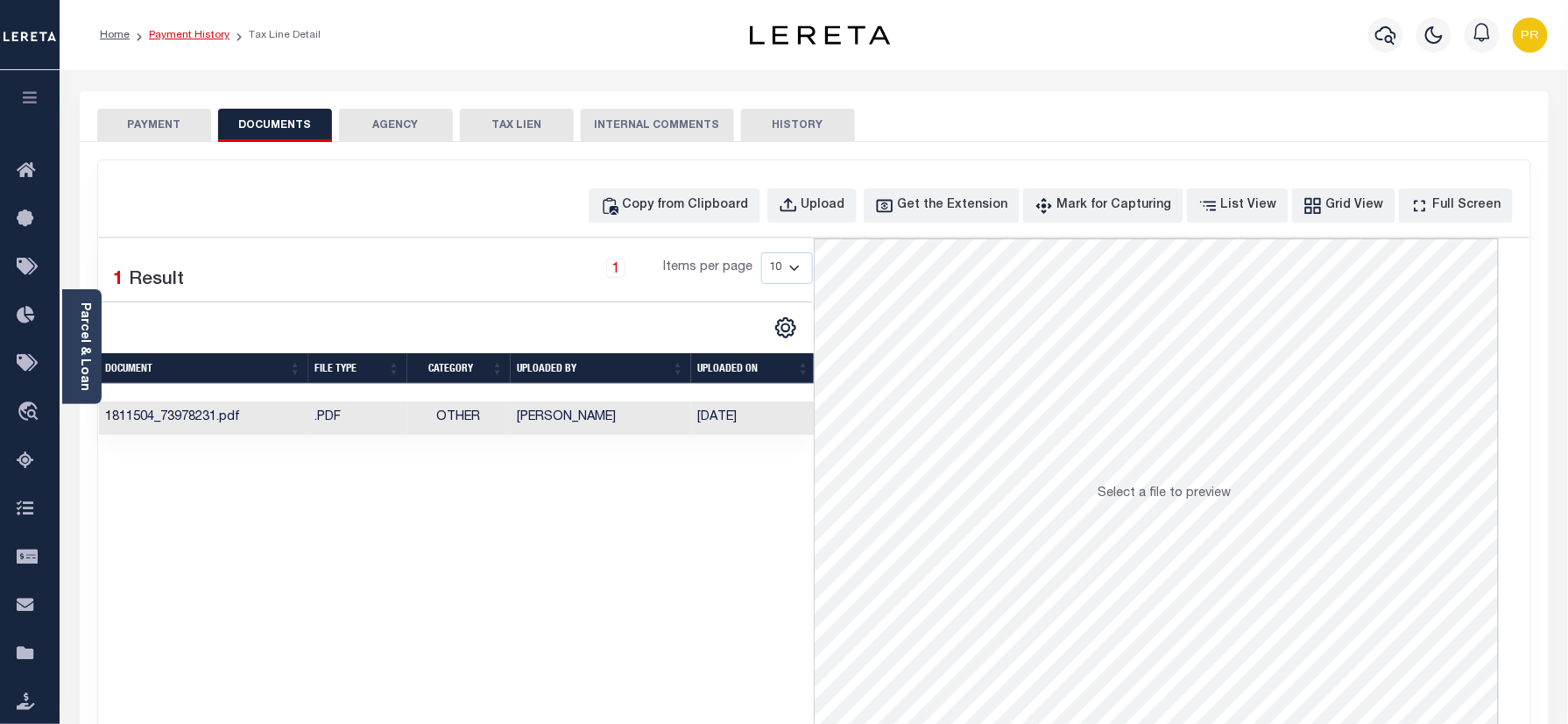
click at [185, 40] on link "Payment History" at bounding box center [189, 34] width 80 height 10
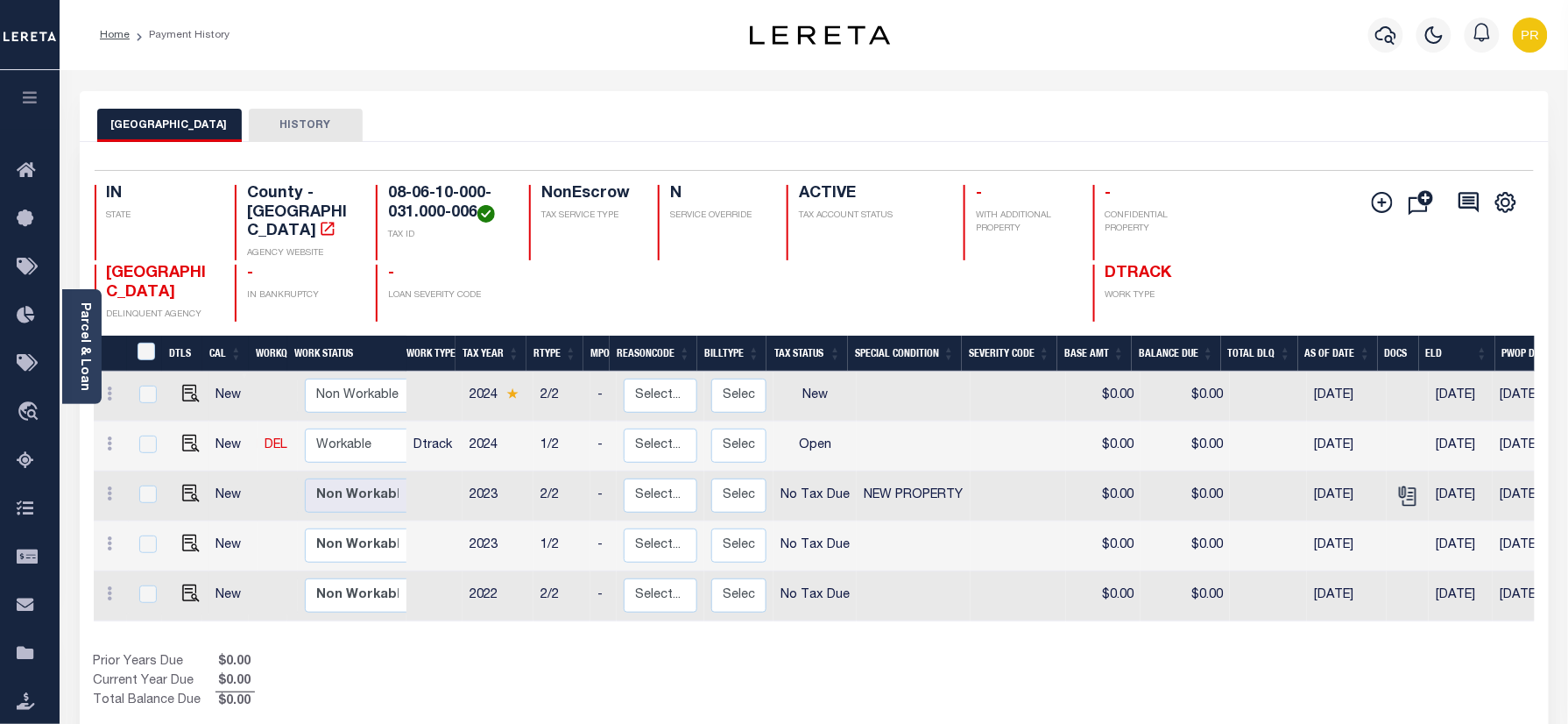
click at [428, 222] on h4 "08-06-10-000-031.000-006" at bounding box center [448, 204] width 120 height 38
click at [449, 195] on h4 "08-06-10-000-031.000-006" at bounding box center [448, 204] width 120 height 38
copy div "08-06-10-000-031.000-006"
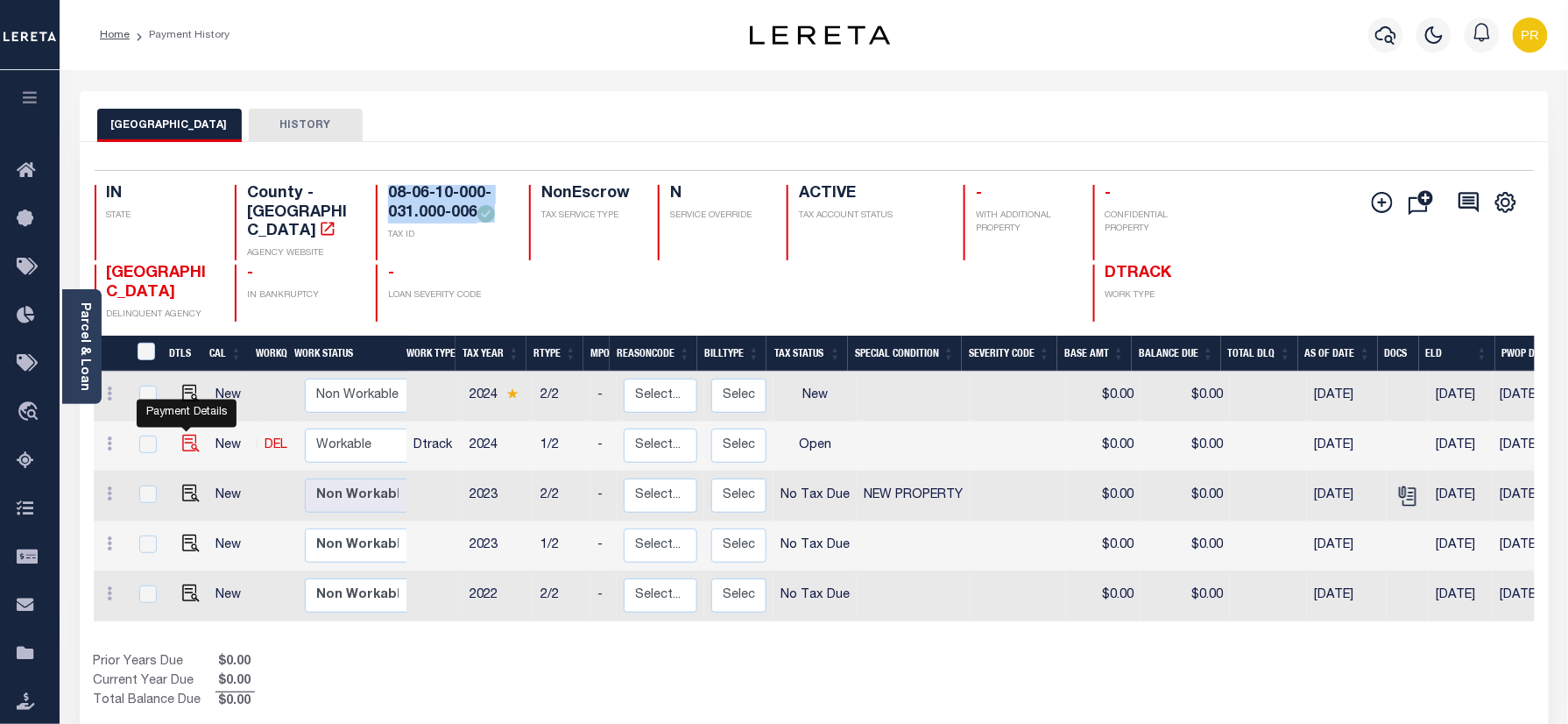
click at [195, 434] on img "" at bounding box center [191, 443] width 18 height 18
checkbox input "true"
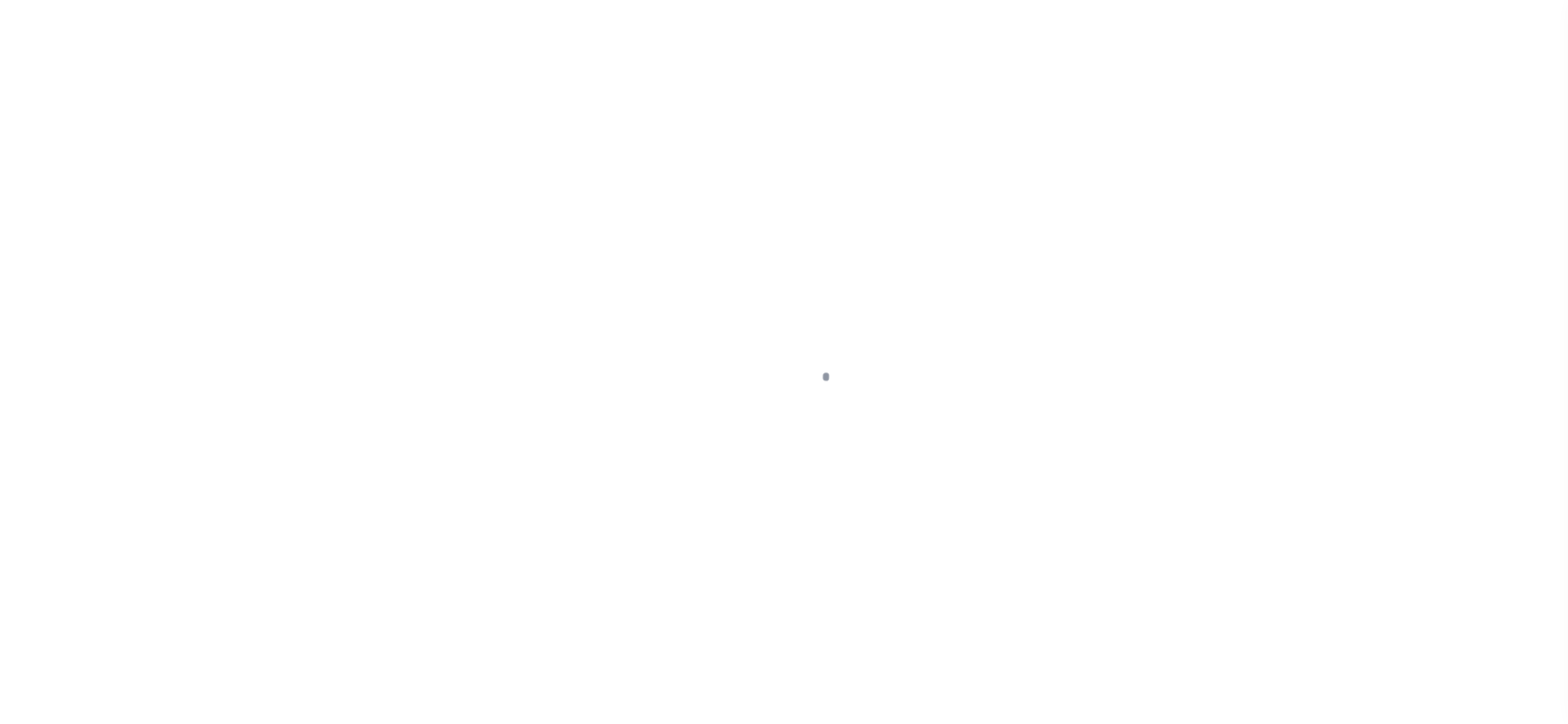
checkbox input "false"
type input "[DATE]"
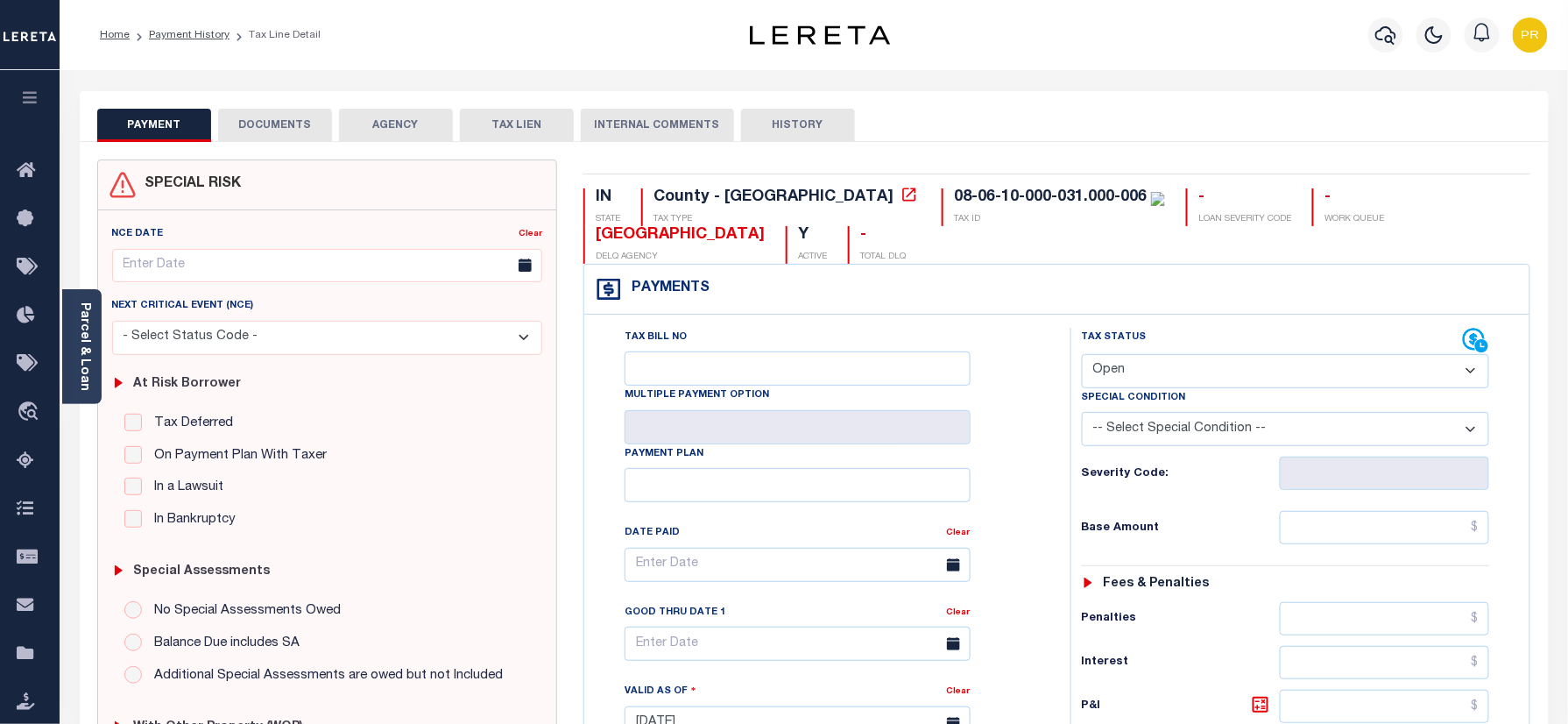
click at [1154, 375] on select "- Select Status Code - Open Due/Unpaid Paid Incomplete No Tax Due Internal Refu…" at bounding box center [1286, 371] width 408 height 34
select select "NTX"
click at [1082, 356] on select "- Select Status Code - Open Due/Unpaid Paid Incomplete No Tax Due Internal Refu…" at bounding box center [1286, 371] width 408 height 34
type input "[DATE]"
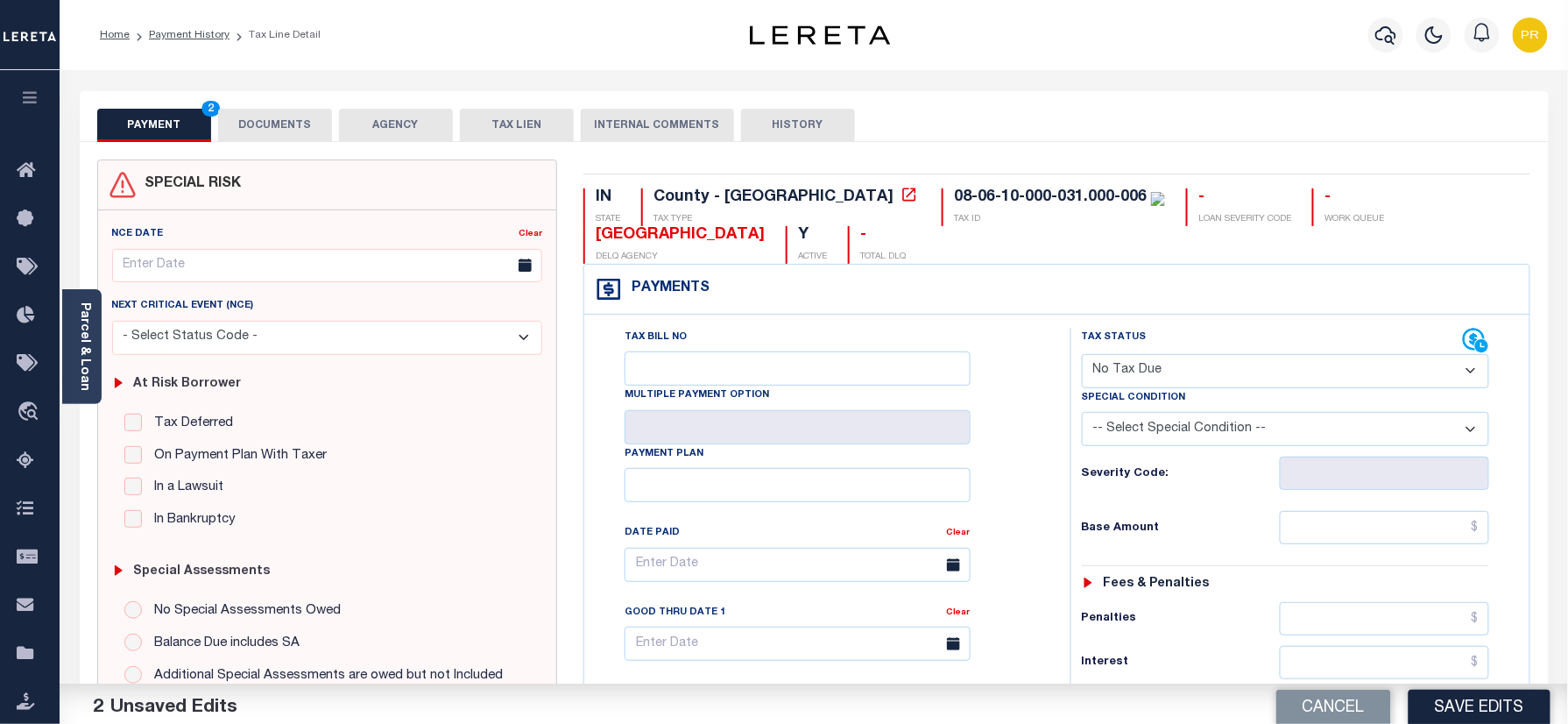
click at [1176, 438] on select "-- Select Special Condition -- 3RD PARTY TAX LIEN AGENCY TAX LIEN (A.K.A Inside…" at bounding box center [1286, 429] width 408 height 34
select select "7"
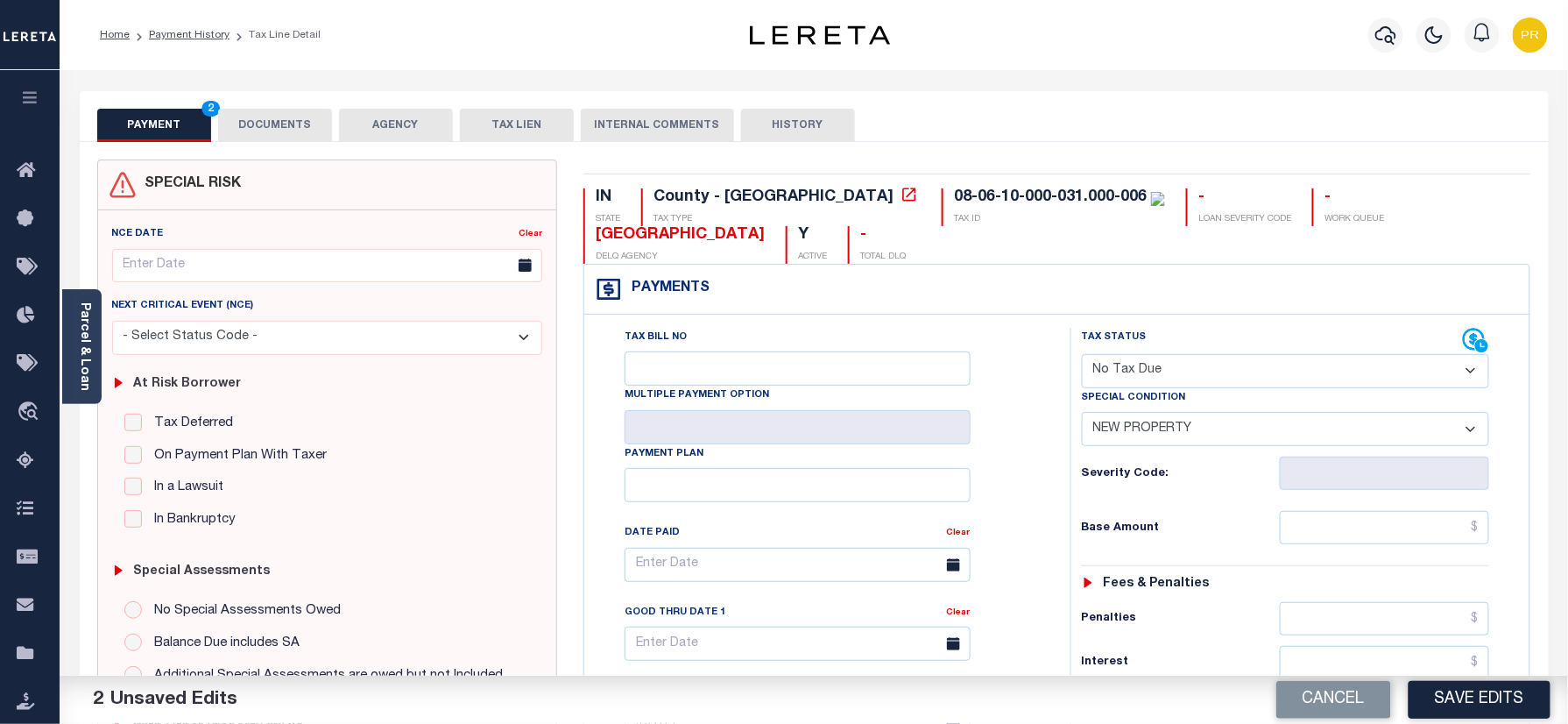
click at [1082, 416] on select "-- Select Special Condition -- 3RD PARTY TAX LIEN AGENCY TAX LIEN (A.K.A Inside…" at bounding box center [1286, 429] width 408 height 34
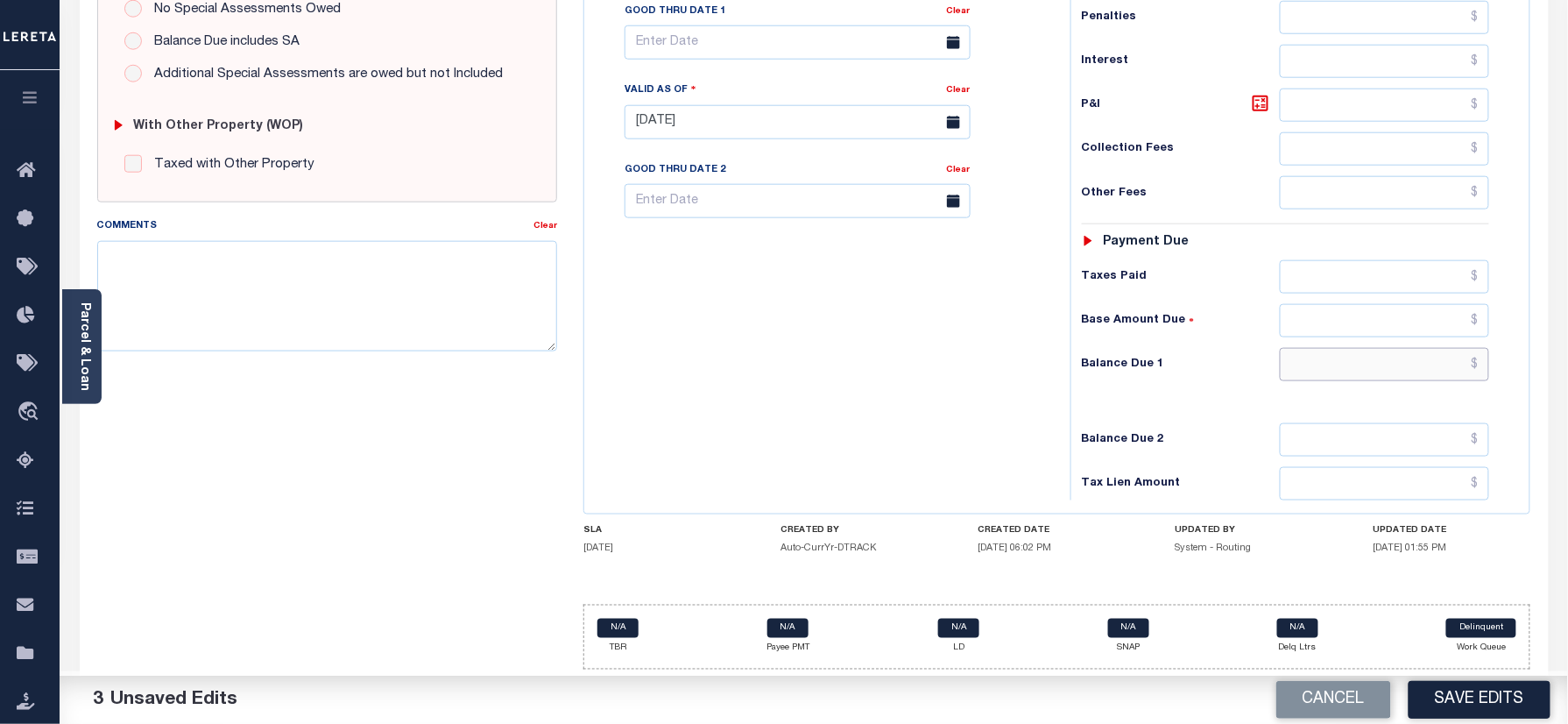
click at [1397, 348] on input "text" at bounding box center [1385, 364] width 210 height 33
type input "$0.00"
click at [877, 430] on div "Tax Bill No Multiple Payment Option Payment Plan Clear" at bounding box center [823, 113] width 468 height 774
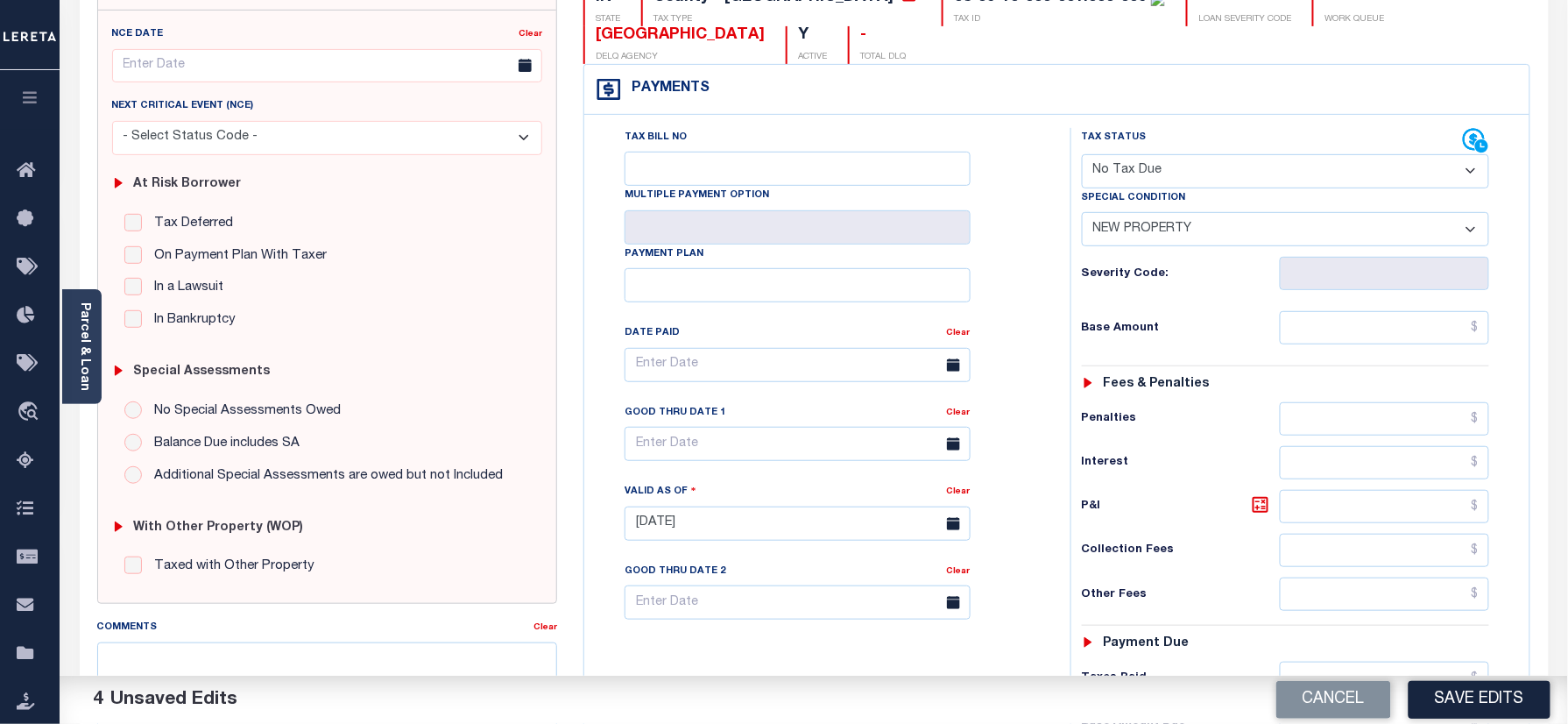
scroll to position [0, 0]
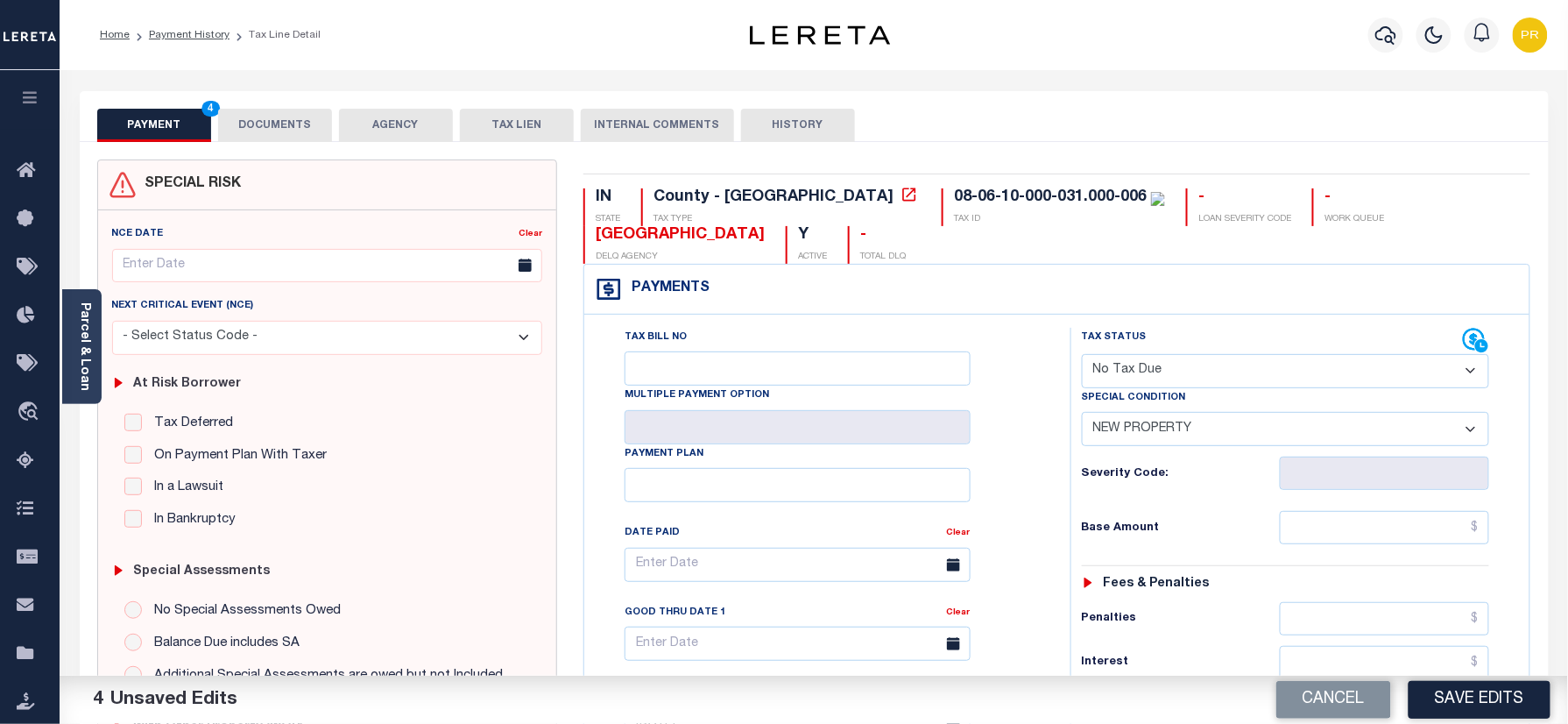
click at [242, 133] on button "DOCUMENTS" at bounding box center [276, 125] width 114 height 33
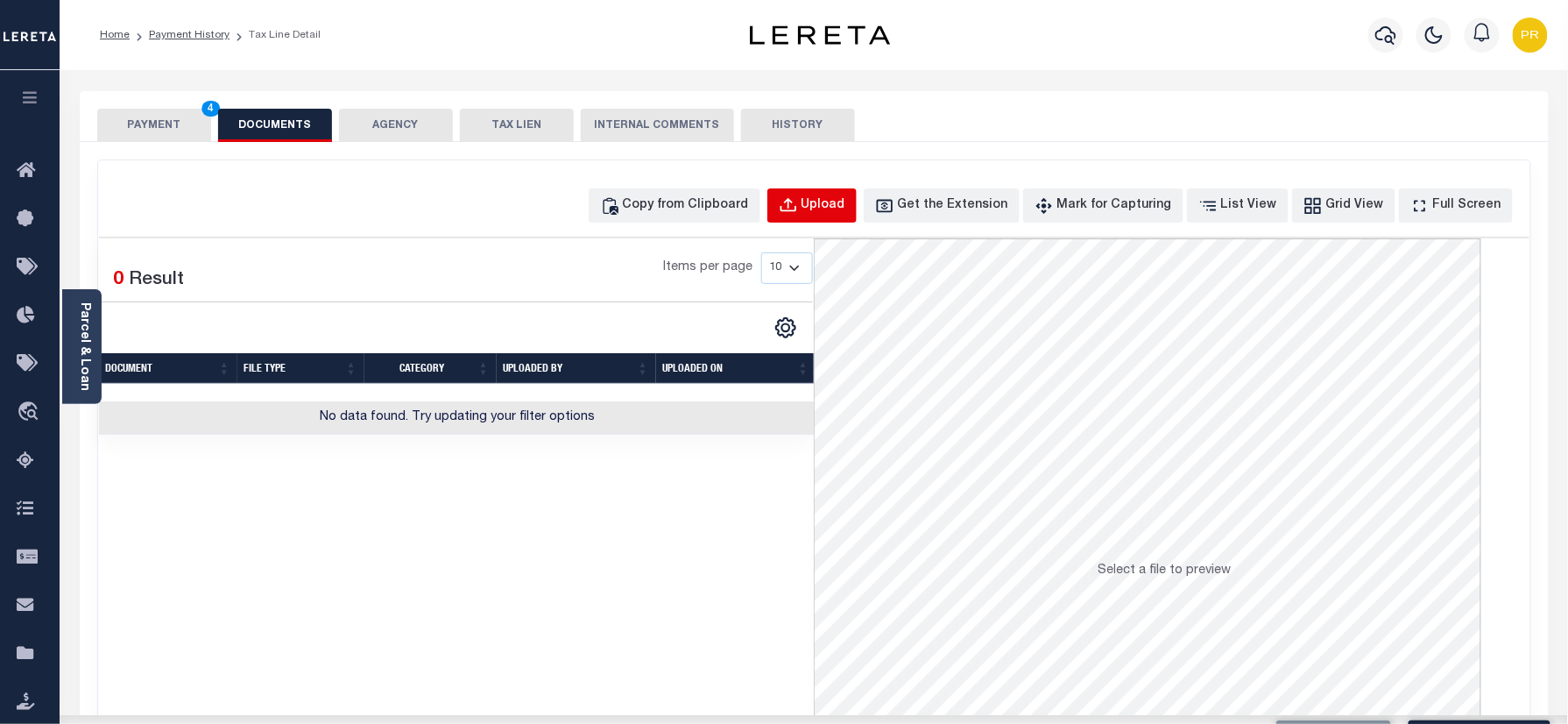
click at [852, 222] on button "Upload" at bounding box center [812, 205] width 89 height 34
select select "POP"
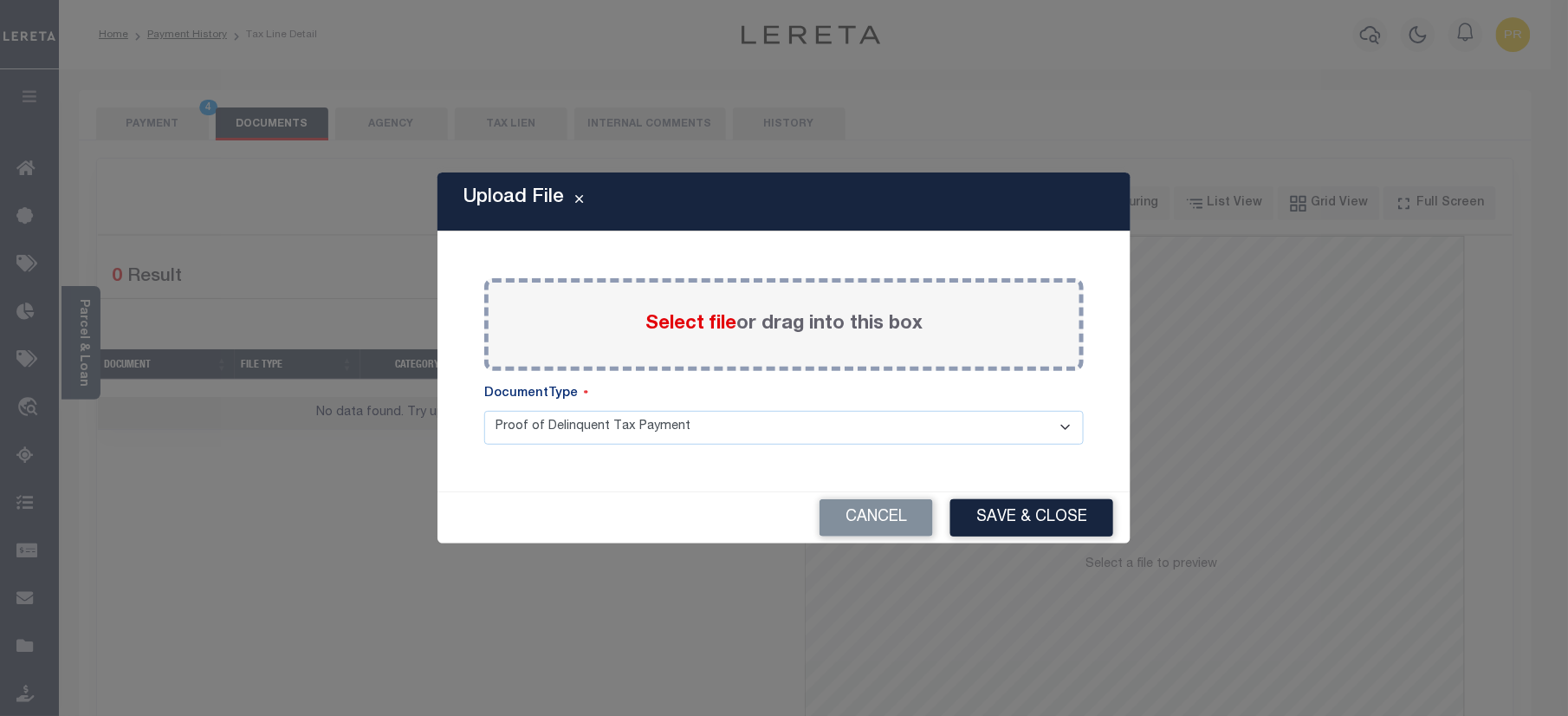
click at [839, 319] on label "Select file or drag into this box" at bounding box center [784, 324] width 277 height 28
click at [0, 0] on input "Select file or drag into this box" at bounding box center [0, 0] width 0 height 0
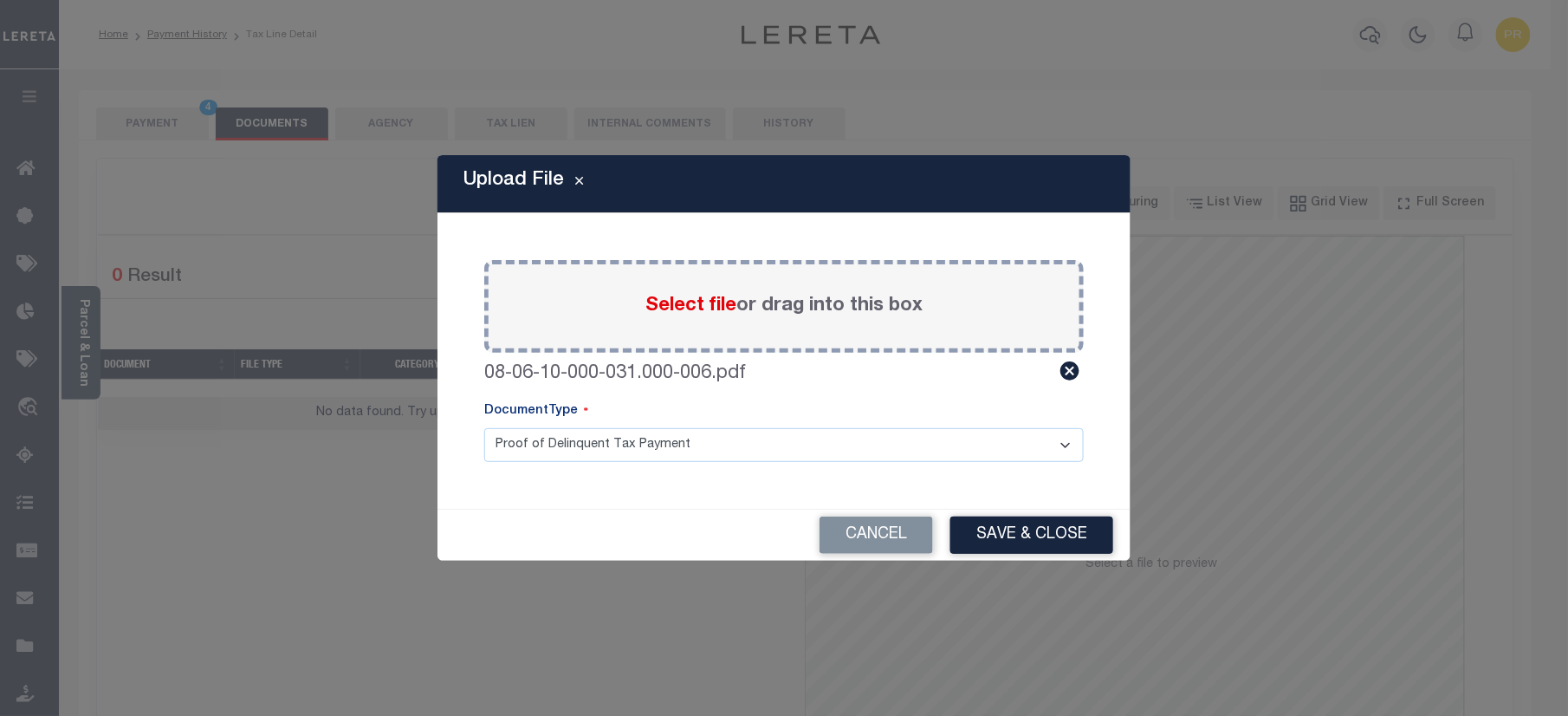
drag, startPoint x: 586, startPoint y: 454, endPoint x: 558, endPoint y: 462, distance: 29.1
click at [586, 454] on select "Proof of Delinquent Tax Payment" at bounding box center [784, 445] width 600 height 34
click at [484, 429] on select "Proof of Delinquent Tax Payment" at bounding box center [784, 445] width 600 height 34
click at [982, 532] on button "Save & Close" at bounding box center [1032, 534] width 163 height 37
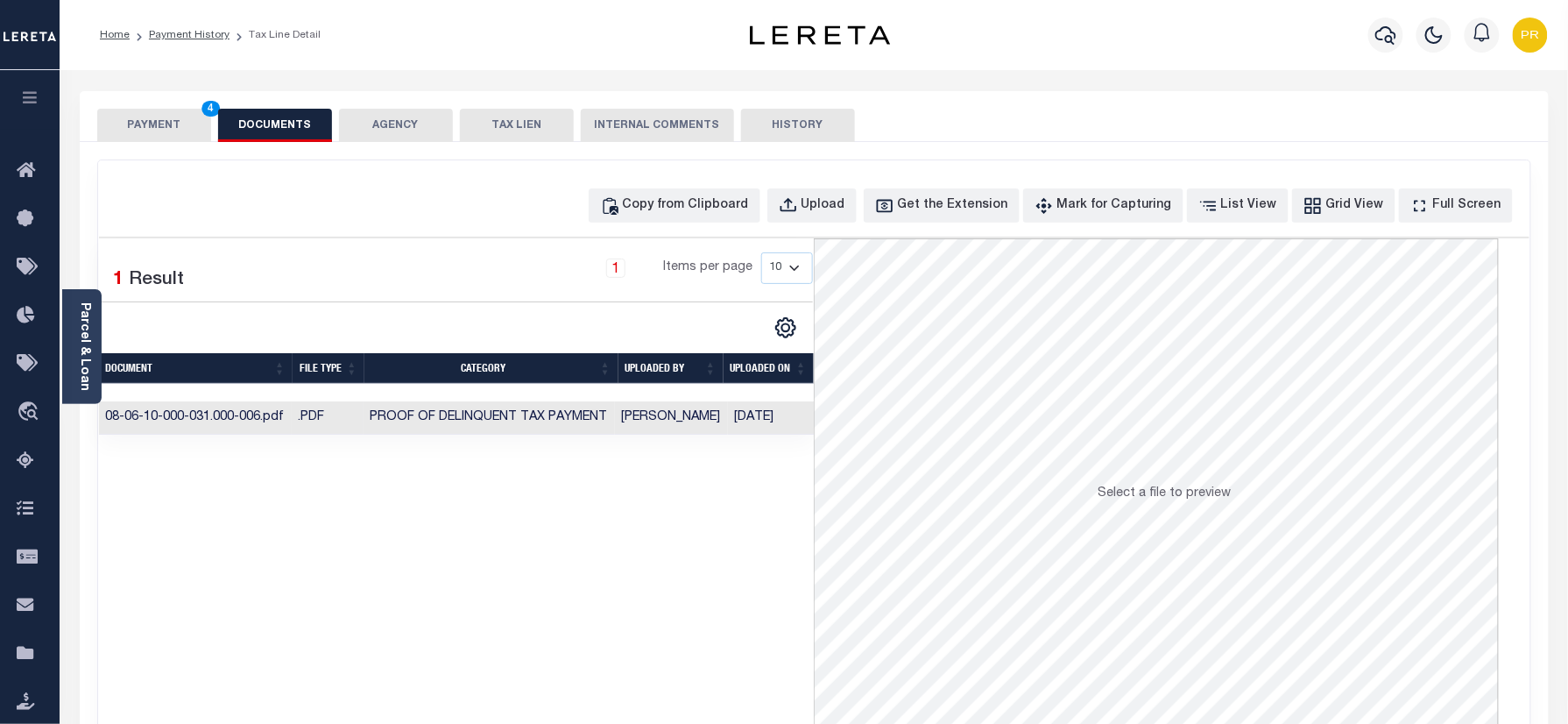
click at [728, 422] on td "10/10/2025" at bounding box center [773, 418] width 90 height 34
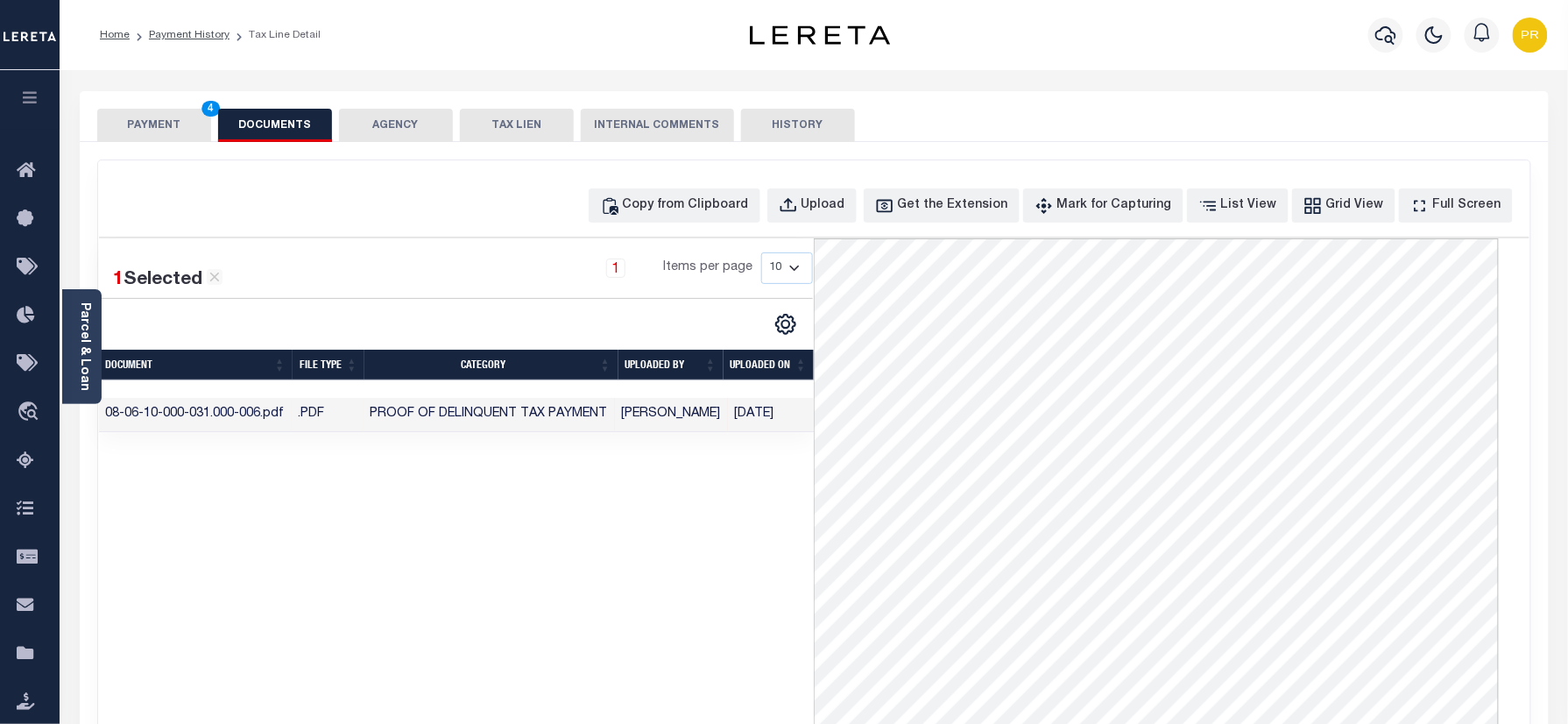
click at [146, 117] on button "PAYMENT 4" at bounding box center [155, 125] width 114 height 33
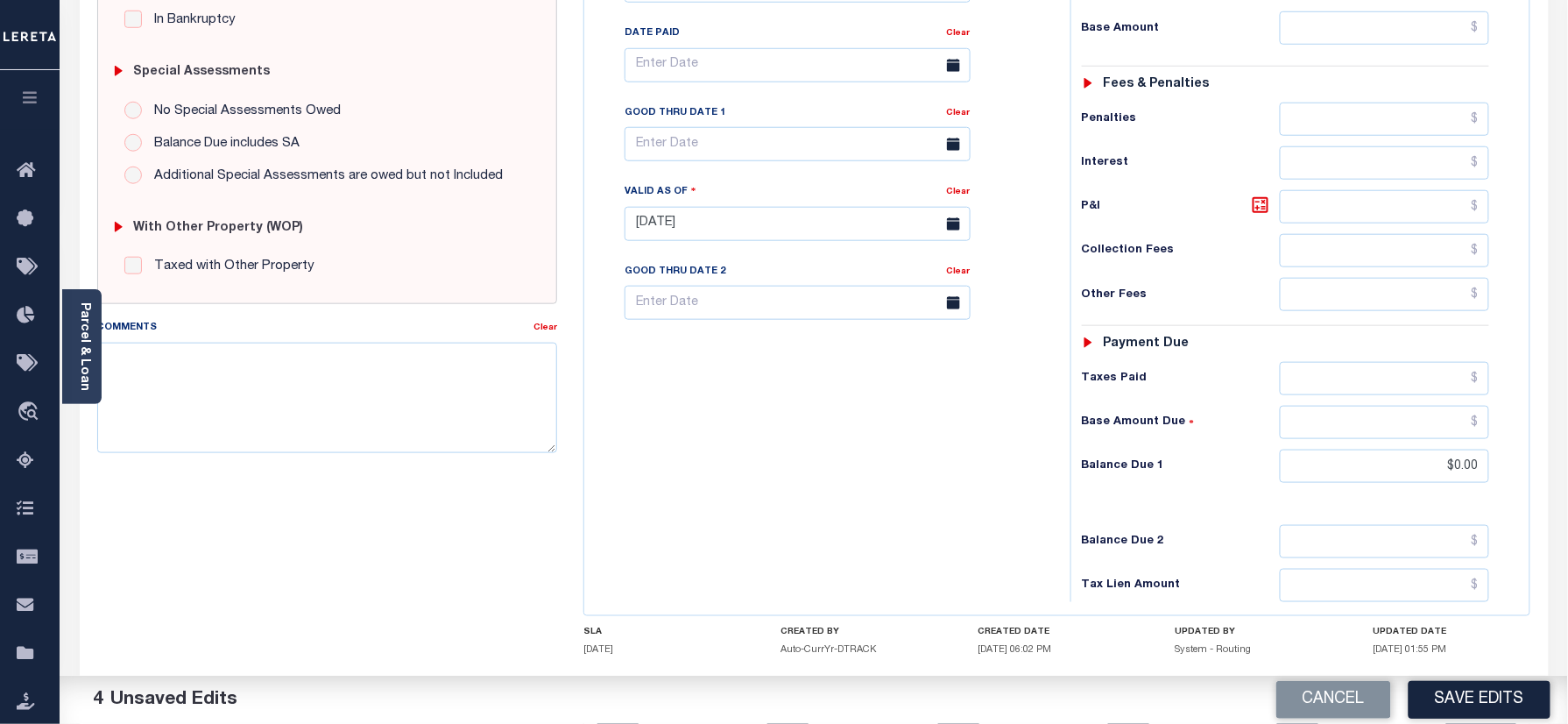
scroll to position [609, 0]
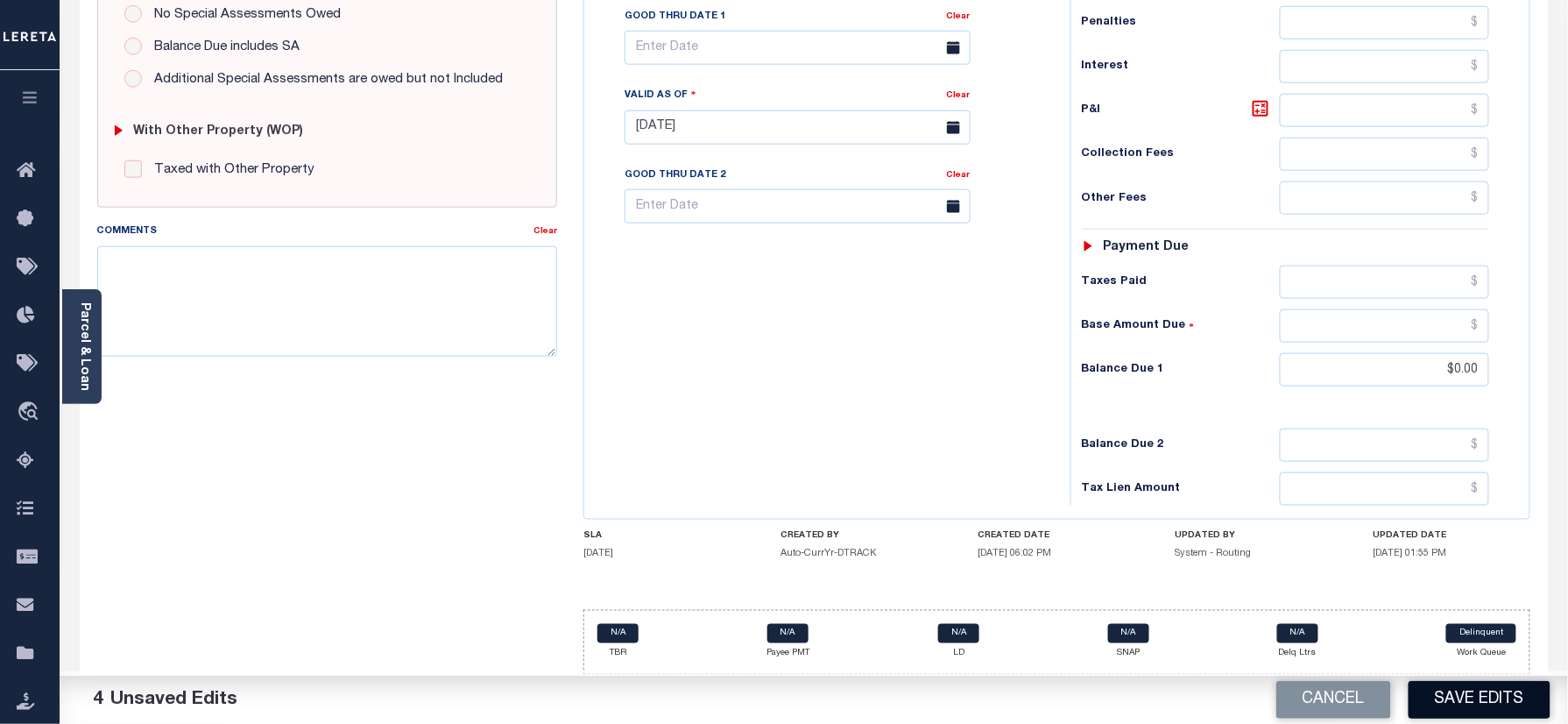
click at [1477, 693] on button "Save Edits" at bounding box center [1480, 700] width 142 height 38
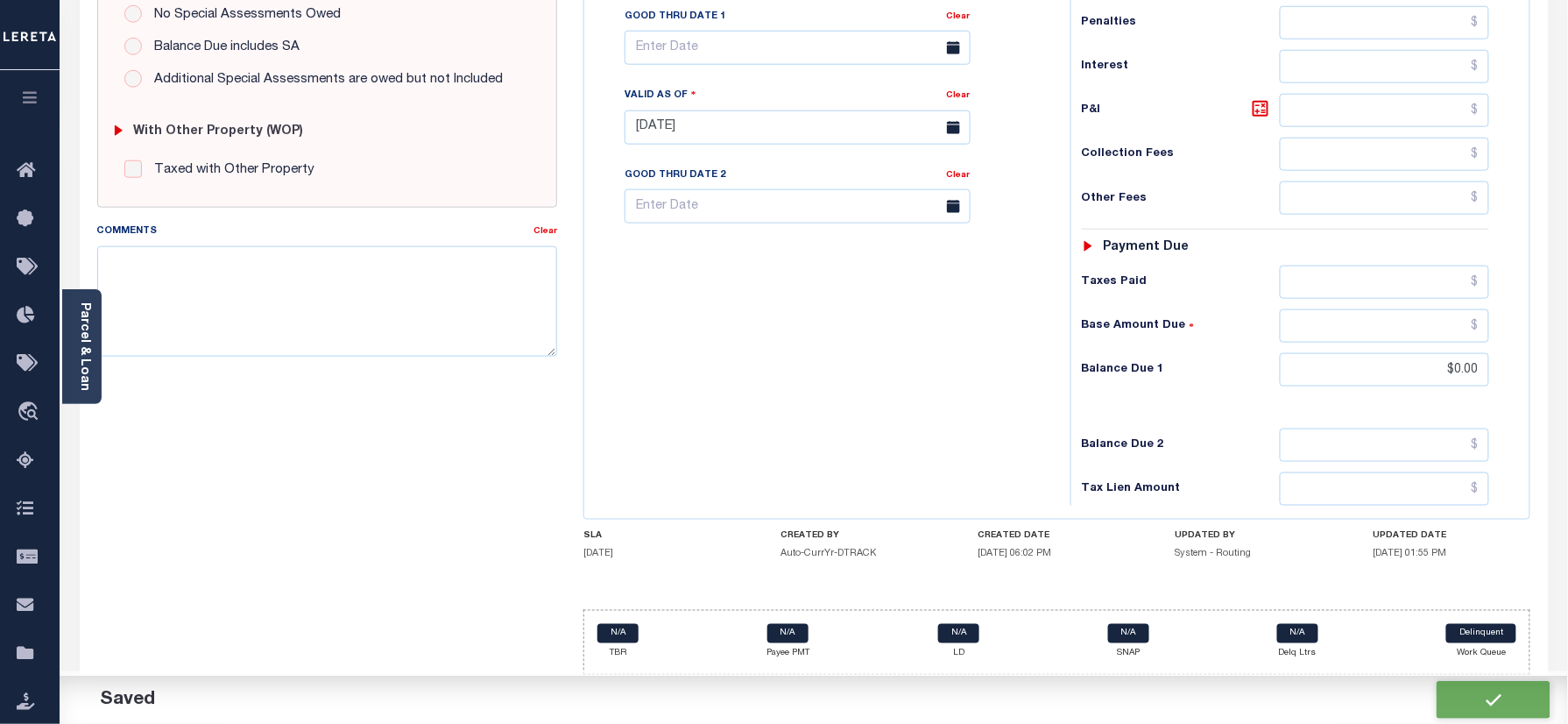
checkbox input "false"
type input "$0"
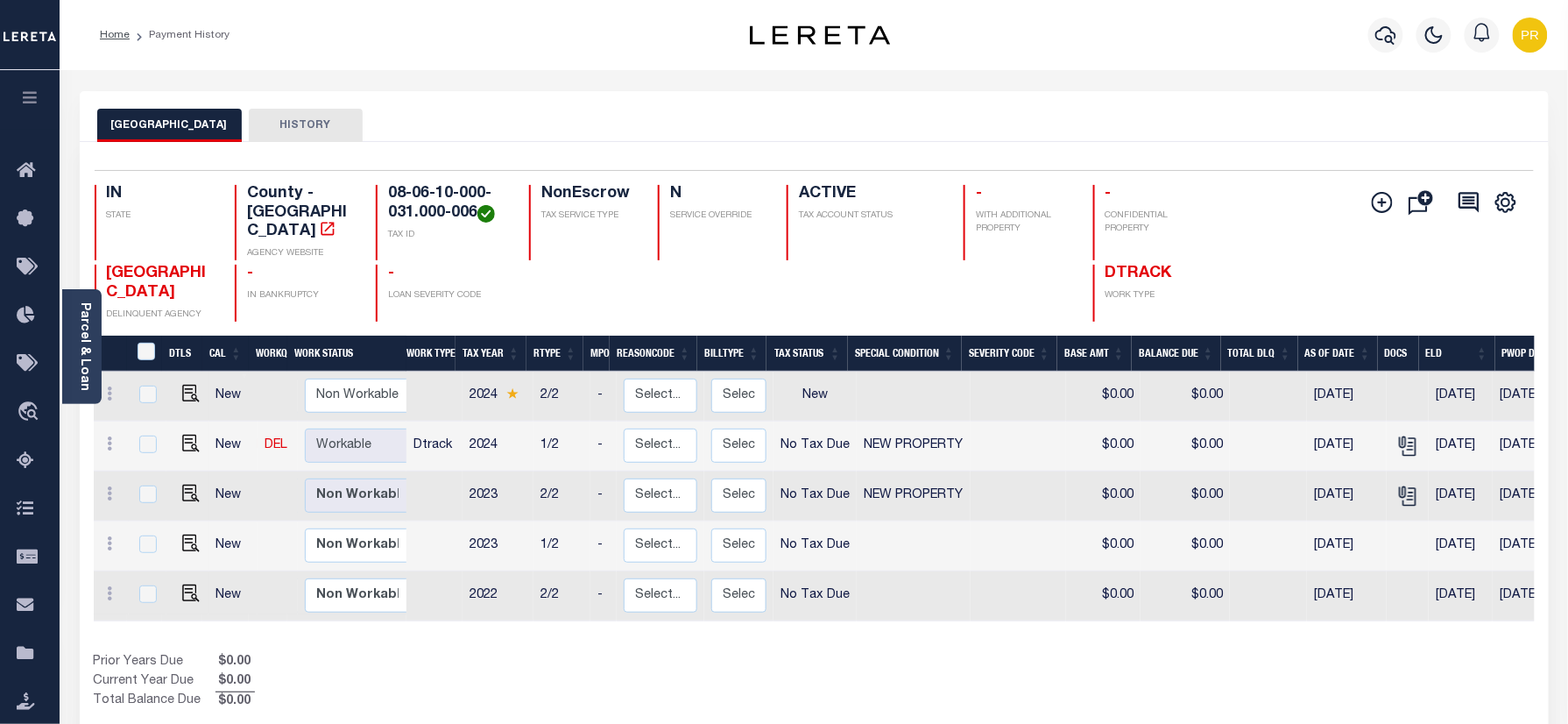
click at [430, 200] on h4 "08-06-10-000-031.000-006" at bounding box center [448, 204] width 120 height 38
copy div "08-06-10-000-031.000-006"
click at [424, 201] on h4 "08-06-10-000-031.000-006" at bounding box center [448, 204] width 120 height 38
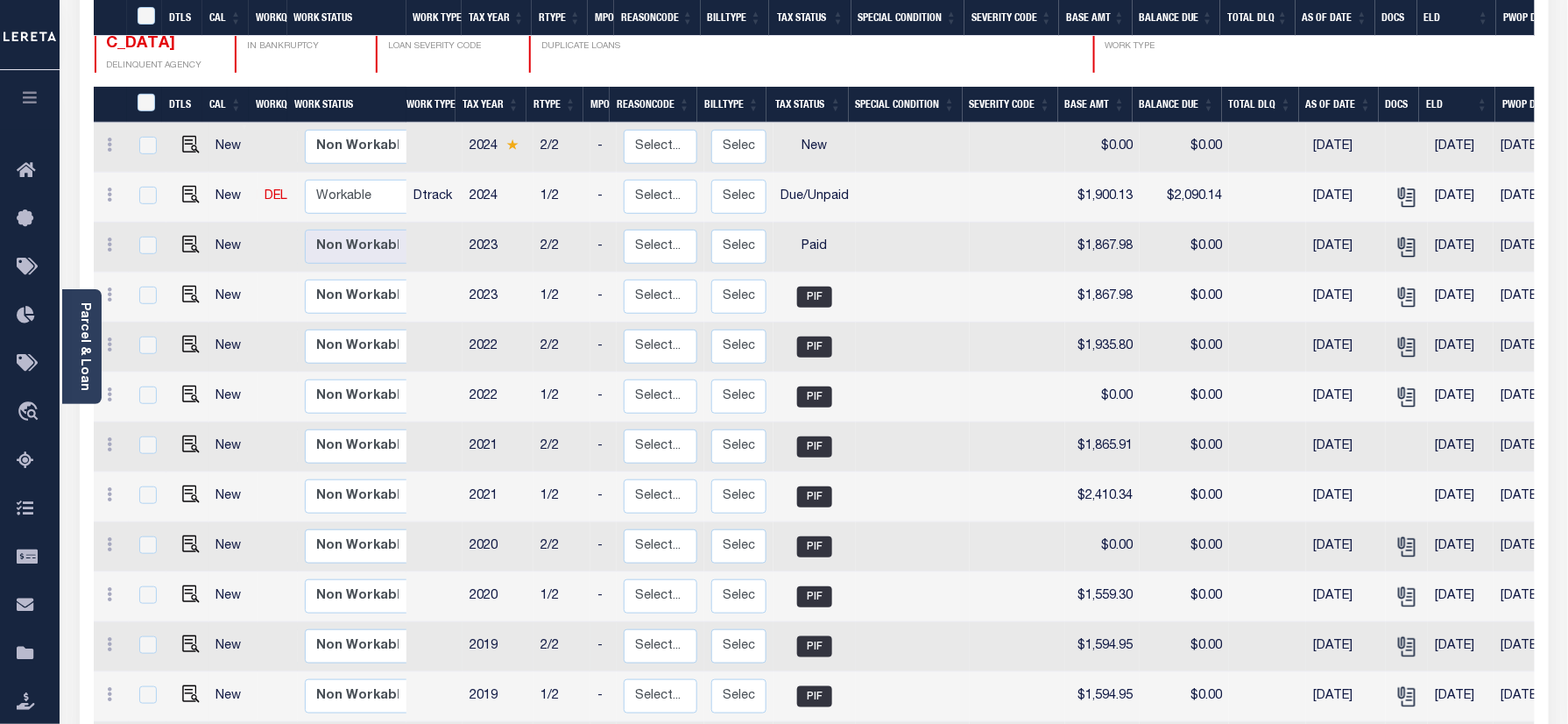
scroll to position [80, 0]
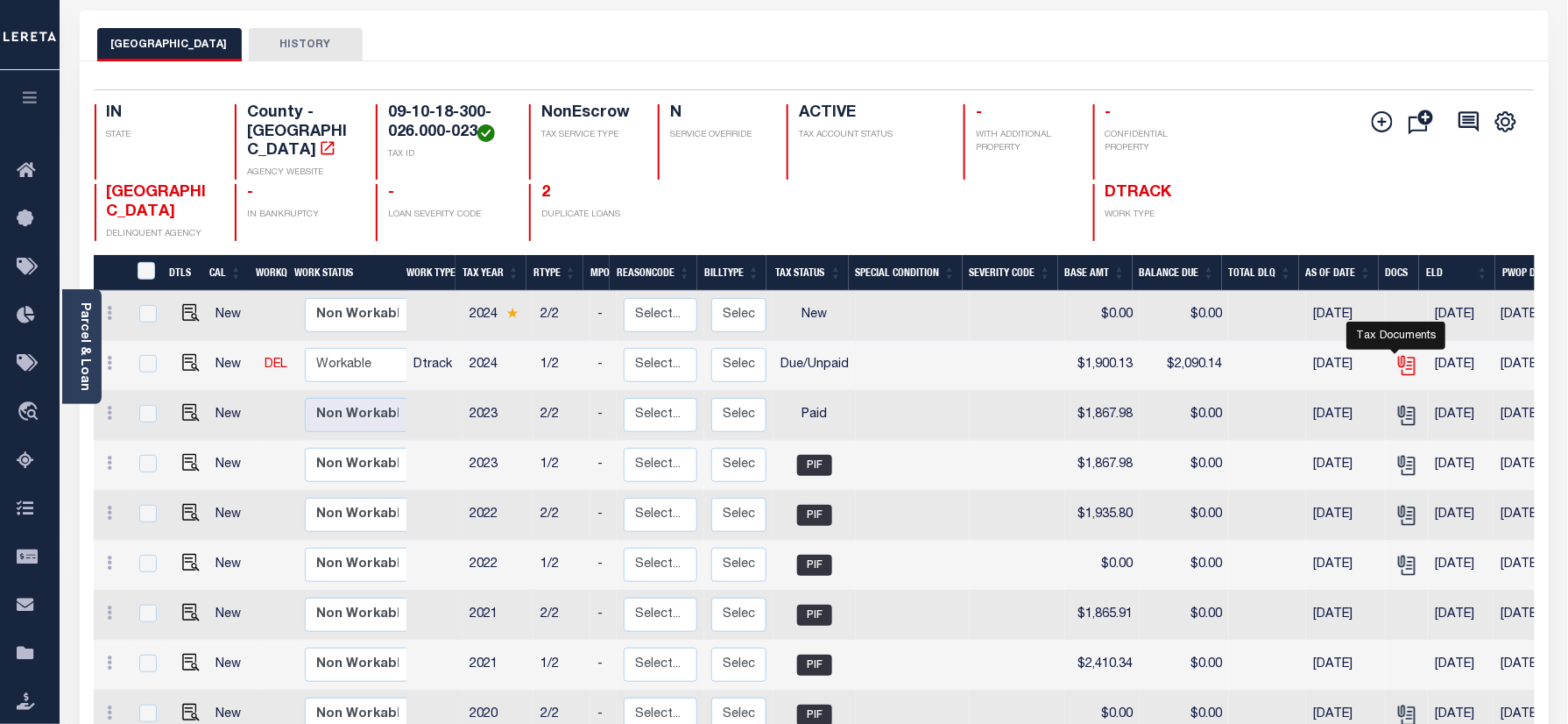
click at [1402, 355] on icon "" at bounding box center [1406, 362] width 14 height 14
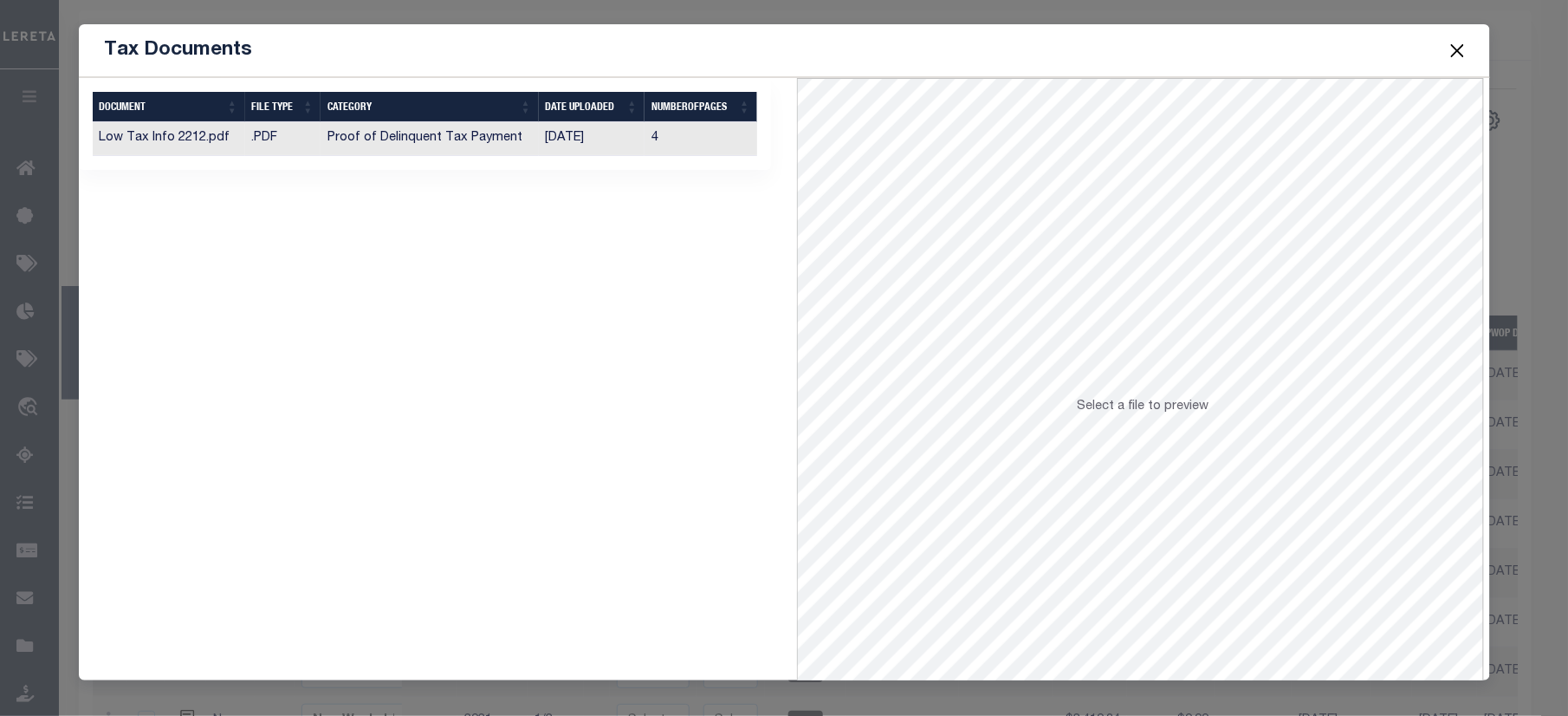
click at [708, 142] on td "4" at bounding box center [701, 139] width 113 height 34
click at [1453, 54] on button "Close" at bounding box center [1457, 50] width 23 height 23
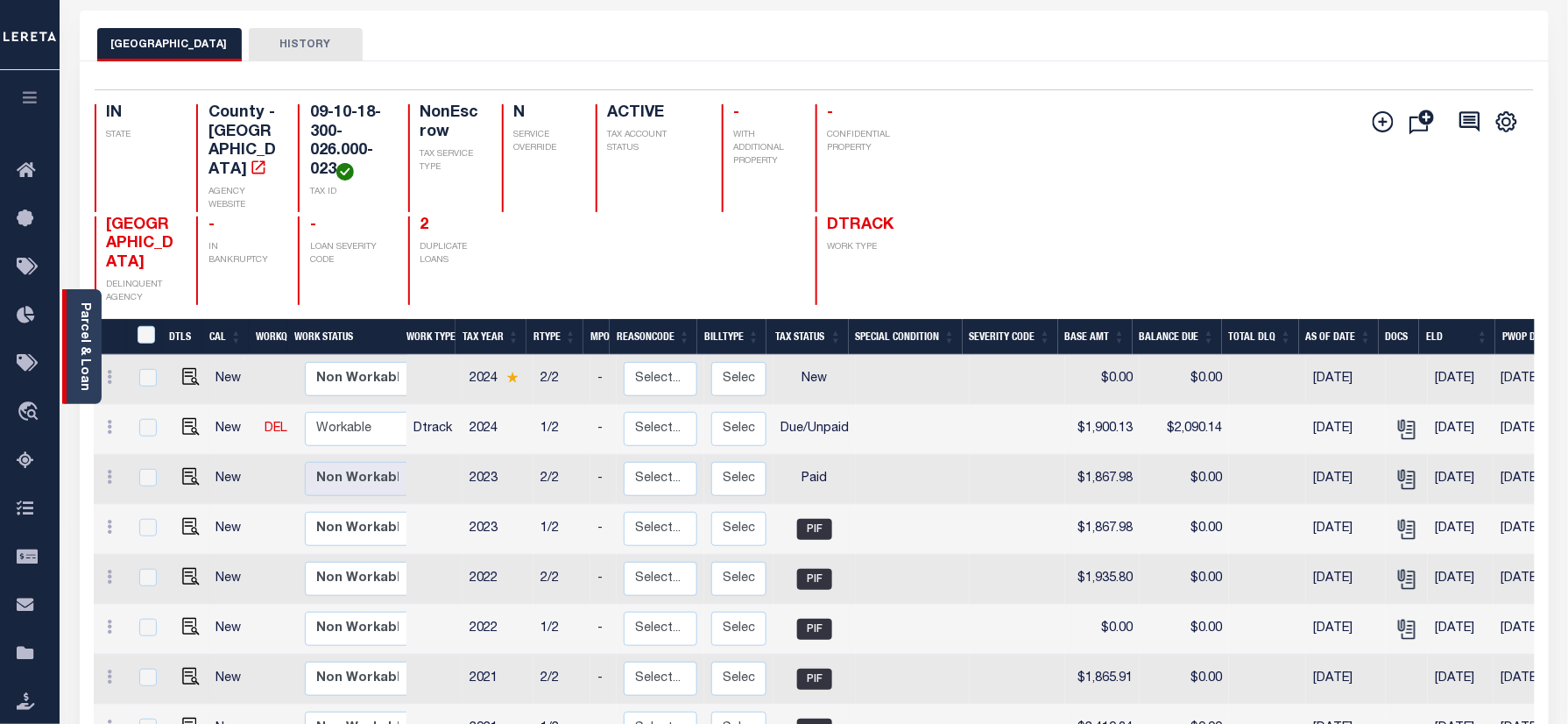
click at [82, 331] on link "Parcel & Loan" at bounding box center [84, 347] width 12 height 89
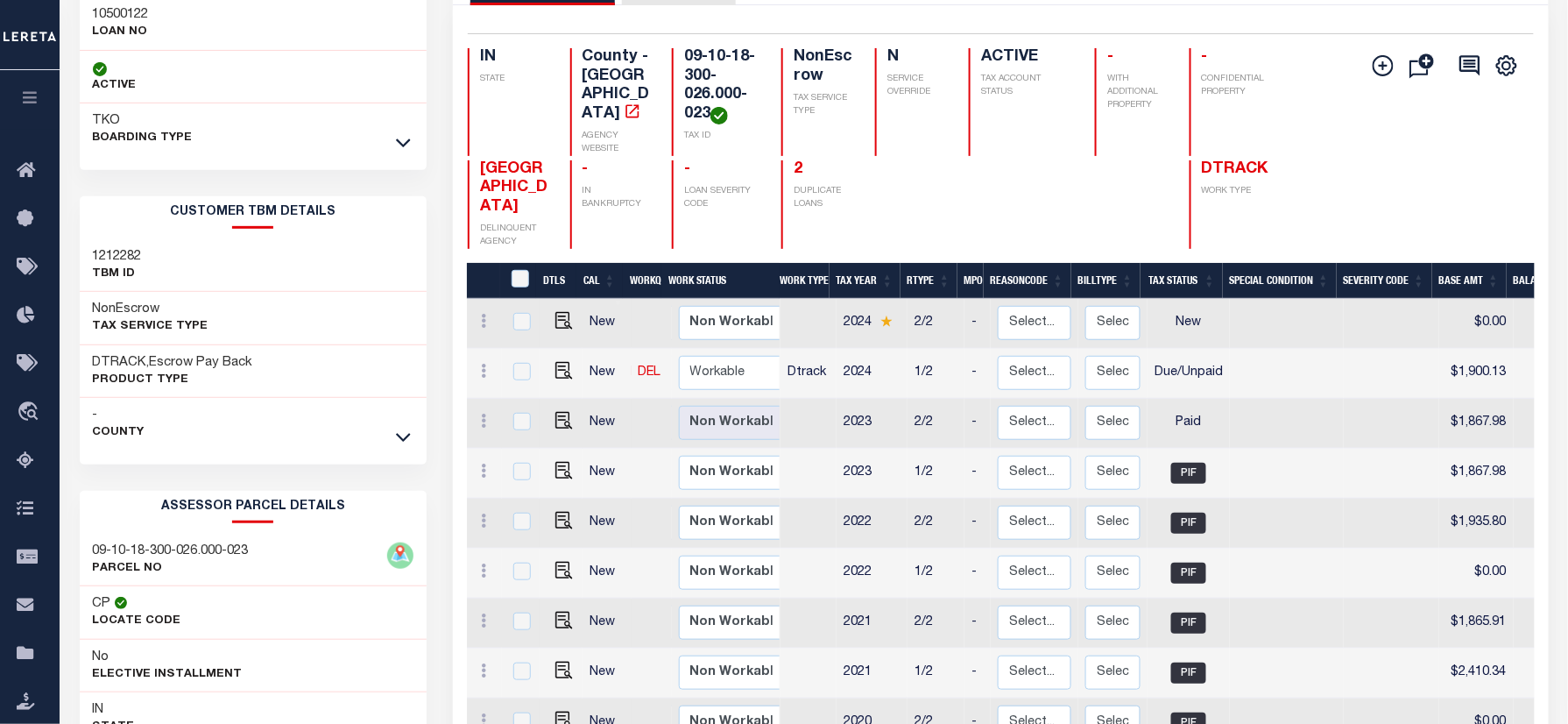
scroll to position [233, 0]
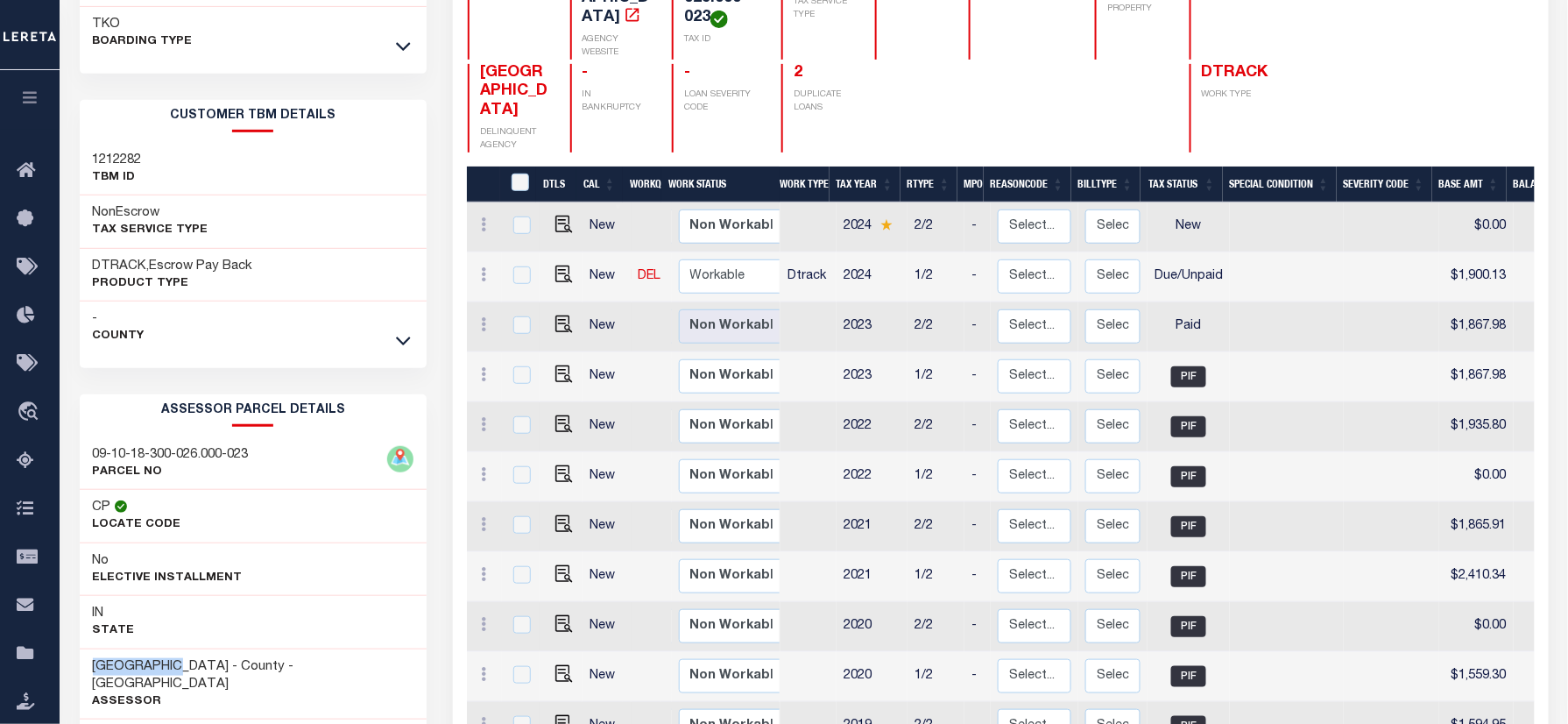
drag, startPoint x: 184, startPoint y: 666, endPoint x: 95, endPoint y: 661, distance: 89.1
click at [95, 661] on div "CASS COUNTY - County - IN [GEOGRAPHIC_DATA]" at bounding box center [253, 684] width 348 height 71
copy h3 "[GEOGRAPHIC_DATA]"
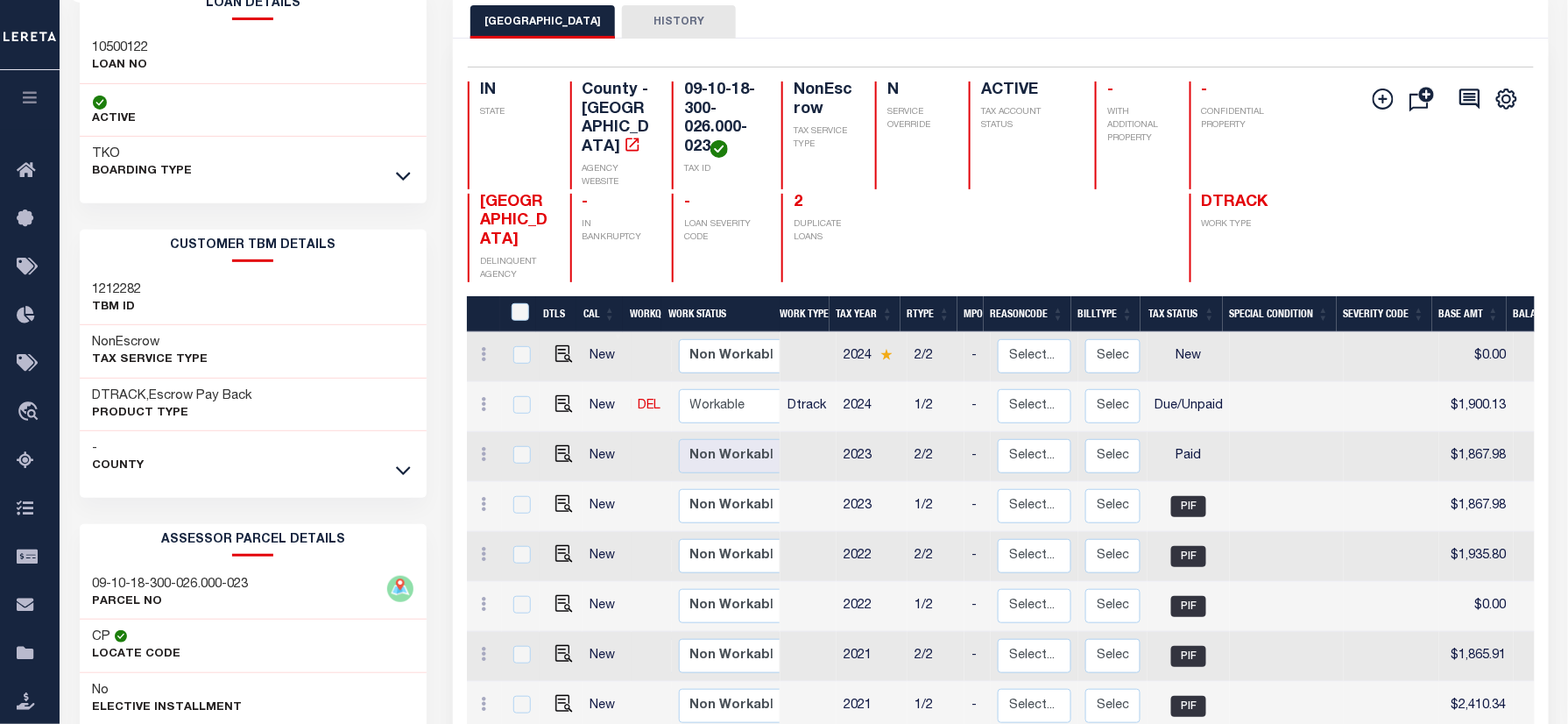
scroll to position [0, 0]
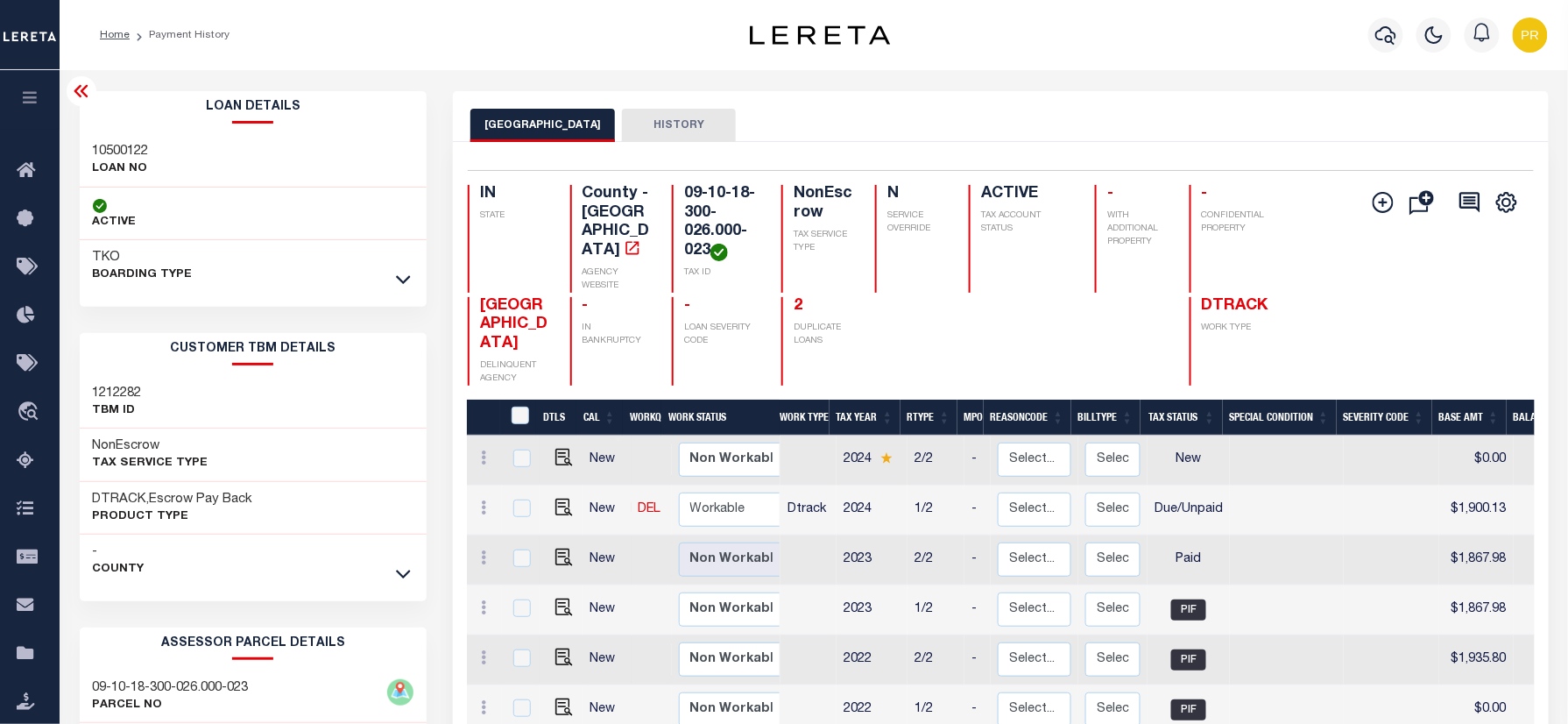
click at [794, 297] on h4 "2" at bounding box center [824, 306] width 61 height 19
click at [794, 298] on link "2" at bounding box center [798, 305] width 9 height 16
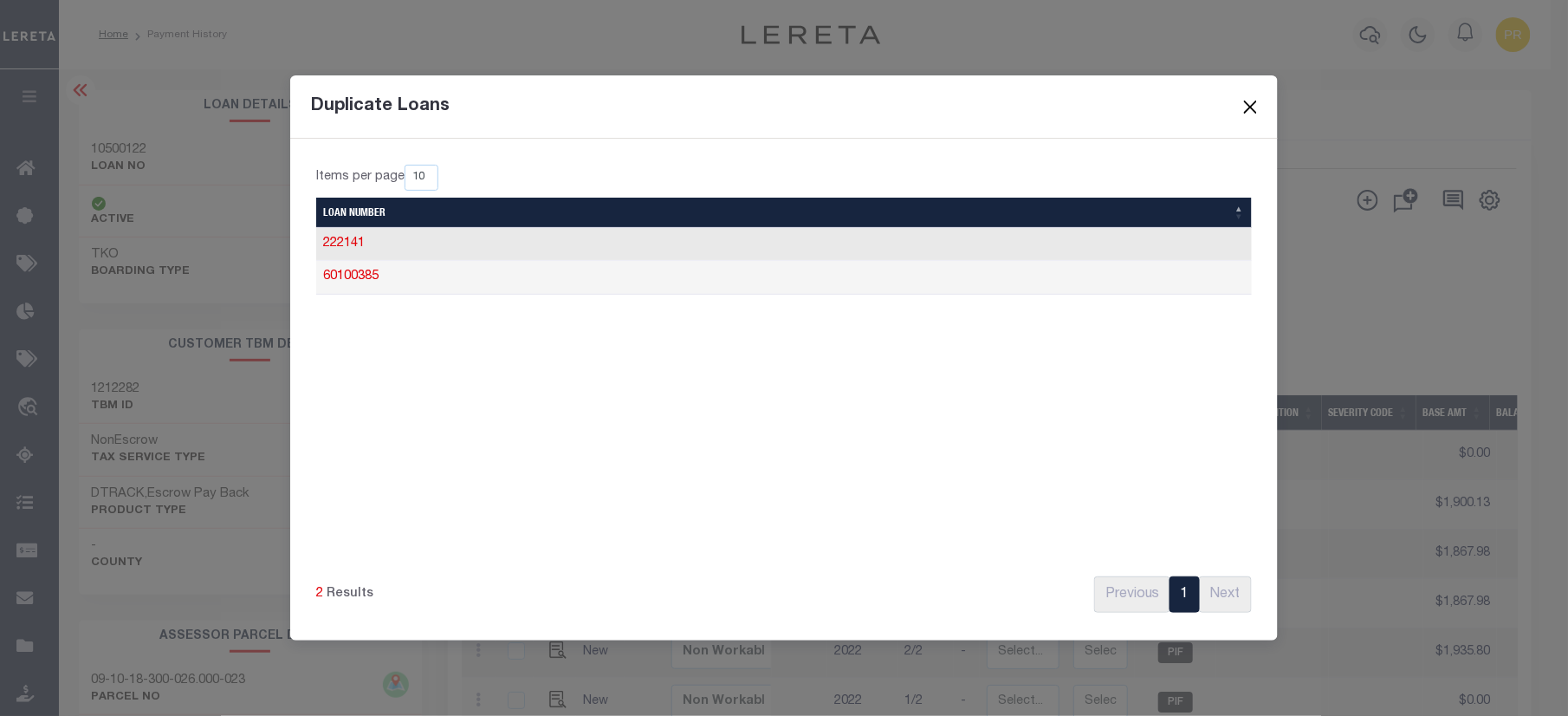
click at [1258, 109] on button "Close" at bounding box center [1251, 108] width 23 height 23
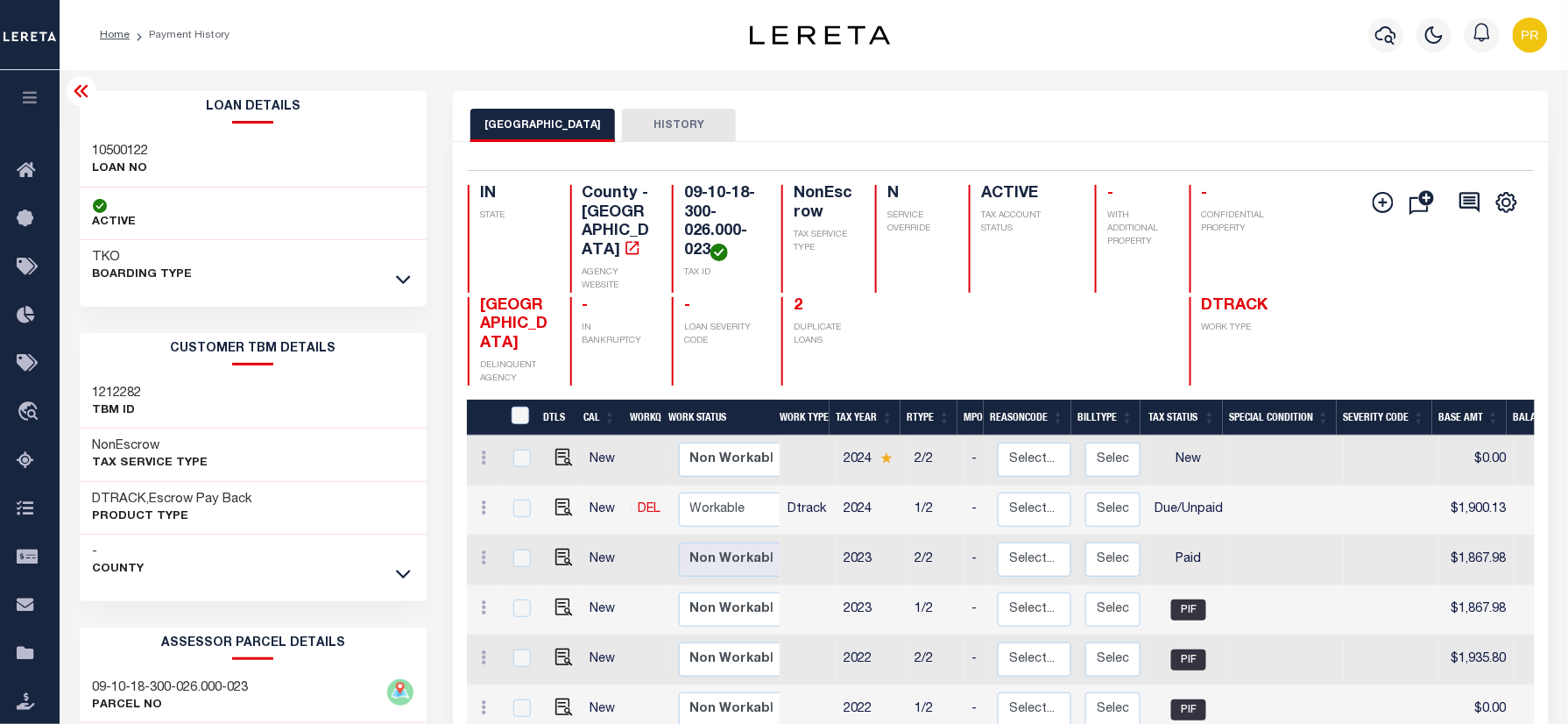
click at [688, 208] on h4 "09-10-18-300-026.000-023" at bounding box center [723, 223] width 77 height 77
copy div "09-10-18-300-026.000-023"
click at [684, 212] on h4 "09-10-18-300-026.000-023" at bounding box center [723, 223] width 77 height 77
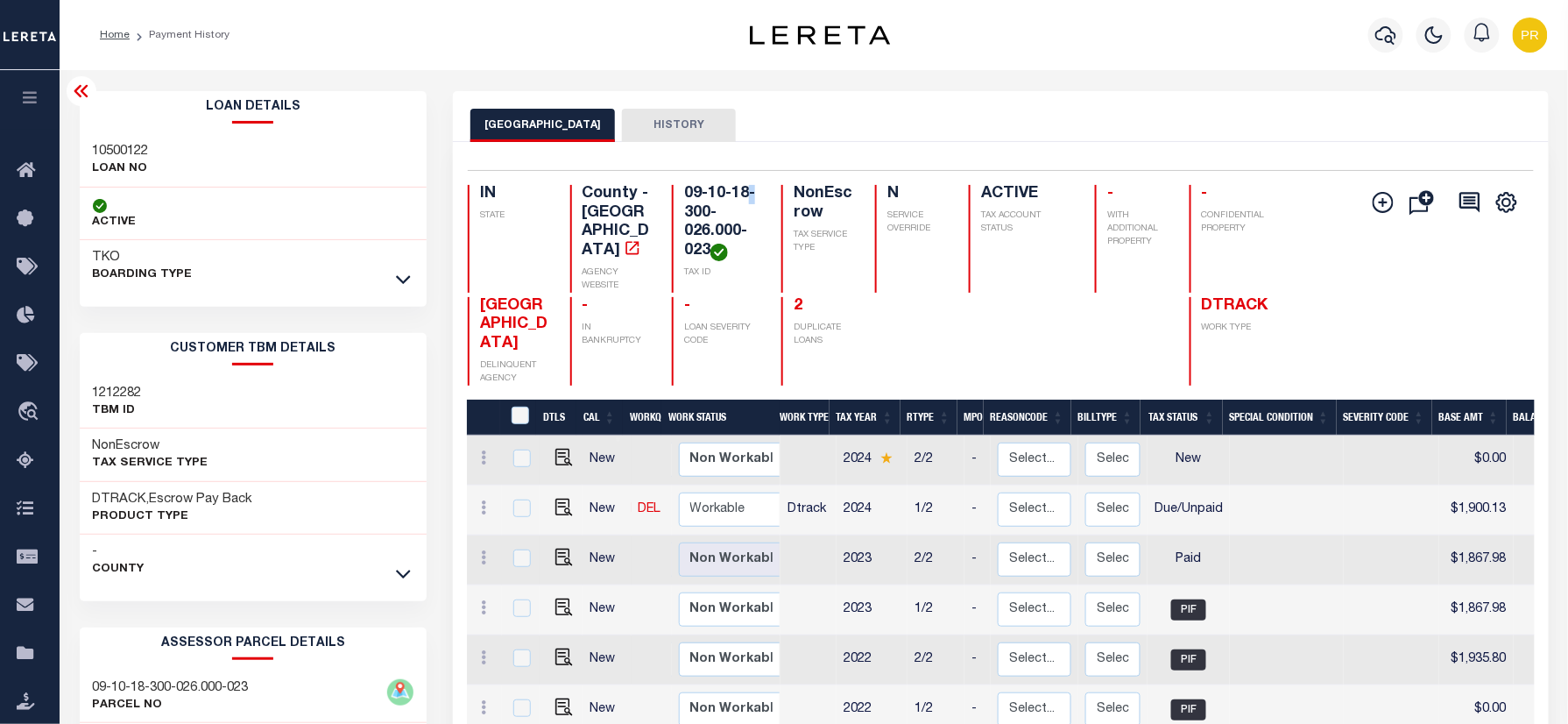
click at [684, 212] on h4 "09-10-18-300-026.000-023" at bounding box center [723, 223] width 77 height 77
click at [1149, 137] on div "CASS COUNTY HISTORY" at bounding box center [1000, 125] width 1060 height 32
click at [1277, 197] on div "Add Installment Line Bad Parcel Fees" at bounding box center [1267, 286] width 533 height 201
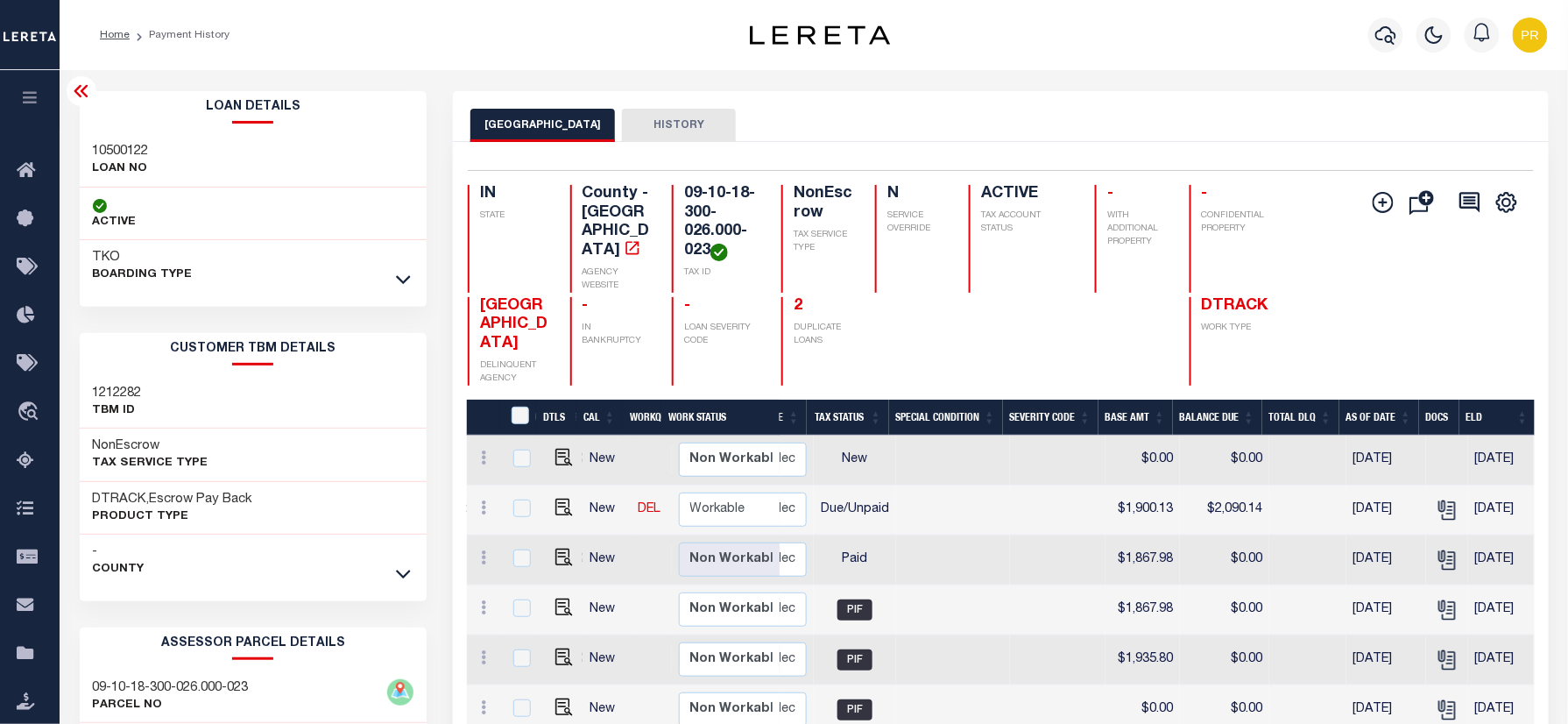
click at [1301, 191] on div "Add Installment Line Bad Parcel Fees" at bounding box center [1267, 286] width 533 height 201
click at [684, 219] on h4 "09-10-18-300-026.000-023" at bounding box center [723, 223] width 77 height 77
copy div "09-10-18-300-026.000-023"
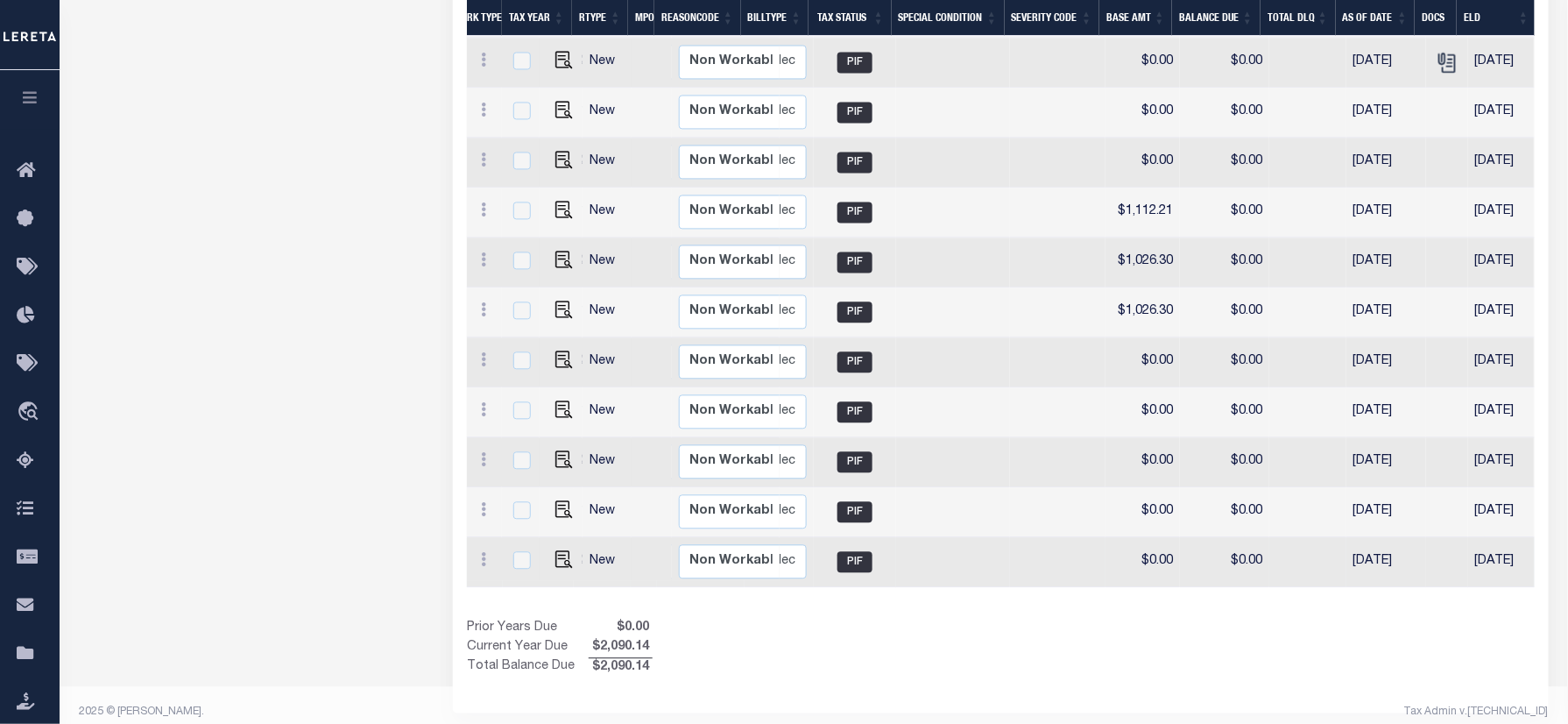
scroll to position [1203, 0]
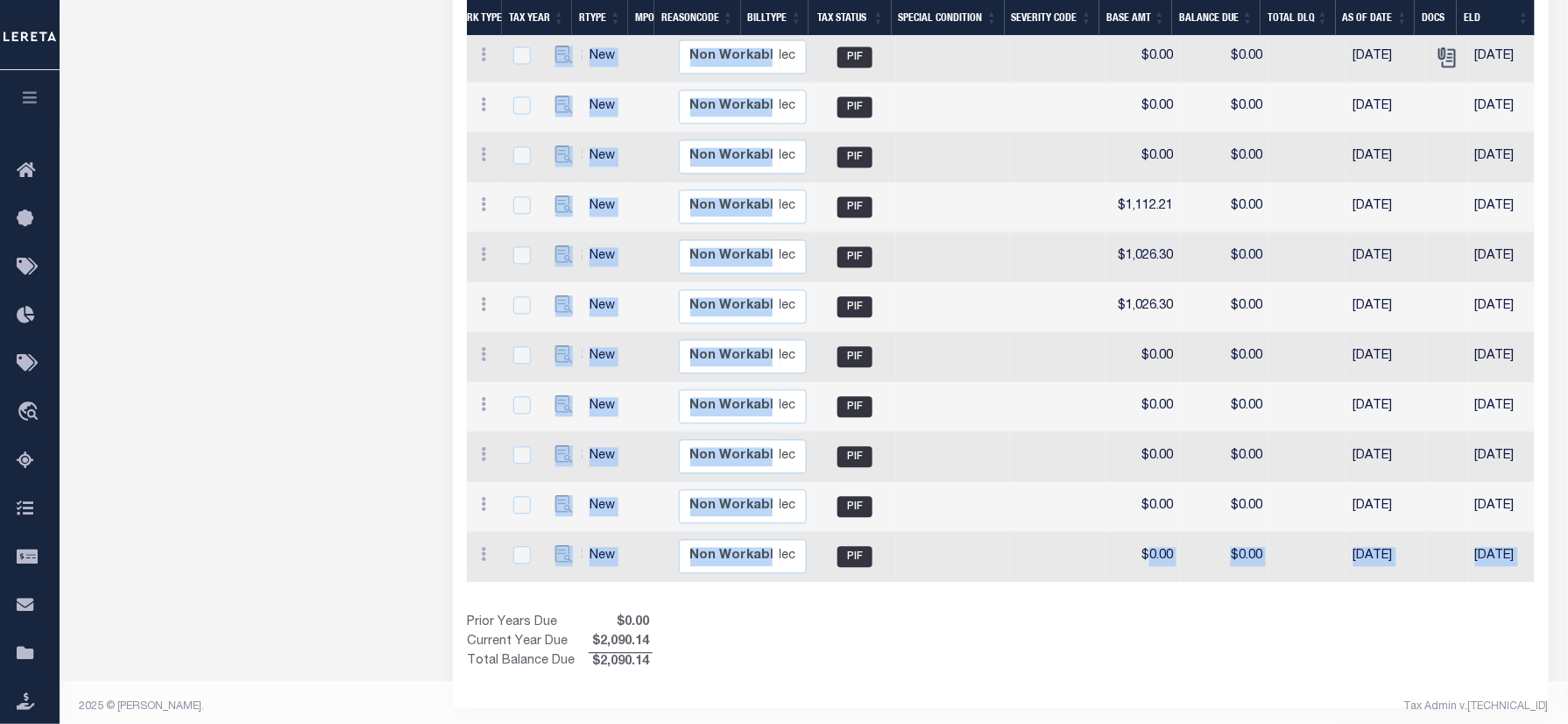
drag, startPoint x: 1139, startPoint y: 572, endPoint x: 726, endPoint y: 591, distance: 413.4
click at [922, 638] on div "Prior Years Due $0.00 Current Year Due $2,090.14 Total Balance Due $2,090.14" at bounding box center [734, 643] width 534 height 59
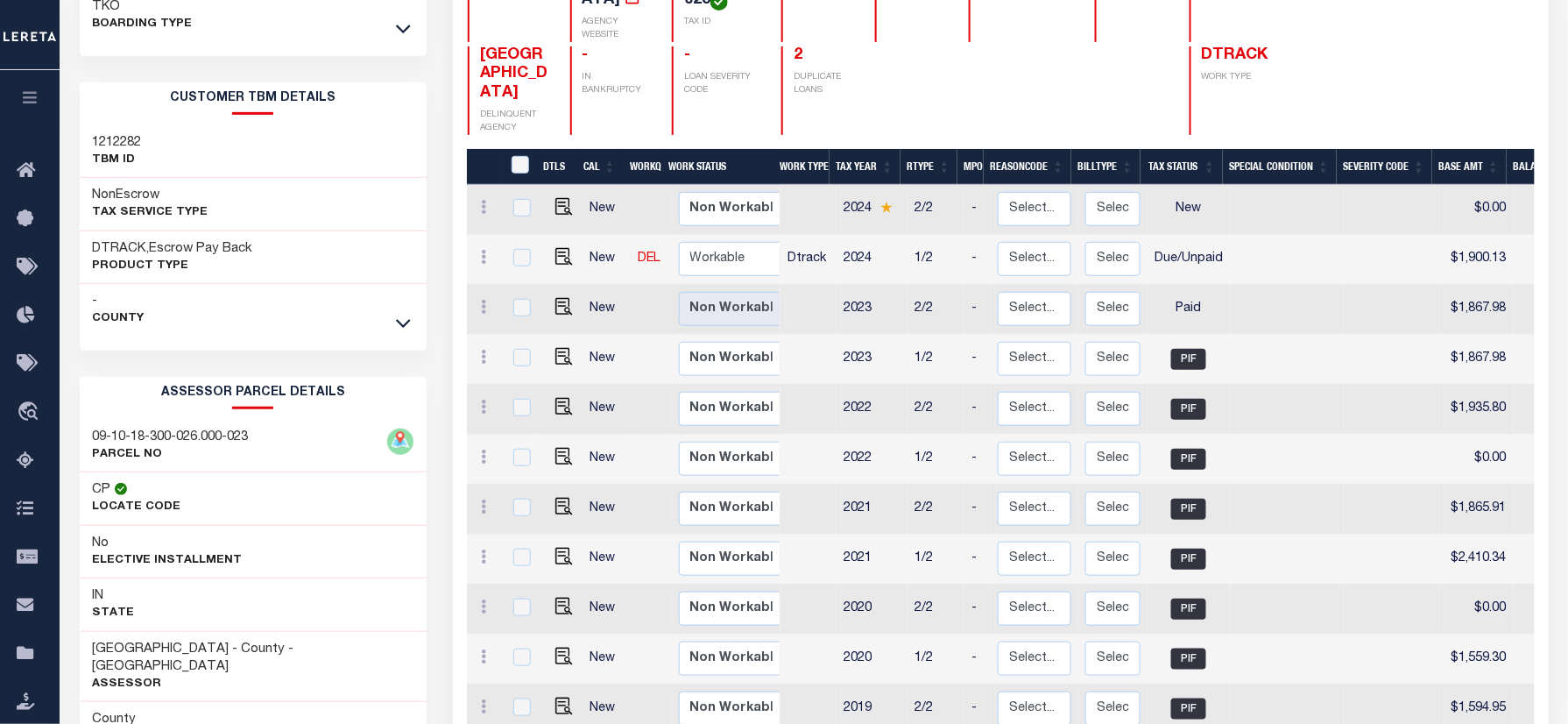
scroll to position [0, 0]
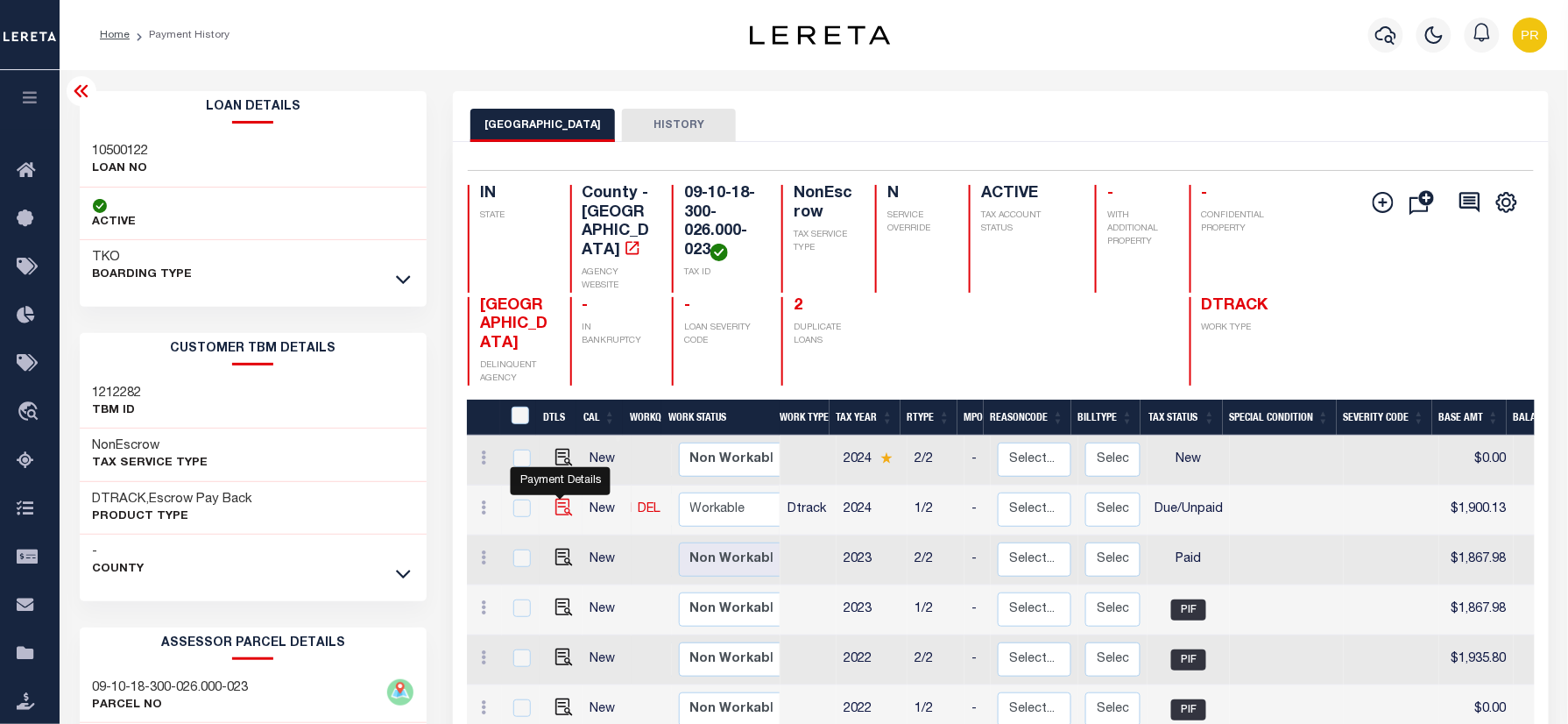
click at [569, 499] on img "" at bounding box center [564, 507] width 18 height 18
checkbox input "true"
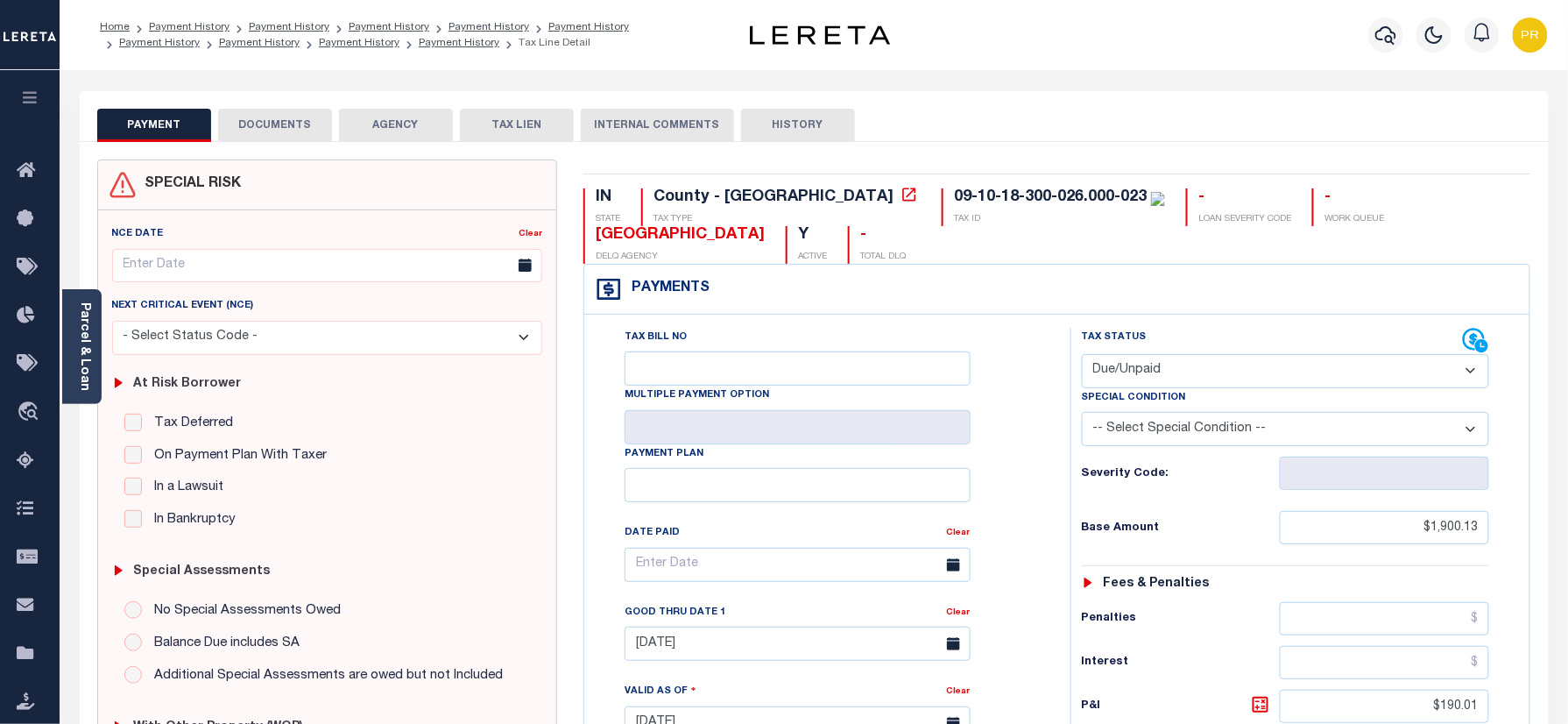
click at [1173, 354] on select "- Select Status Code - Open Due/Unpaid Paid Incomplete No Tax Due Internal Refu…" at bounding box center [1286, 371] width 408 height 34
select select "OP2"
click at [1082, 356] on select "- Select Status Code - Open Due/Unpaid Paid Incomplete No Tax Due Internal Refu…" at bounding box center [1286, 371] width 408 height 34
type input "[DATE]"
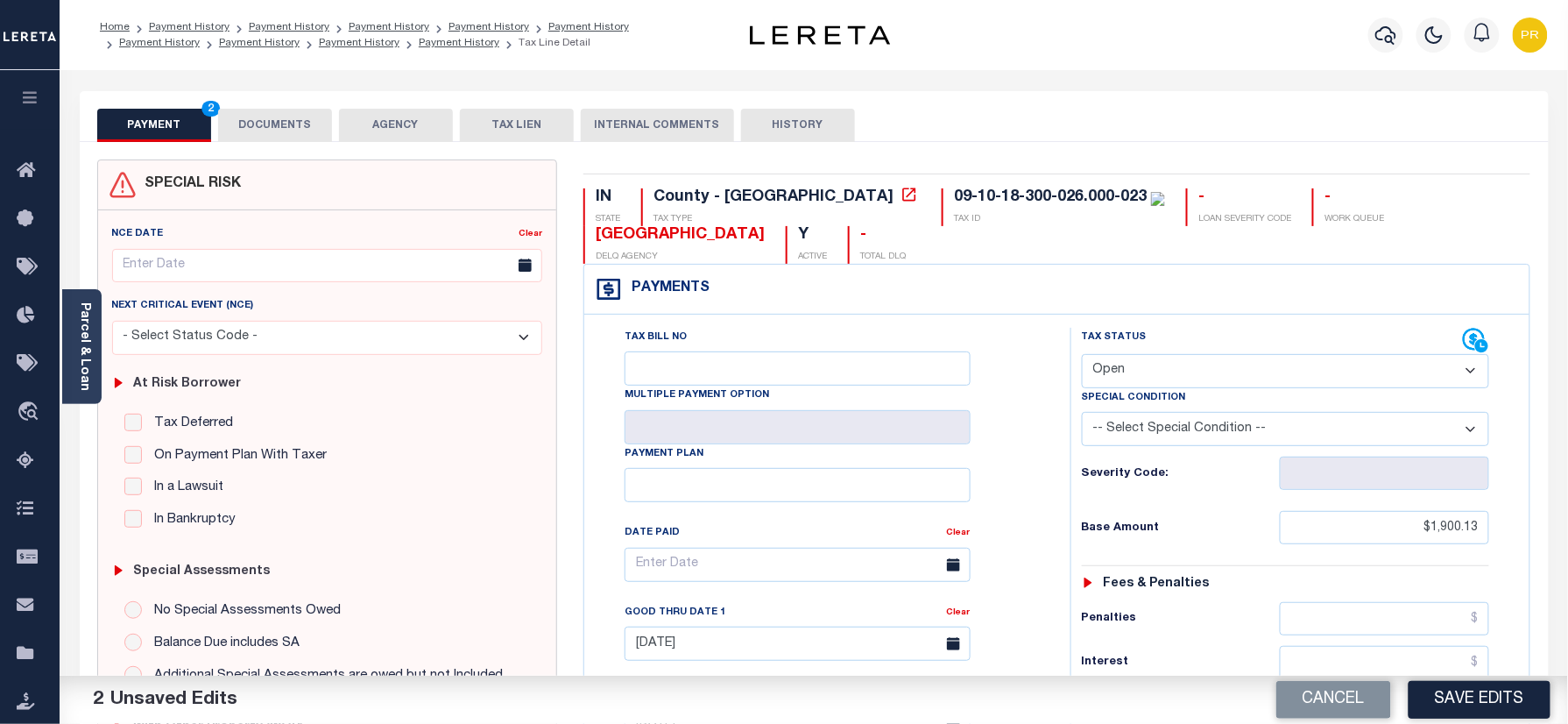
click at [1158, 386] on select "- Select Status Code - Open Due/Unpaid Paid Incomplete No Tax Due Internal Refu…" at bounding box center [1286, 371] width 408 height 34
select select "DUE"
click at [1082, 356] on select "- Select Status Code - Open Due/Unpaid Paid Incomplete No Tax Due Internal Refu…" at bounding box center [1286, 371] width 408 height 34
type input "[DATE]"
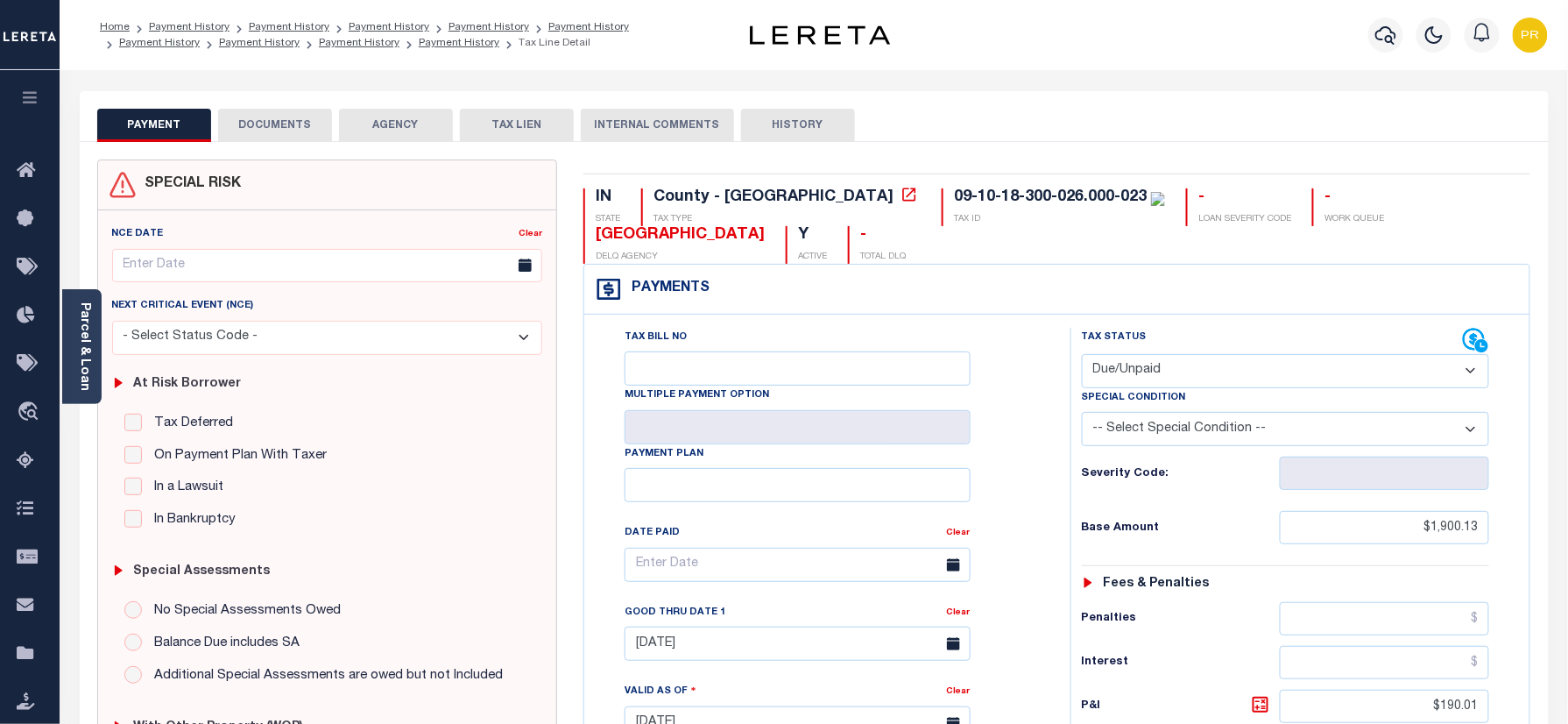
click at [294, 133] on button "DOCUMENTS" at bounding box center [276, 125] width 114 height 33
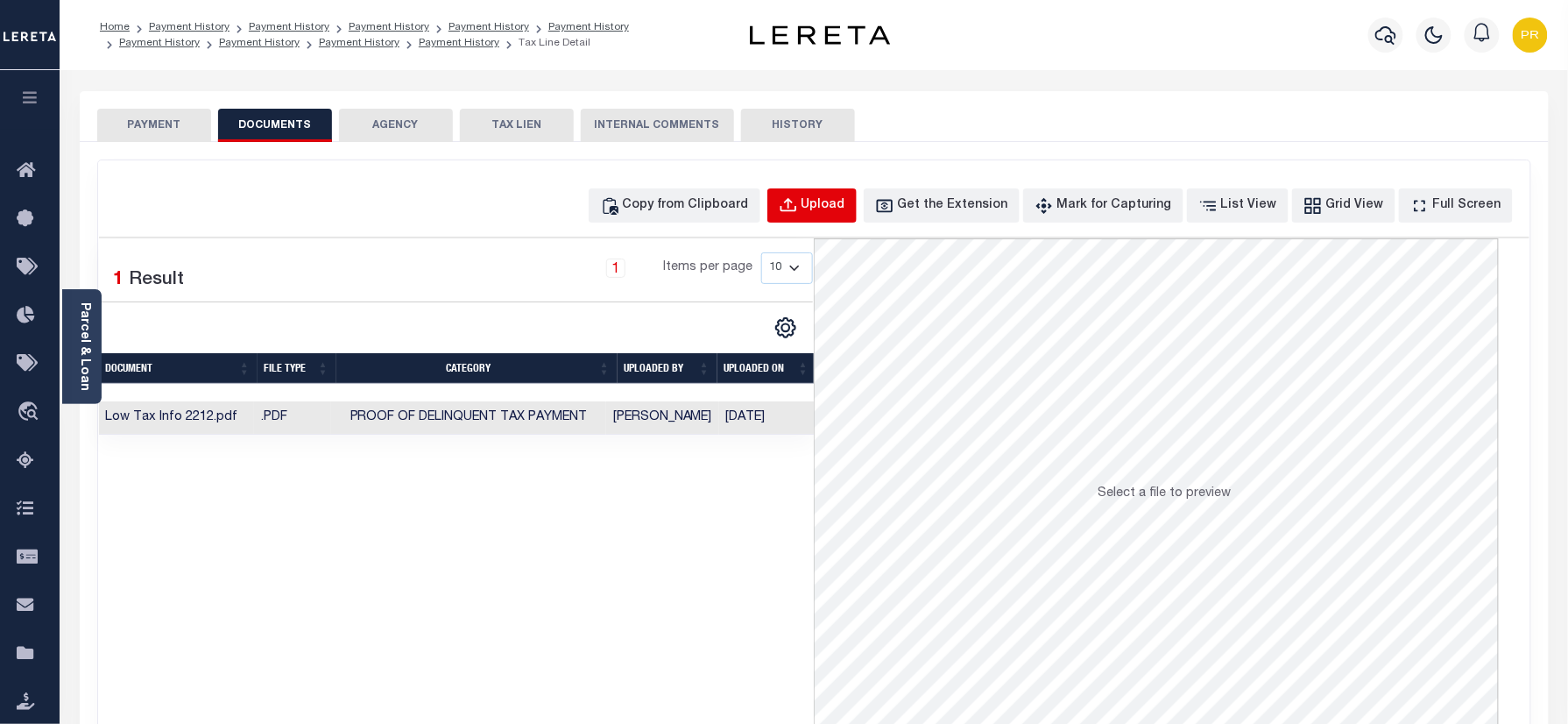
click at [845, 200] on div "Upload" at bounding box center [824, 206] width 44 height 19
select select "POP"
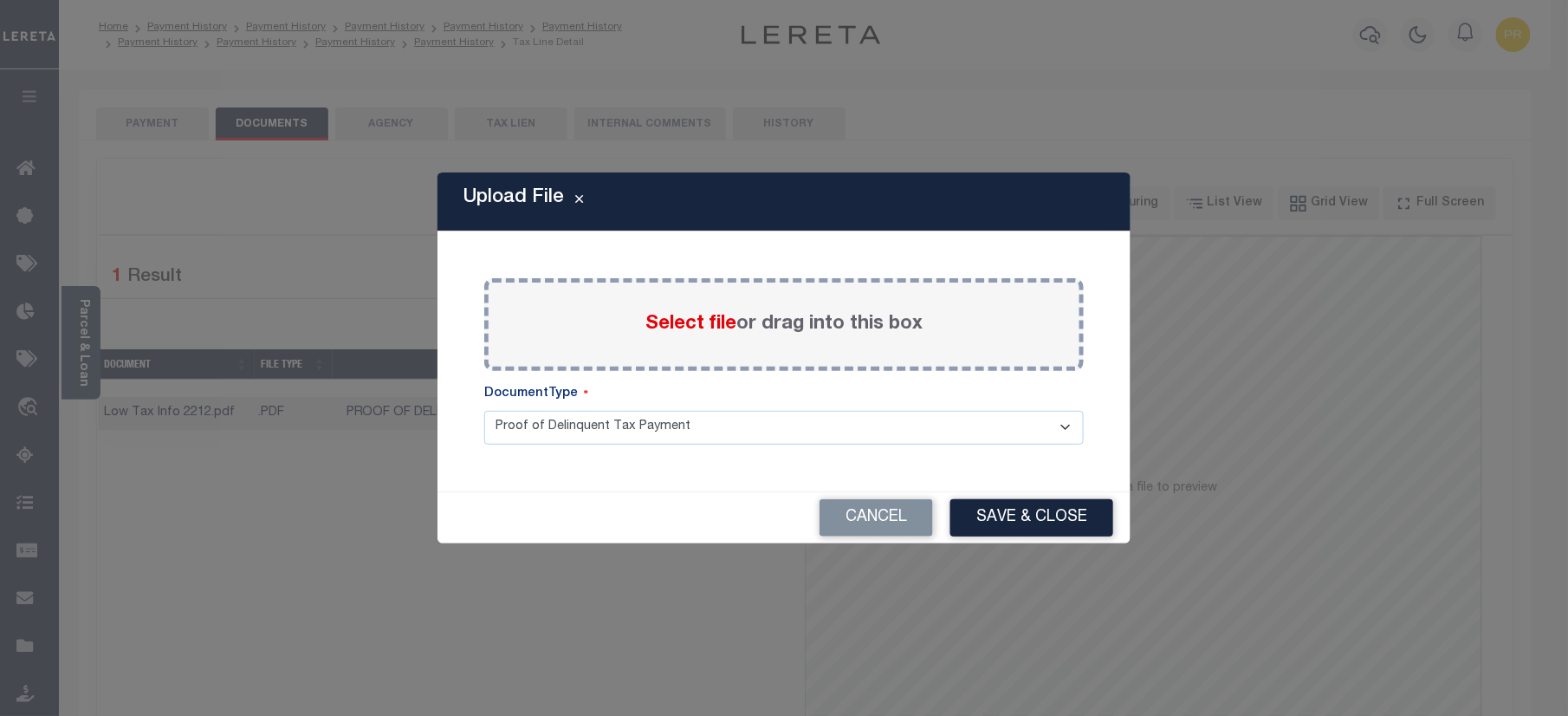
click at [900, 319] on label "Select file or drag into this box" at bounding box center [784, 324] width 277 height 28
click at [0, 0] on input "Select file or drag into this box" at bounding box center [0, 0] width 0 height 0
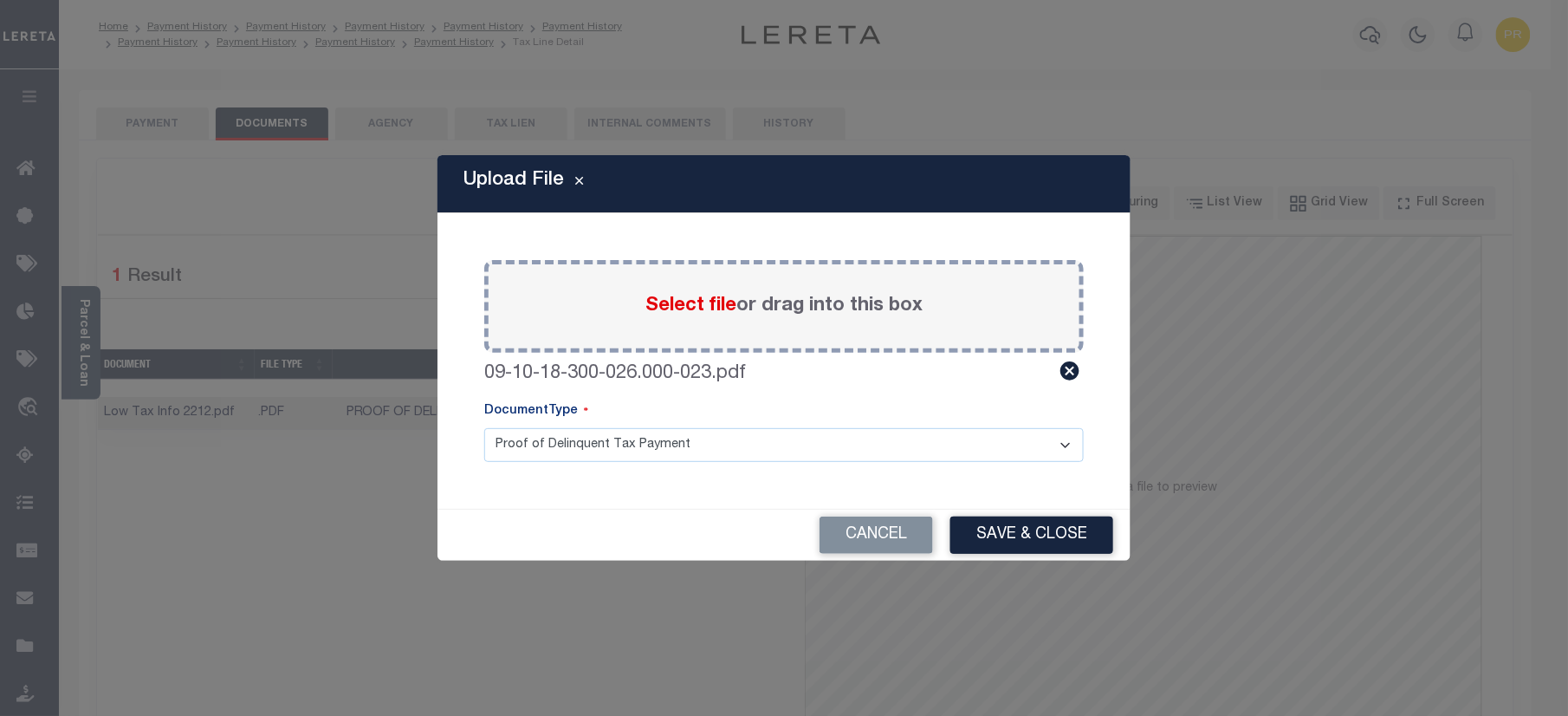
click at [619, 441] on select "Proof of Delinquent Tax Payment" at bounding box center [784, 445] width 600 height 34
click at [484, 429] on select "Proof of Delinquent Tax Payment" at bounding box center [784, 445] width 600 height 34
click at [993, 527] on button "Save & Close" at bounding box center [1032, 534] width 163 height 37
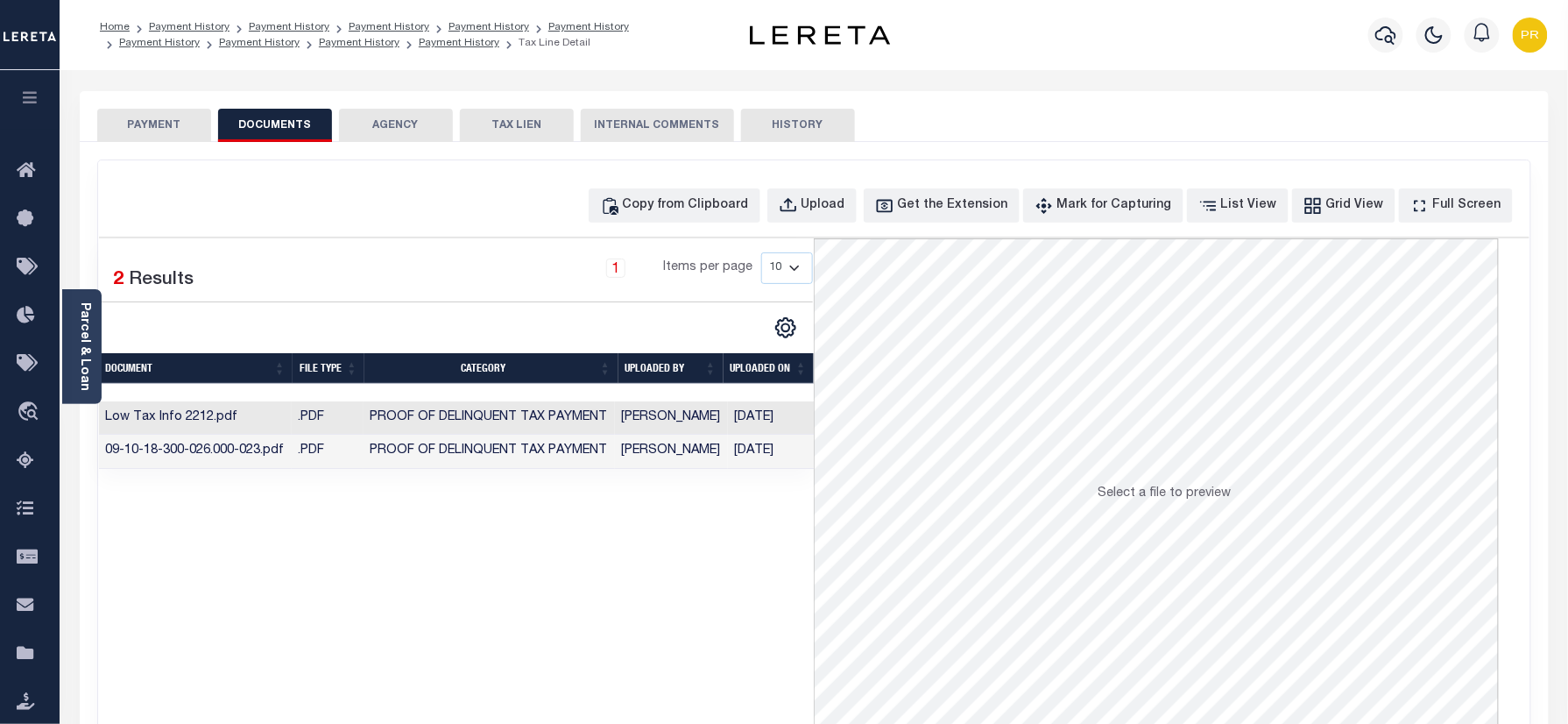
click at [179, 124] on button "PAYMENT" at bounding box center [155, 125] width 114 height 33
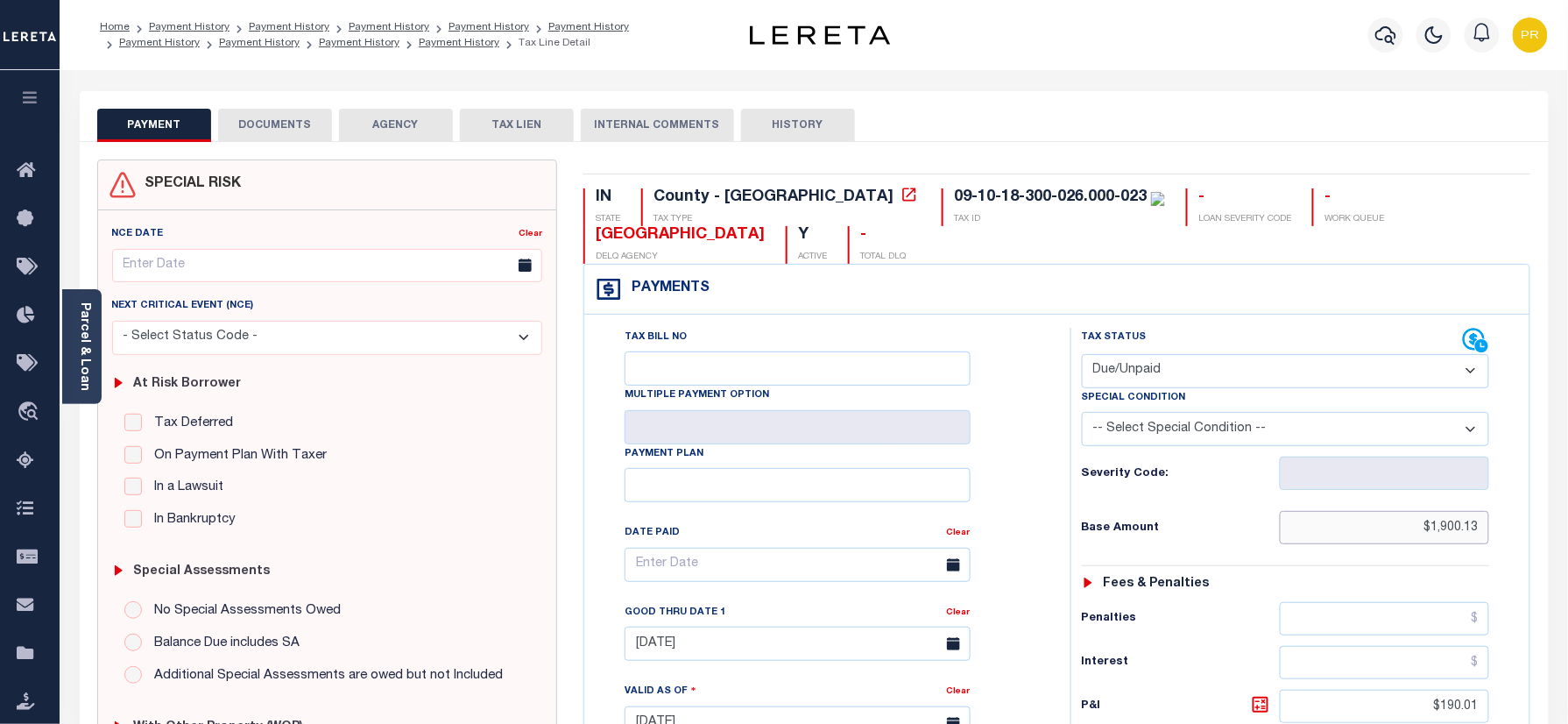
paste input "text"
drag, startPoint x: 1409, startPoint y: 533, endPoint x: 1529, endPoint y: 516, distance: 121.2
click at [1529, 516] on div "Tax Bill No Multiple Payment Option Payment Plan" at bounding box center [1057, 715] width 946 height 801
type input "$1,900.13"
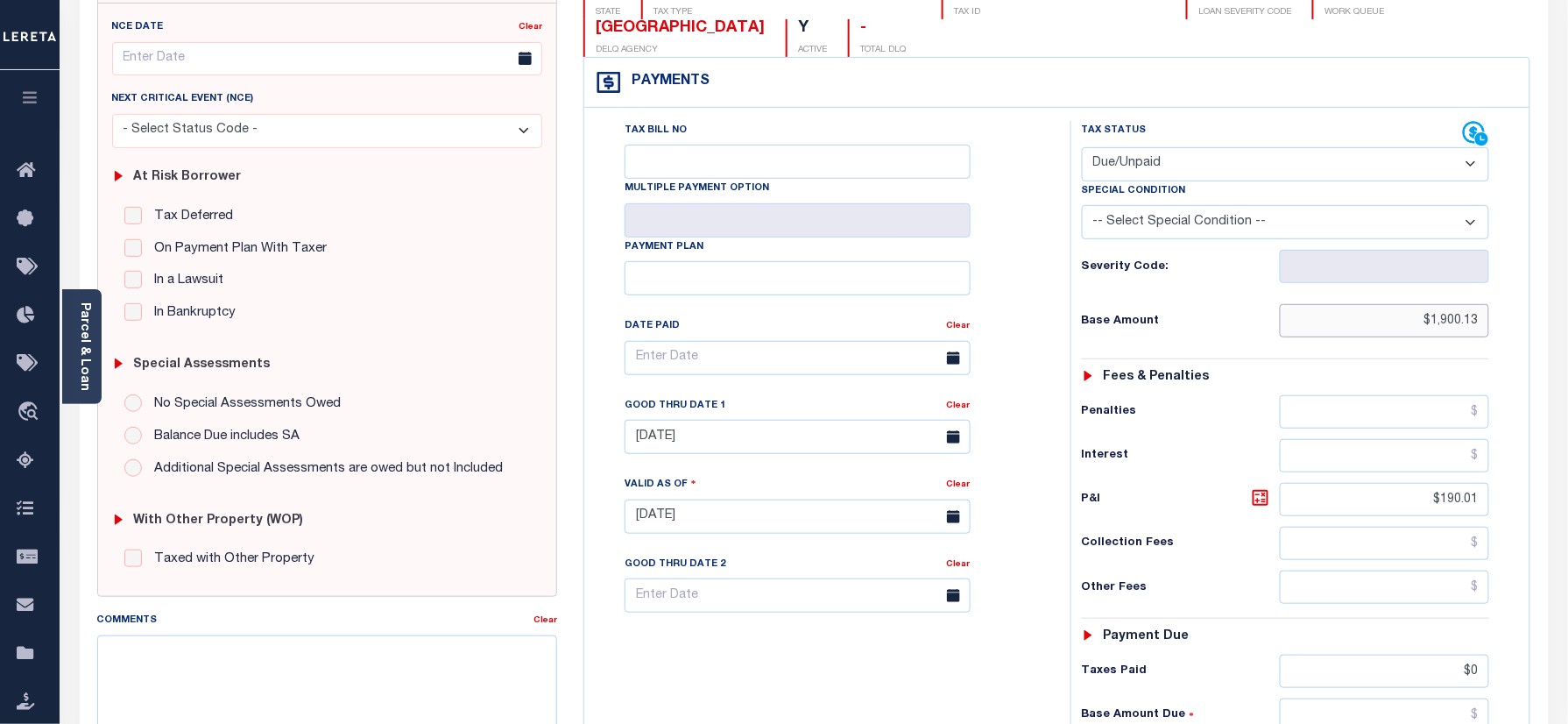
scroll to position [468, 0]
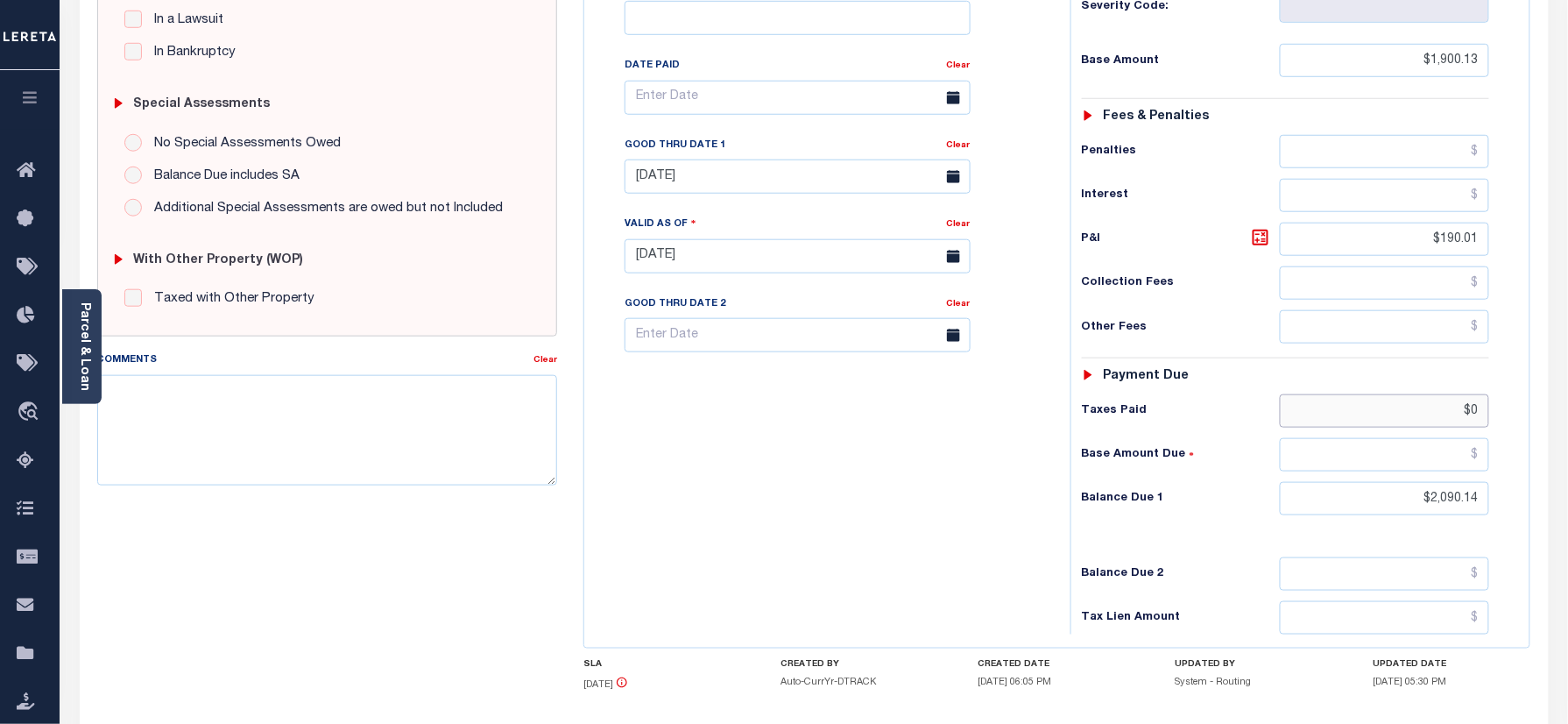
drag, startPoint x: 1433, startPoint y: 414, endPoint x: 1512, endPoint y: 416, distance: 79.0
click at [1512, 416] on div "Tax Status Status - Select Status Code -" at bounding box center [1291, 247] width 442 height 774
type input "[DATE]"
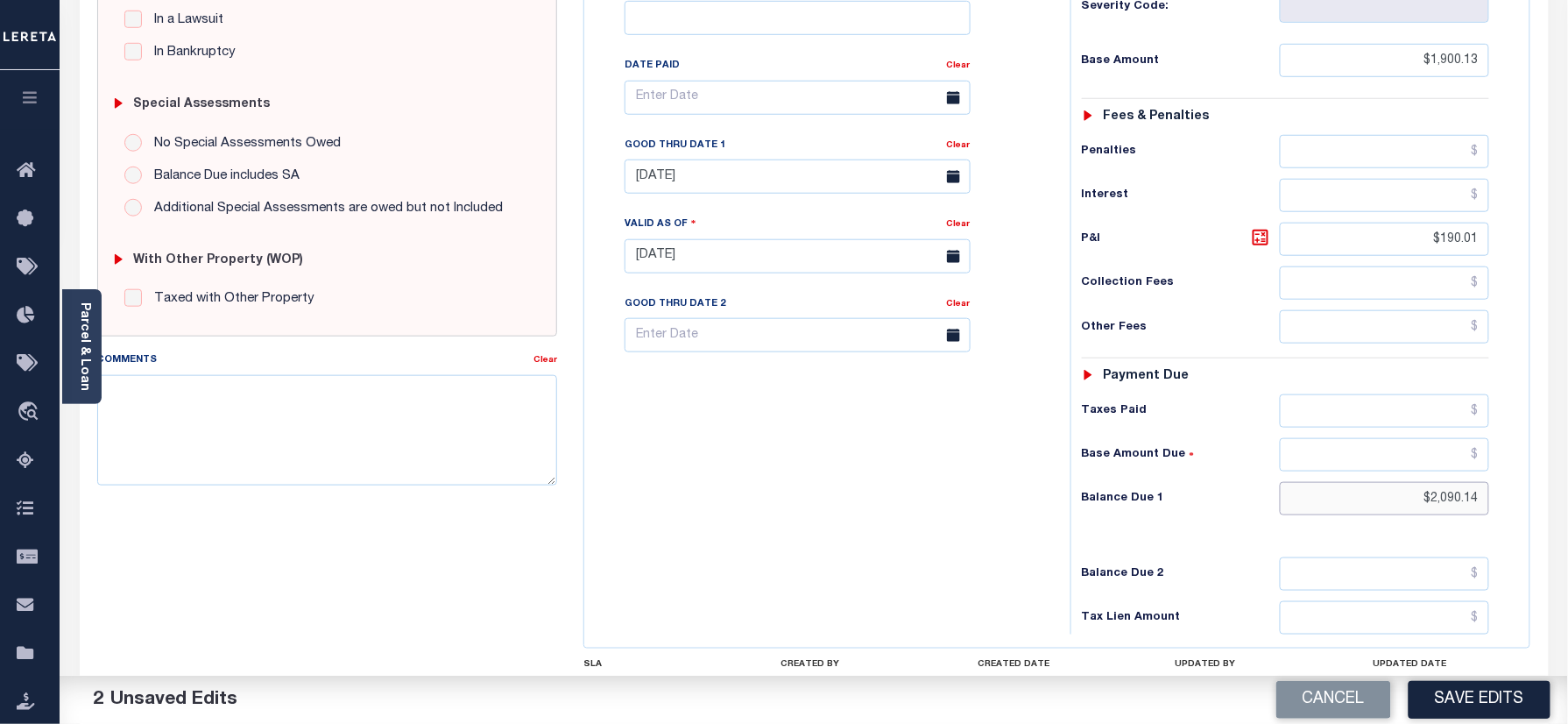
drag, startPoint x: 1406, startPoint y: 516, endPoint x: 1587, endPoint y: 492, distance: 182.6
click at [1567, 492] on html "Home Payment History Payment History Payment History Payment History Payment Hi…" at bounding box center [784, 194] width 1568 height 1323
paste input "text"
type input "$2,090.14"
click at [1262, 243] on icon at bounding box center [1260, 237] width 21 height 21
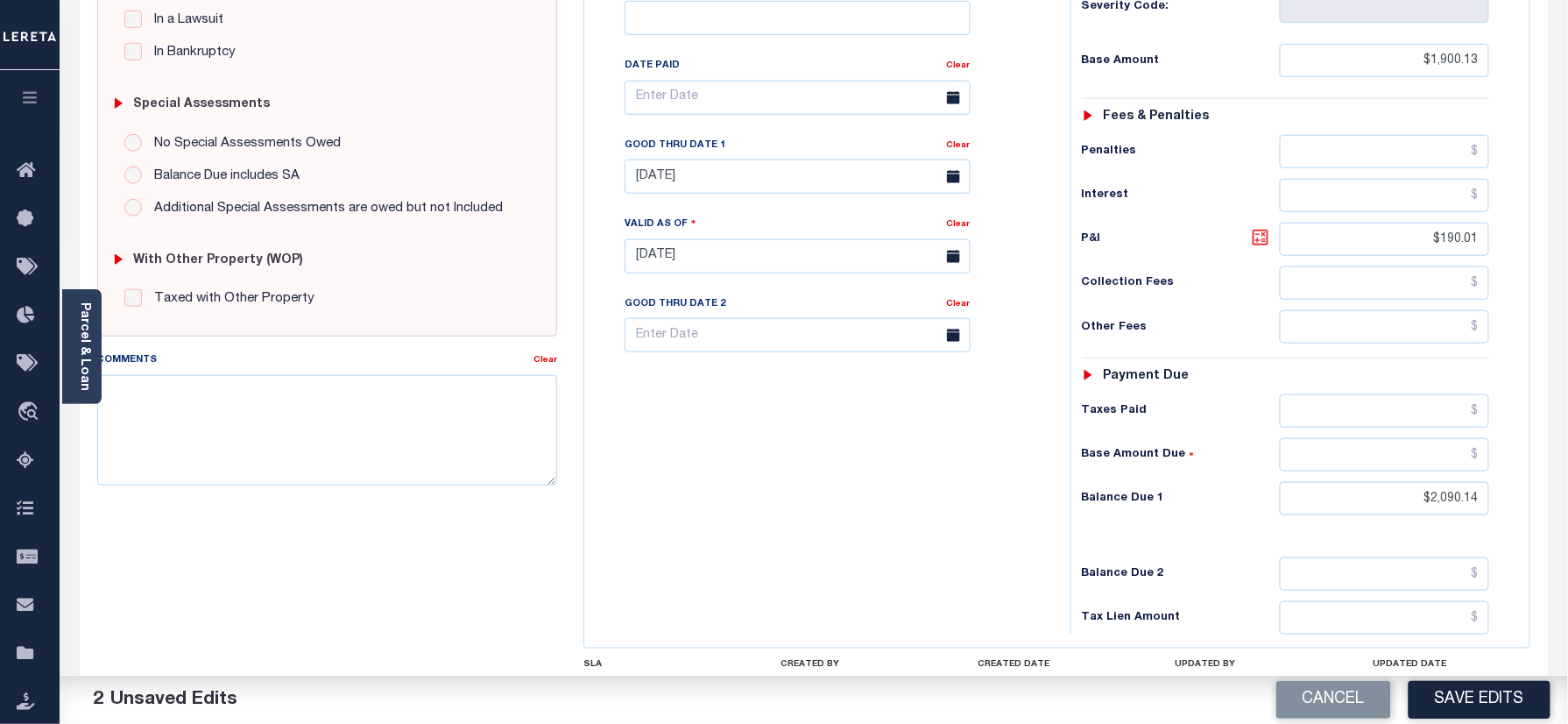
click at [1262, 243] on icon at bounding box center [1260, 237] width 21 height 21
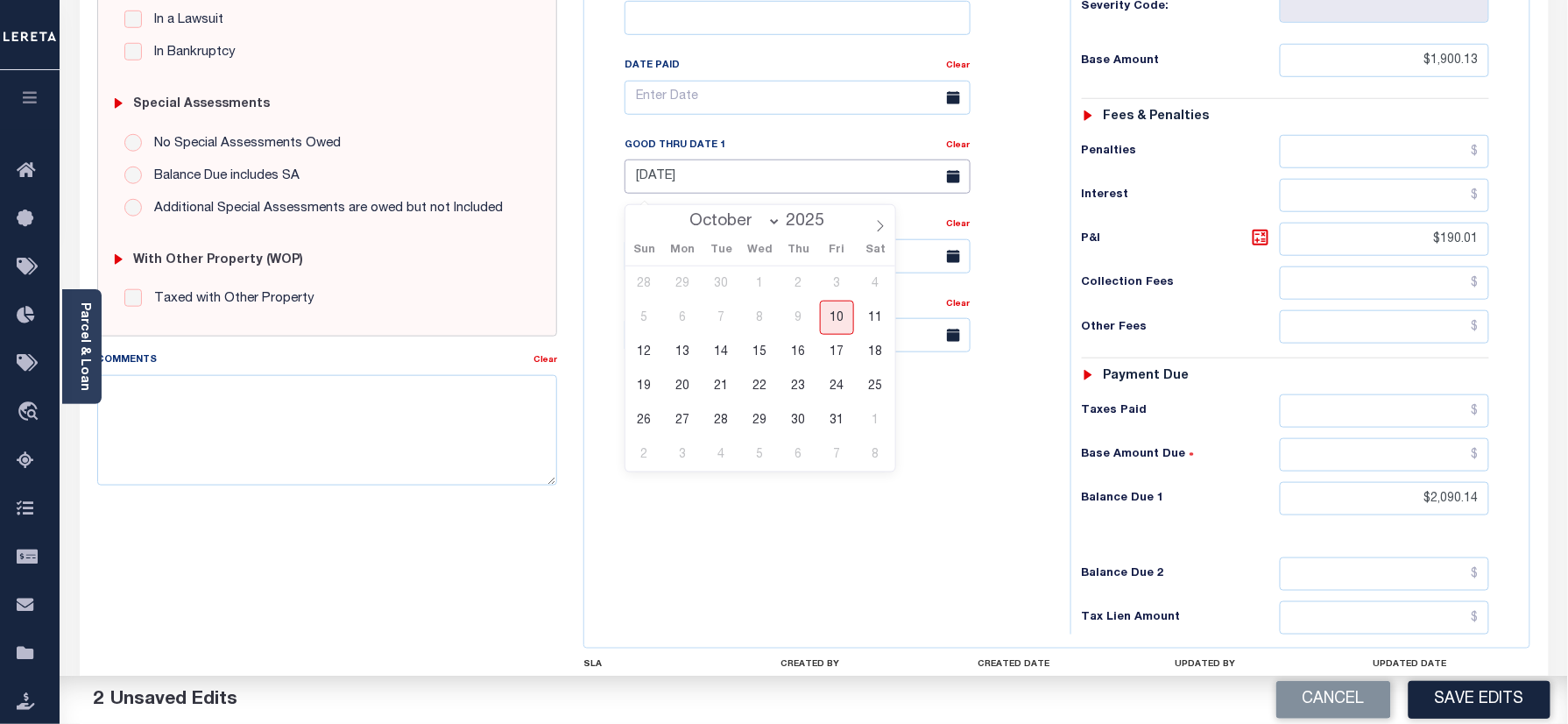
click at [712, 184] on input "[DATE]" at bounding box center [797, 176] width 346 height 34
click at [846, 417] on span "31" at bounding box center [837, 420] width 34 height 34
type input "[DATE]"
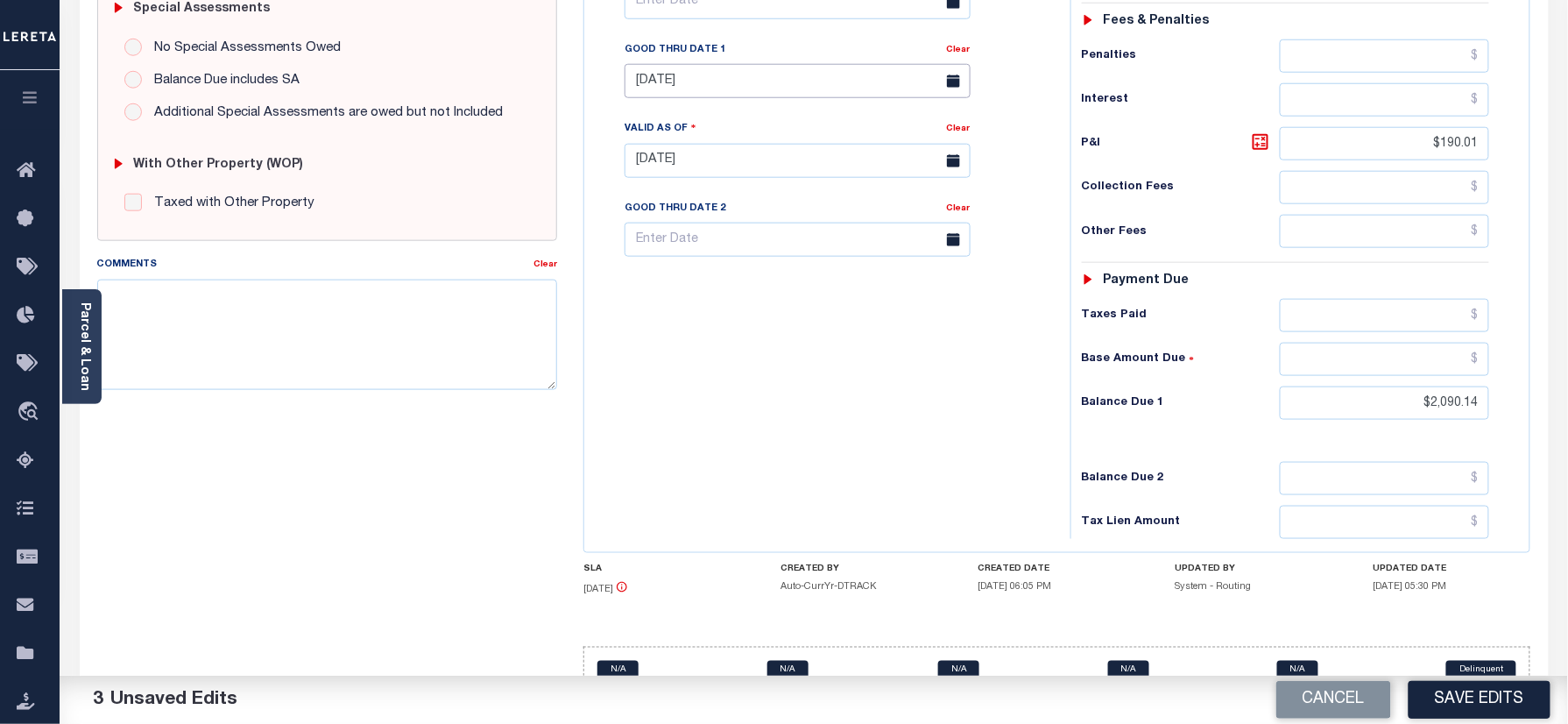
scroll to position [611, 0]
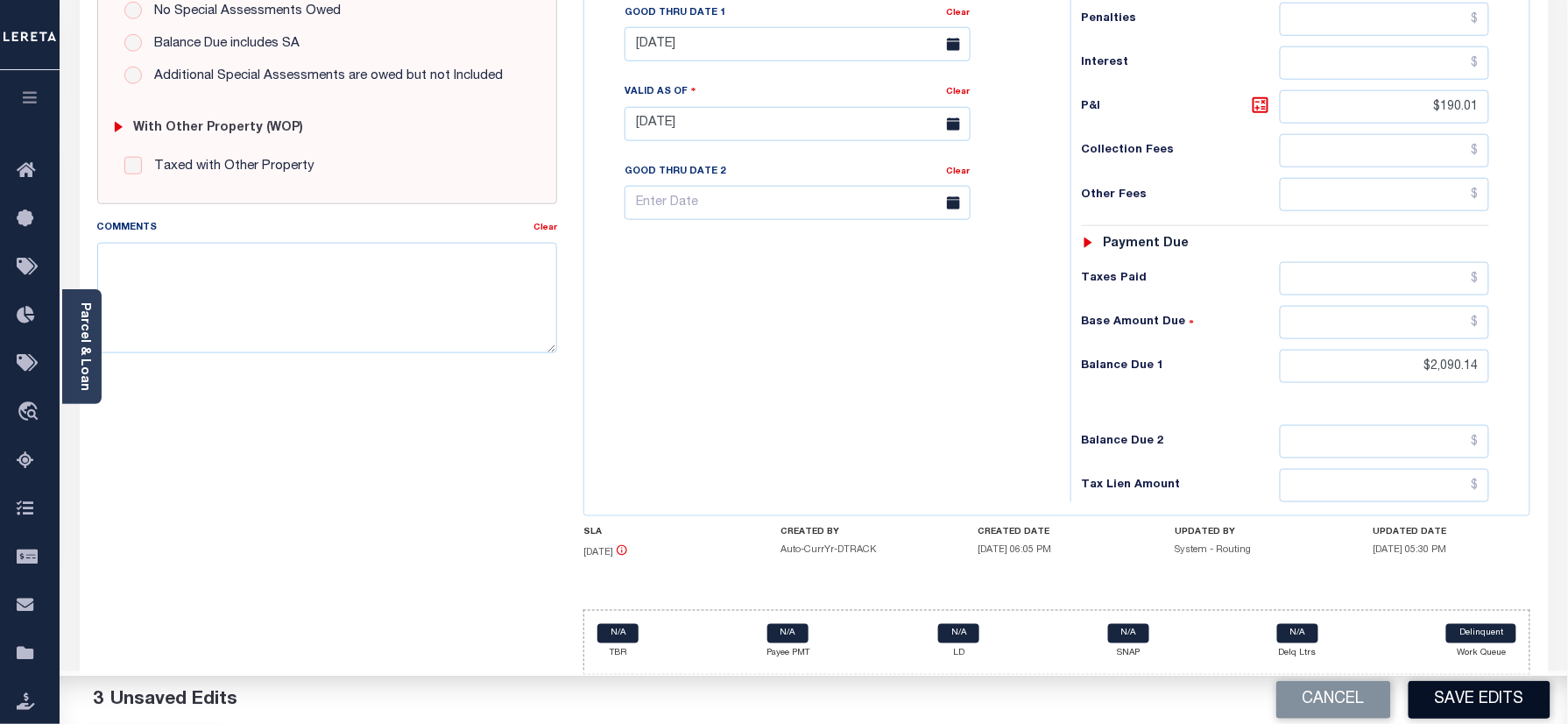
click at [1461, 692] on button "Save Edits" at bounding box center [1480, 700] width 142 height 38
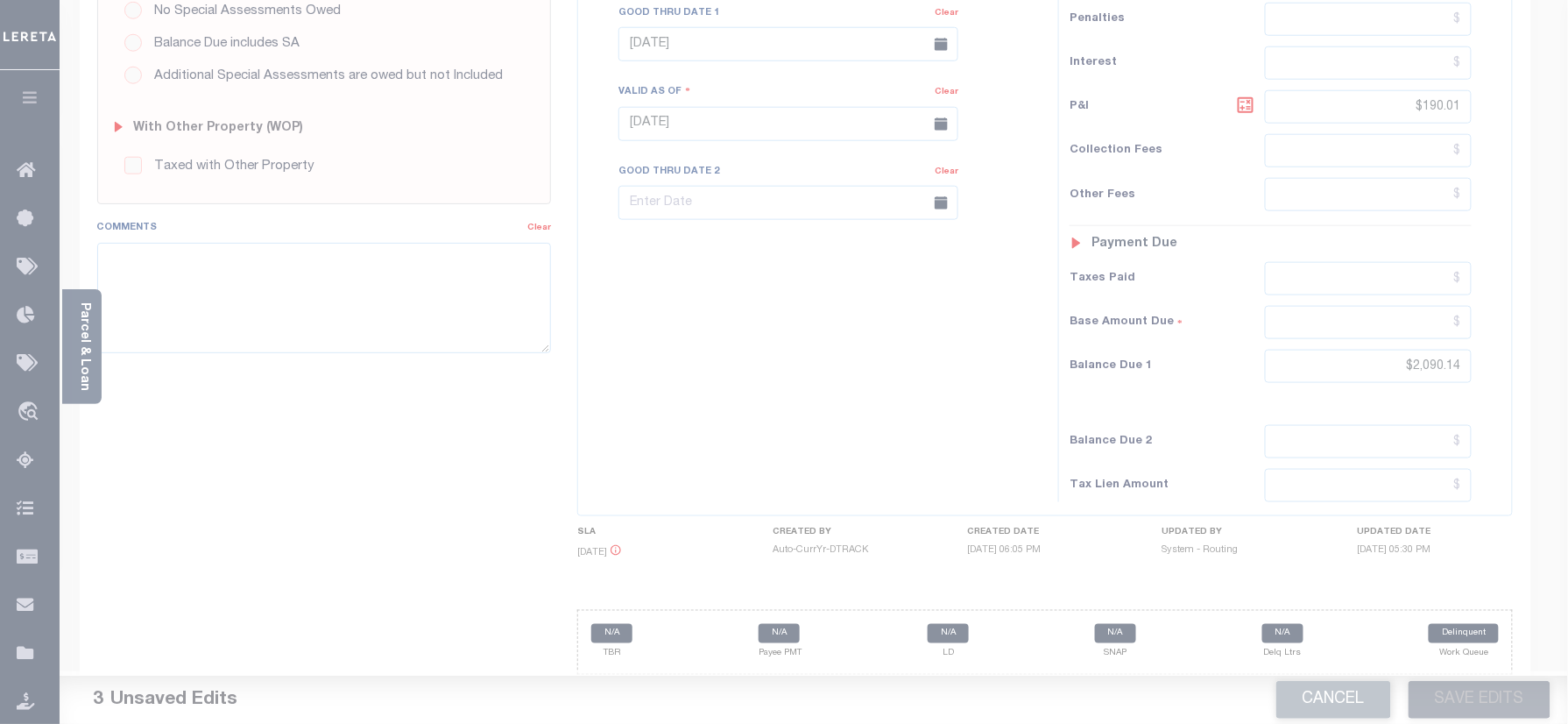
scroll to position [574, 0]
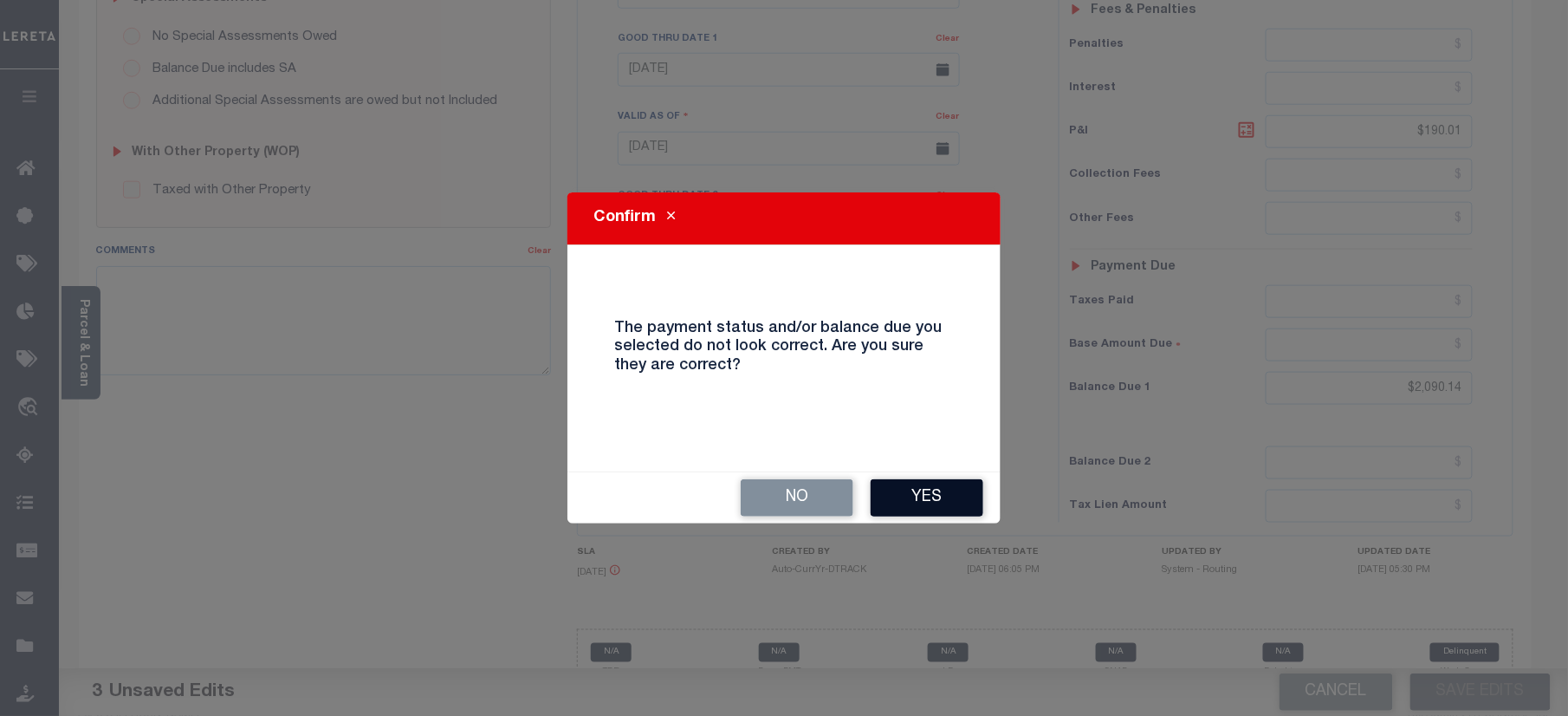
click at [899, 496] on button "Yes" at bounding box center [927, 498] width 113 height 37
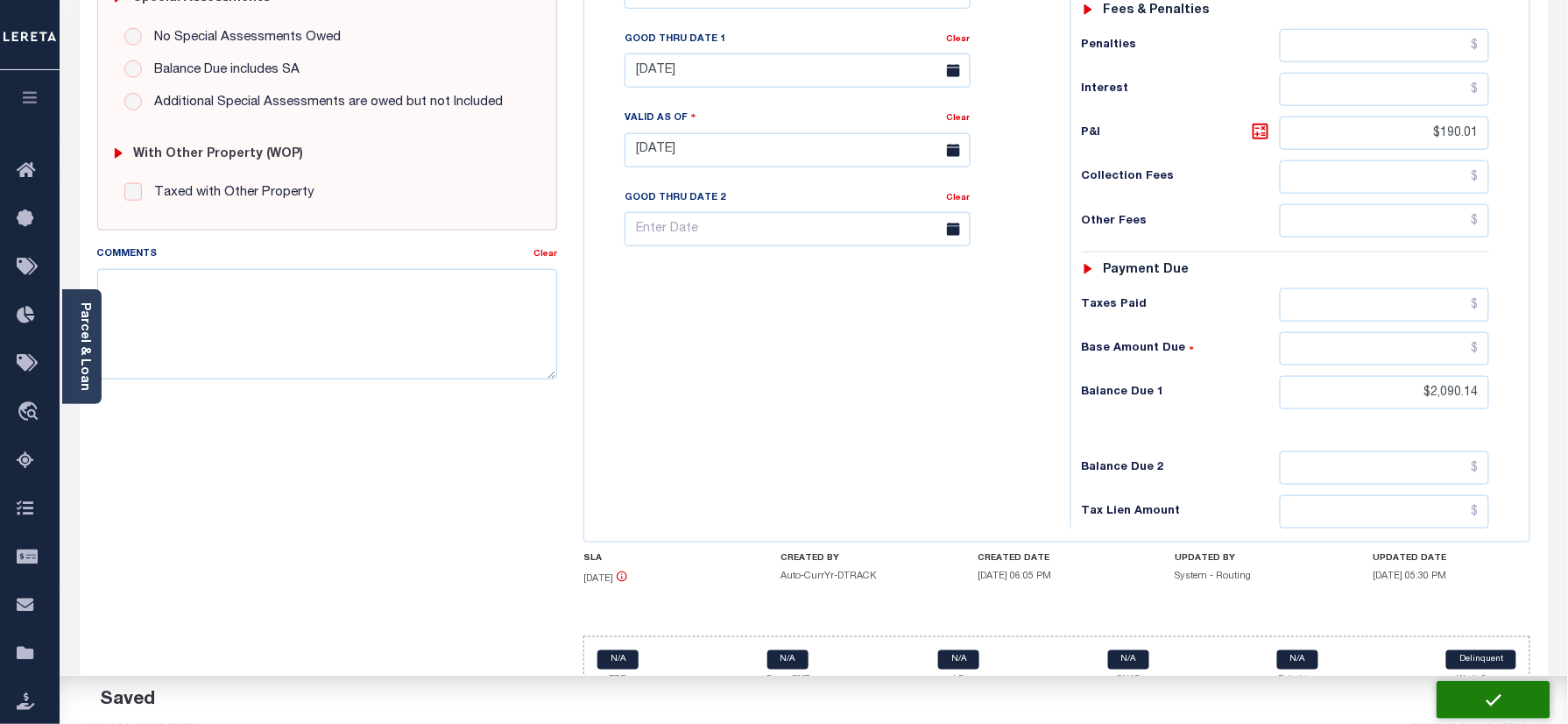
checkbox input "false"
type input "$1,900.13"
type input "$190.01"
type input "$2,090.14"
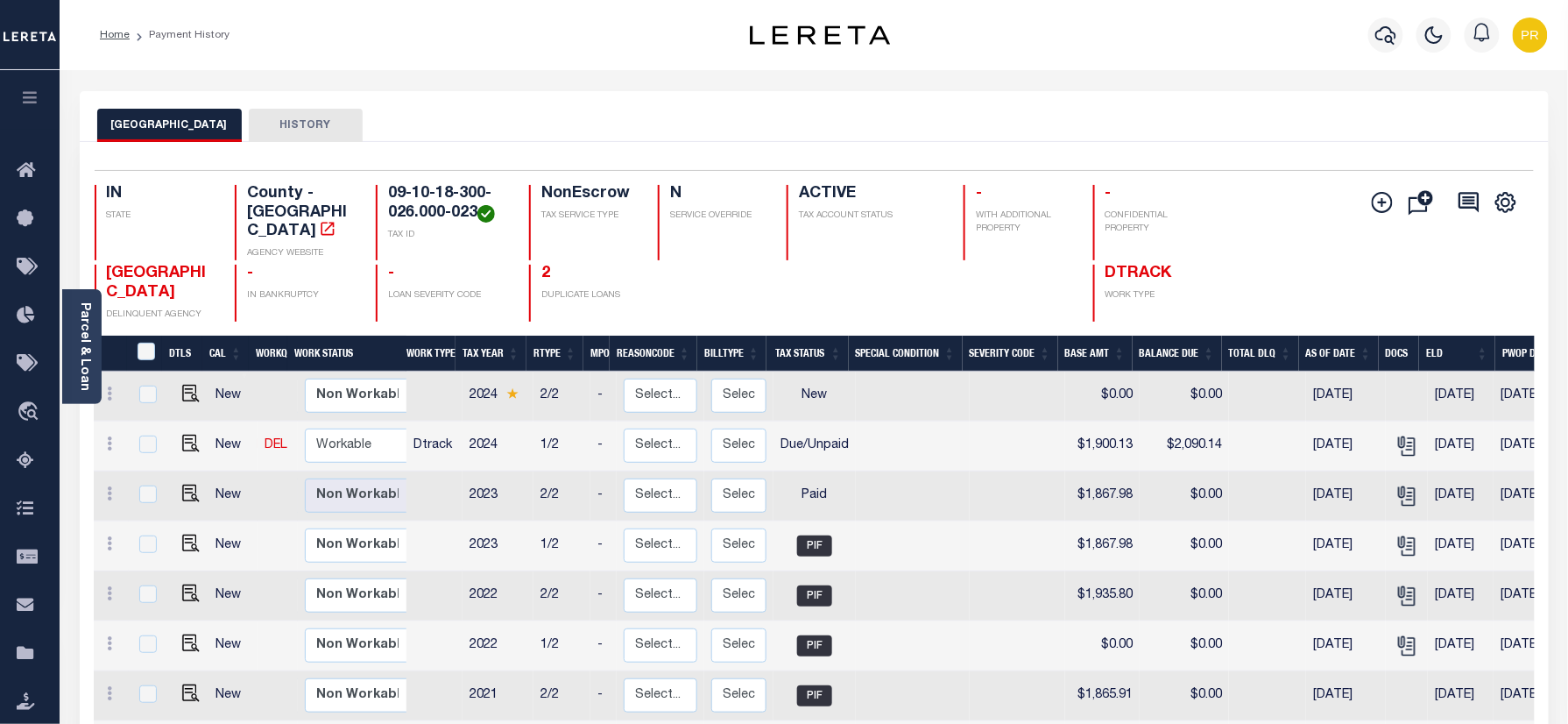
click at [1287, 186] on div "IN STATE County - IN AGENCY WEBSITE 09-10-18-300-026.000-023 TAX ID NonEscrow T…" at bounding box center [694, 223] width 1199 height 76
click at [442, 196] on h4 "09-10-18-300-026.000-023" at bounding box center [448, 204] width 120 height 38
copy div "09-10-18-300-026.000-023"
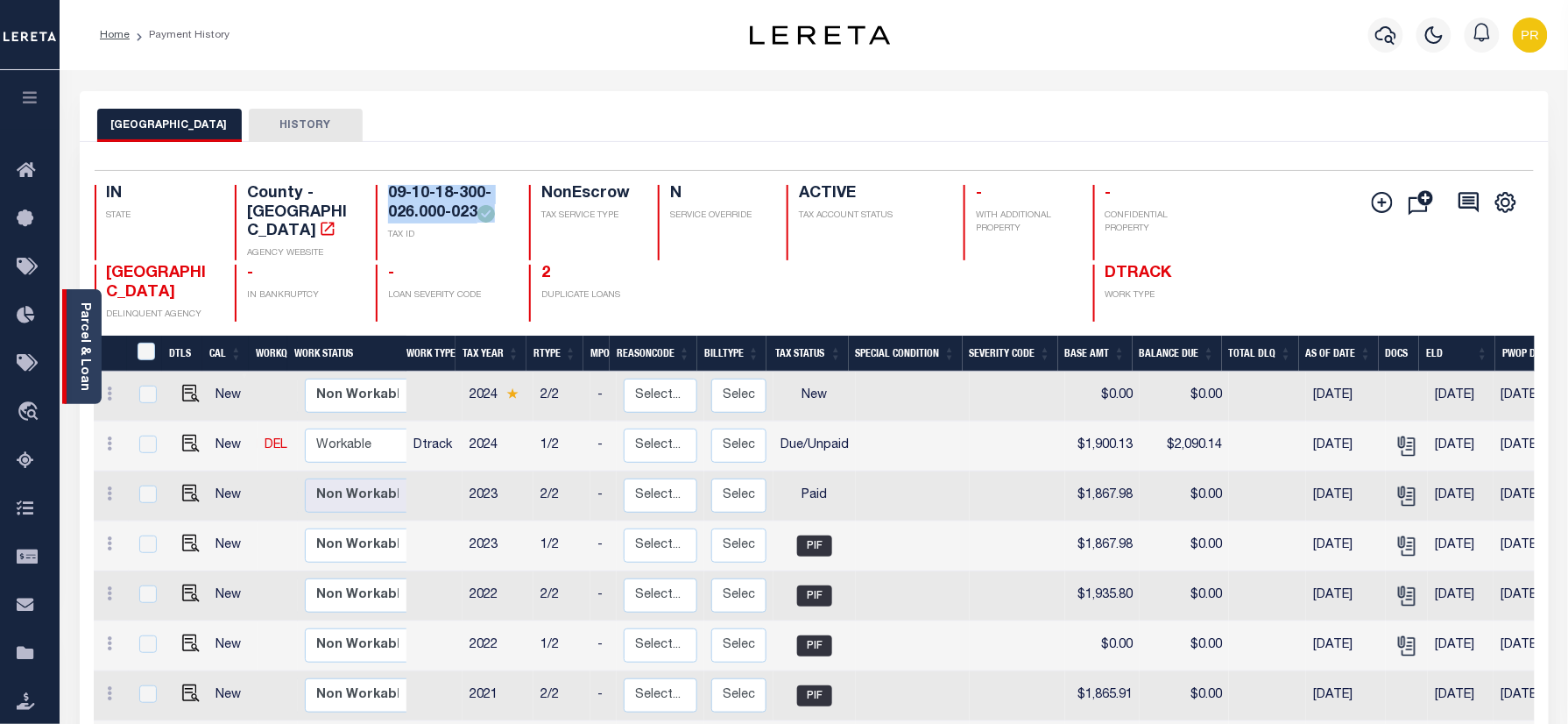
click at [84, 316] on link "Parcel & Loan" at bounding box center [84, 347] width 12 height 89
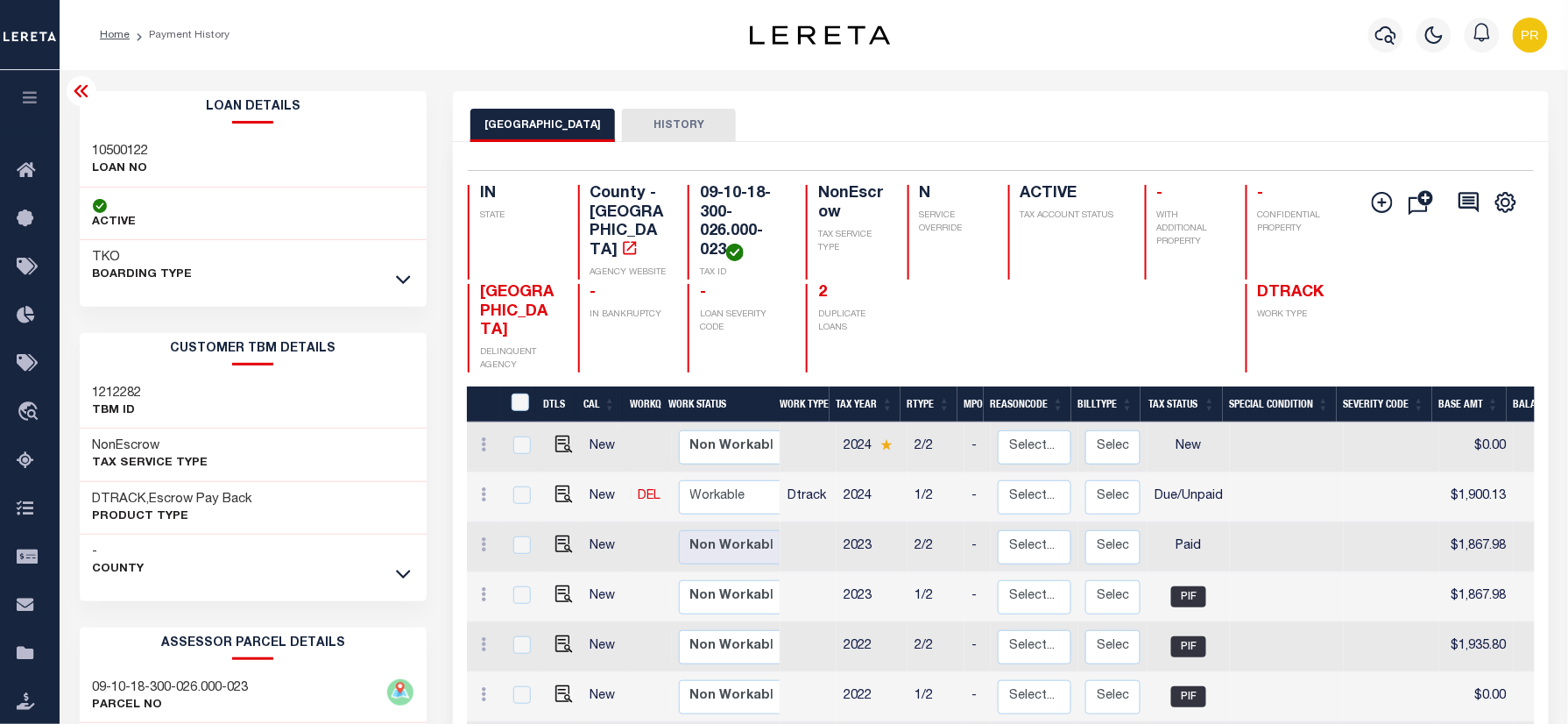
click at [128, 148] on h3 "10500122" at bounding box center [121, 151] width 56 height 18
copy h3 "10500122"
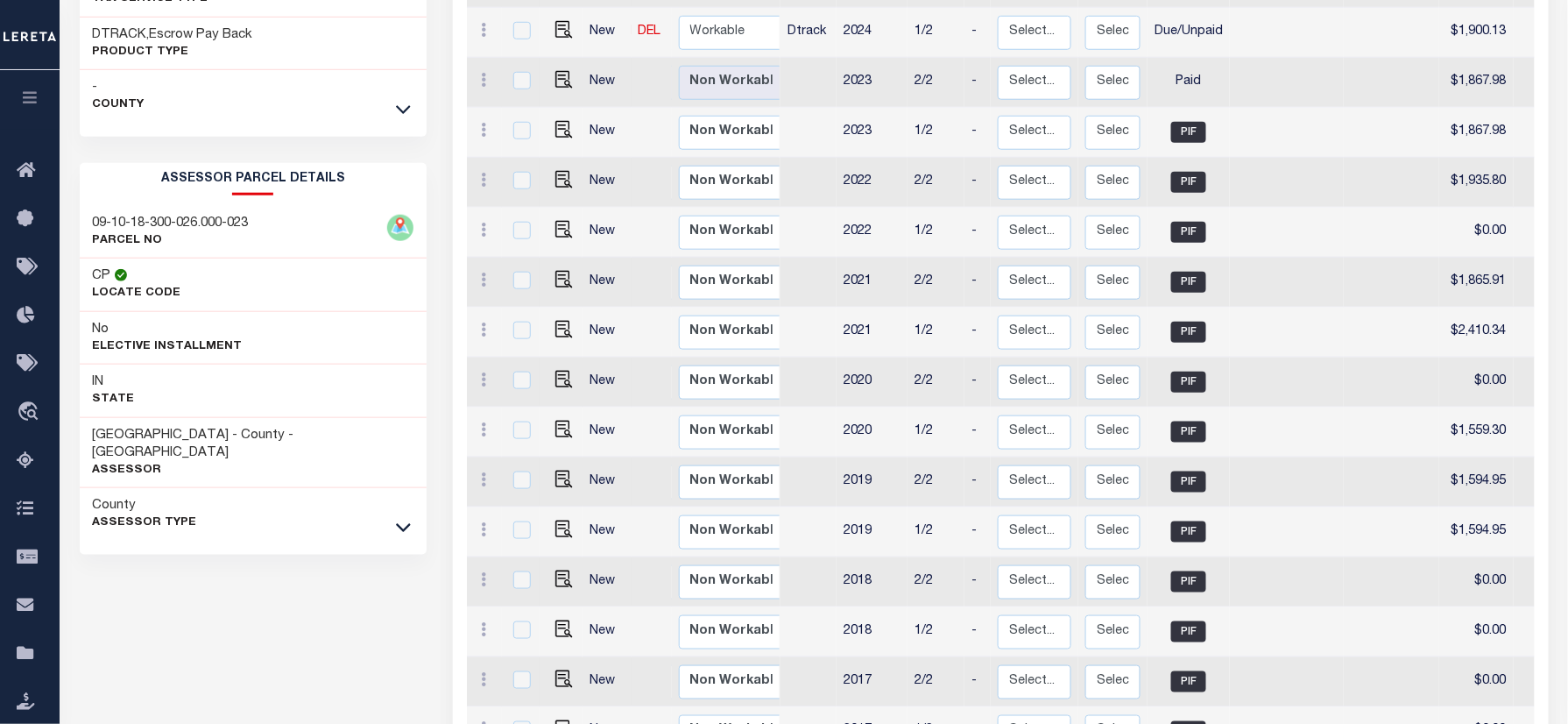
scroll to position [468, 0]
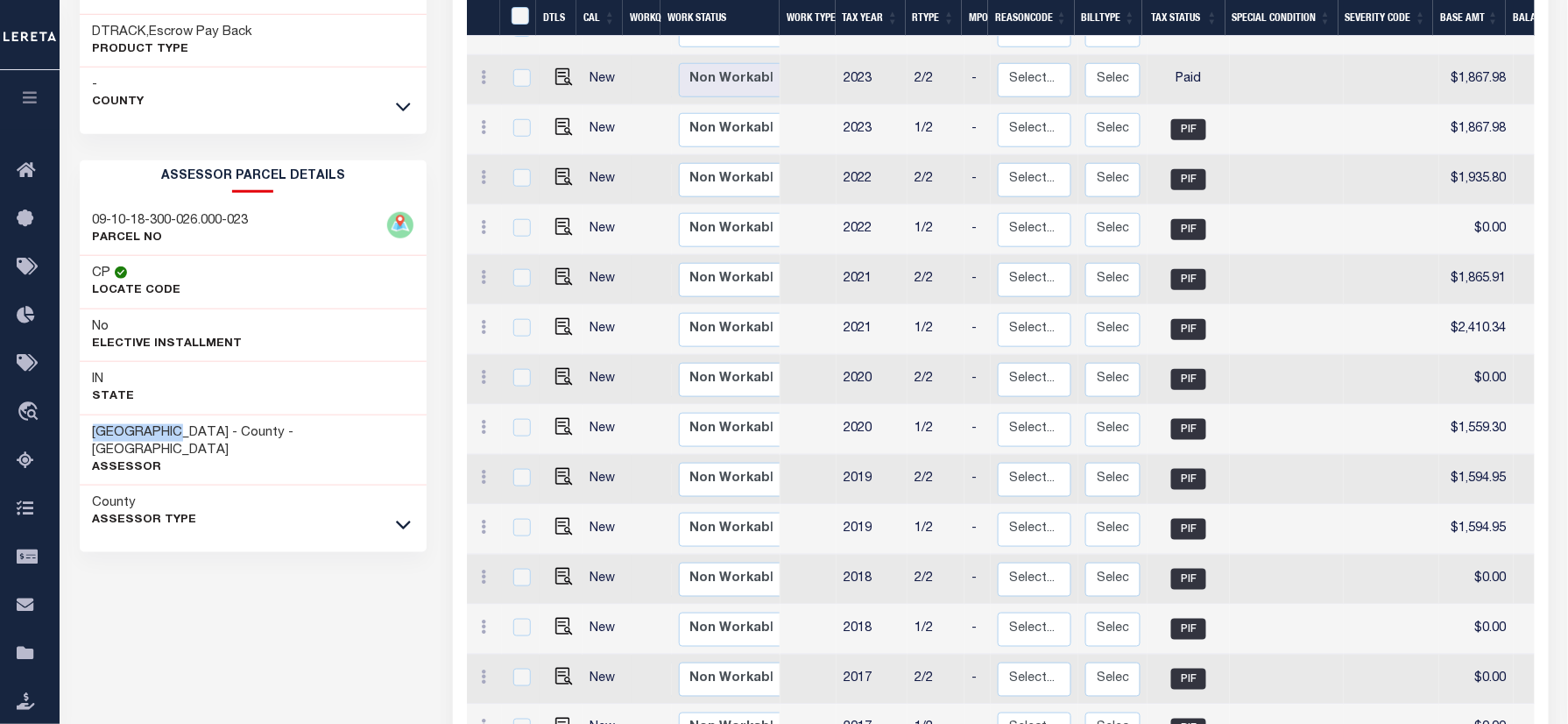
drag, startPoint x: 184, startPoint y: 434, endPoint x: 80, endPoint y: 435, distance: 104.0
click at [80, 435] on div "CASS COUNTY - County - IN [GEOGRAPHIC_DATA]" at bounding box center [253, 451] width 348 height 71
copy h3 "[GEOGRAPHIC_DATA]"
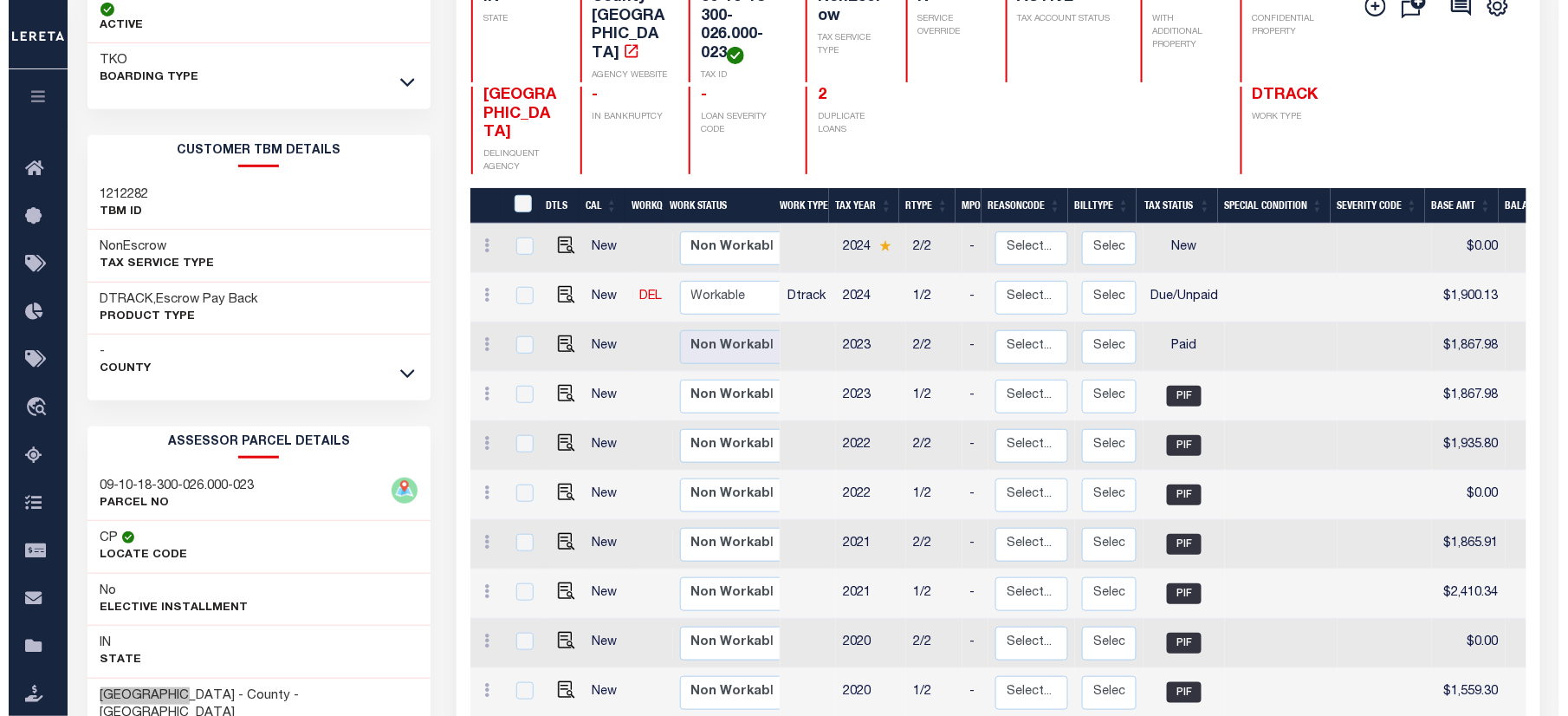
scroll to position [0, 0]
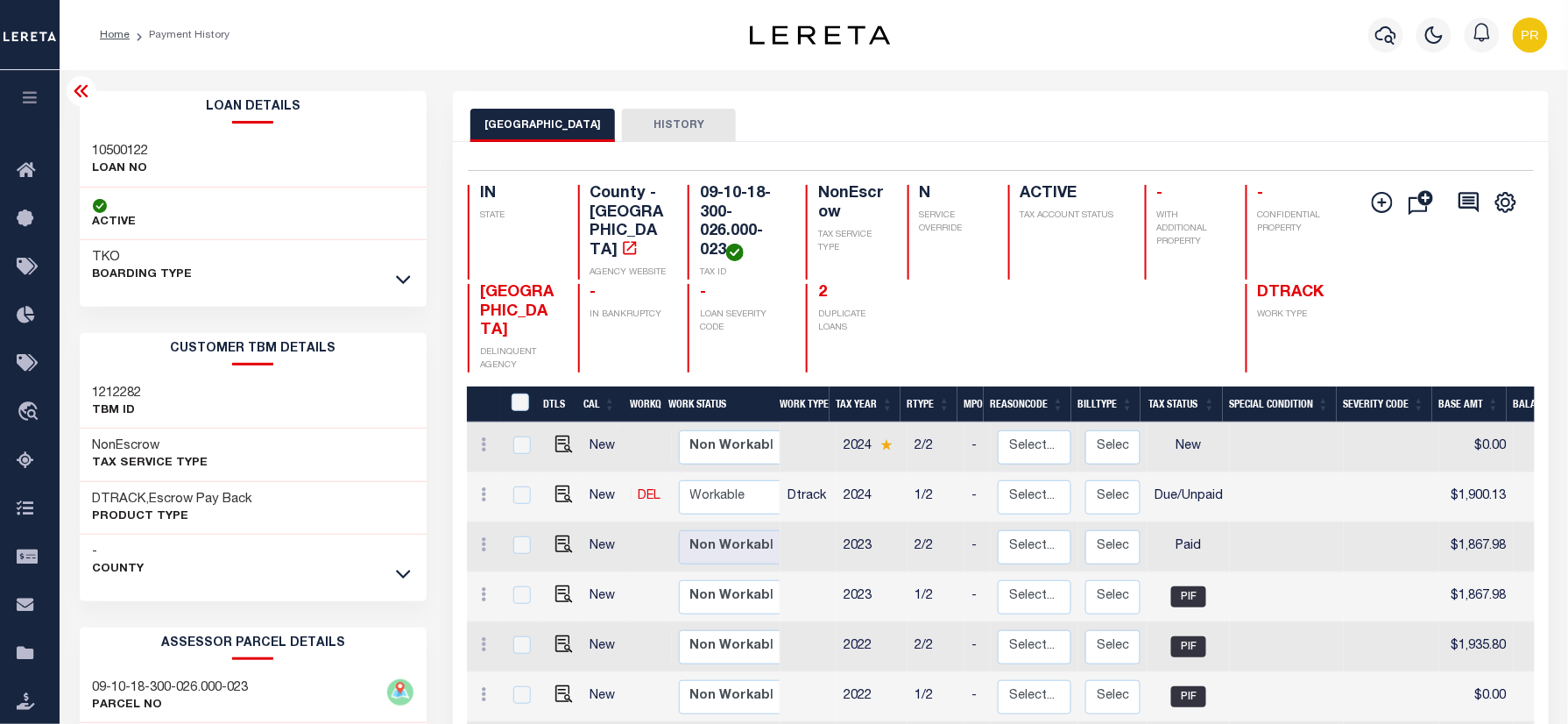
click at [726, 228] on h4 "09-10-18-300-026.000-023" at bounding box center [742, 223] width 85 height 77
copy div "09-10-18-300-026.000-023"
click at [819, 291] on link "2" at bounding box center [823, 292] width 9 height 16
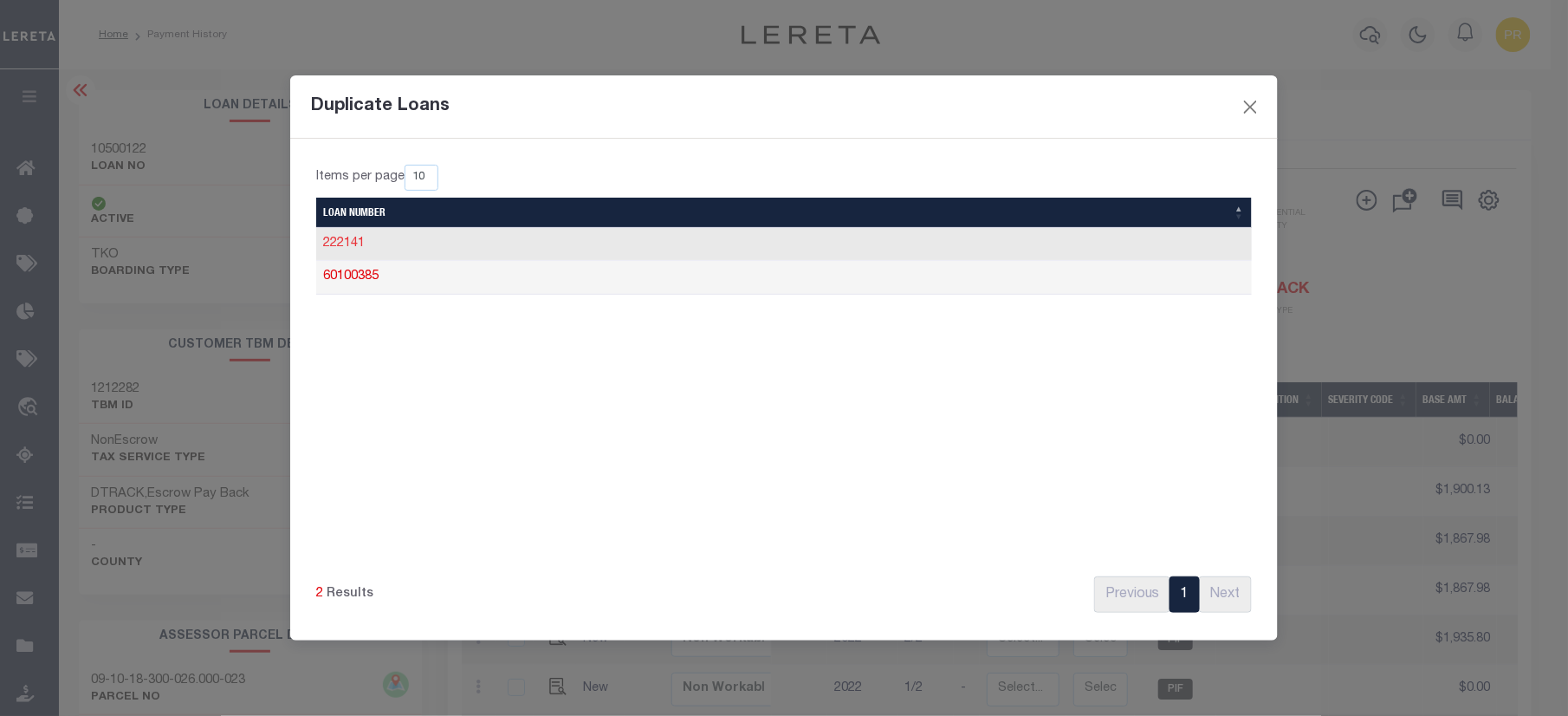
click at [357, 244] on link "222141" at bounding box center [345, 243] width 42 height 12
